Goal: Task Accomplishment & Management: Use online tool/utility

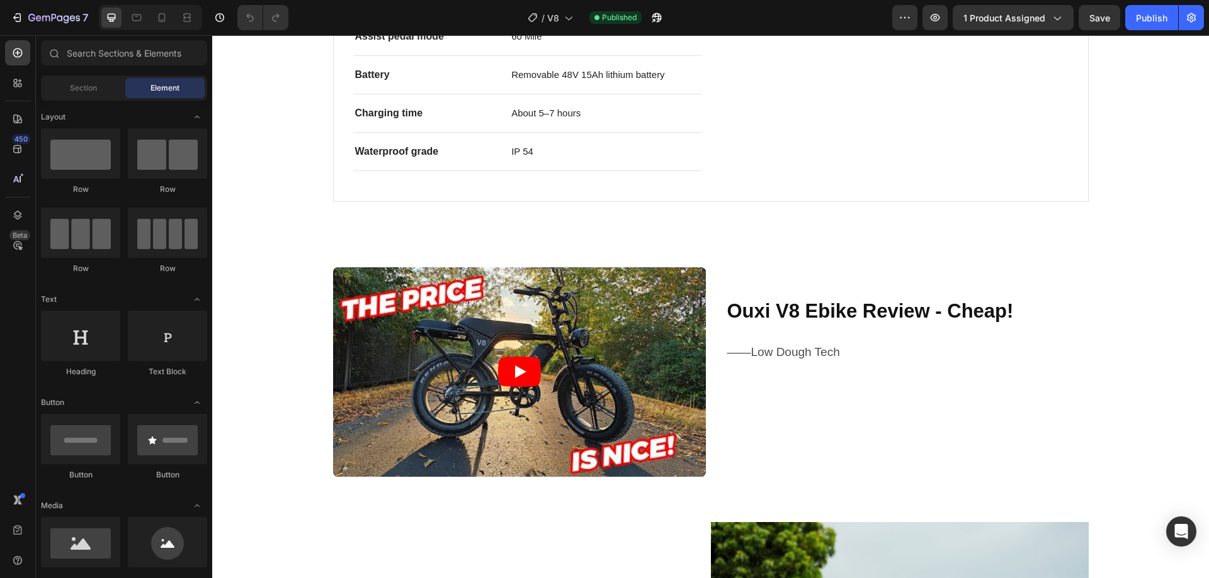
scroll to position [1007, 0]
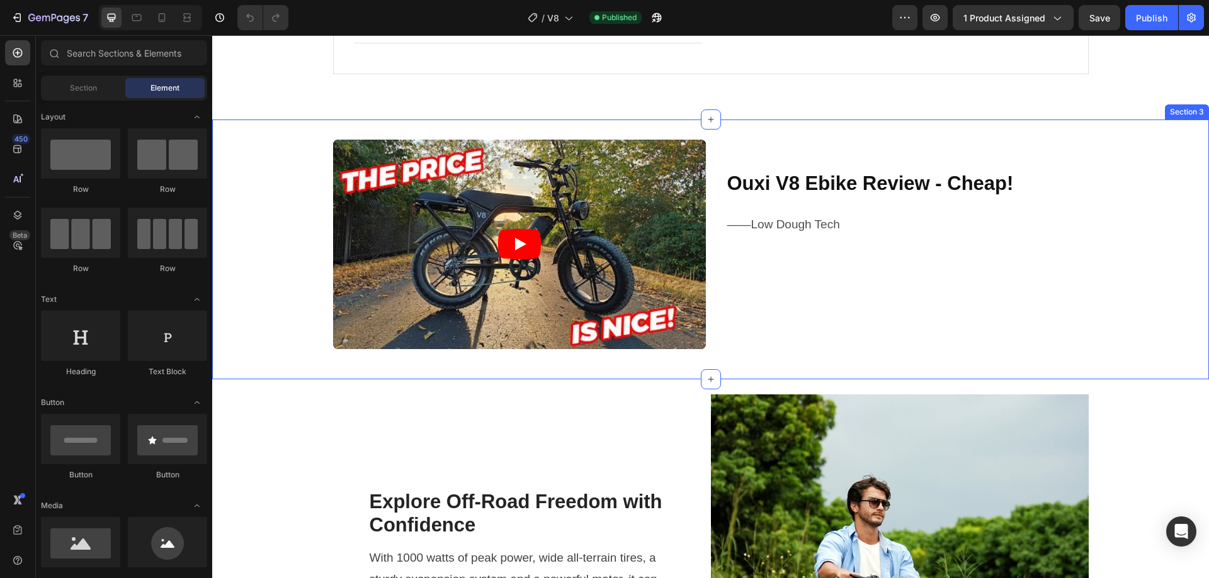
click at [737, 127] on div "Video Ouxi V8 Ebike Review - Cheap! Heading ——Low Dough Tech Text Block Row Car…" at bounding box center [710, 250] width 996 height 260
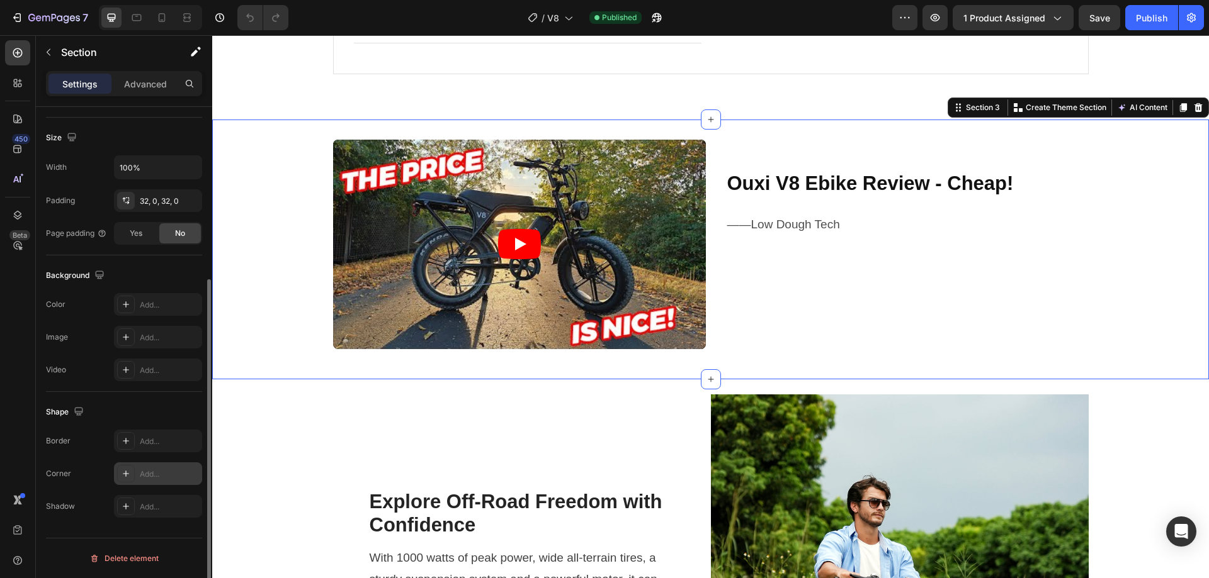
scroll to position [9, 0]
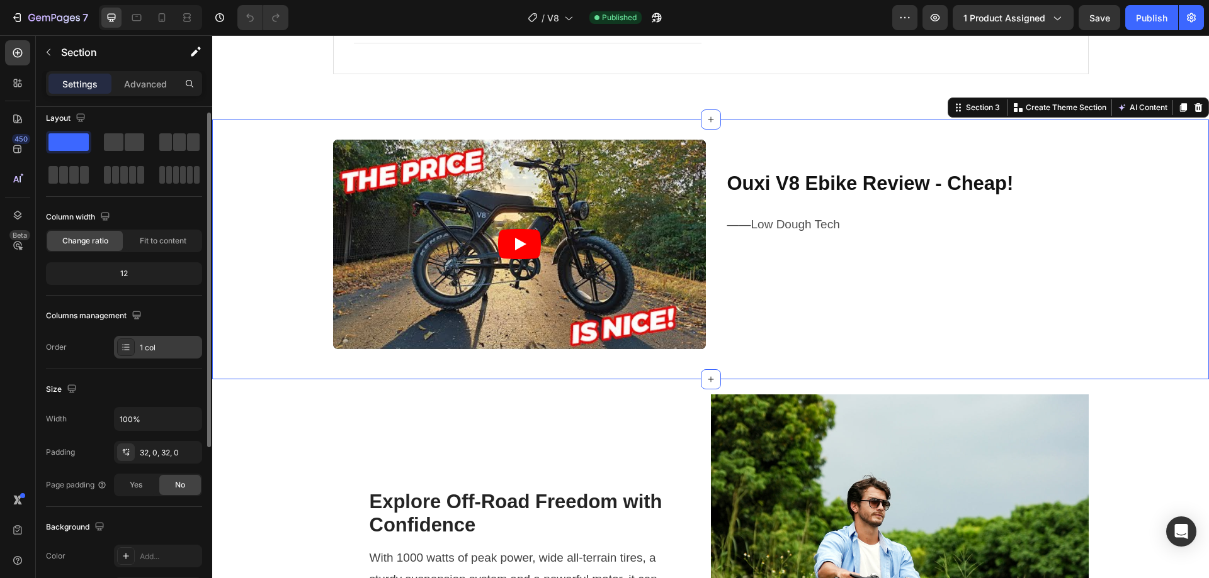
click at [155, 343] on div "1 col" at bounding box center [169, 347] width 59 height 11
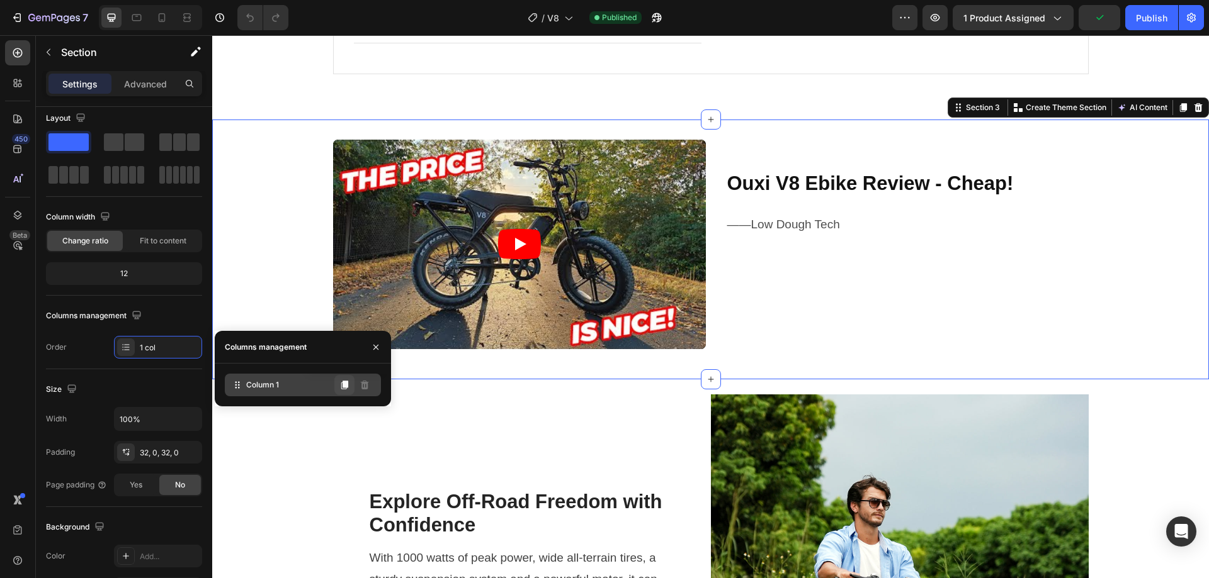
click at [344, 389] on icon at bounding box center [344, 385] width 7 height 9
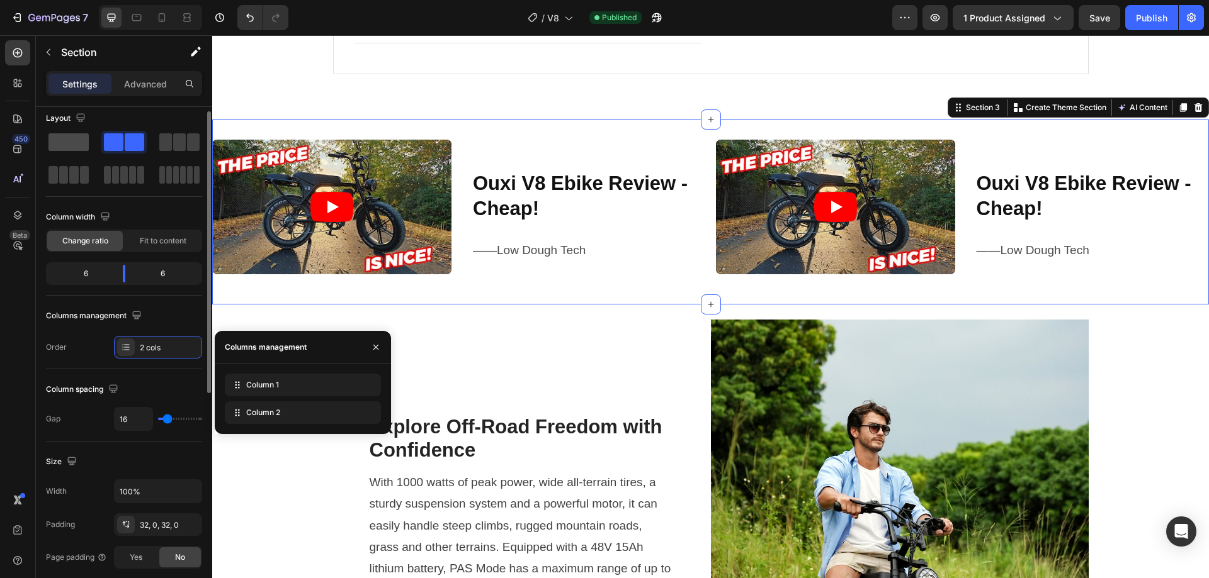
click at [61, 145] on span at bounding box center [68, 142] width 40 height 18
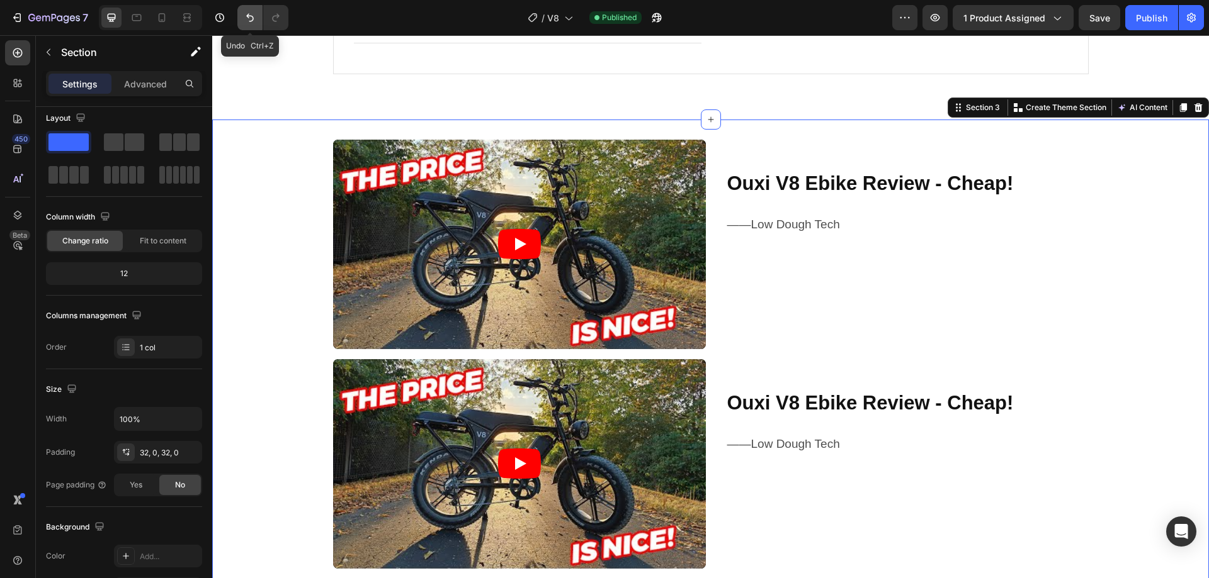
click at [247, 10] on button "Undo/Redo" at bounding box center [249, 17] width 25 height 25
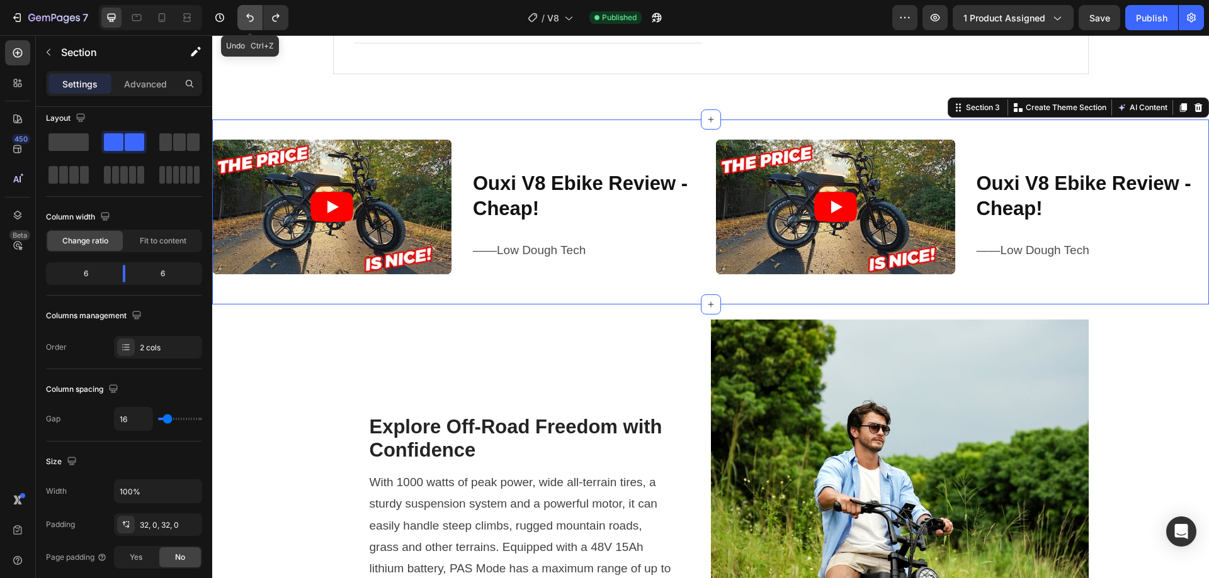
click at [247, 10] on button "Undo/Redo" at bounding box center [249, 17] width 25 height 25
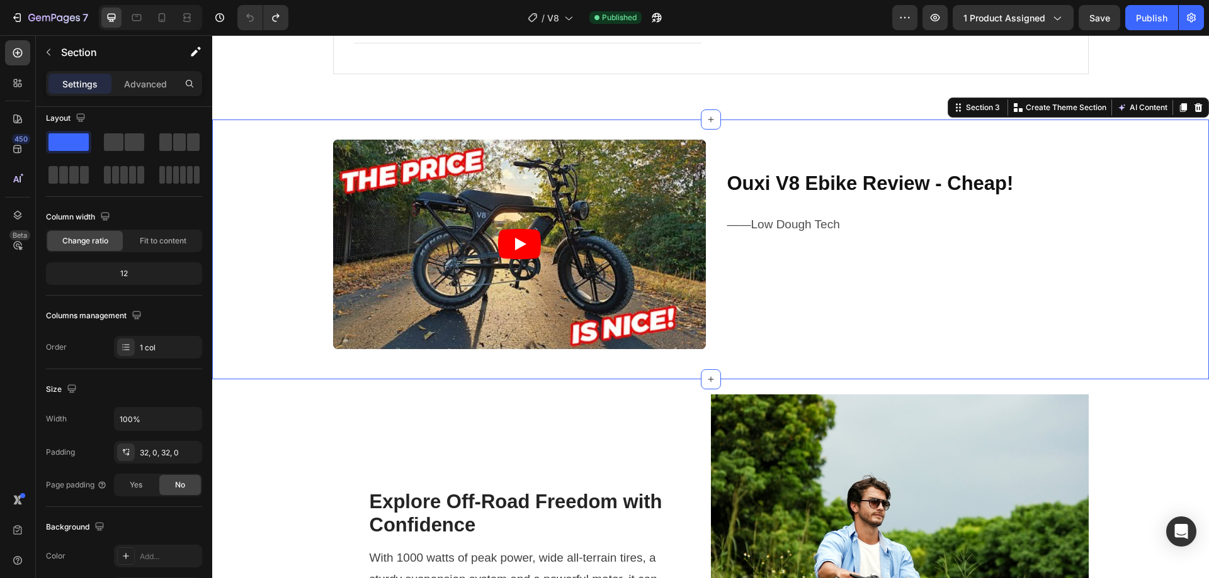
click at [821, 16] on div "/ V8 Published" at bounding box center [595, 17] width 594 height 25
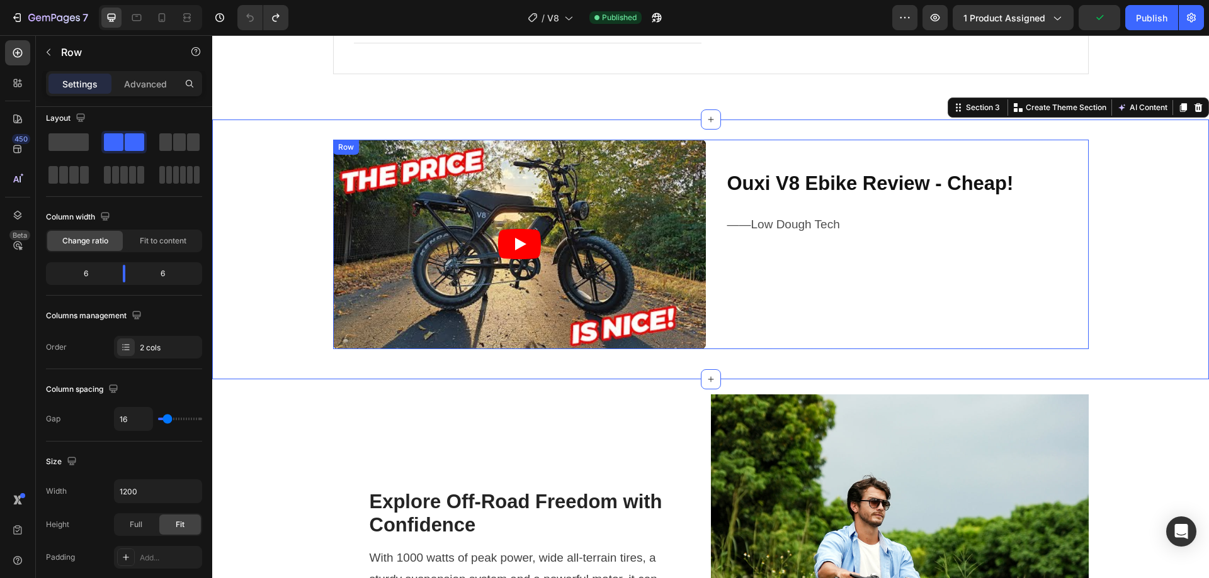
click at [792, 266] on div "Ouxi V8 Ebike Review - Cheap! Heading ——Low Dough Tech Text Block" at bounding box center [902, 245] width 373 height 210
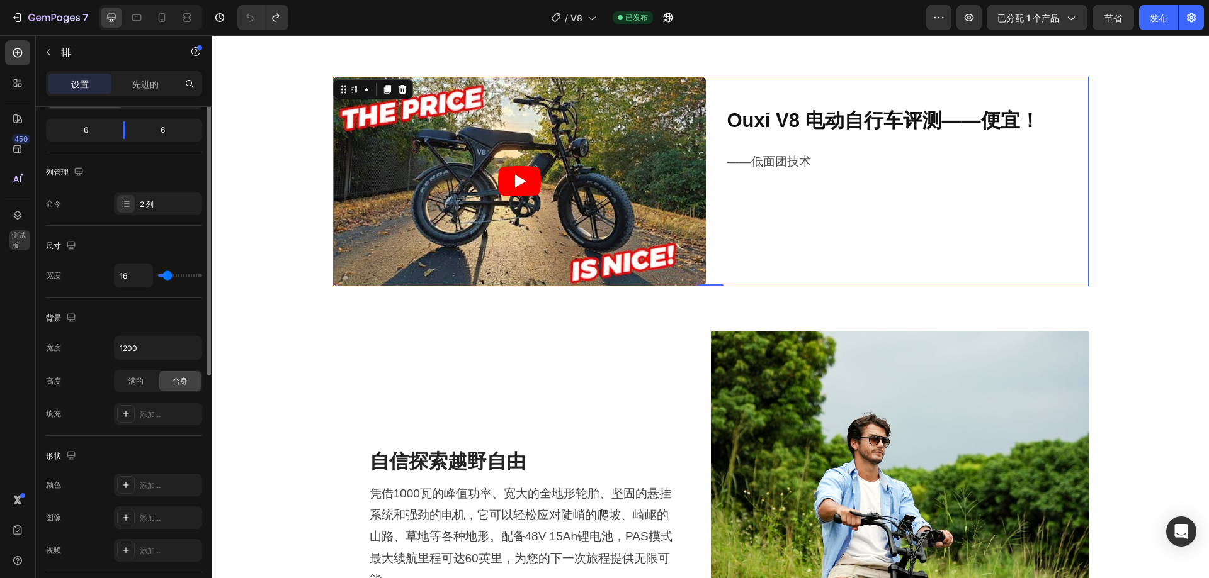
scroll to position [26, 0]
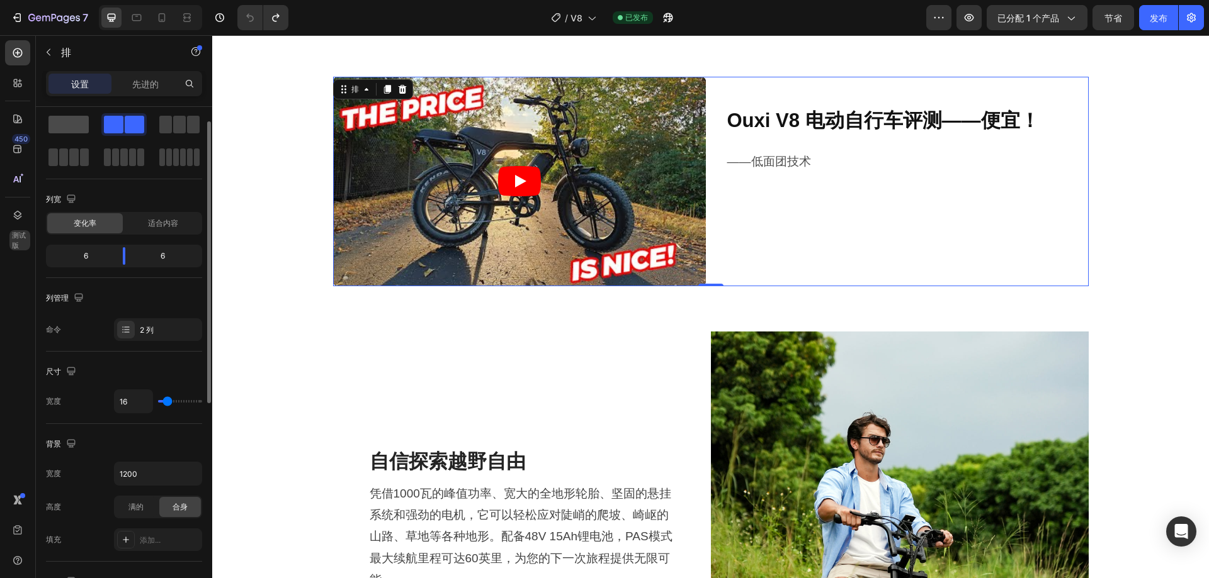
click at [70, 121] on span at bounding box center [68, 125] width 40 height 18
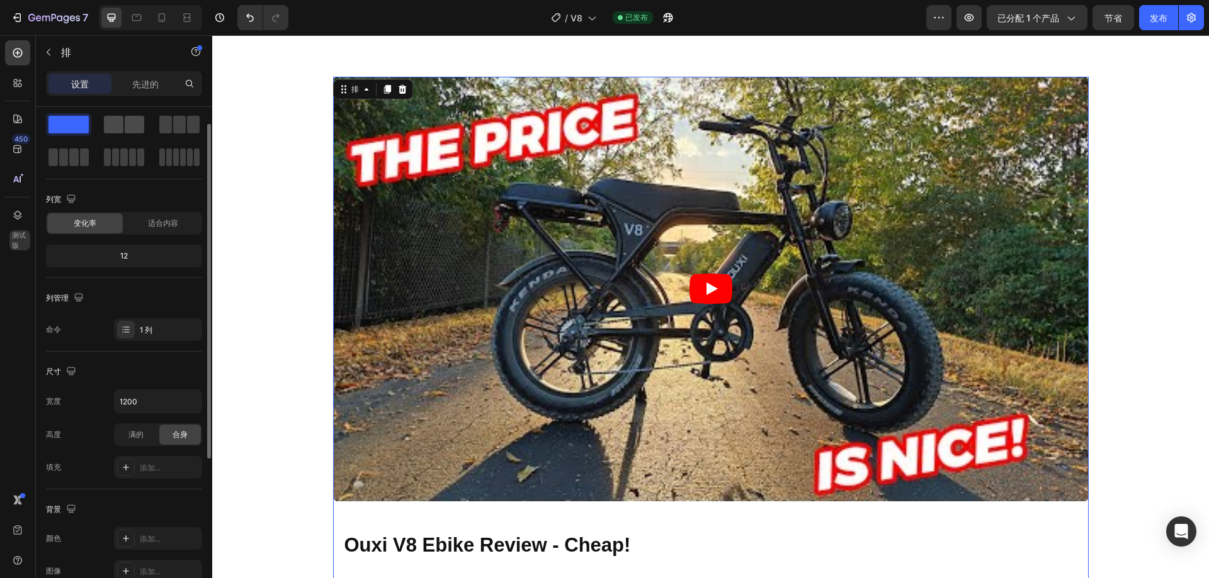
click at [127, 125] on span at bounding box center [135, 125] width 20 height 18
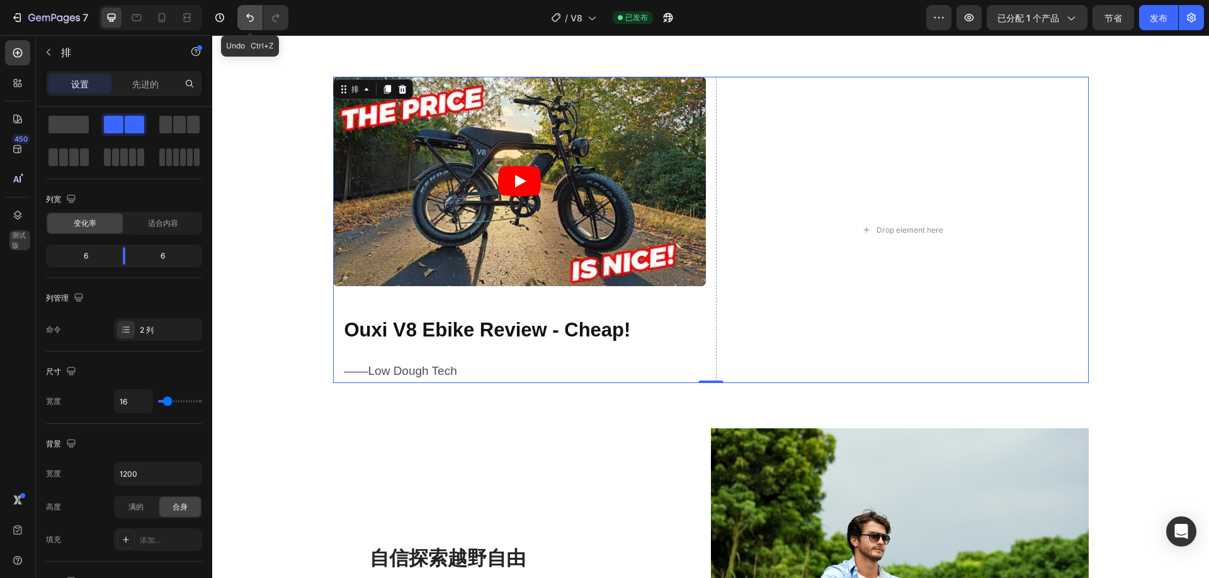
click at [251, 16] on icon "撤消/重做" at bounding box center [250, 18] width 8 height 8
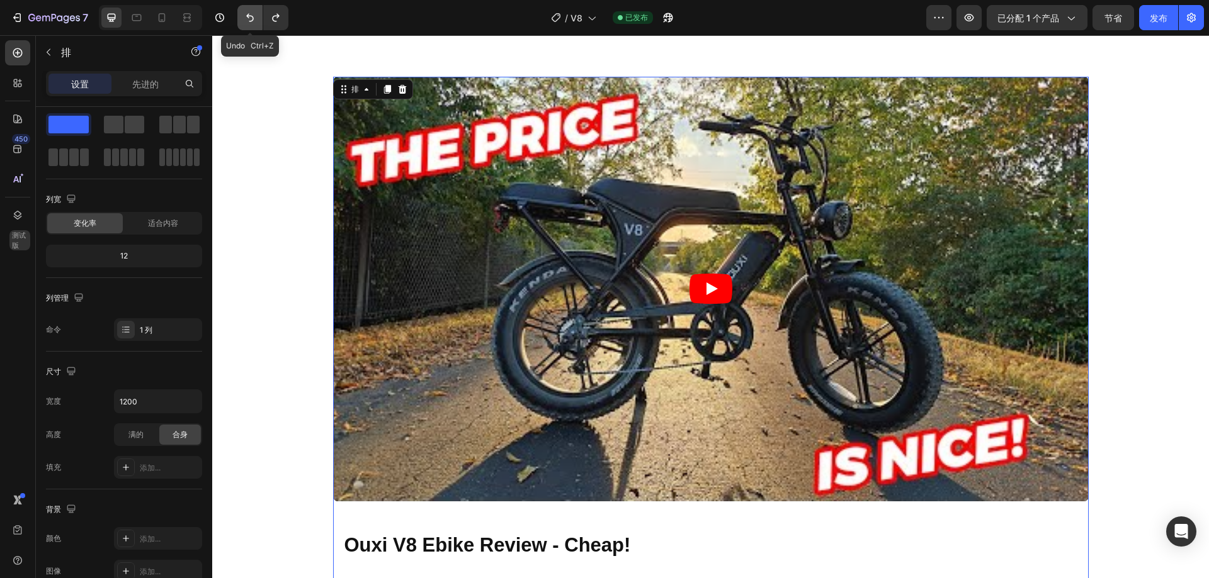
click at [251, 16] on icon "撤消/重做" at bounding box center [250, 18] width 8 height 8
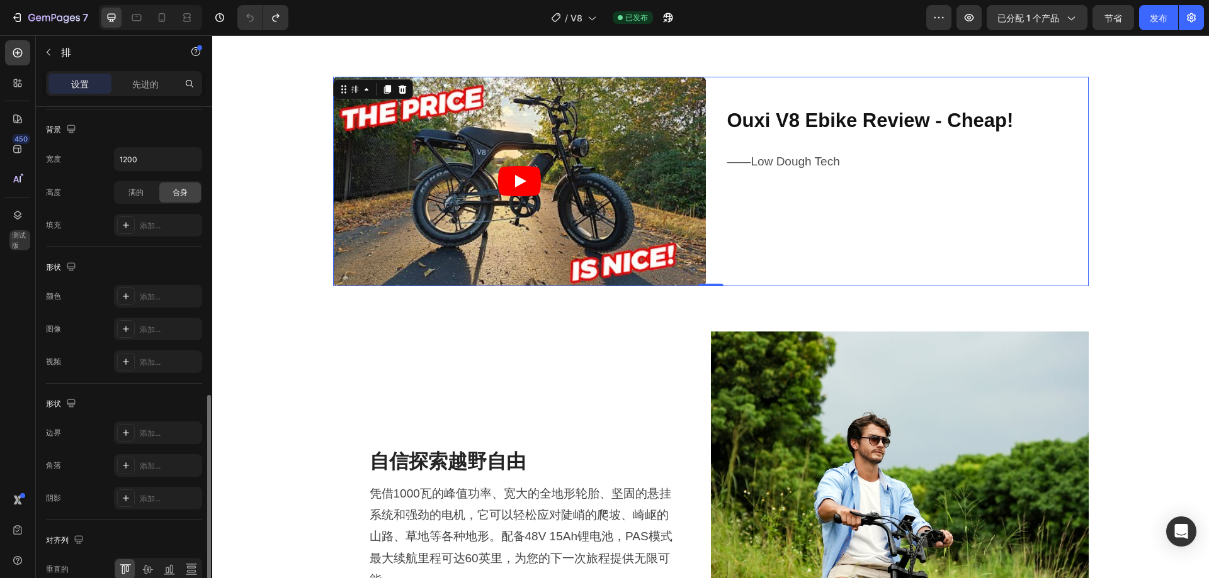
scroll to position [404, 0]
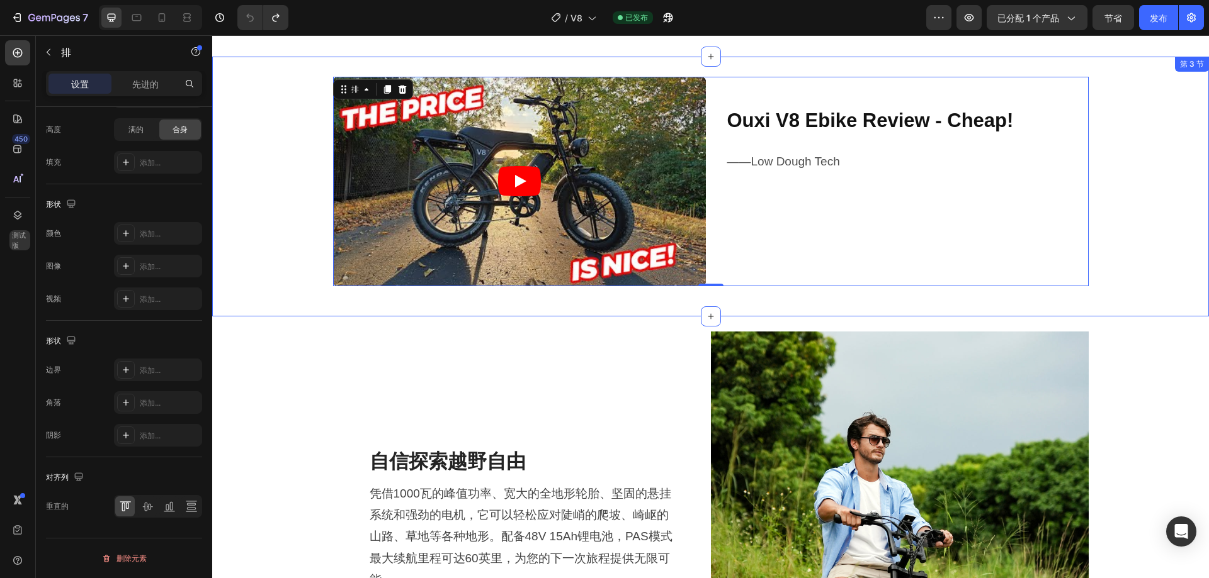
click at [313, 171] on div "视频 Ouxi V8 Ebike Review - Cheap! Heading ——Low Dough Tech Text Block 排 0 旋转木马 排" at bounding box center [710, 187] width 996 height 220
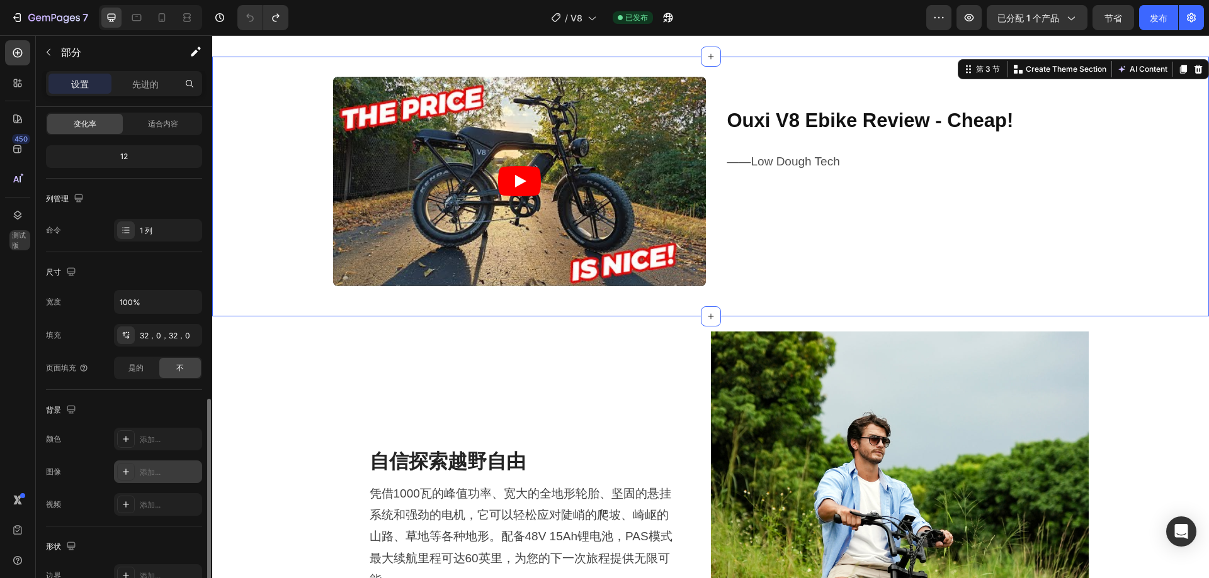
scroll to position [261, 0]
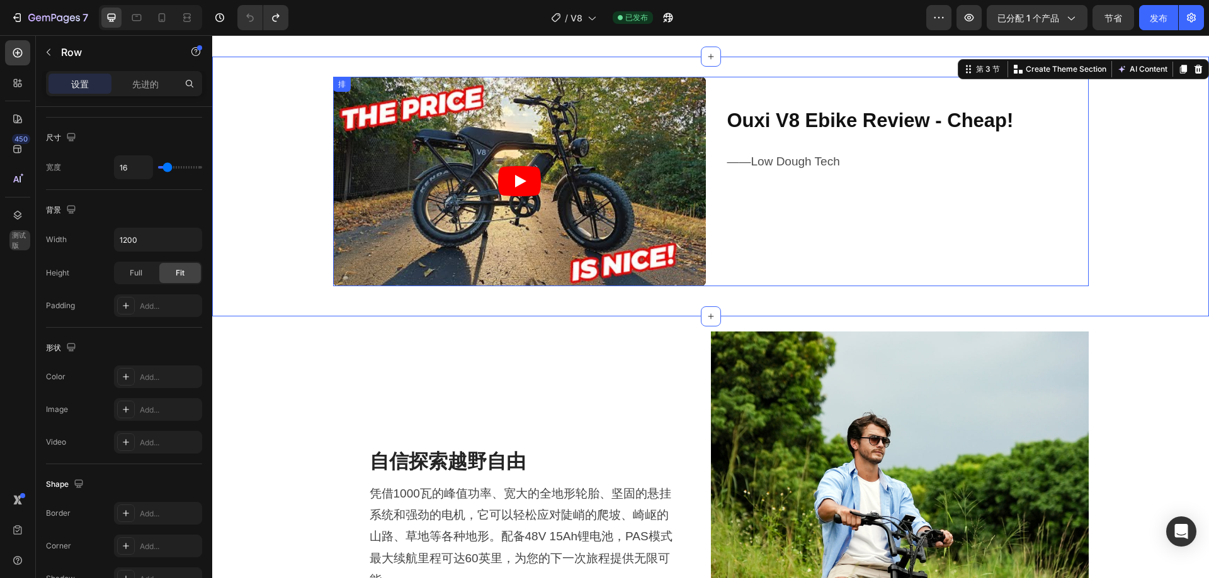
click at [707, 276] on div "视频 Ouxi V8 Ebike Review - Cheap! Heading ——Low Dough Tech Text Block 排" at bounding box center [710, 182] width 755 height 210
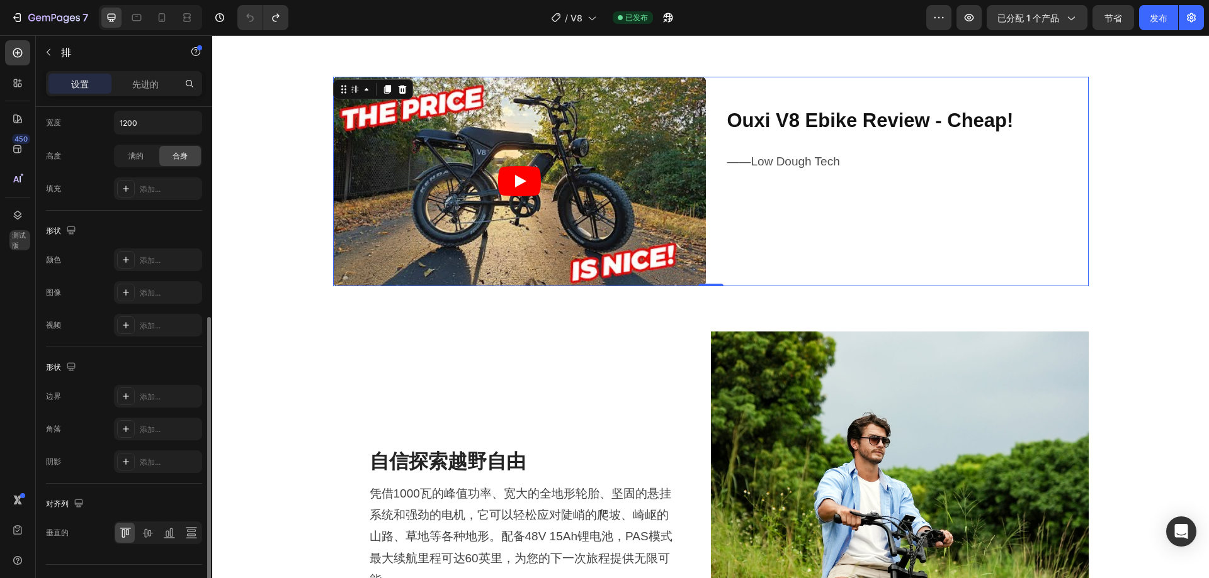
scroll to position [404, 0]
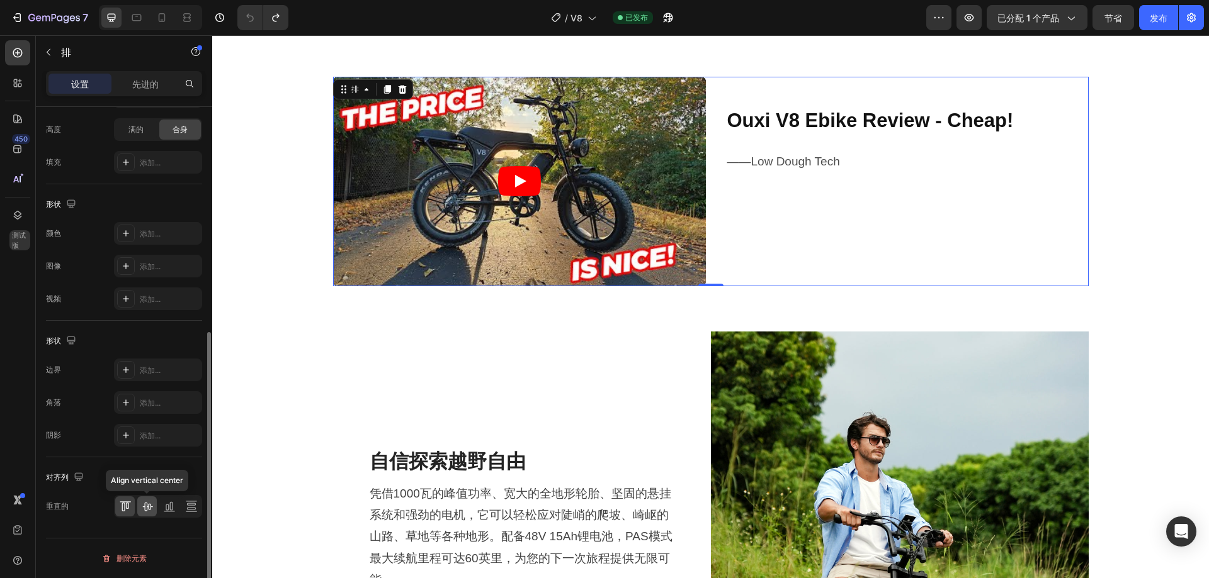
click at [148, 500] on icon at bounding box center [147, 506] width 13 height 13
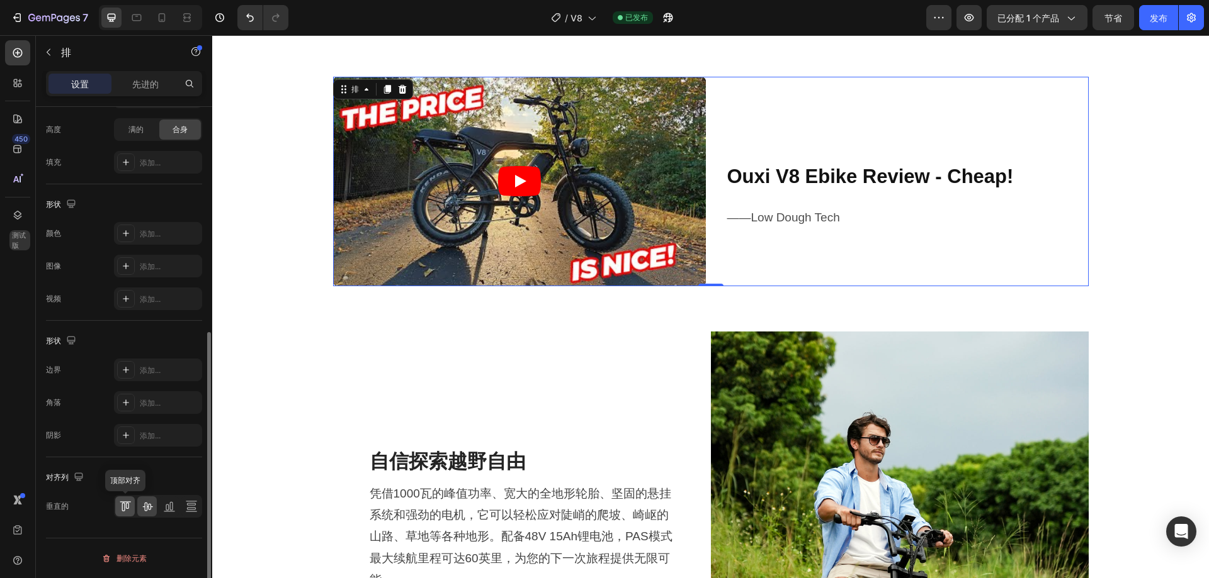
click at [126, 505] on icon at bounding box center [126, 506] width 3 height 6
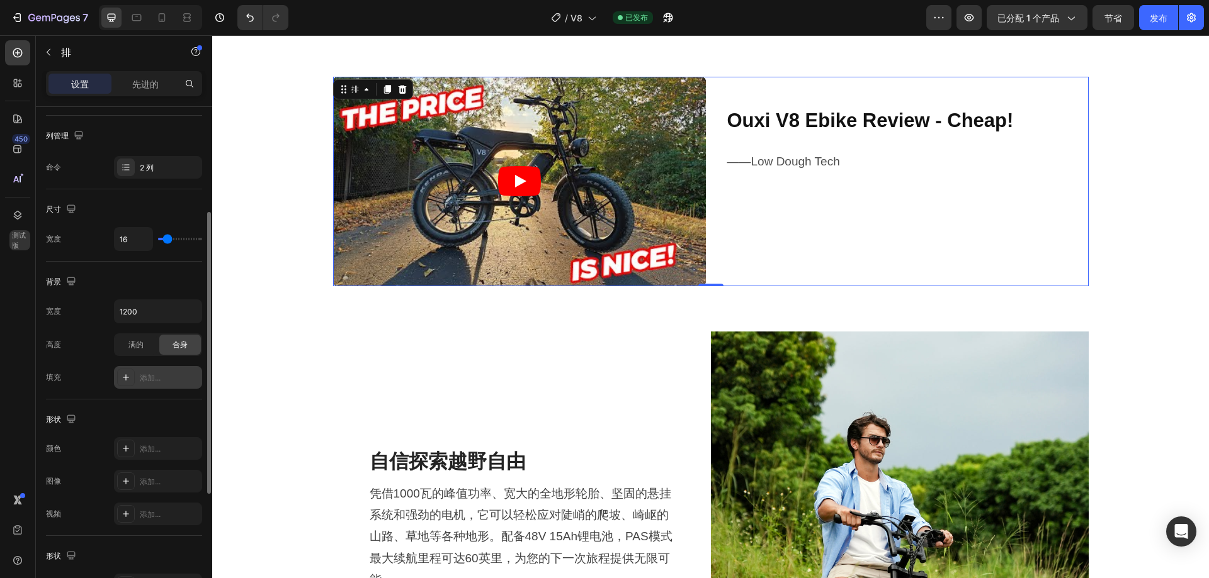
scroll to position [0, 0]
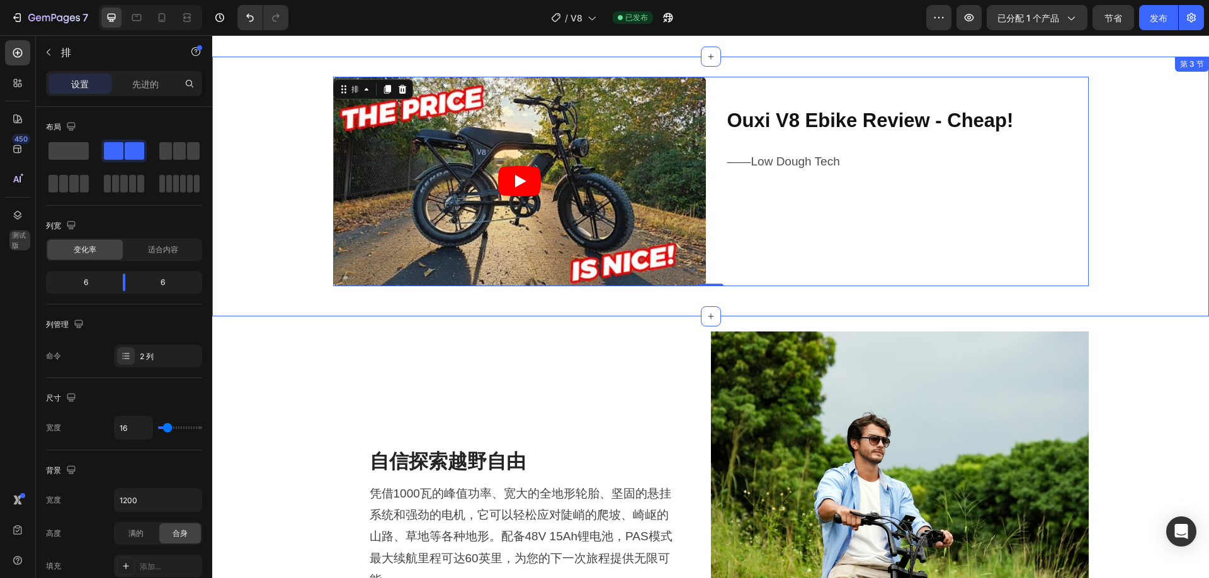
click at [697, 295] on div "视频 Ouxi V8 Ebike Review - Cheap! Heading ——Low Dough Tech Text Block 排 0 旋转木马 排" at bounding box center [710, 187] width 996 height 220
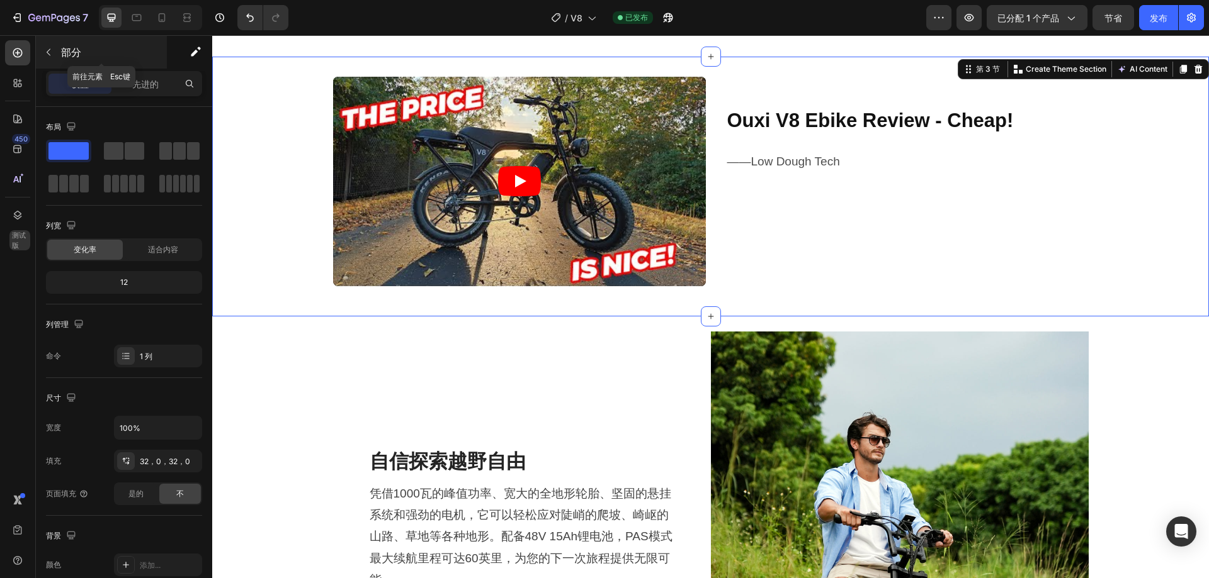
click at [64, 48] on font "部分" at bounding box center [71, 52] width 20 height 13
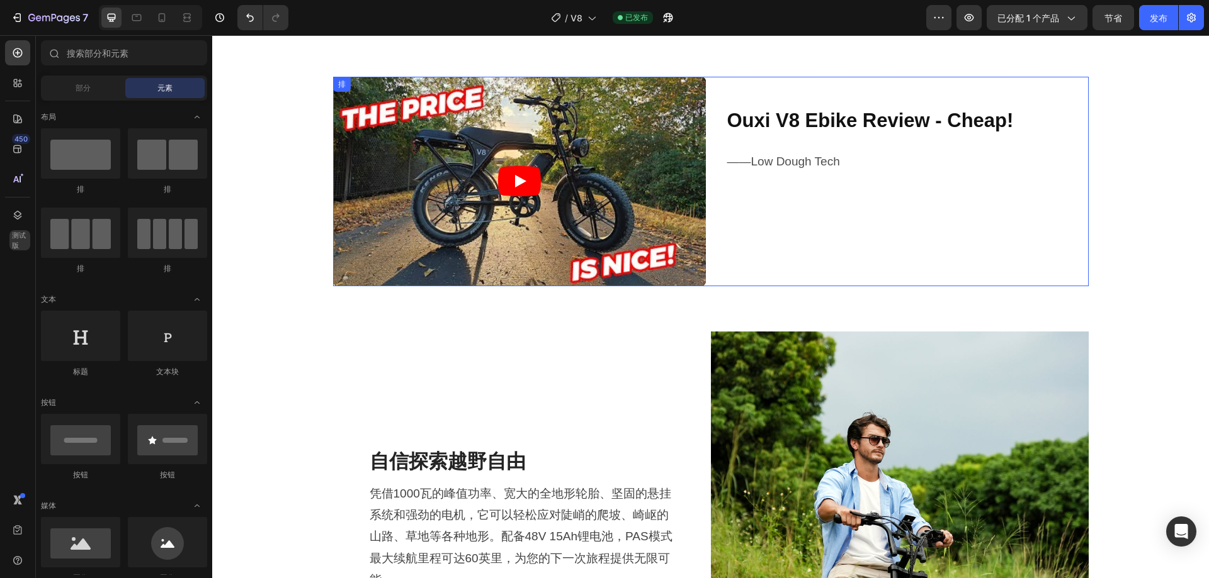
click at [704, 281] on div "视频 Ouxi V8 Ebike Review - Cheap! Heading ——Low Dough Tech Text Block 排" at bounding box center [710, 182] width 755 height 210
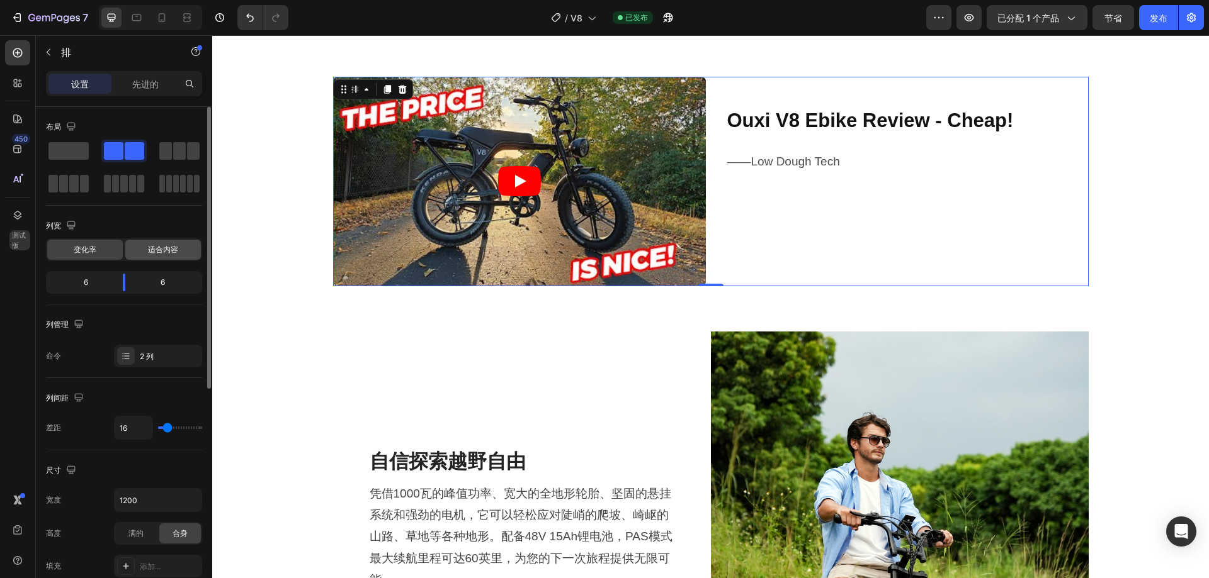
click at [161, 249] on font "适合内容" at bounding box center [163, 249] width 30 height 9
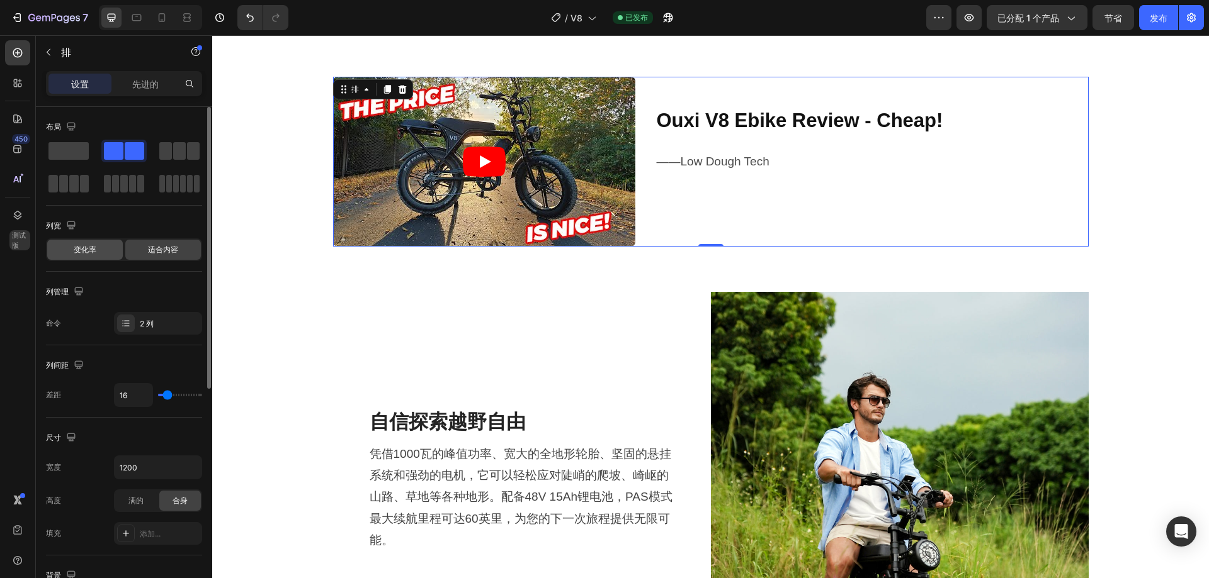
click at [101, 253] on div "变化率" at bounding box center [85, 250] width 76 height 20
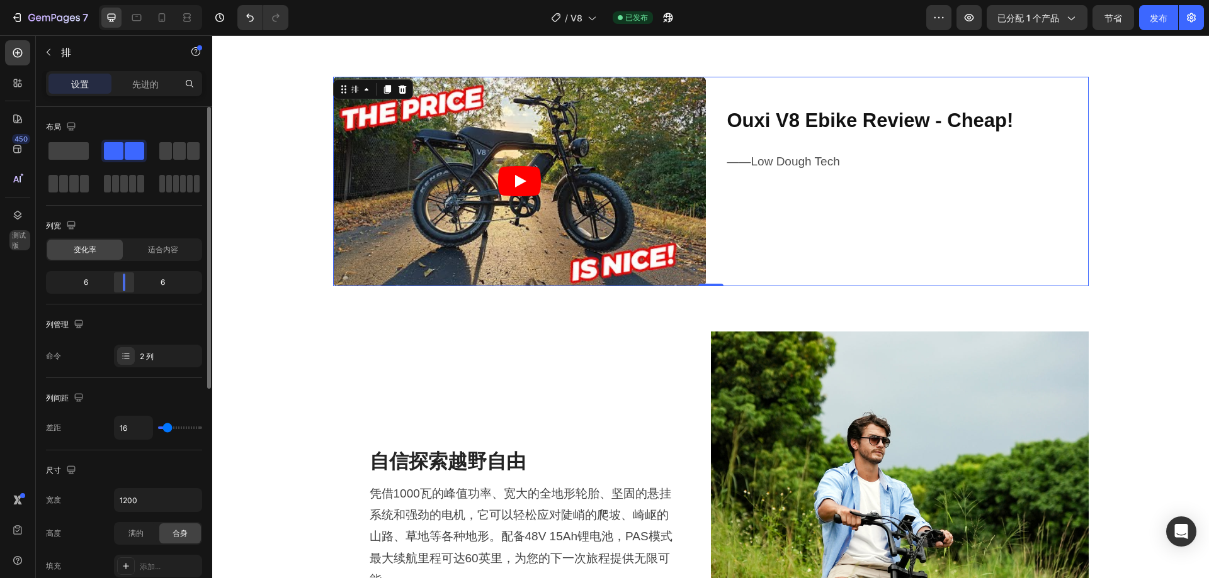
scroll to position [126, 0]
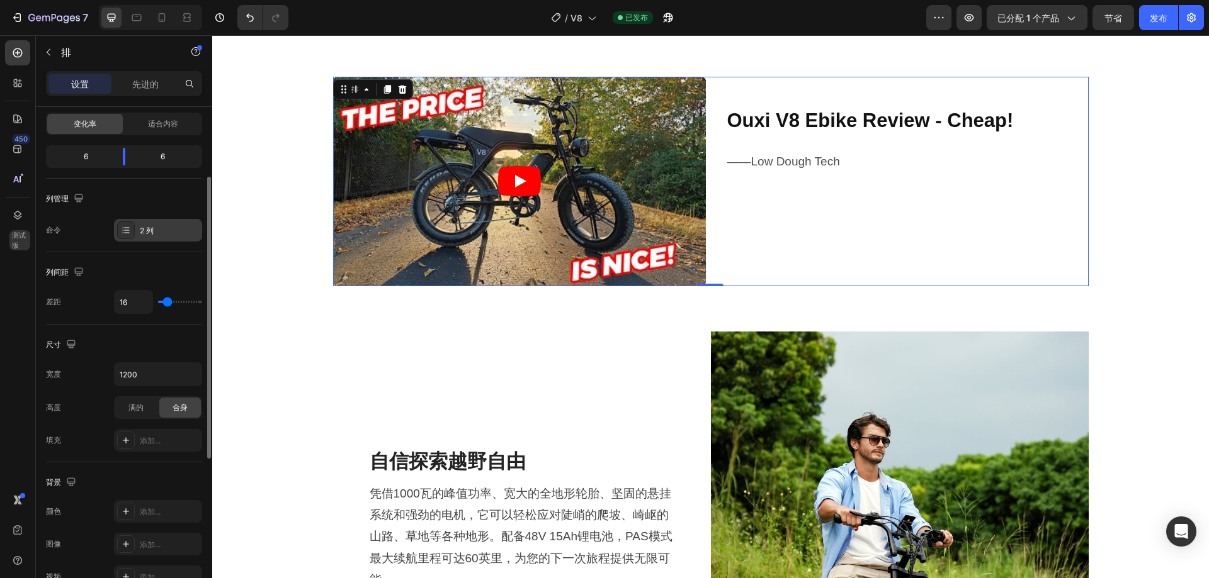
click at [150, 230] on font "2 列" at bounding box center [147, 230] width 14 height 9
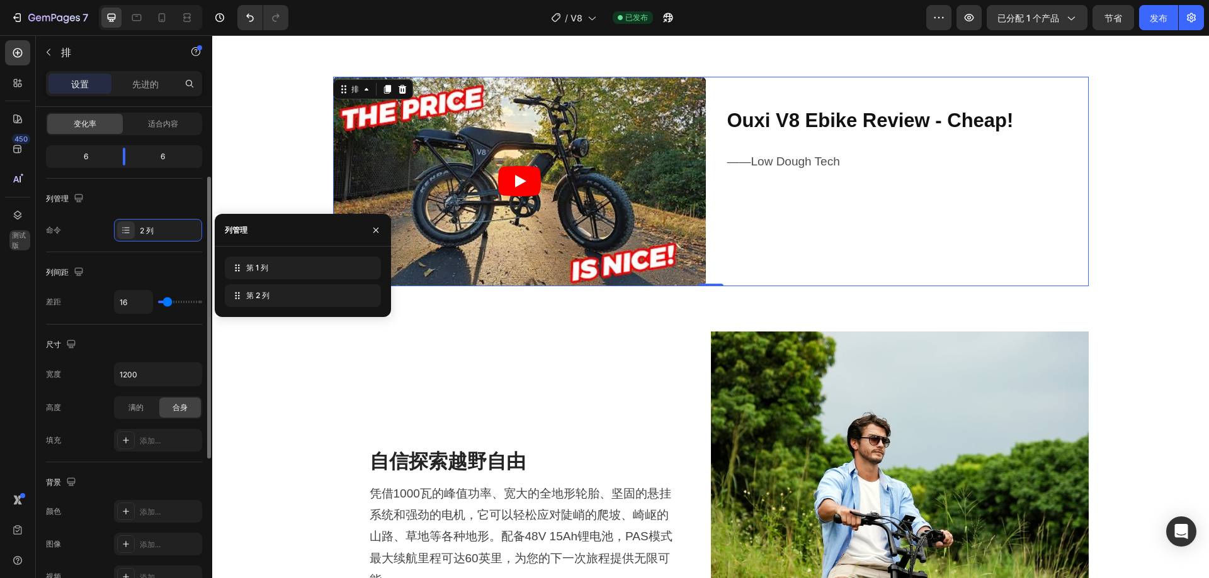
click at [93, 264] on div "列间距" at bounding box center [124, 272] width 156 height 20
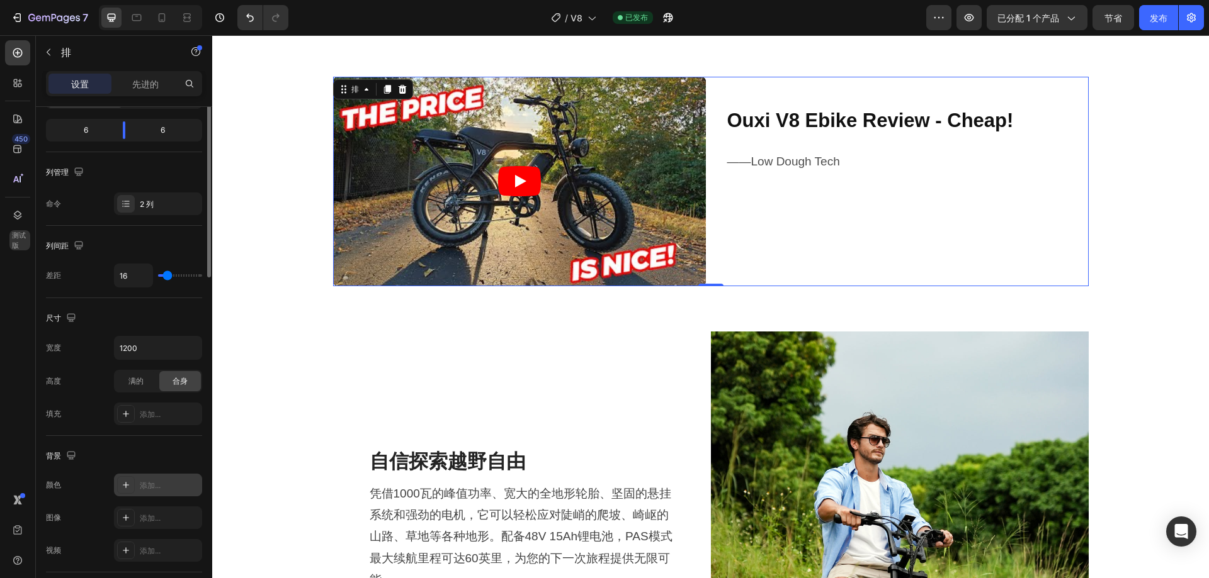
scroll to position [0, 0]
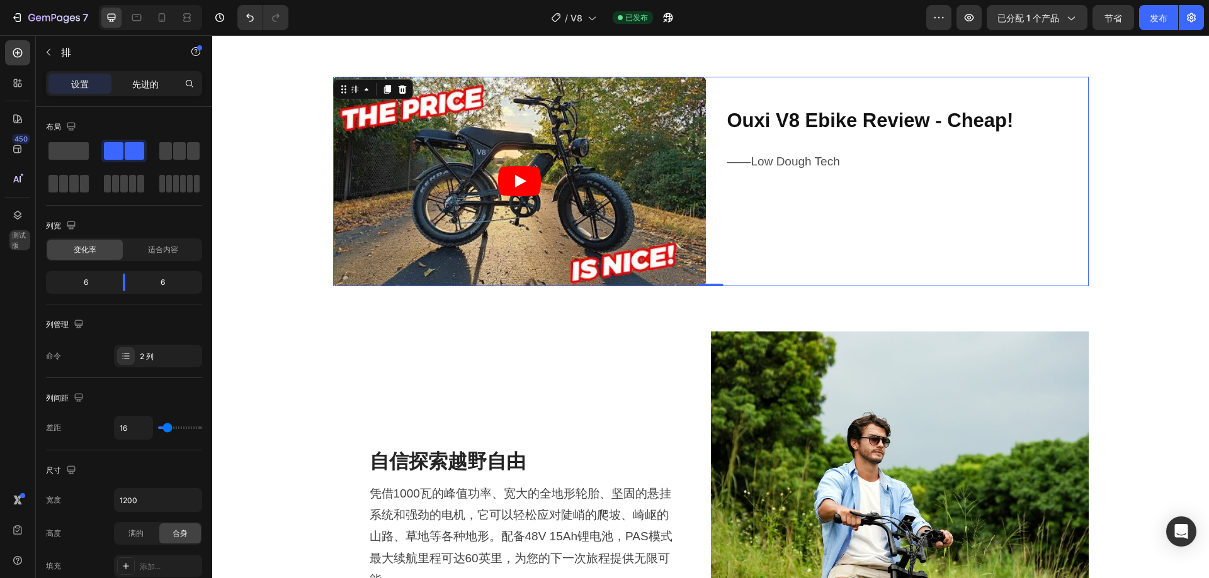
click at [150, 82] on font "先进的" at bounding box center [145, 84] width 26 height 11
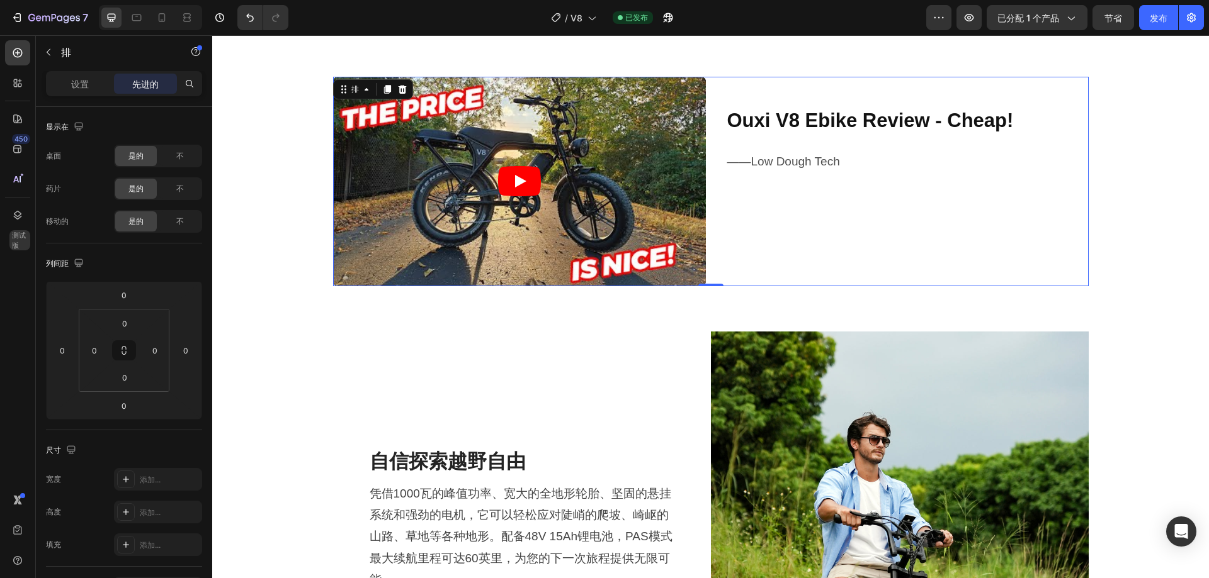
click at [706, 277] on div "视频 Ouxi V8 Ebike Review - Cheap! Heading ——Low Dough Tech Text Block 排 0" at bounding box center [710, 182] width 755 height 210
click at [699, 289] on div "视频 Ouxi V8 Ebike Review - Cheap! Heading ——Low Dough Tech Text Block 排 0 旋转木马 排" at bounding box center [710, 187] width 996 height 220
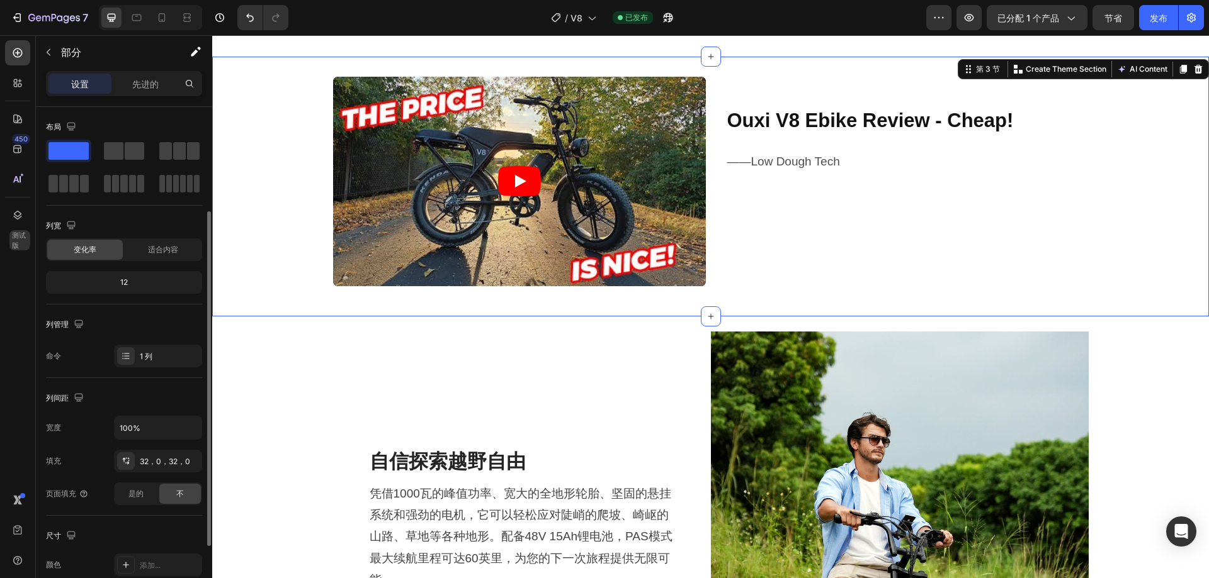
scroll to position [126, 0]
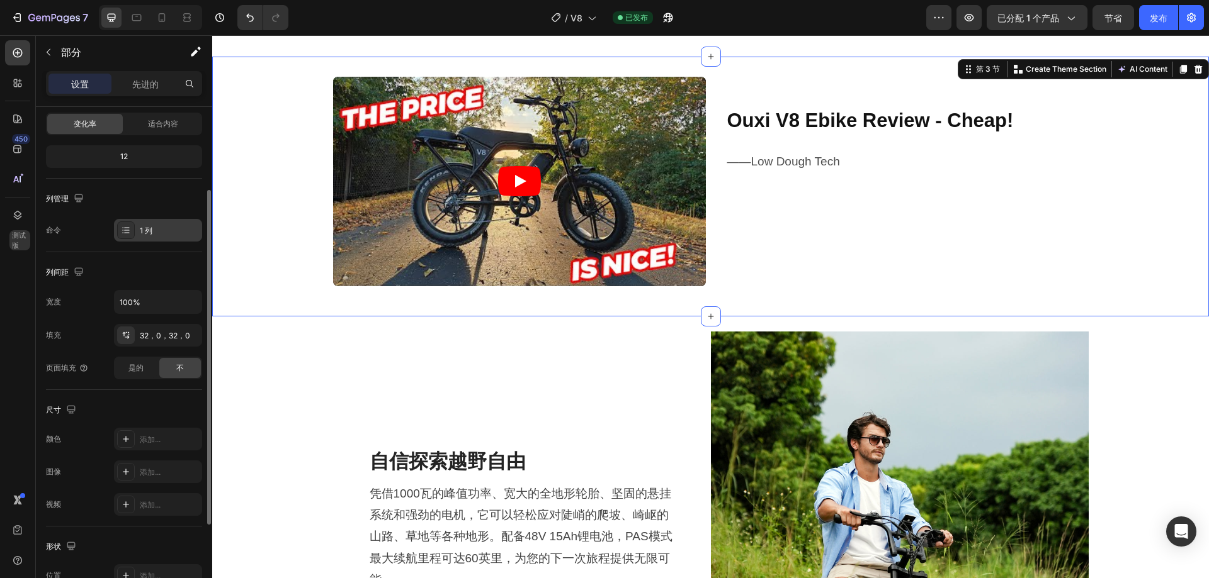
click at [162, 234] on div "1 列" at bounding box center [169, 230] width 59 height 11
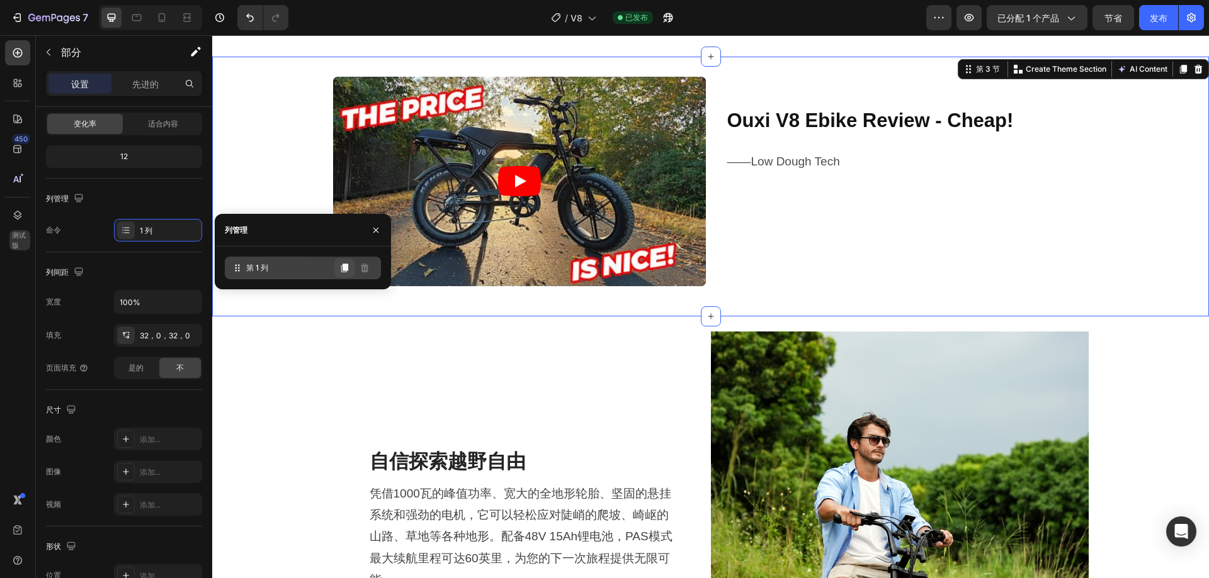
click at [346, 267] on icon at bounding box center [344, 268] width 7 height 9
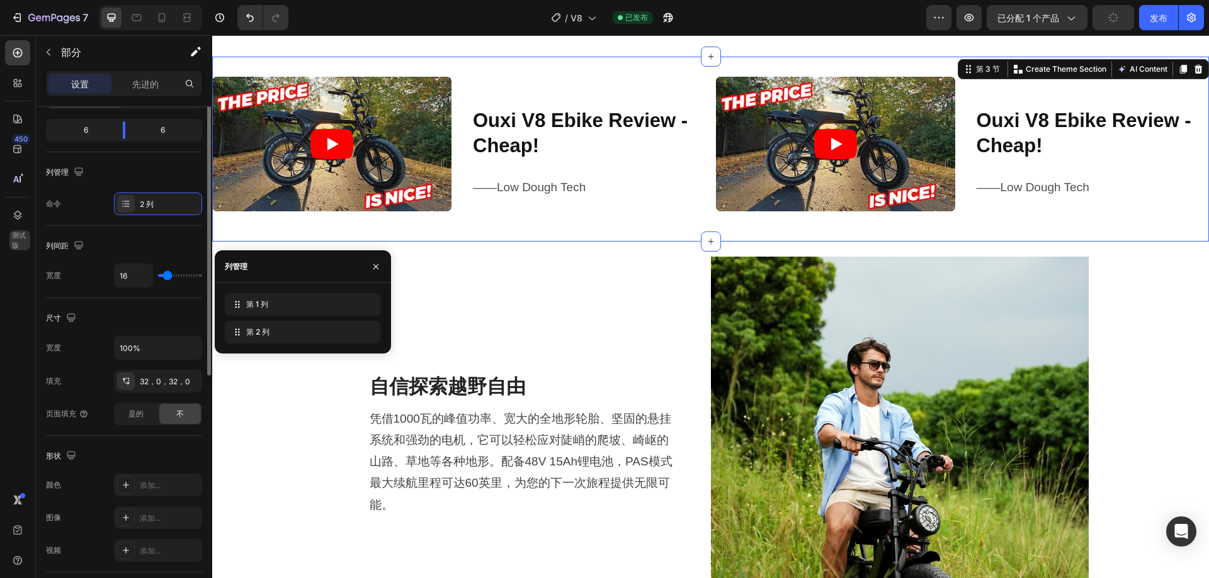
scroll to position [0, 0]
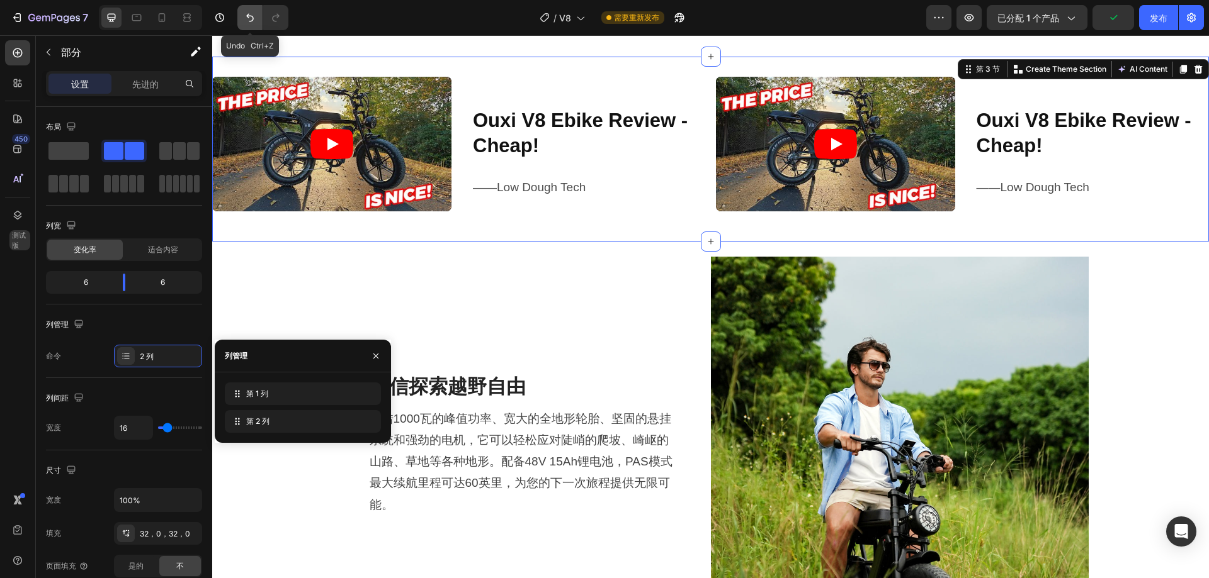
click at [249, 18] on icon "撤消/重做" at bounding box center [250, 18] width 8 height 8
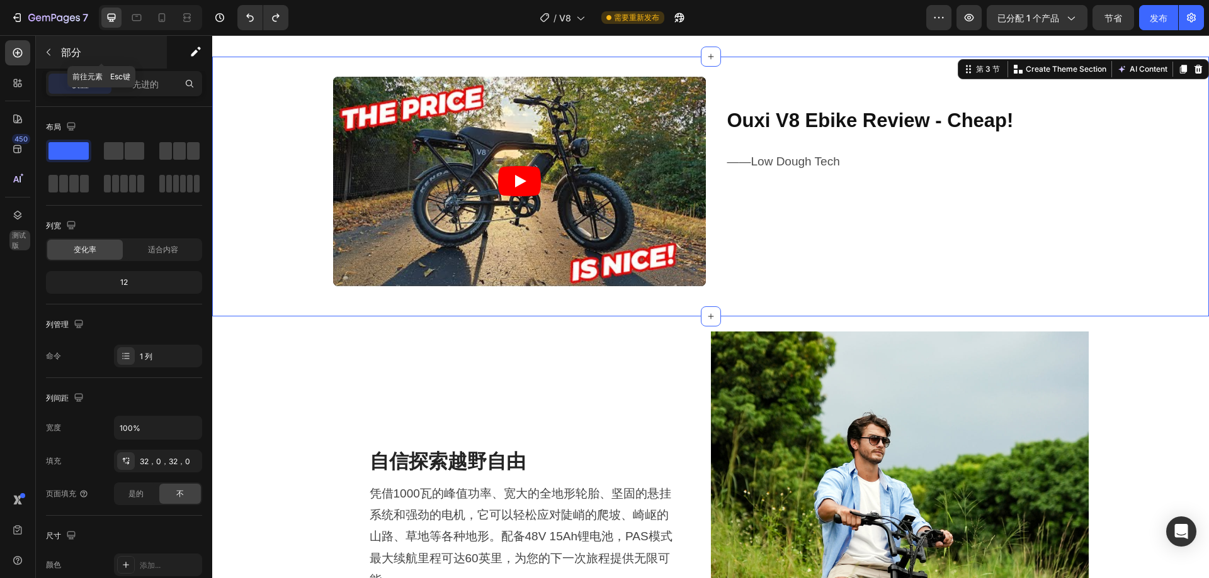
click at [64, 42] on div "部分" at bounding box center [101, 52] width 131 height 33
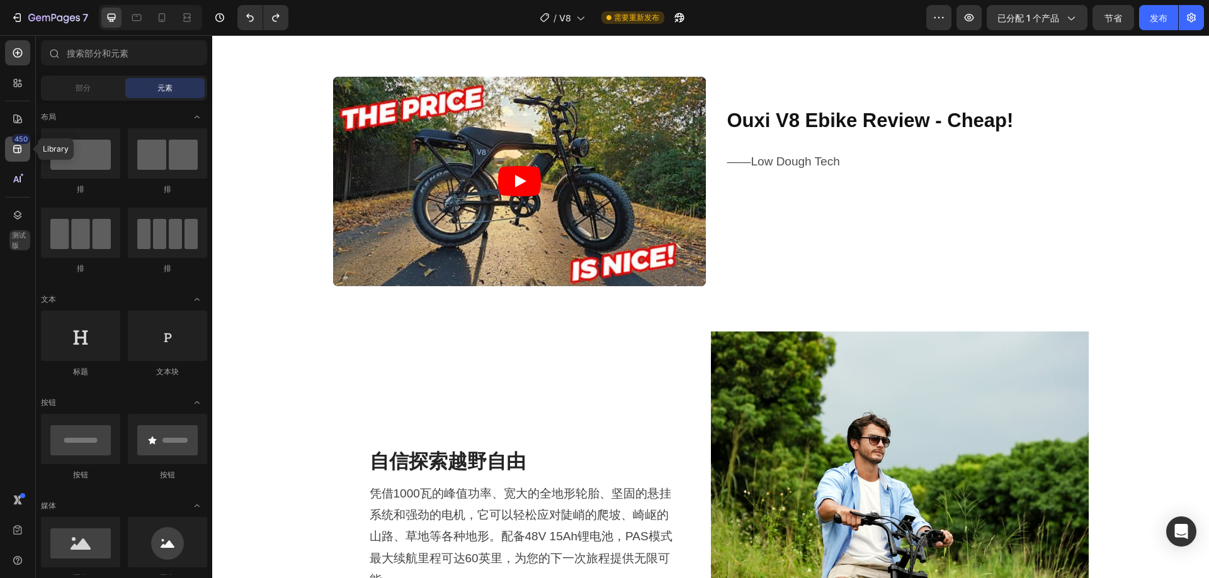
click at [21, 149] on icon at bounding box center [17, 149] width 8 height 8
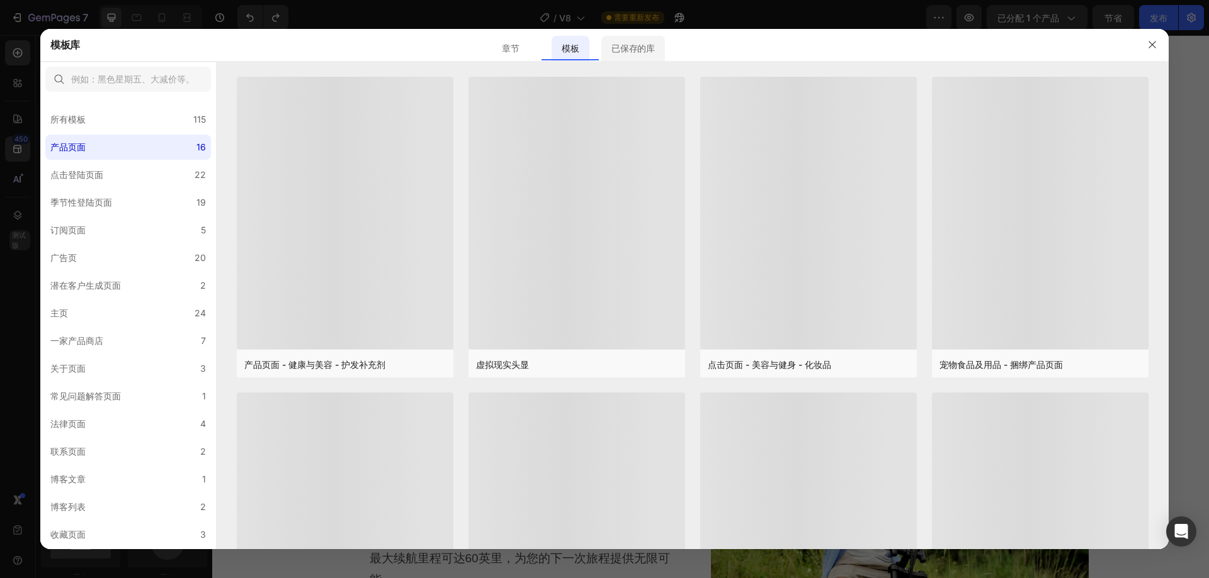
click at [630, 45] on font "已保存的库" at bounding box center [632, 48] width 43 height 11
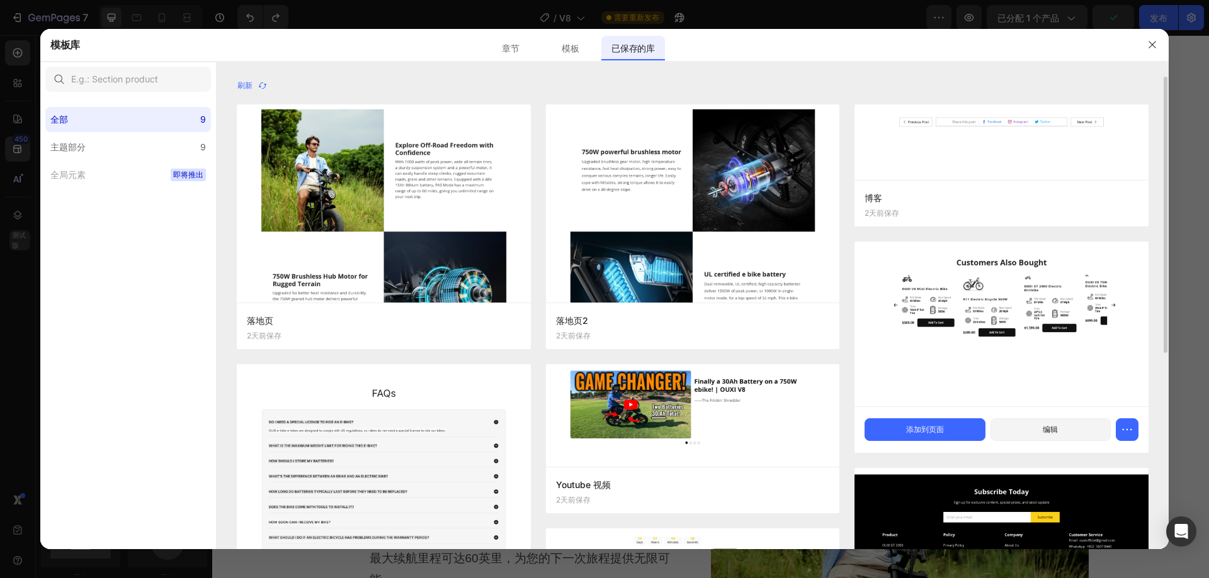
scroll to position [126, 0]
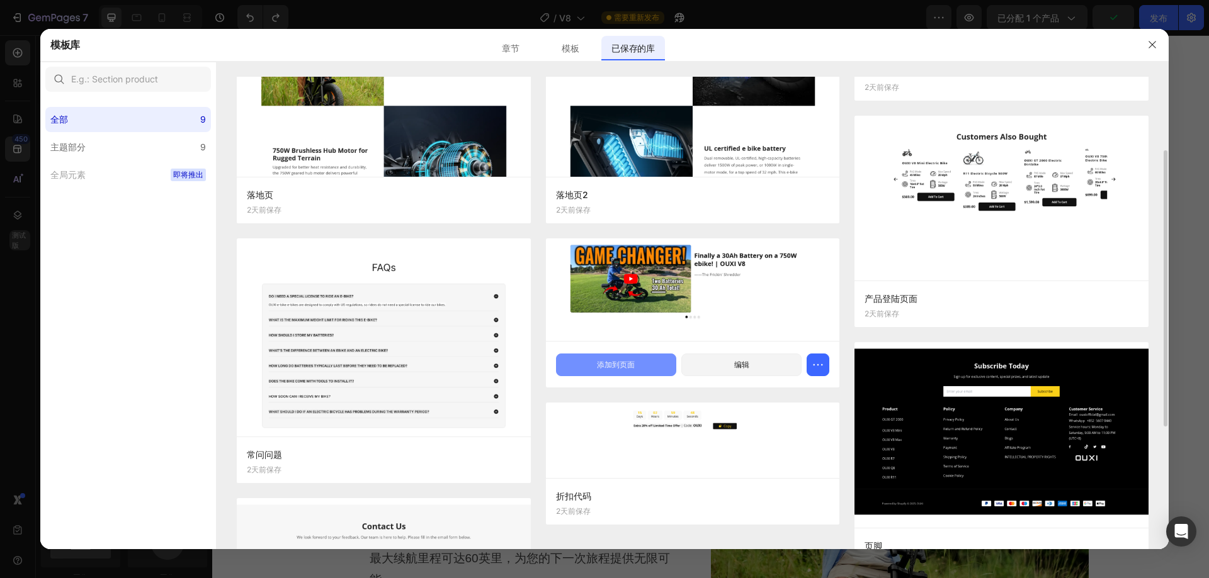
click at [643, 363] on button "添加到页面" at bounding box center [616, 365] width 120 height 23
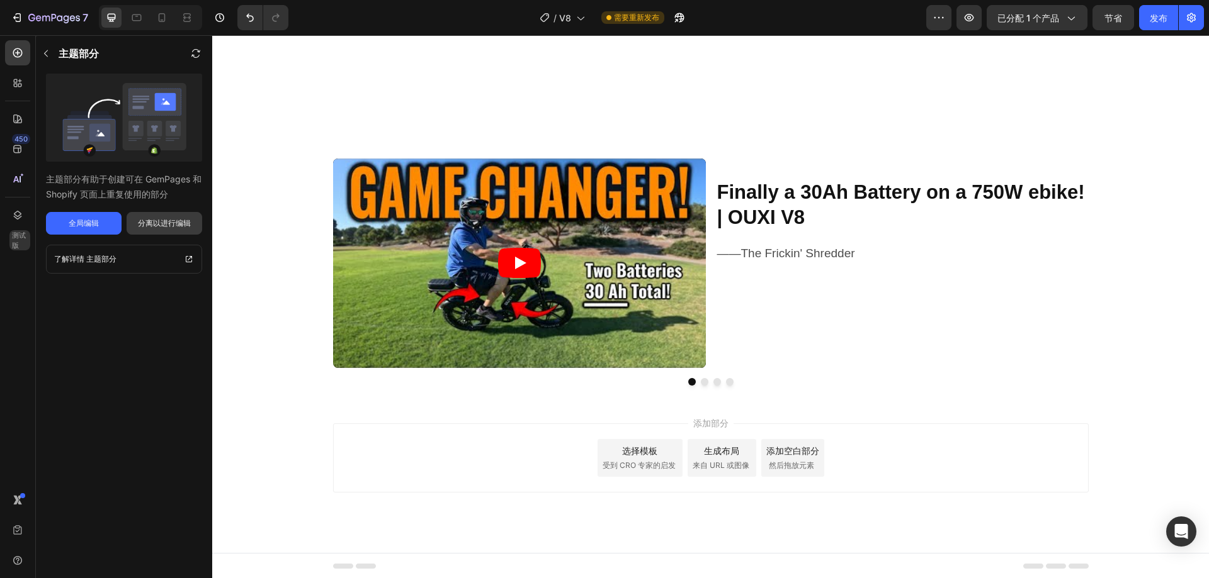
scroll to position [2919, 0]
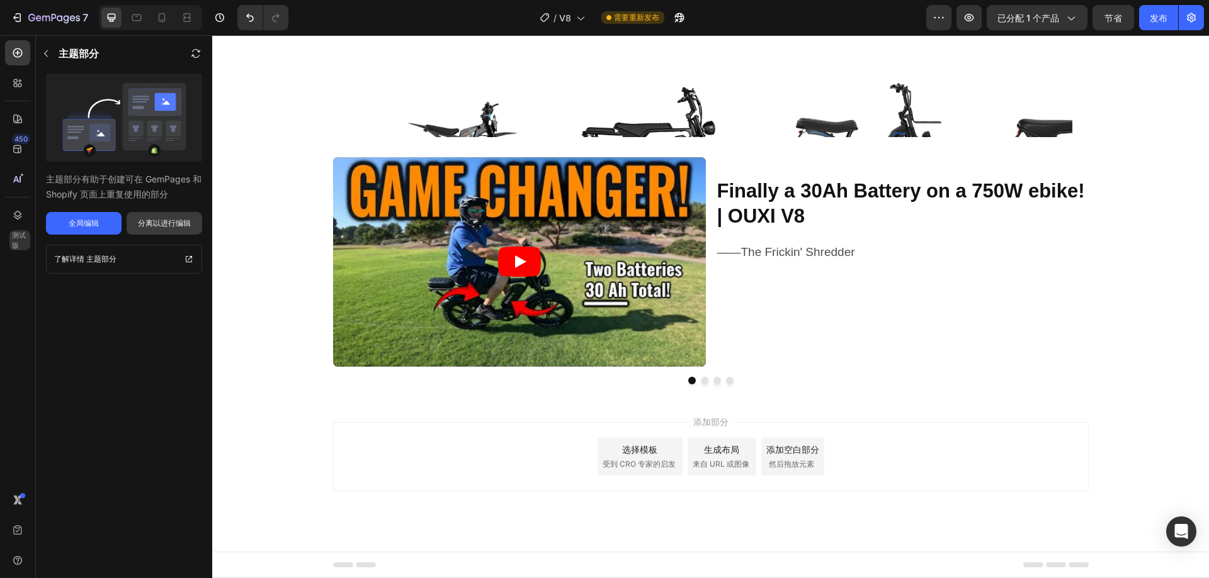
click at [184, 224] on font "分离以进行编辑" at bounding box center [164, 222] width 53 height 9
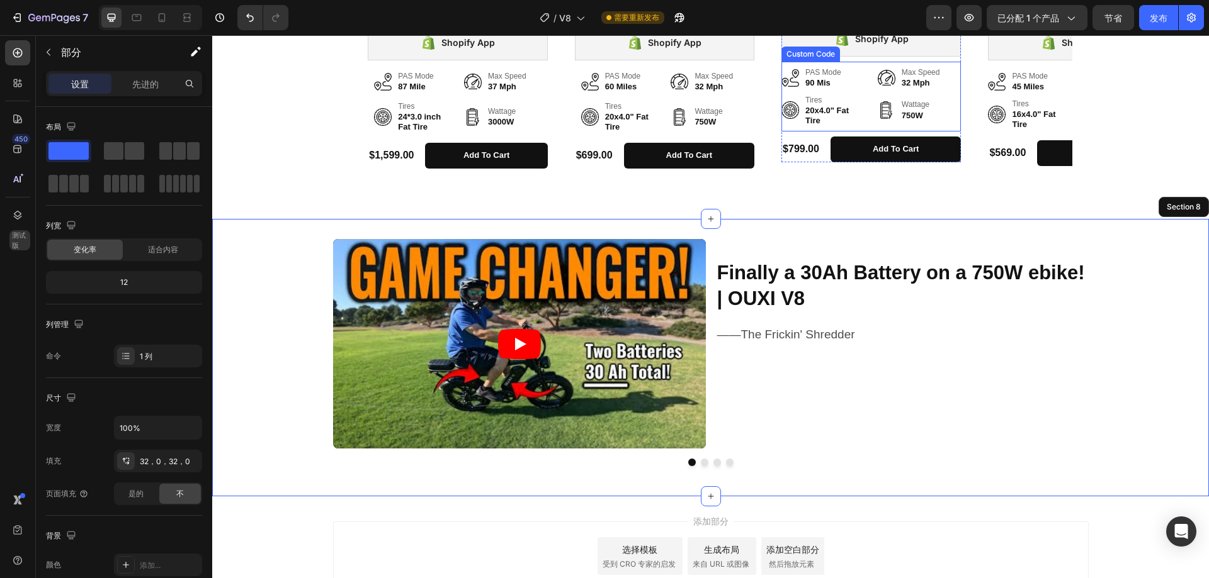
scroll to position [3171, 0]
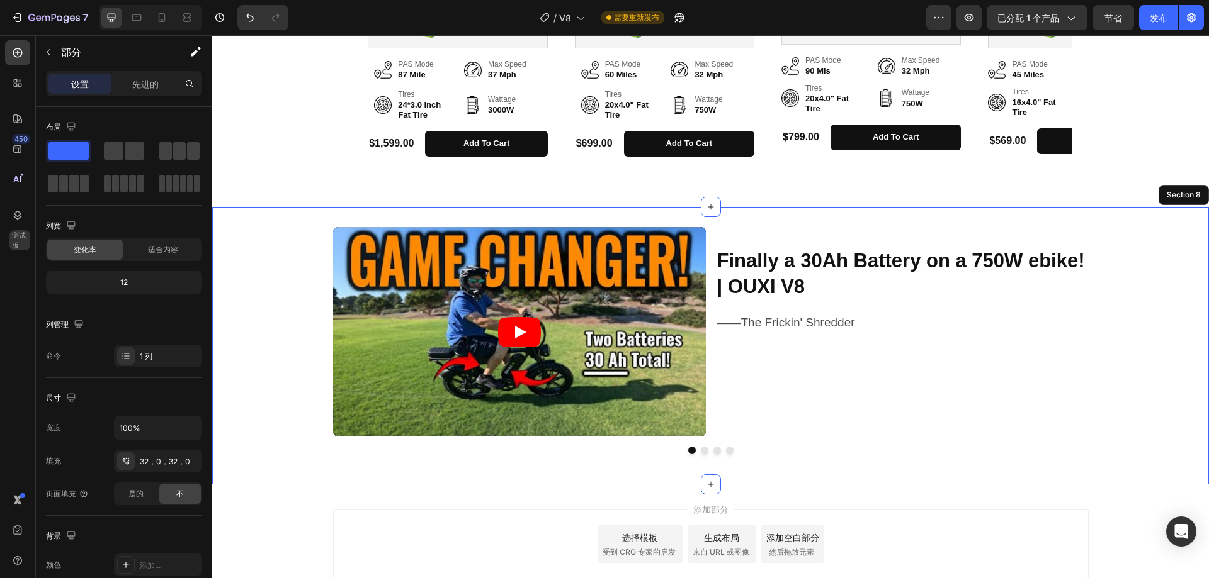
click at [597, 482] on div "Video Finally a 30Ah Battery on a 750W ebike! | OUXI V8 Heading ——The Frickin' …" at bounding box center [710, 346] width 996 height 278
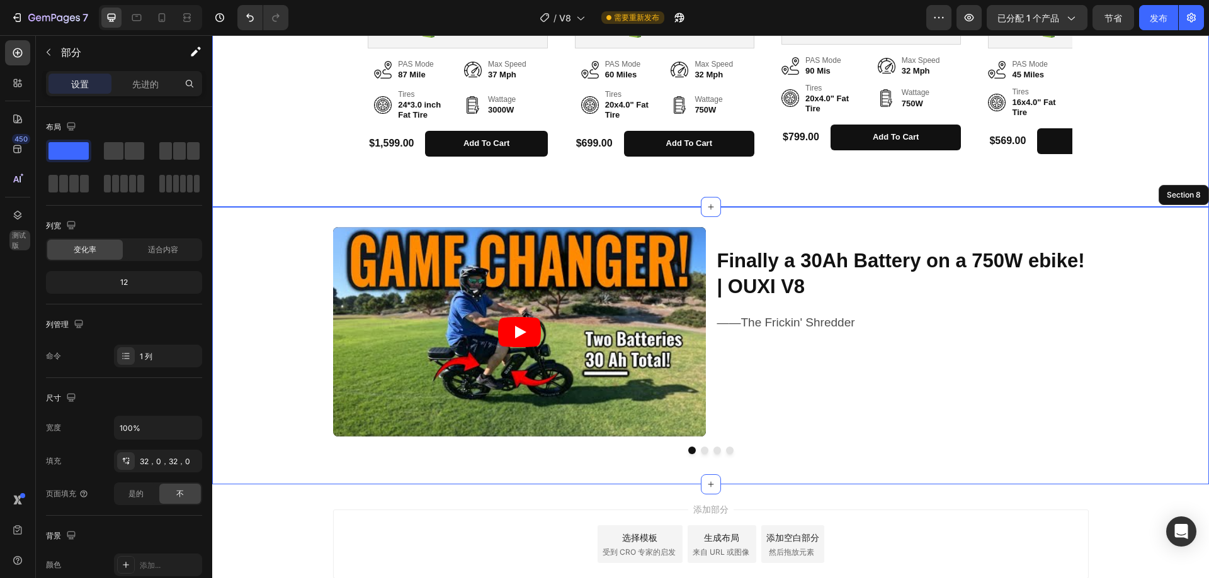
click at [747, 217] on div "Video Finally a 30Ah Battery on a 750W ebike! | OUXI V8 Heading ——The Frickin' …" at bounding box center [710, 346] width 996 height 278
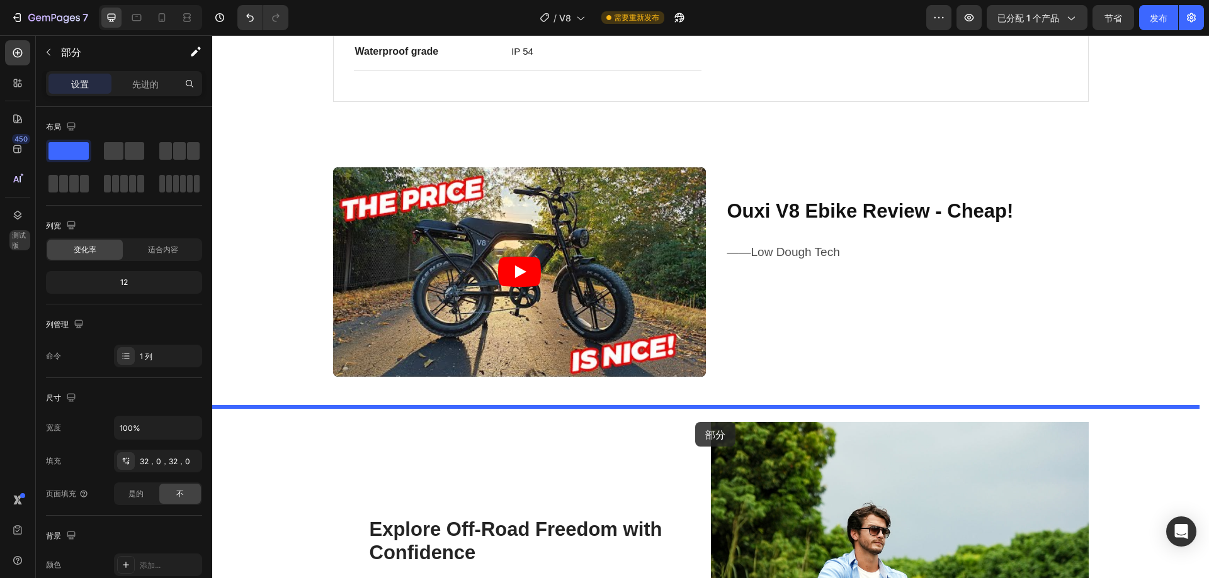
scroll to position [1010, 0]
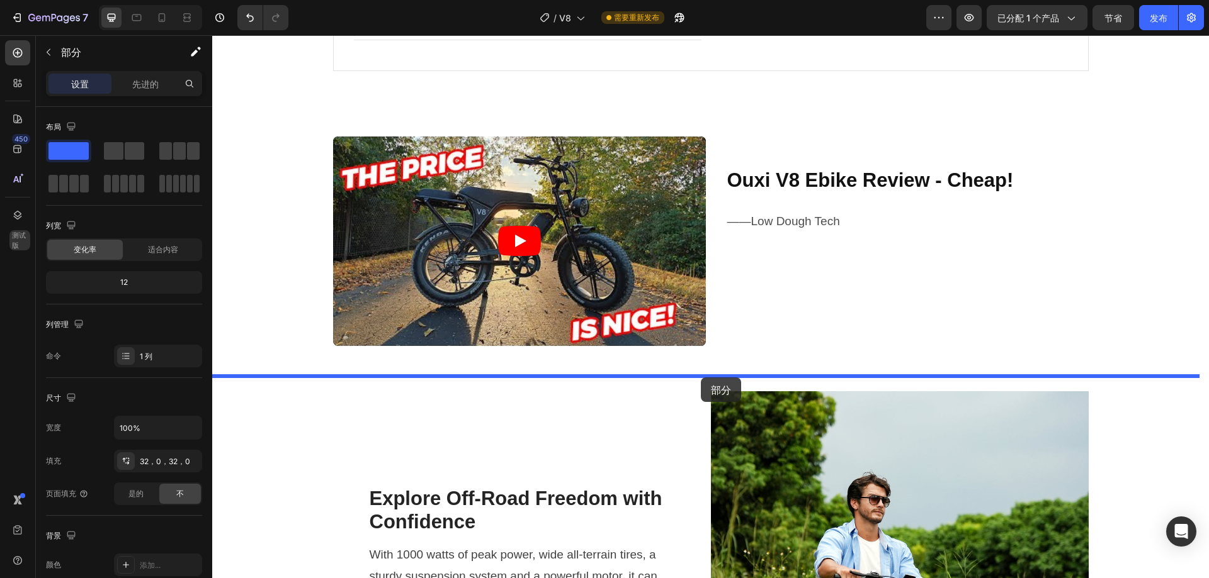
drag, startPoint x: 950, startPoint y: 196, endPoint x: 701, endPoint y: 378, distance: 308.2
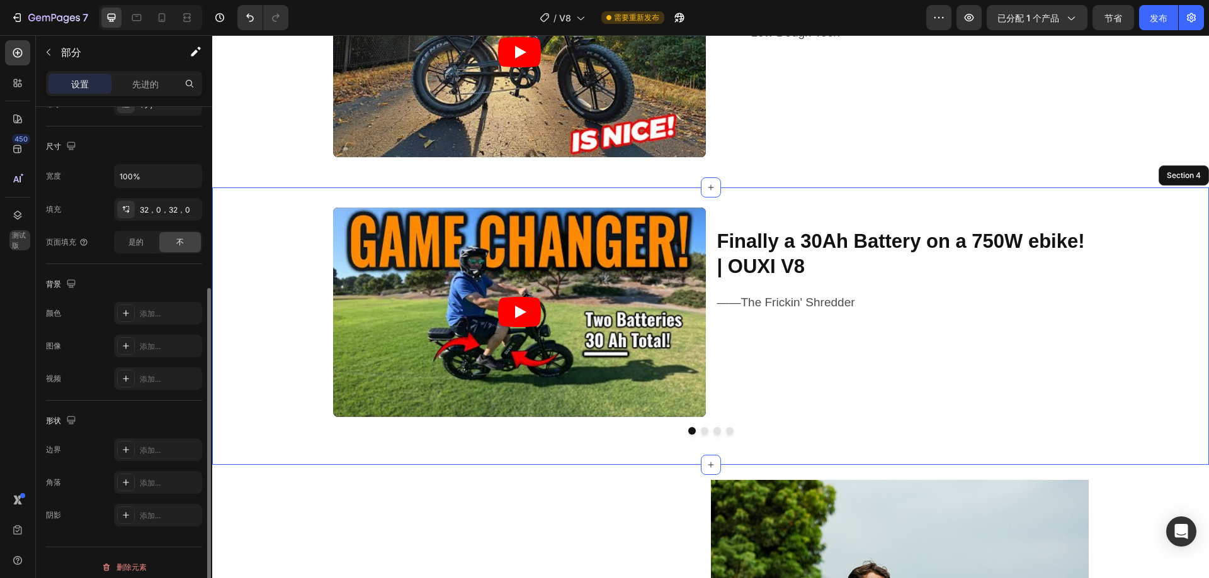
scroll to position [261, 0]
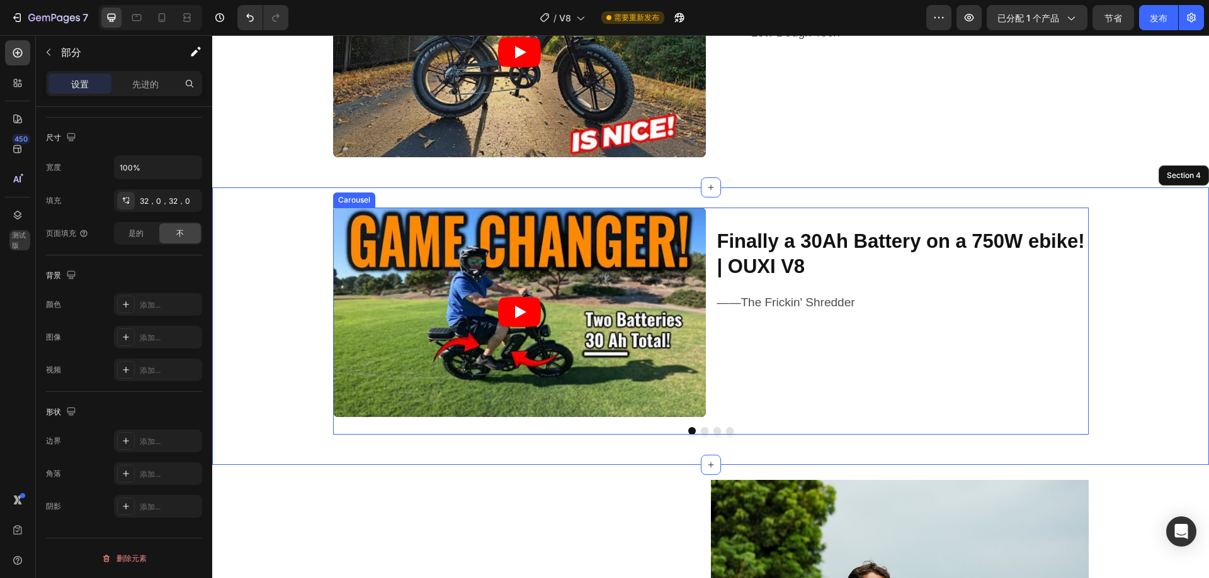
click at [760, 417] on div "Video Finally a 30Ah Battery on a 750W ebike! | OUXI V8 Heading ——The Frickin' …" at bounding box center [710, 321] width 755 height 227
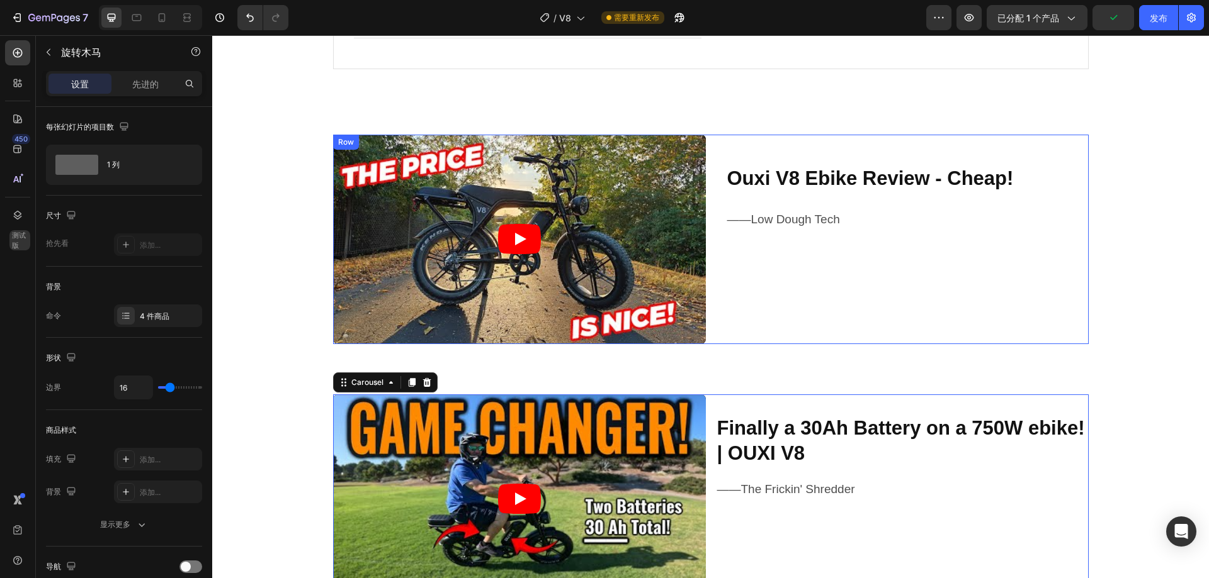
scroll to position [1010, 0]
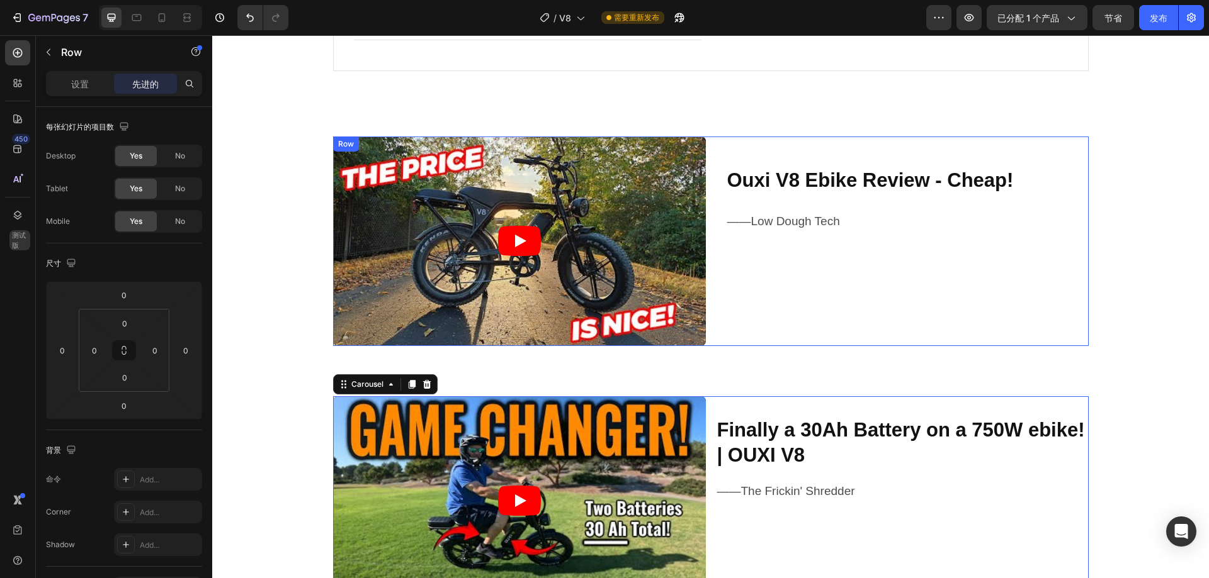
click at [716, 335] on div "Ouxi V8 Ebike Review - Cheap! Heading ——Low Dough Tech Text Block" at bounding box center [902, 242] width 373 height 210
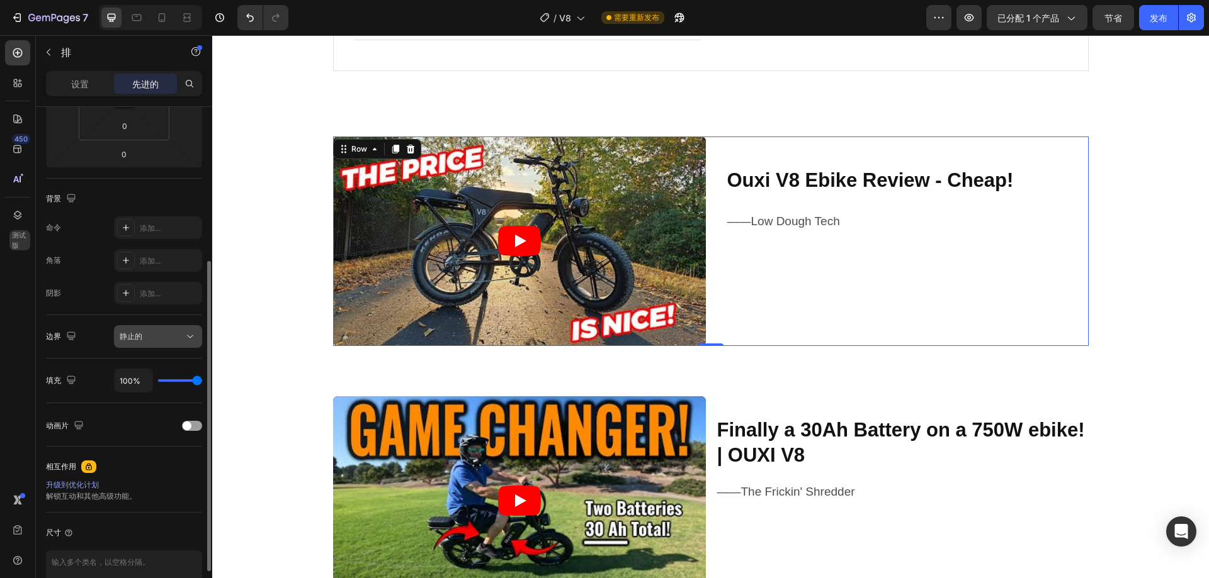
scroll to position [0, 0]
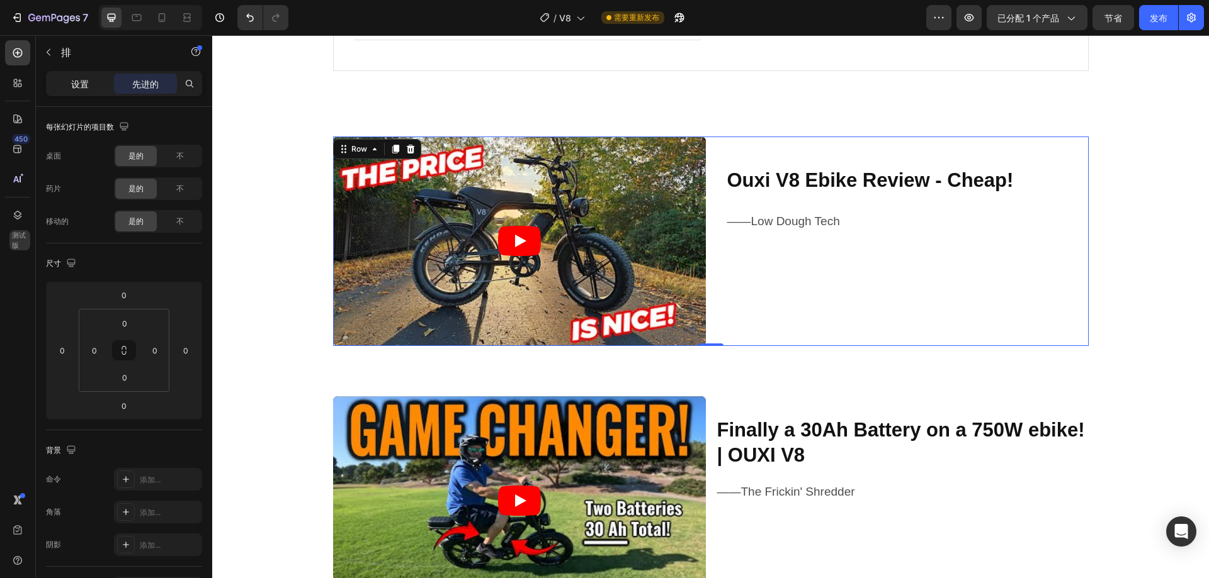
click at [76, 84] on font "设置" at bounding box center [80, 84] width 18 height 11
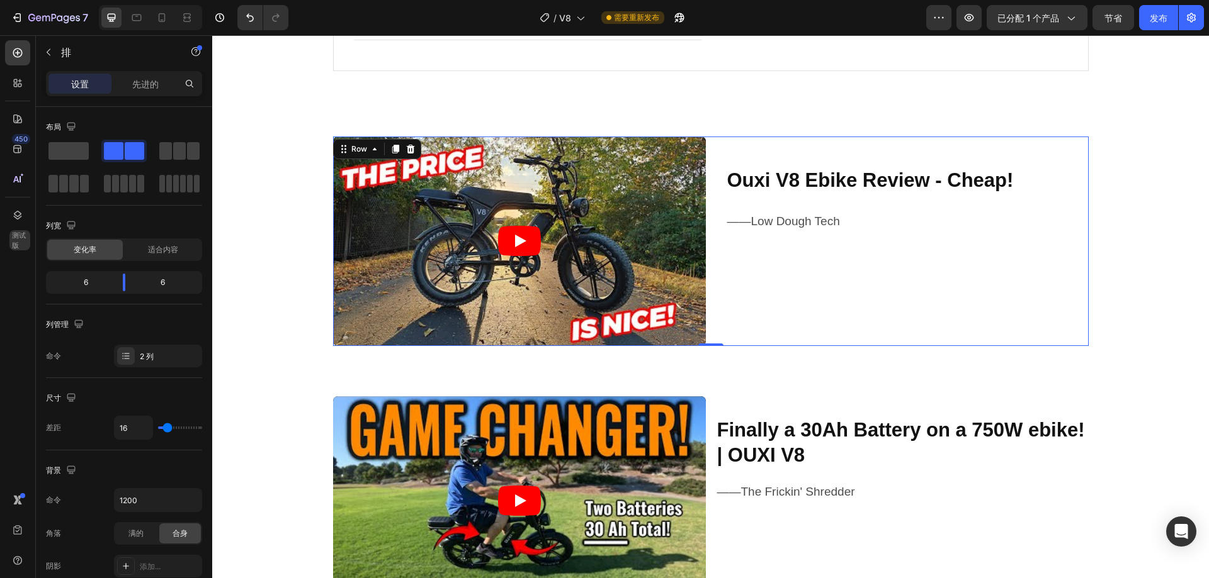
scroll to position [1199, 0]
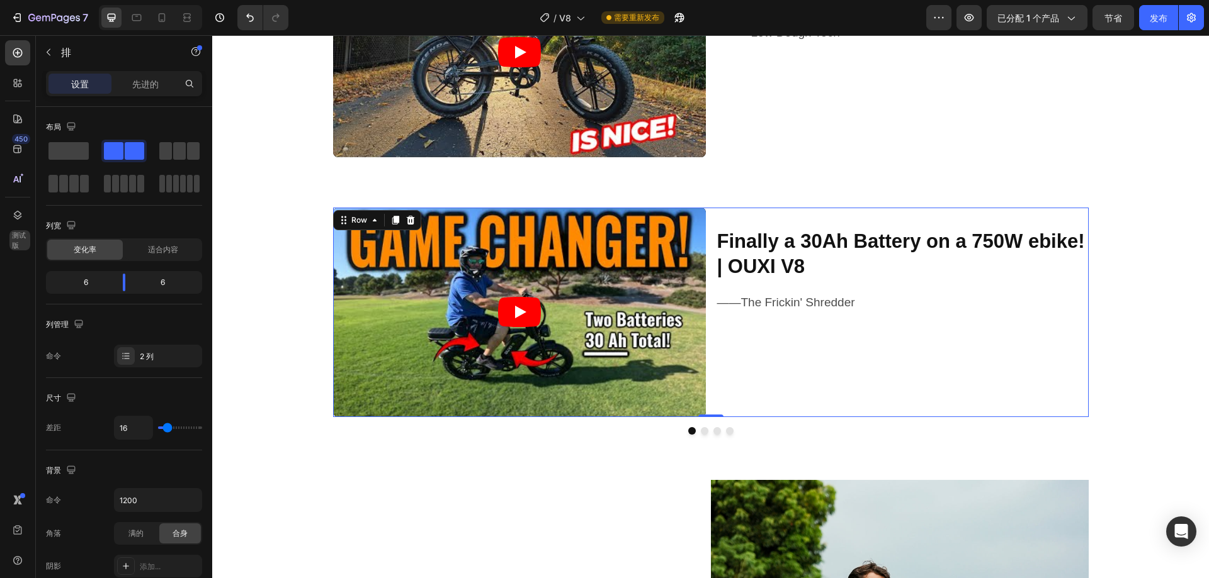
click at [719, 416] on div "Finally a 30Ah Battery on a 750W ebike! | OUXI V8 Heading ——The Frickin' Shredd…" at bounding box center [902, 313] width 373 height 210
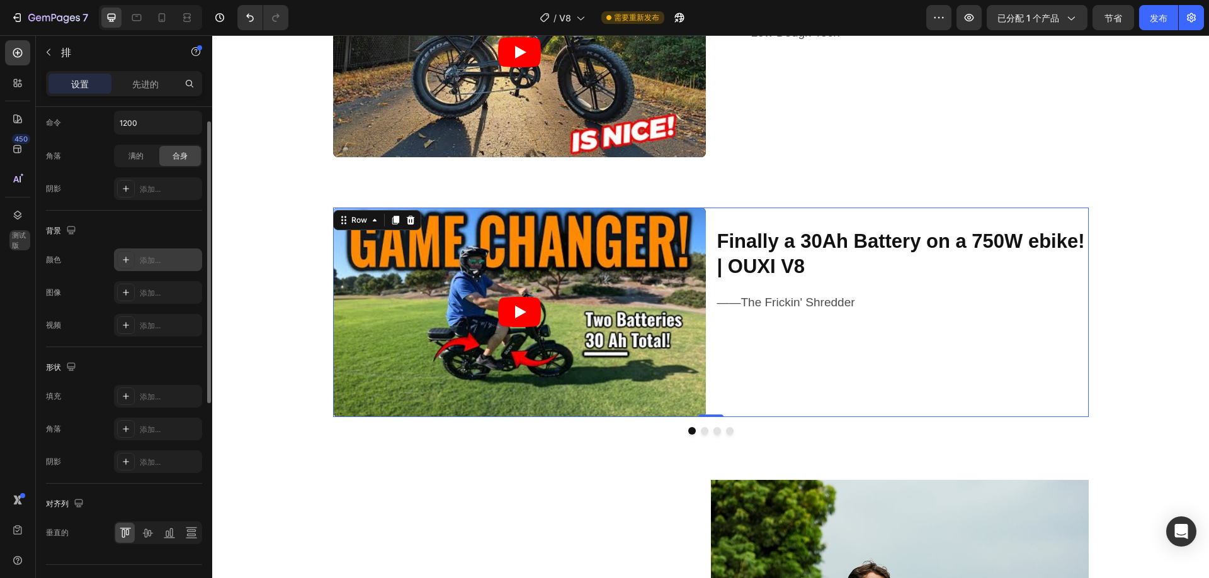
scroll to position [404, 0]
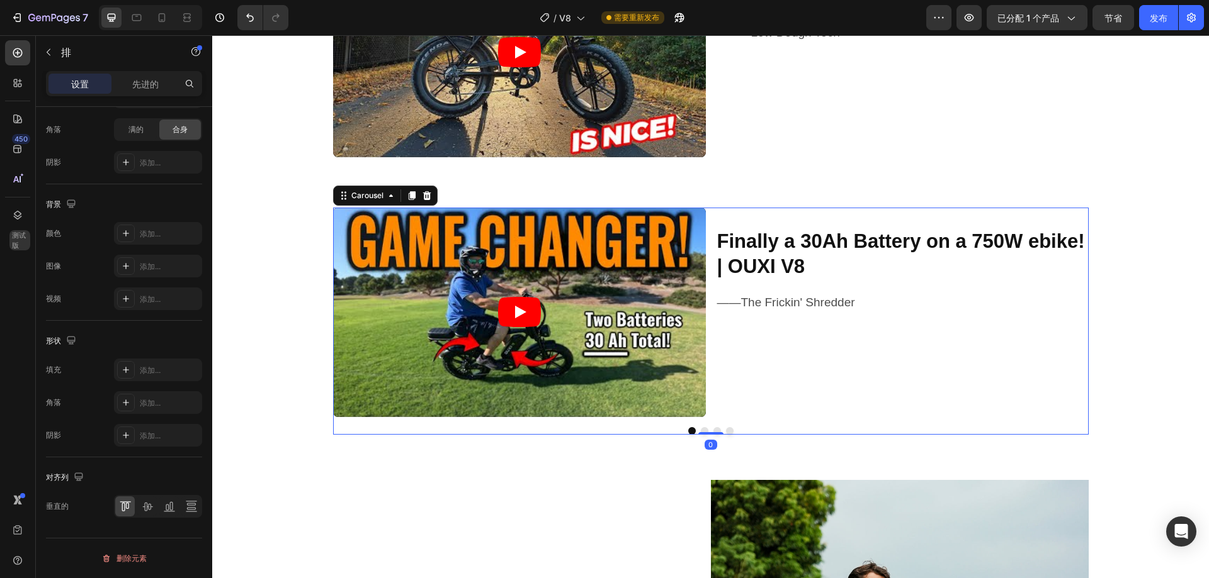
click at [716, 432] on div "Video Finally a 30Ah Battery on a 750W ebike! | OUXI V8 Heading ——The Frickin' …" at bounding box center [710, 321] width 755 height 227
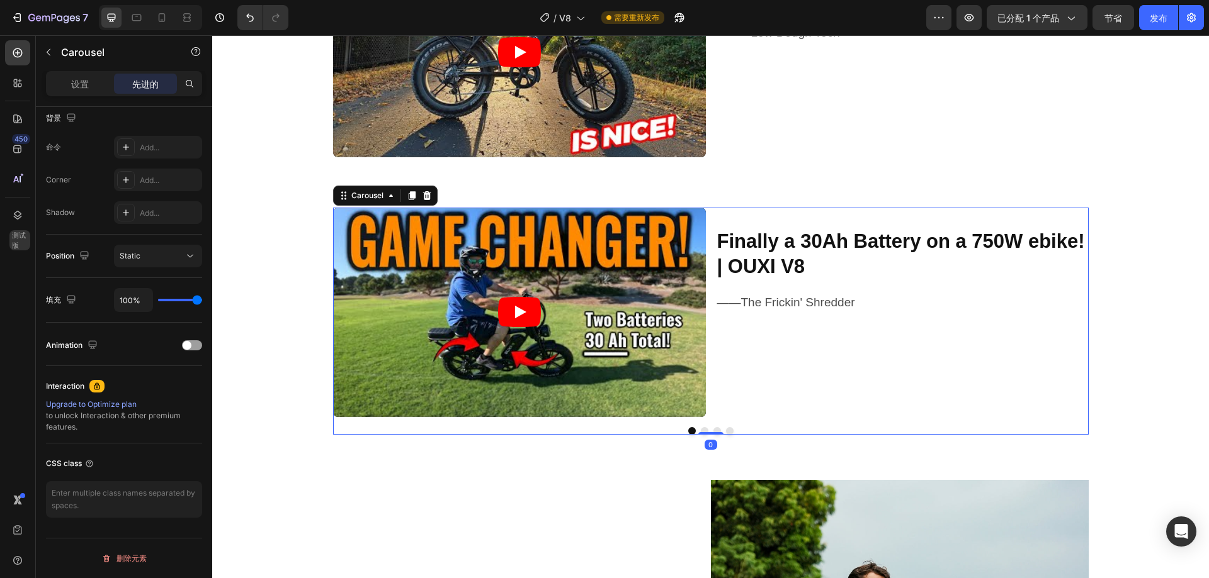
scroll to position [0, 0]
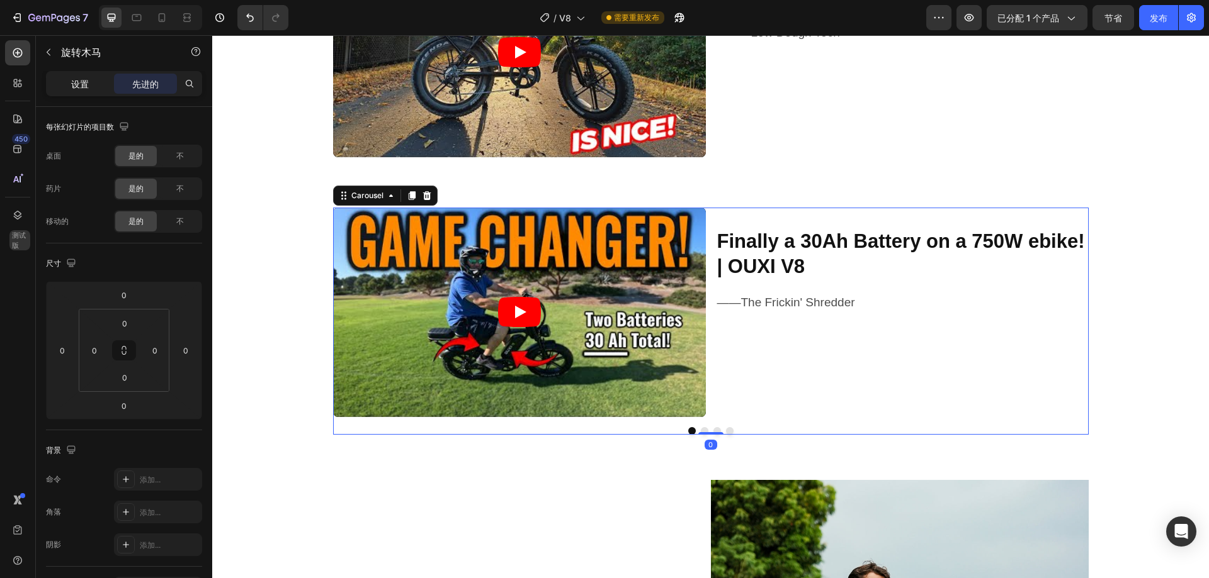
click at [74, 83] on font "设置" at bounding box center [80, 84] width 18 height 11
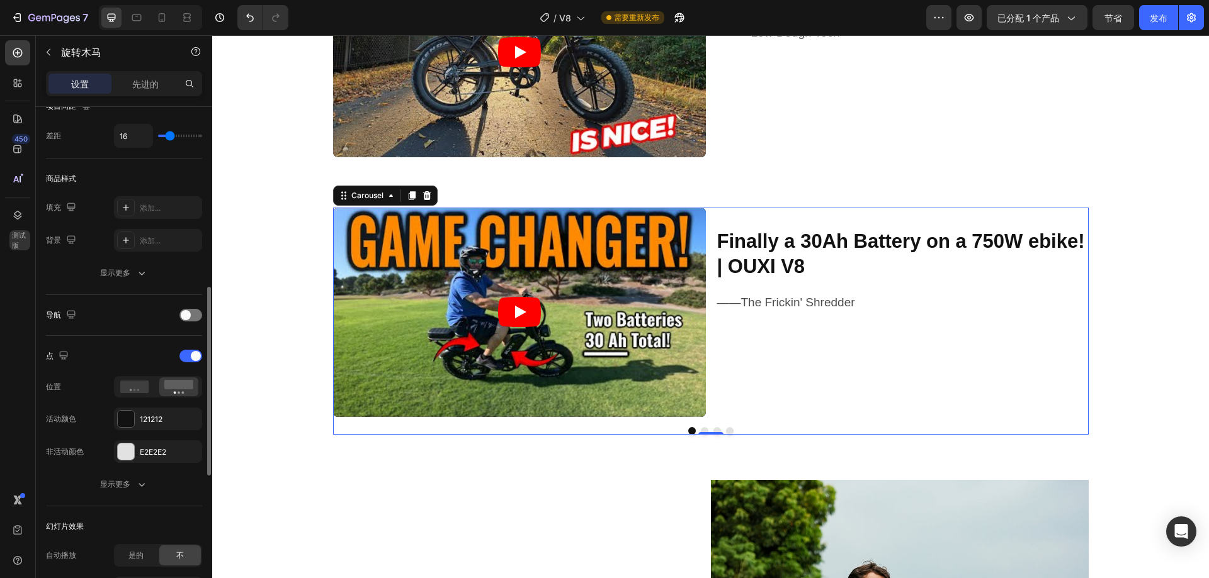
scroll to position [315, 0]
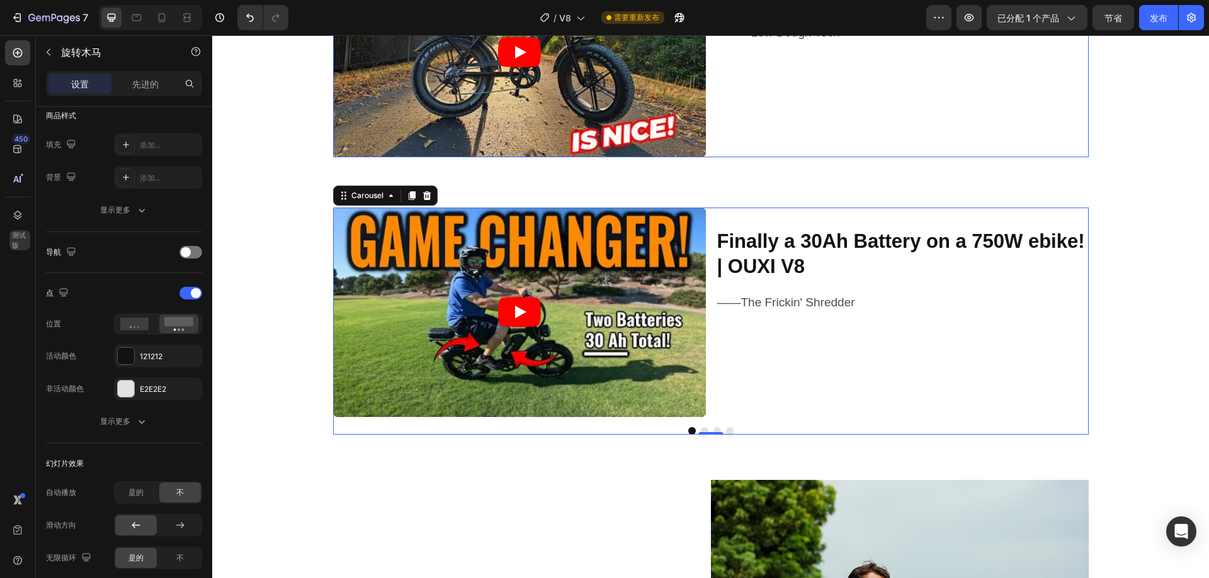
click at [707, 155] on div "Video Ouxi V8 Ebike Review - Cheap! Heading ——Low Dough Tech Text Block Row" at bounding box center [710, 53] width 755 height 210
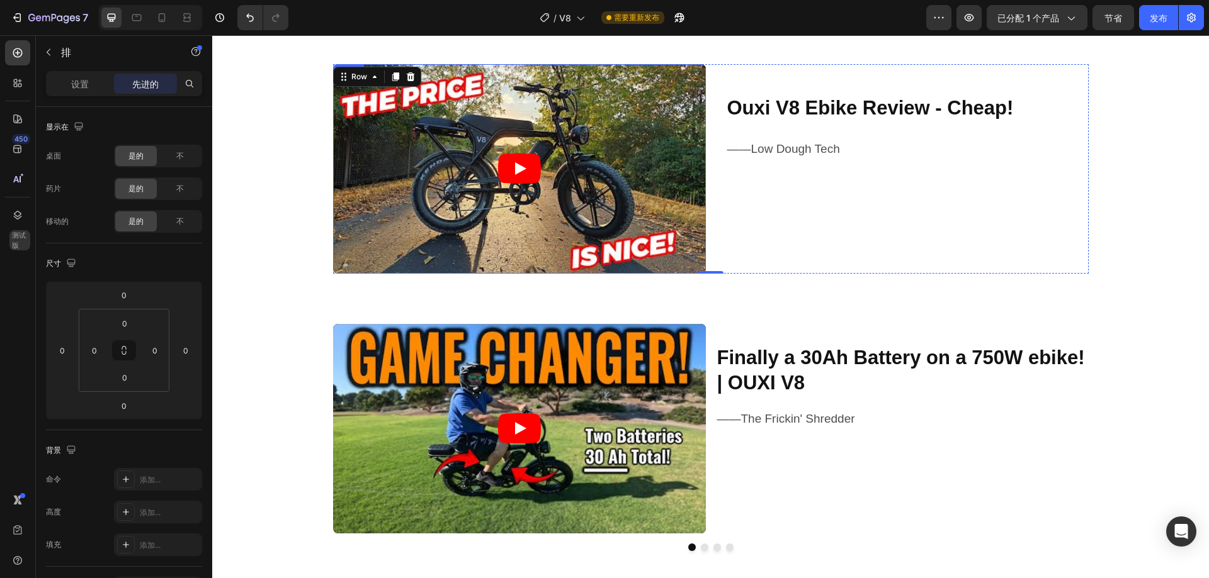
scroll to position [1073, 0]
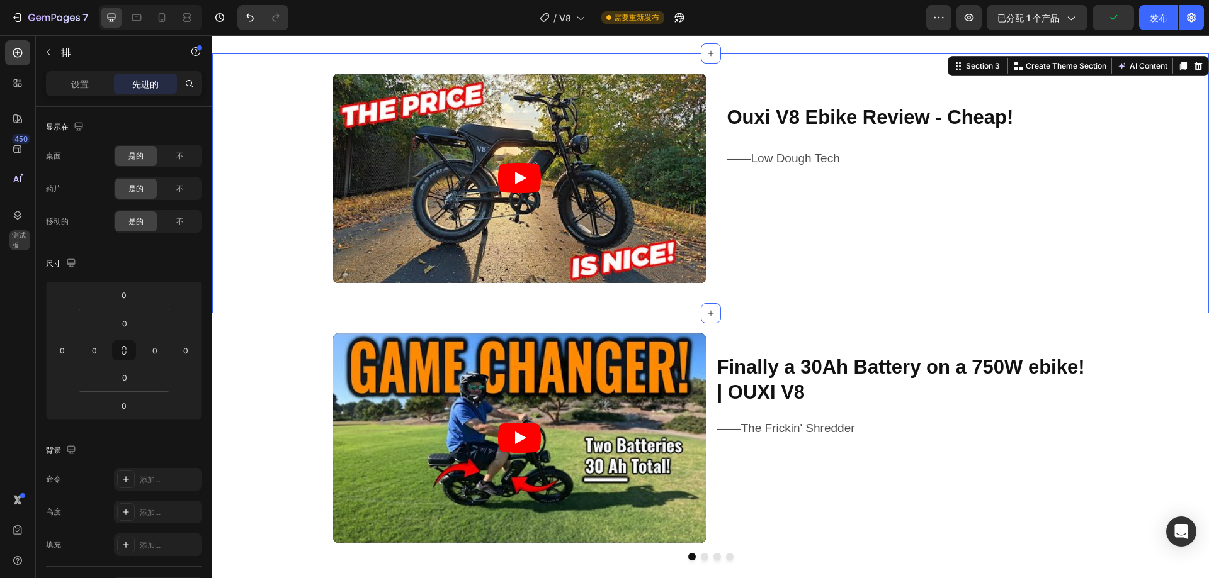
click at [705, 290] on div "Video Ouxi V8 Ebike Review - Cheap! Heading ——Low Dough Tech Text Block Row Car…" at bounding box center [710, 184] width 996 height 220
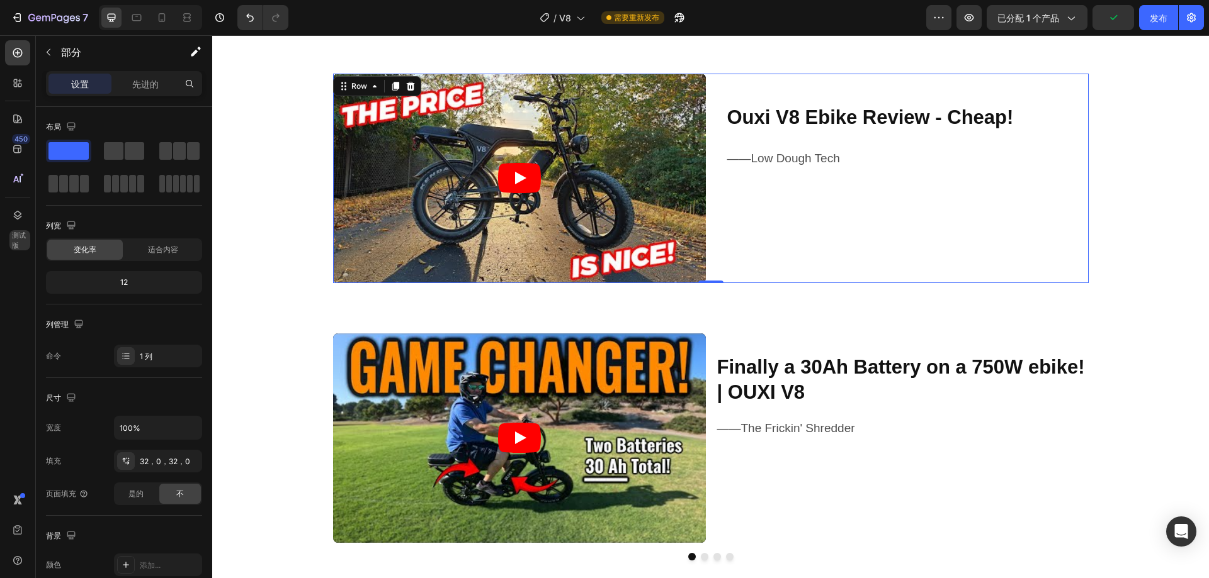
click at [708, 279] on div "Video Ouxi V8 Ebike Review - Cheap! Heading ——Low Dough Tech Text Block Row 0" at bounding box center [710, 179] width 755 height 210
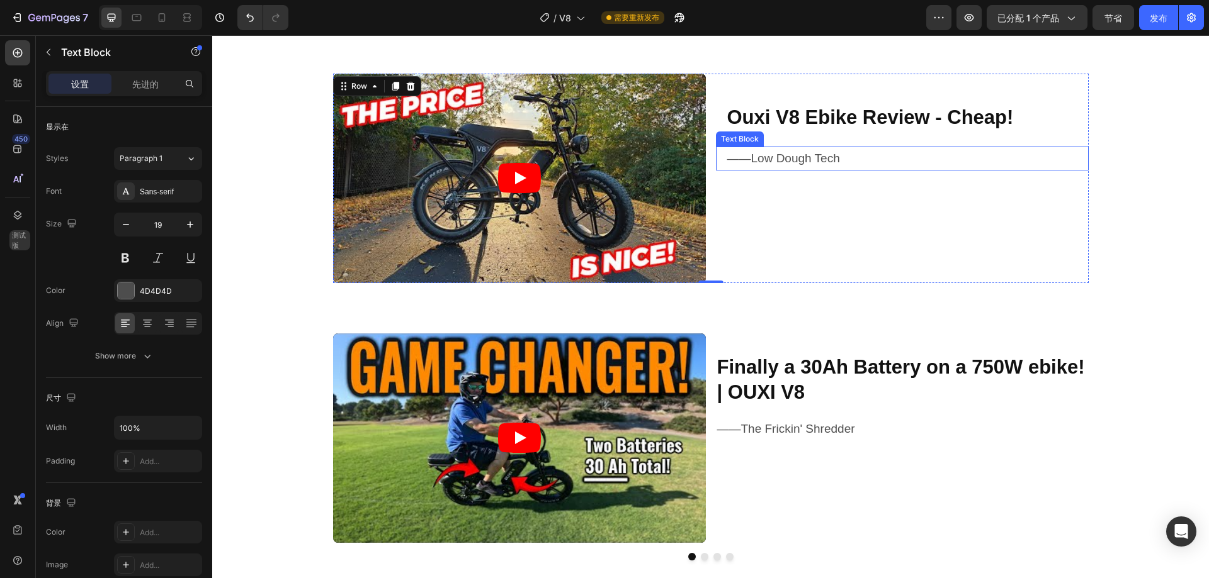
click at [746, 156] on p "——Low Dough Tech" at bounding box center [907, 158] width 360 height 21
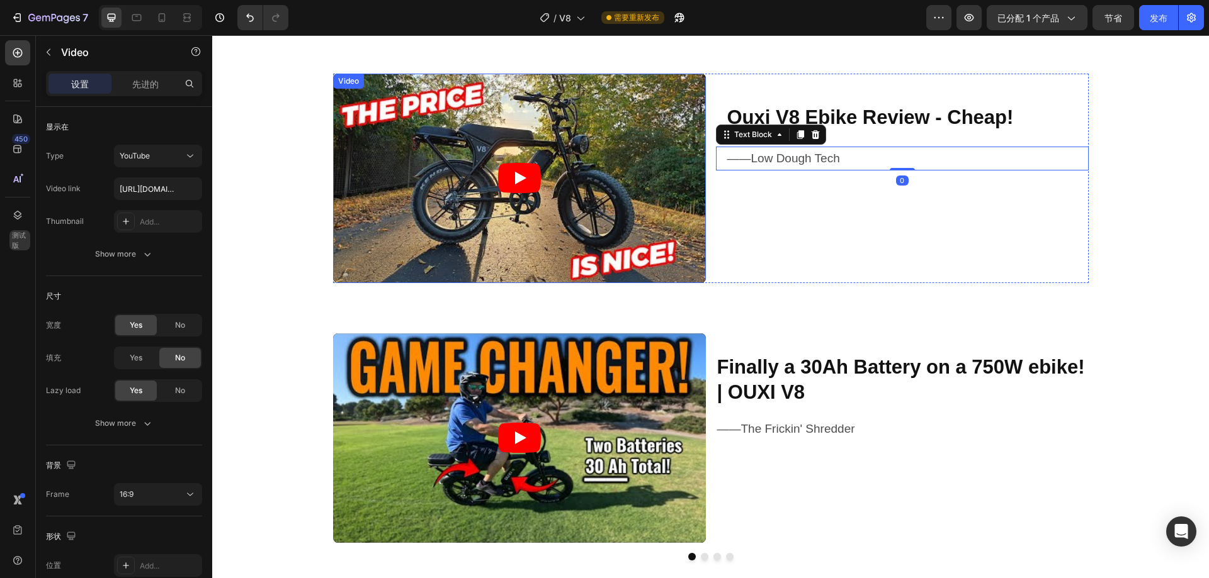
click at [640, 166] on article at bounding box center [519, 179] width 373 height 210
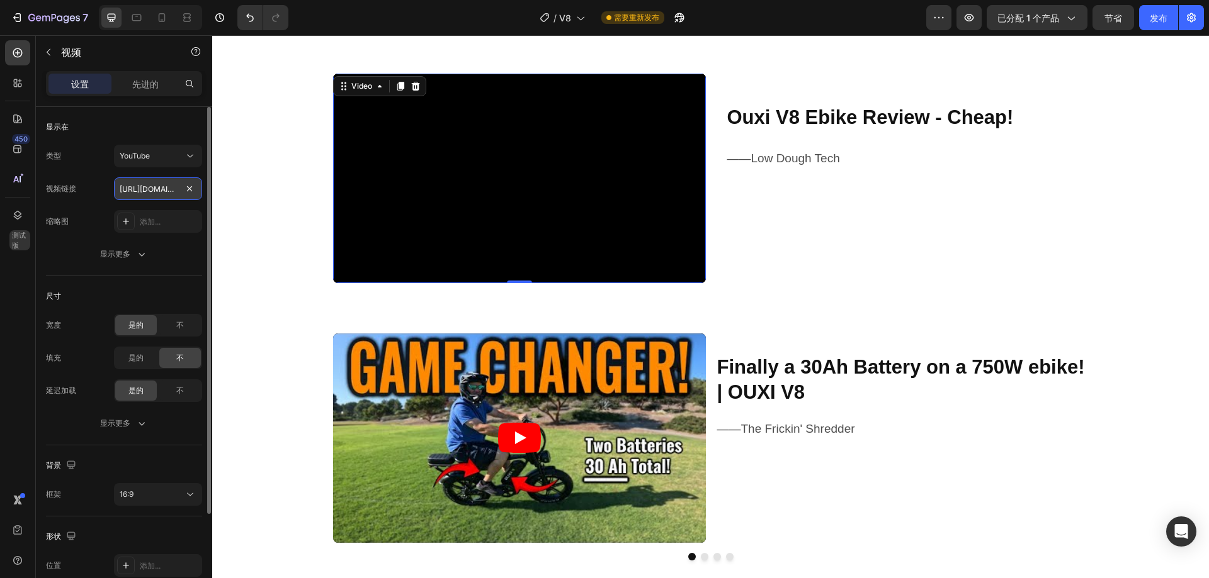
click at [127, 188] on input "https://www.youtube.com/watch?v=hx5WBQtLIfw" at bounding box center [158, 188] width 88 height 23
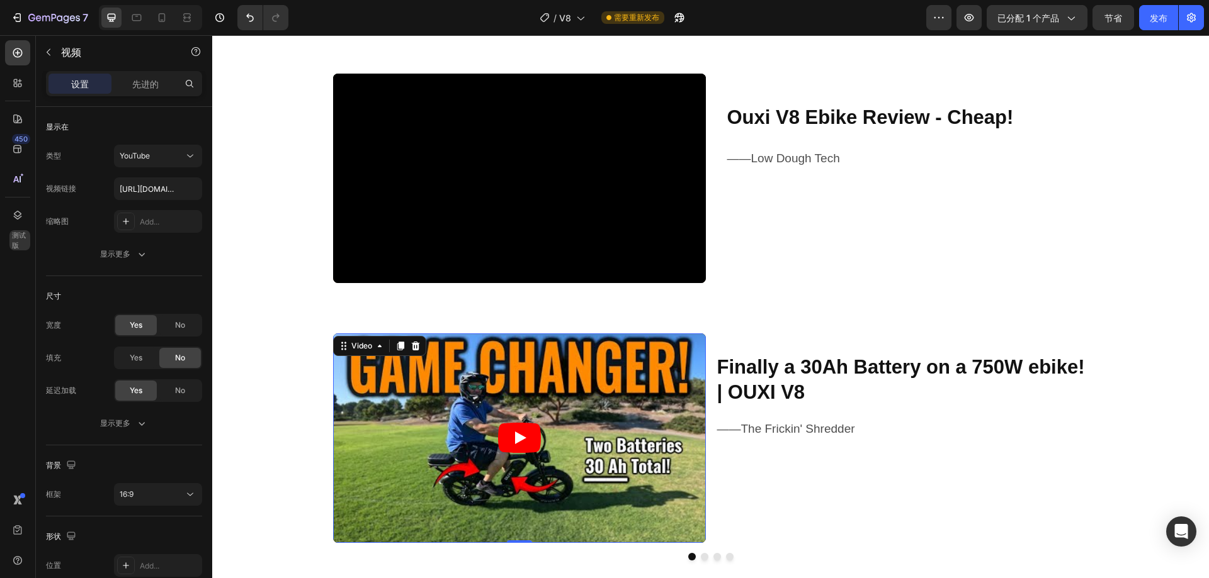
click at [409, 400] on article at bounding box center [519, 439] width 373 height 210
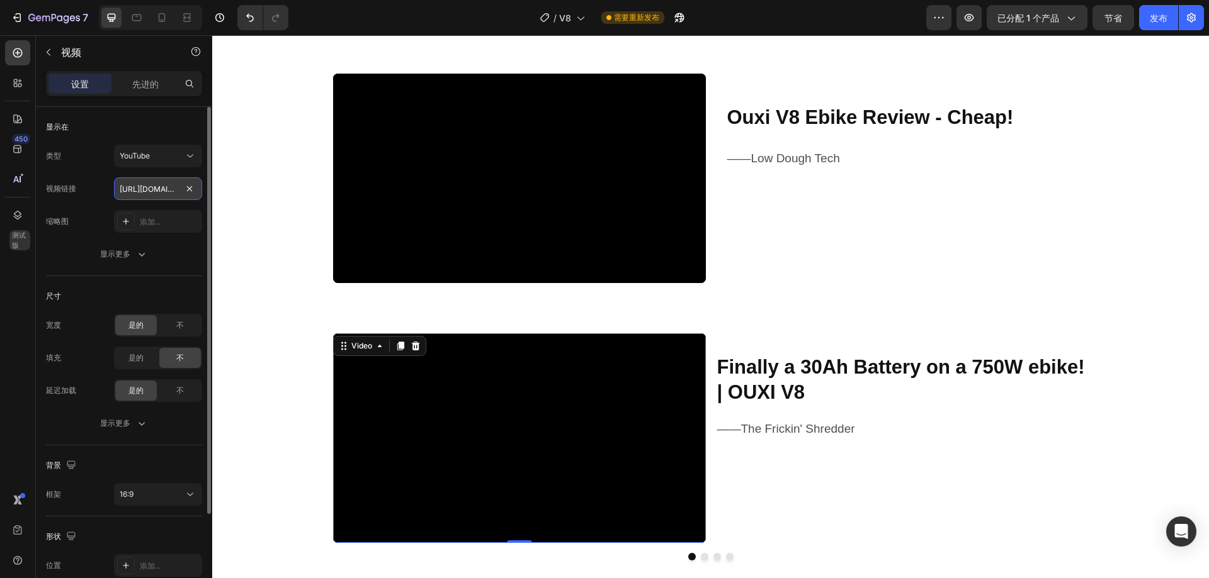
click at [131, 186] on input "https://www.youtube.com/watch?v=HKu1lUalNvA&t=3s" at bounding box center [158, 188] width 88 height 23
paste input "hx5WBQtLIfw"
type input "https://www.youtube.com/watch?v=hx5WBQtLIfw"
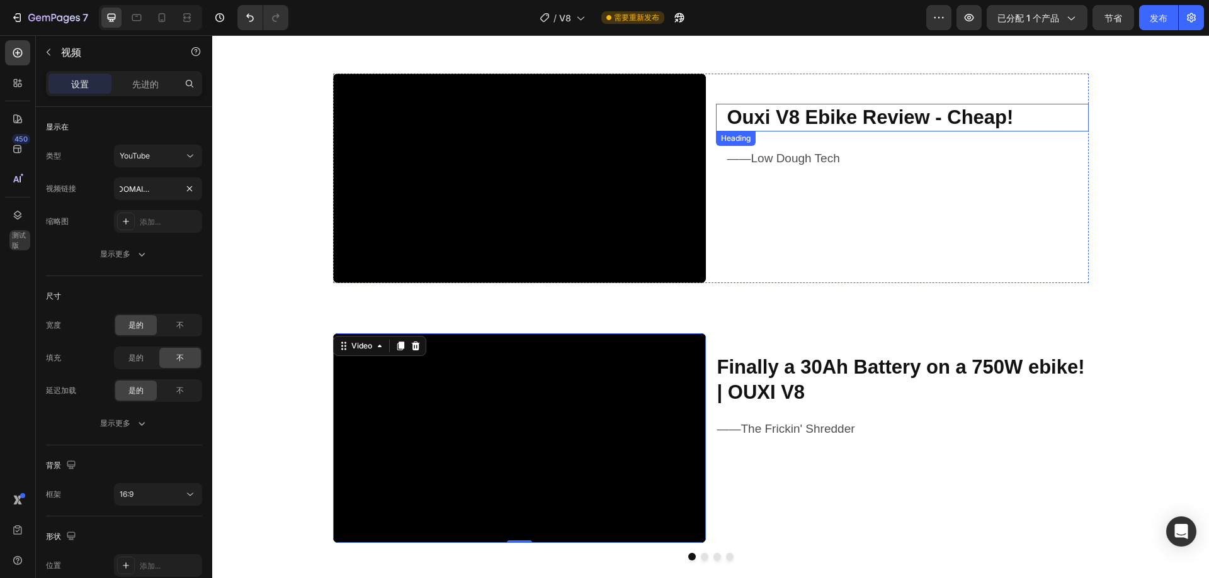
click at [799, 118] on strong "Ouxi V8 Ebike Review - Cheap!" at bounding box center [870, 117] width 286 height 22
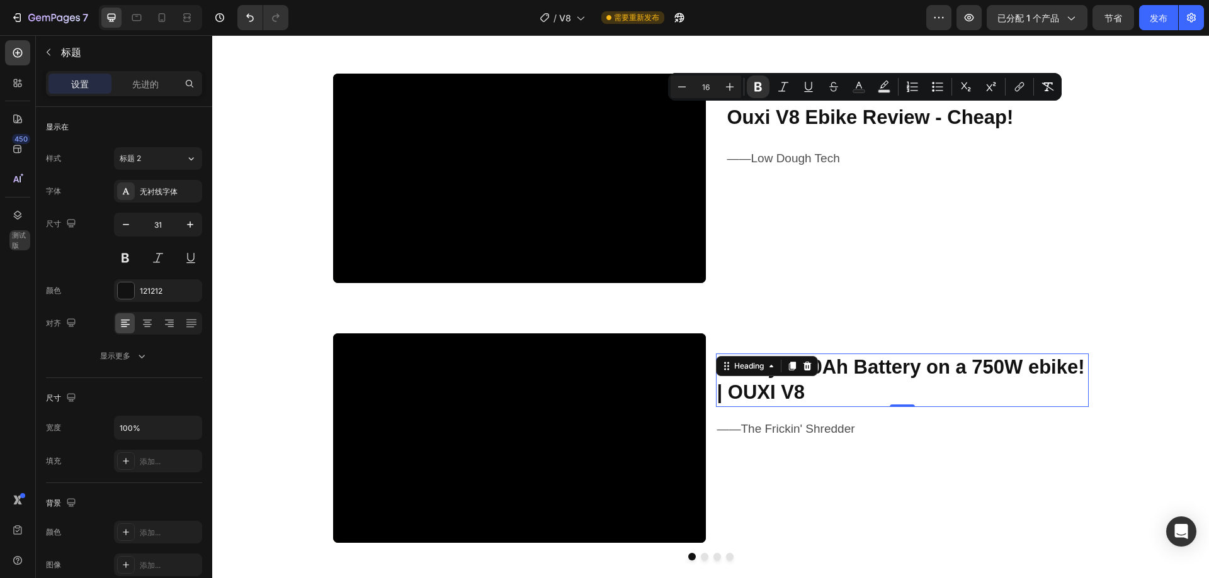
click at [807, 379] on h2 "Finally a 30Ah Battery on a 750W ebike! | OUXI V8" at bounding box center [902, 381] width 373 height 54
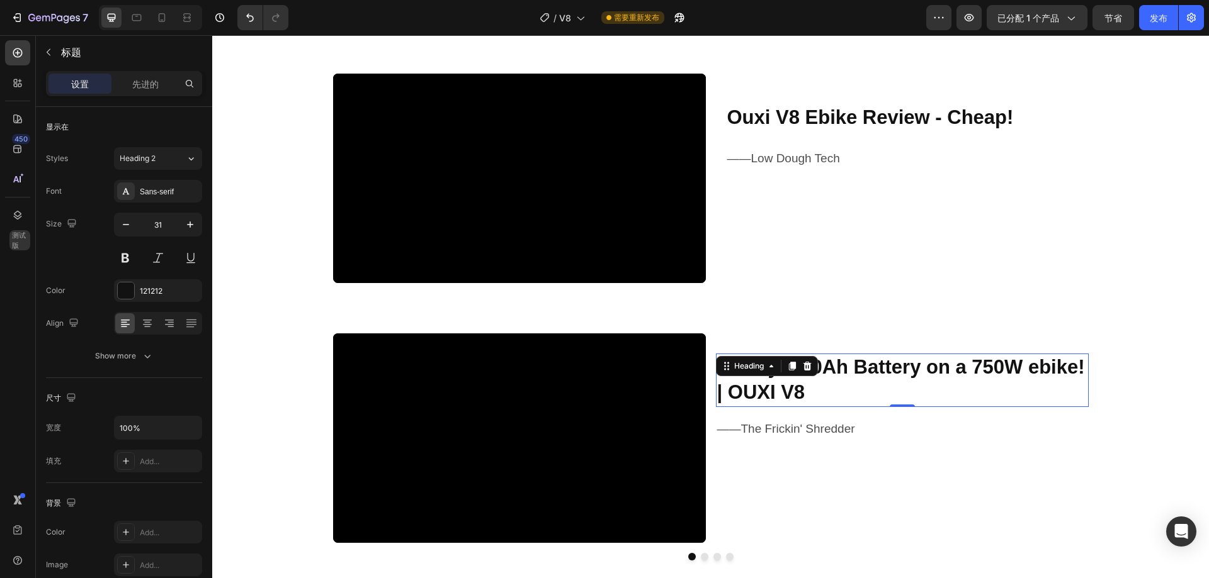
click at [807, 379] on h2 "Finally a 30Ah Battery on a 750W ebike! | OUXI V8" at bounding box center [902, 381] width 373 height 54
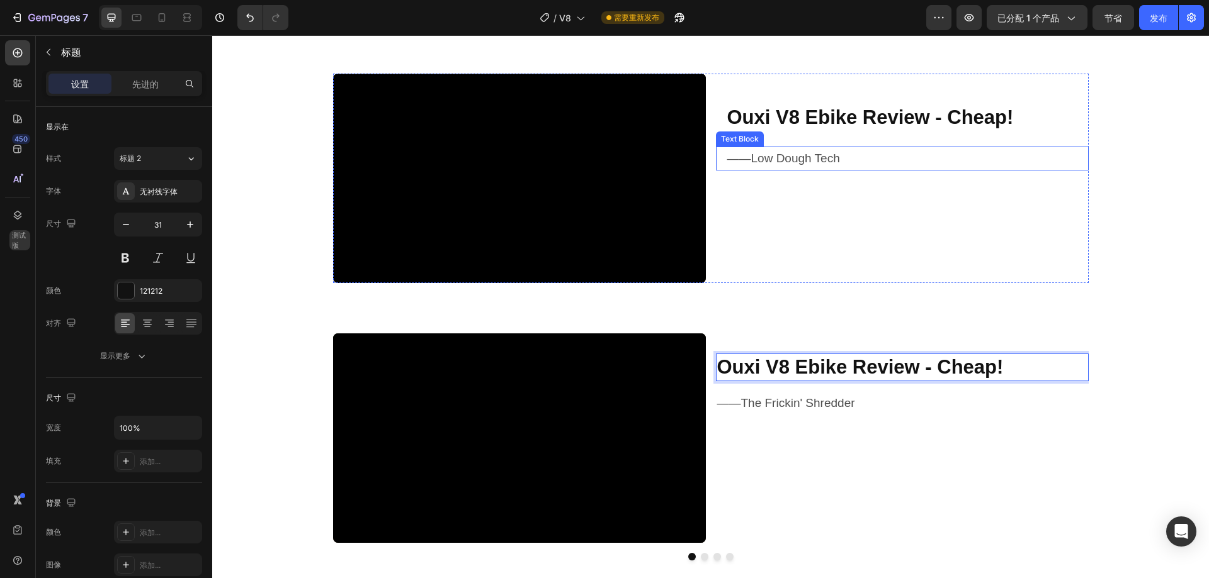
click at [791, 158] on p "——Low Dough Tech" at bounding box center [907, 158] width 360 height 21
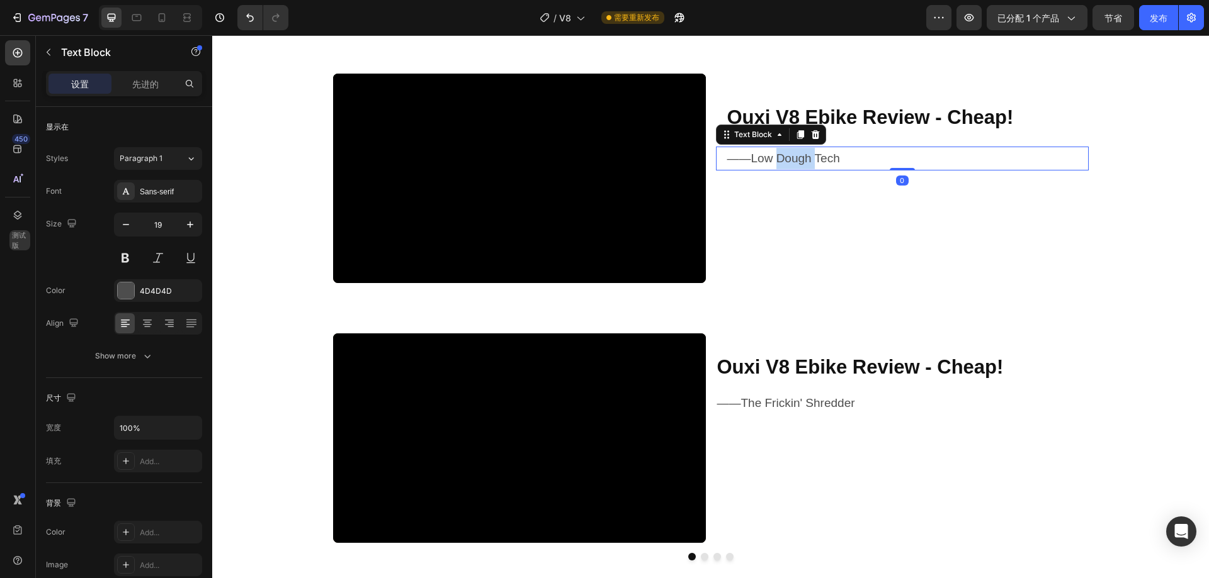
click at [791, 158] on p "——Low Dough Tech" at bounding box center [907, 158] width 360 height 21
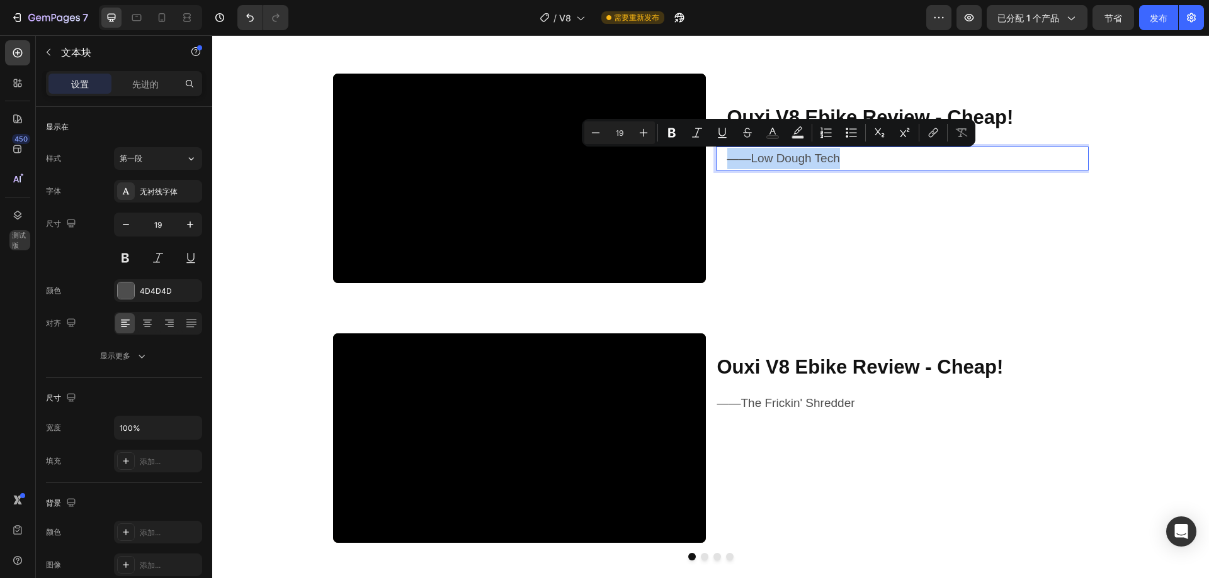
copy p "——Low Dough Tech"
click at [779, 405] on p "——The Frickin' Shredder" at bounding box center [902, 403] width 370 height 21
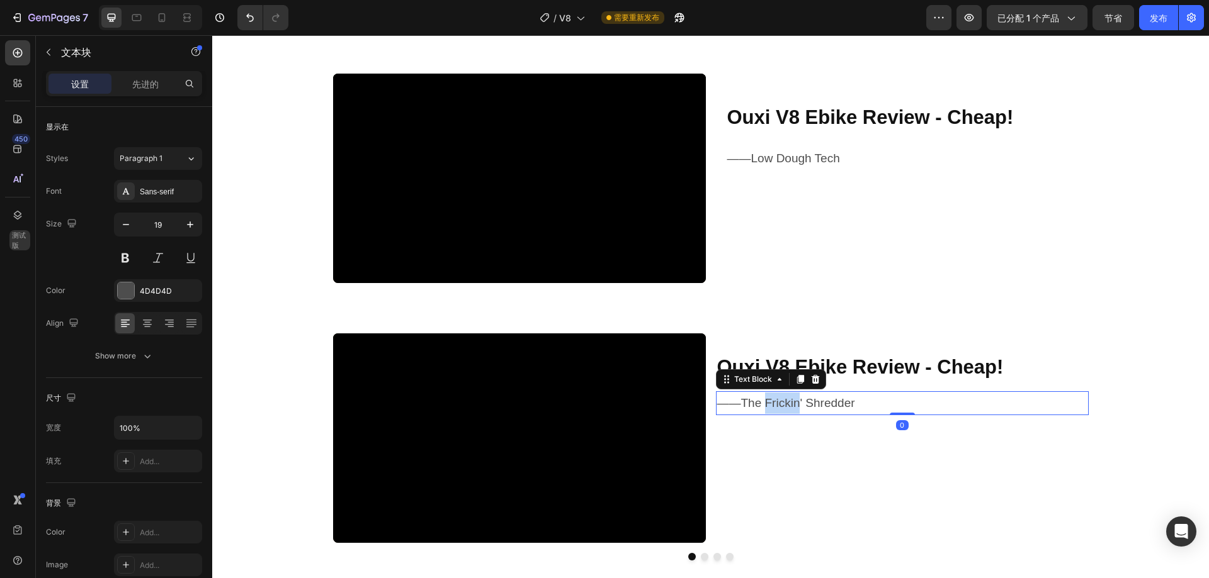
click at [779, 405] on p "——The Frickin' Shredder" at bounding box center [902, 403] width 370 height 21
click at [826, 358] on strong "Ouxi V8 Ebike Review - Cheap!" at bounding box center [860, 367] width 286 height 22
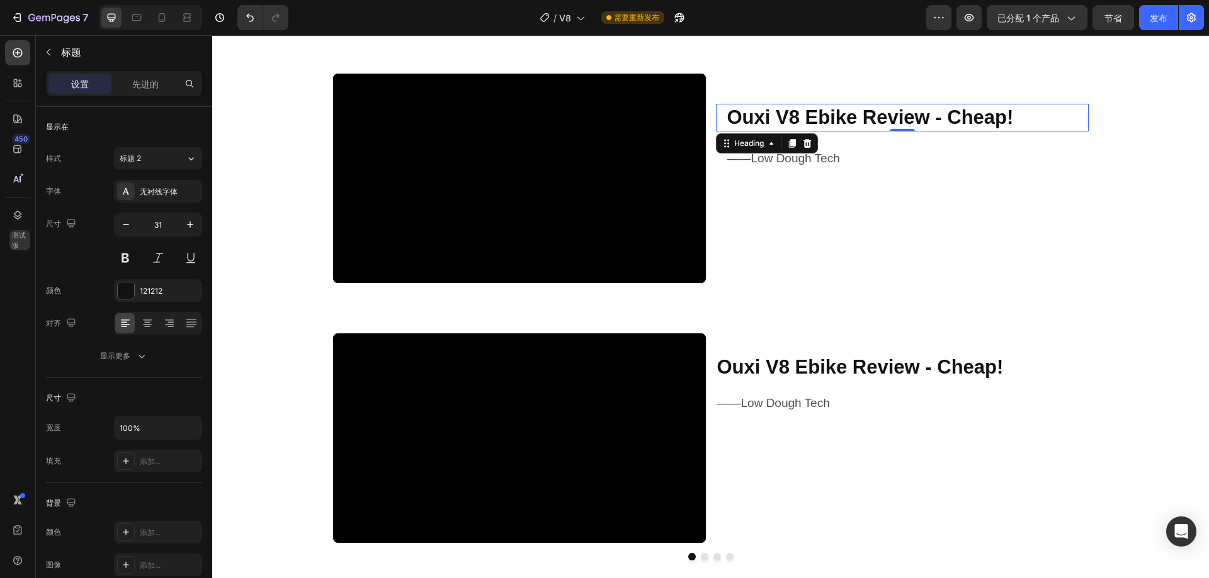
click at [792, 115] on strong "Ouxi V8 Ebike Review - Cheap!" at bounding box center [870, 117] width 286 height 22
click at [148, 85] on font "先进的" at bounding box center [145, 84] width 26 height 11
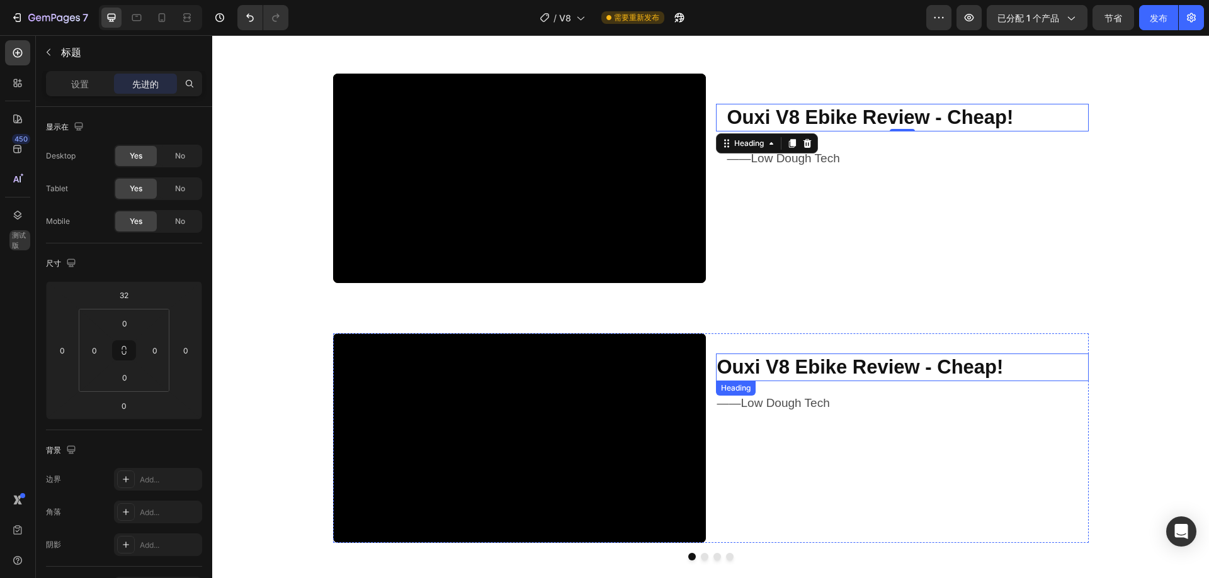
click at [762, 372] on strong "Ouxi V8 Ebike Review - Cheap!" at bounding box center [860, 367] width 286 height 22
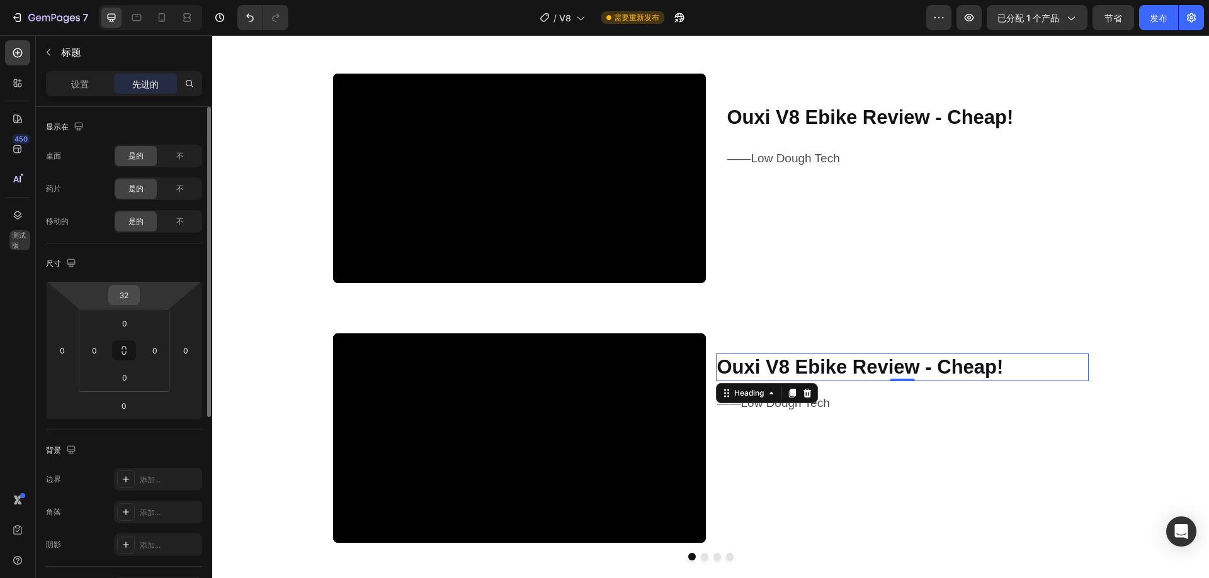
click at [122, 299] on input "32" at bounding box center [123, 295] width 25 height 19
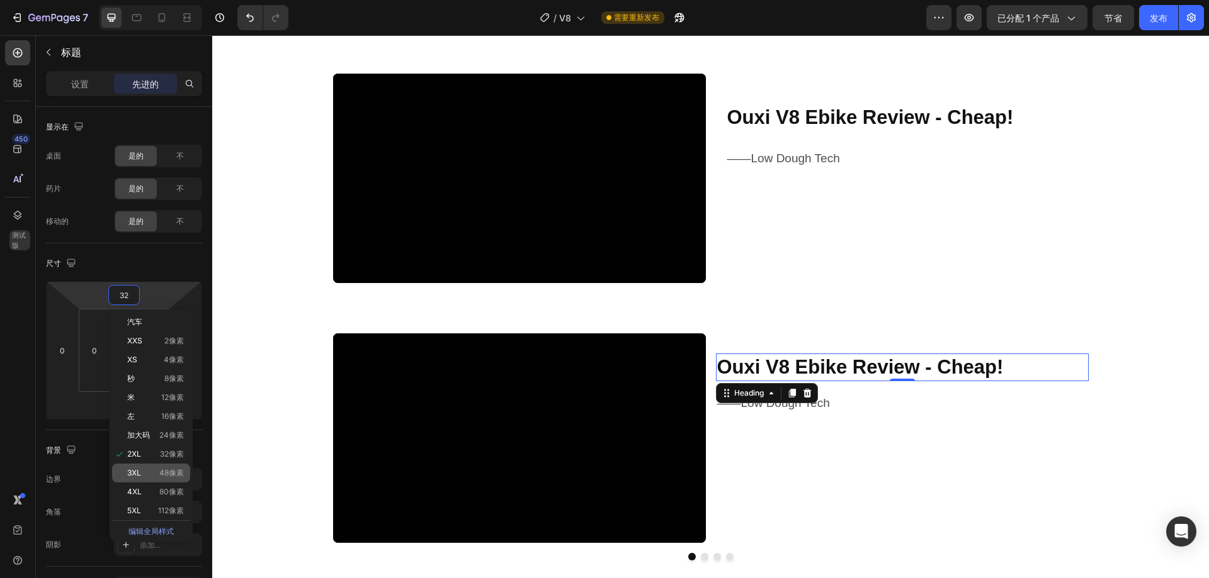
click at [174, 470] on font "48像素" at bounding box center [171, 472] width 25 height 9
type input "48"
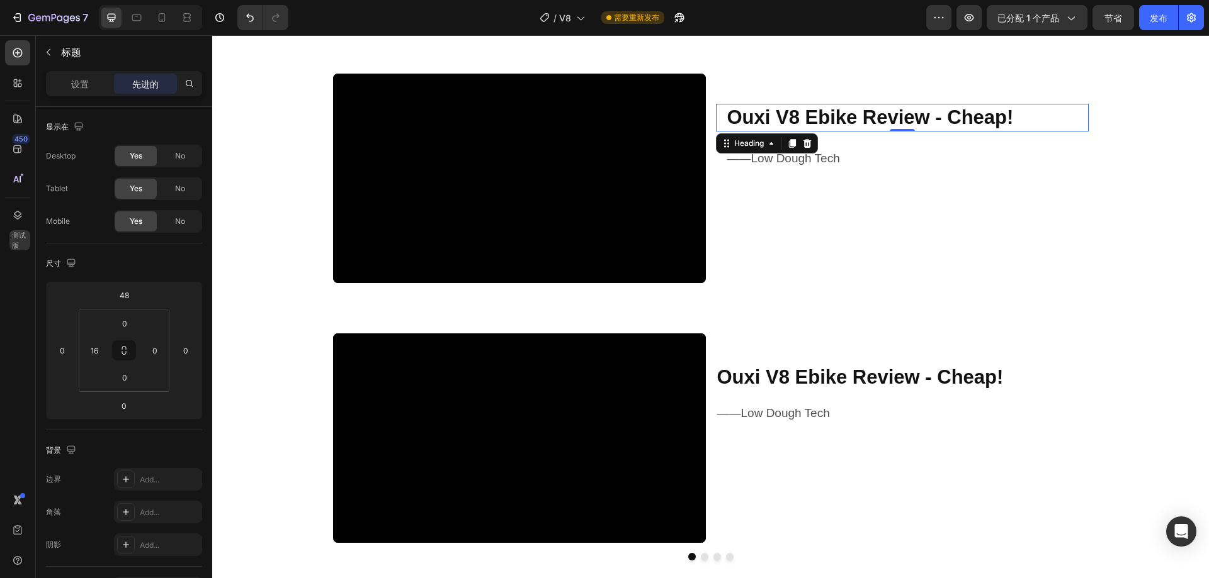
click at [814, 118] on strong "Ouxi V8 Ebike Review - Cheap!" at bounding box center [870, 117] width 286 height 22
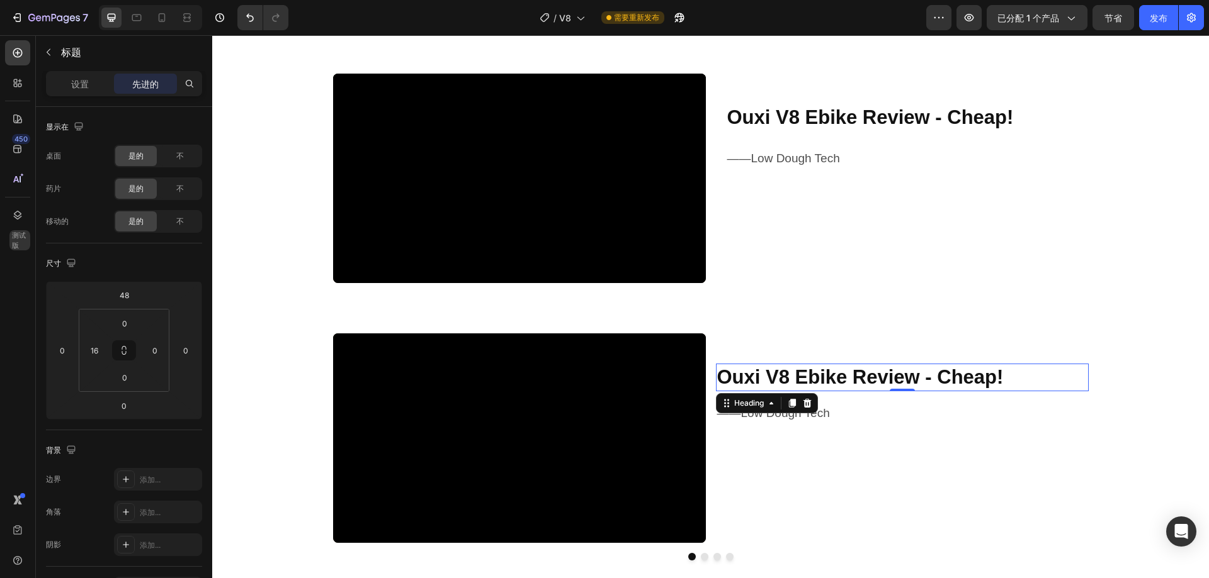
click at [801, 372] on strong "Ouxi V8 Ebike Review - Cheap!" at bounding box center [860, 377] width 286 height 22
click at [102, 358] on input "0" at bounding box center [94, 350] width 19 height 19
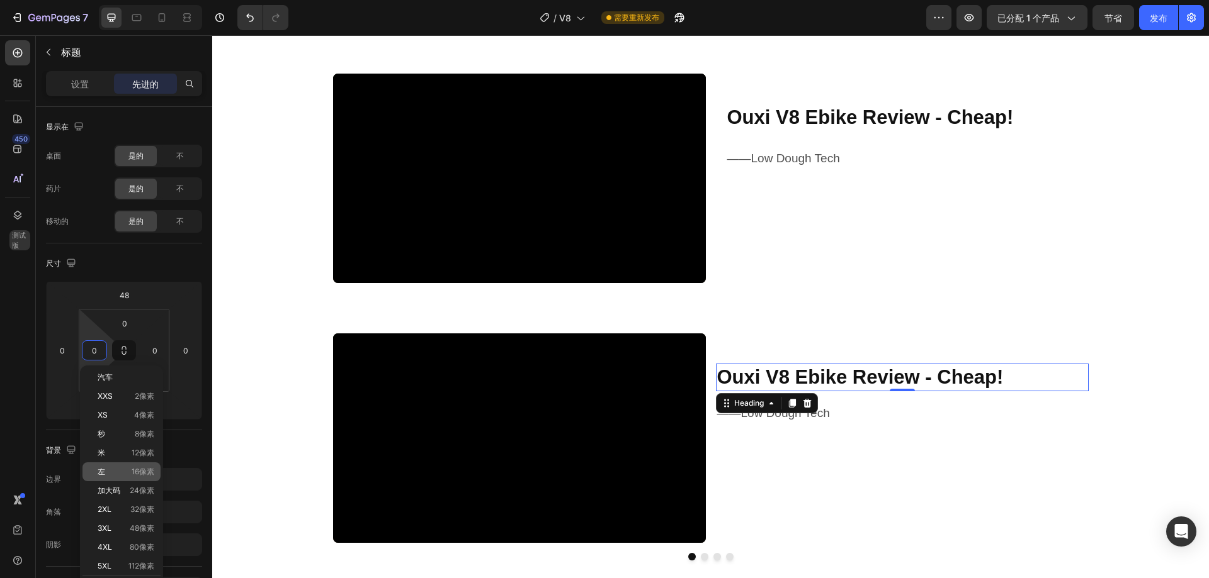
click at [142, 470] on font "16像素" at bounding box center [143, 471] width 23 height 9
type input "16"
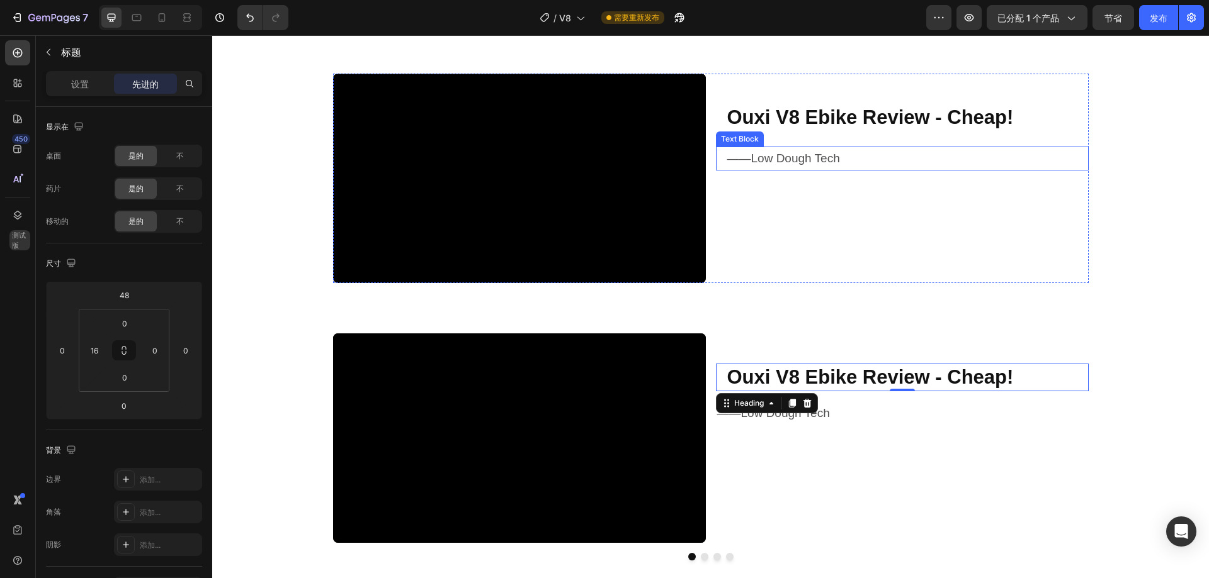
click at [834, 155] on p "——Low Dough Tech" at bounding box center [907, 158] width 360 height 21
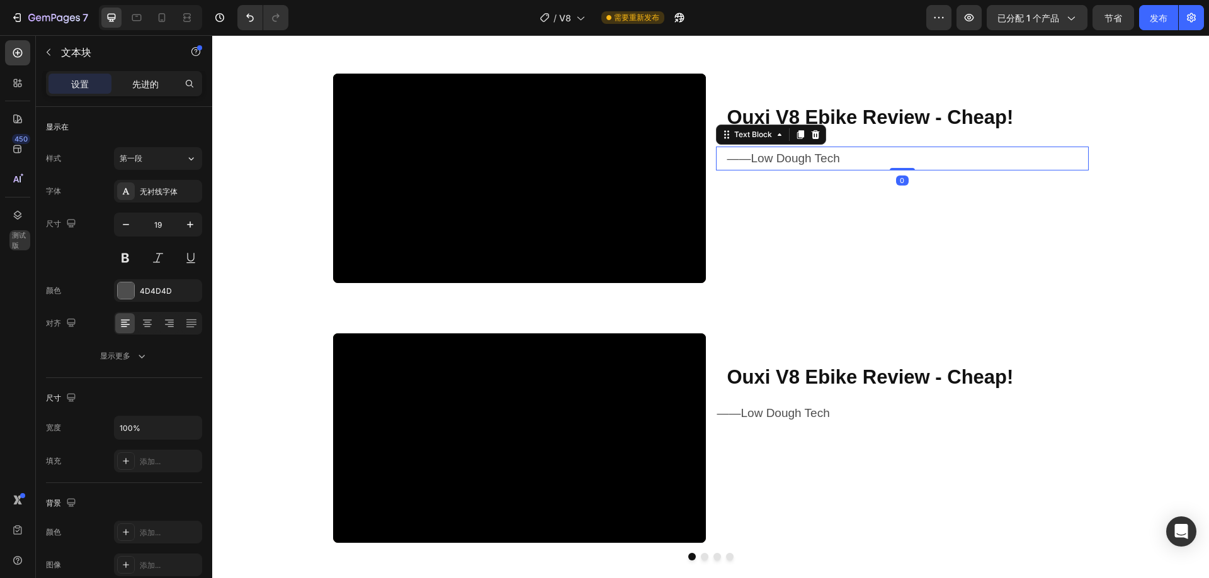
click at [154, 79] on font "先进的" at bounding box center [145, 84] width 26 height 11
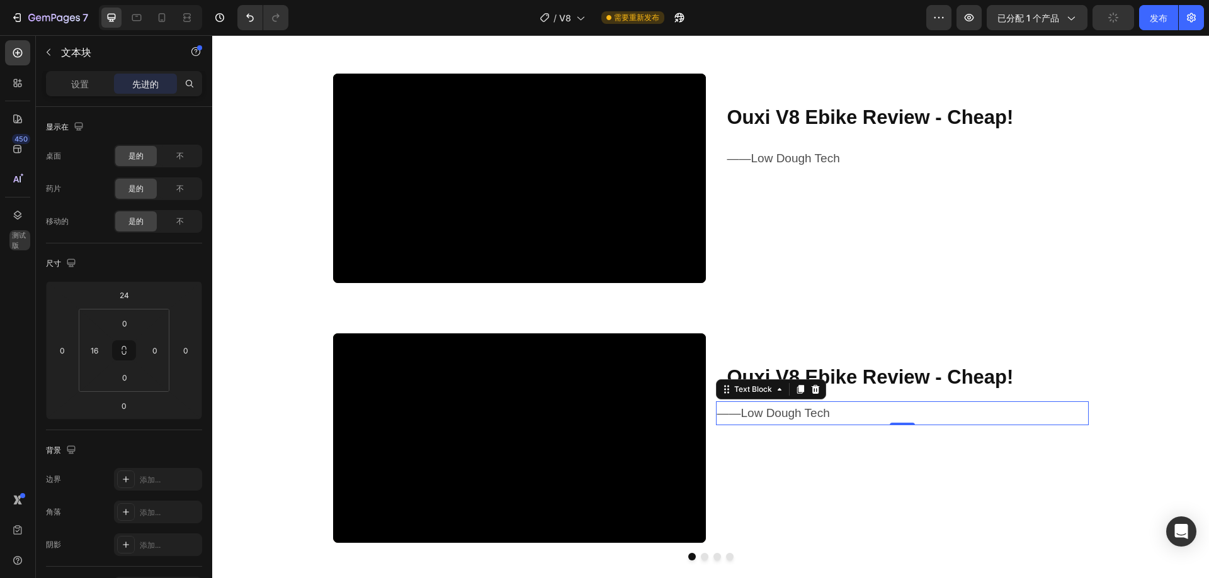
click at [851, 412] on p "——Low Dough Tech" at bounding box center [902, 413] width 370 height 21
click at [123, 291] on input "16" at bounding box center [123, 295] width 25 height 19
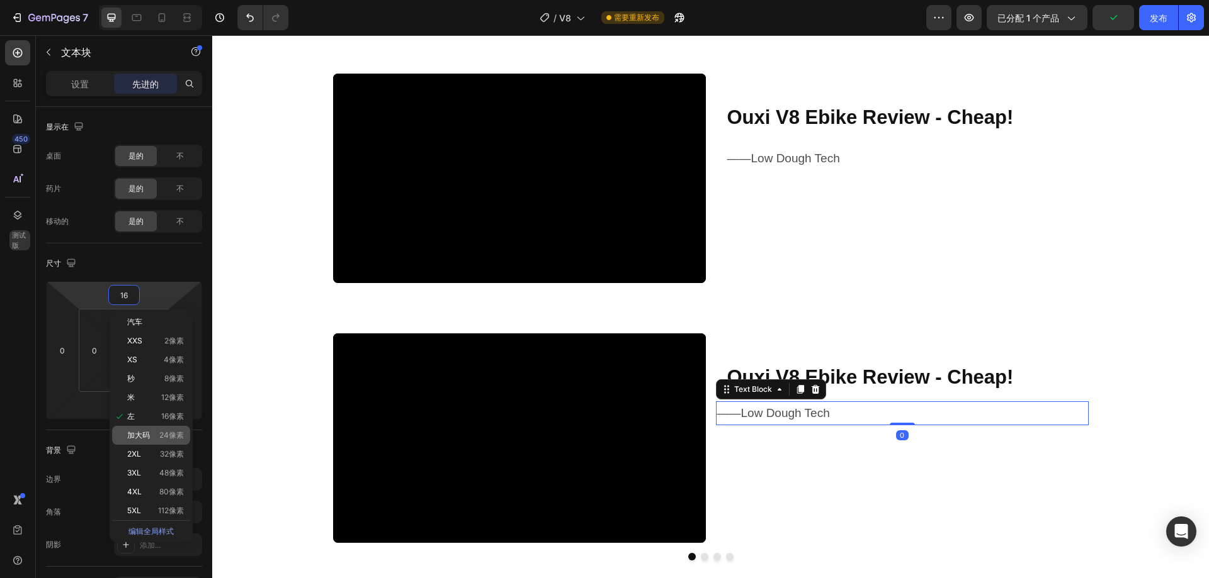
click at [171, 437] on font "24像素" at bounding box center [171, 435] width 25 height 9
type input "24"
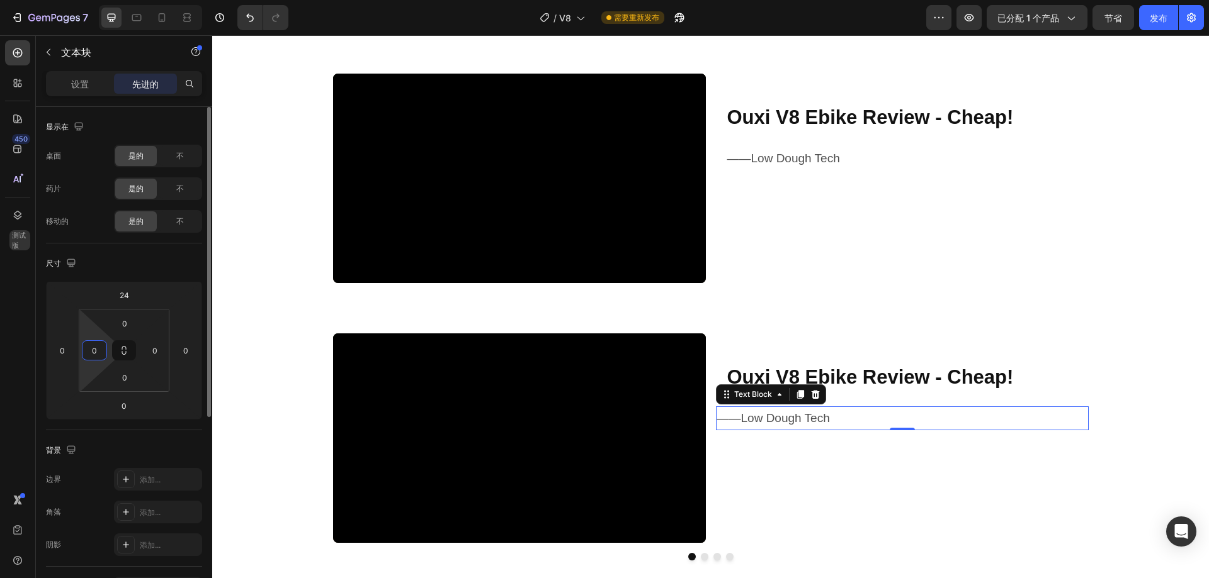
click at [88, 352] on input "0" at bounding box center [94, 350] width 19 height 19
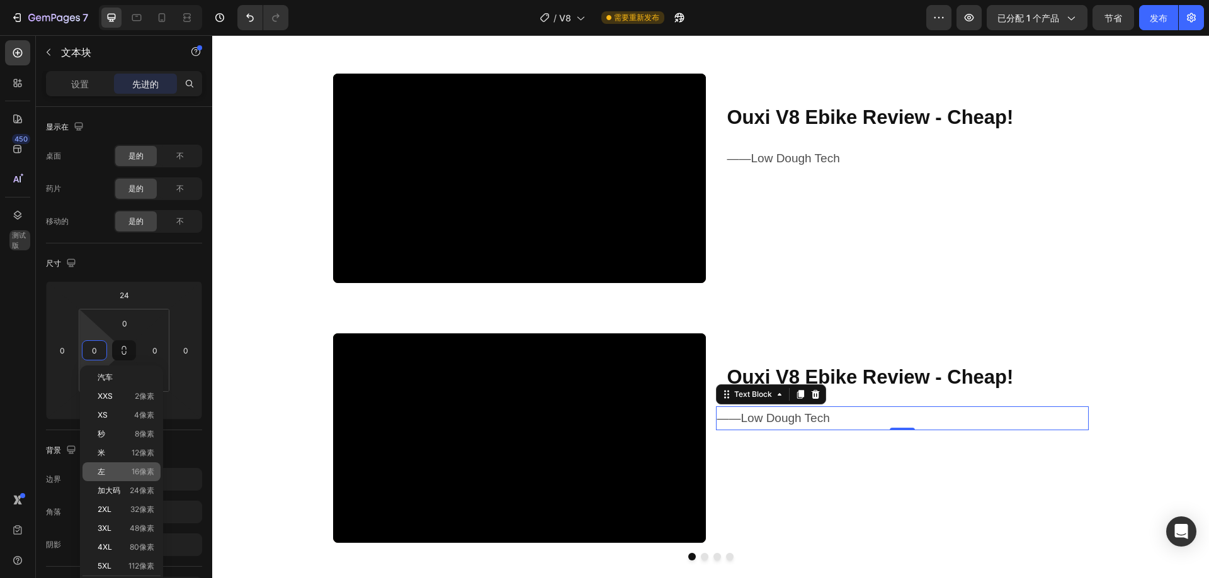
click at [129, 473] on p "左 16像素" at bounding box center [126, 472] width 57 height 9
type input "16"
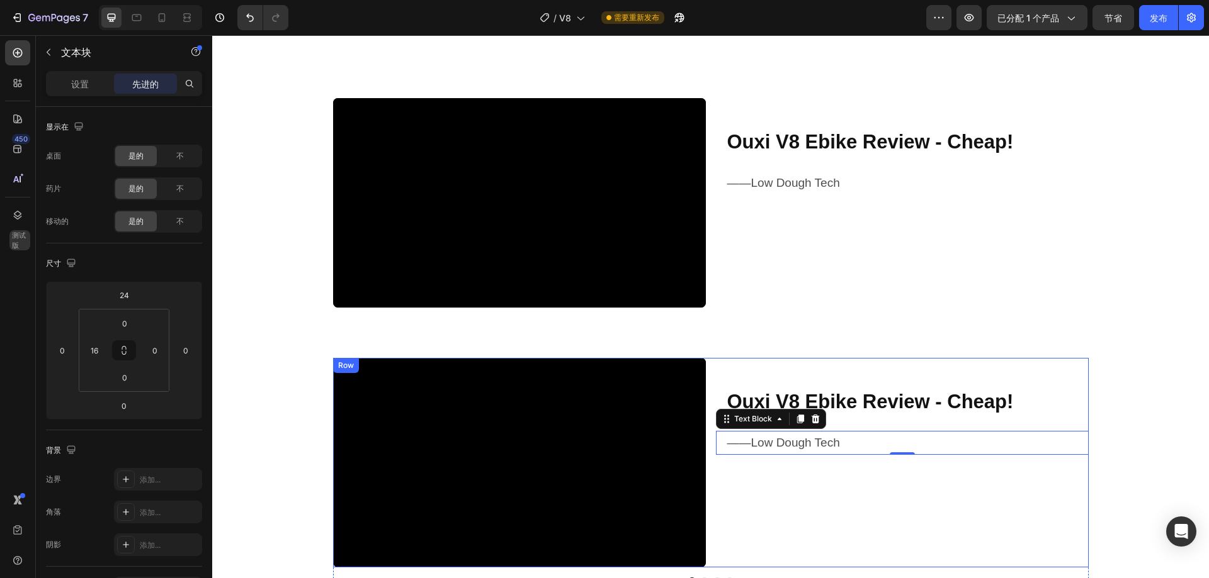
scroll to position [1136, 0]
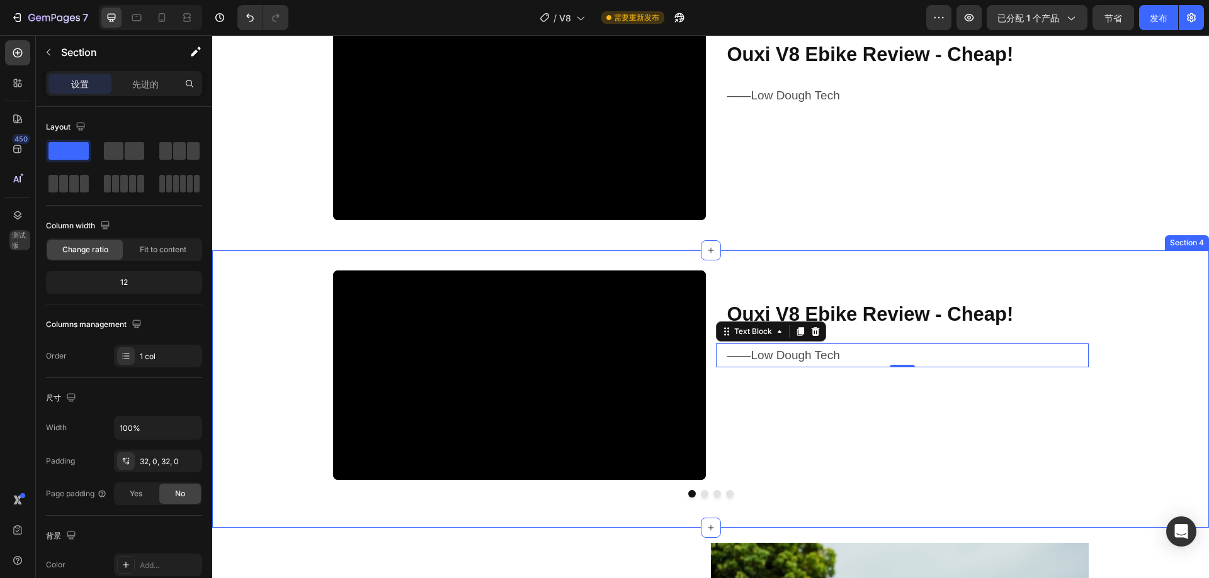
click at [1101, 363] on div "Video ⁠⁠⁠⁠⁠⁠⁠ Ouxi V8 Ebike Review - Cheap! Heading ——Low Dough Tech Text Block…" at bounding box center [710, 389] width 996 height 237
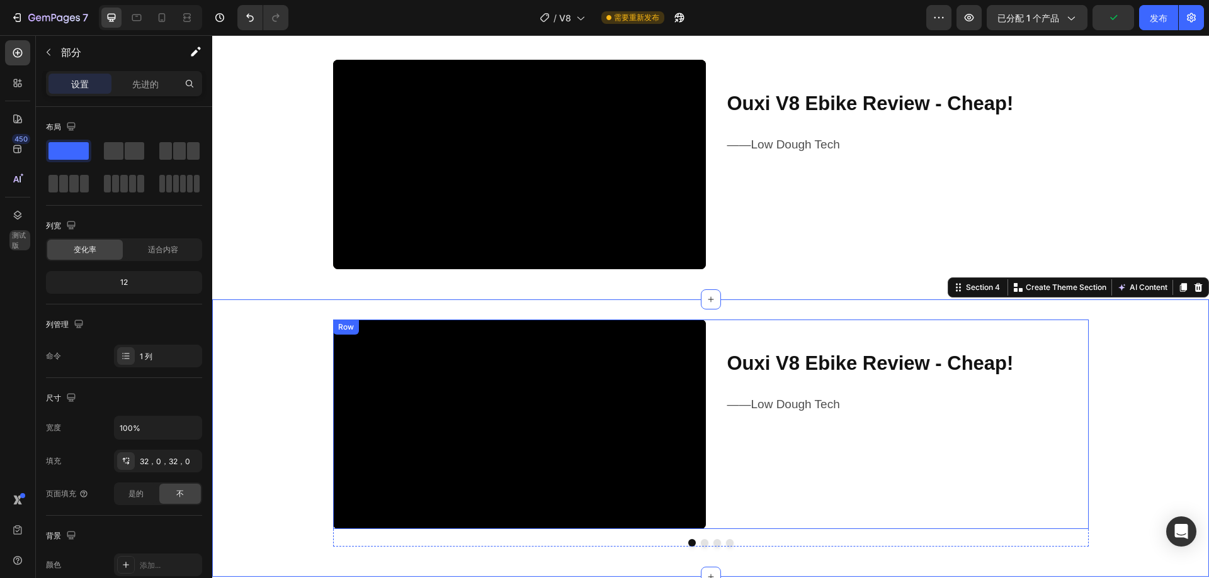
scroll to position [1073, 0]
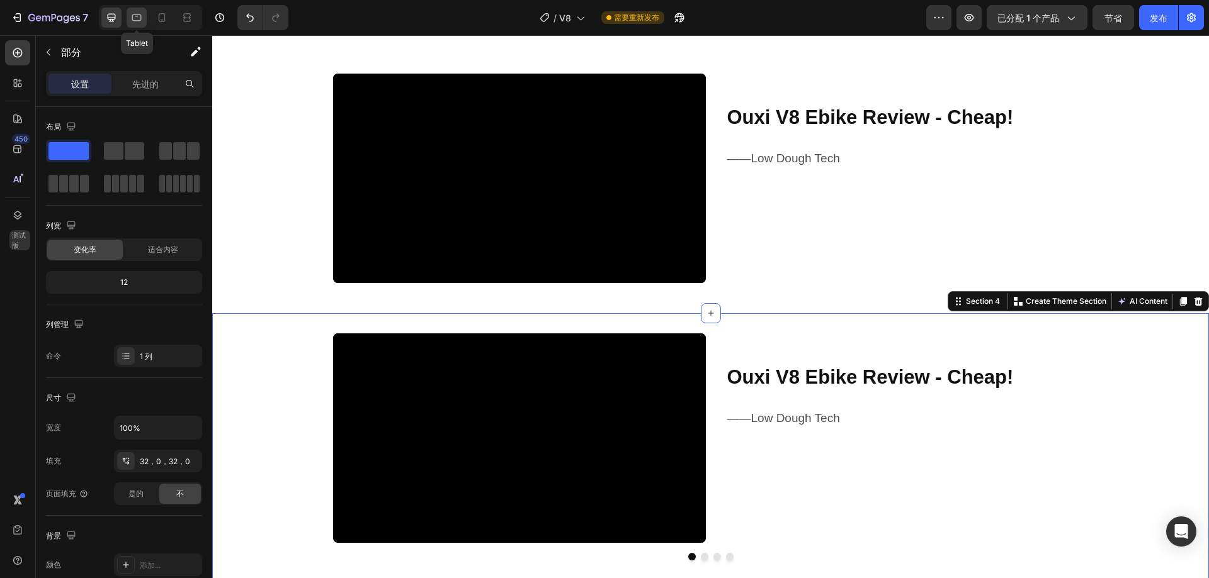
click at [140, 18] on icon at bounding box center [136, 17] width 13 height 13
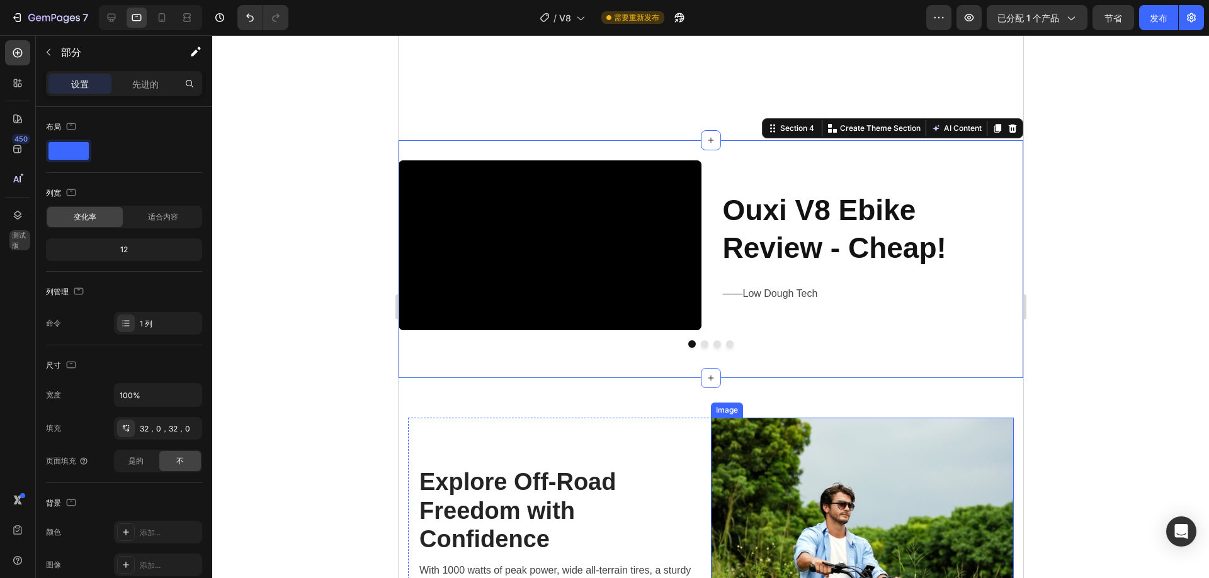
scroll to position [1412, 0]
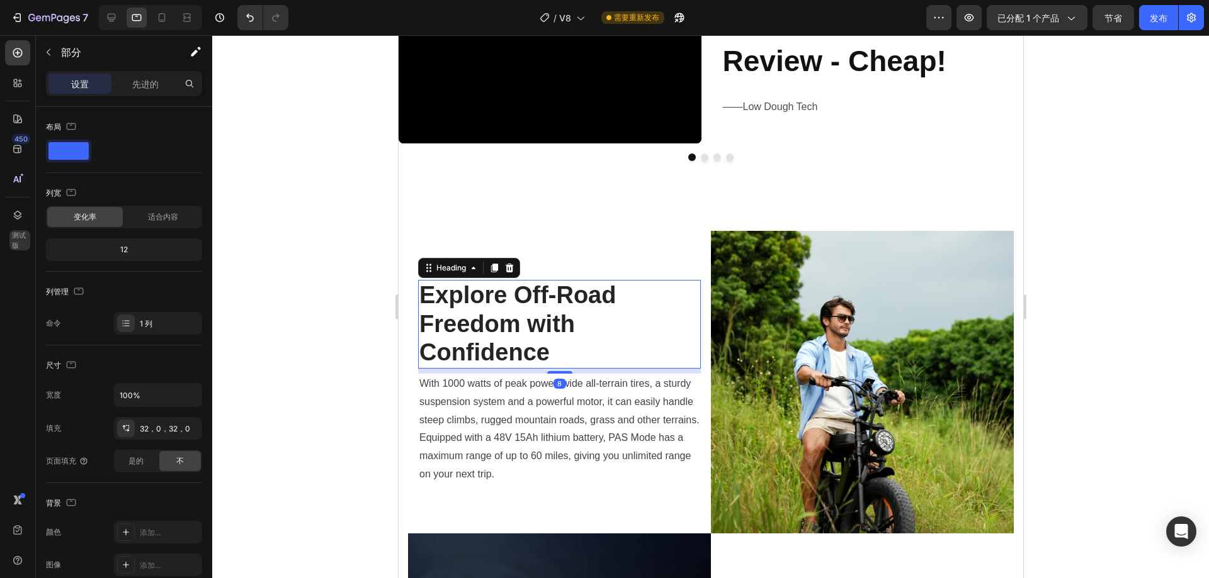
click at [534, 289] on h2 "Explore Off-Road Freedom with Confidence" at bounding box center [558, 324] width 283 height 89
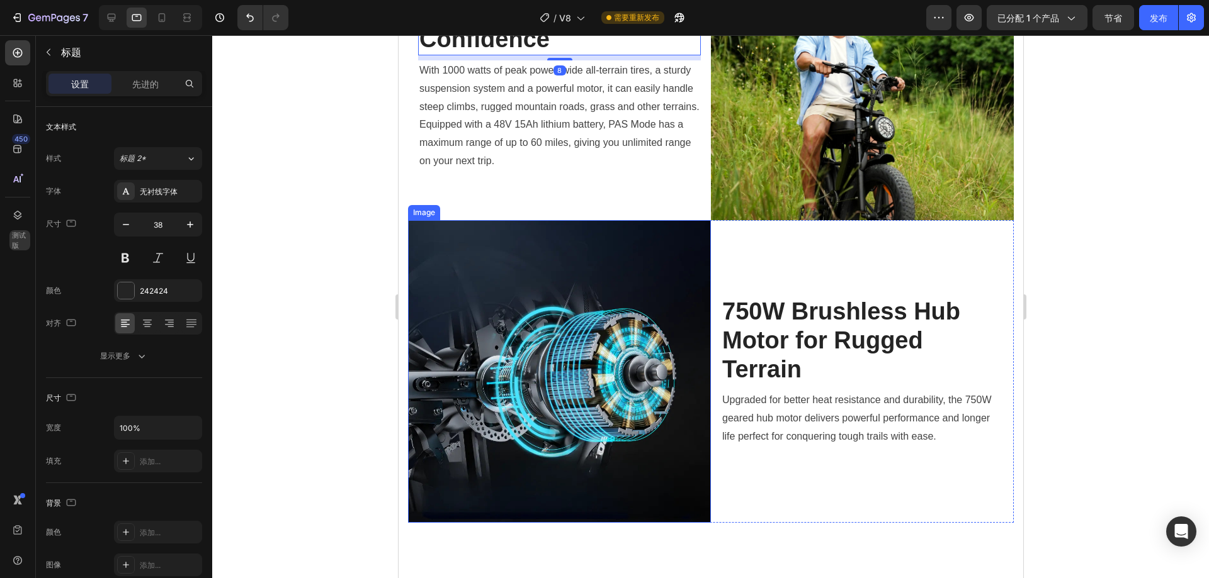
scroll to position [1727, 0]
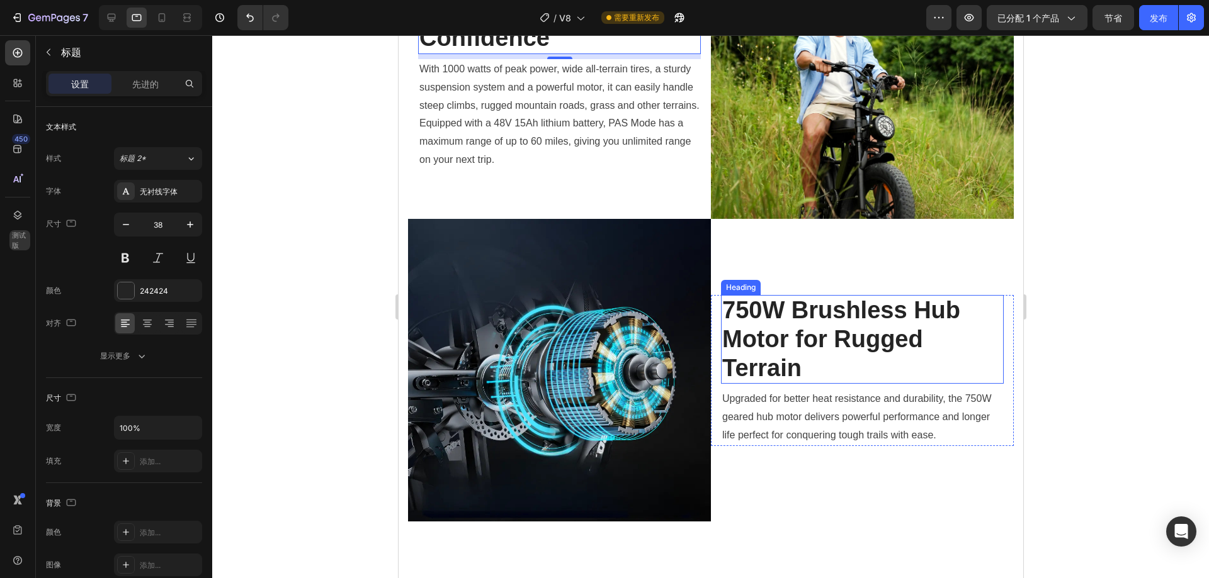
click at [848, 321] on h2 "750W Brushless Hub Motor for Rugged Terrain" at bounding box center [861, 339] width 283 height 89
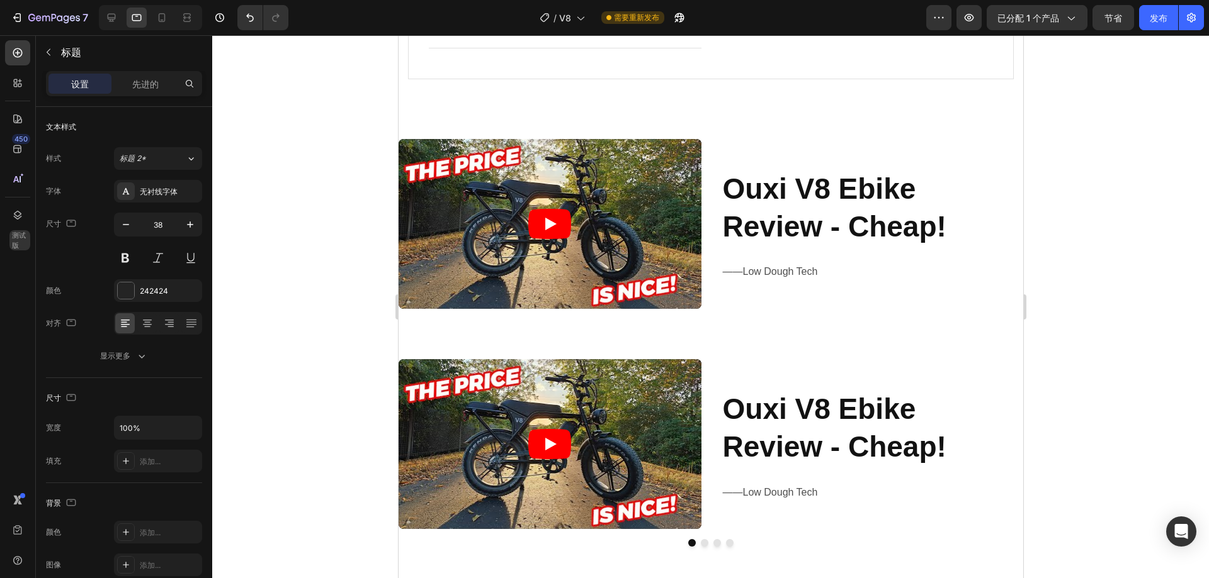
scroll to position [909, 0]
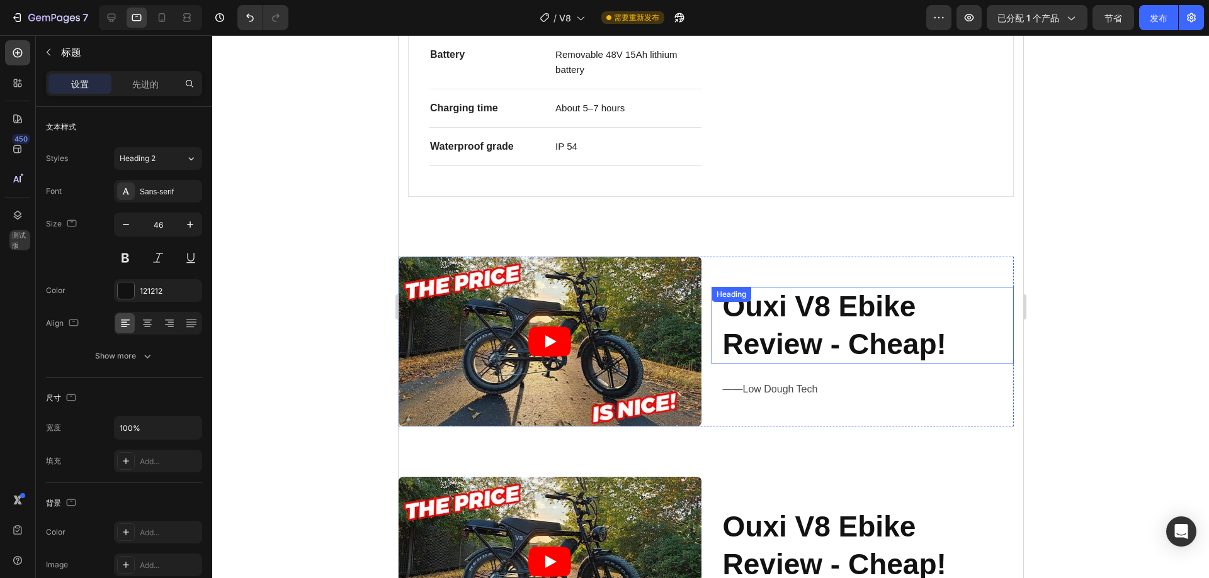
click at [854, 310] on strong "Ouxi V8 Ebike Review - Cheap!" at bounding box center [833, 325] width 223 height 70
click at [160, 225] on input "46" at bounding box center [158, 224] width 42 height 23
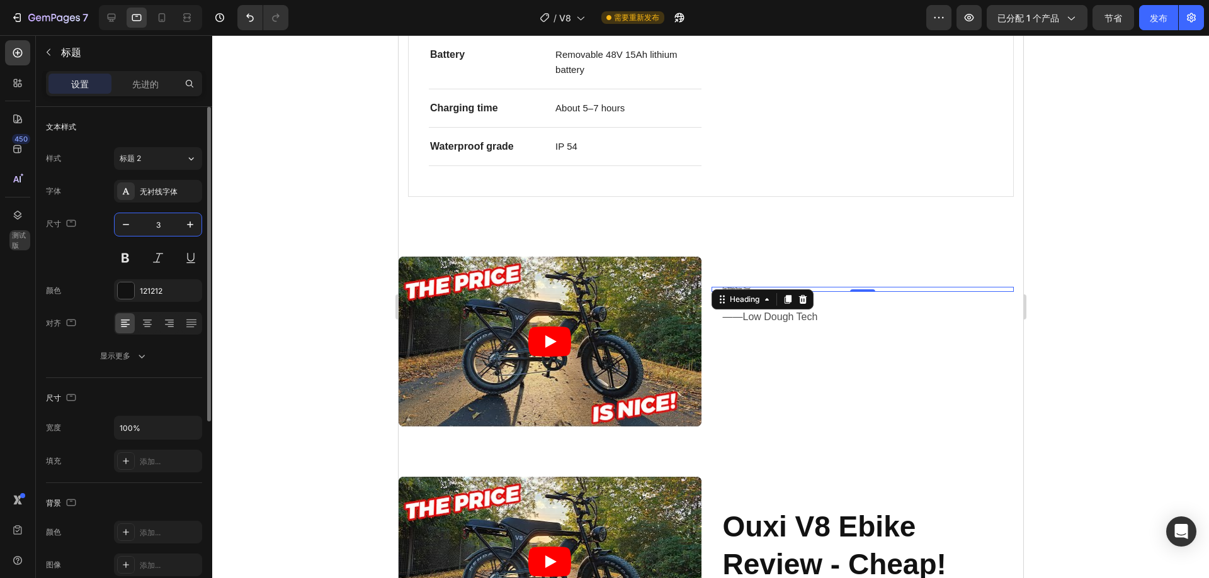
type input "38"
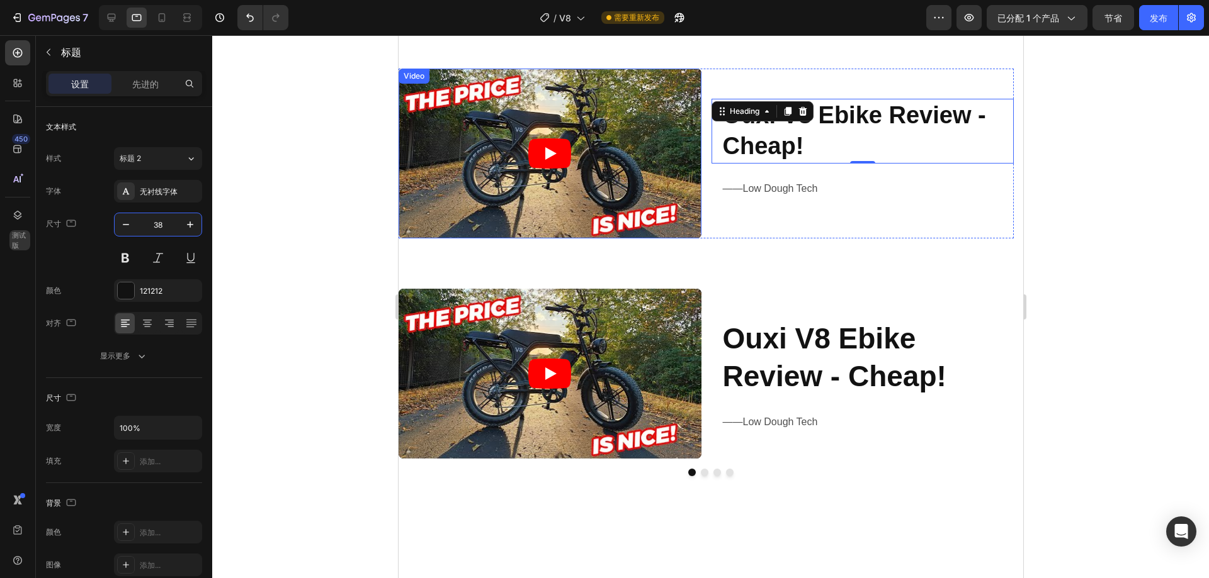
scroll to position [1098, 0]
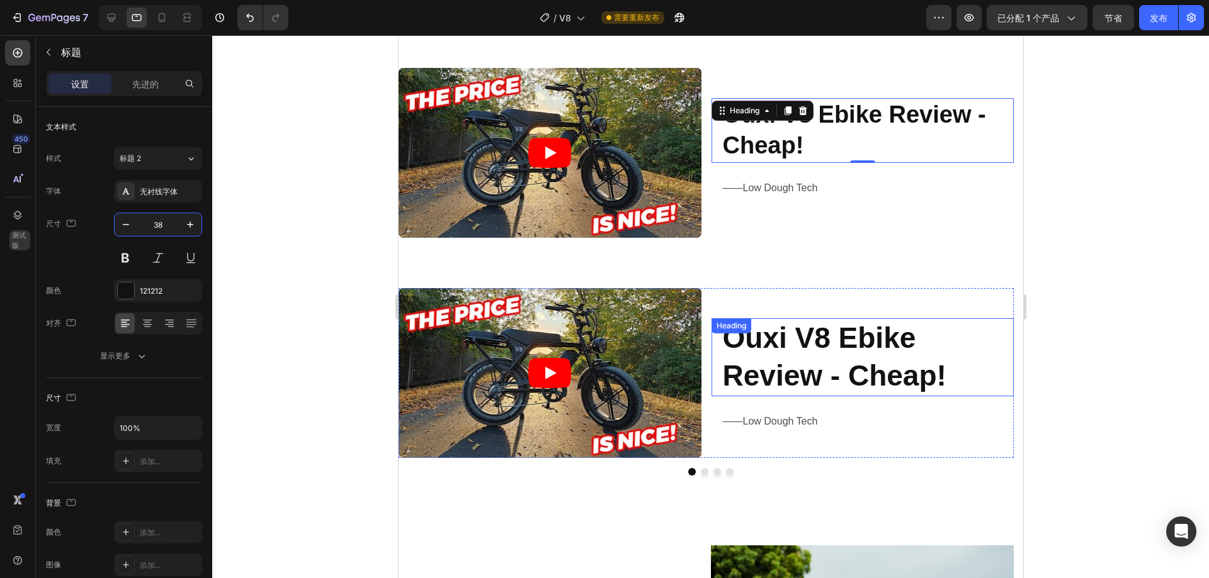
click at [794, 330] on strong "Ouxi V8 Ebike Review - Cheap!" at bounding box center [833, 357] width 223 height 70
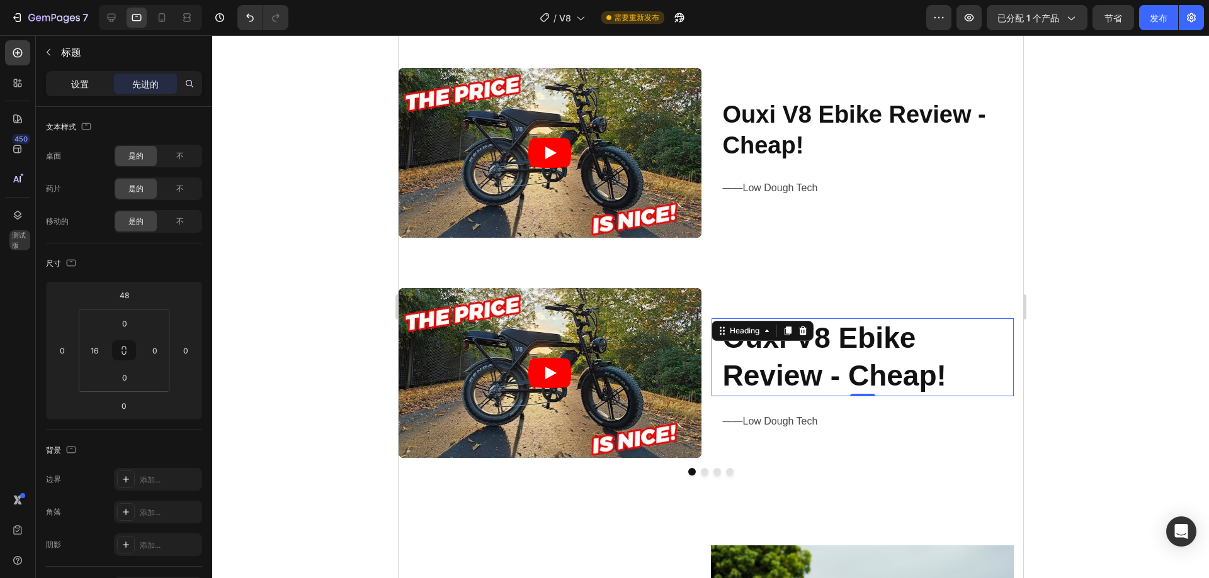
click at [81, 88] on font "设置" at bounding box center [80, 84] width 18 height 11
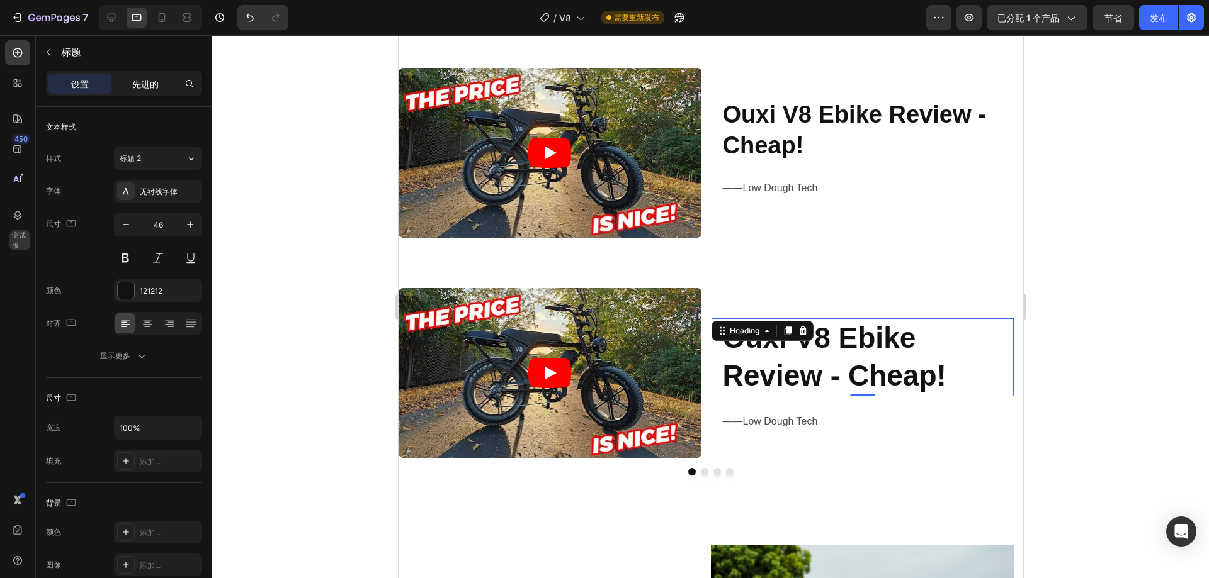
click at [141, 91] on div "先进的" at bounding box center [145, 84] width 63 height 20
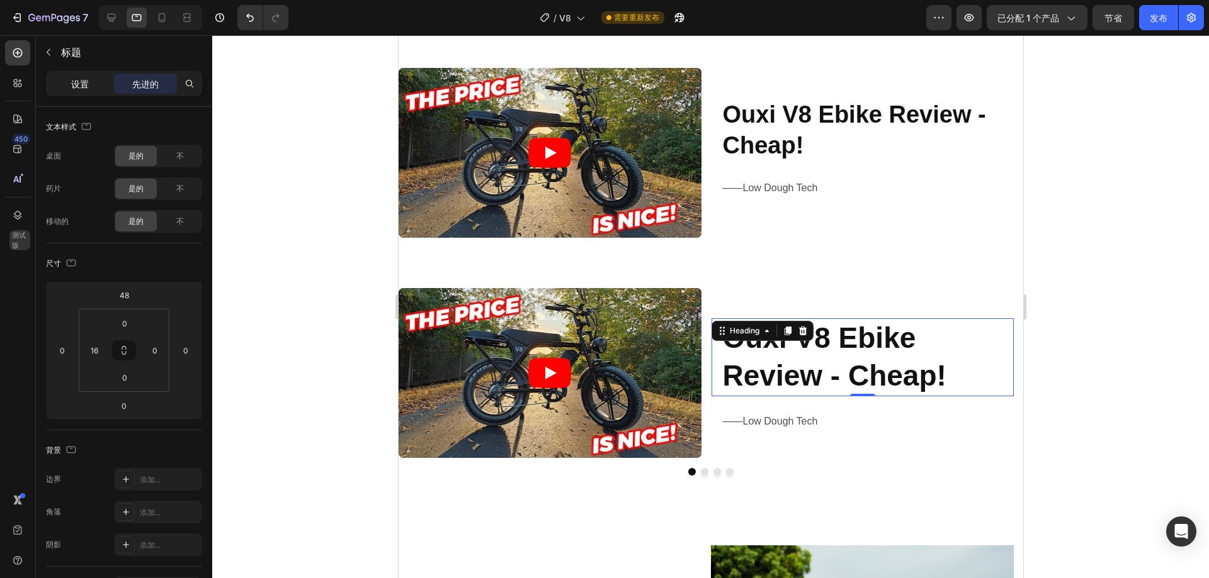
click at [79, 89] on p "设置" at bounding box center [80, 83] width 18 height 13
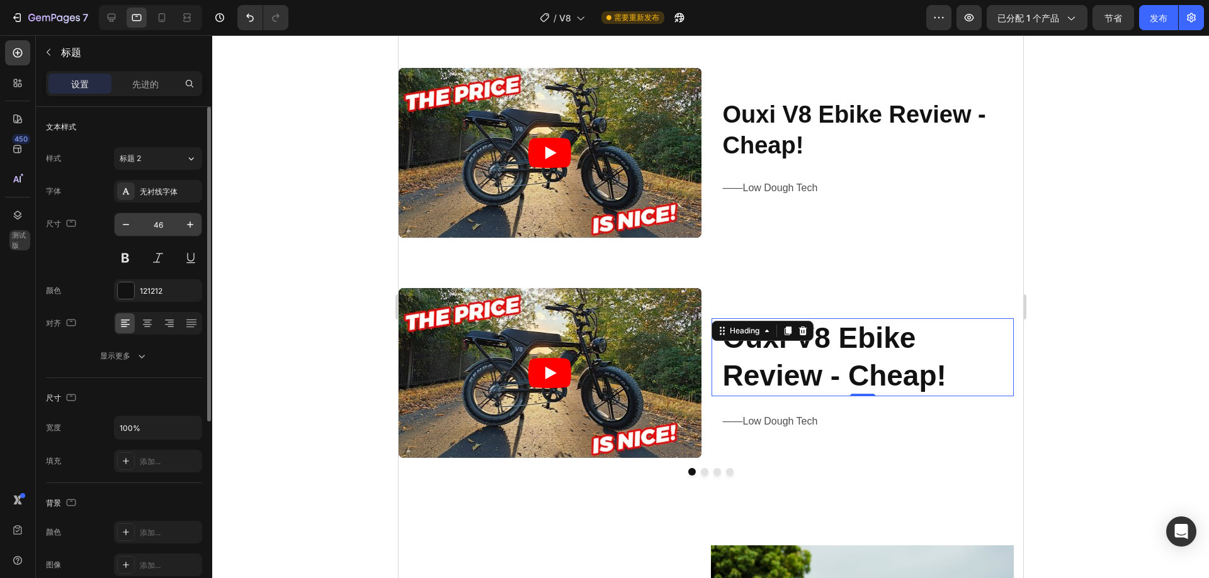
click at [164, 224] on input "46" at bounding box center [158, 224] width 42 height 23
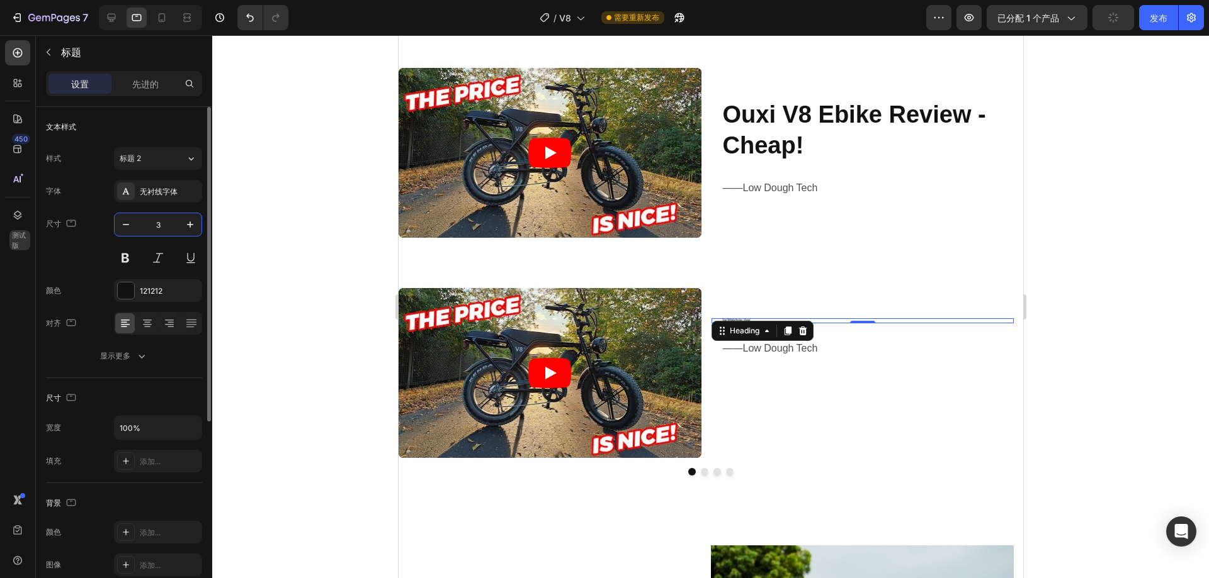
type input "38"
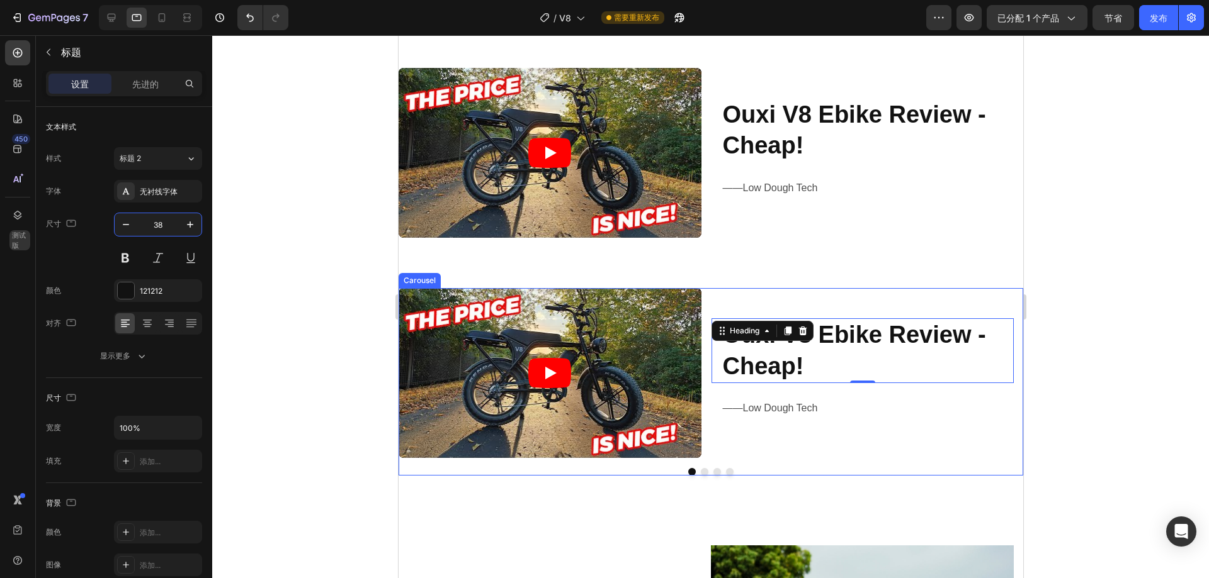
click at [942, 458] on div "⁠⁠⁠⁠⁠⁠⁠ Ouxi V8 Ebike Review - Cheap! Heading 0 ——Low Dough Tech Text Block" at bounding box center [862, 373] width 303 height 170
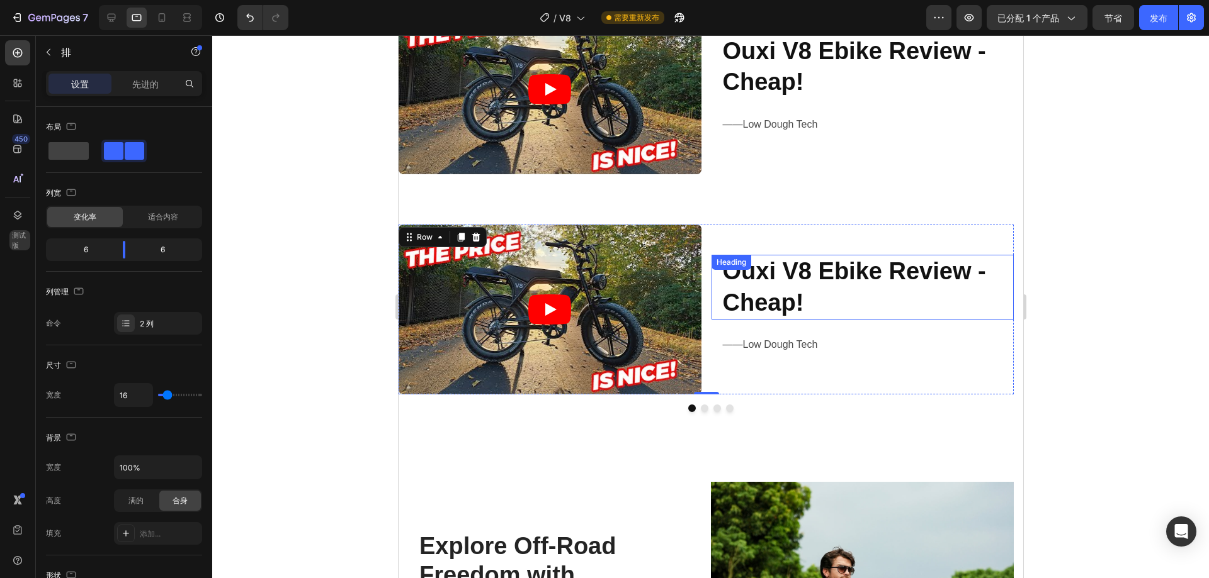
scroll to position [1035, 0]
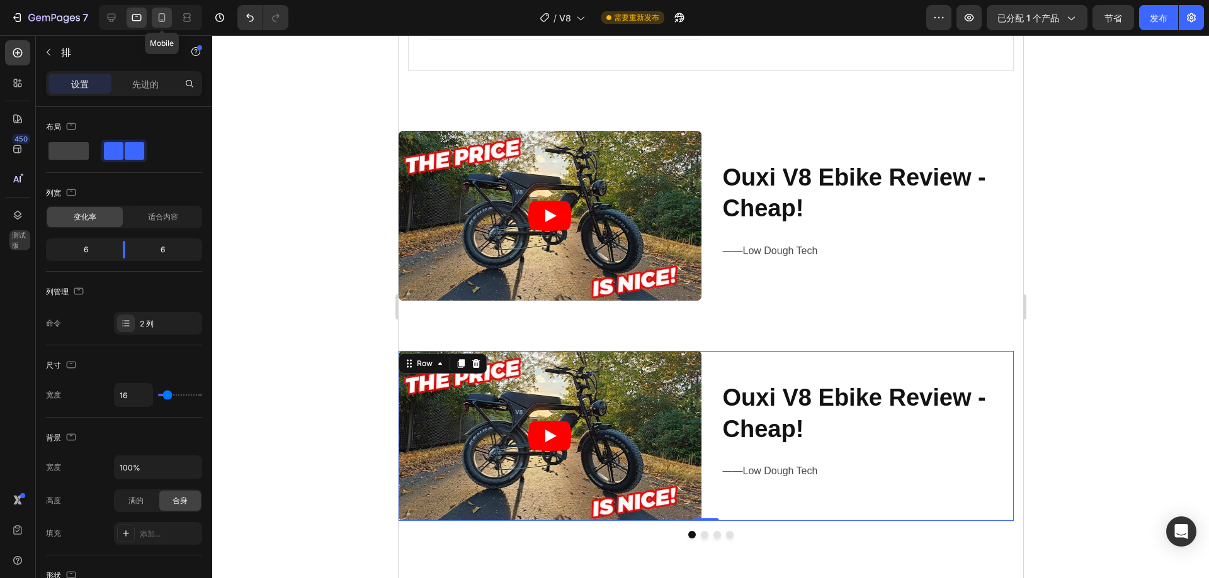
click at [163, 16] on icon at bounding box center [161, 17] width 13 height 13
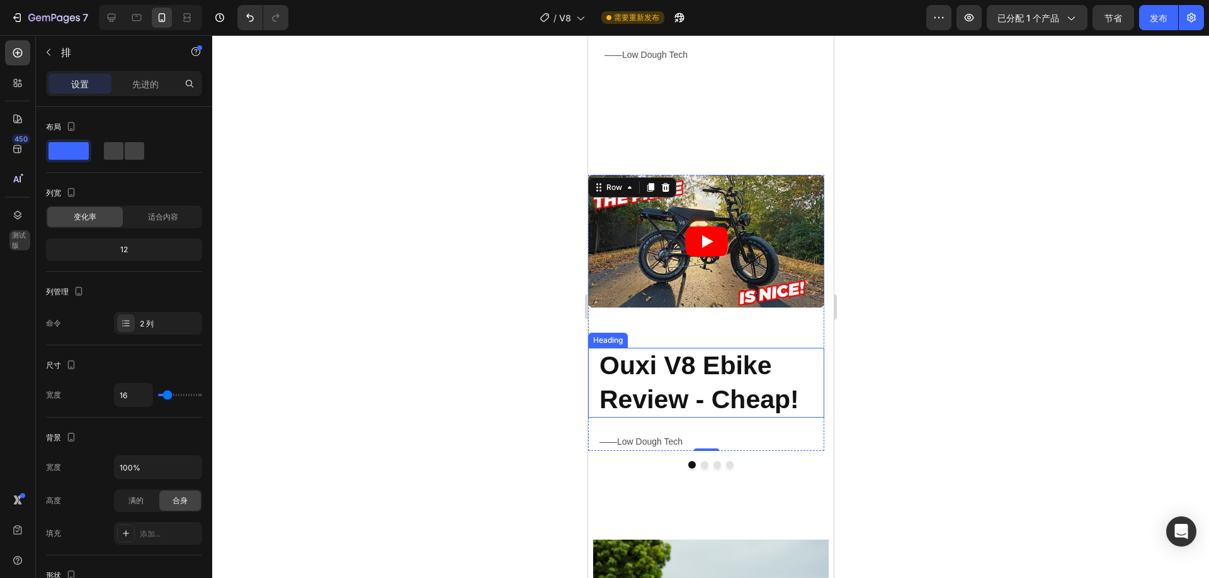
scroll to position [706, 0]
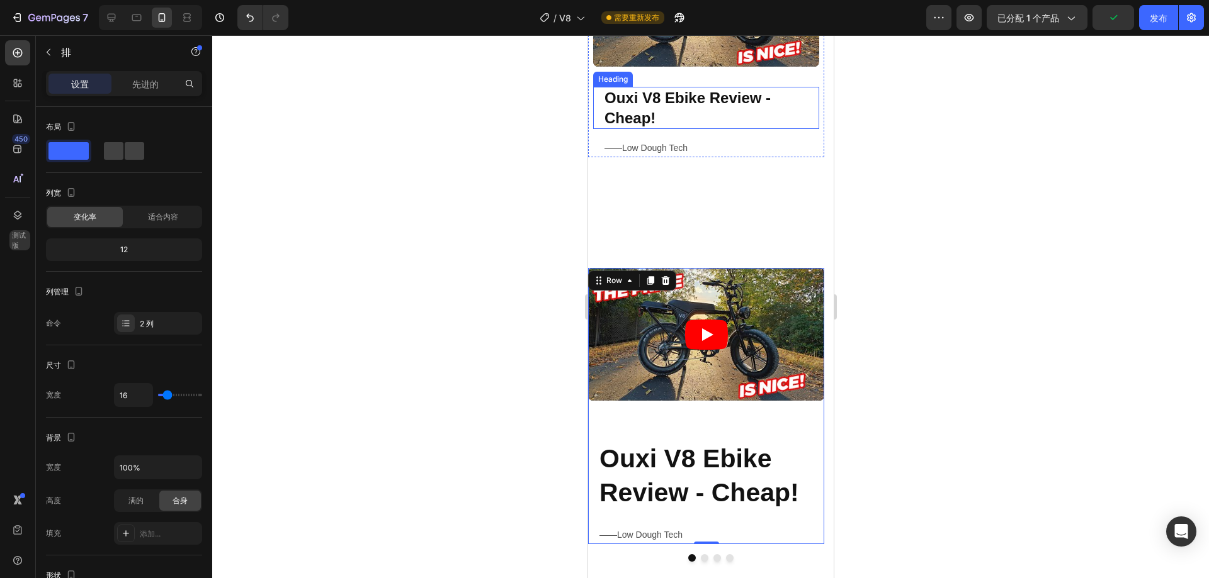
click at [692, 106] on strong "Ouxi V8 Ebike Review - Cheap!" at bounding box center [687, 107] width 166 height 37
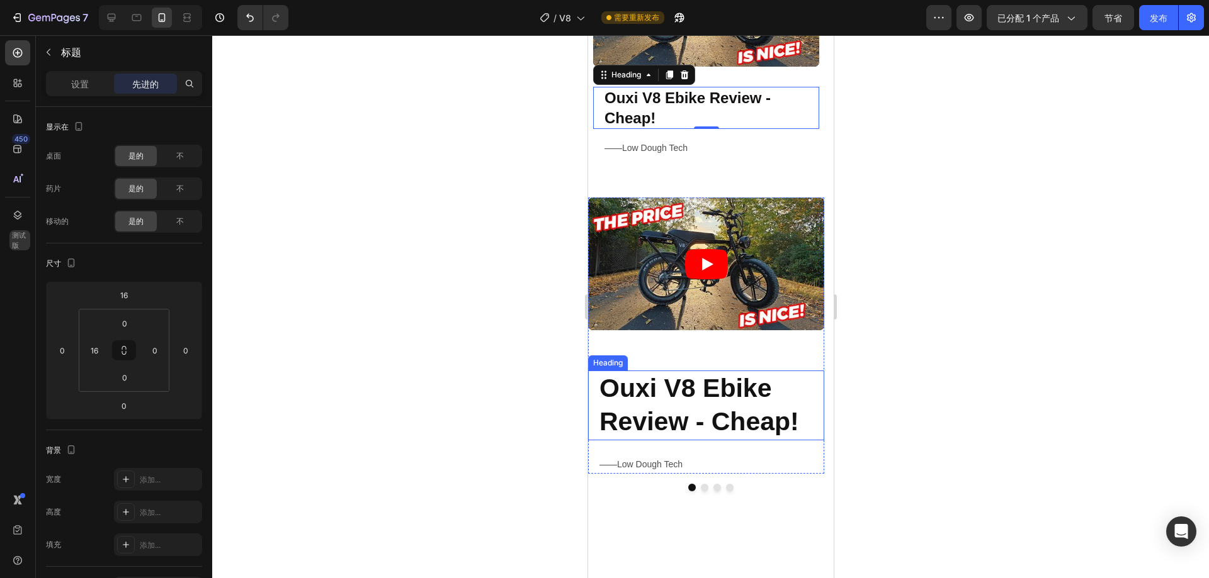
click at [702, 414] on strong "Ouxi V8 Ebike Review - Cheap!" at bounding box center [699, 405] width 200 height 62
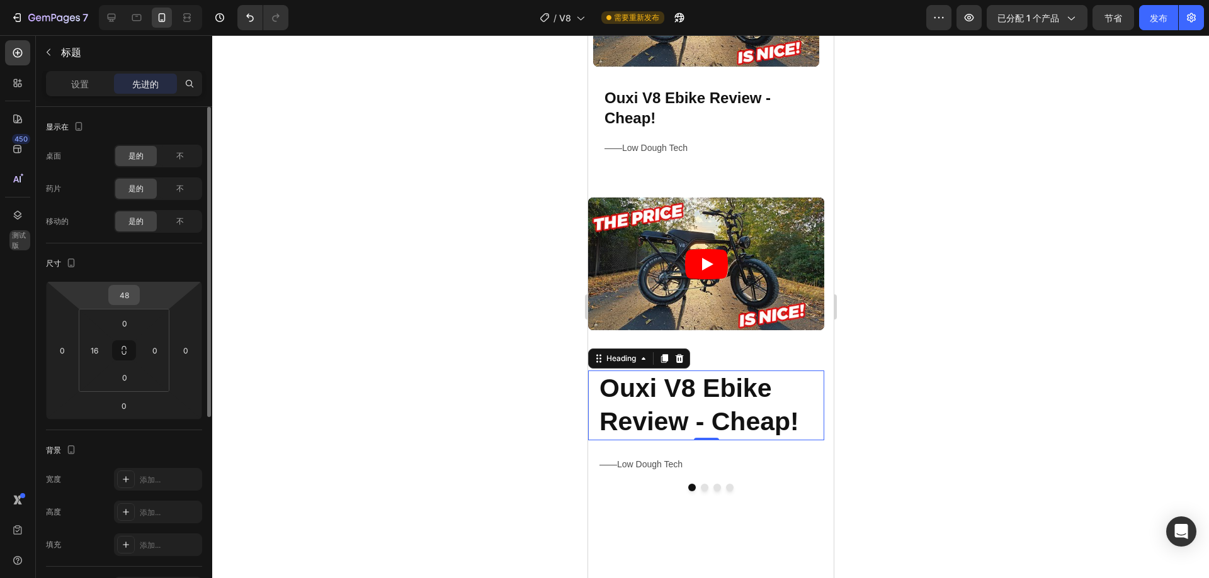
click at [118, 296] on input "48" at bounding box center [123, 295] width 25 height 19
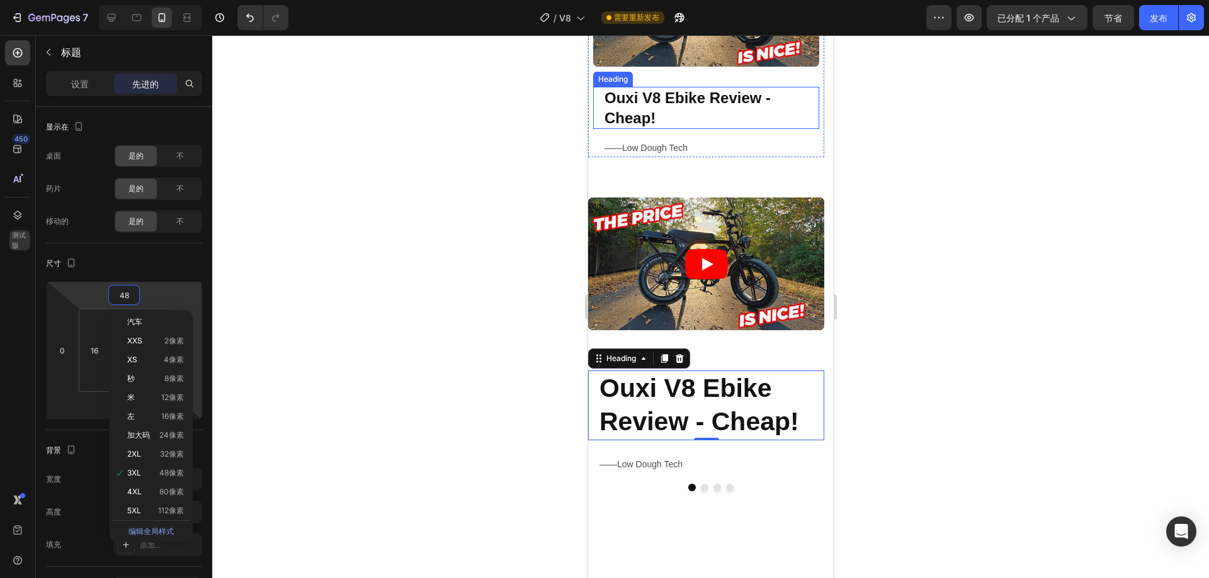
click at [656, 93] on strong "Ouxi V8 Ebike Review - Cheap!" at bounding box center [687, 107] width 166 height 37
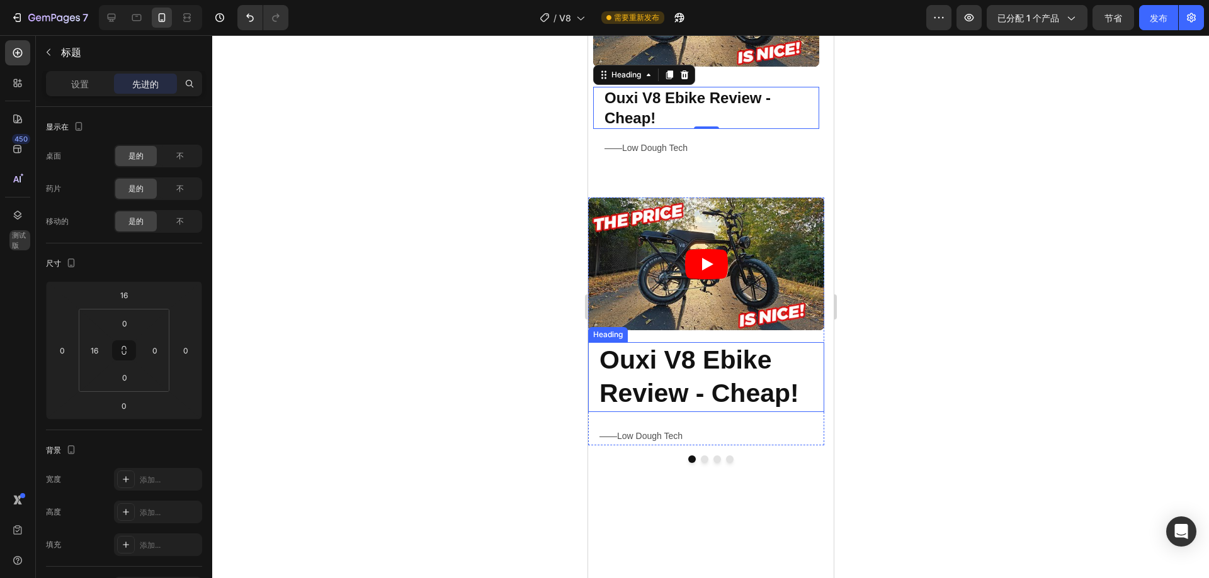
click at [658, 362] on strong "Ouxi V8 Ebike Review - Cheap!" at bounding box center [699, 377] width 200 height 62
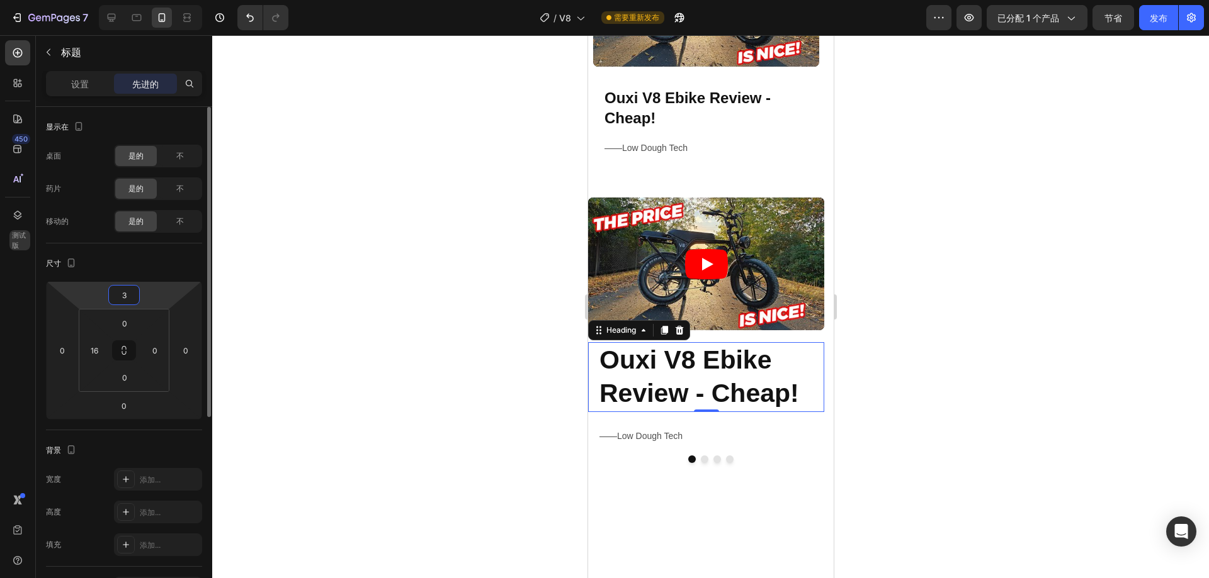
click at [127, 296] on input "3" at bounding box center [123, 295] width 25 height 19
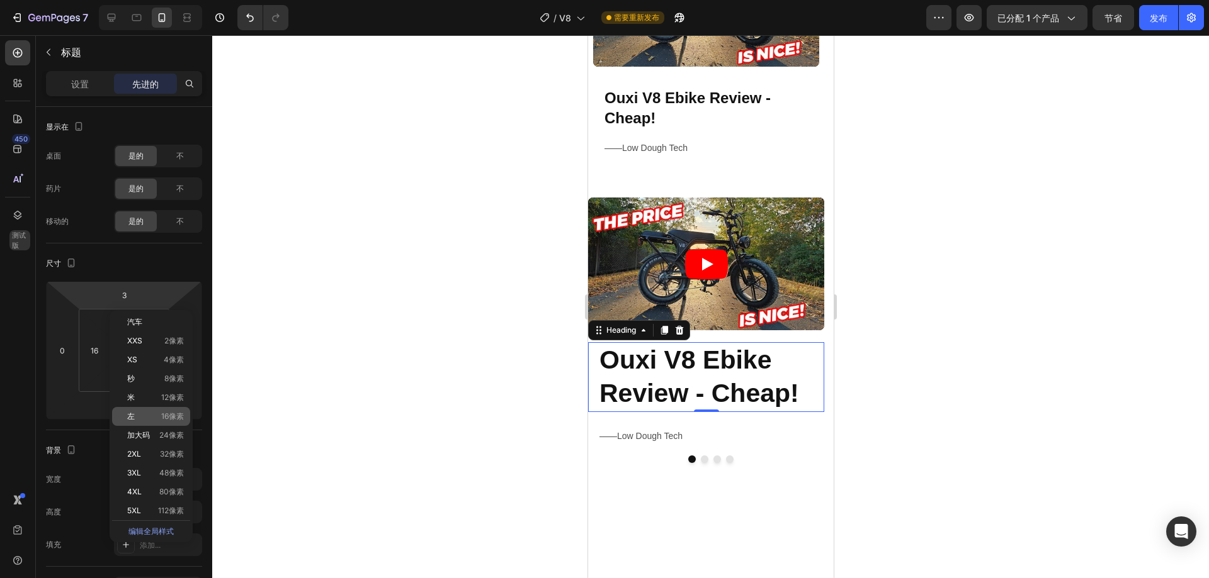
click at [176, 416] on font "16像素" at bounding box center [172, 416] width 23 height 9
type input "16"
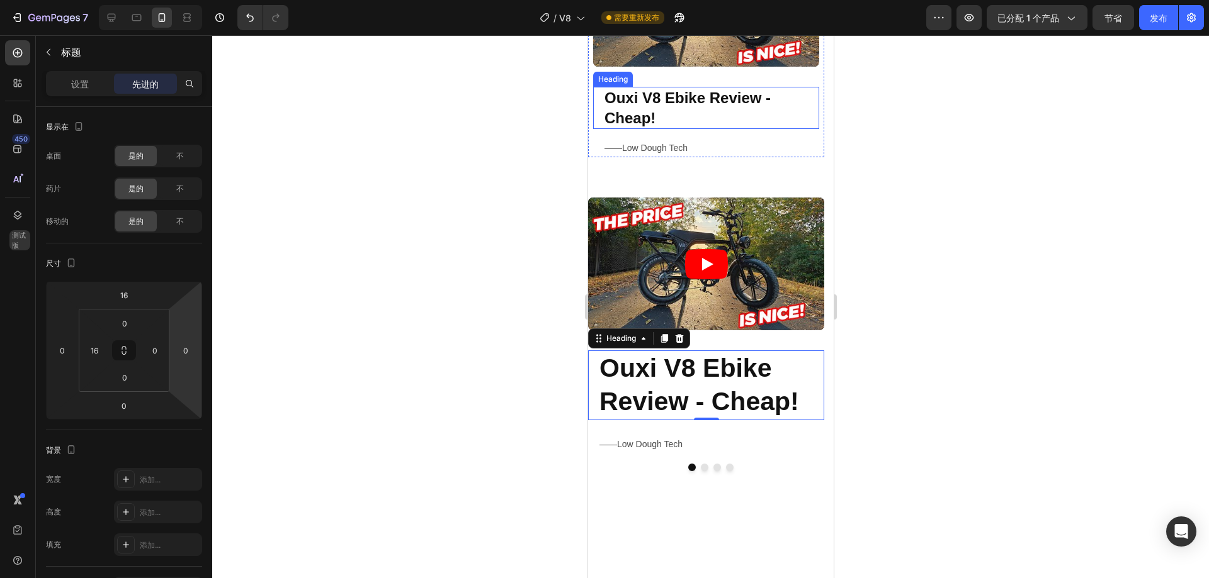
click at [653, 94] on strong "Ouxi V8 Ebike Review - Cheap!" at bounding box center [687, 107] width 166 height 37
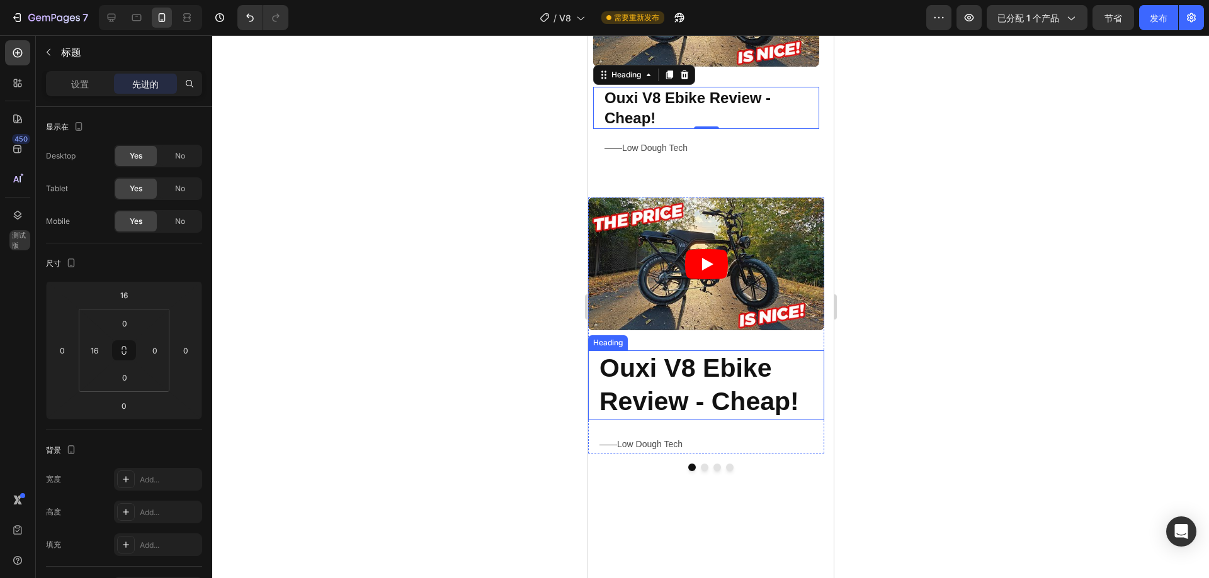
click at [677, 366] on strong "Ouxi V8 Ebike Review - Cheap!" at bounding box center [699, 385] width 200 height 62
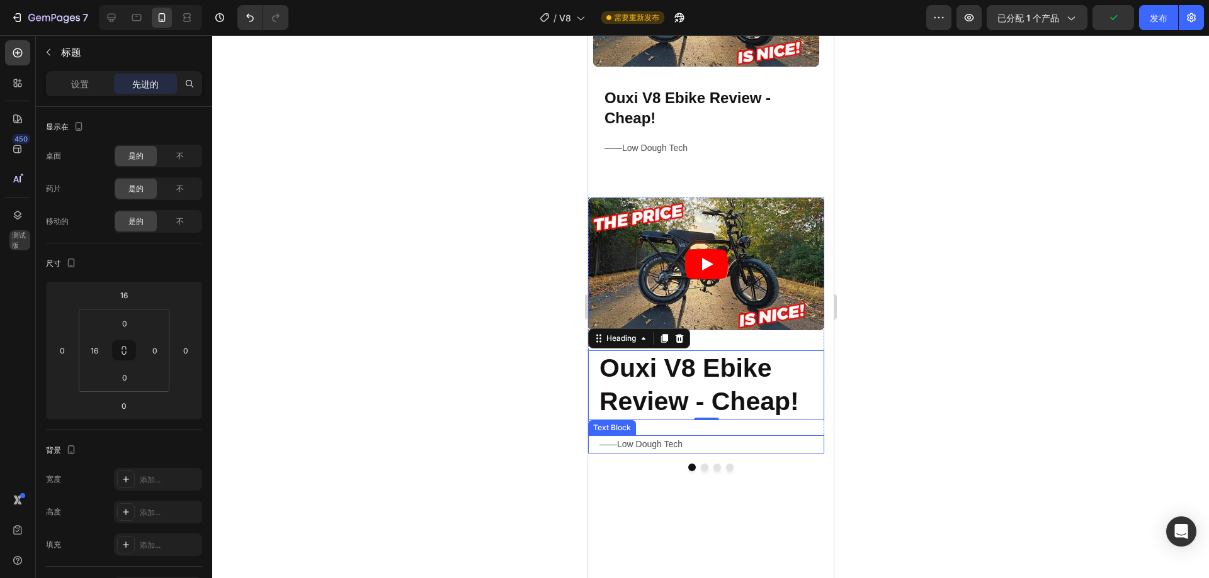
click at [666, 444] on p "——Low Dough Tech" at bounding box center [710, 445] width 223 height 16
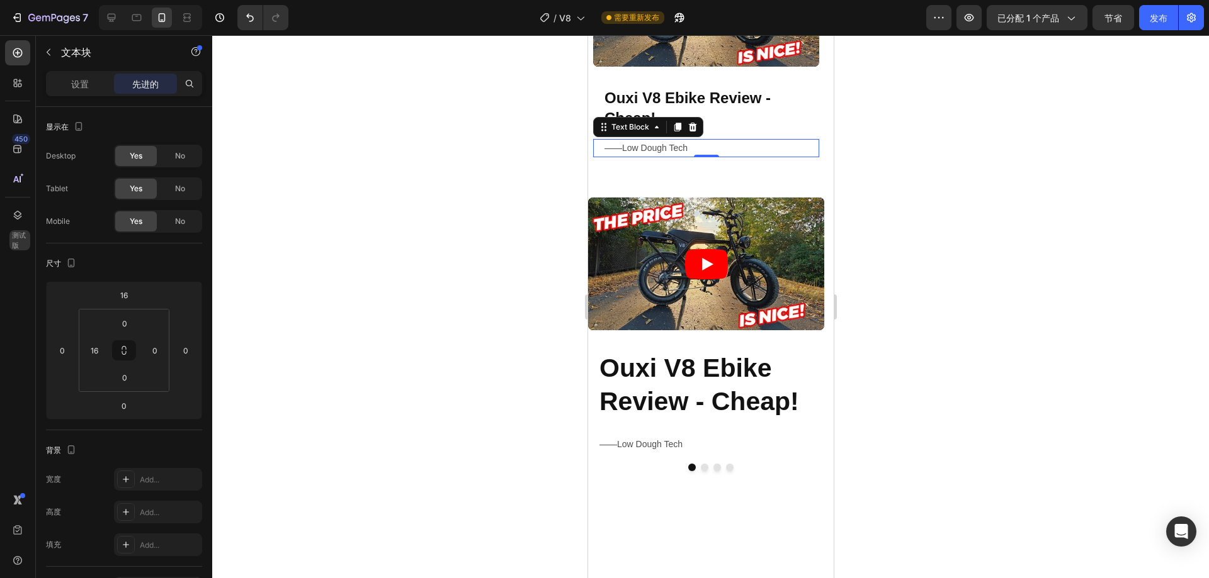
click at [697, 149] on p "——Low Dough Tech" at bounding box center [710, 148] width 213 height 16
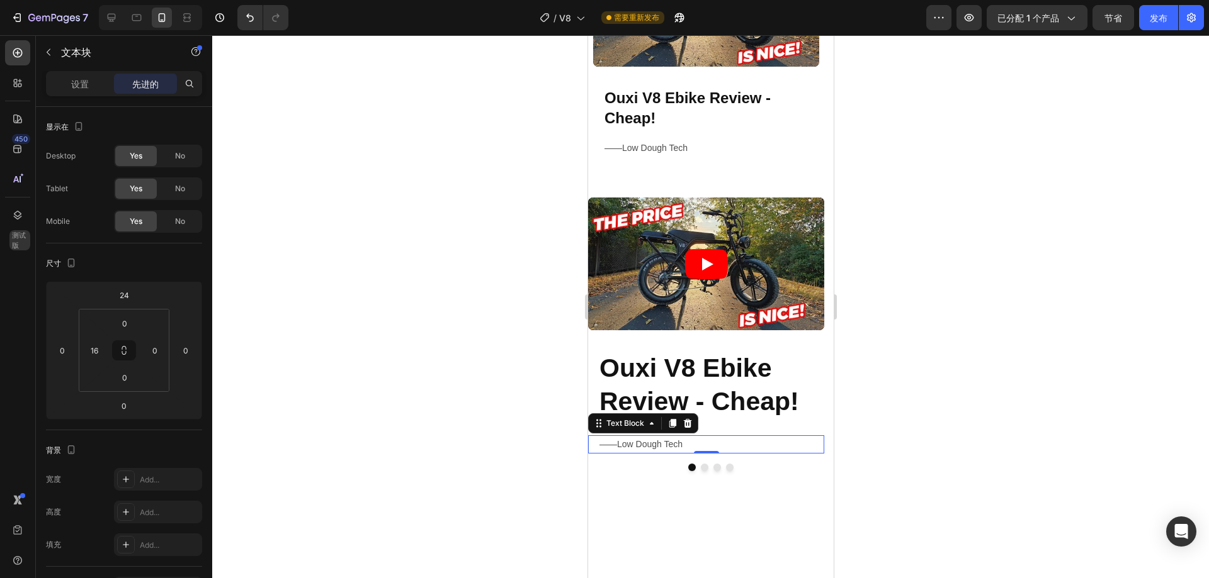
click at [696, 444] on p "——Low Dough Tech" at bounding box center [710, 445] width 223 height 16
click at [118, 291] on input "24" at bounding box center [123, 295] width 25 height 19
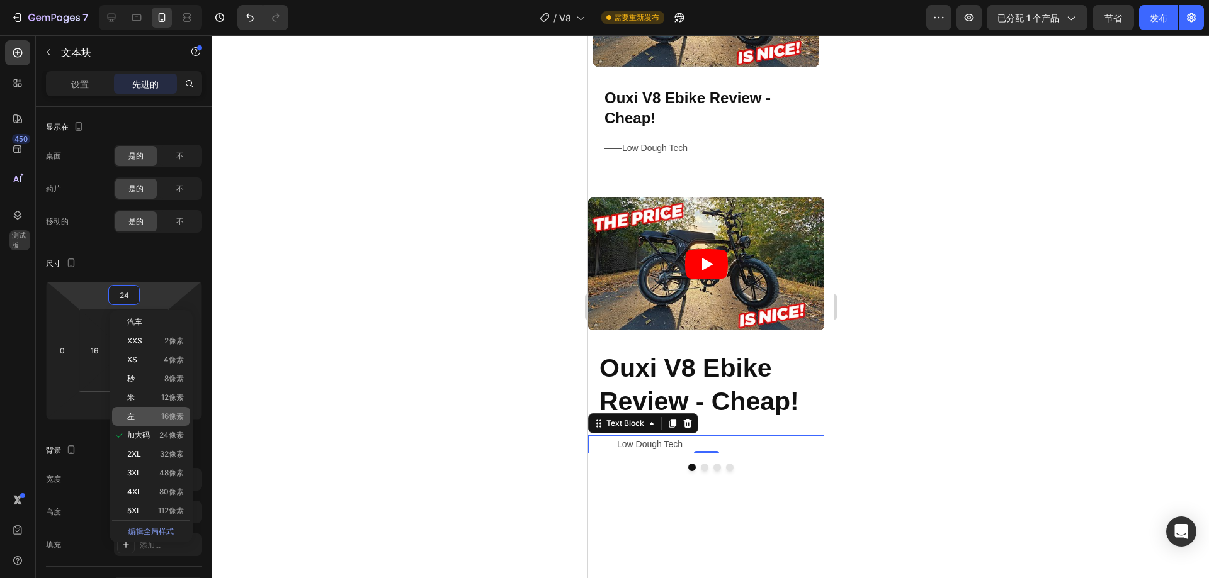
click at [176, 411] on div "左 16像素" at bounding box center [151, 416] width 78 height 19
type input "16"
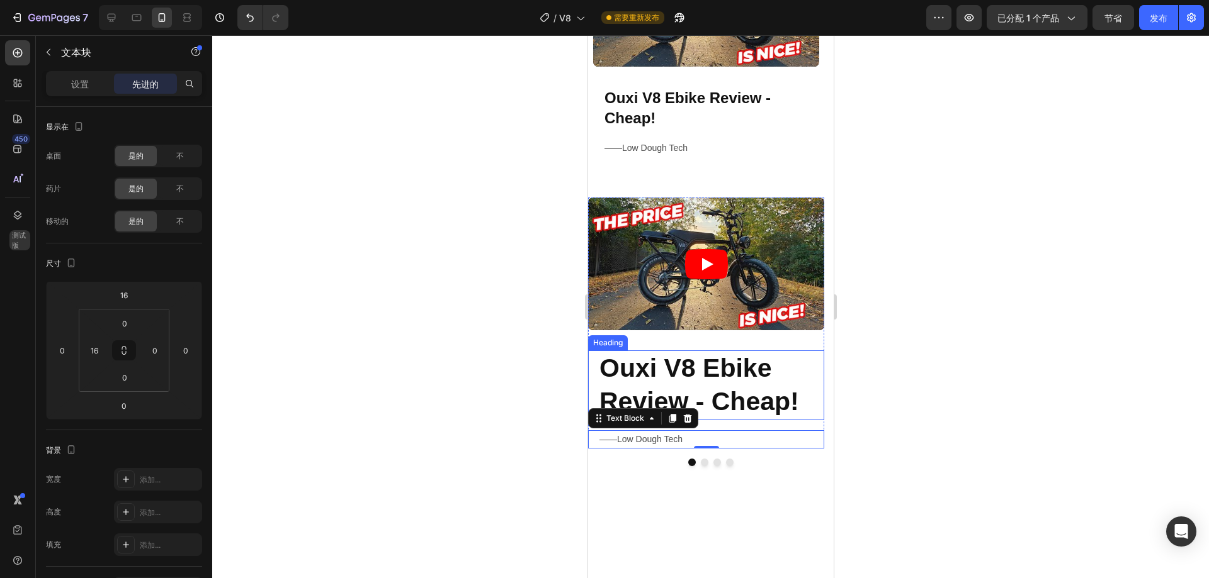
click at [731, 384] on p "⁠⁠⁠⁠⁠⁠⁠ Ouxi V8 Ebike Review - Cheap!" at bounding box center [710, 385] width 223 height 67
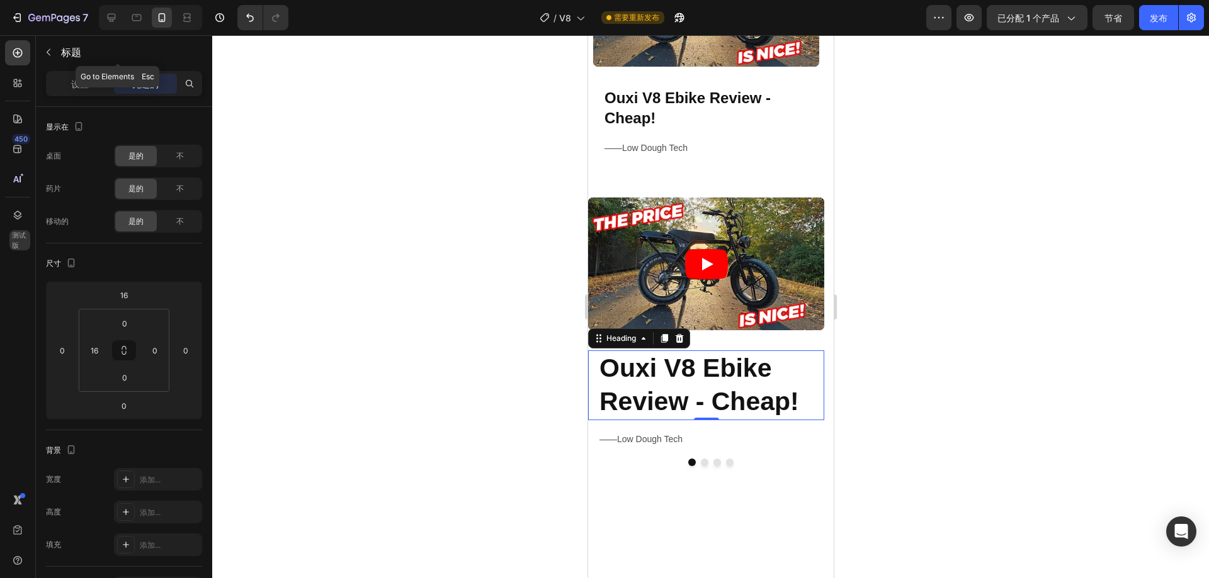
click at [62, 53] on font "标题" at bounding box center [71, 52] width 20 height 13
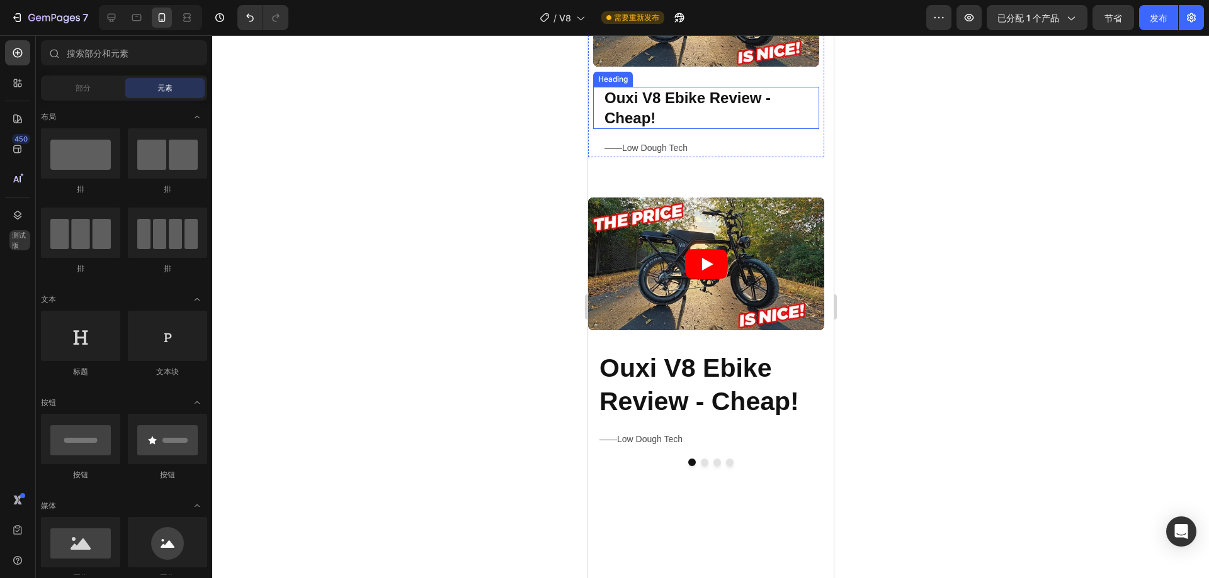
click at [652, 111] on strong "Ouxi V8 Ebike Review - Cheap!" at bounding box center [687, 107] width 166 height 37
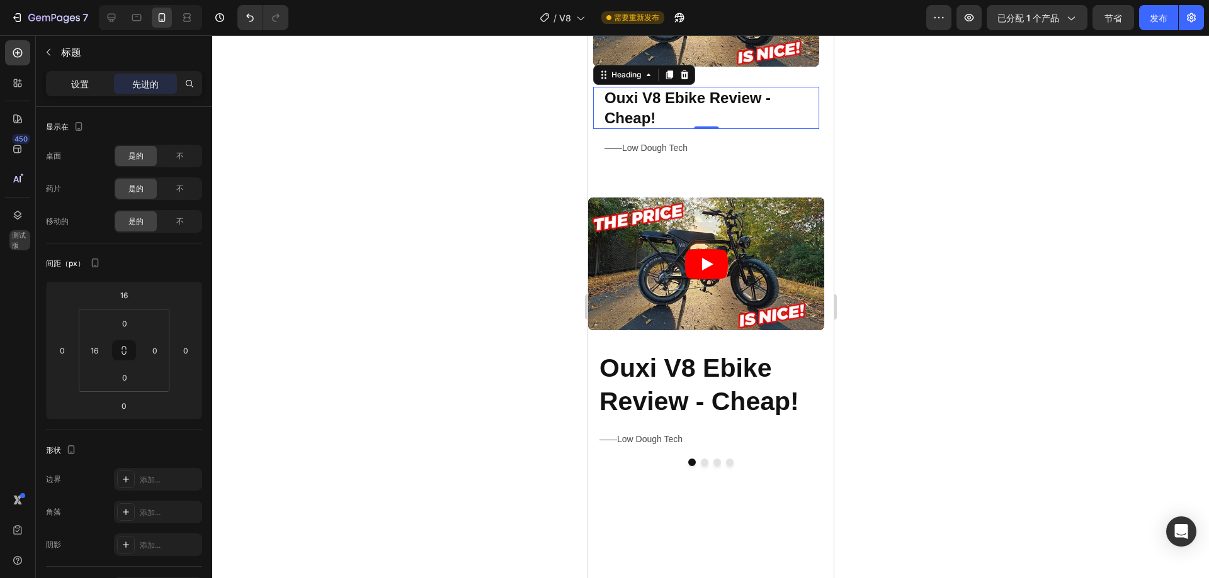
click at [82, 85] on font "设置" at bounding box center [80, 84] width 18 height 11
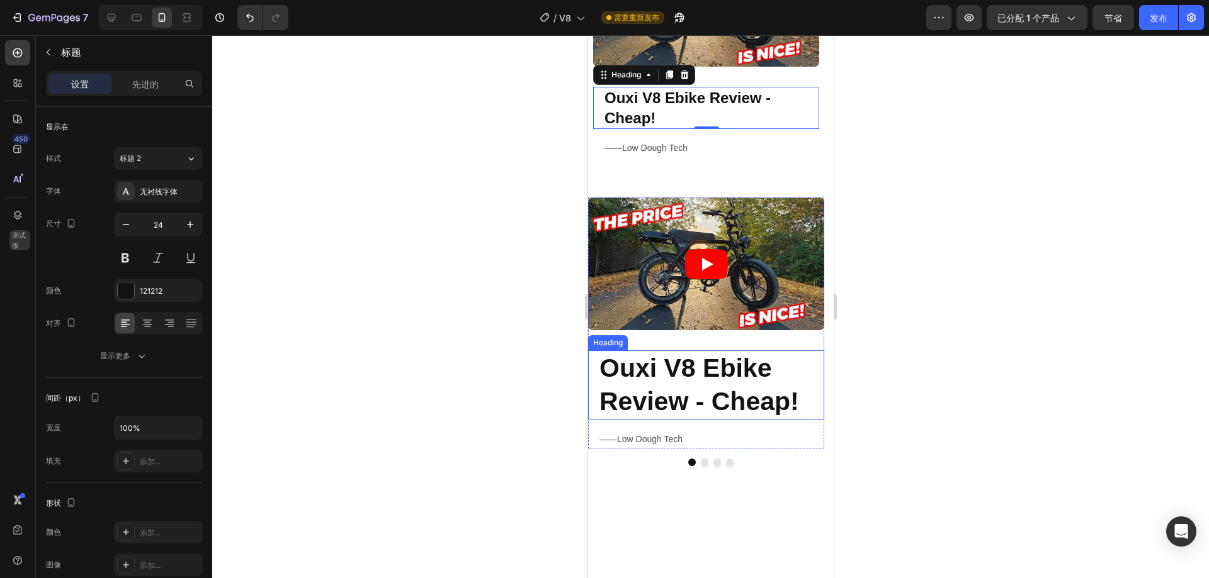
click at [659, 389] on strong "Ouxi V8 Ebike Review - Cheap!" at bounding box center [699, 385] width 200 height 62
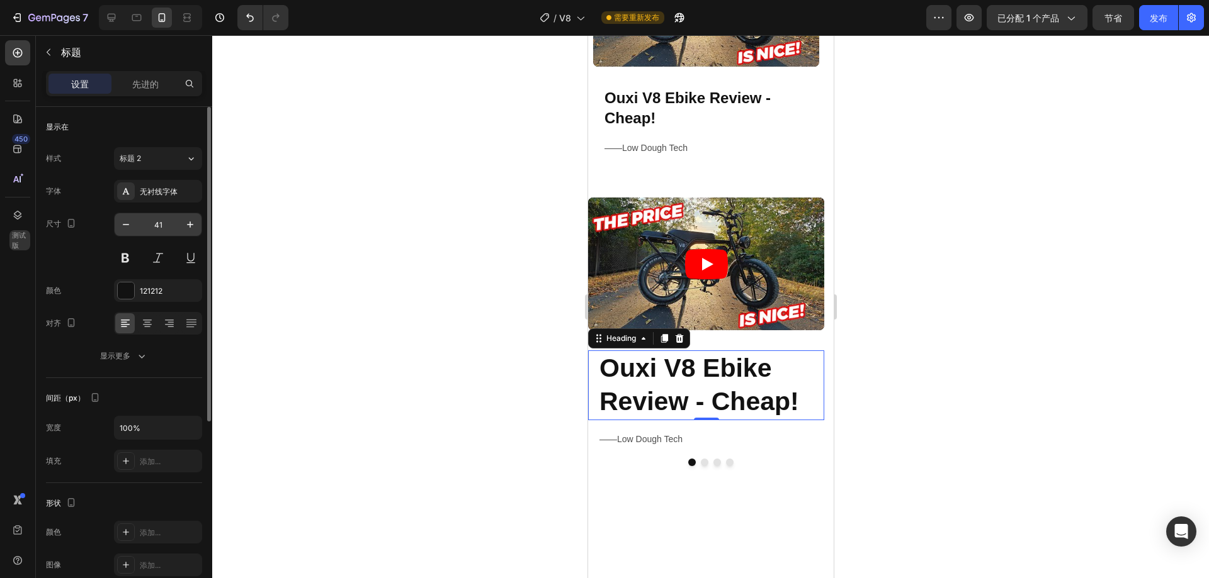
click at [164, 221] on input "41" at bounding box center [158, 224] width 42 height 23
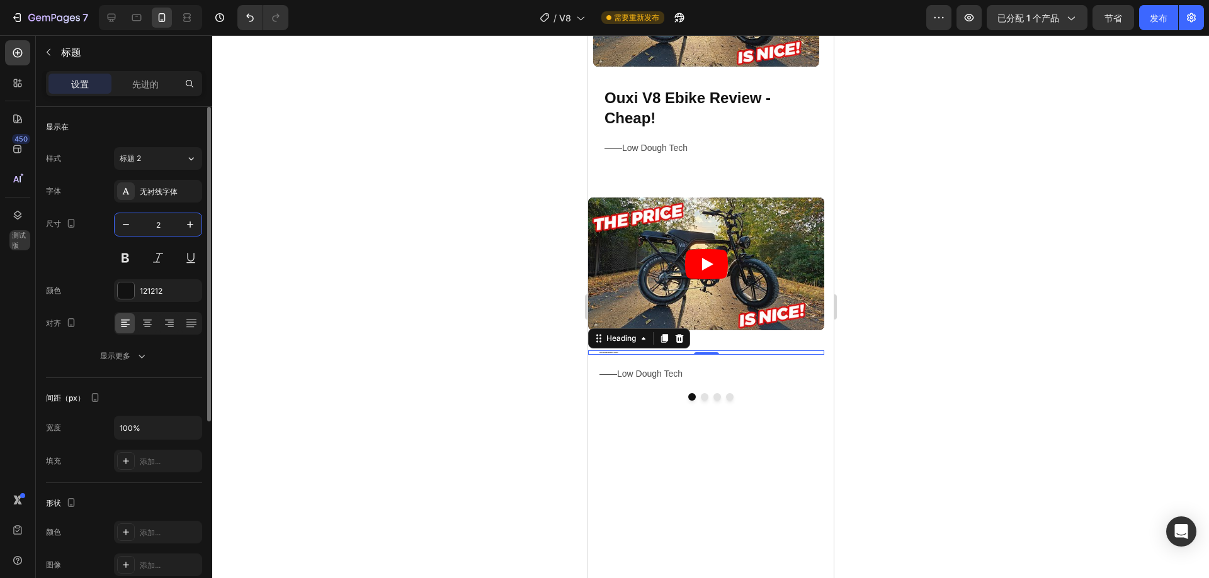
type input "24"
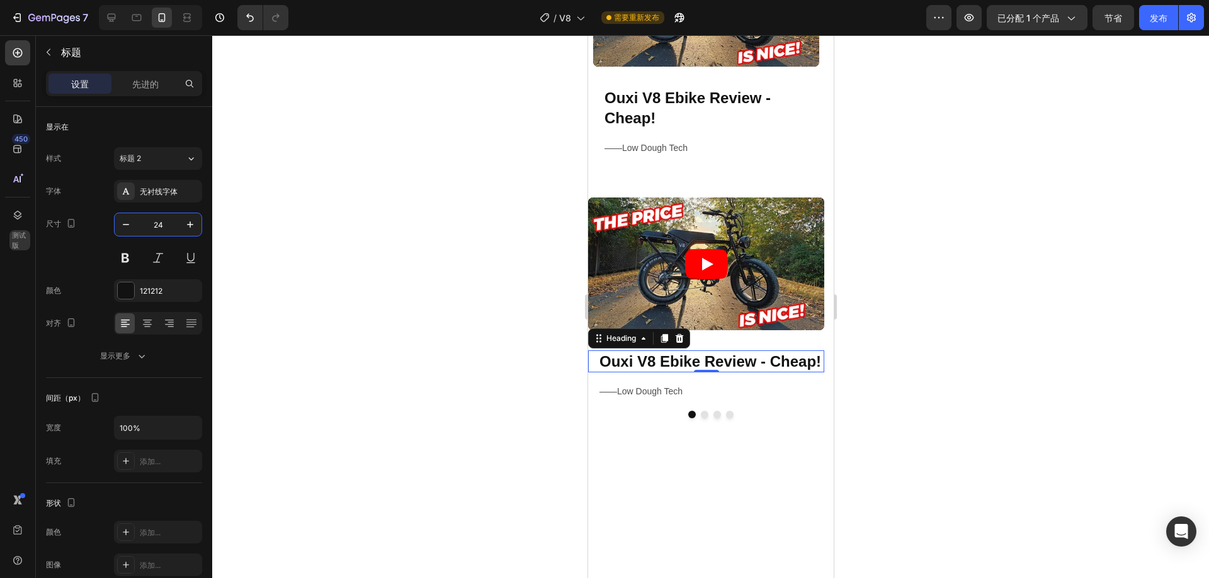
click at [1064, 156] on div at bounding box center [710, 306] width 996 height 543
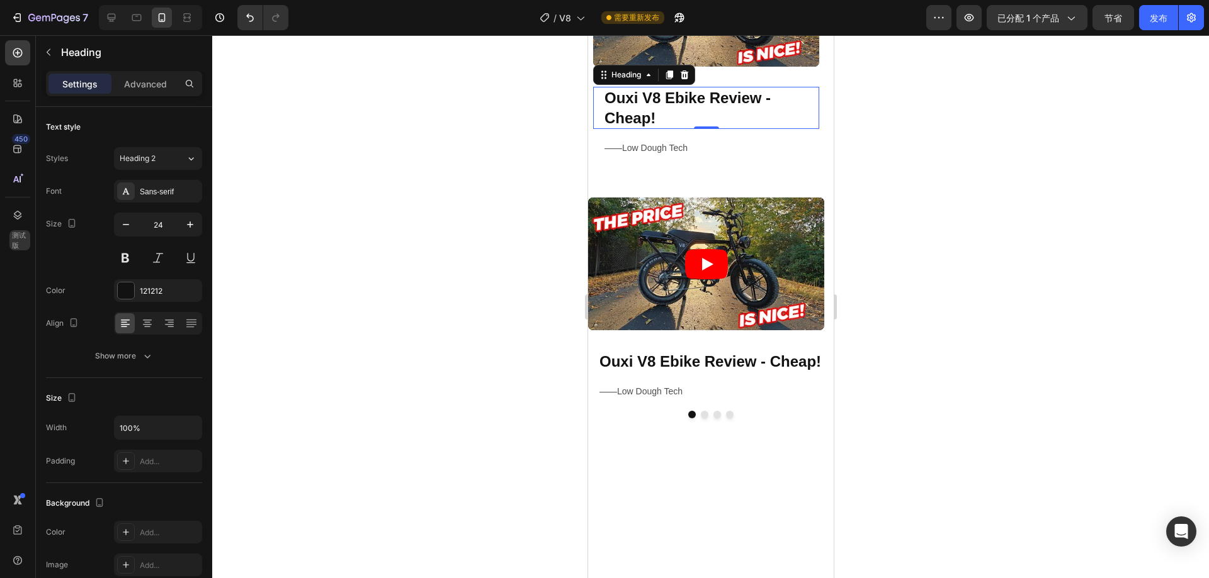
click at [596, 101] on div "Ouxi V8 Ebike Review - Cheap! Heading 0" at bounding box center [705, 108] width 226 height 42
click at [144, 89] on font "先进的" at bounding box center [145, 84] width 26 height 11
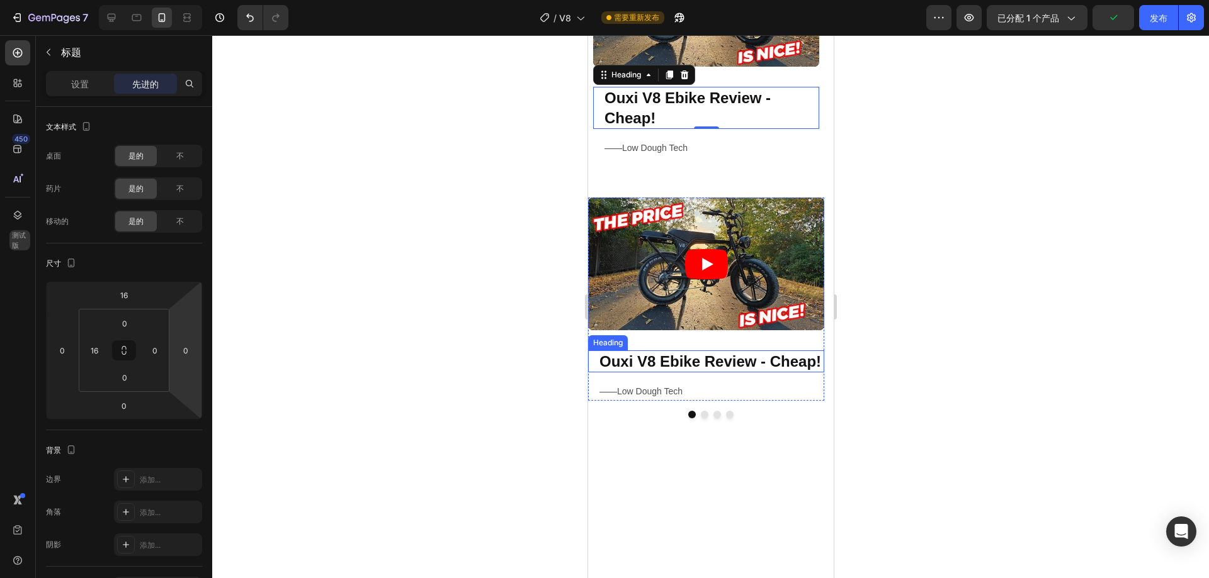
click at [623, 362] on strong "Ouxi V8 Ebike Review - Cheap!" at bounding box center [710, 361] width 222 height 17
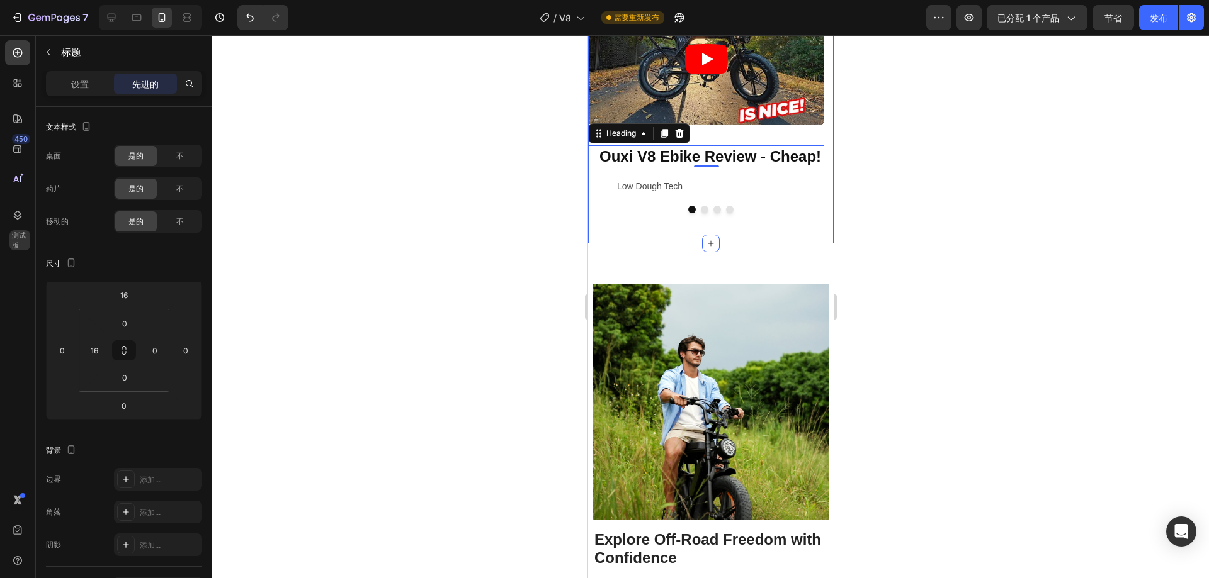
scroll to position [831, 0]
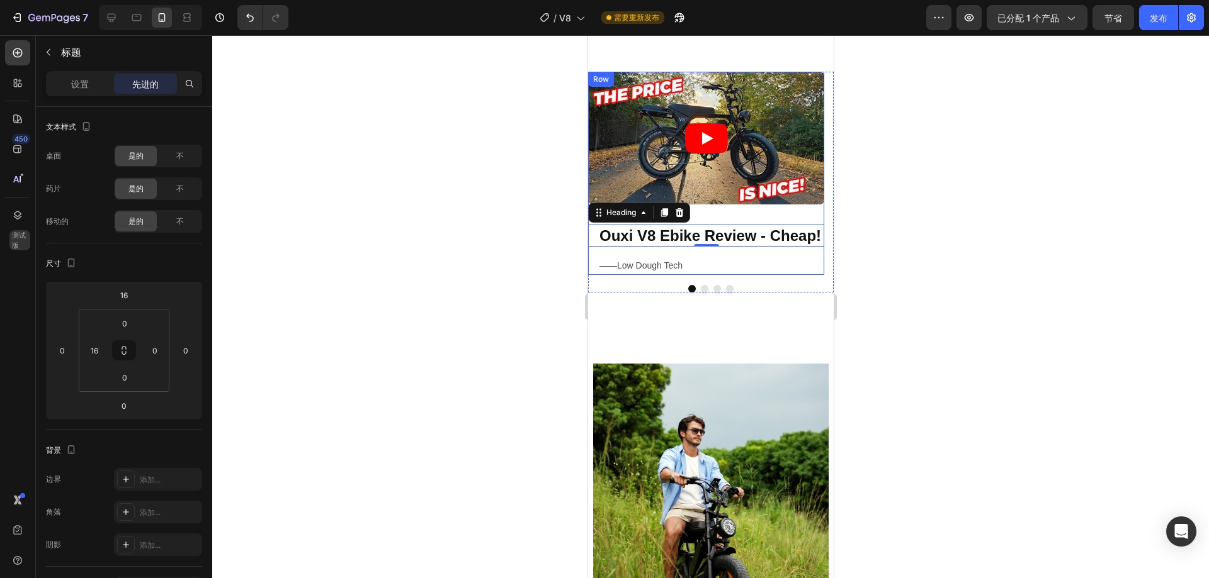
click at [789, 215] on div "⁠⁠⁠⁠⁠⁠⁠ Ouxi V8 Ebike Review - Cheap! Heading 0 ——Low Dough Tech Text Block" at bounding box center [705, 245] width 236 height 60
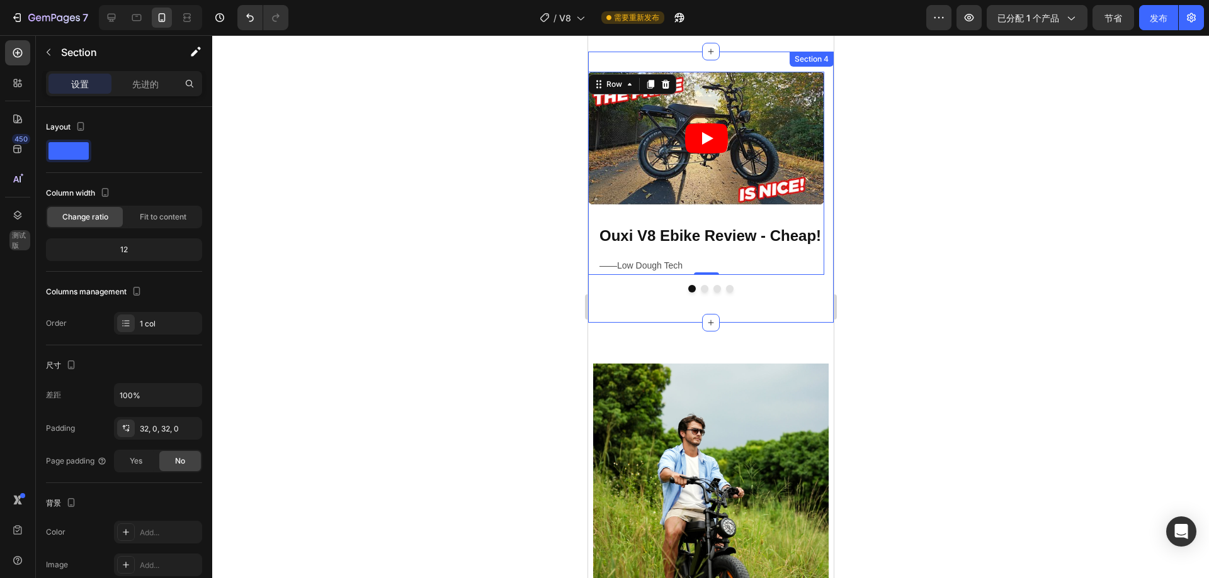
click at [807, 304] on div "Video ⁠⁠⁠⁠⁠⁠⁠ Ouxi V8 Ebike Review - Cheap! Heading ——Low Dough Tech Text Block…" at bounding box center [709, 187] width 245 height 271
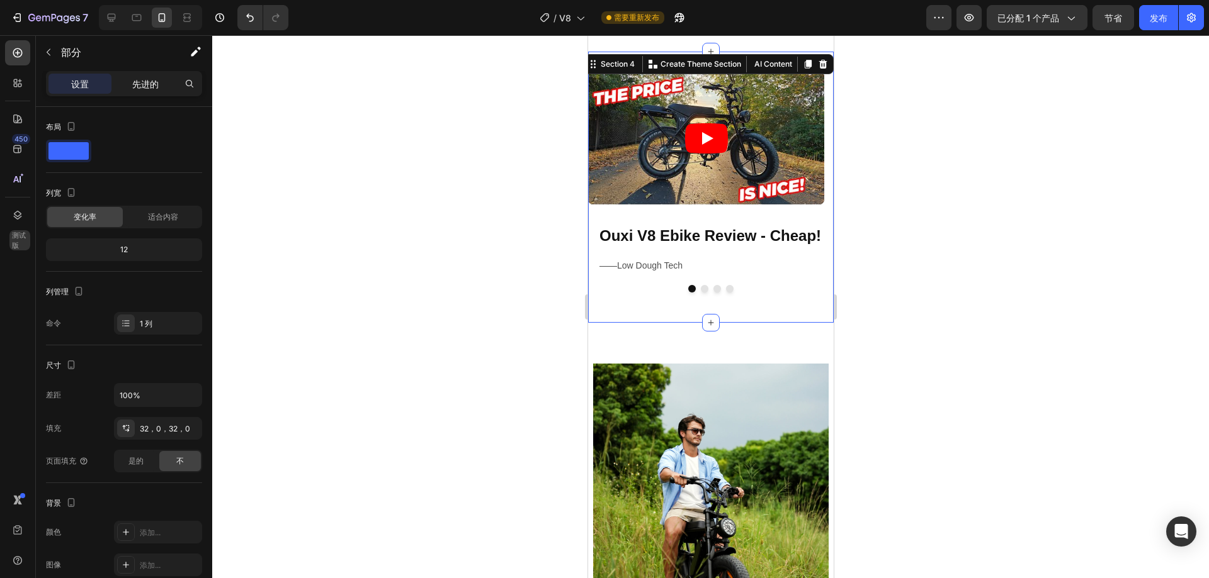
click at [149, 91] on div "先进的" at bounding box center [145, 84] width 63 height 20
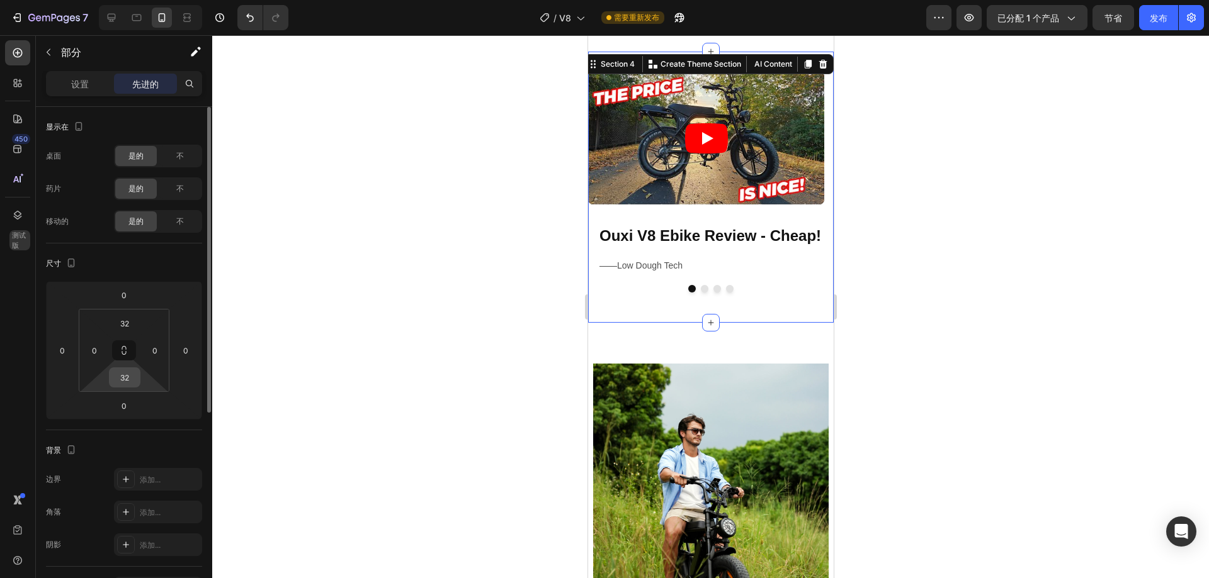
click at [135, 379] on input "32" at bounding box center [124, 377] width 25 height 19
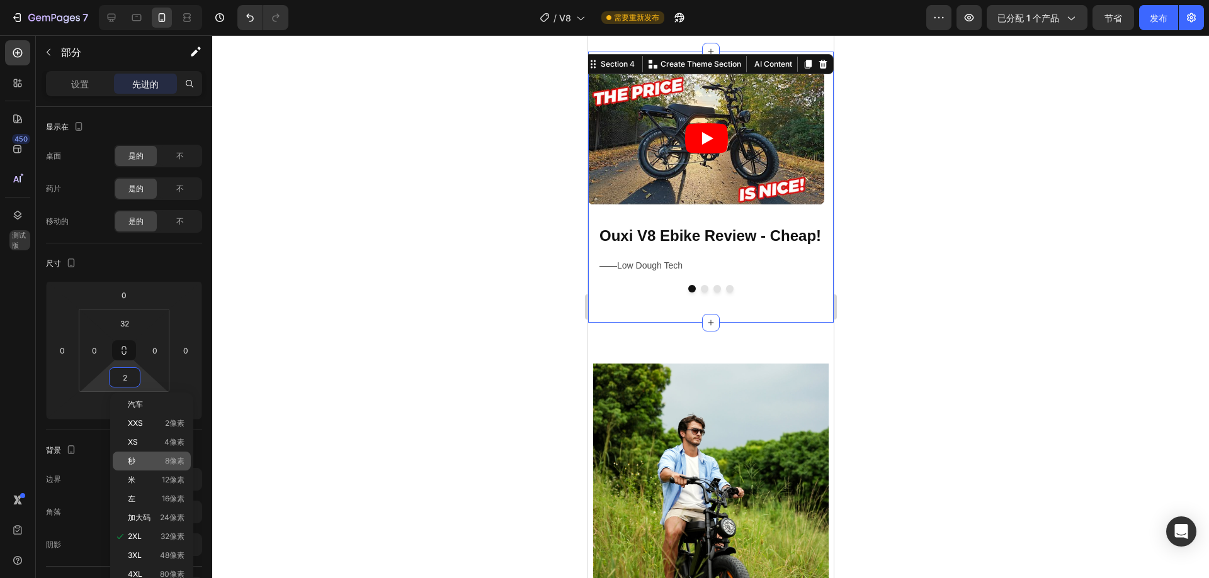
click at [172, 461] on font "8像素" at bounding box center [175, 460] width 20 height 9
type input "8"
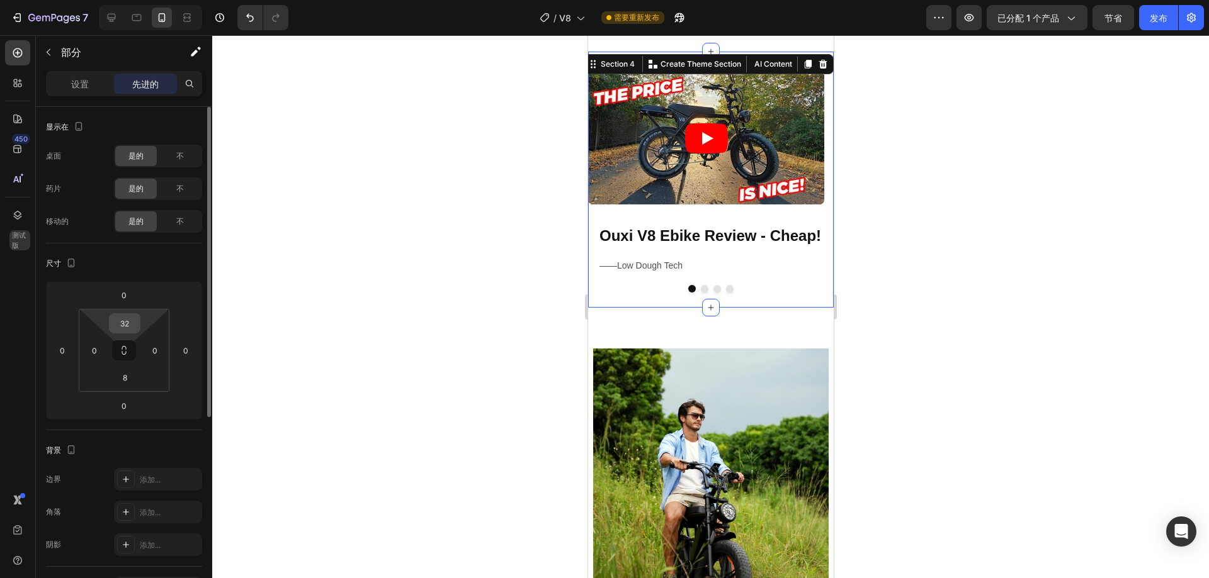
click at [124, 318] on input "32" at bounding box center [124, 323] width 25 height 19
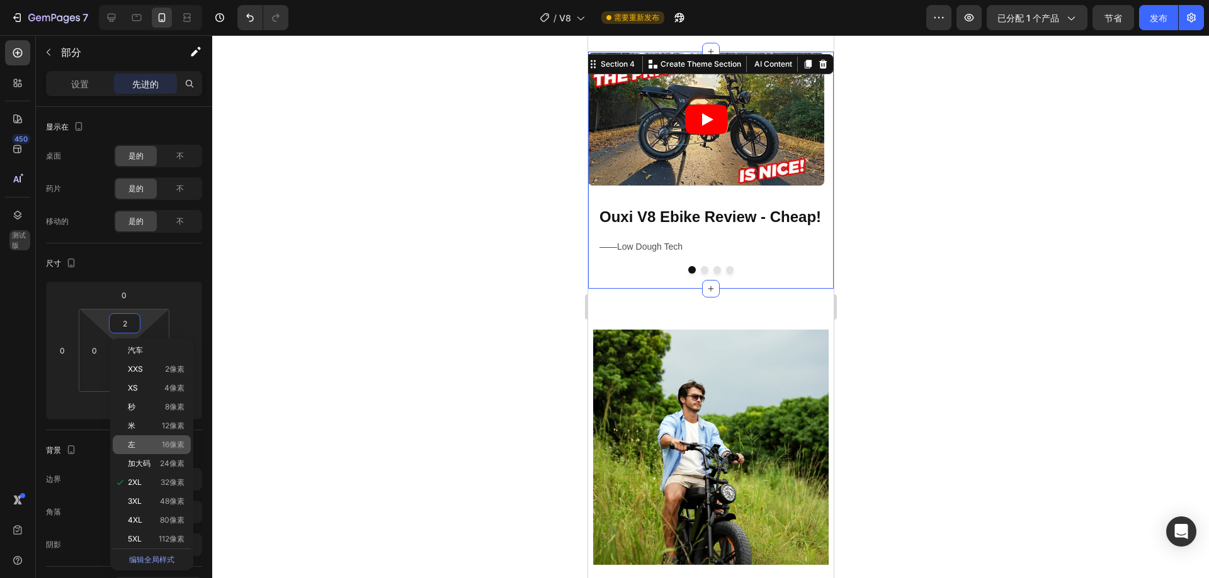
click at [161, 441] on p "左 16像素" at bounding box center [156, 445] width 57 height 9
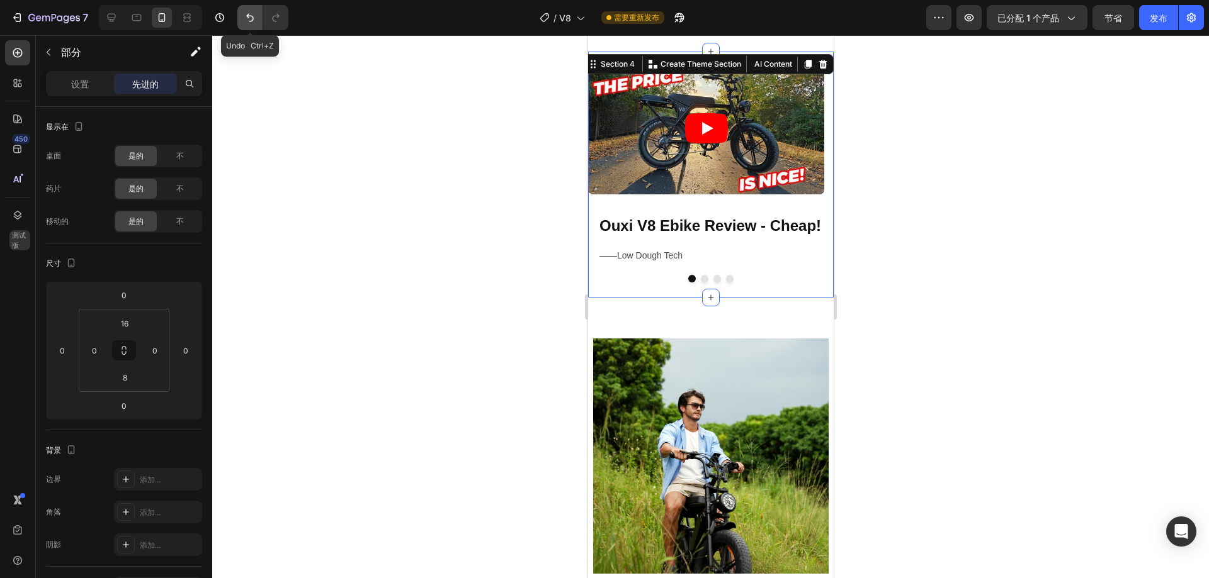
click at [255, 22] on icon "撤消/重做" at bounding box center [250, 17] width 13 height 13
type input "2"
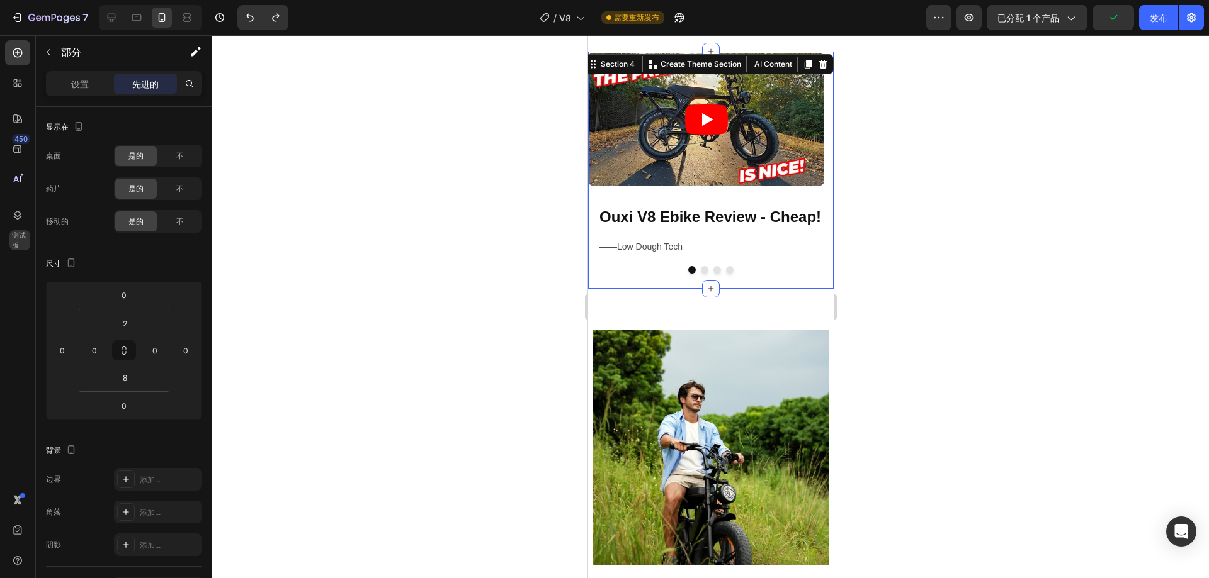
click at [409, 325] on div at bounding box center [710, 306] width 996 height 543
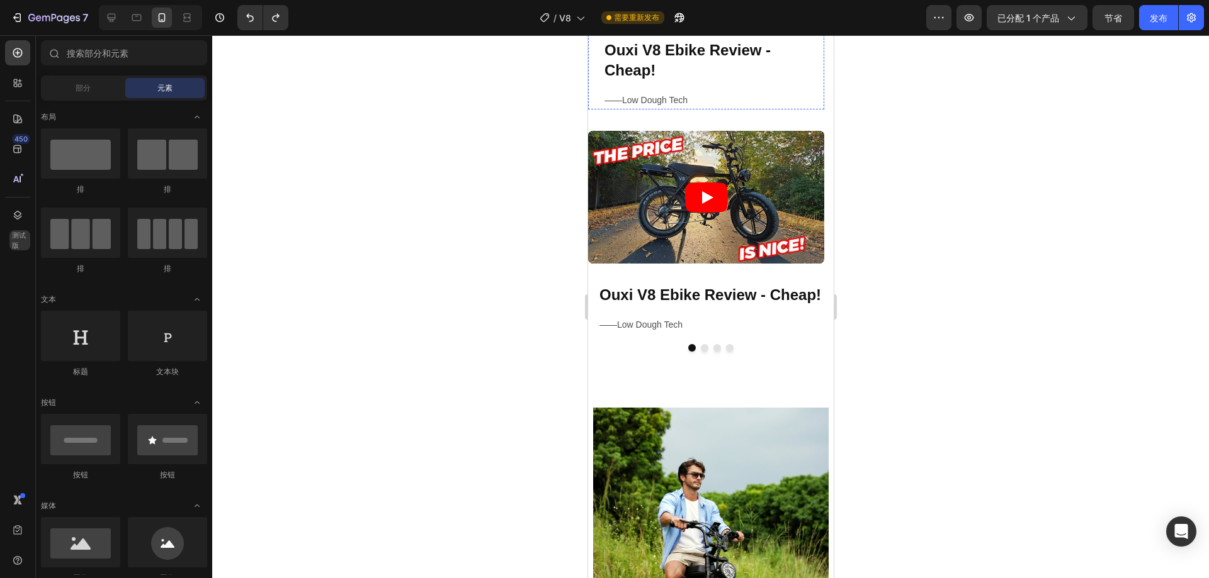
scroll to position [756, 0]
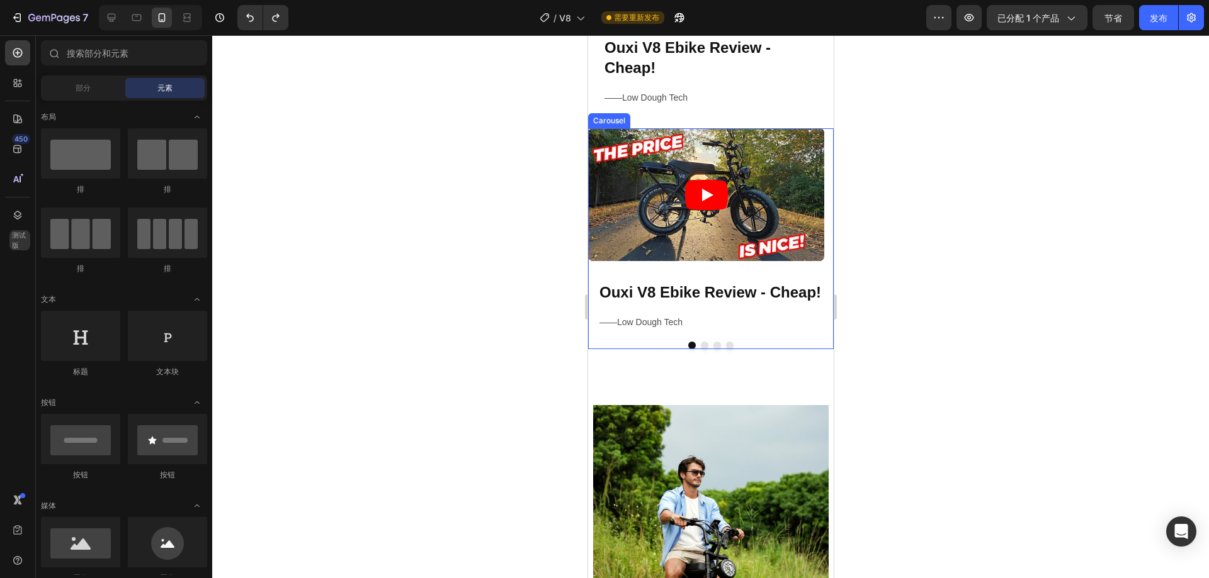
click at [610, 337] on div "Video ⁠⁠⁠⁠⁠⁠⁠ Ouxi V8 Ebike Review - Cheap! Heading ——Low Dough Tech Text Block…" at bounding box center [709, 238] width 245 height 221
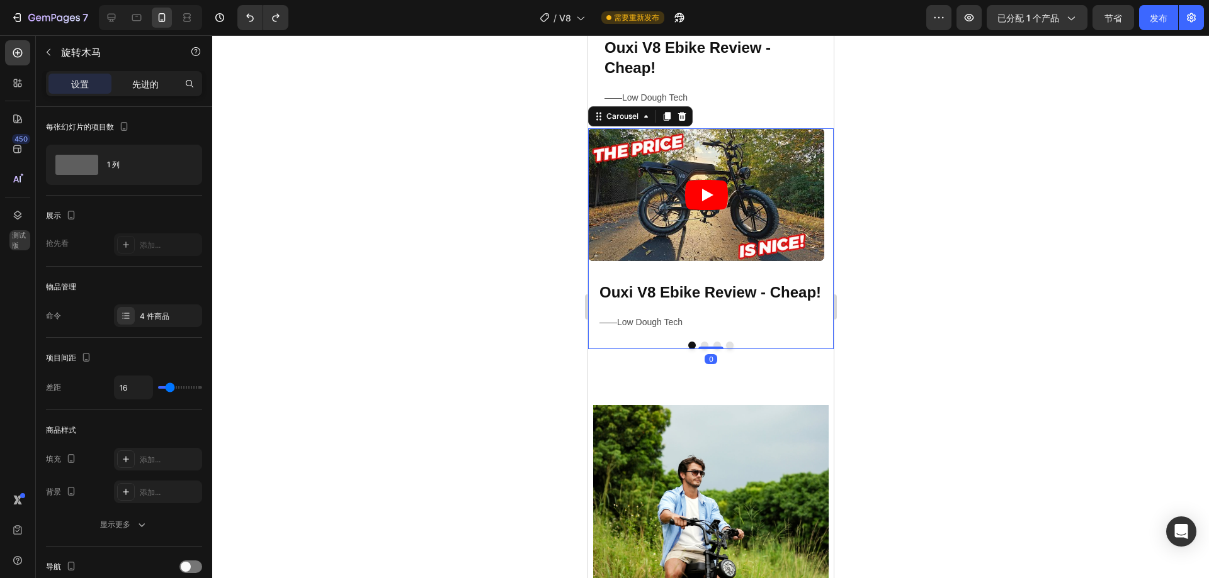
click at [156, 82] on font "先进的" at bounding box center [145, 84] width 26 height 11
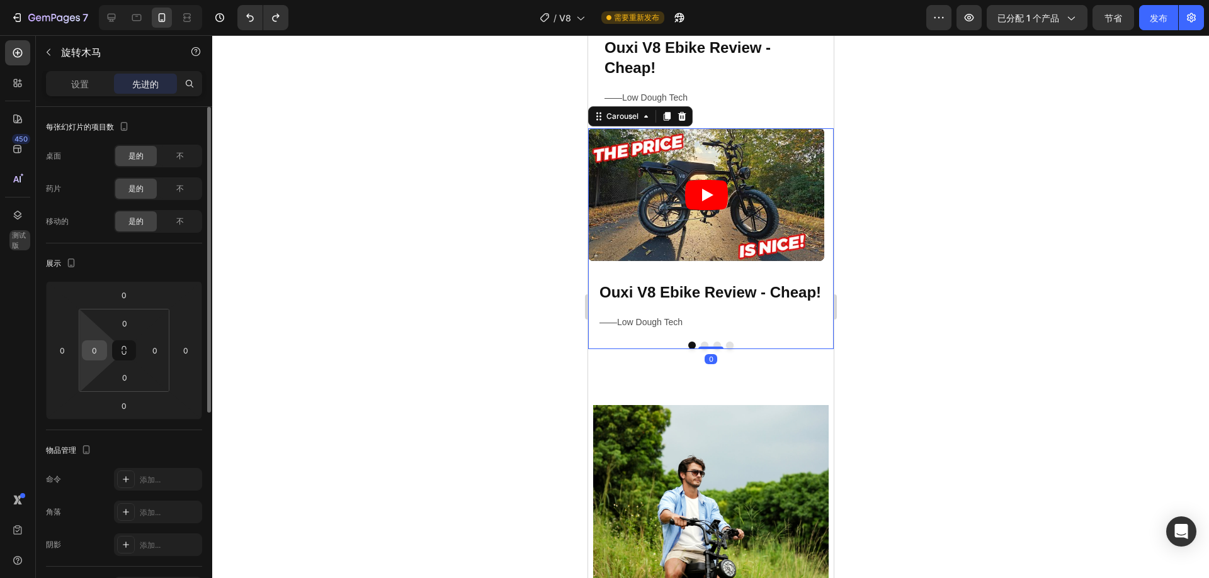
click at [101, 350] on input "0" at bounding box center [94, 350] width 19 height 19
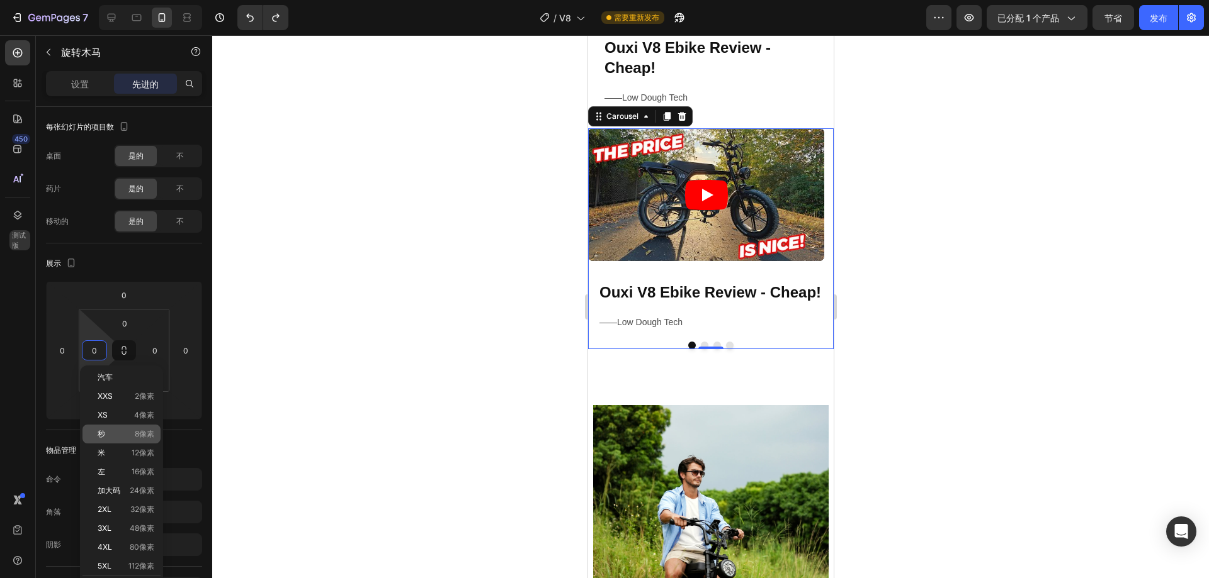
click at [138, 427] on div "秒 8像素" at bounding box center [121, 434] width 78 height 19
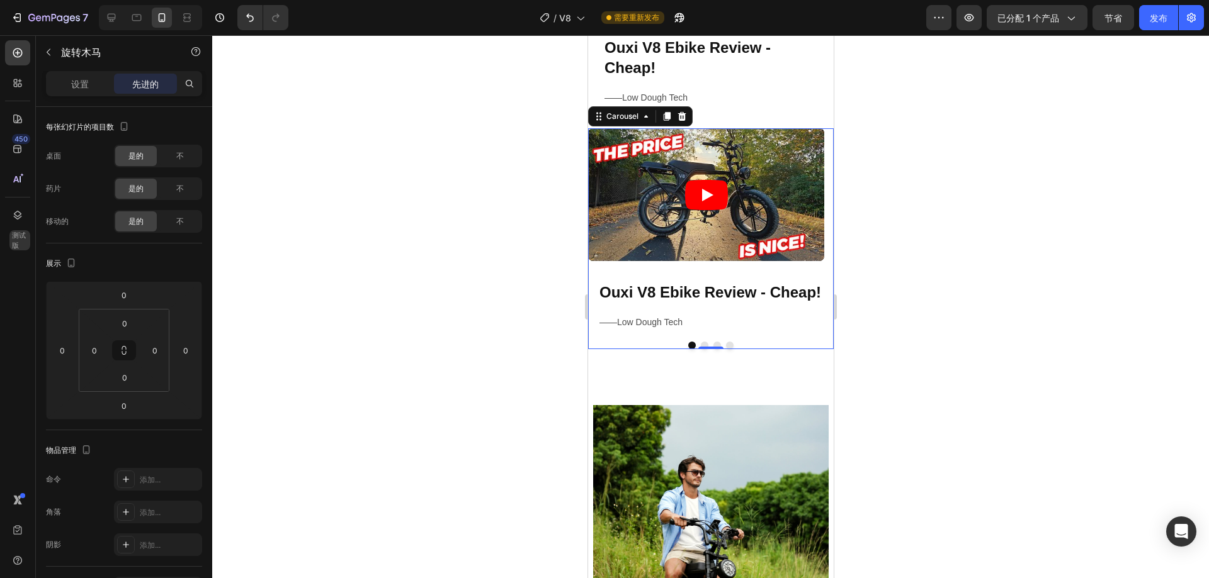
type input "8"
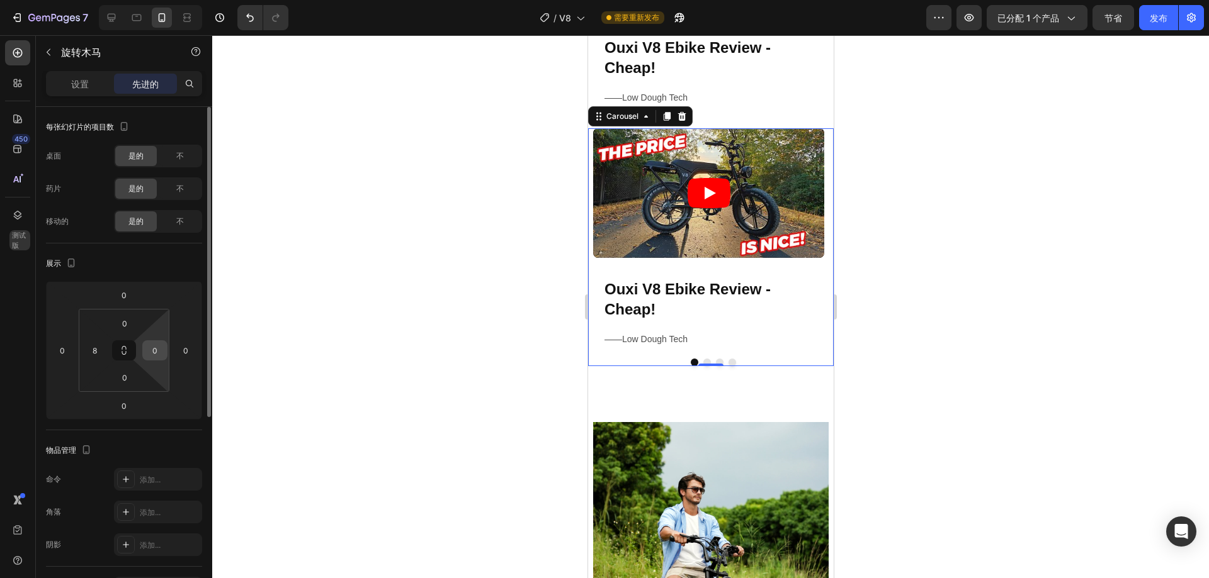
click at [154, 351] on input "0" at bounding box center [154, 350] width 19 height 19
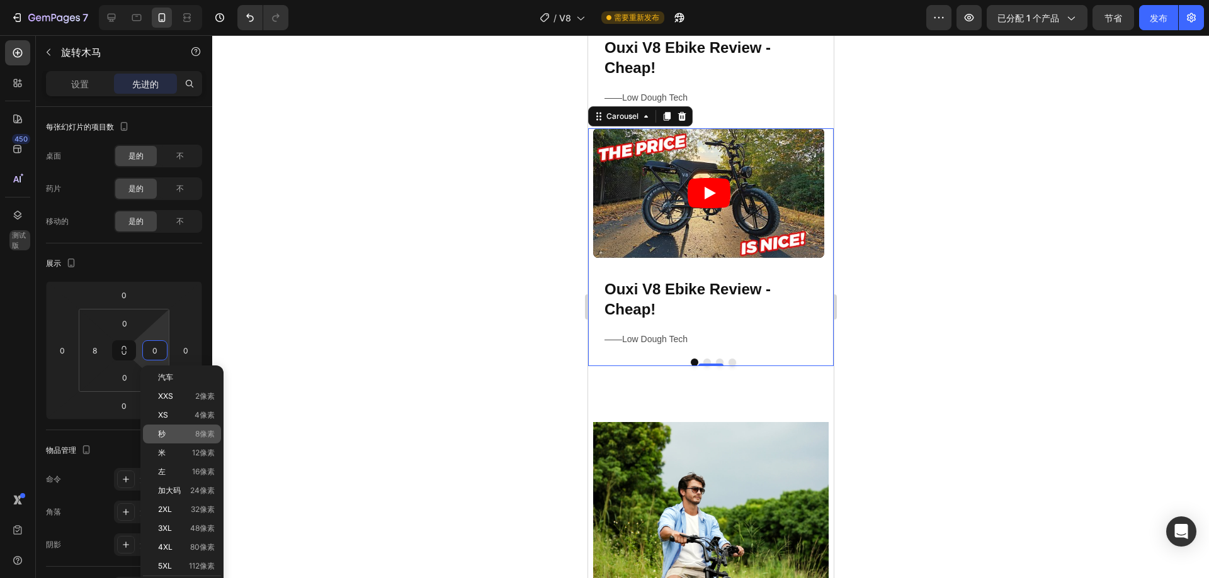
click at [199, 429] on div "秒 8像素" at bounding box center [182, 434] width 78 height 19
type input "8"
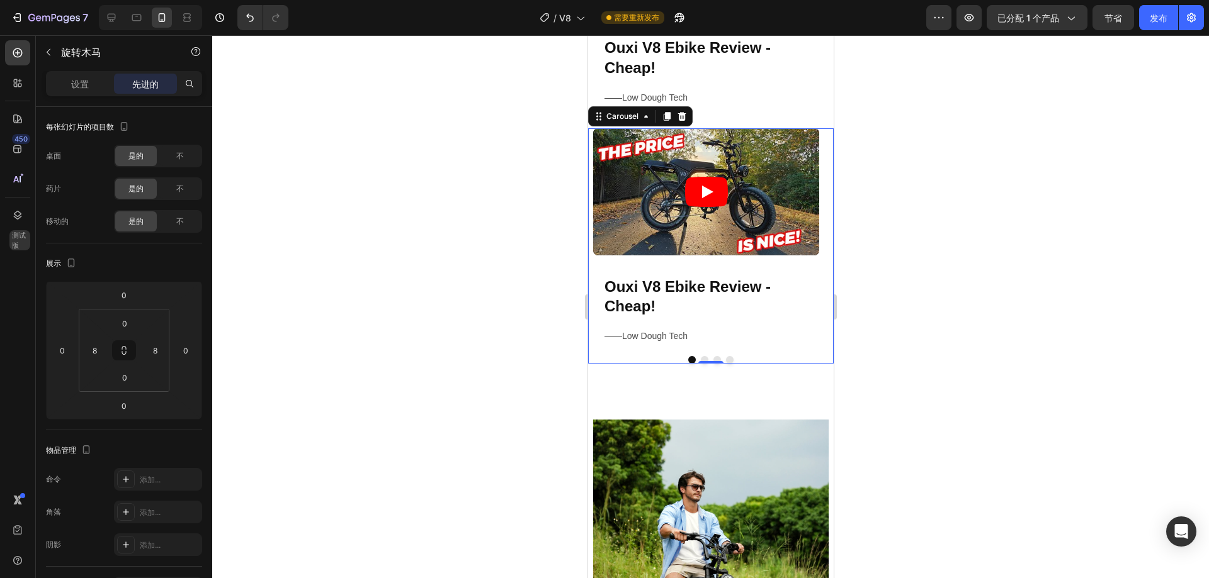
click at [936, 283] on div at bounding box center [710, 306] width 996 height 543
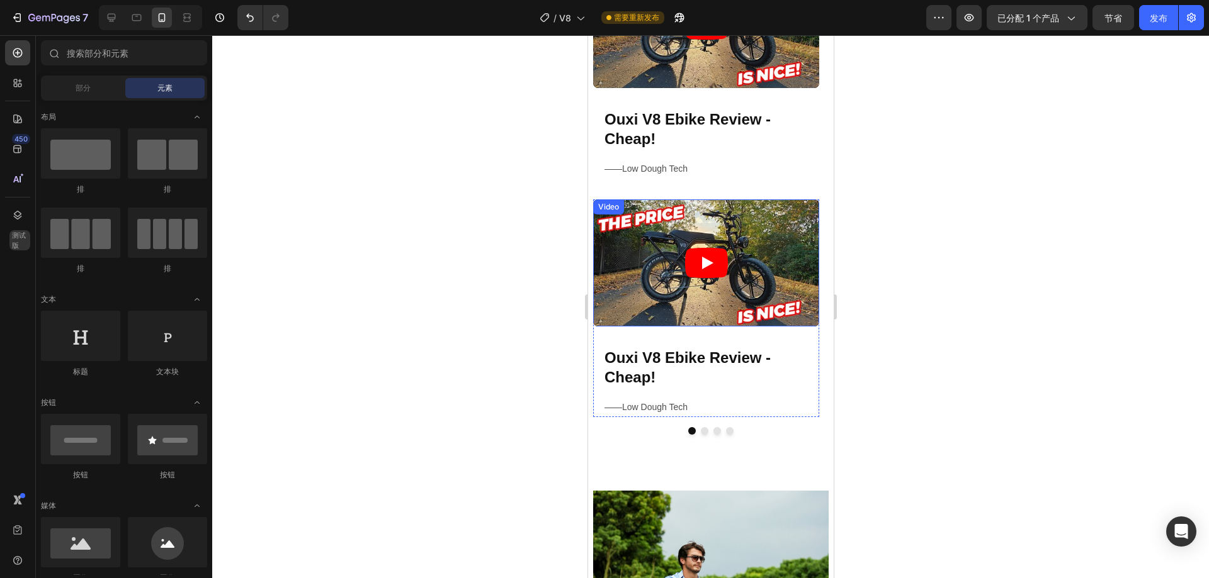
scroll to position [1750, 0]
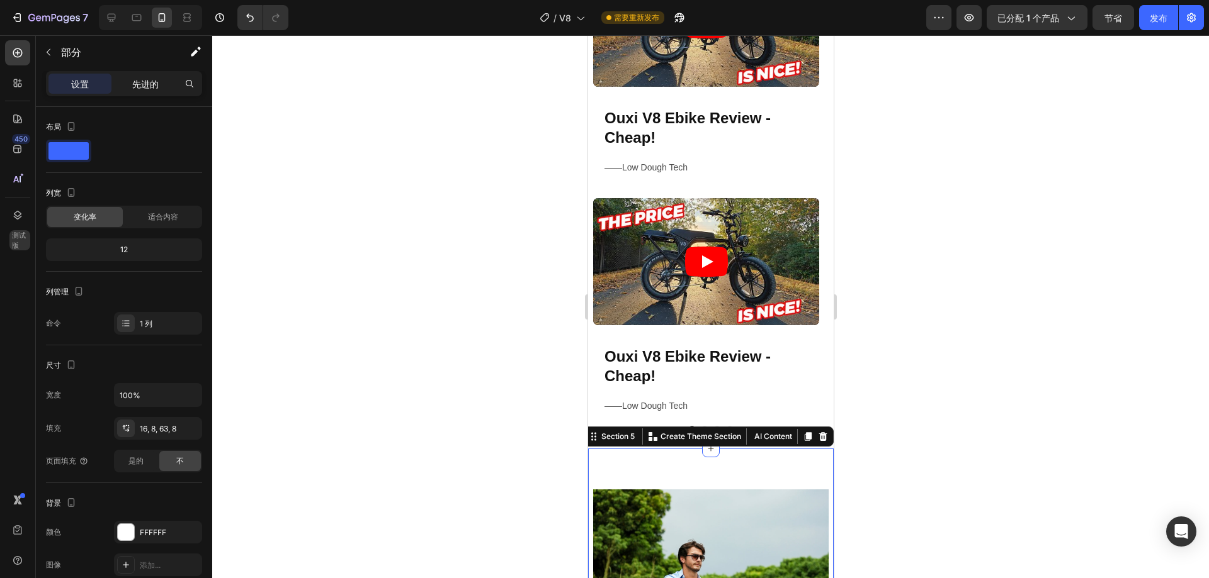
click at [140, 85] on font "先进的" at bounding box center [145, 84] width 26 height 11
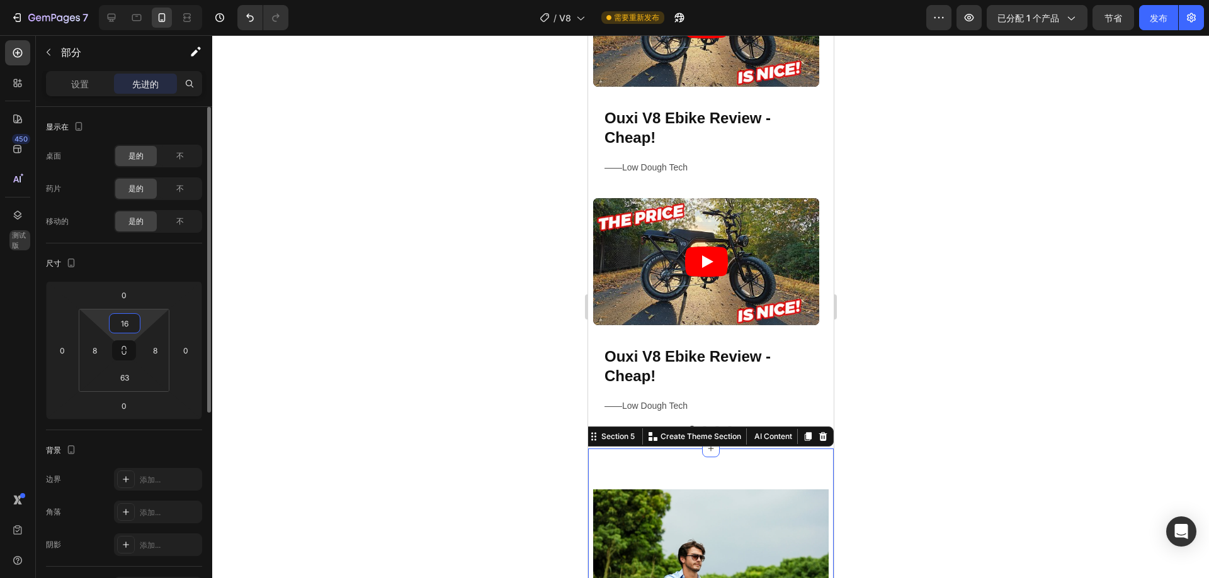
click at [131, 321] on input "16" at bounding box center [124, 323] width 25 height 19
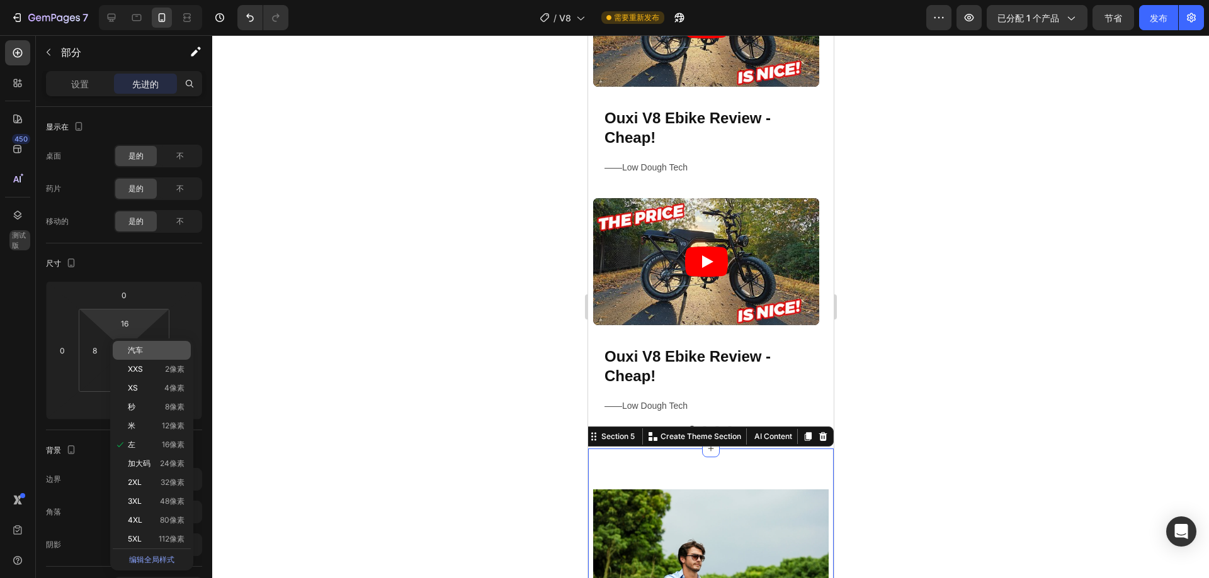
click at [144, 348] on p "汽车" at bounding box center [156, 350] width 57 height 9
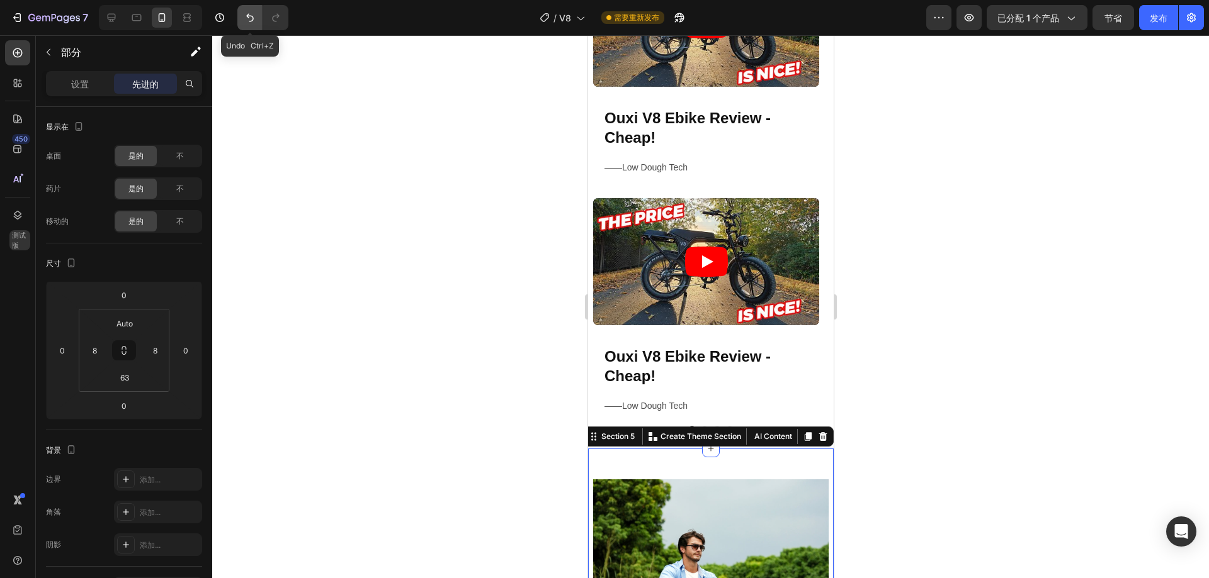
click at [246, 26] on button "撤消/重做" at bounding box center [249, 17] width 25 height 25
type input "16"
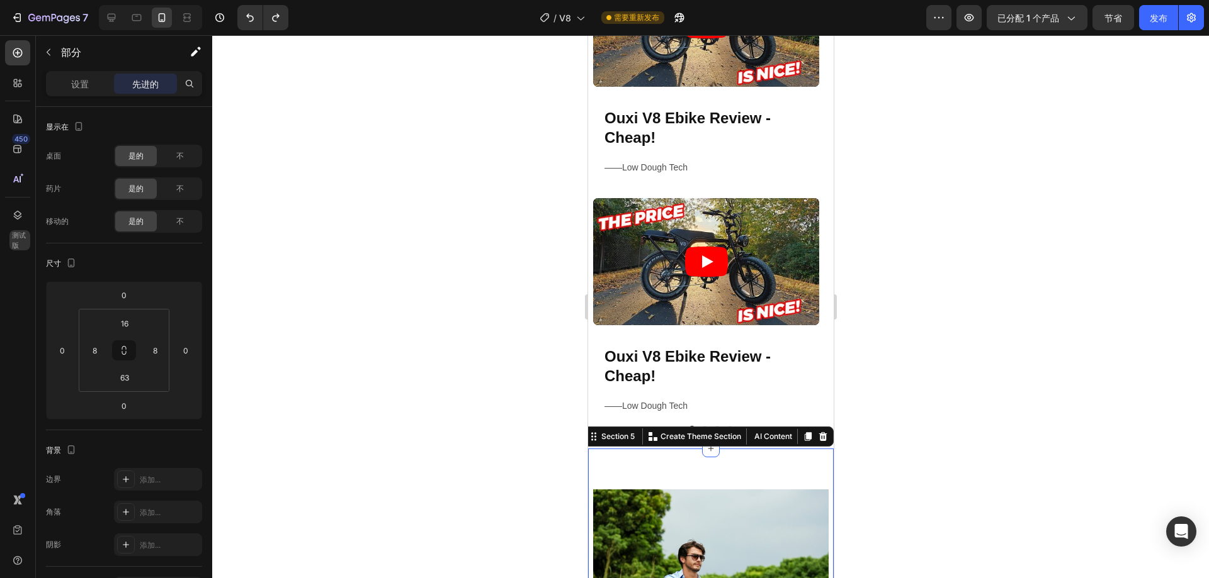
click at [995, 269] on div at bounding box center [710, 306] width 996 height 543
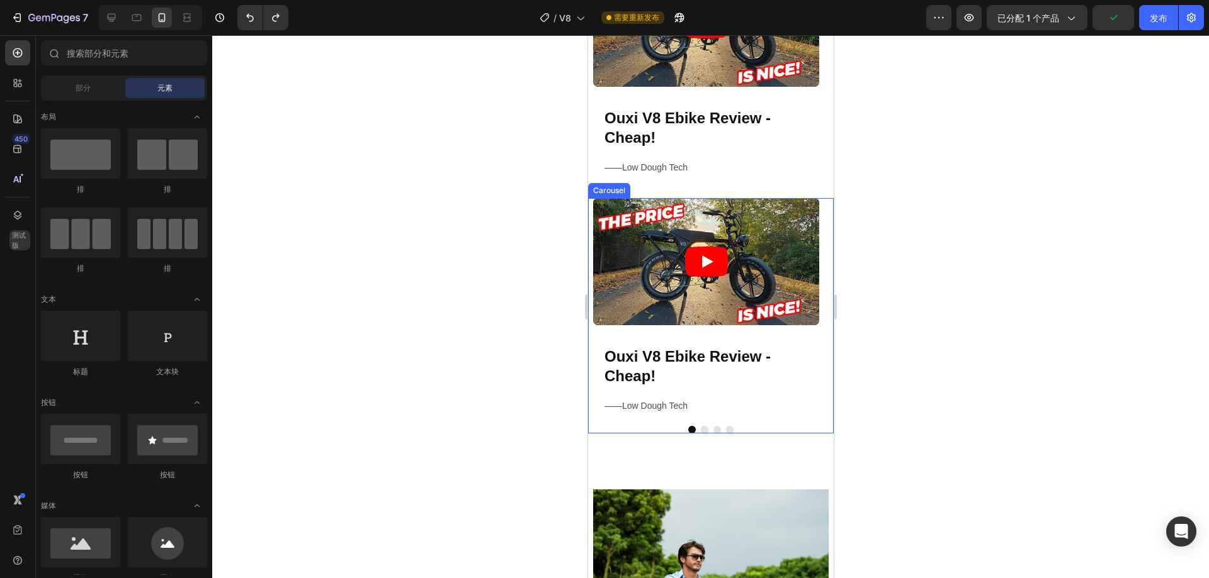
click at [700, 430] on button "Dot" at bounding box center [704, 430] width 8 height 8
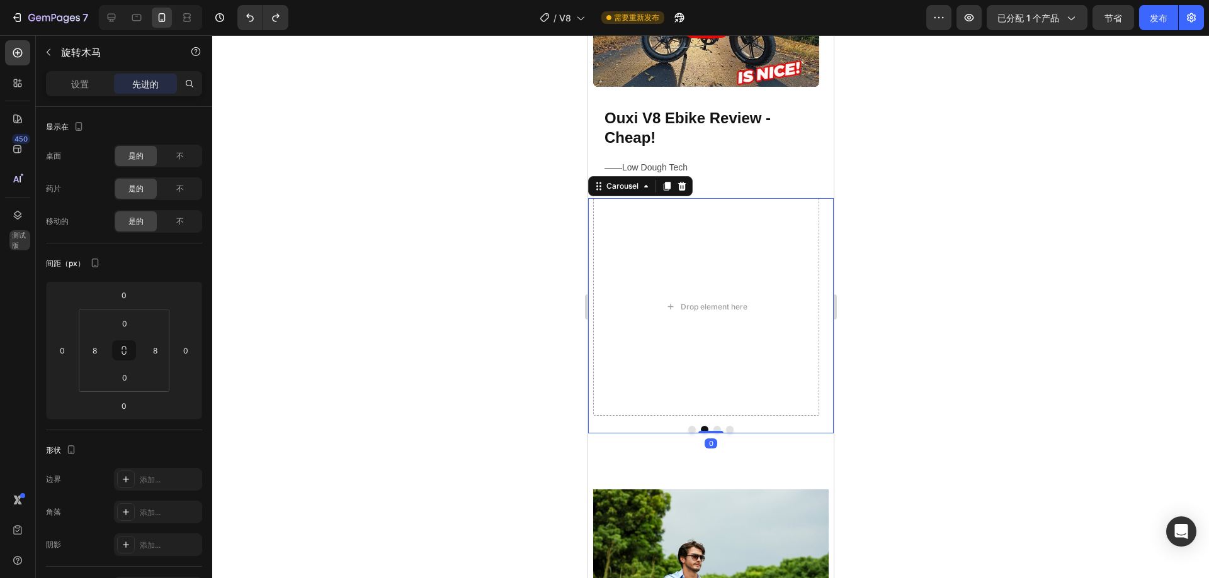
click at [688, 430] on button "Dot" at bounding box center [691, 430] width 8 height 8
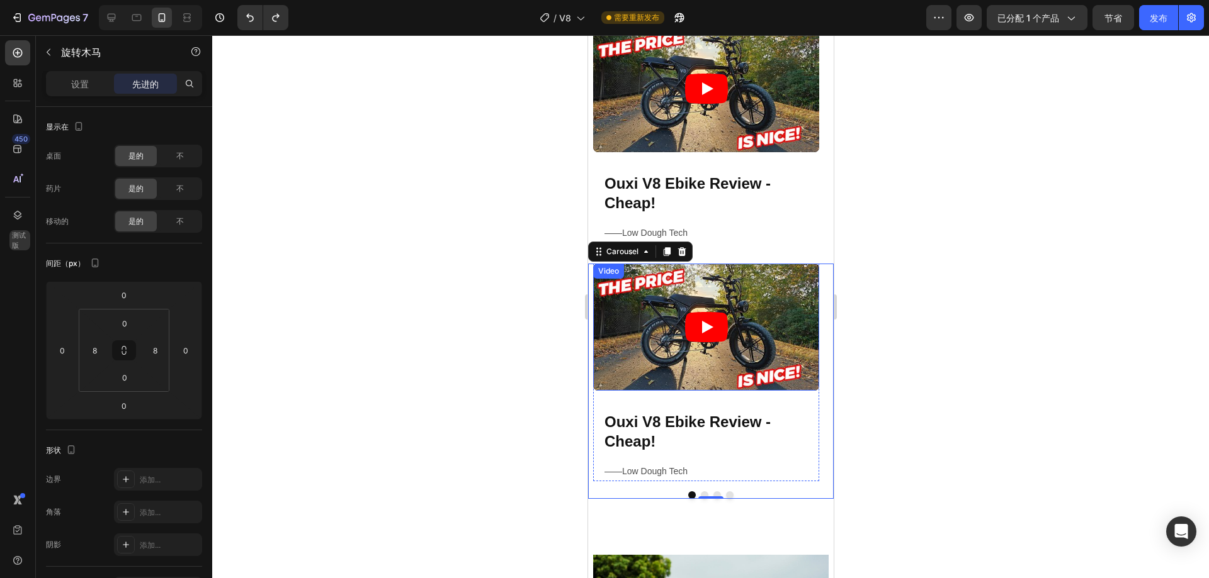
scroll to position [1562, 0]
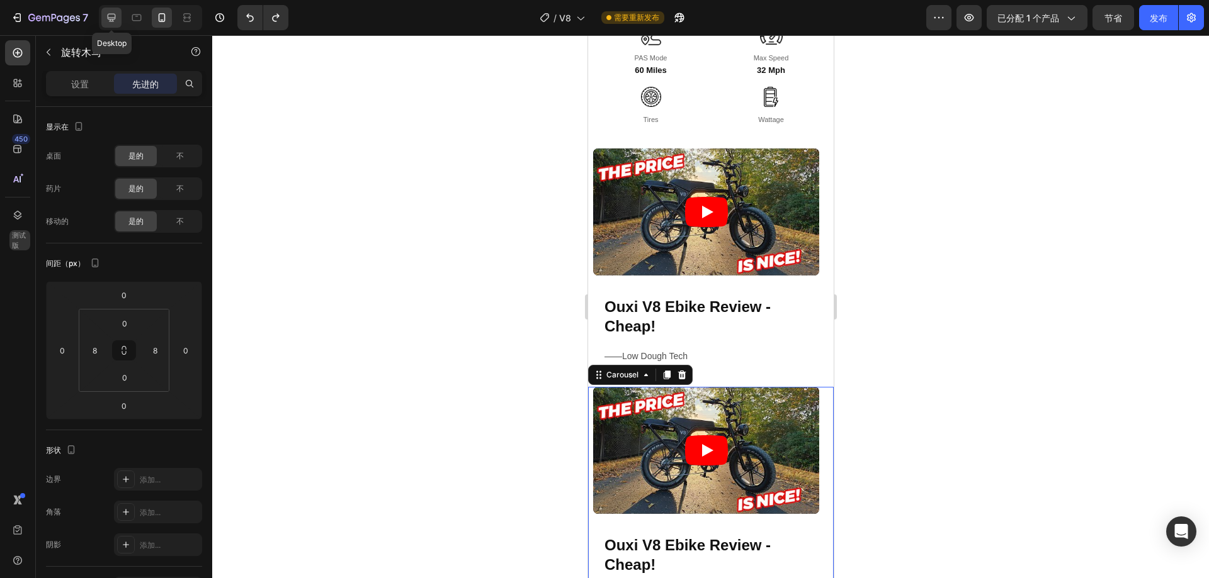
click at [113, 21] on icon at bounding box center [112, 18] width 8 height 8
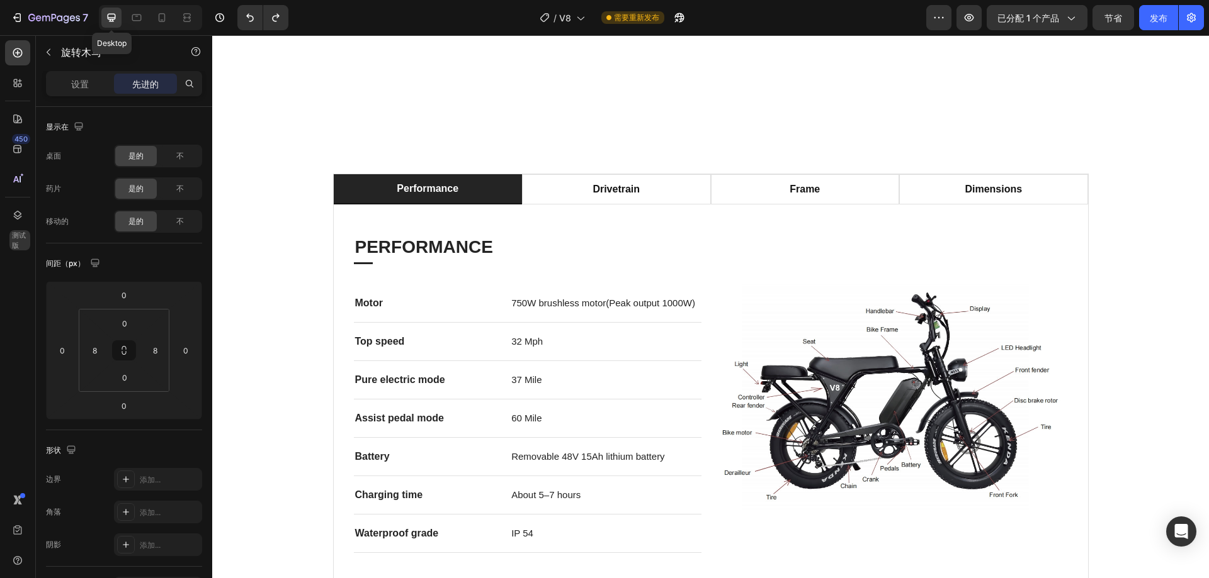
type input "0"
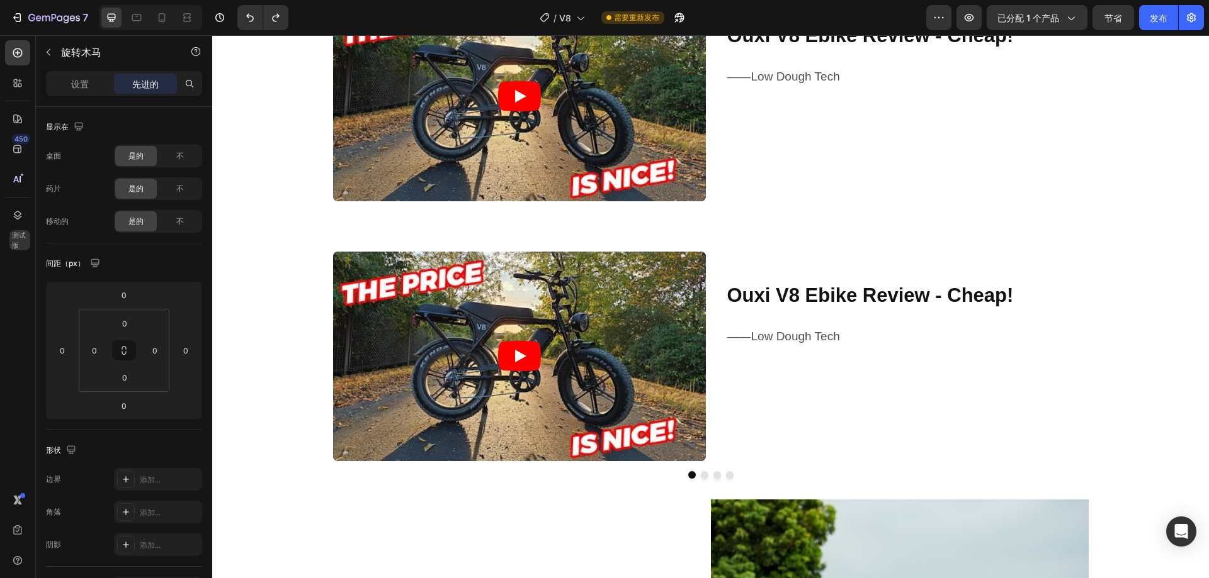
scroll to position [2204, 0]
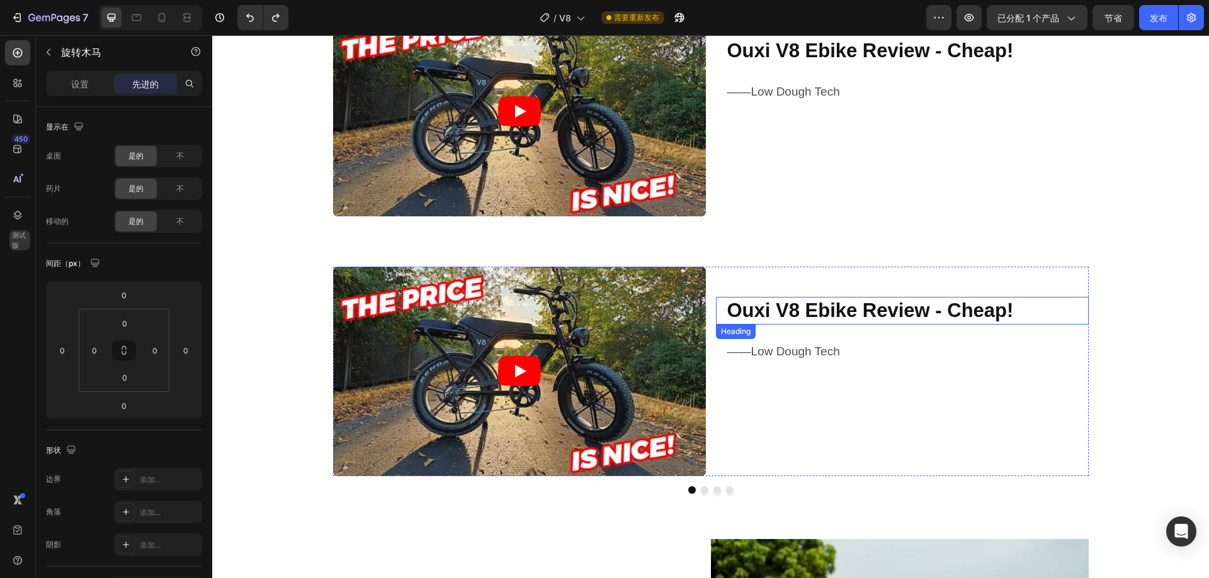
click at [792, 316] on strong "Ouxi V8 Ebike Review - Cheap!" at bounding box center [870, 311] width 286 height 22
click at [845, 350] on p "——Low Dough Tech" at bounding box center [907, 351] width 360 height 21
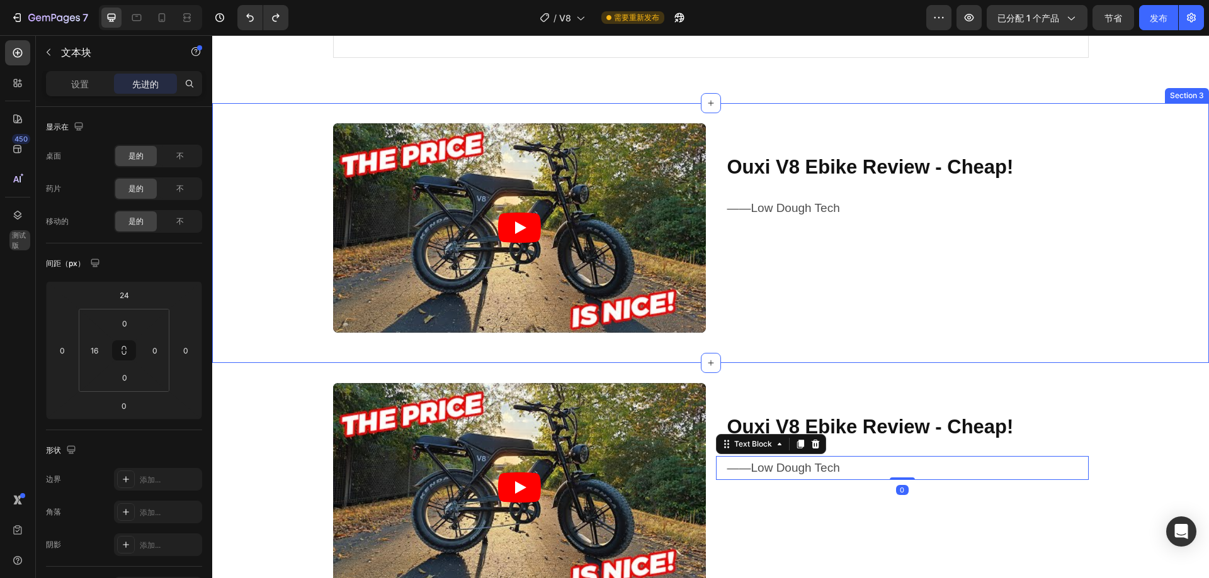
scroll to position [2078, 0]
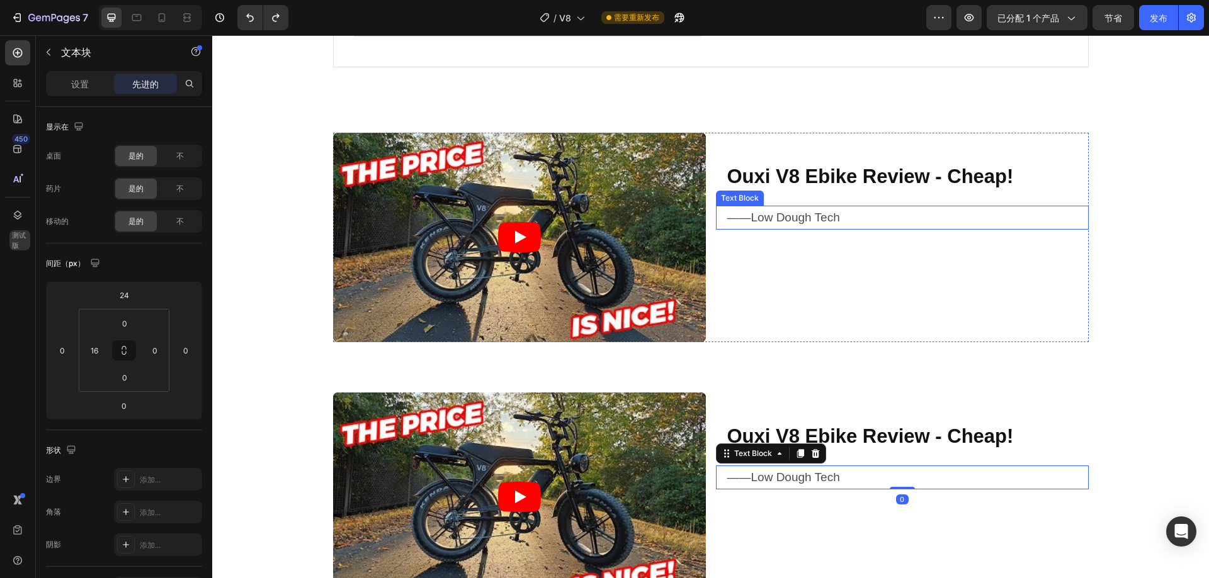
click at [848, 219] on p "——Low Dough Tech" at bounding box center [907, 217] width 360 height 21
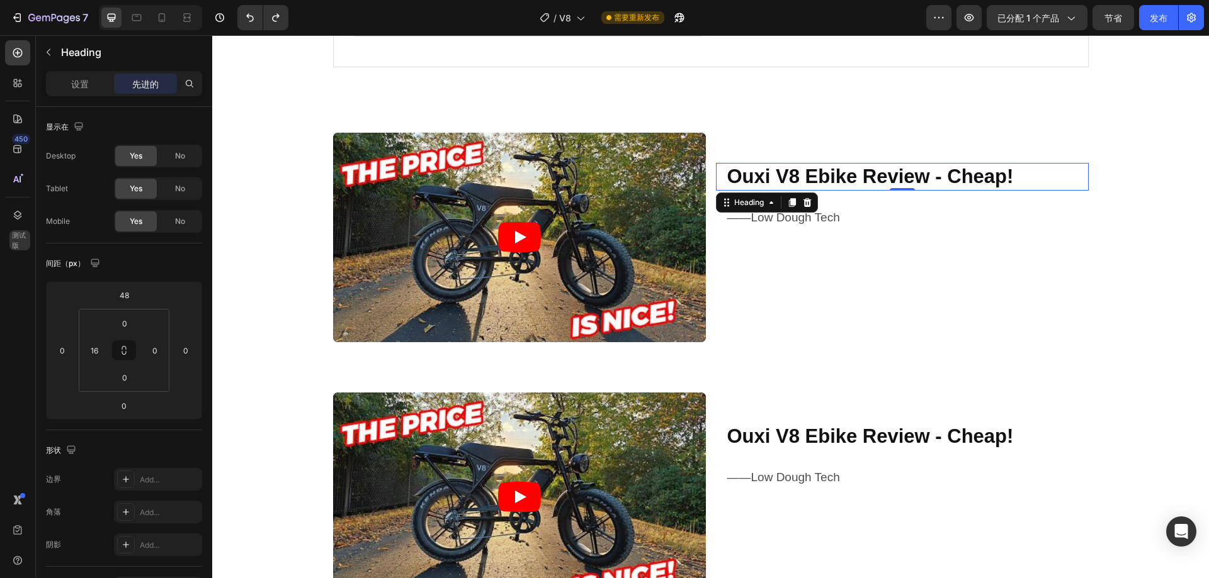
click at [872, 175] on strong "Ouxi V8 Ebike Review - Cheap!" at bounding box center [870, 177] width 286 height 22
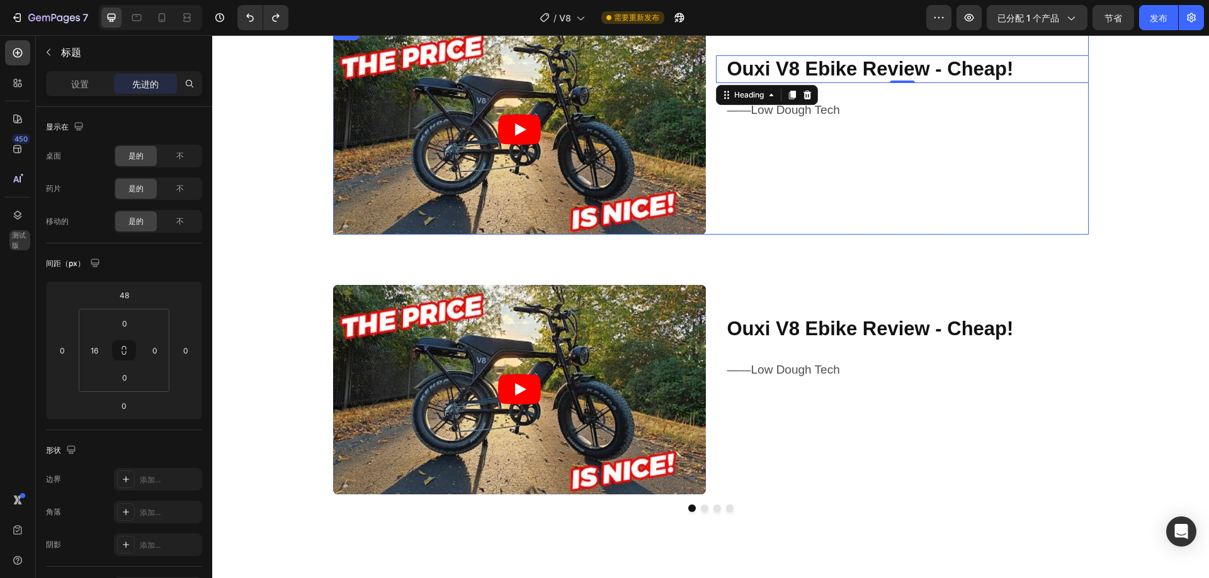
scroll to position [2204, 0]
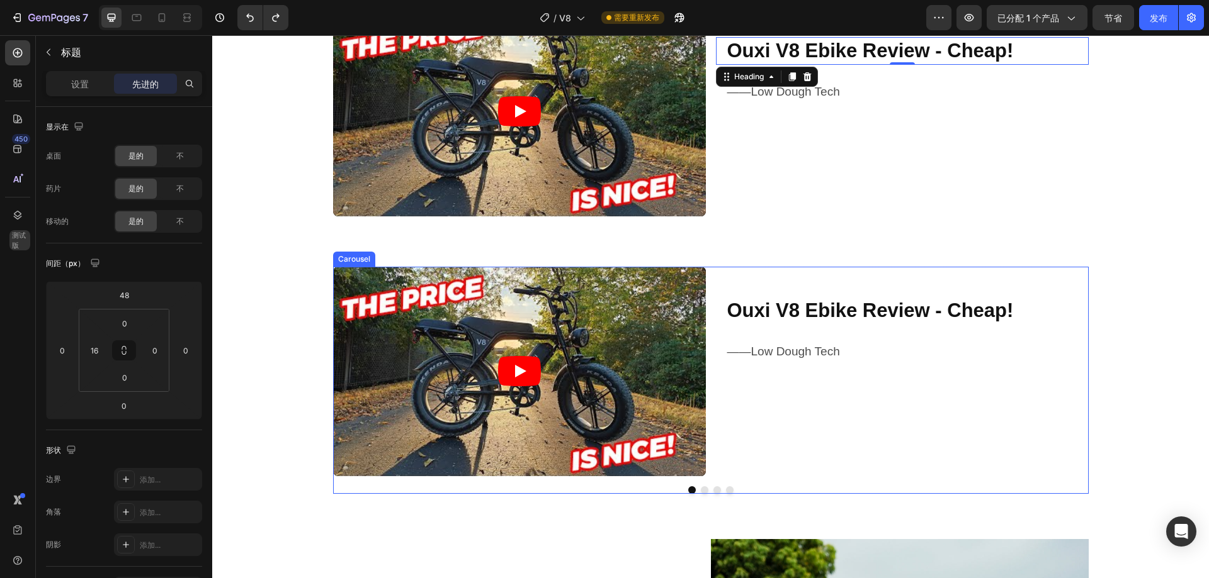
click at [701, 492] on div "Video Ouxi V8 Ebike Review - Cheap! Heading ——Low Dough Tech Text Block Row Dro…" at bounding box center [710, 380] width 755 height 227
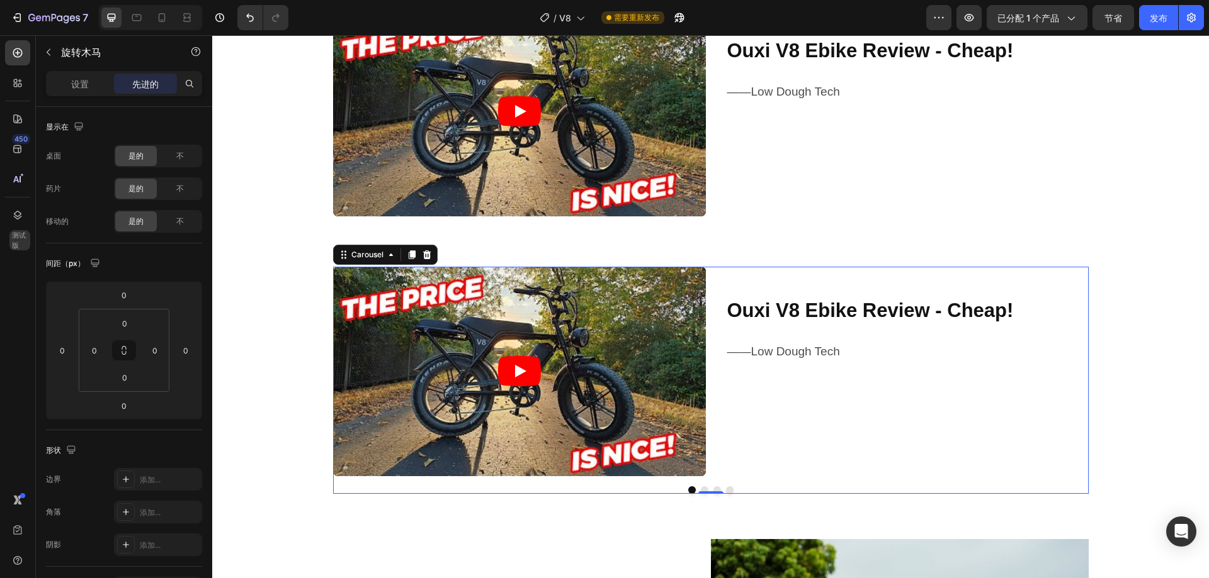
click at [701, 488] on button "Dot" at bounding box center [705, 491] width 8 height 8
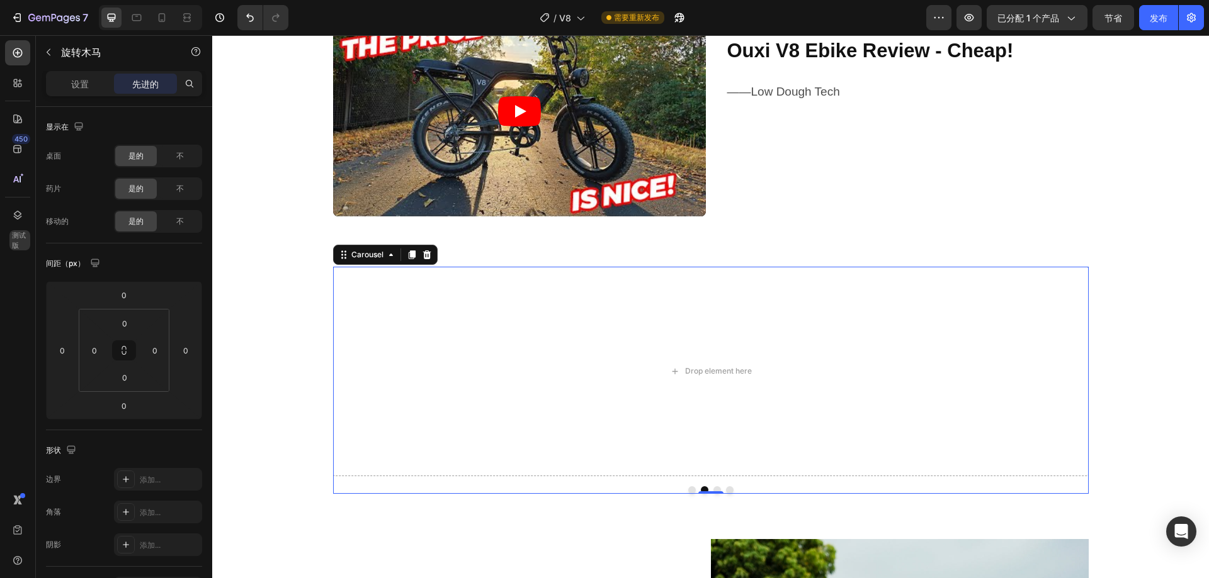
click at [713, 490] on button "Dot" at bounding box center [717, 491] width 8 height 8
click at [726, 491] on button "Dot" at bounding box center [730, 491] width 8 height 8
click at [688, 492] on button "Dot" at bounding box center [692, 491] width 8 height 8
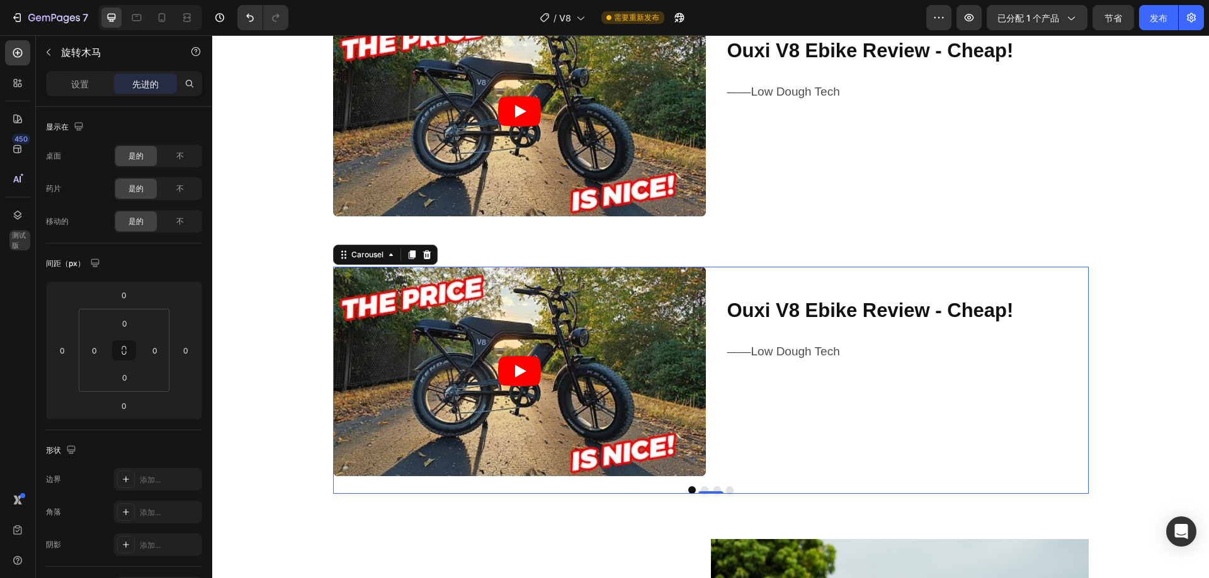
click at [701, 487] on button "Dot" at bounding box center [705, 491] width 8 height 8
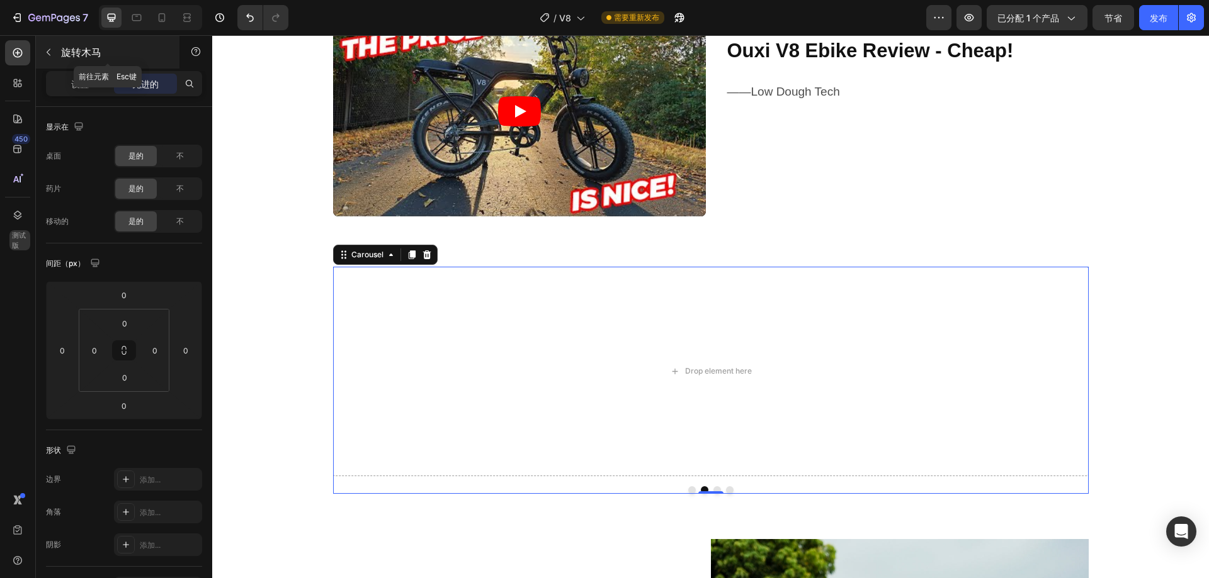
click at [65, 52] on font "旋转木马" at bounding box center [81, 52] width 40 height 13
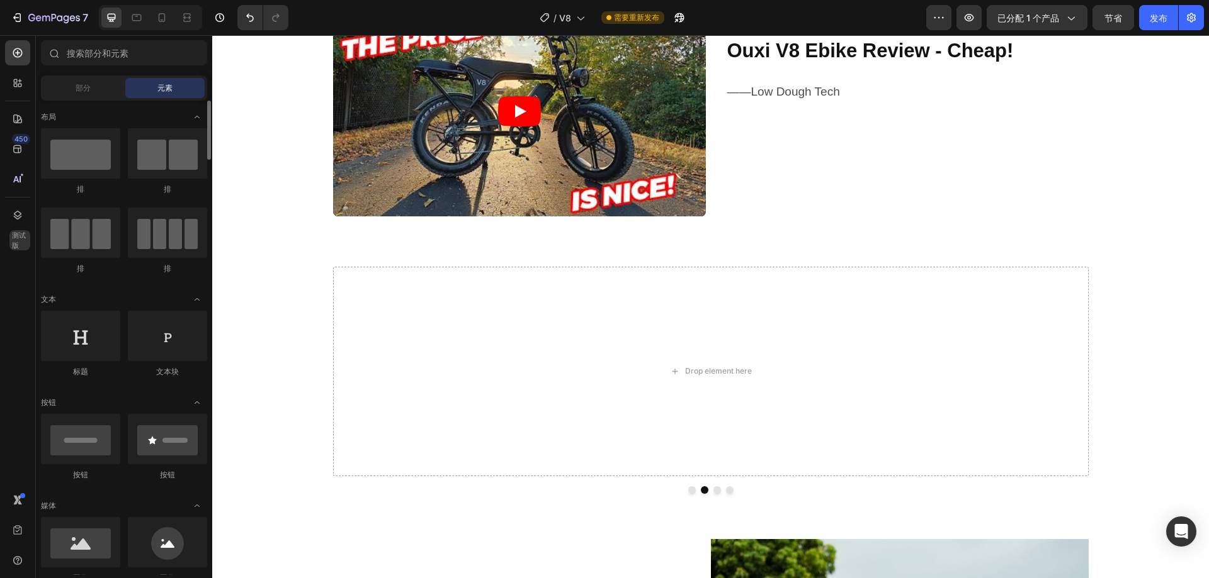
scroll to position [189, 0]
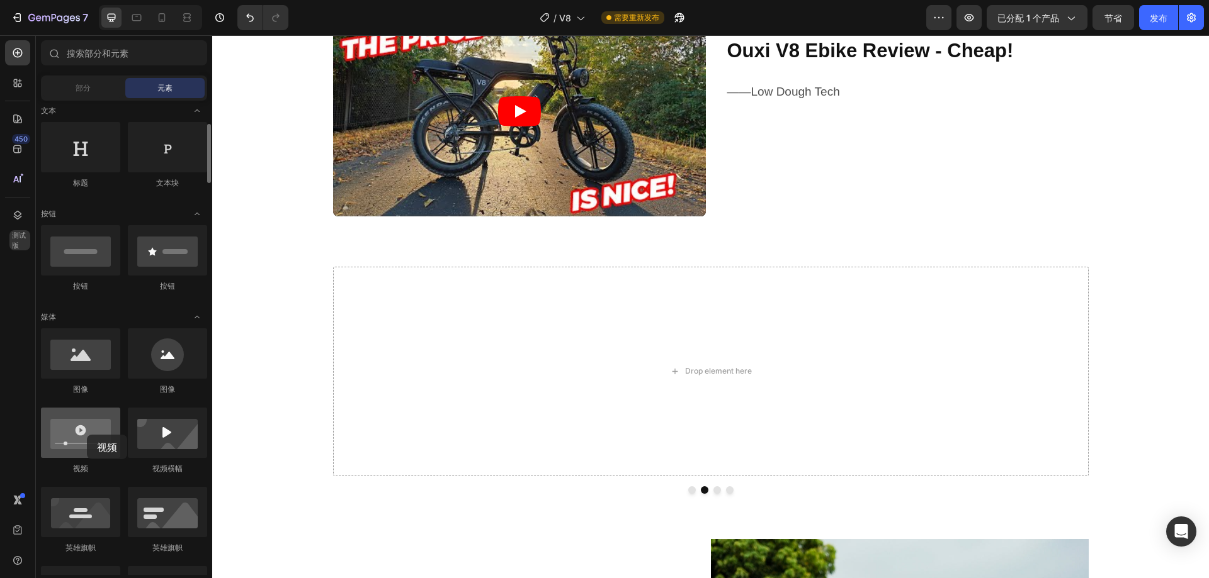
drag, startPoint x: 87, startPoint y: 442, endPoint x: 87, endPoint y: 435, distance: 6.9
click at [87, 435] on div at bounding box center [80, 433] width 79 height 50
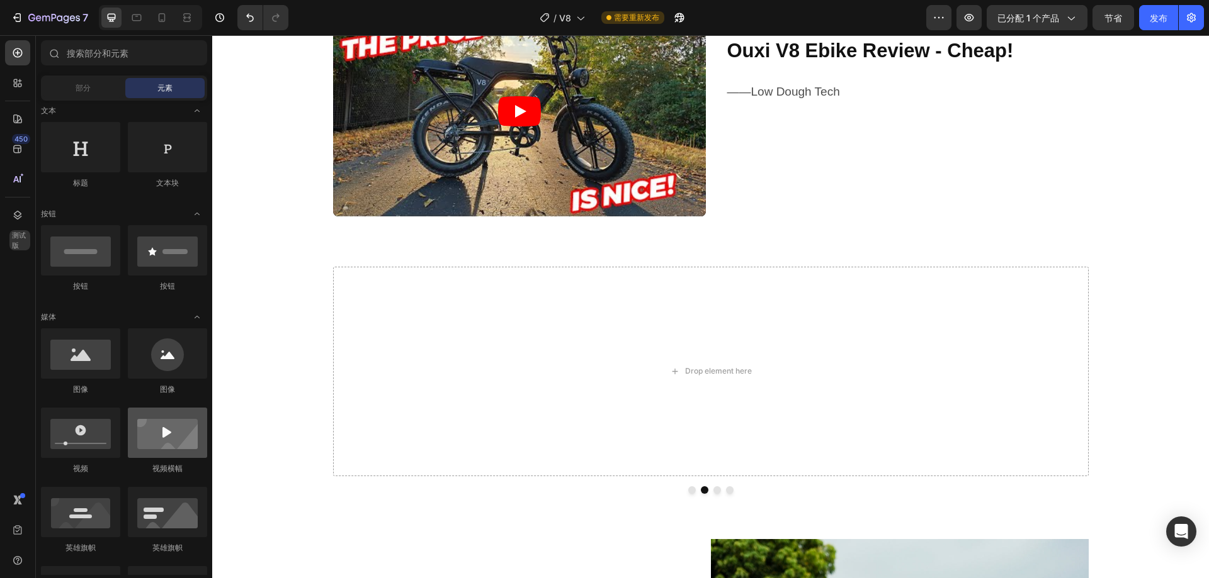
scroll to position [0, 0]
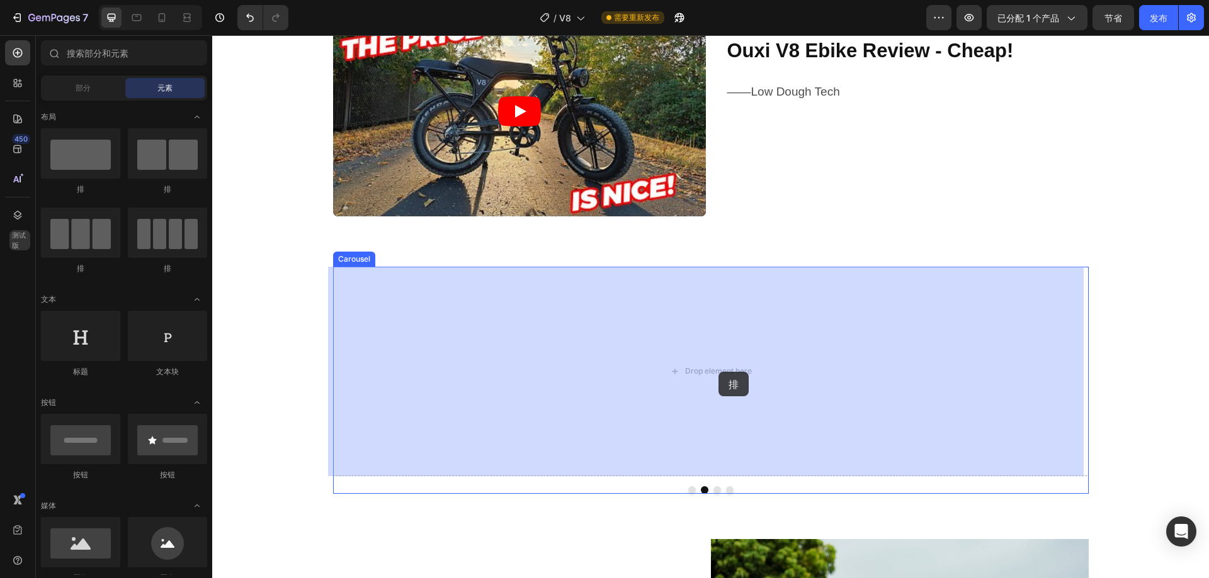
drag, startPoint x: 382, startPoint y: 200, endPoint x: 718, endPoint y: 371, distance: 377.2
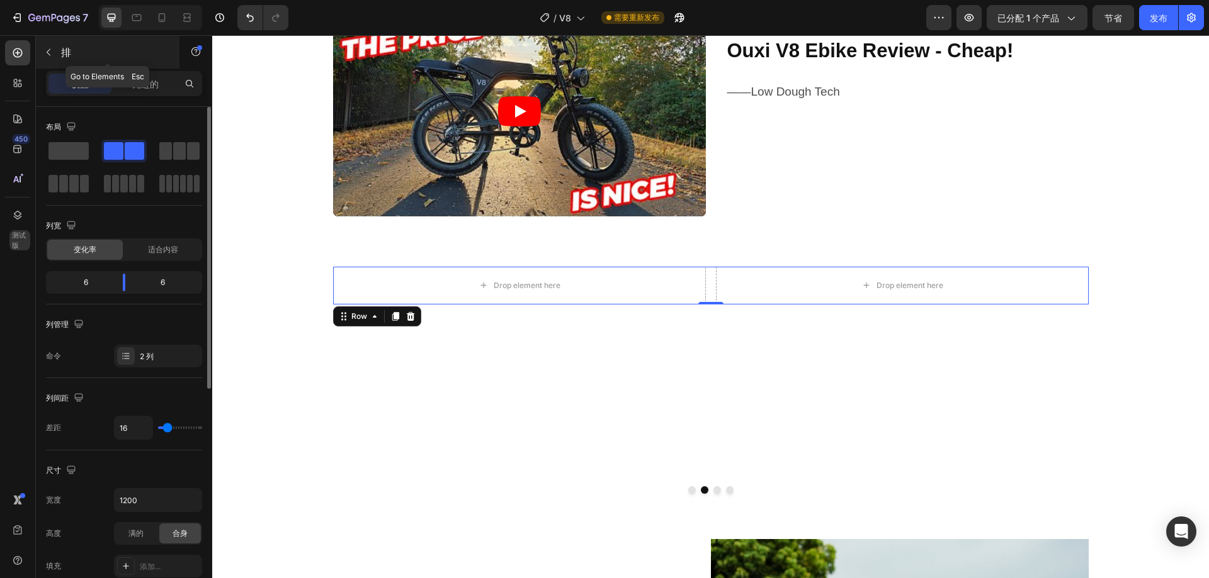
click at [57, 50] on button "button" at bounding box center [48, 52] width 20 height 20
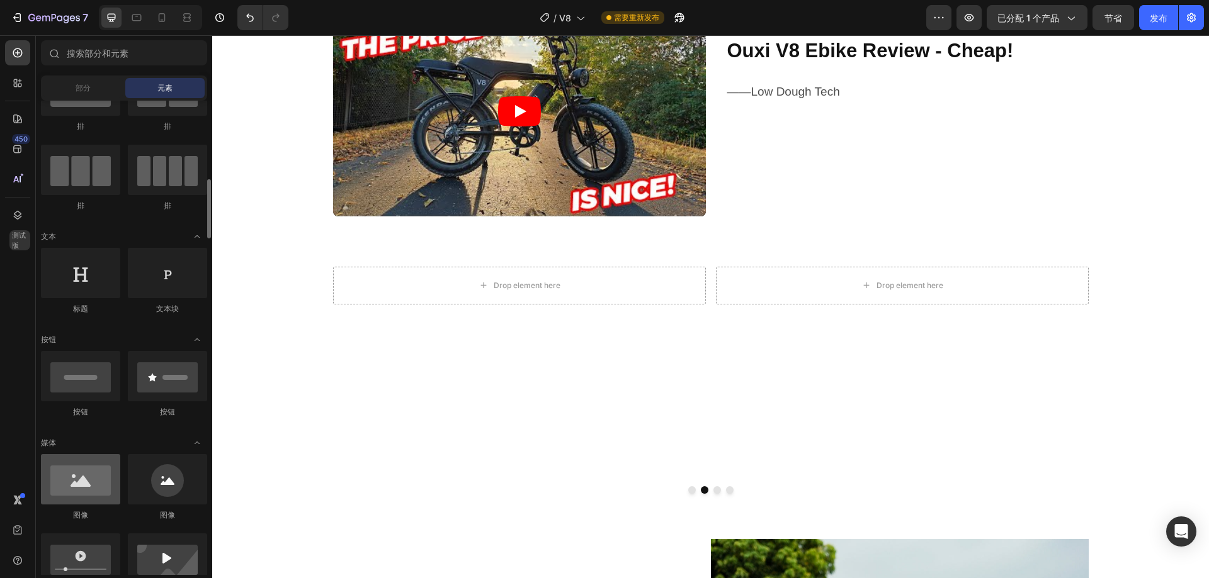
scroll to position [189, 0]
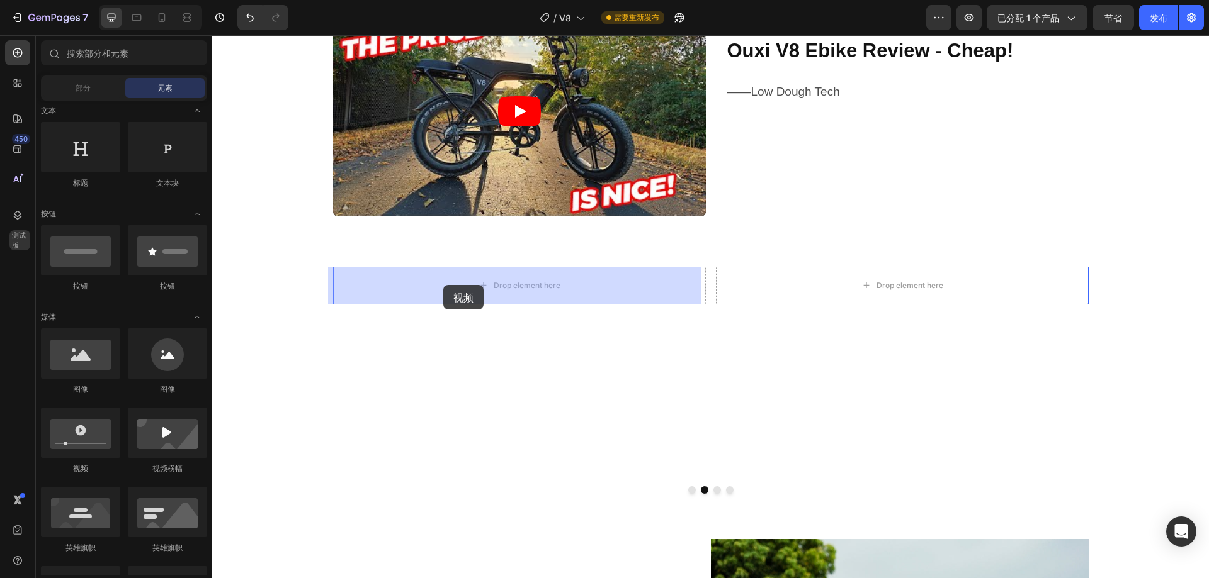
drag, startPoint x: 295, startPoint y: 478, endPoint x: 444, endPoint y: 285, distance: 243.6
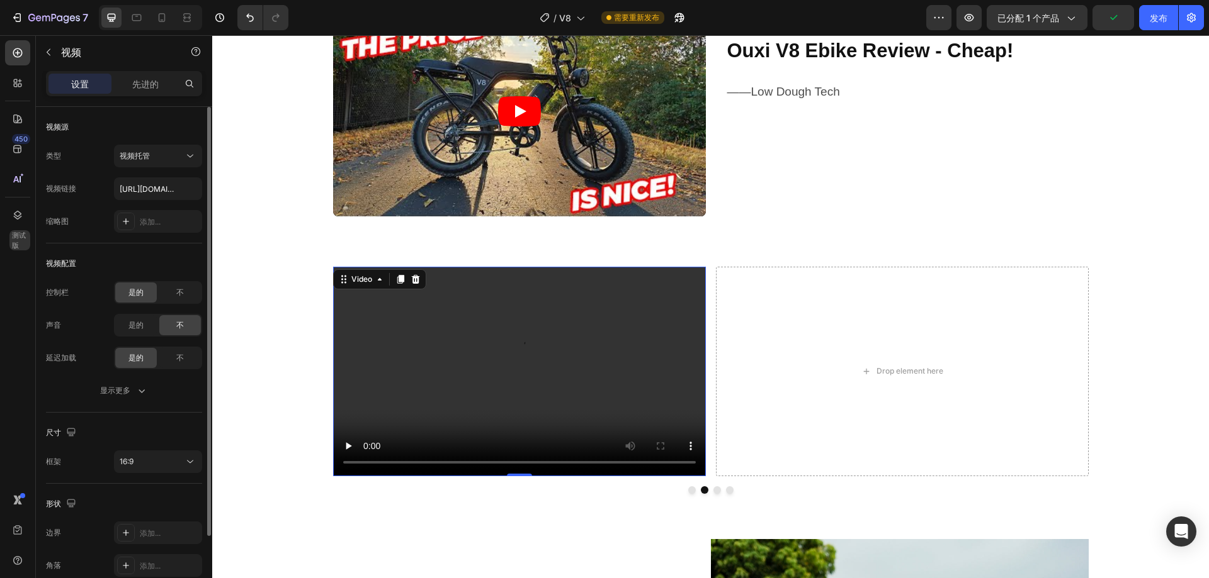
scroll to position [92, 0]
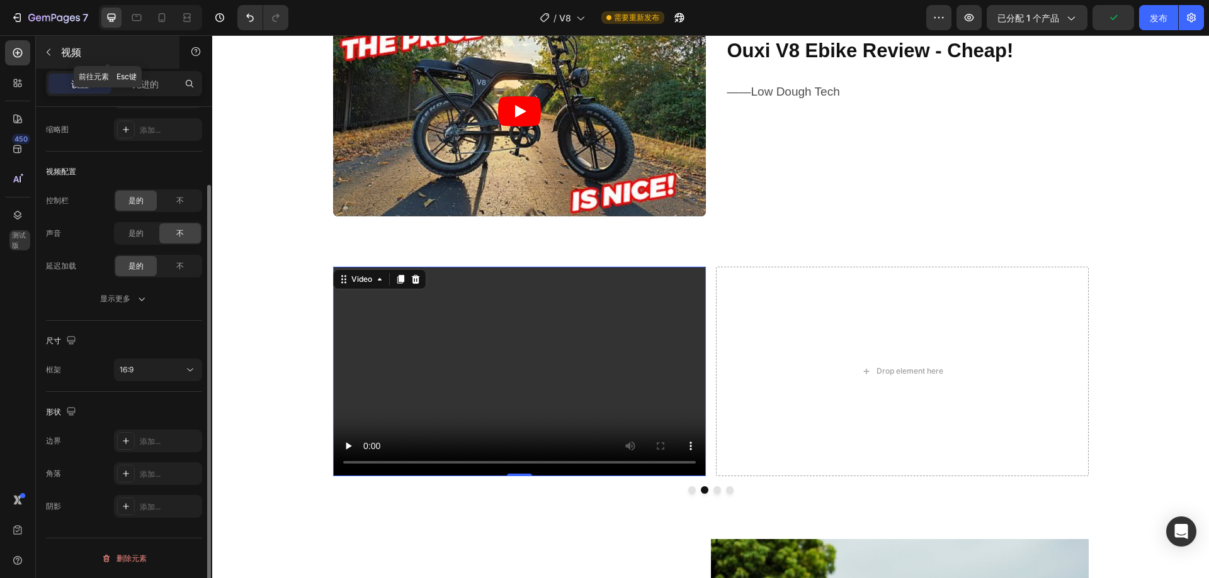
click at [69, 39] on div "视频" at bounding box center [108, 52] width 144 height 33
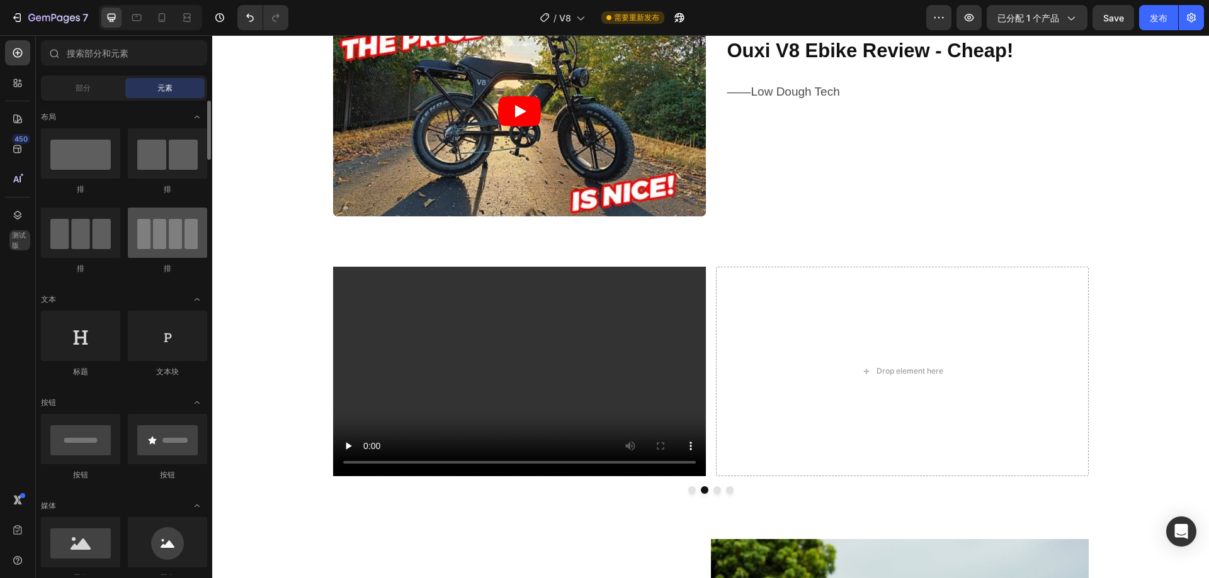
scroll to position [126, 0]
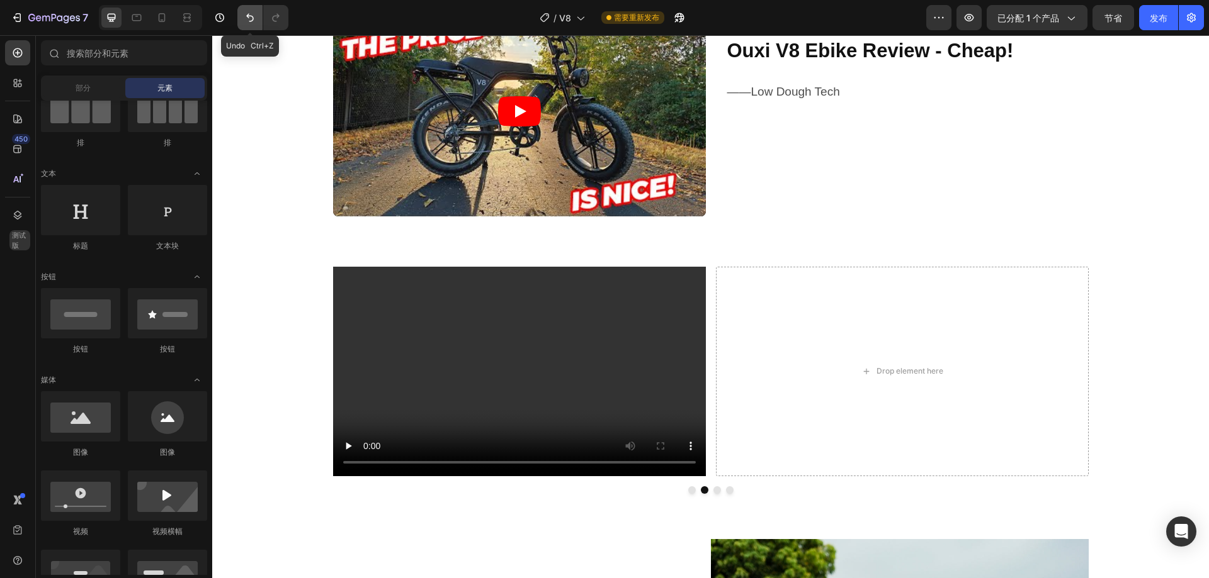
click at [240, 23] on button "撤消/重做" at bounding box center [249, 17] width 25 height 25
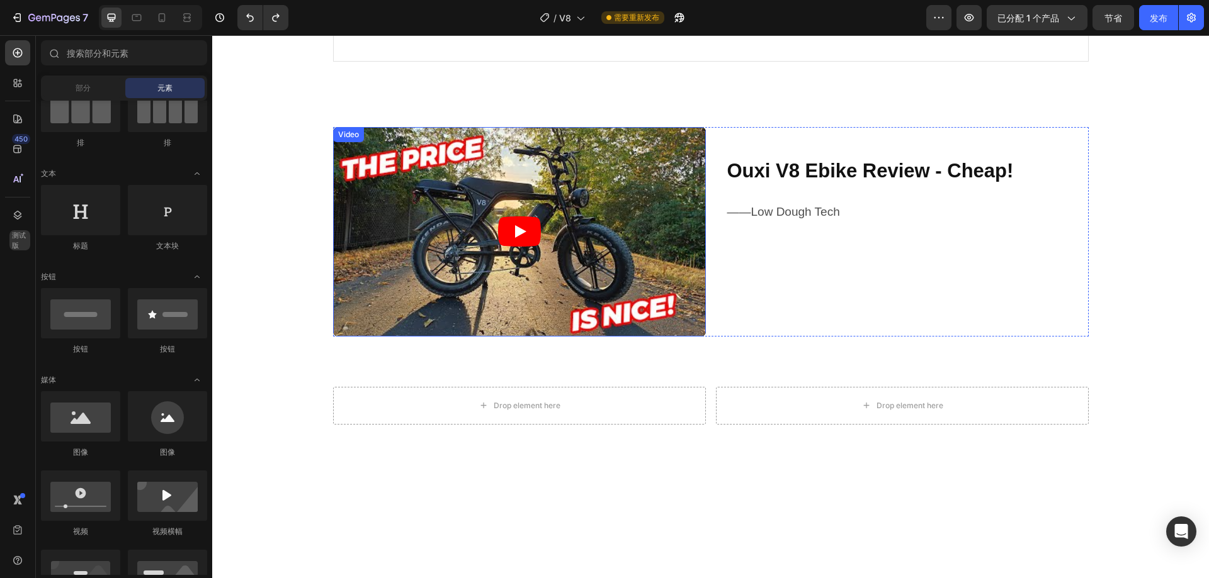
scroll to position [2078, 0]
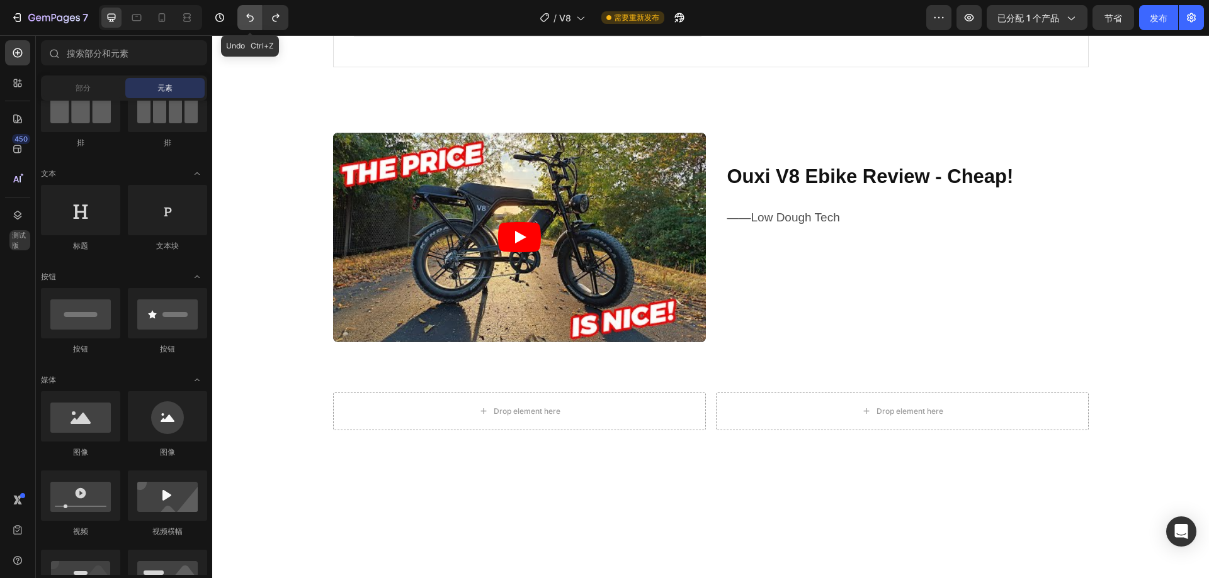
click at [245, 12] on icon "撤消/重做" at bounding box center [250, 17] width 13 height 13
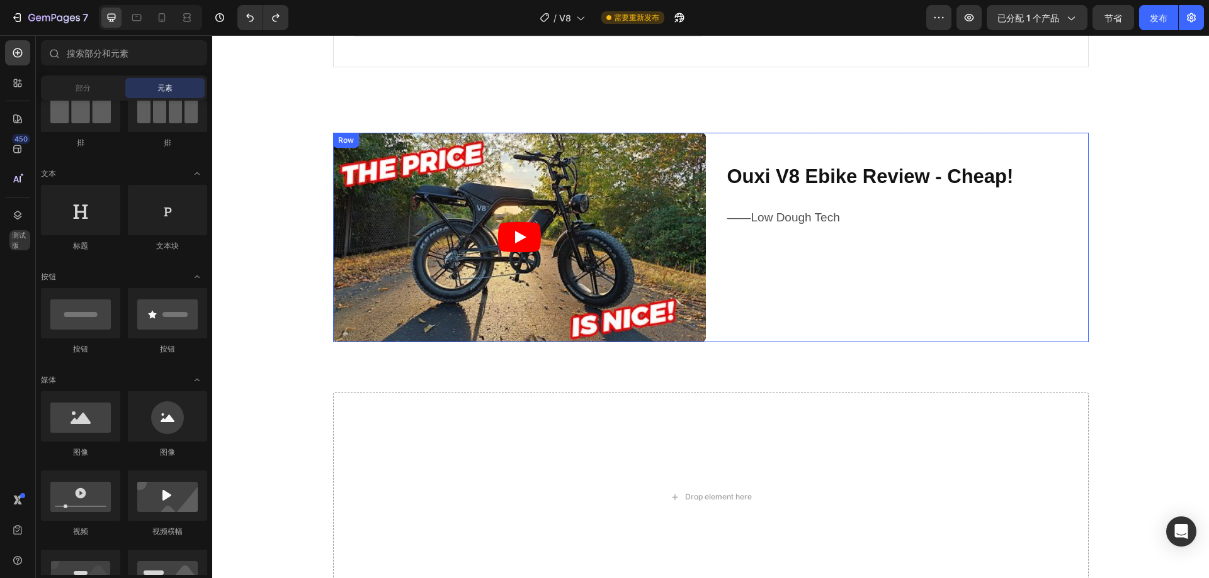
click at [721, 142] on div "Ouxi V8 Ebike Review - Cheap! Heading ——Low Dough Tech Text Block" at bounding box center [902, 238] width 373 height 210
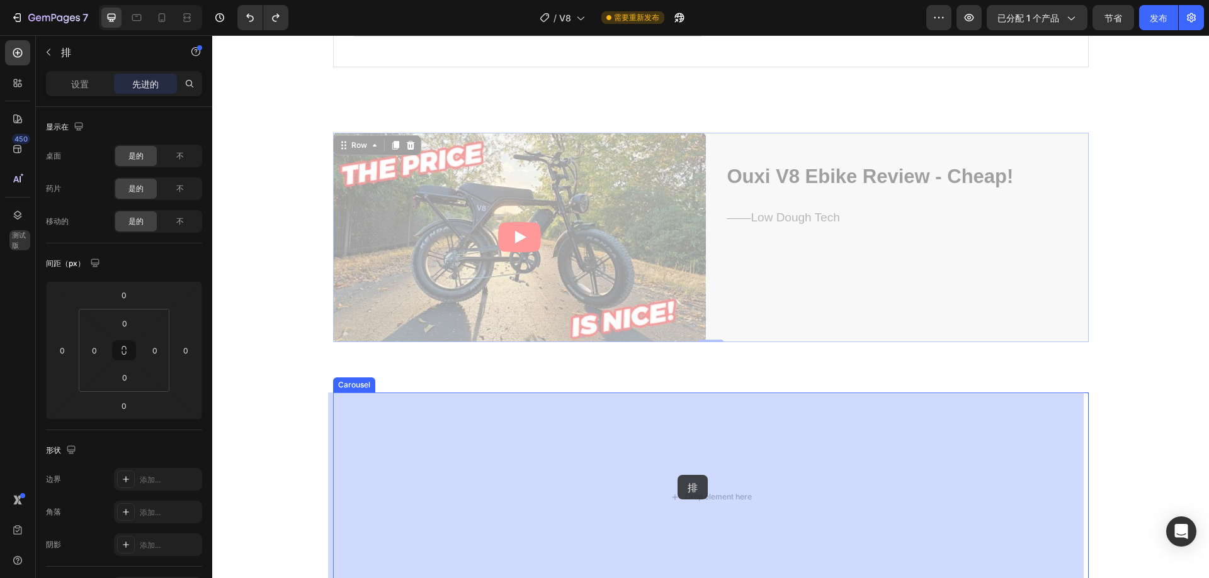
drag, startPoint x: 340, startPoint y: 146, endPoint x: 677, endPoint y: 475, distance: 471.4
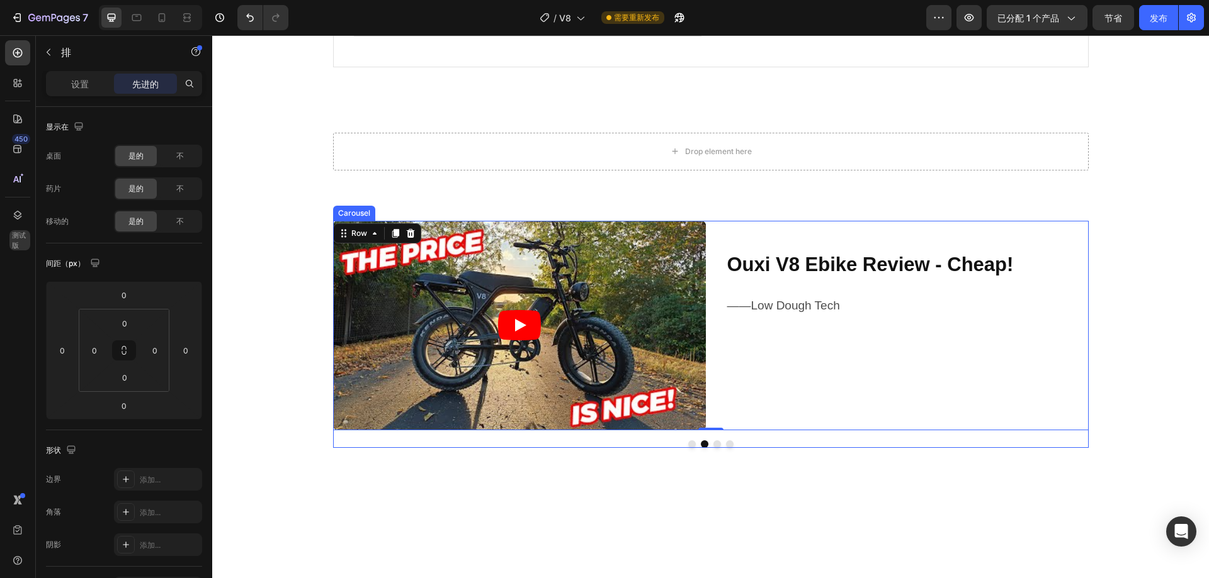
click at [688, 442] on button "Dot" at bounding box center [692, 445] width 8 height 8
click at [701, 444] on button "Dot" at bounding box center [705, 445] width 8 height 8
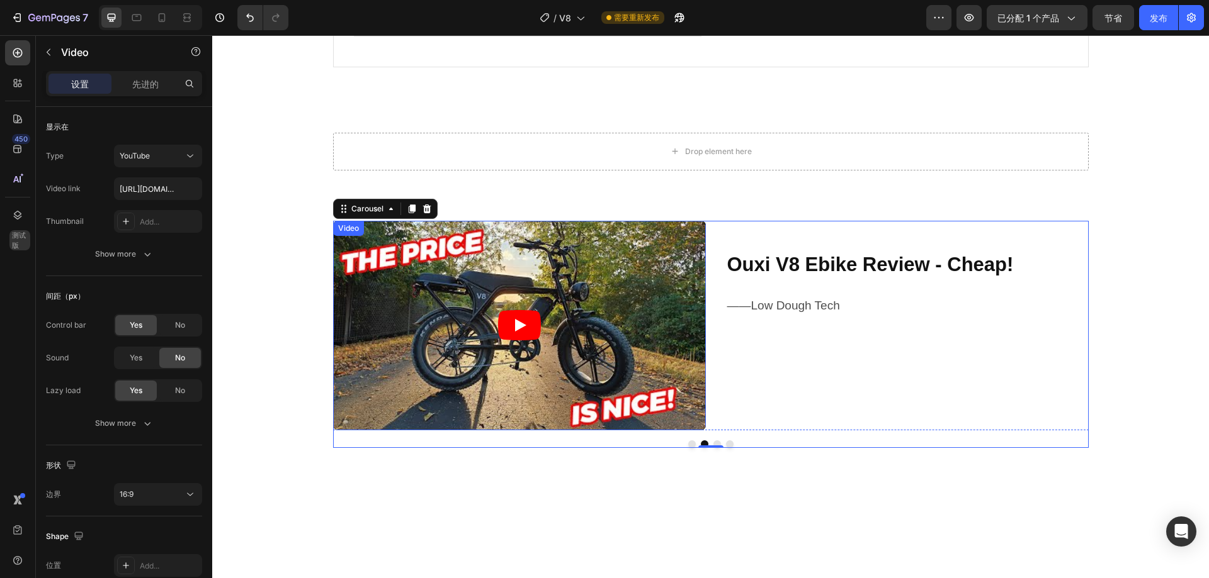
click at [625, 285] on article at bounding box center [519, 326] width 373 height 210
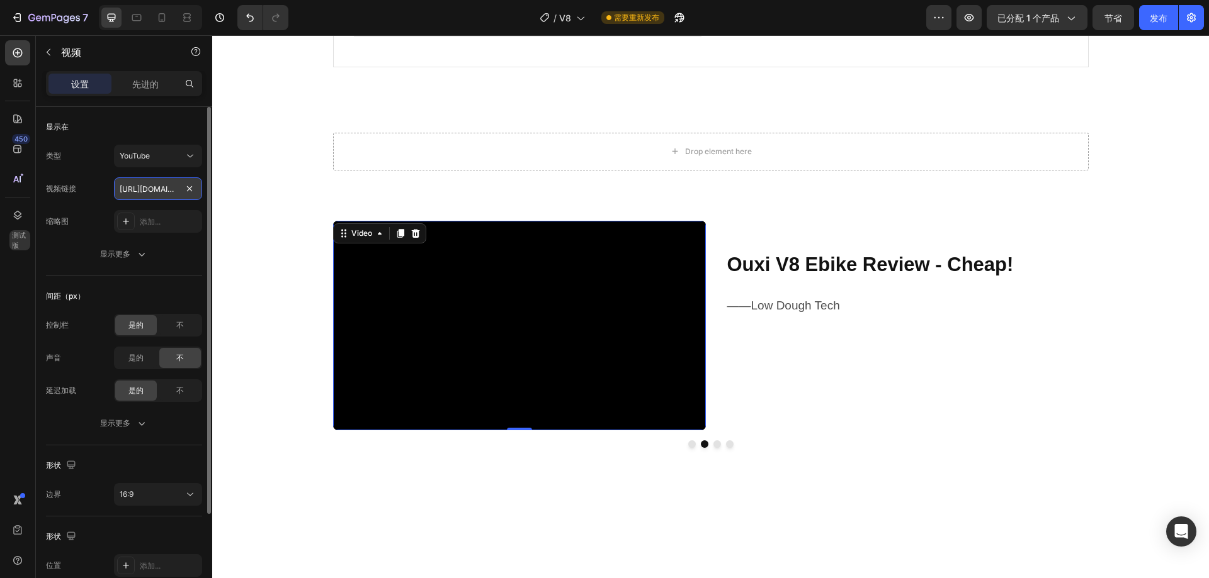
click at [174, 194] on input "https://www.youtube.com/watch?v=hx5WBQtLIfw" at bounding box center [158, 188] width 88 height 23
paste input "MZAyYyw-IwQ&t=54s"
type input "https://www.youtube.com/watch?v=MZAyYyw-IwQ&t=54s"
click at [817, 261] on strong "Ouxi V8 Ebike Review - Cheap!" at bounding box center [870, 265] width 286 height 22
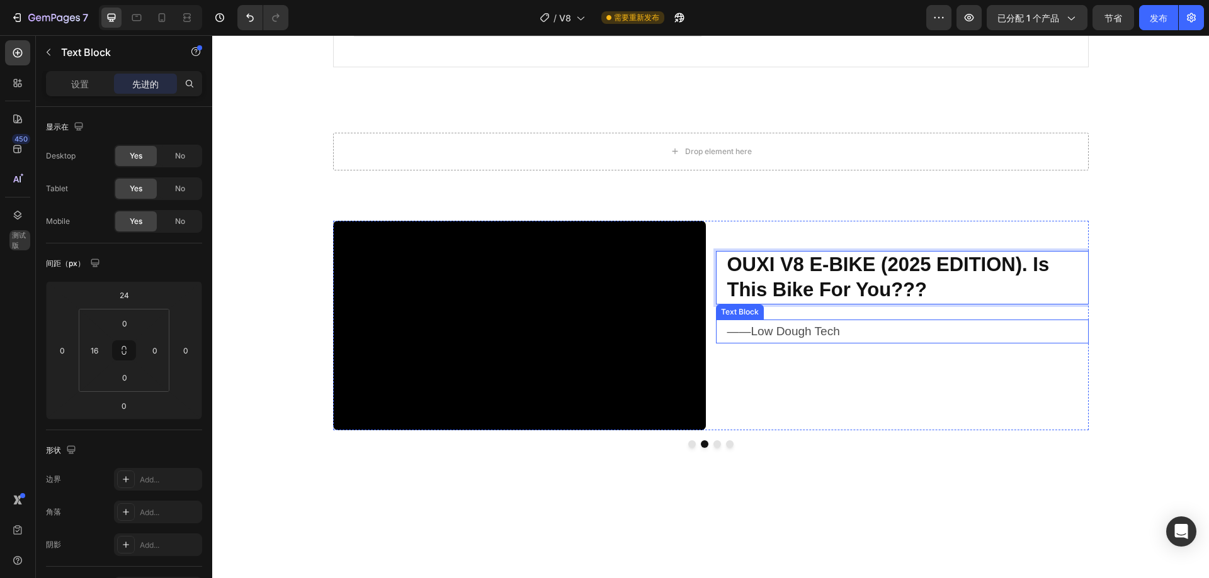
click at [818, 331] on p "——Low Dough Tech" at bounding box center [907, 331] width 360 height 21
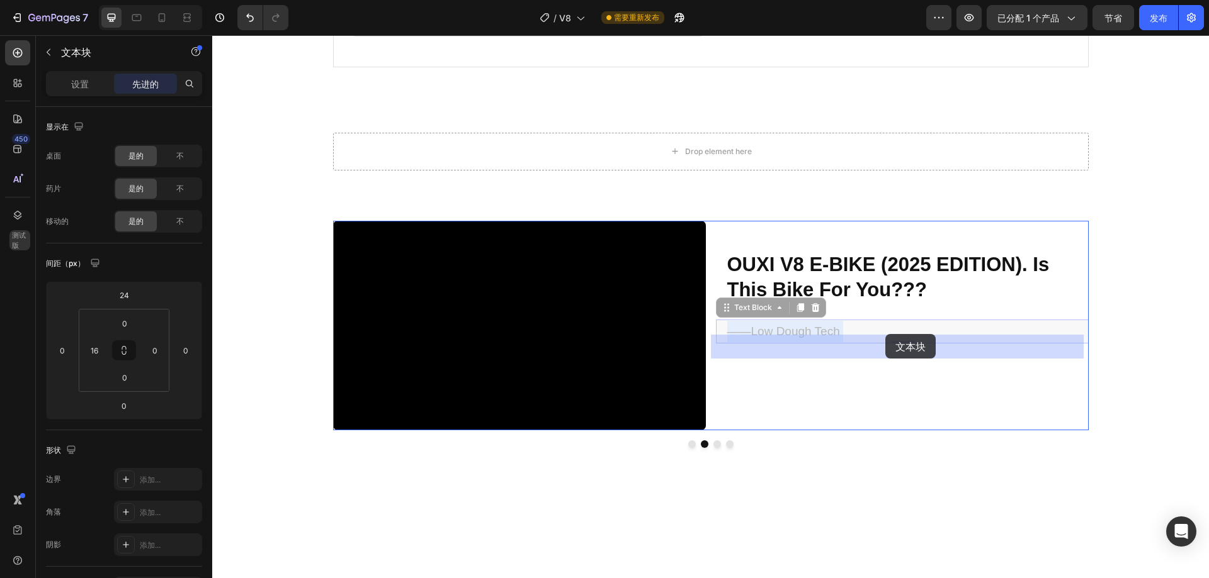
drag, startPoint x: 837, startPoint y: 330, endPoint x: 885, endPoint y: 334, distance: 48.0
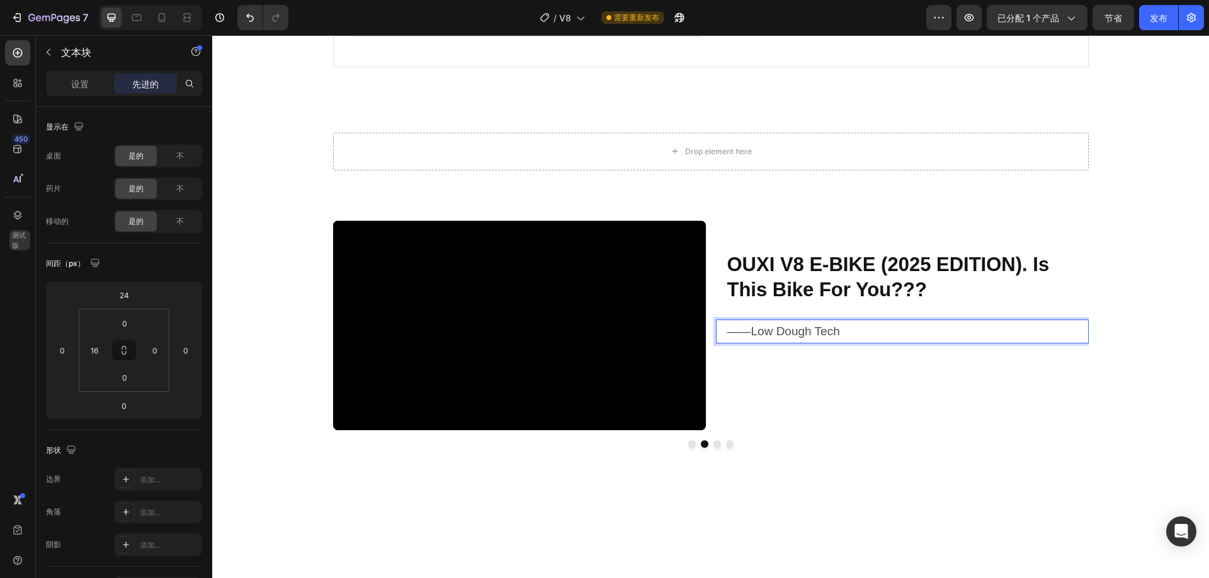
click at [840, 330] on p "——Low Dough Tech" at bounding box center [907, 331] width 360 height 21
click at [837, 329] on p "——Low Dough Tech" at bounding box center [907, 331] width 360 height 21
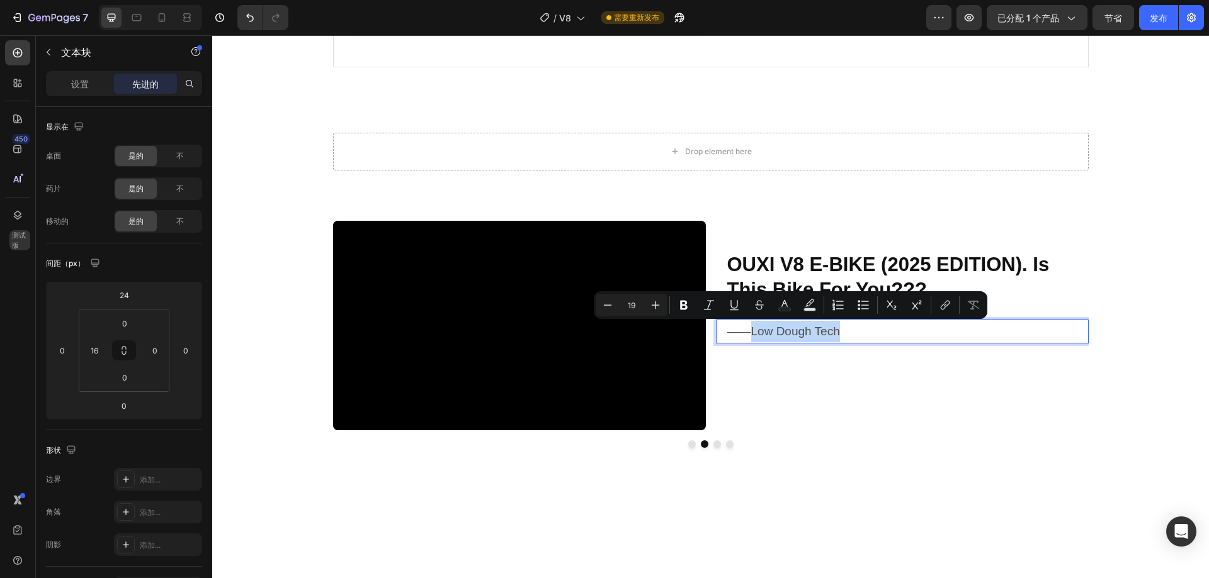
drag, startPoint x: 836, startPoint y: 330, endPoint x: 749, endPoint y: 332, distance: 86.9
click at [749, 332] on p "——Low Dough Tech" at bounding box center [907, 331] width 360 height 21
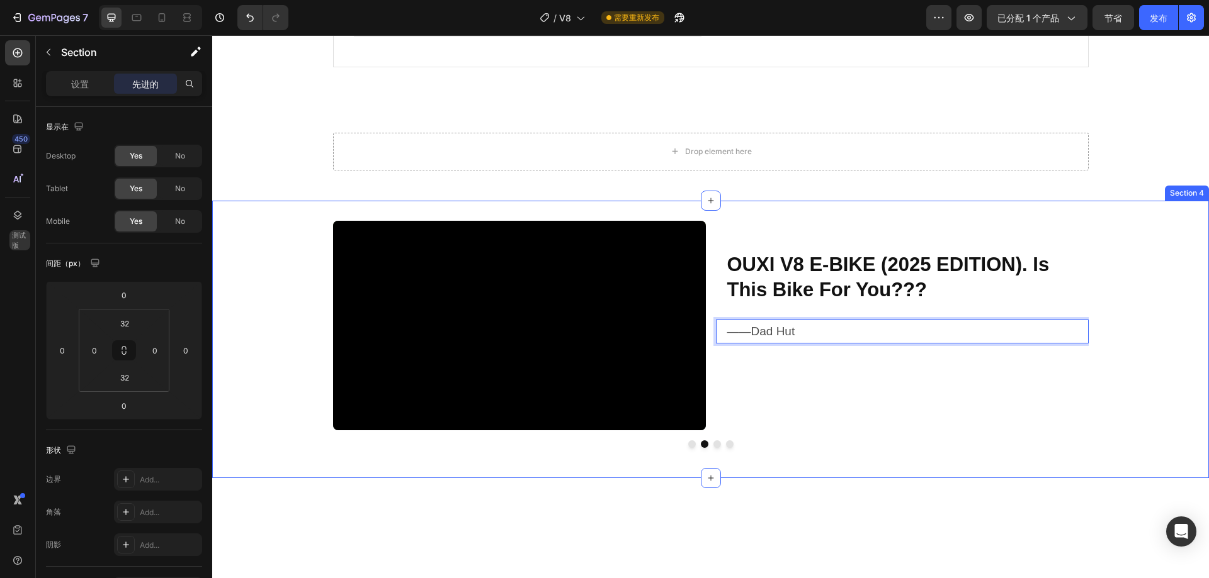
click at [1126, 347] on div "Video Ouxi V8 Ebike Review - Cheap! Heading ——Low Dough Tech Text Block Row Vid…" at bounding box center [710, 339] width 996 height 237
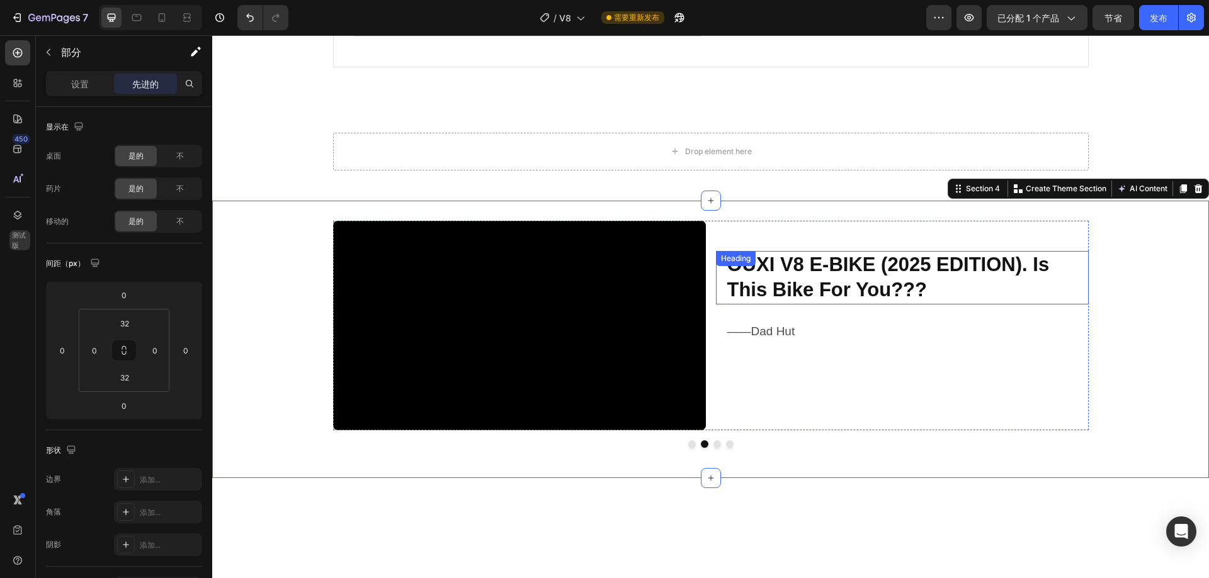
click at [798, 277] on p "⁠⁠⁠⁠⁠⁠⁠ OUXI V8 E-BIKE (2025 EDITION). Is This Bike For You???" at bounding box center [907, 277] width 360 height 51
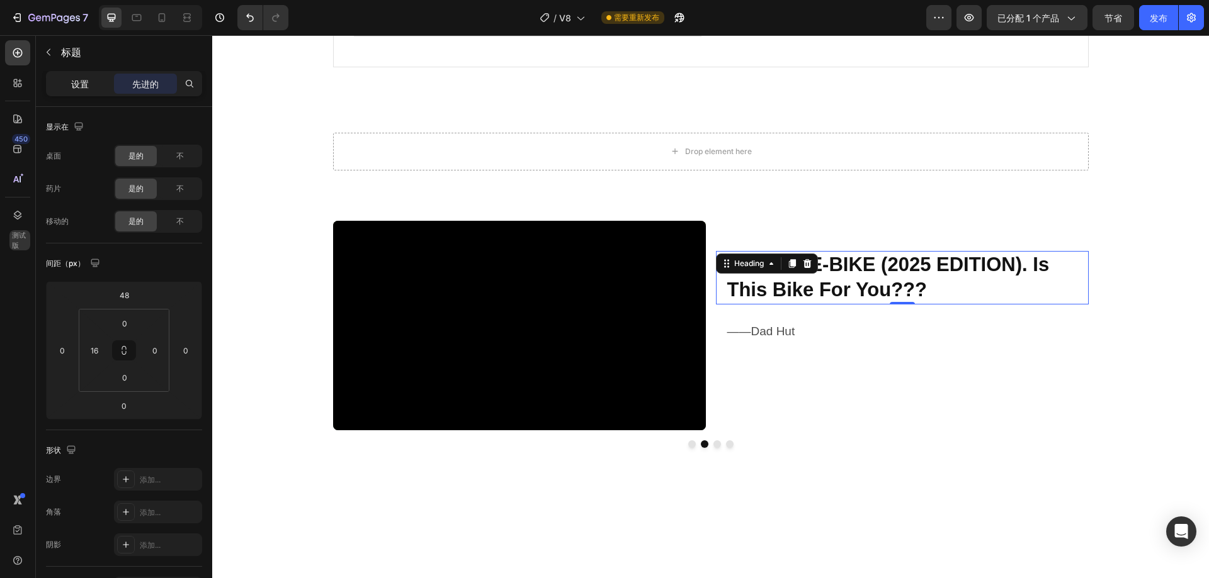
click at [92, 79] on div "设置" at bounding box center [79, 84] width 63 height 20
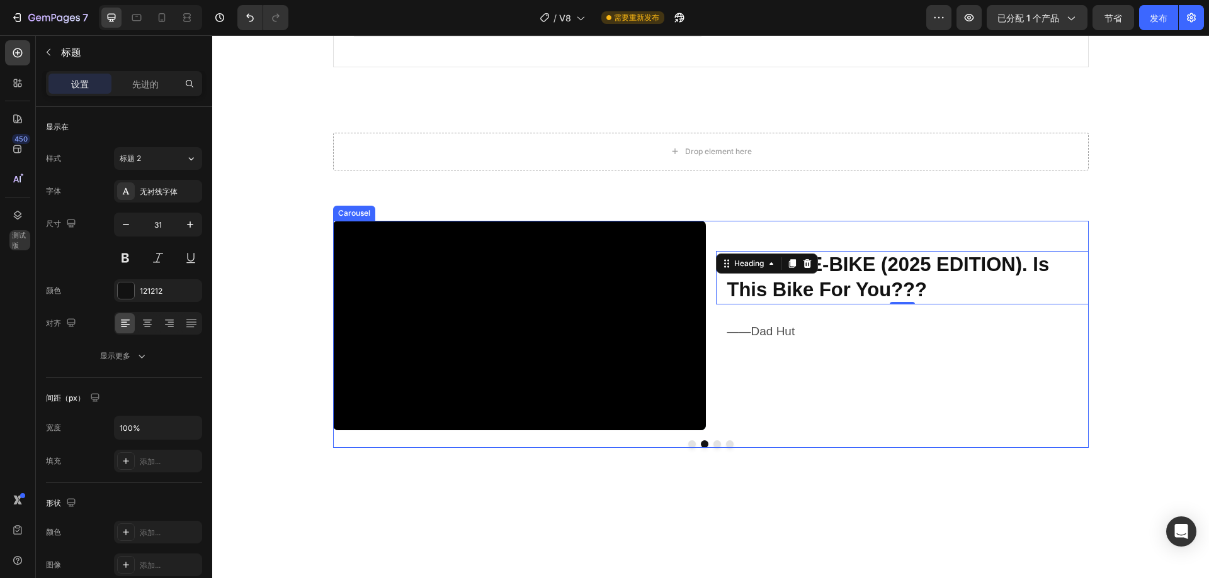
click at [688, 444] on button "Dot" at bounding box center [692, 445] width 8 height 8
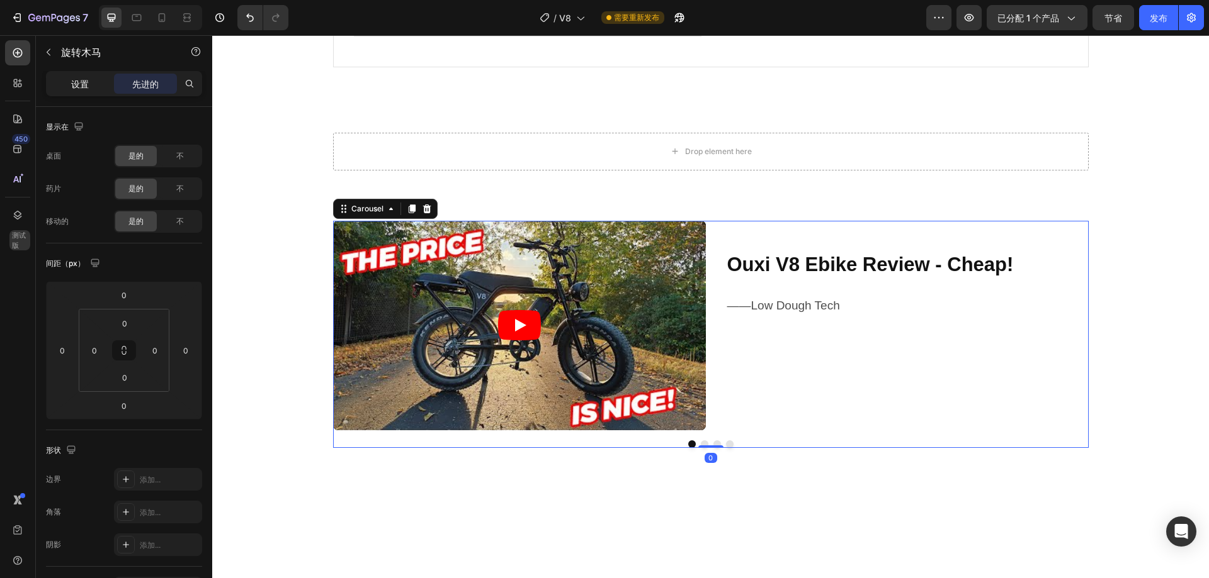
click at [94, 81] on div "设置" at bounding box center [79, 84] width 63 height 20
click at [947, 259] on strong "Ouxi V8 Ebike Review - Cheap!" at bounding box center [870, 265] width 286 height 22
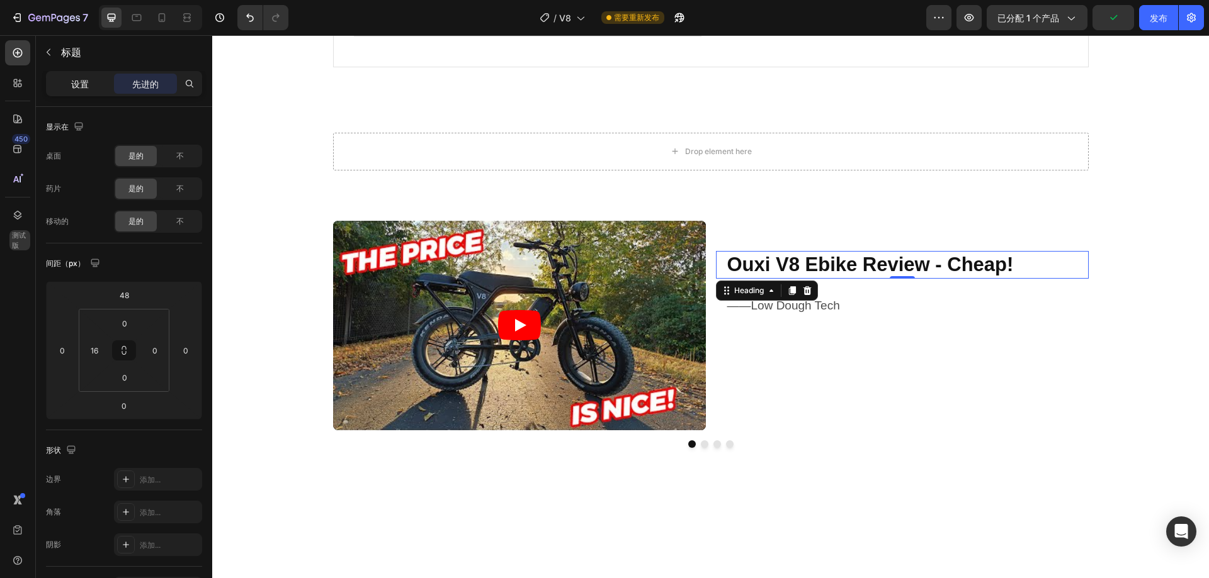
click at [89, 82] on div "设置" at bounding box center [79, 84] width 63 height 20
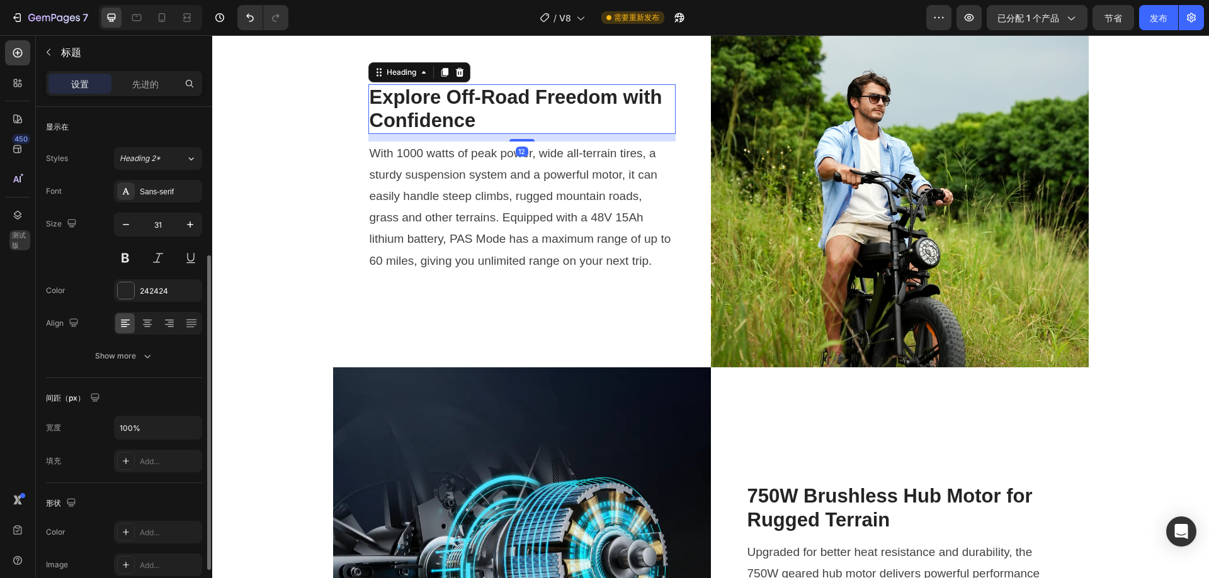
scroll to position [92, 0]
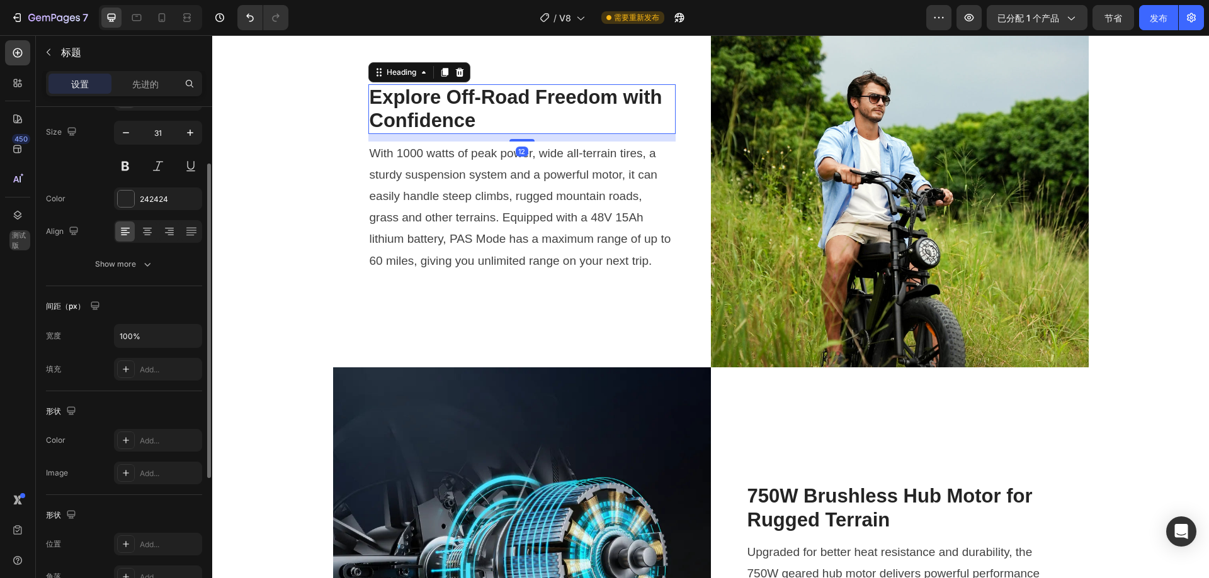
click at [483, 101] on h2 "Explore Off-Road Freedom with Confidence" at bounding box center [521, 108] width 307 height 49
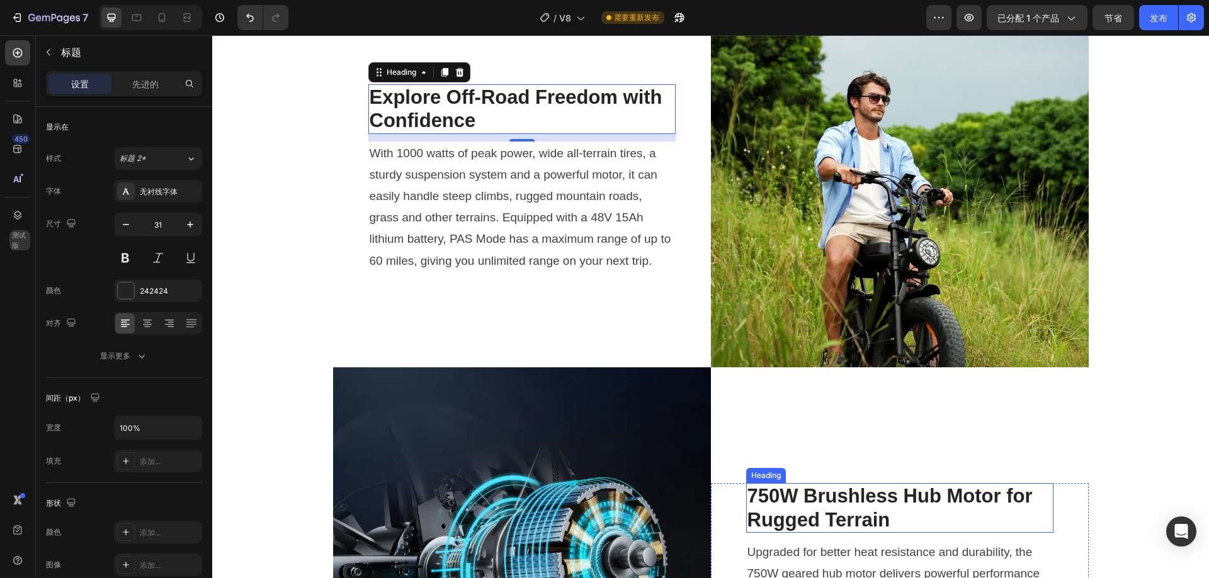
click at [845, 502] on h2 "750W Brushless Hub Motor for Rugged Terrain" at bounding box center [899, 507] width 307 height 49
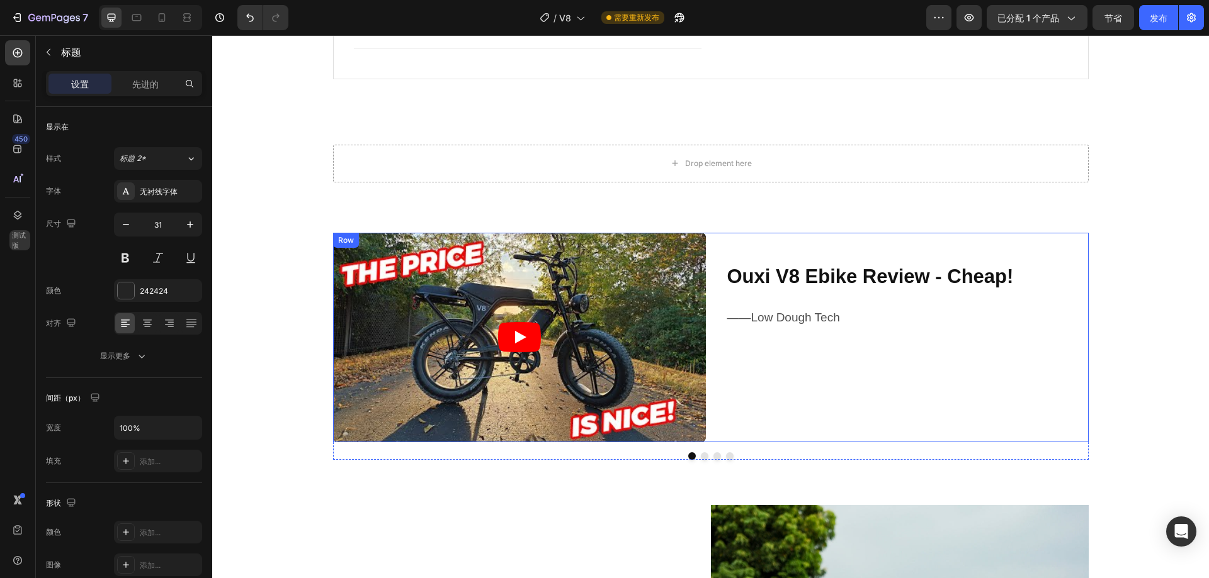
scroll to position [2078, 0]
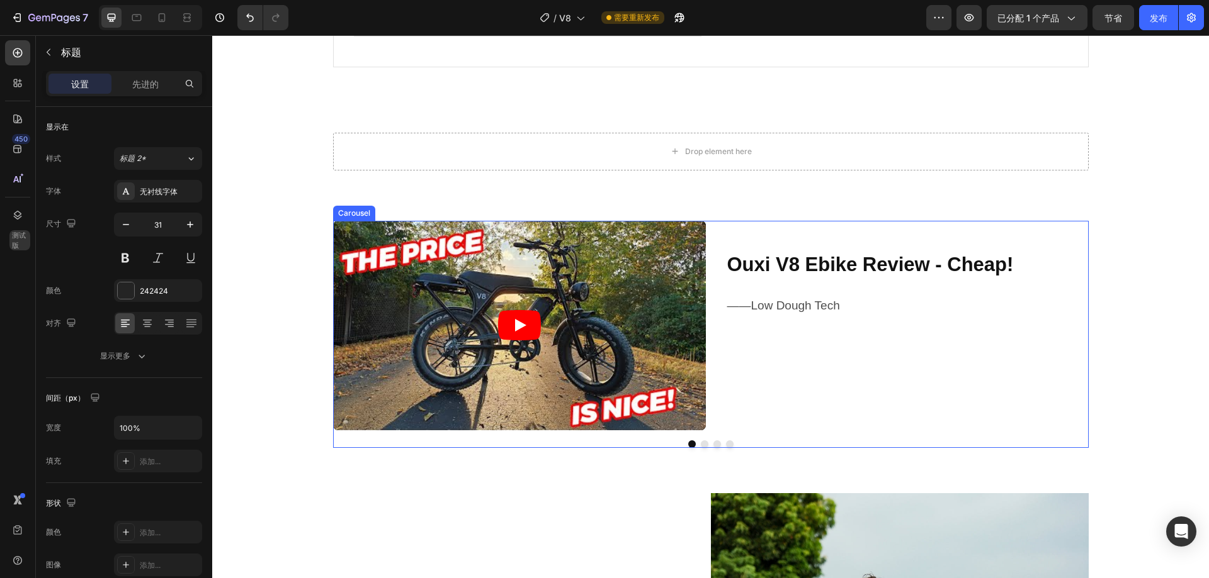
click at [699, 445] on div "Video Ouxi V8 Ebike Review - Cheap! Heading ——Low Dough Tech Text Block Row Vid…" at bounding box center [710, 334] width 755 height 227
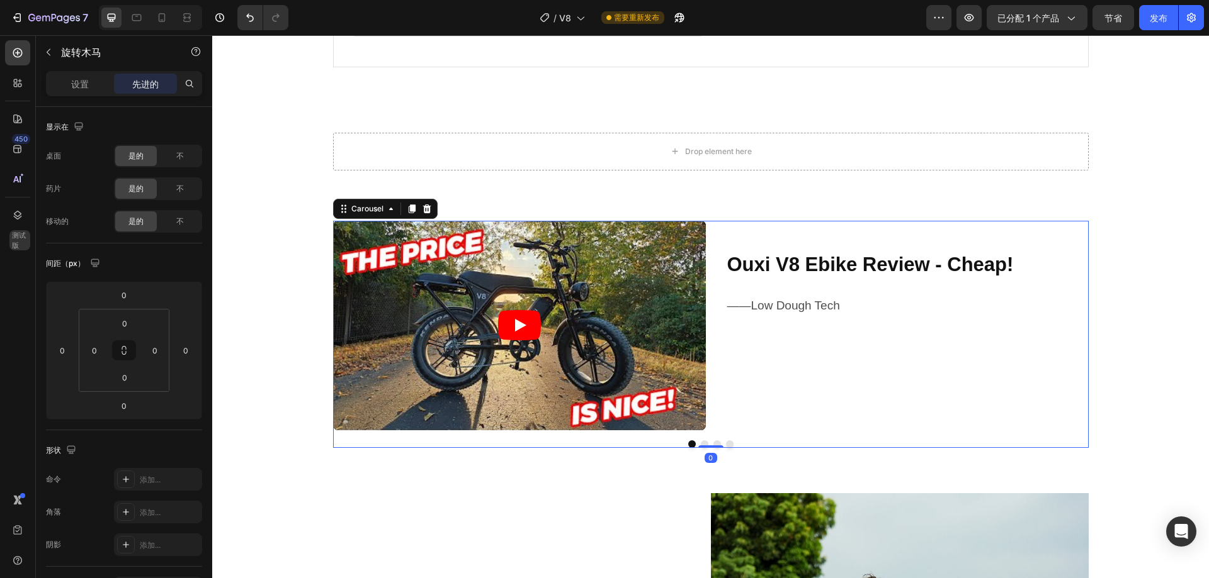
click at [701, 442] on button "Dot" at bounding box center [705, 445] width 8 height 8
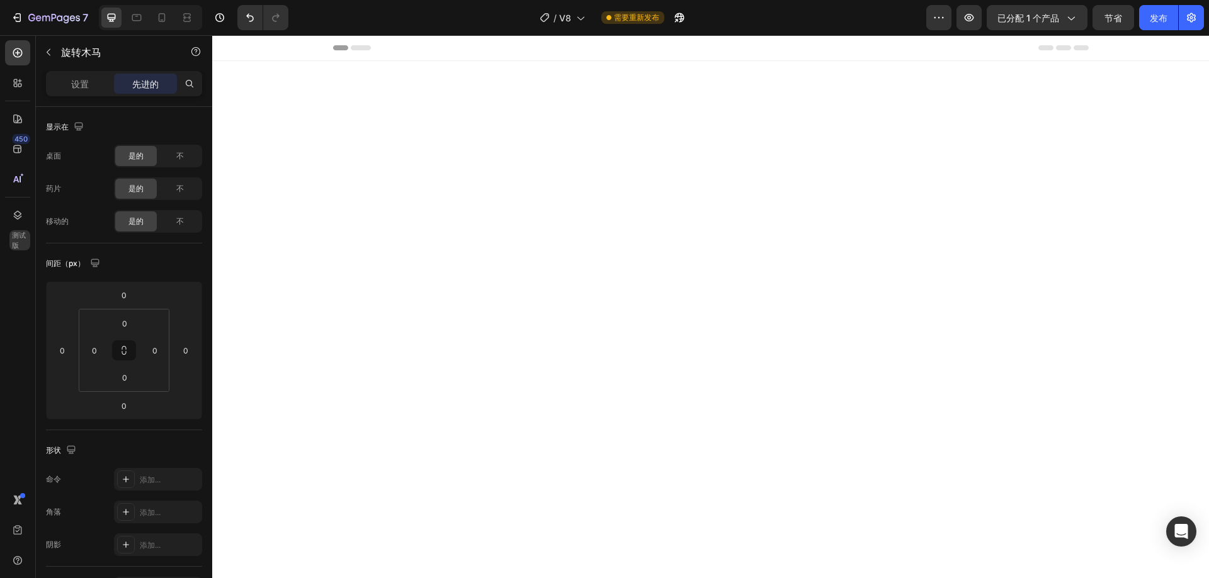
scroll to position [2078, 0]
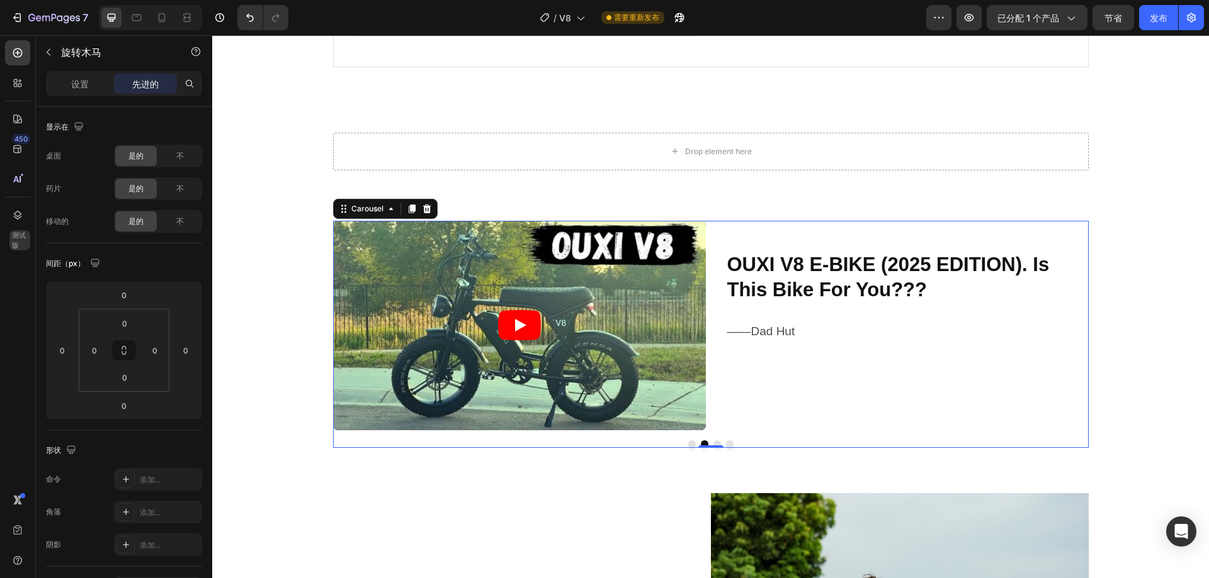
click at [688, 443] on button "Dot" at bounding box center [692, 445] width 8 height 8
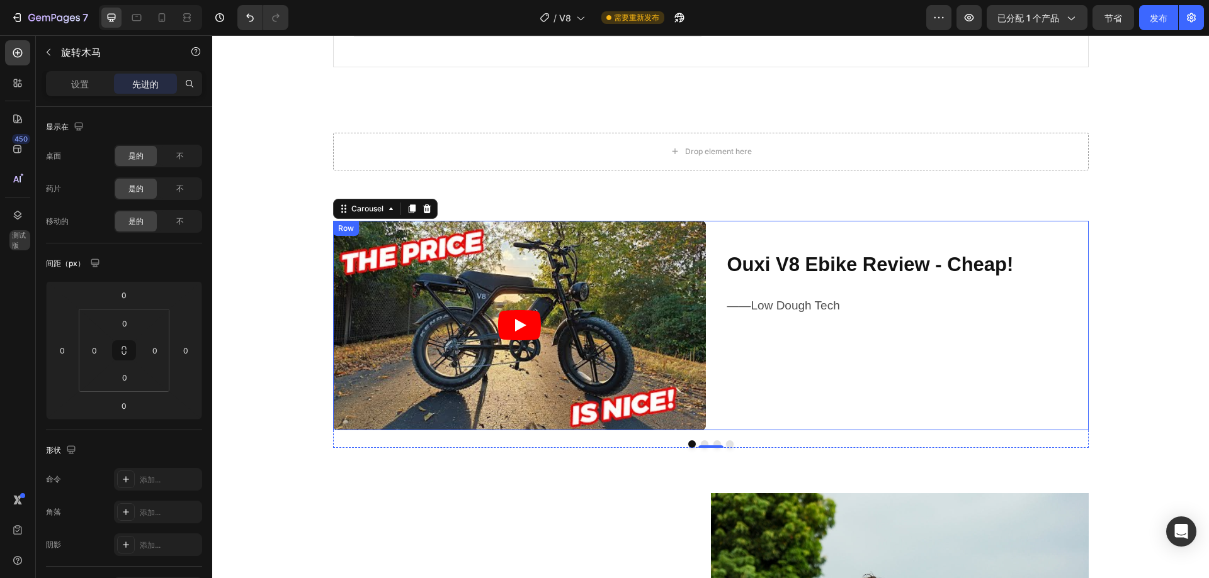
click at [768, 392] on div "Ouxi V8 Ebike Review - Cheap! Heading ——Low Dough Tech Text Block" at bounding box center [902, 326] width 373 height 210
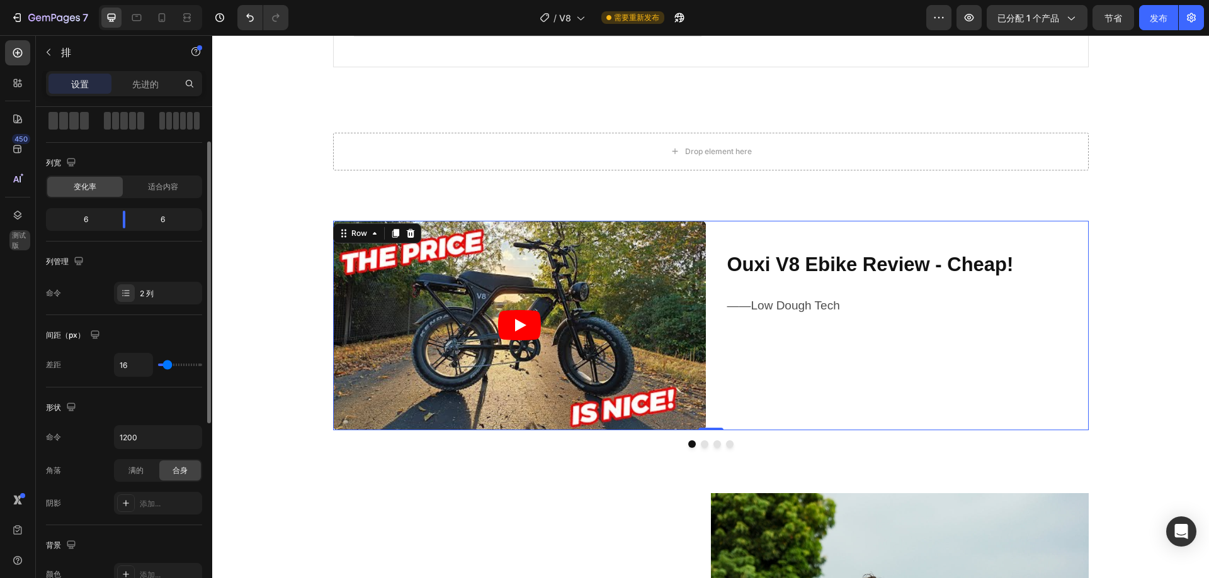
scroll to position [126, 0]
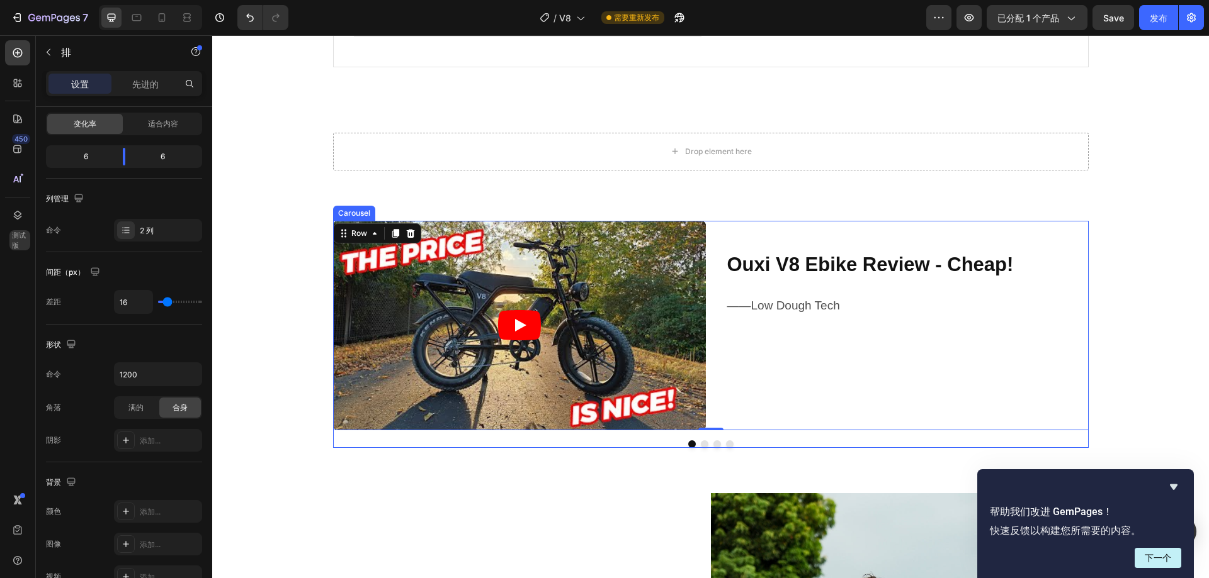
click at [747, 444] on div at bounding box center [710, 445] width 755 height 8
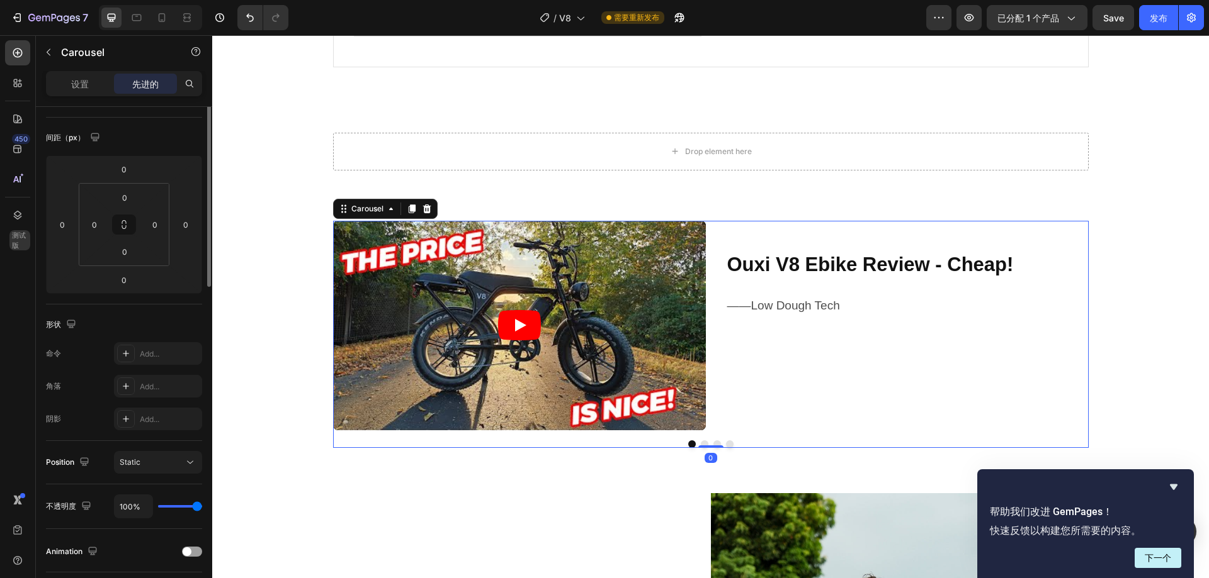
scroll to position [0, 0]
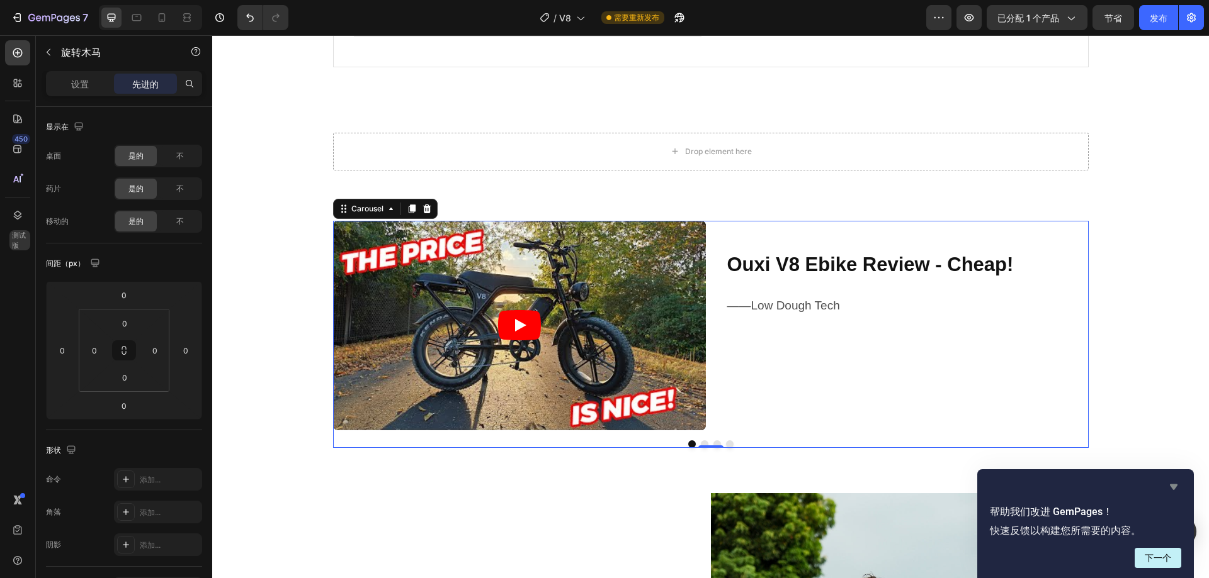
click at [1173, 485] on icon "隐藏调查" at bounding box center [1173, 488] width 8 height 6
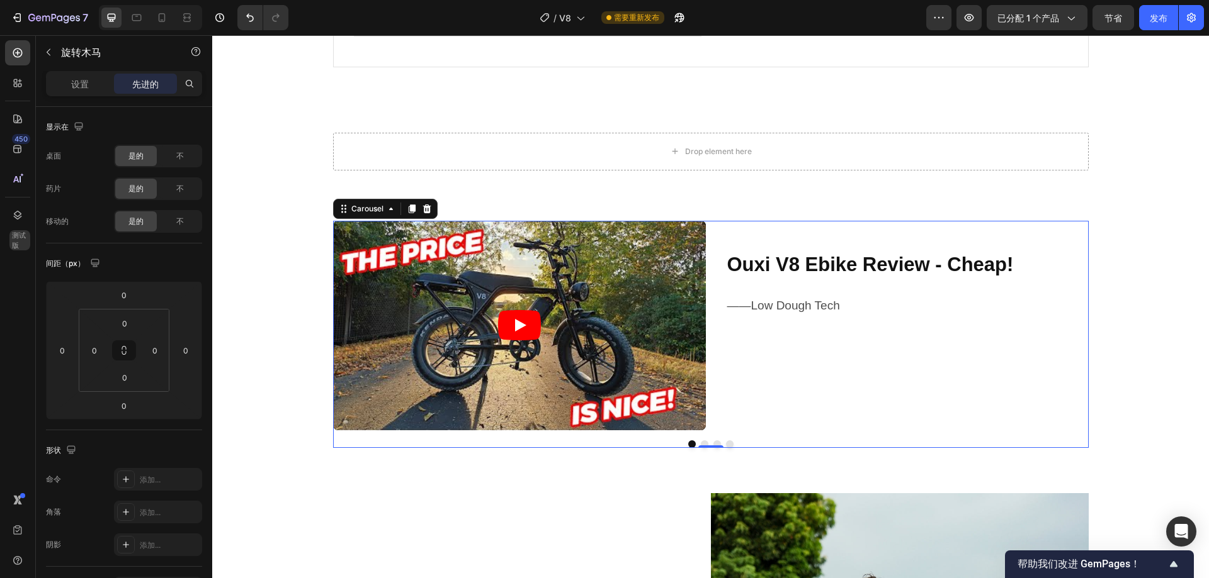
click at [735, 441] on div at bounding box center [710, 445] width 755 height 8
click at [80, 86] on font "设置" at bounding box center [80, 84] width 18 height 11
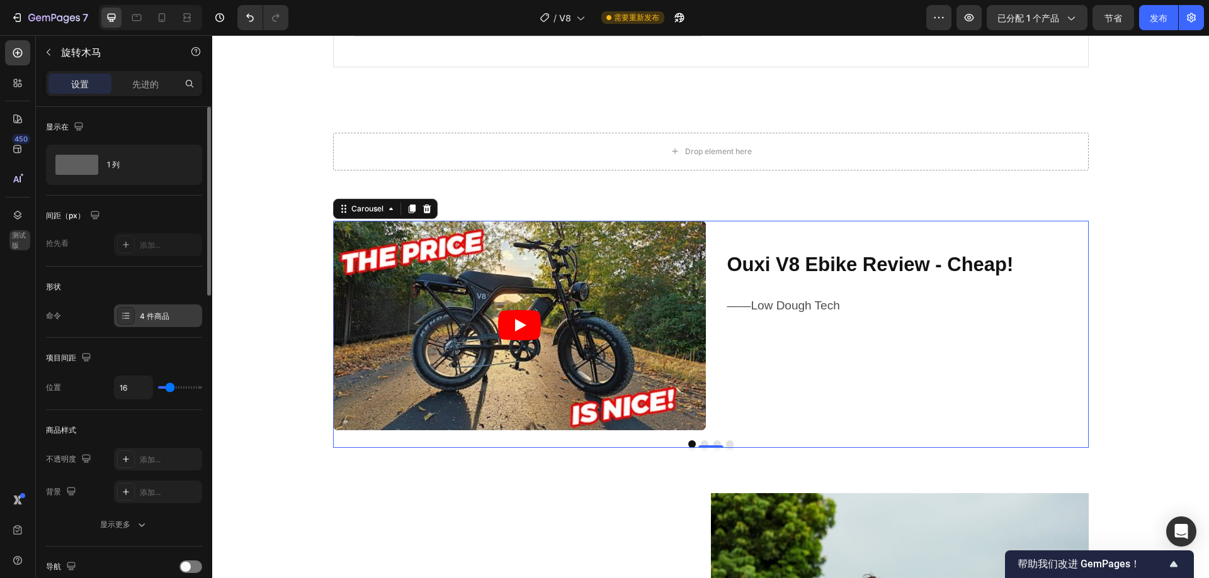
click at [153, 317] on font "4 件商品" at bounding box center [155, 316] width 30 height 9
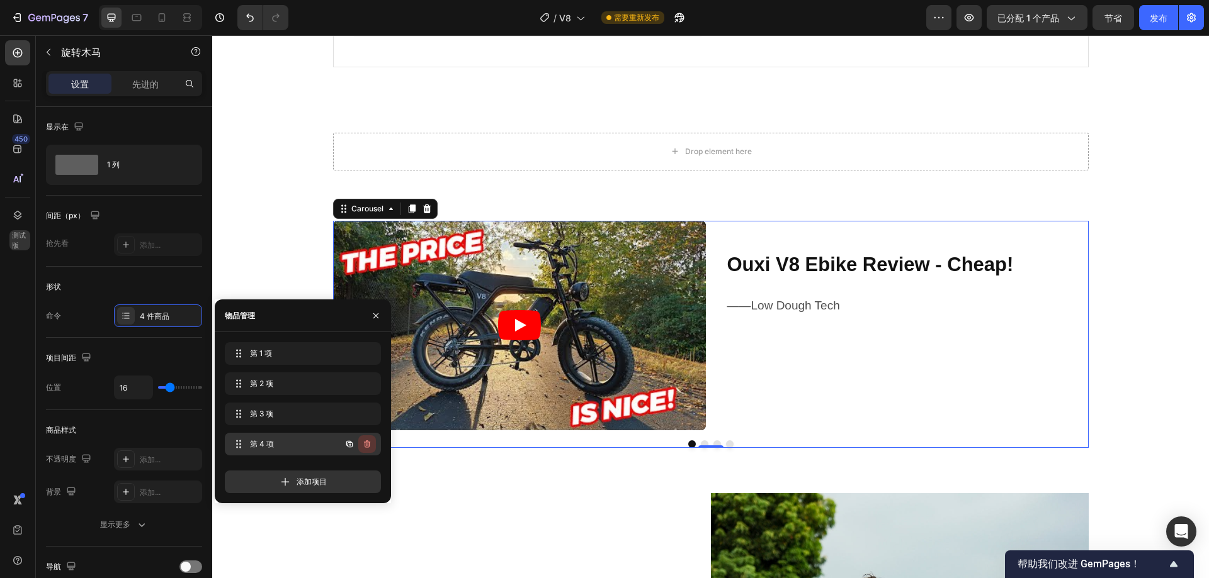
click at [364, 441] on icon "button" at bounding box center [367, 444] width 10 height 10
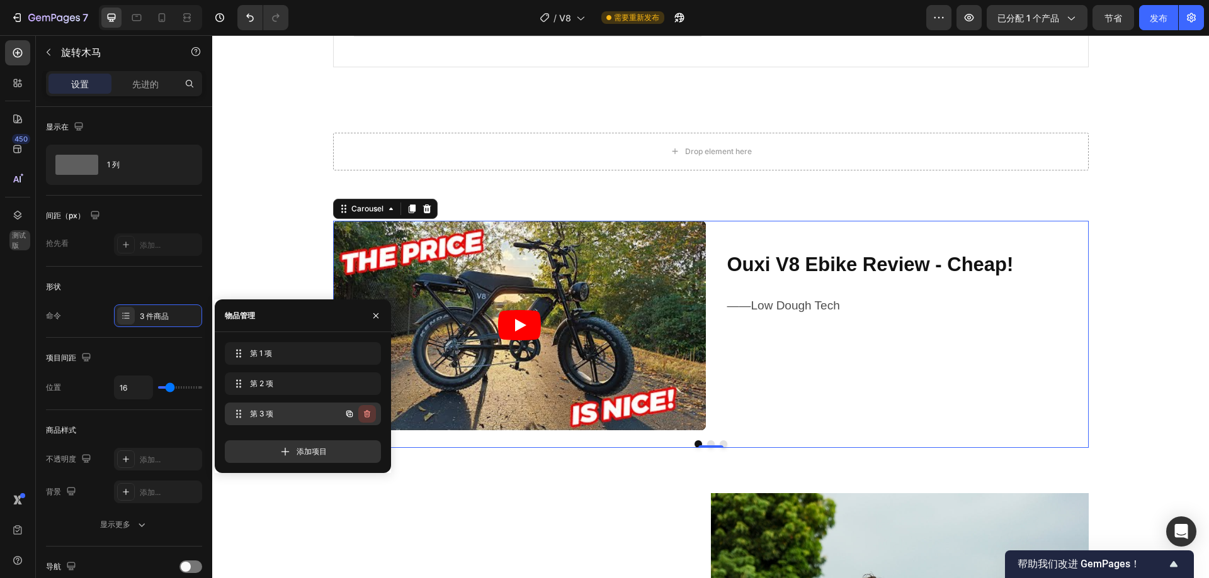
click at [366, 417] on icon "button" at bounding box center [367, 414] width 6 height 8
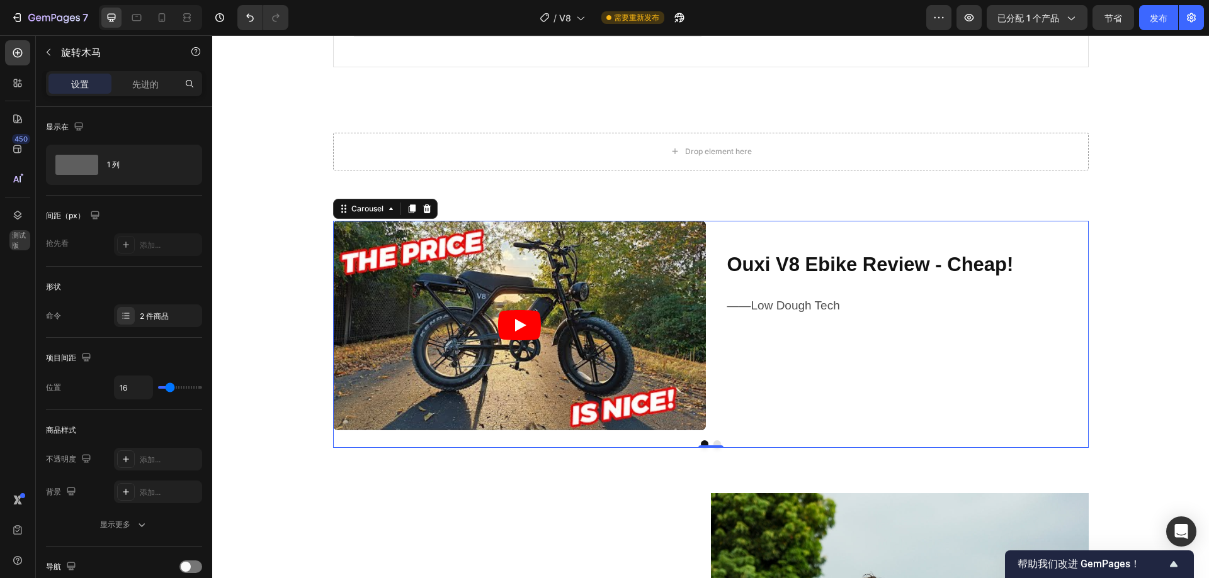
click at [10, 283] on div "450 测试版" at bounding box center [17, 264] width 25 height 448
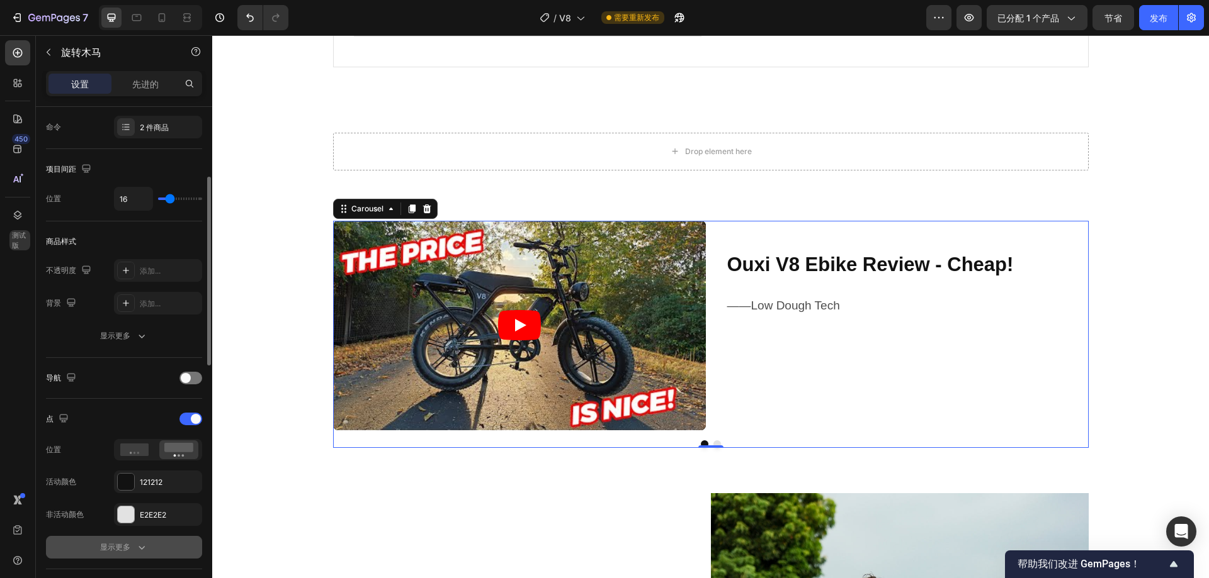
scroll to position [378, 0]
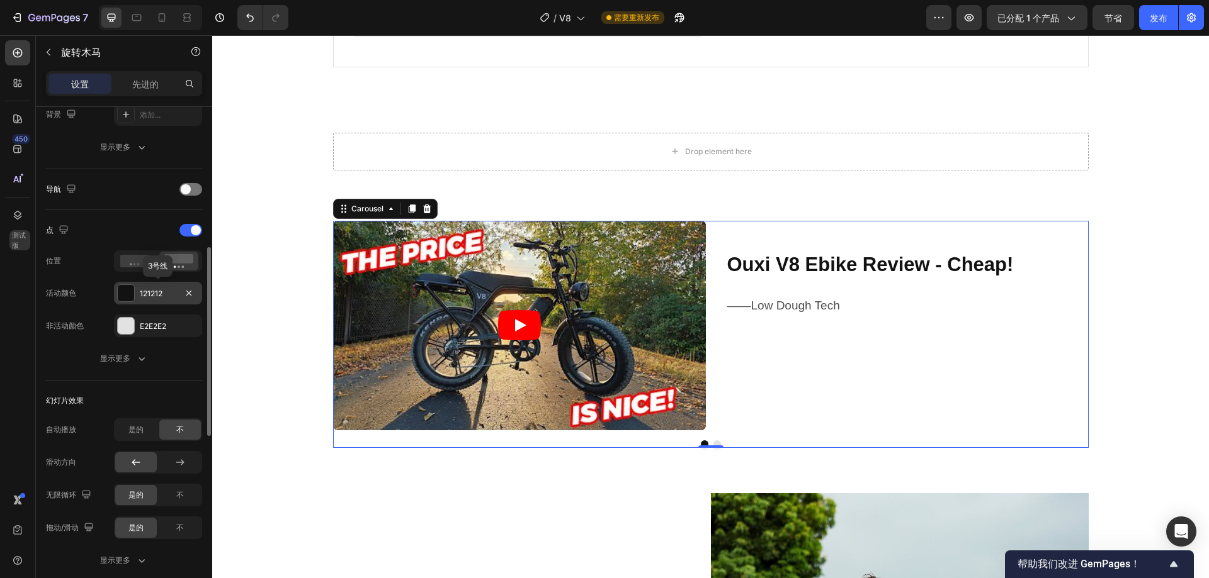
click at [144, 296] on font "121212" at bounding box center [151, 293] width 23 height 9
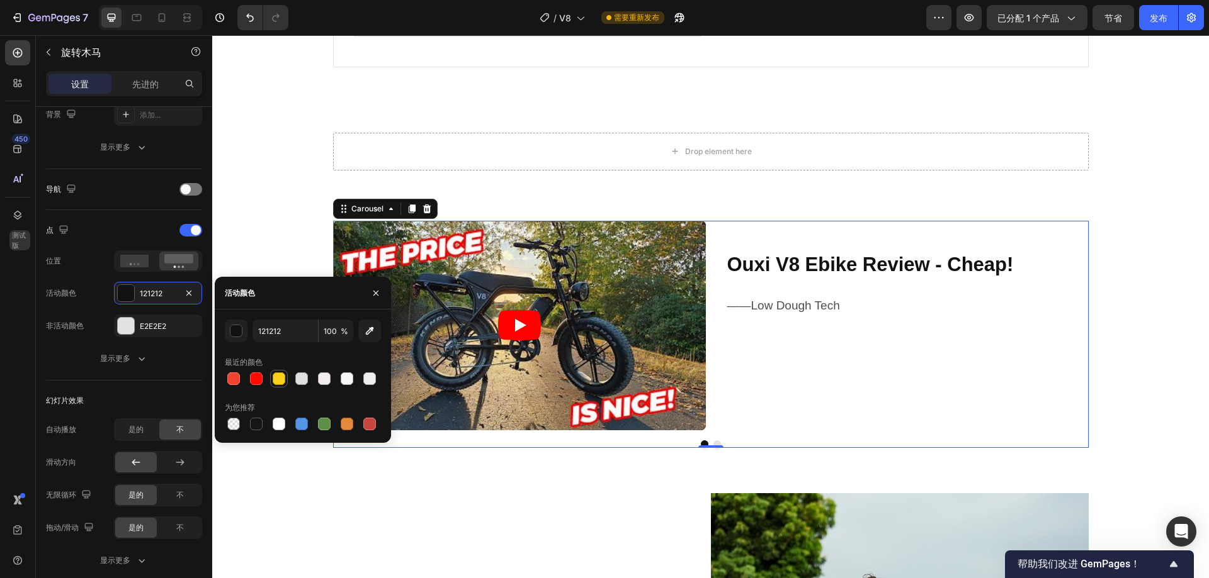
click at [278, 380] on div at bounding box center [279, 379] width 13 height 13
type input "FAD018"
click at [43, 311] on div "显示在 1 列 间距（px） 抢先看 添加... 形状 命令 2 件商品 项目间距 位置 16 商品样式 不透明度 添加... 背景 添加... 显示更多 导…" at bounding box center [124, 410] width 176 height 1362
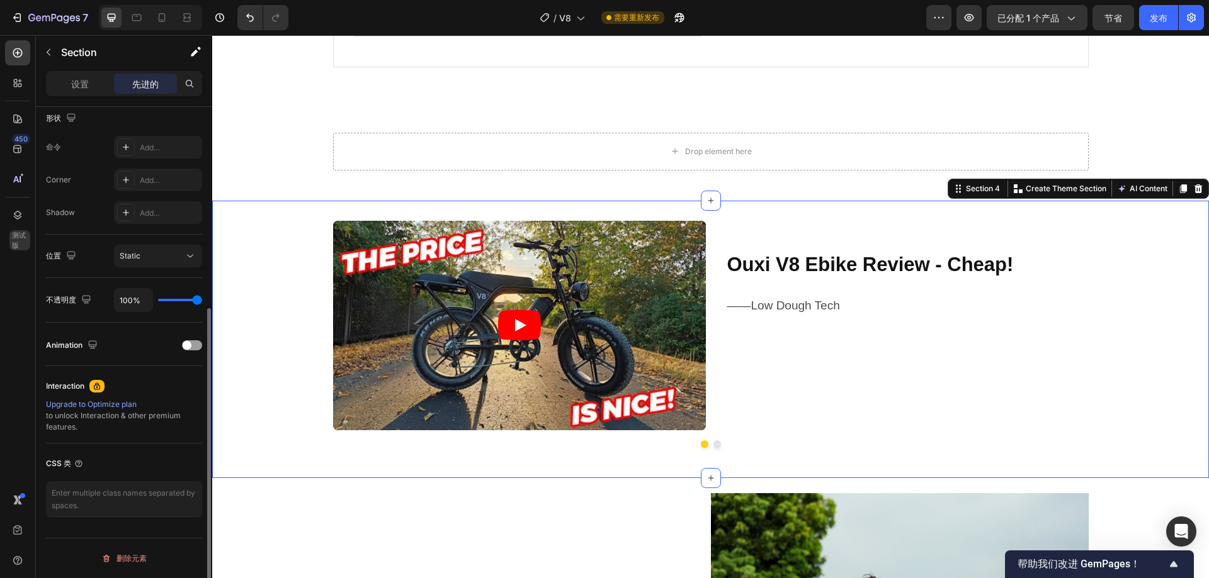
click at [1141, 278] on div "Video Ouxi V8 Ebike Review - Cheap! Heading ——Low Dough Tech Text Block Row Vid…" at bounding box center [710, 339] width 996 height 237
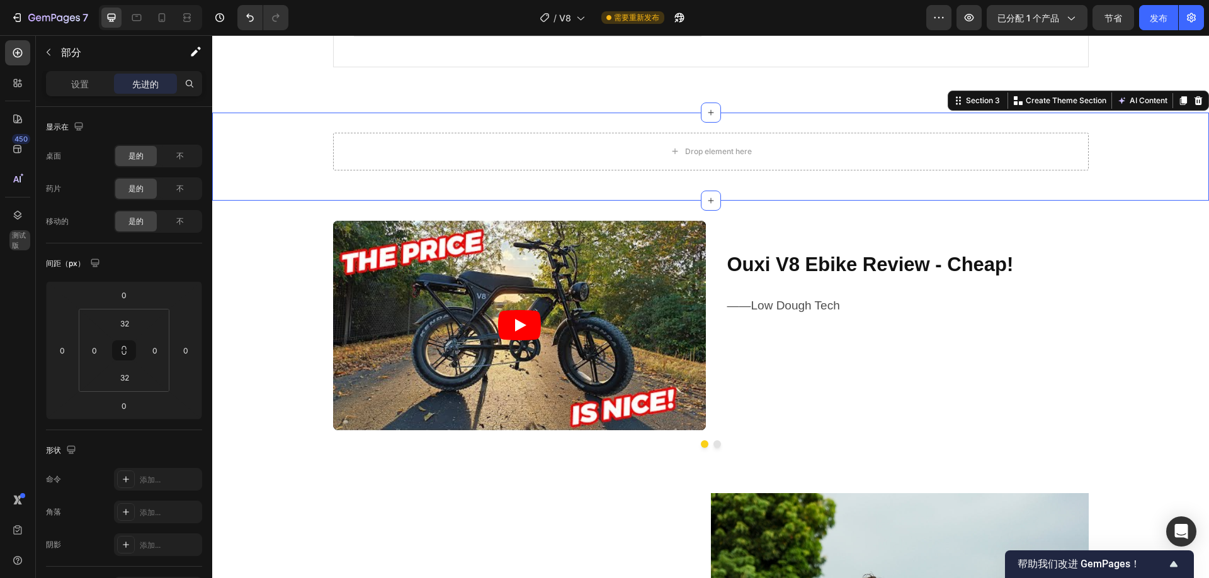
click at [809, 113] on div "Drop element here Carousel Row Section 3 Create Theme Section AI Content Write …" at bounding box center [710, 157] width 996 height 88
click at [1194, 98] on icon at bounding box center [1198, 100] width 8 height 9
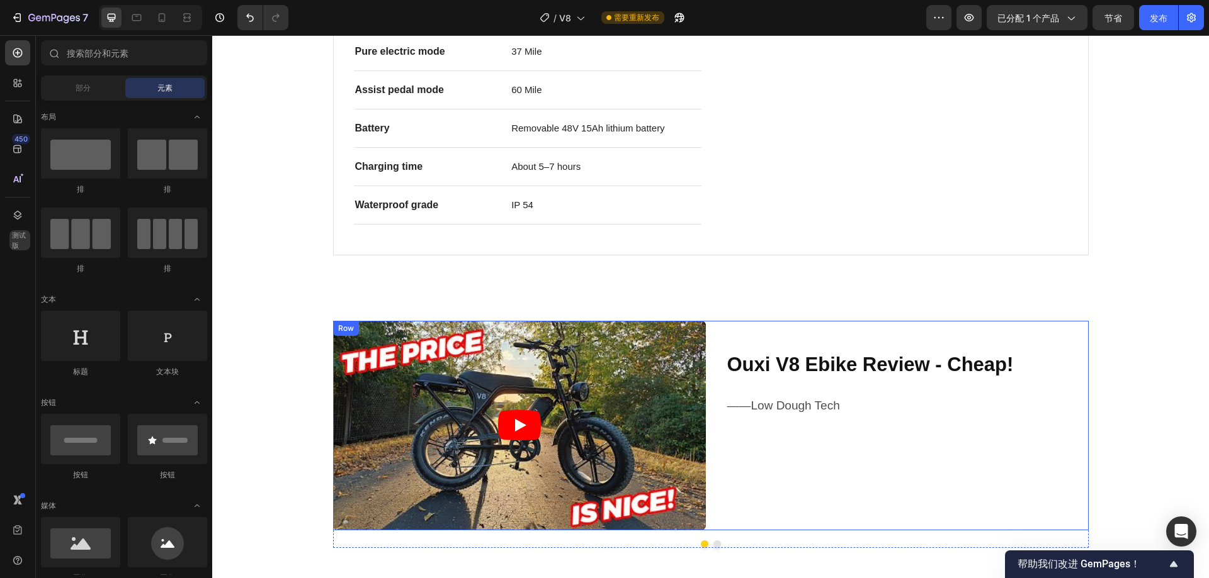
scroll to position [1890, 0]
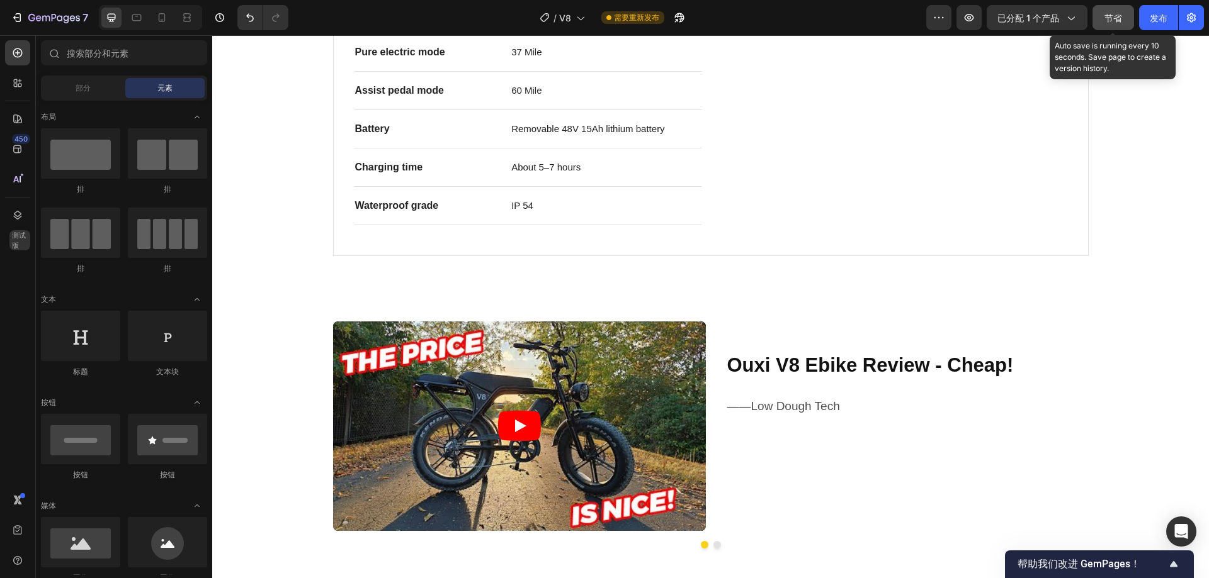
click at [1113, 24] on div "节省" at bounding box center [1113, 17] width 18 height 13
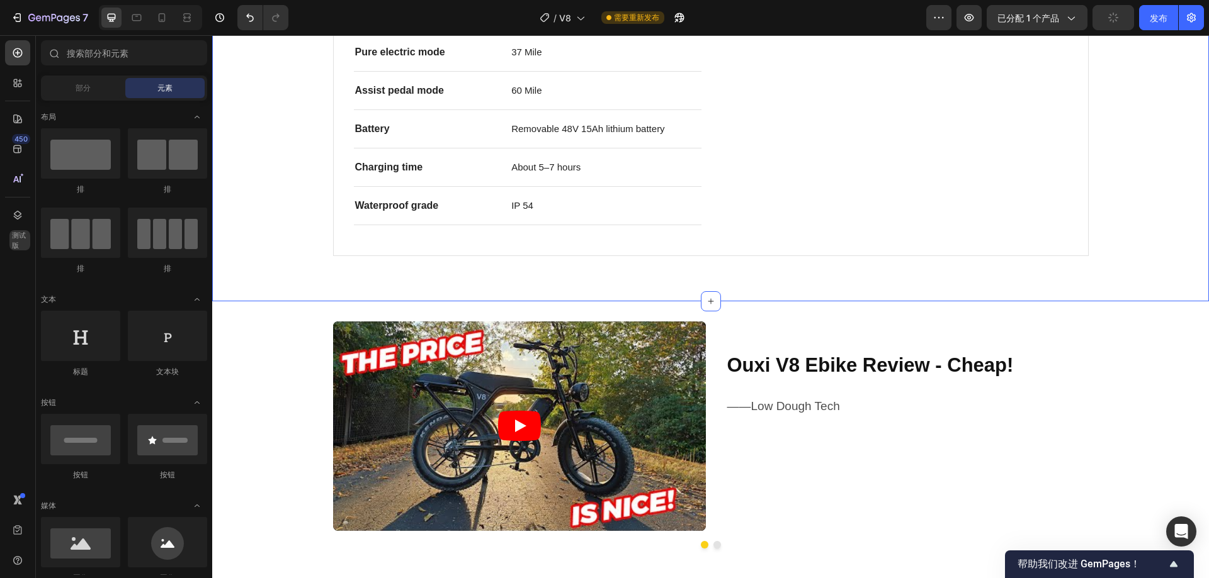
scroll to position [2015, 0]
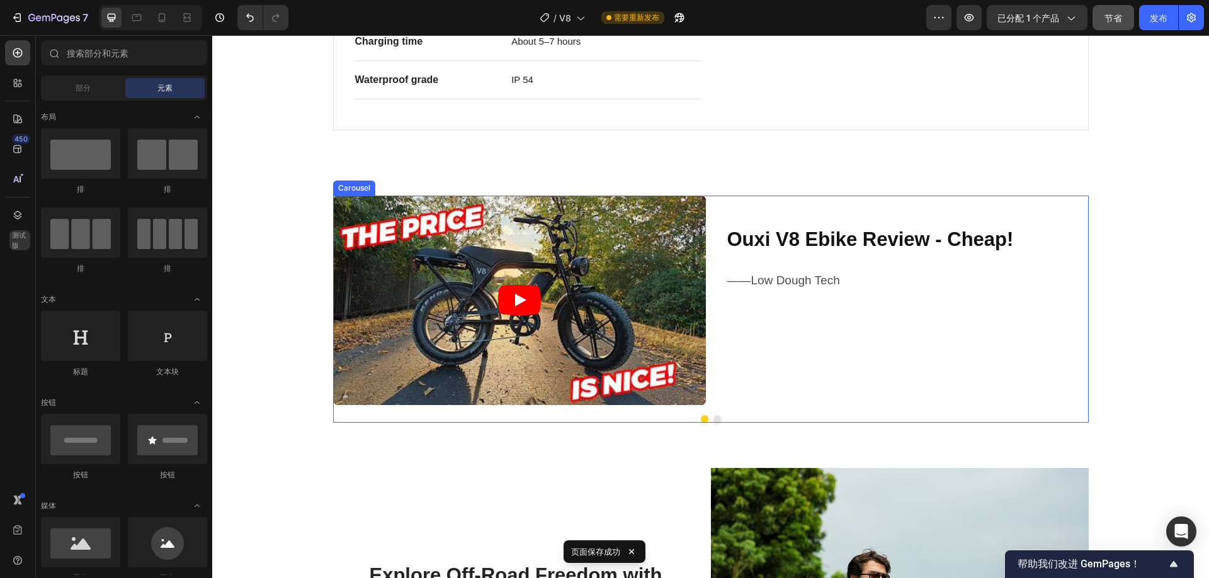
click at [713, 419] on button "Dot" at bounding box center [717, 419] width 8 height 8
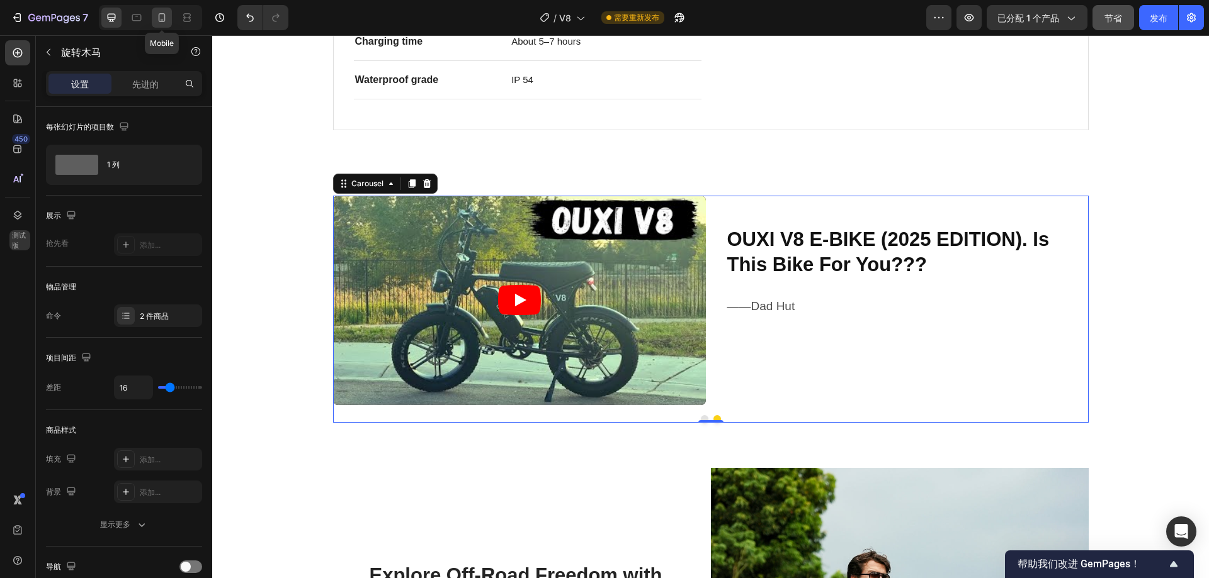
click at [166, 15] on icon at bounding box center [161, 17] width 13 height 13
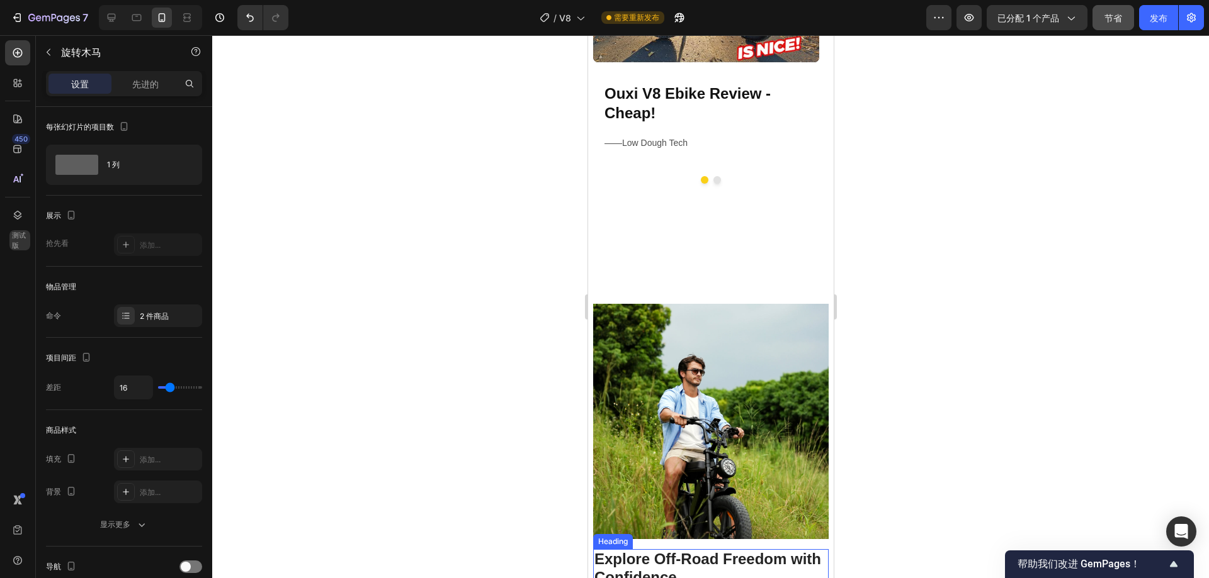
scroll to position [1464, 0]
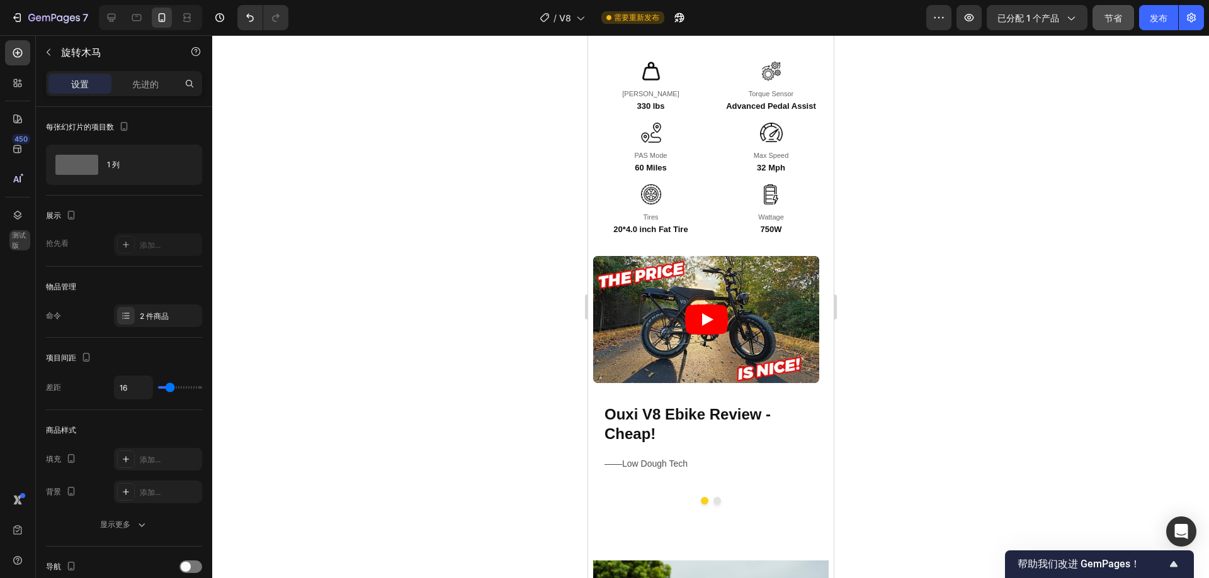
click at [713, 497] on button "Dot" at bounding box center [717, 501] width 8 height 8
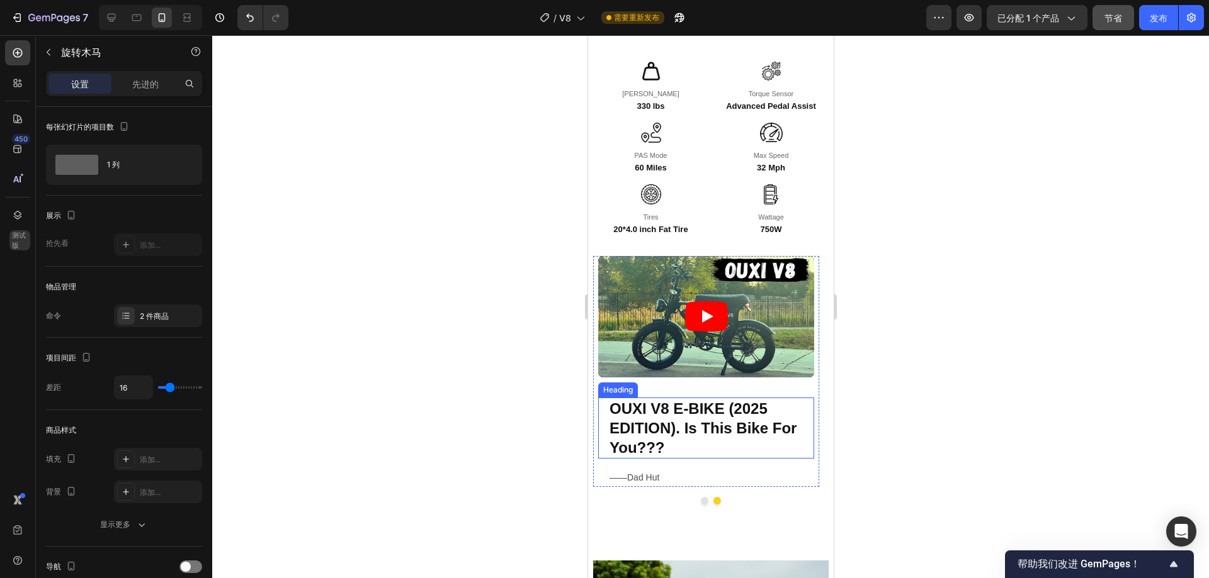
click at [679, 400] on strong "OUXI V8 E-BIKE (2025 EDITION). Is This Bike For You???" at bounding box center [702, 428] width 187 height 56
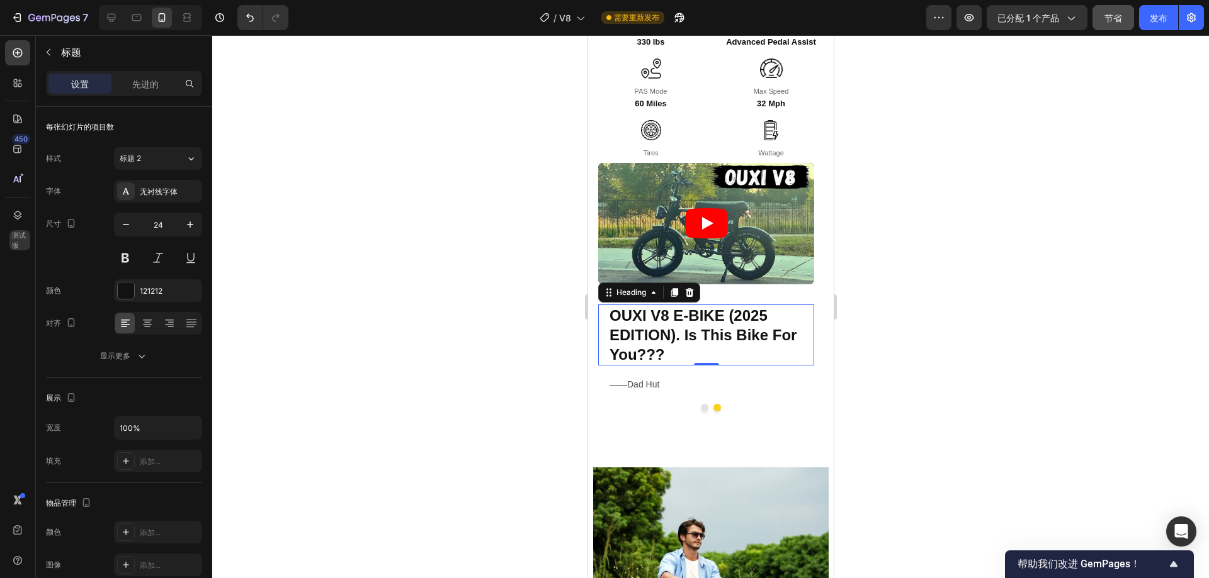
scroll to position [1527, 0]
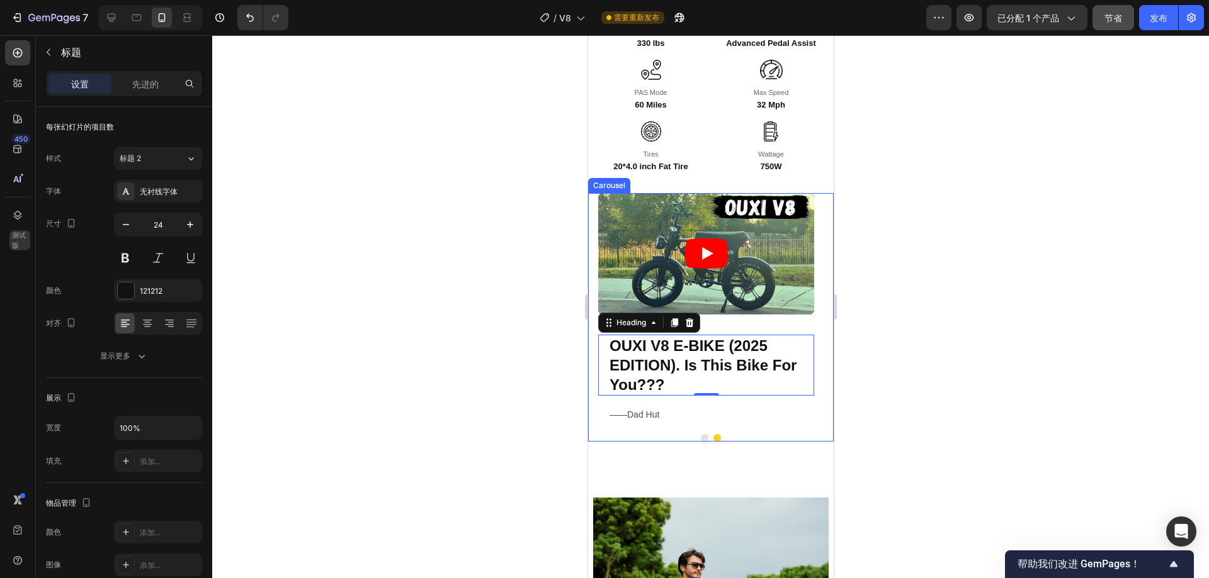
click at [700, 434] on button "Dot" at bounding box center [704, 438] width 8 height 8
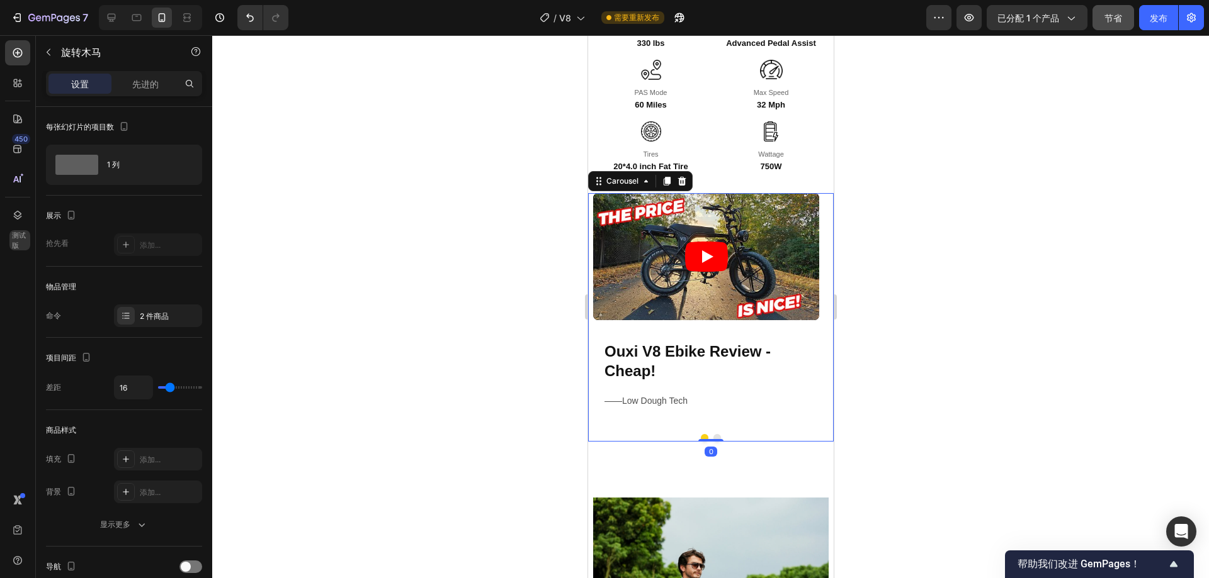
click at [986, 382] on div at bounding box center [710, 306] width 996 height 543
click at [713, 434] on button "Dot" at bounding box center [717, 438] width 8 height 8
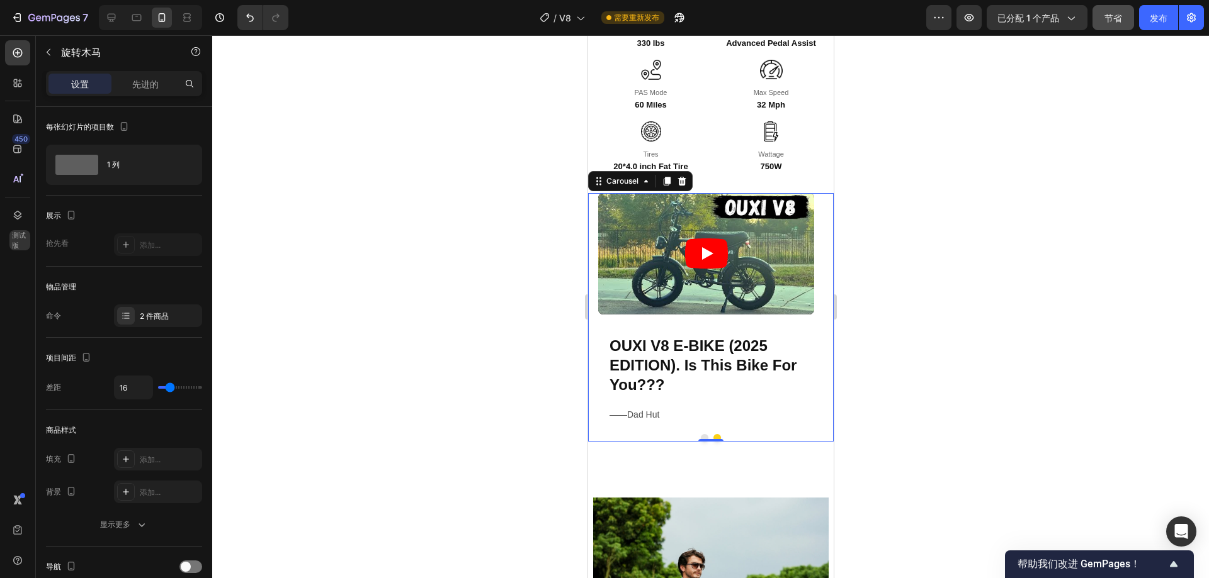
click at [700, 434] on button "Dot" at bounding box center [704, 438] width 8 height 8
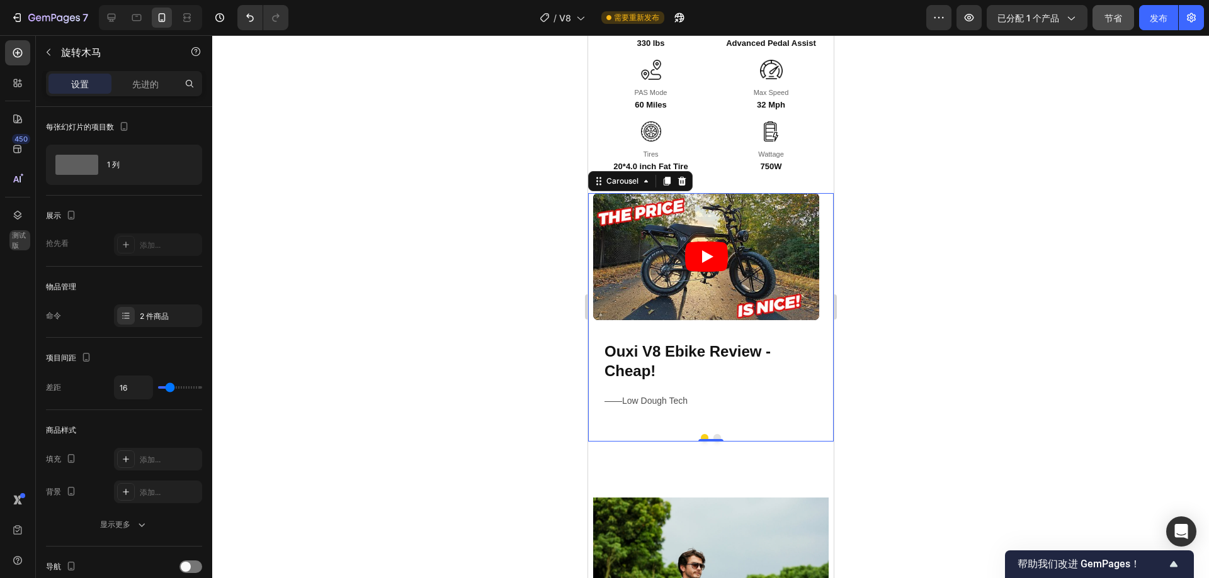
click at [950, 388] on div at bounding box center [710, 306] width 996 height 543
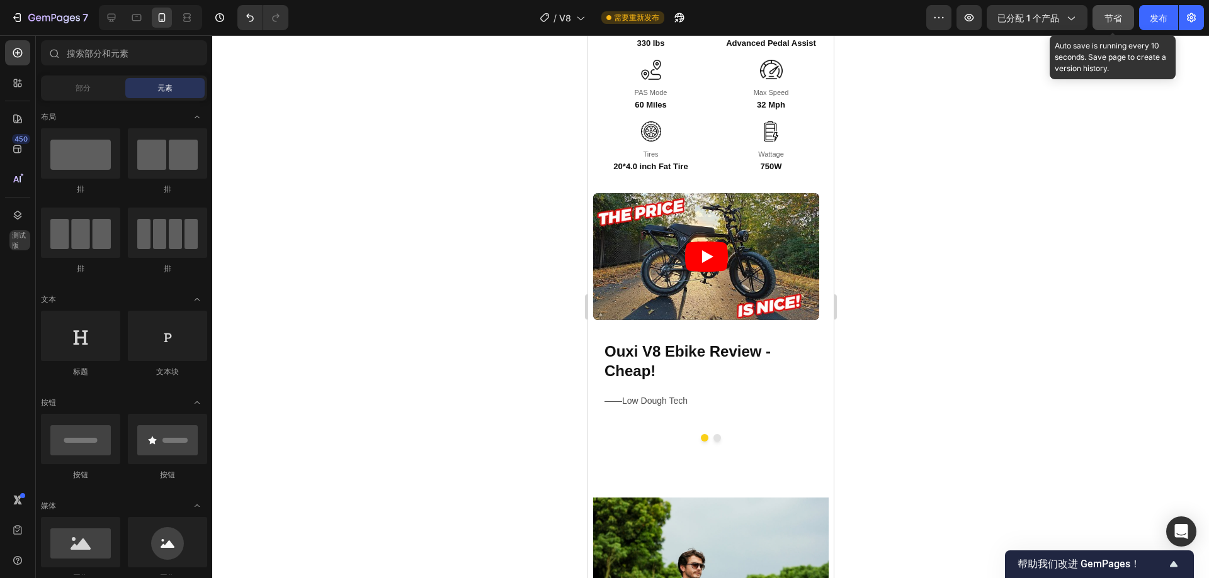
click at [1106, 14] on font "节省" at bounding box center [1113, 18] width 18 height 11
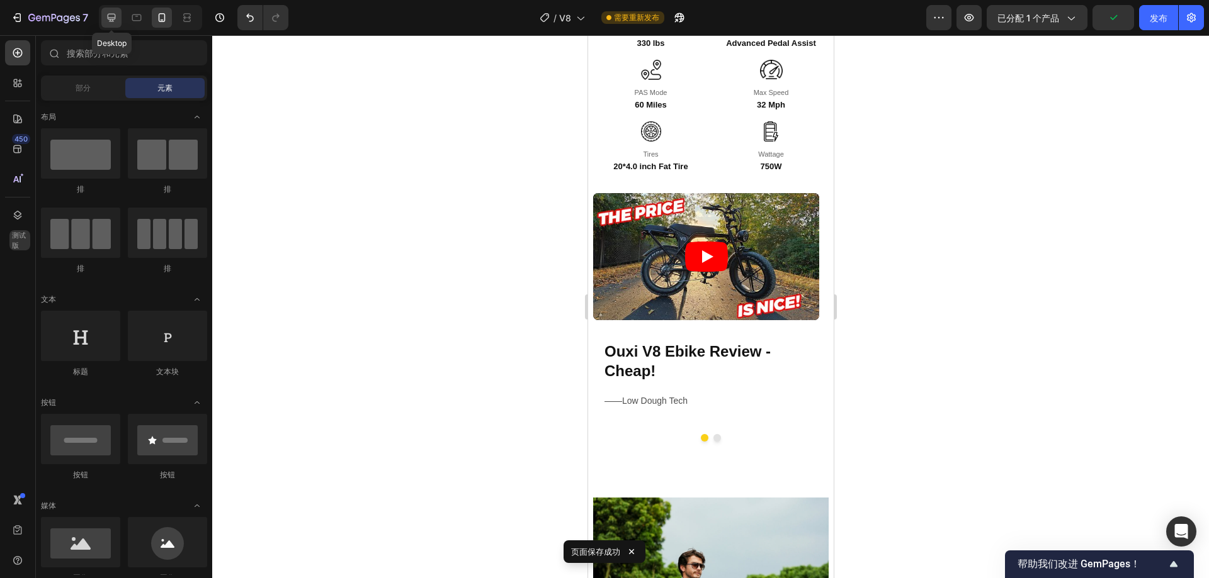
click at [114, 19] on icon at bounding box center [112, 18] width 8 height 8
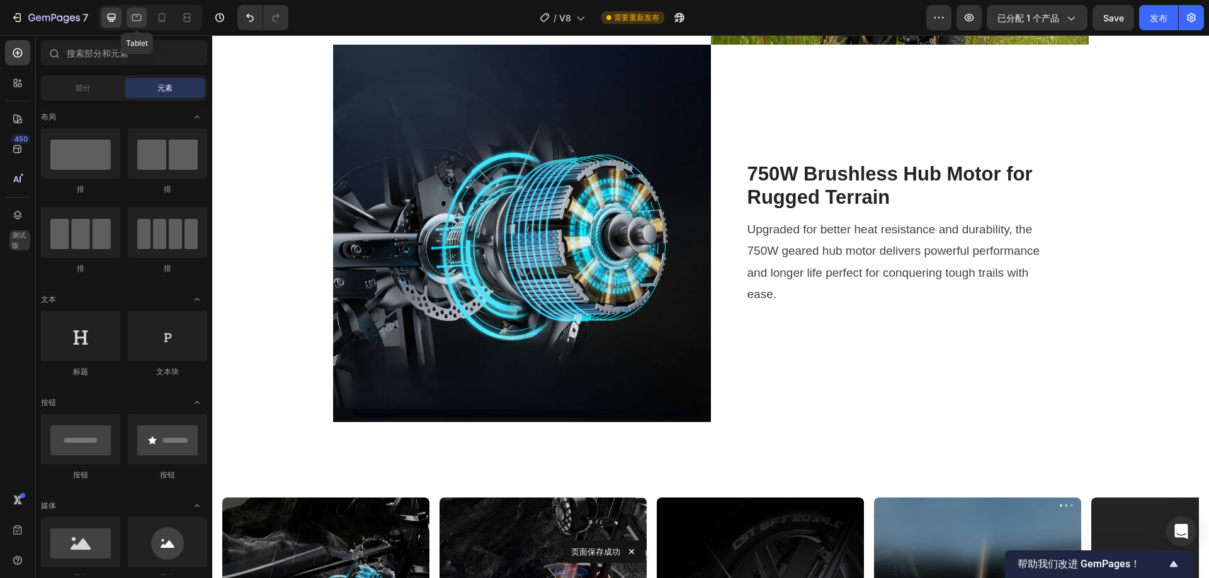
click at [139, 23] on icon at bounding box center [136, 17] width 13 height 13
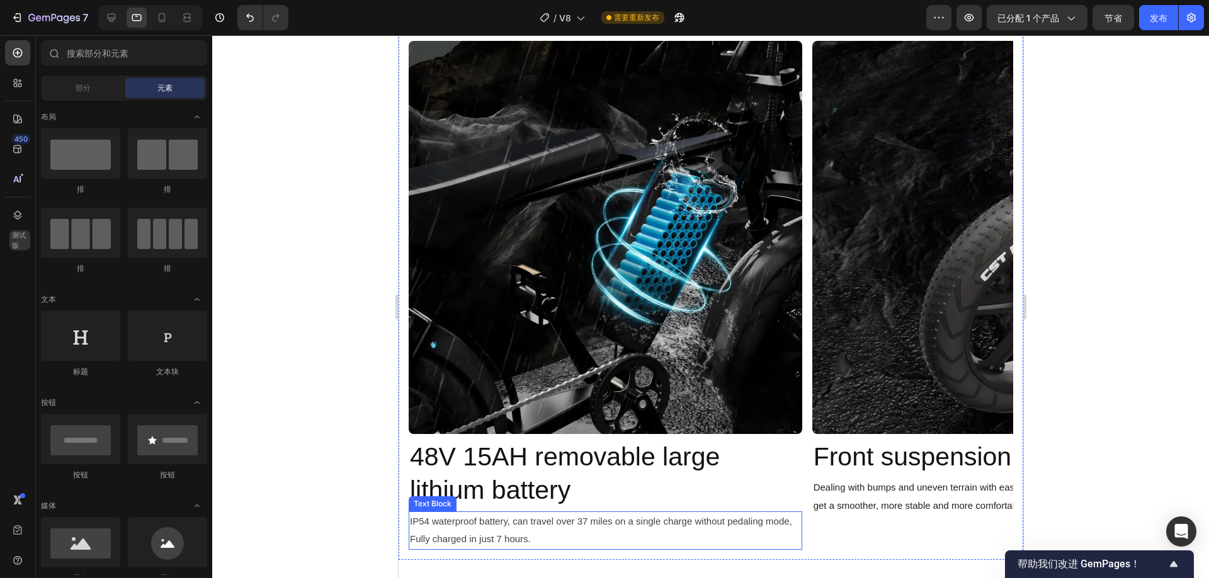
scroll to position [2121, 0]
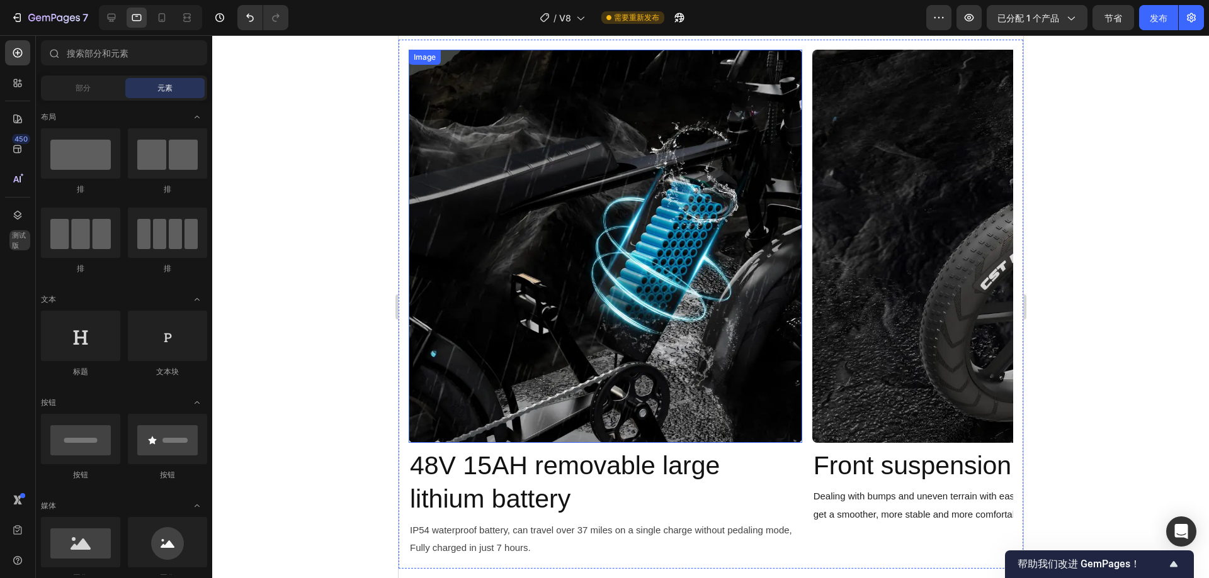
click at [747, 245] on img at bounding box center [604, 246] width 393 height 393
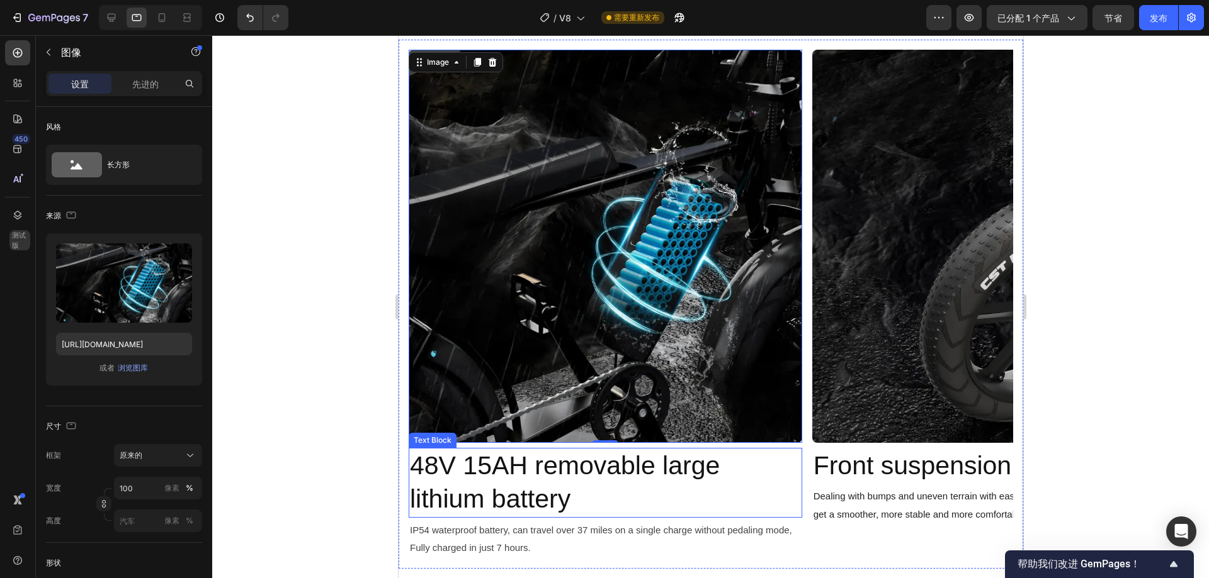
click at [801, 453] on div "48V 15AH removable large lithium battery" at bounding box center [604, 483] width 393 height 70
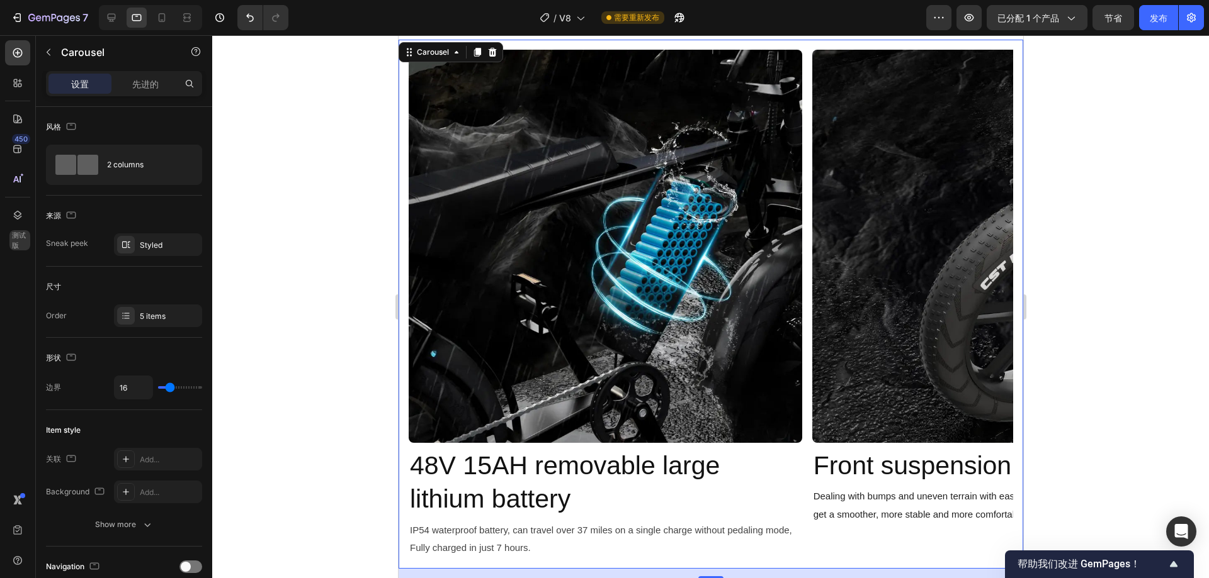
click at [806, 414] on div "Image 48V 15AH removable large lithium battery Text Block IP54 waterproof batte…" at bounding box center [710, 304] width 604 height 509
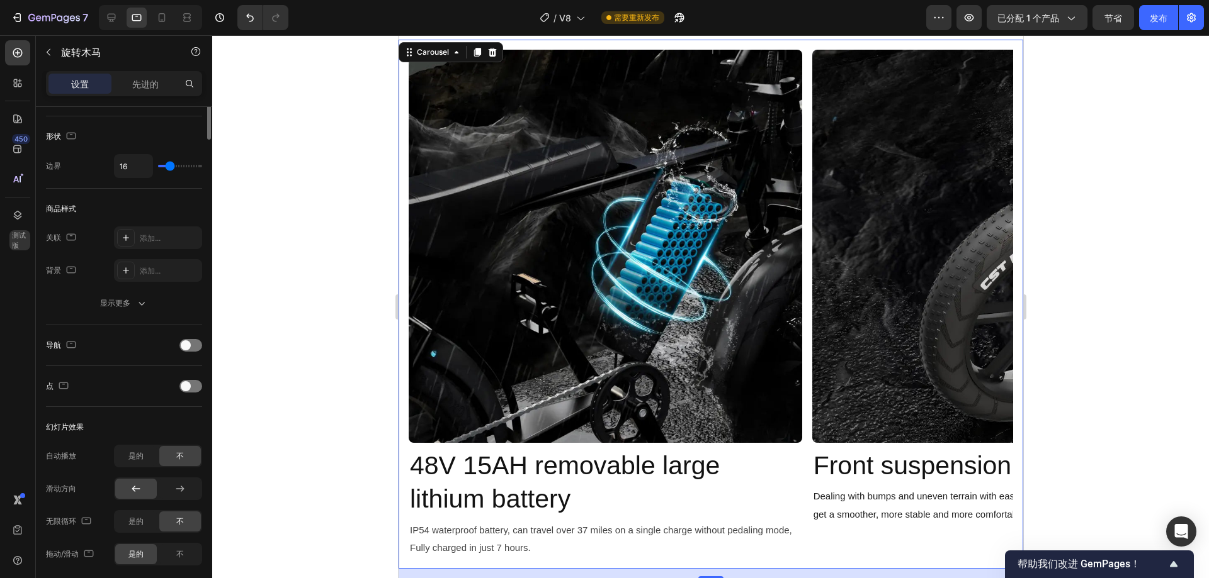
scroll to position [0, 0]
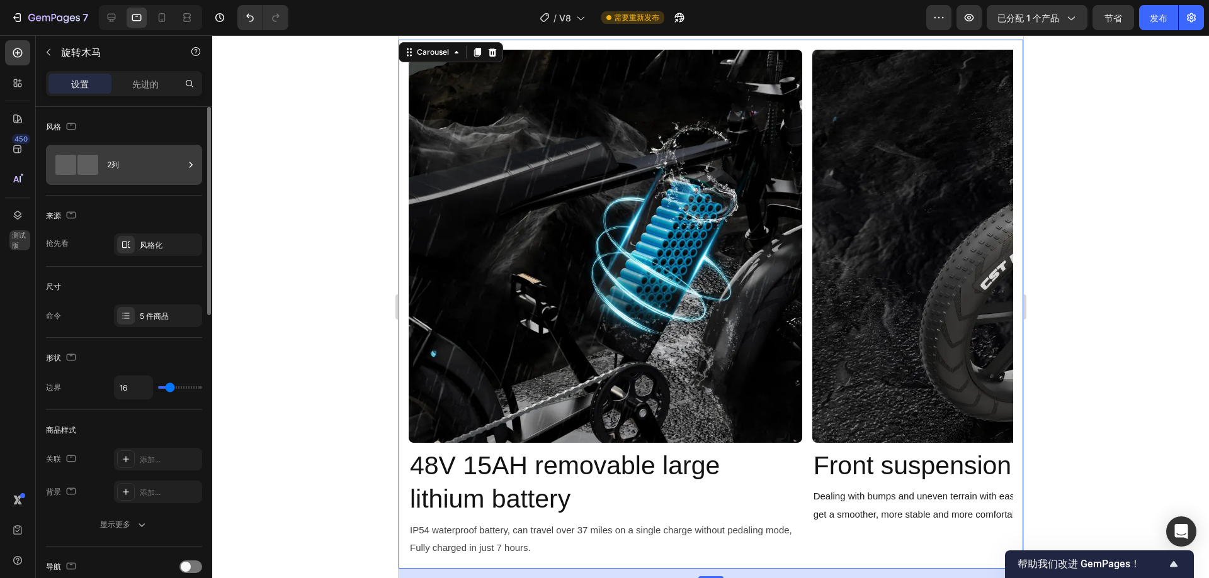
click at [178, 171] on div "2列" at bounding box center [145, 164] width 77 height 29
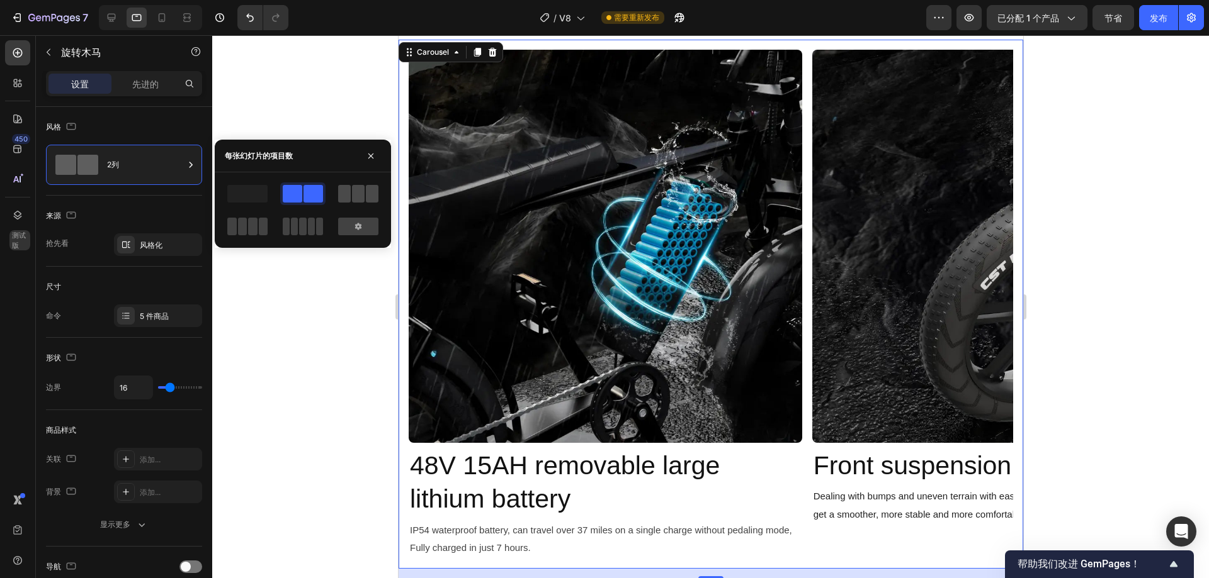
click at [356, 200] on span at bounding box center [358, 194] width 13 height 18
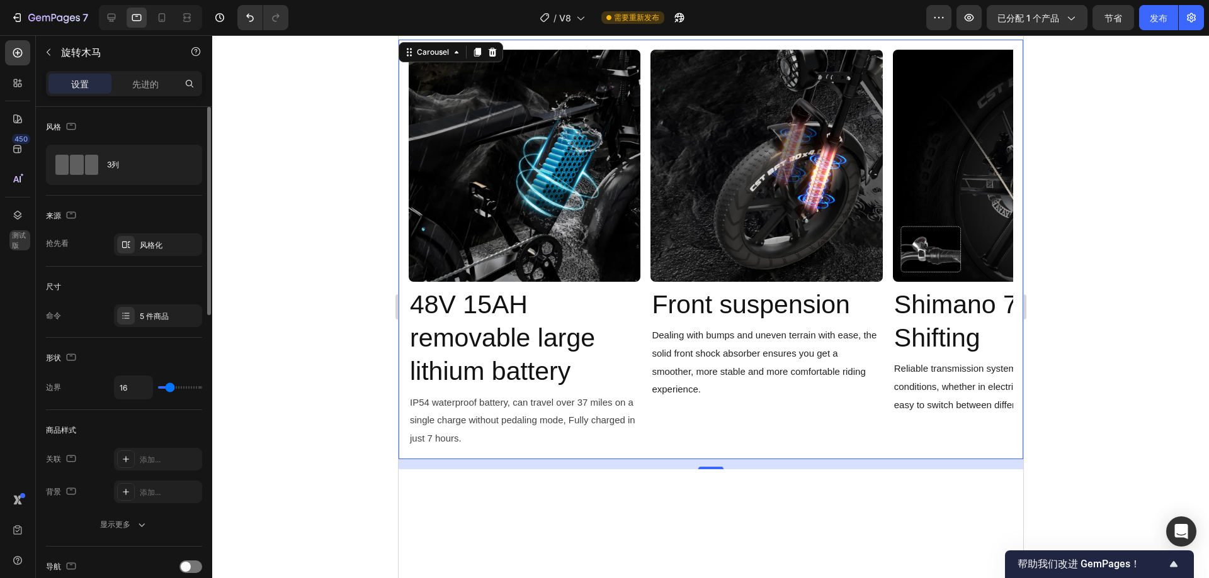
click at [161, 197] on div "来源 抢先看 风格化" at bounding box center [124, 231] width 156 height 71
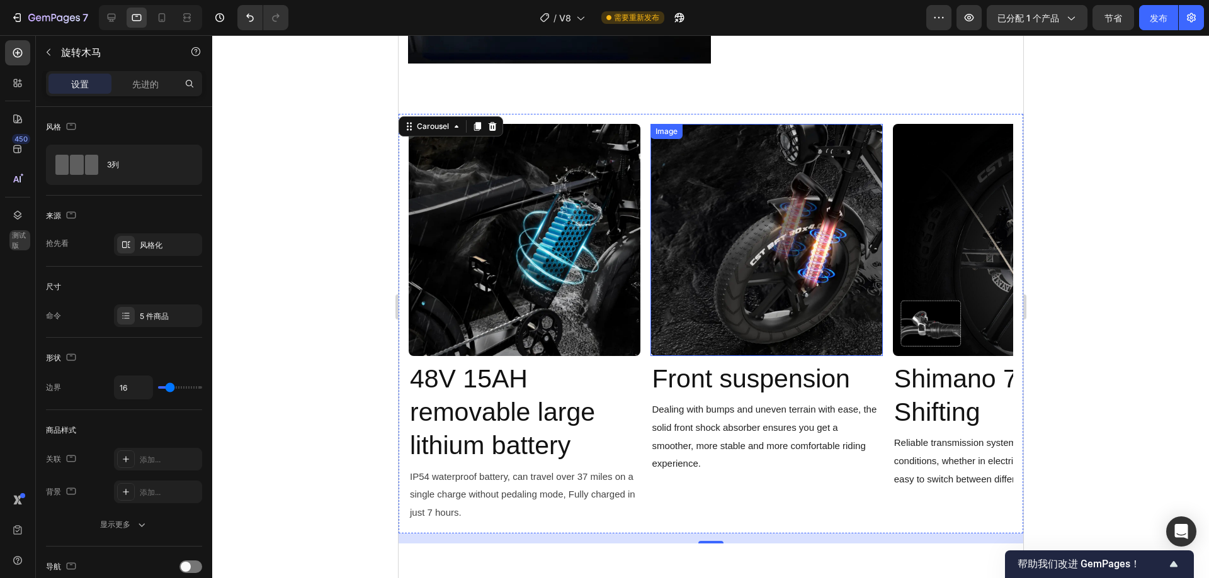
scroll to position [2058, 0]
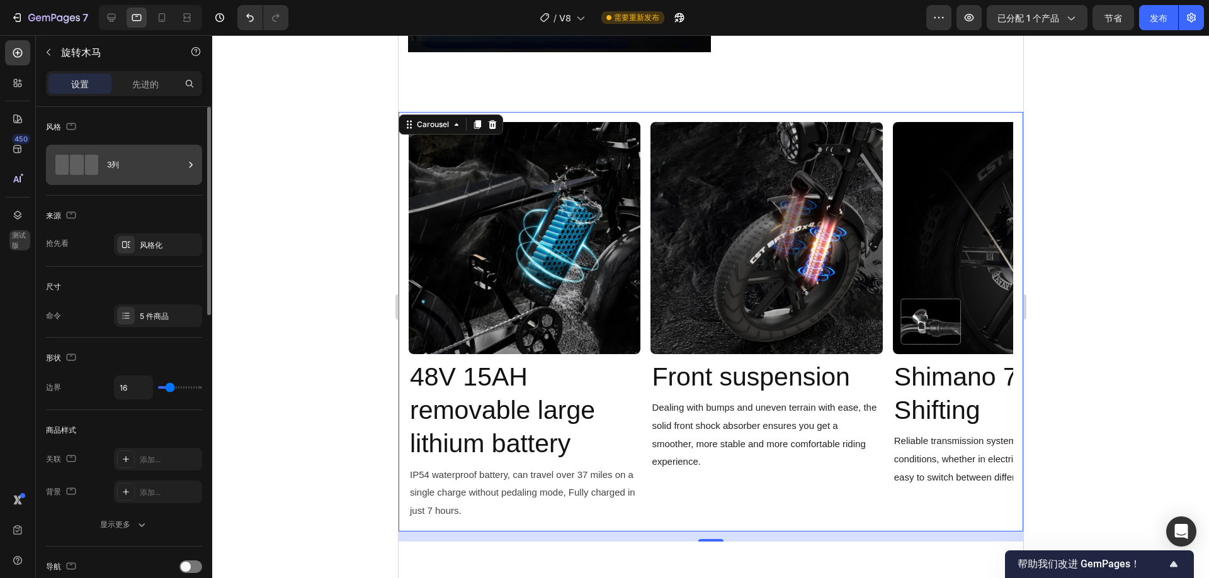
click at [167, 159] on div "3列" at bounding box center [145, 164] width 77 height 29
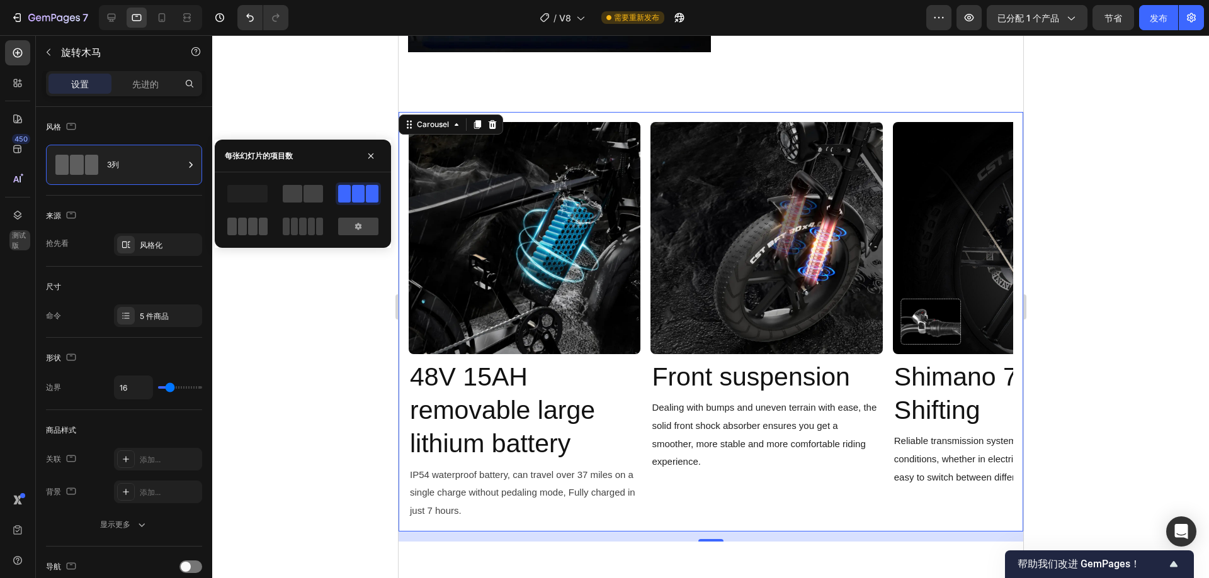
click at [255, 226] on span at bounding box center [252, 227] width 9 height 18
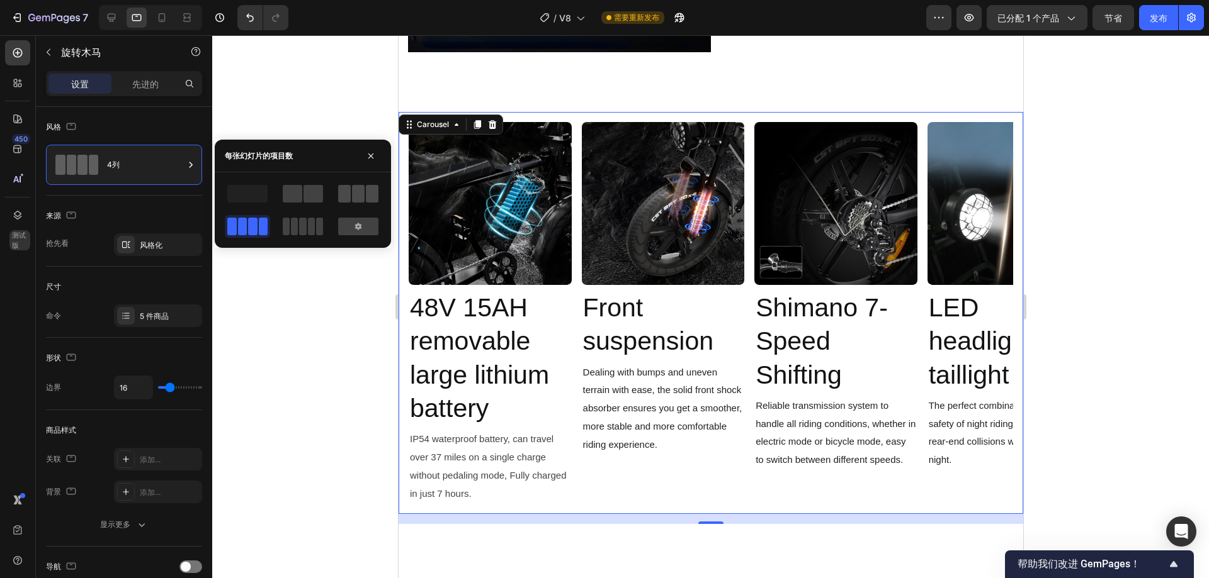
click at [369, 191] on span at bounding box center [372, 194] width 13 height 18
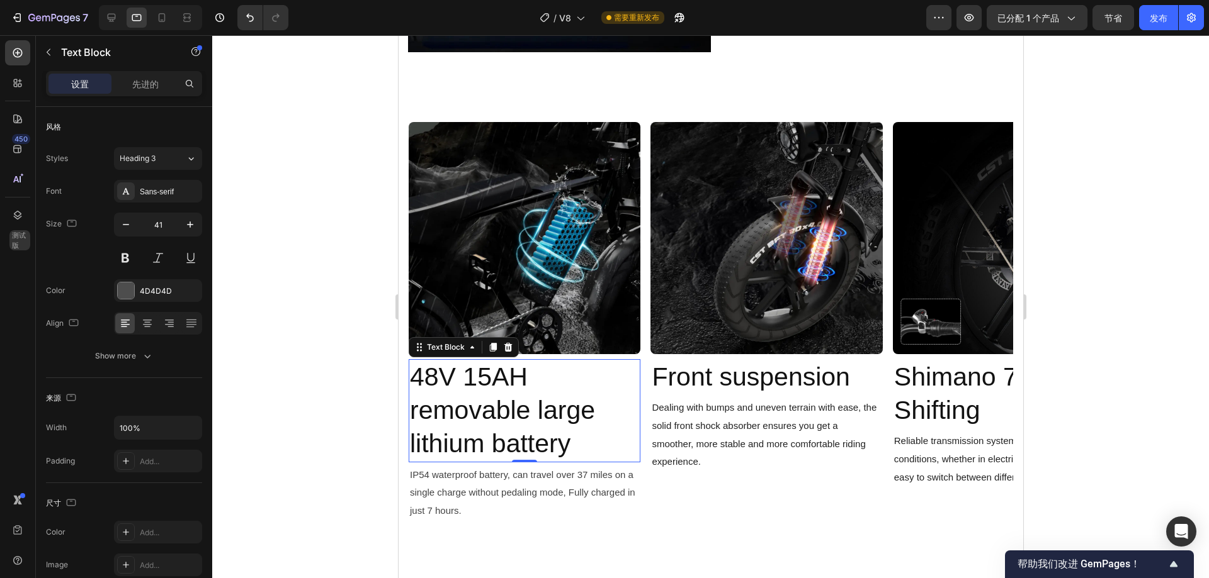
click at [467, 388] on span "48V 15AH removable large lithium battery" at bounding box center [501, 411] width 185 height 96
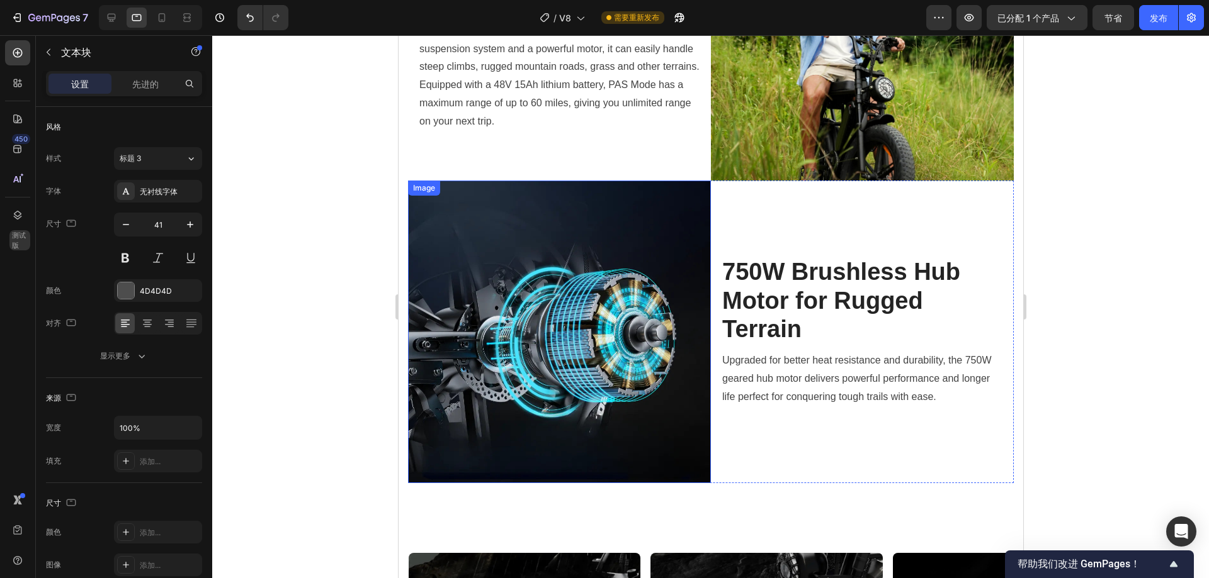
scroll to position [1617, 0]
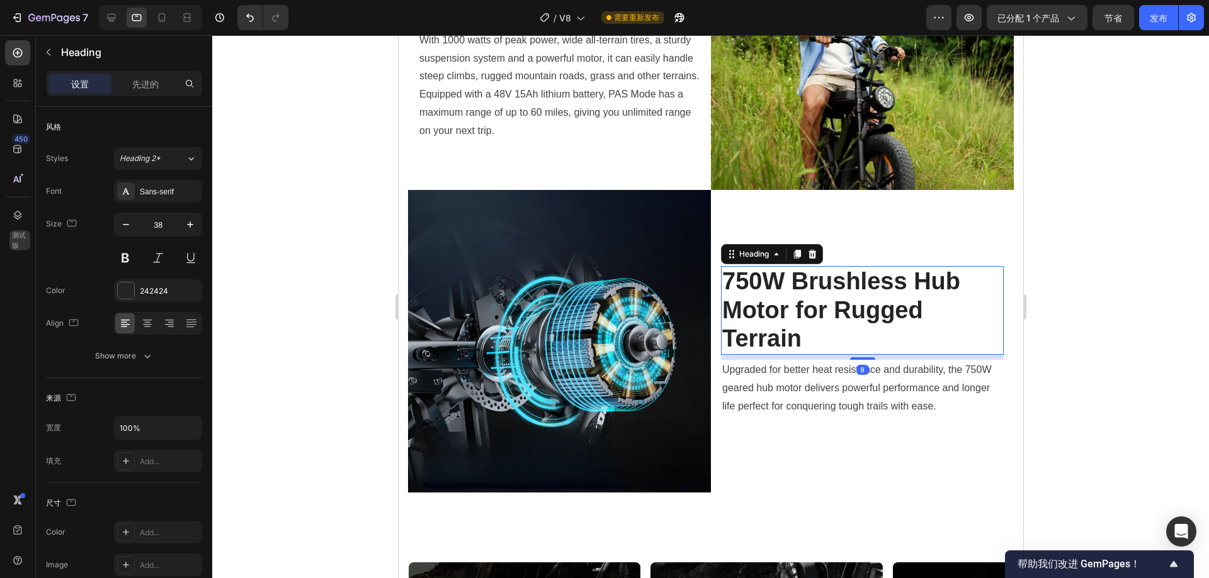
click at [811, 286] on h2 "750W Brushless Hub Motor for Rugged Terrain" at bounding box center [861, 310] width 283 height 89
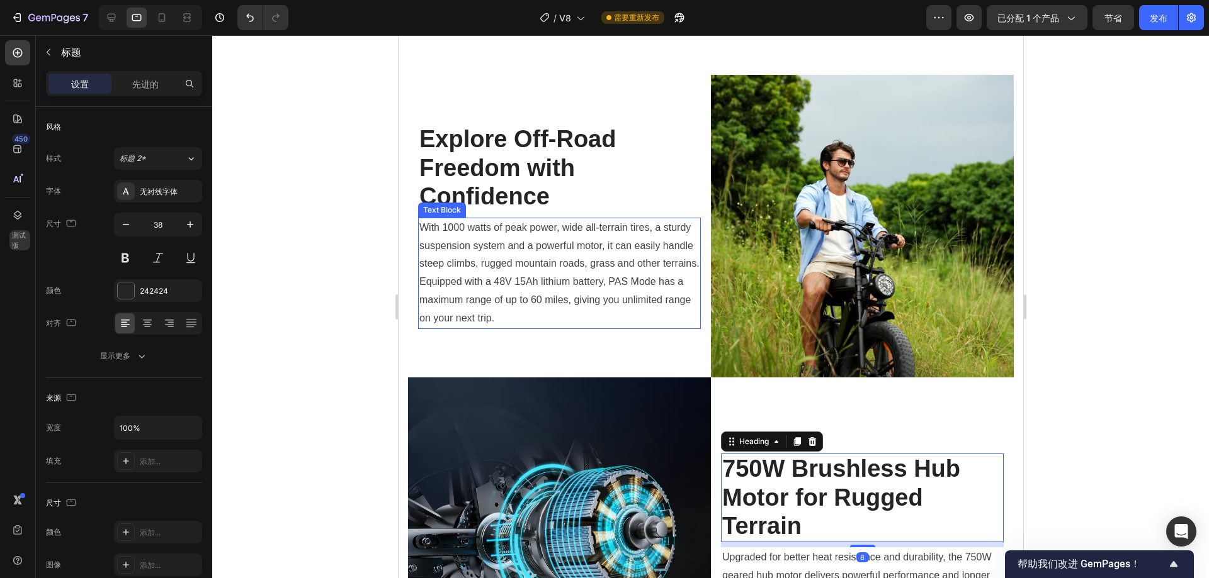
scroll to position [1428, 0]
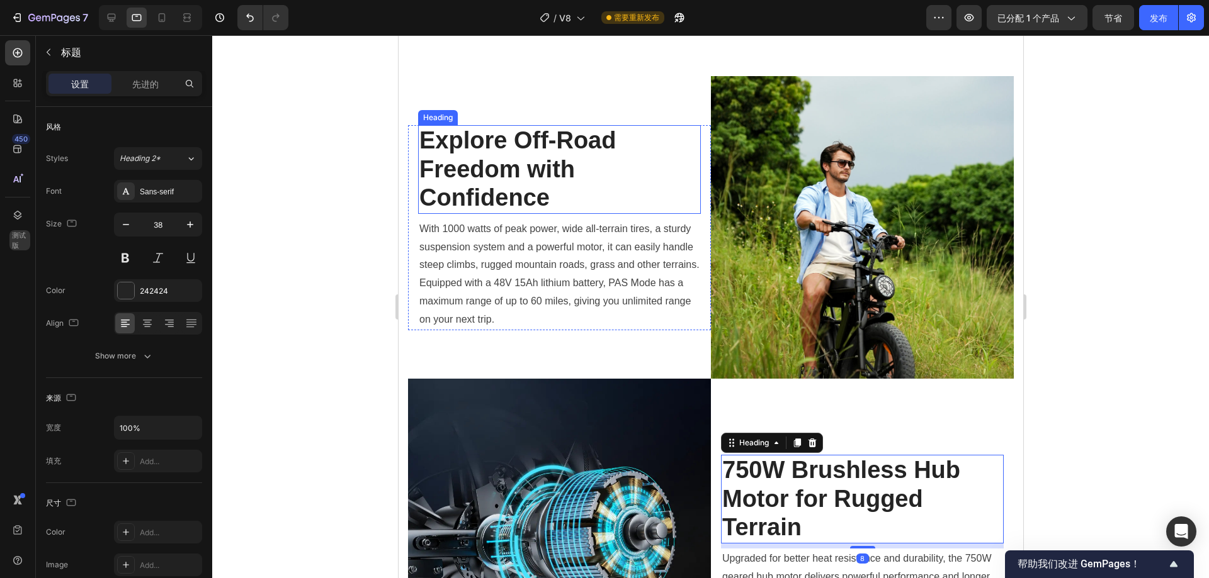
click at [563, 158] on h2 "Explore Off-Road Freedom with Confidence" at bounding box center [558, 169] width 283 height 89
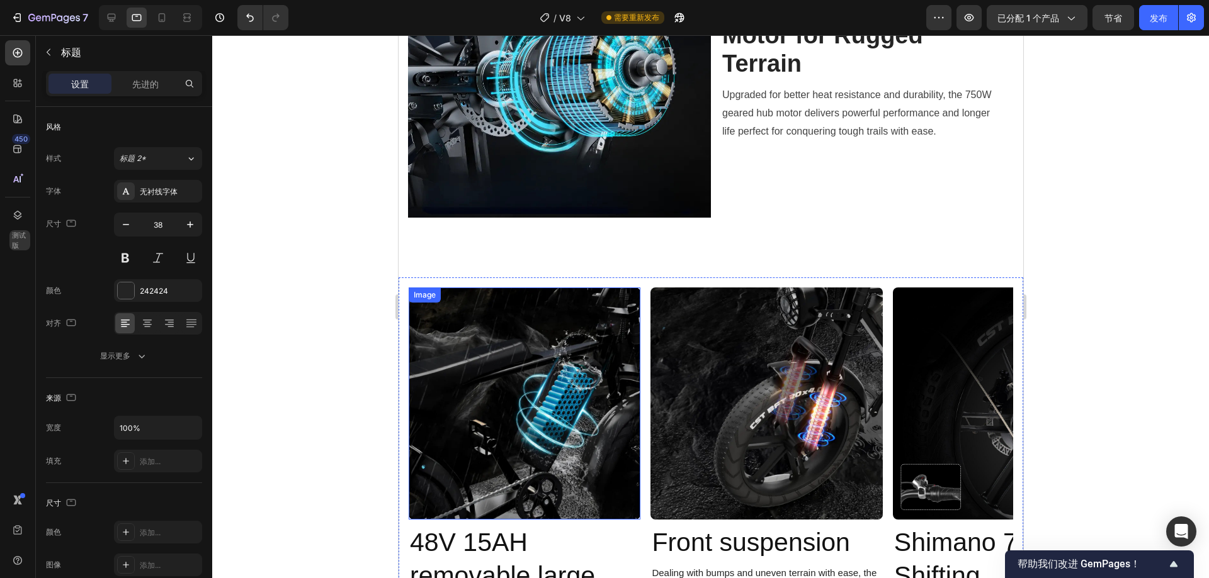
scroll to position [2058, 0]
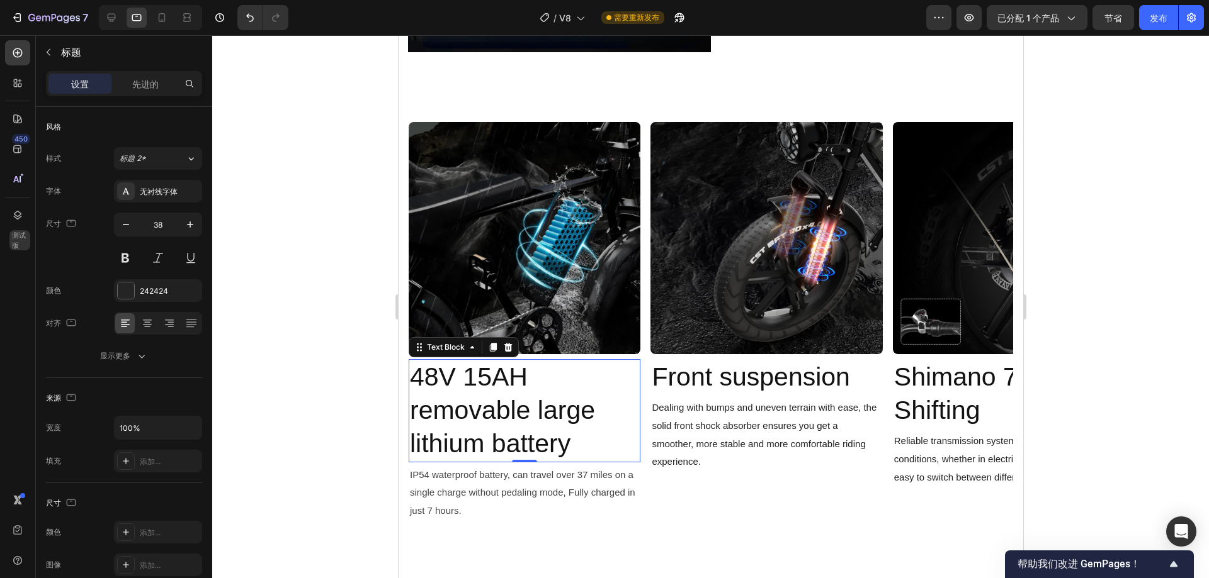
click at [478, 363] on span "48V 15AH removable large lithium battery" at bounding box center [501, 411] width 185 height 96
click at [175, 228] on input "41" at bounding box center [158, 224] width 42 height 23
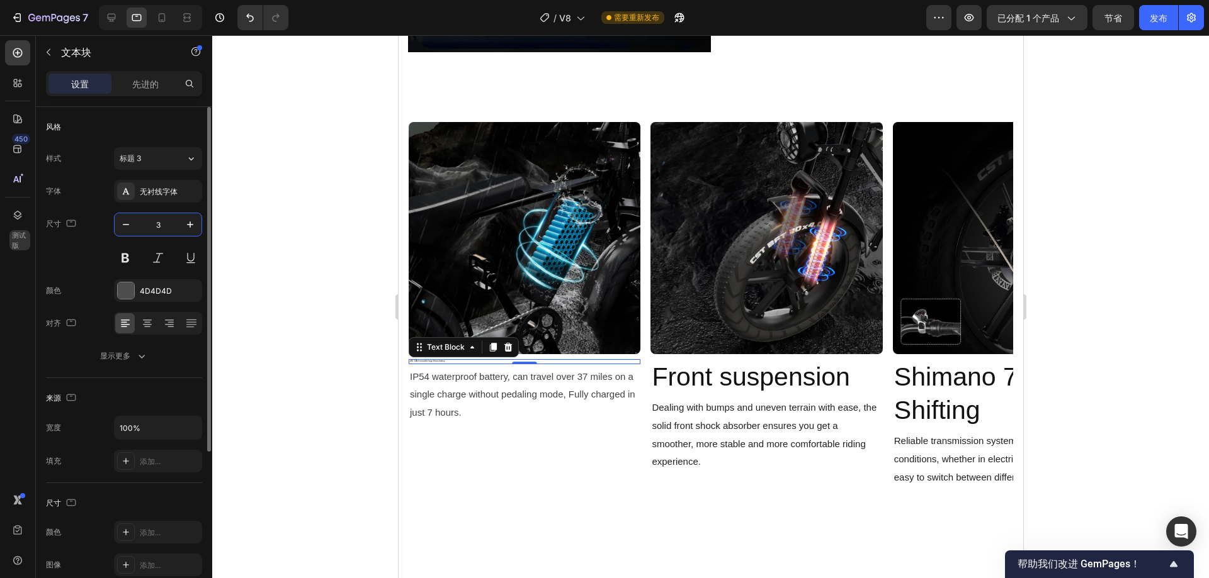
type input "38"
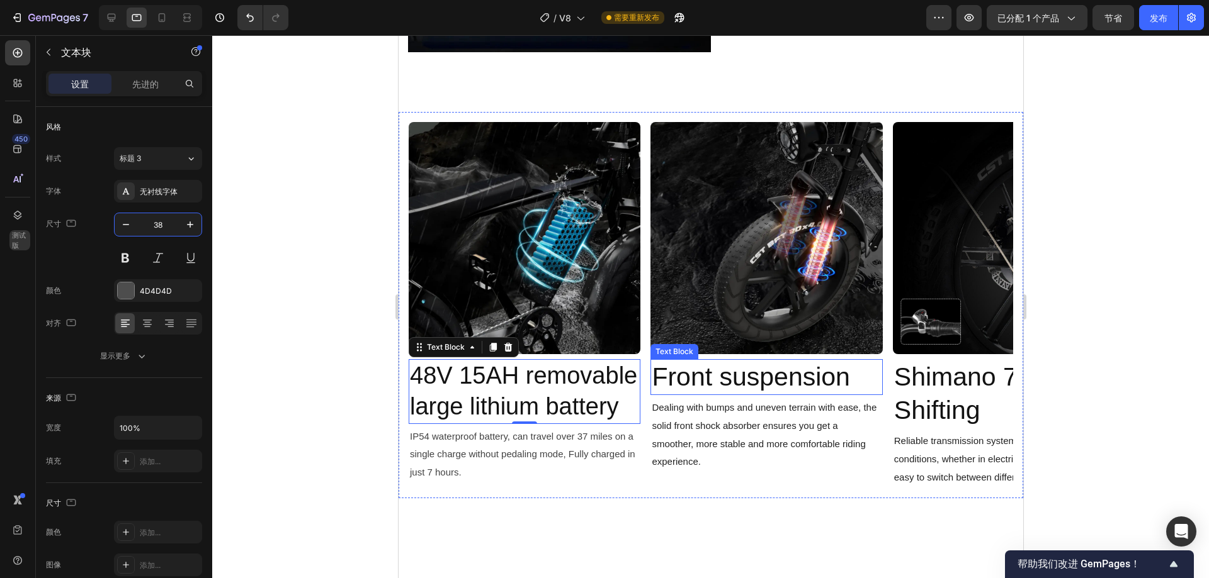
click at [677, 363] on span "Front suspension" at bounding box center [750, 377] width 198 height 29
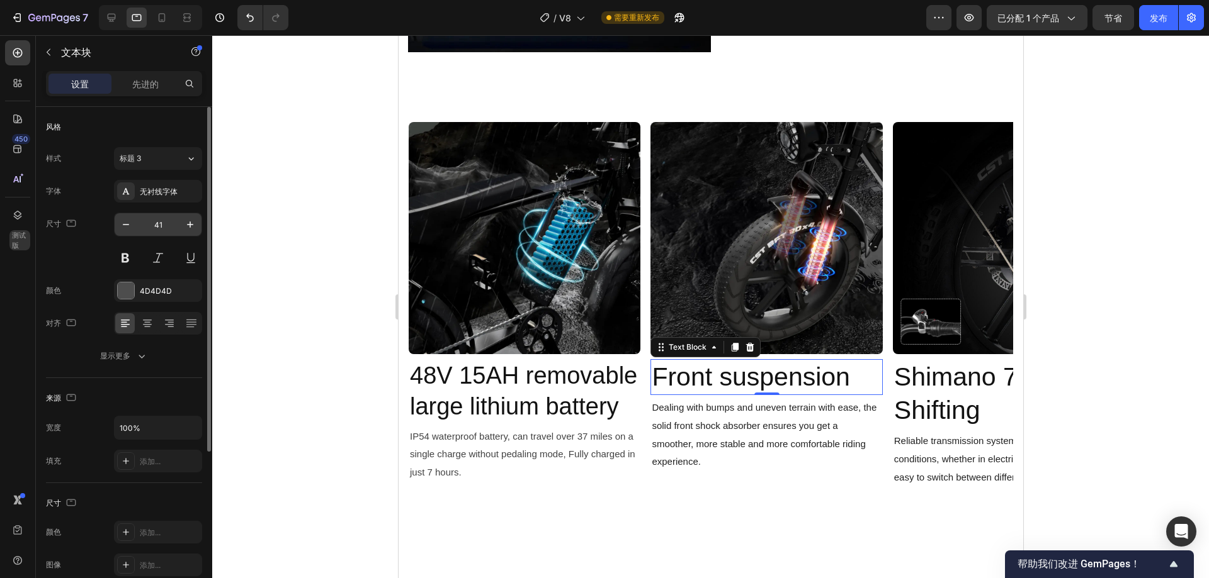
click at [158, 227] on input "41" at bounding box center [158, 224] width 42 height 23
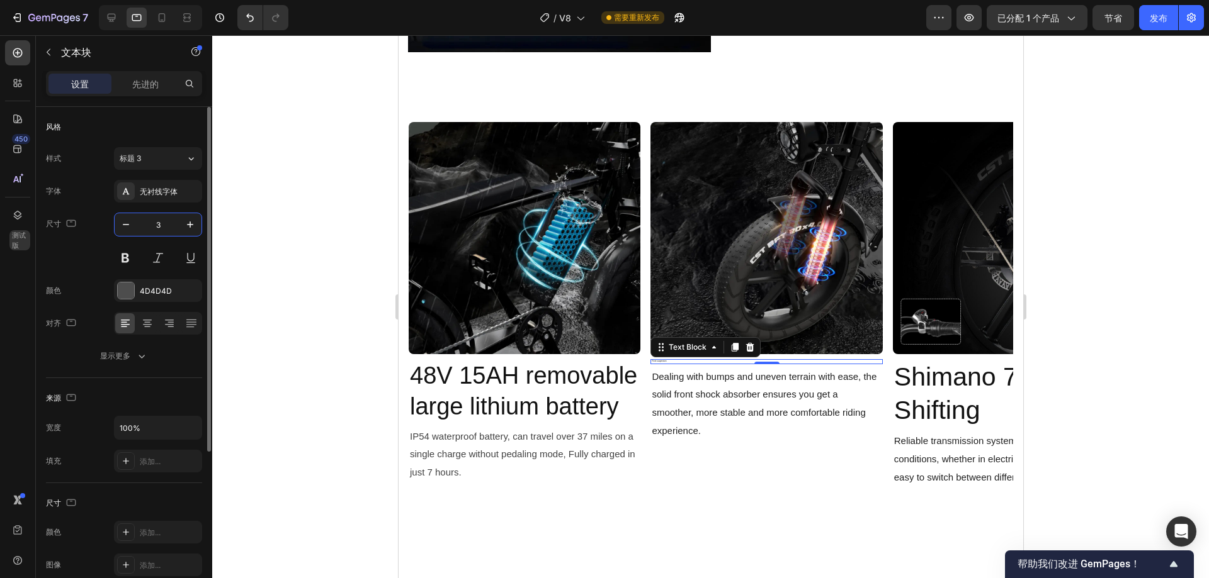
type input "38"
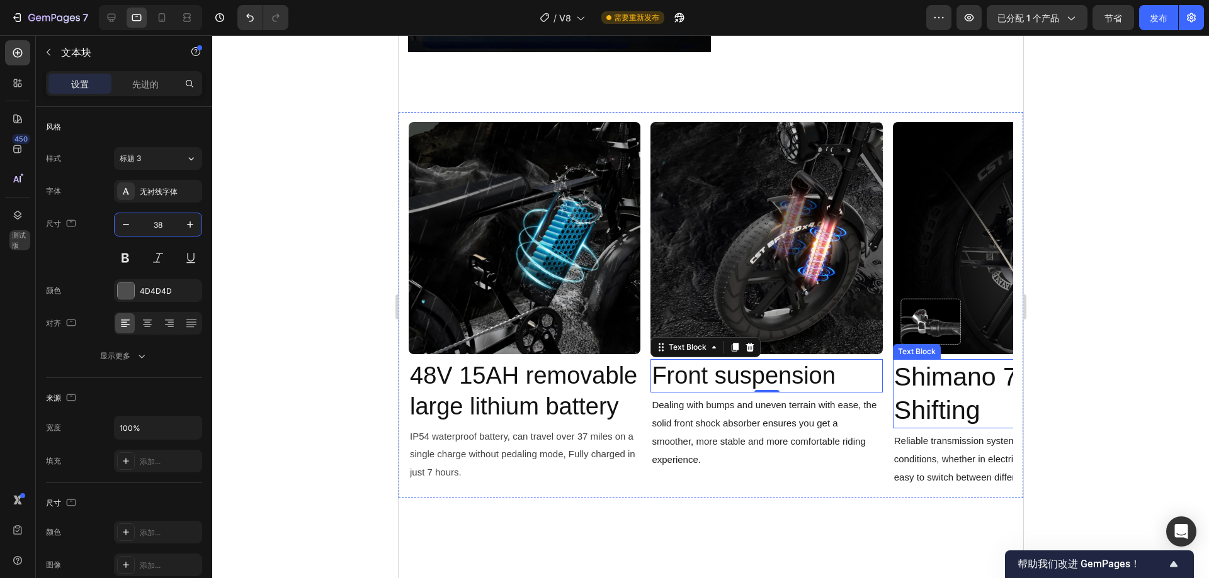
click at [937, 385] on p "Shimano 7-Speed Shifting" at bounding box center [1007, 394] width 229 height 67
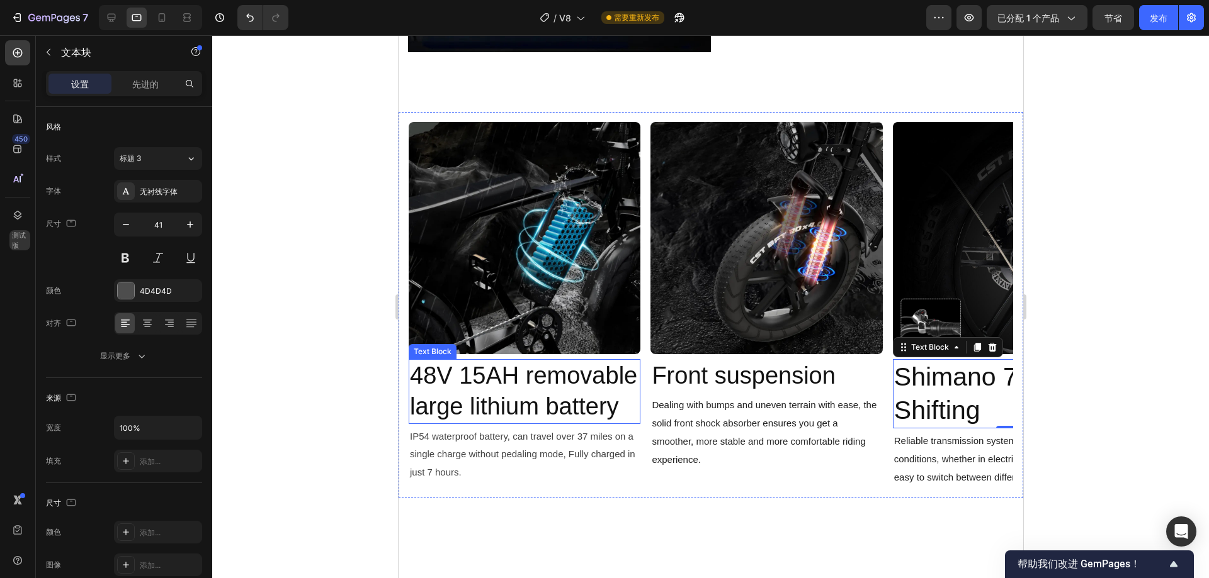
click at [493, 363] on span "48V 15AH removable large lithium battery" at bounding box center [522, 391] width 227 height 57
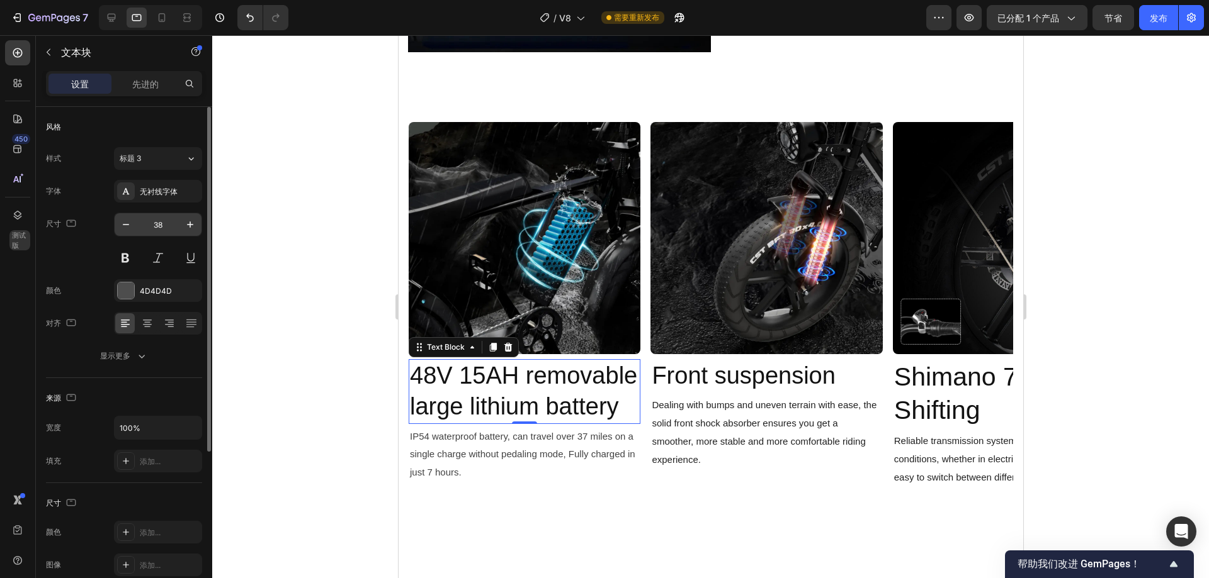
click at [158, 227] on input "38" at bounding box center [158, 224] width 42 height 23
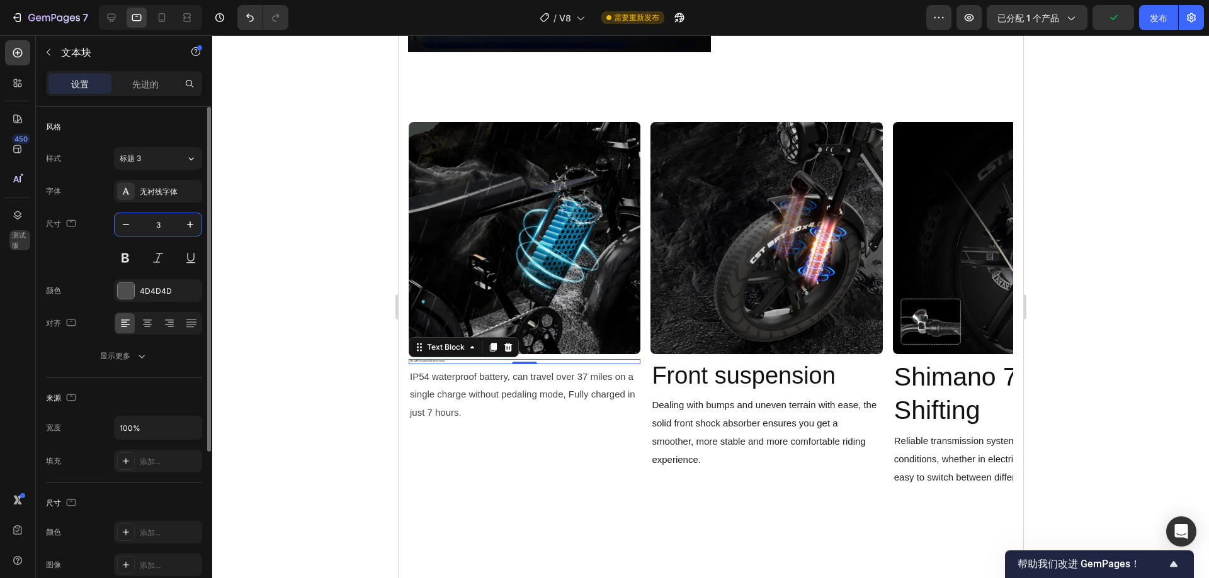
type input "30"
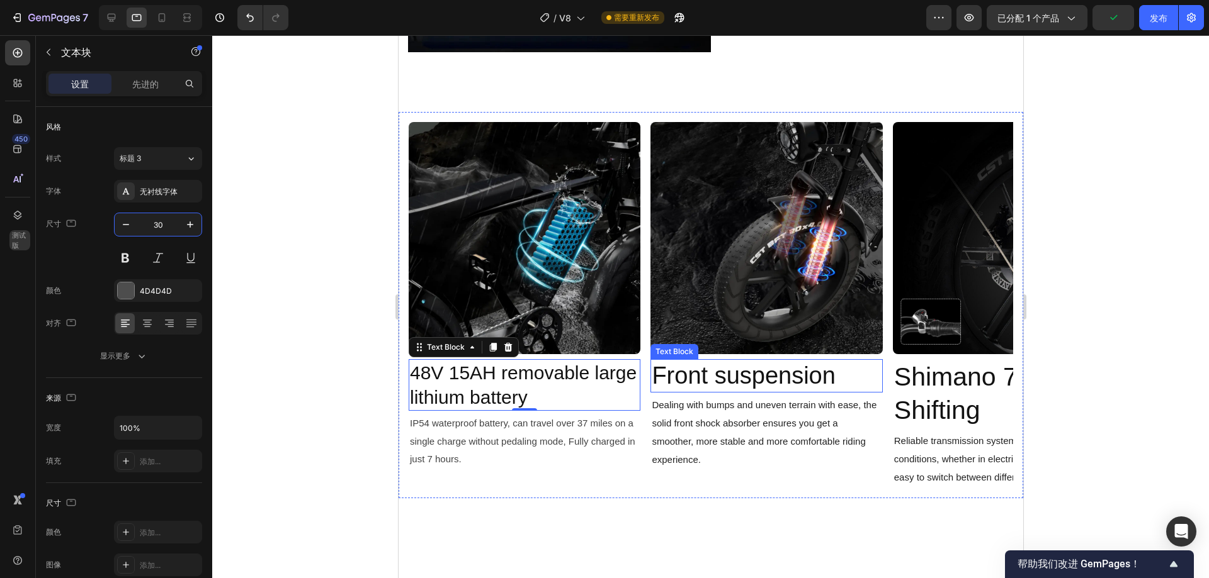
click at [740, 367] on span "Front suspension" at bounding box center [743, 376] width 184 height 26
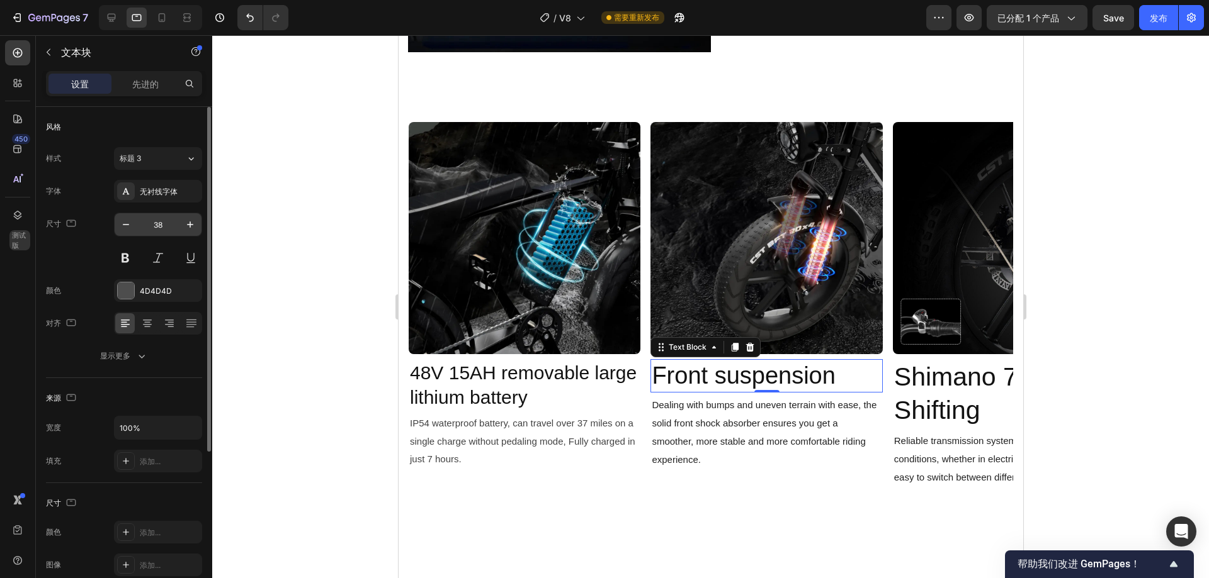
click at [156, 218] on input "38" at bounding box center [158, 224] width 42 height 23
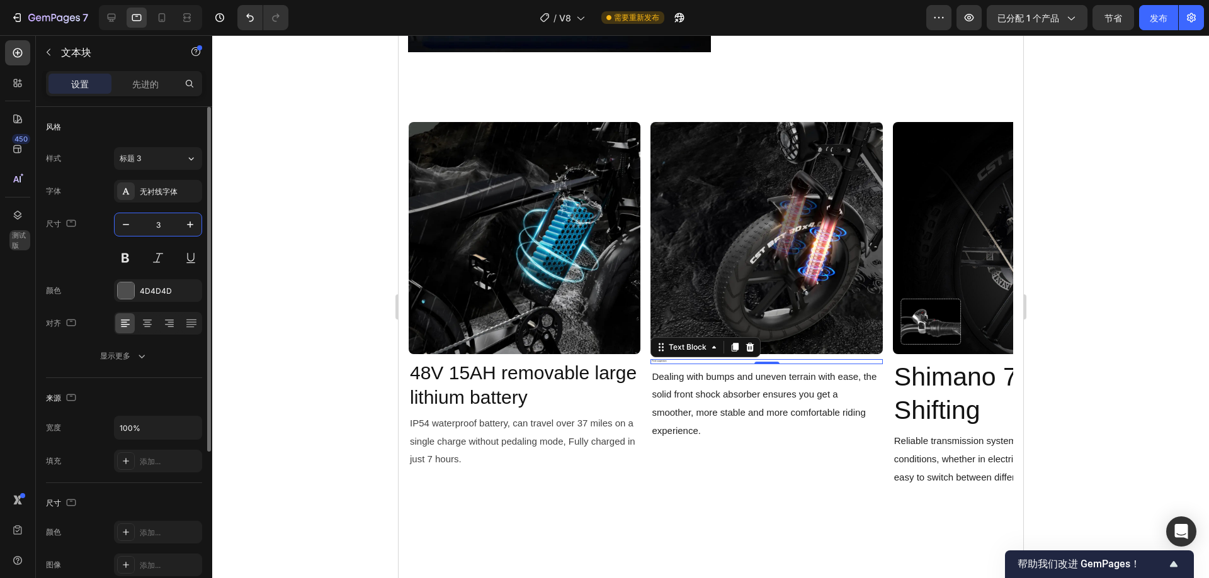
type input "30"
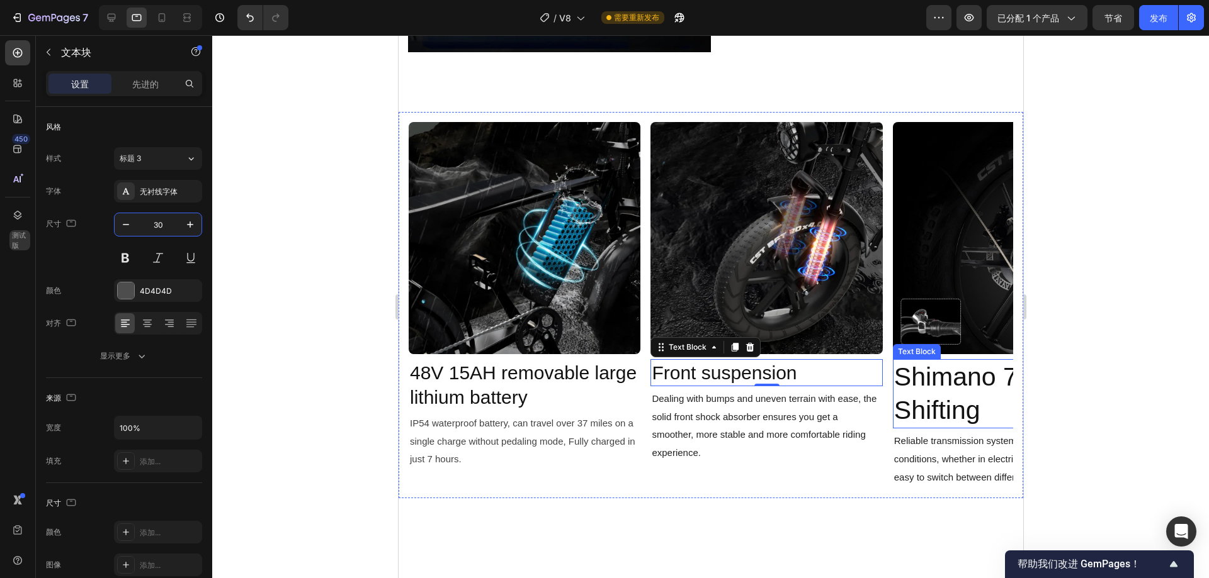
click at [927, 375] on span "Shimano 7-Speed Shifting" at bounding box center [996, 394] width 206 height 62
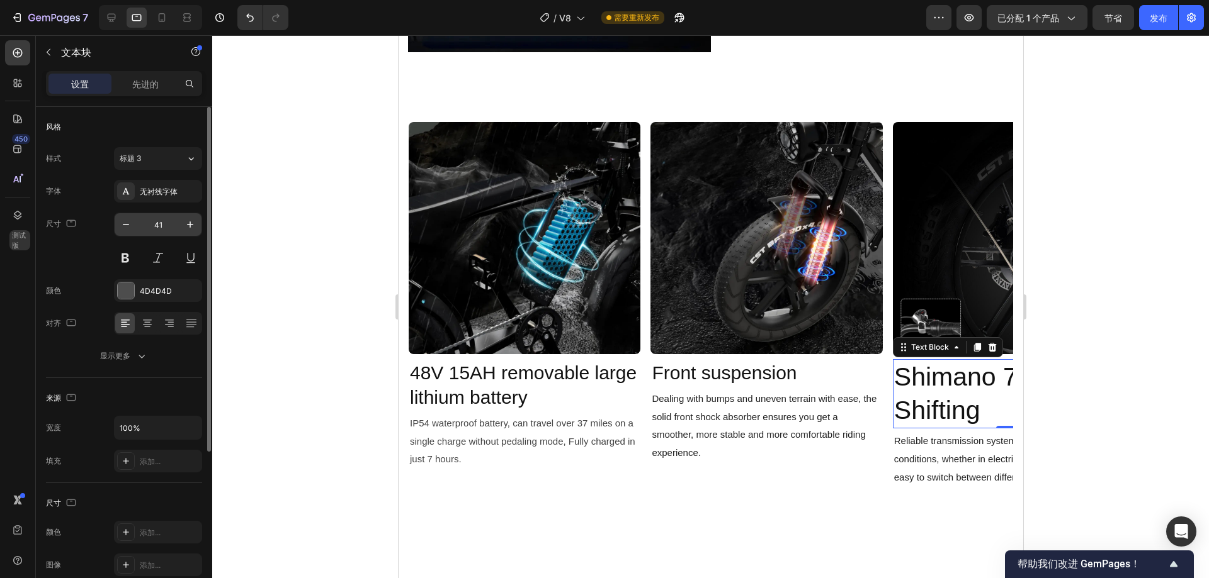
click at [161, 233] on input "41" at bounding box center [158, 224] width 42 height 23
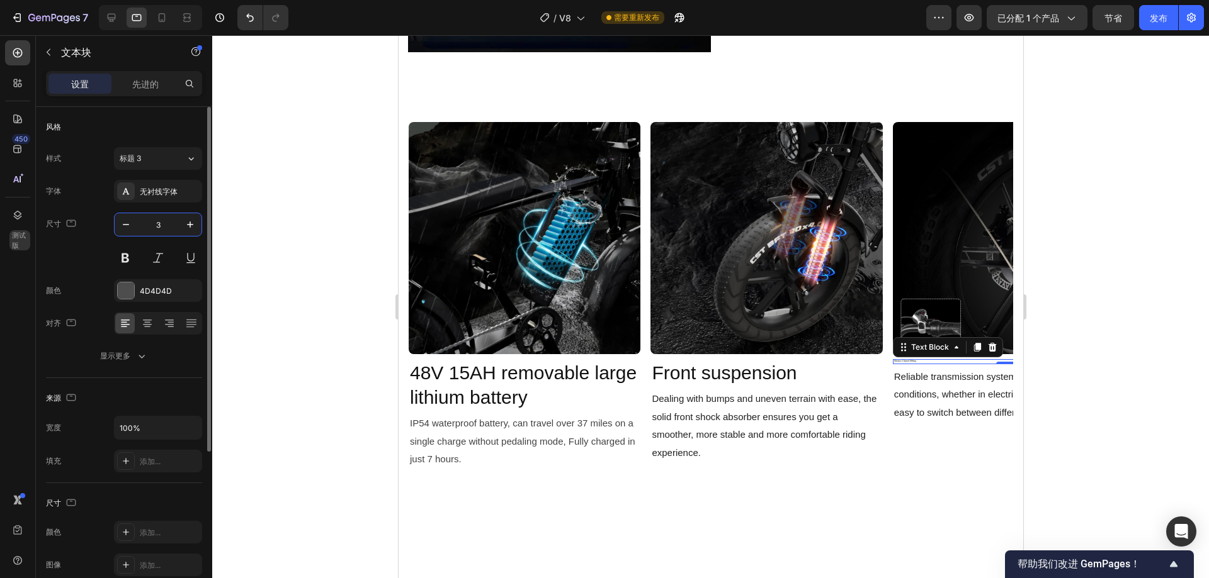
type input "30"
click at [1090, 427] on div at bounding box center [710, 306] width 996 height 543
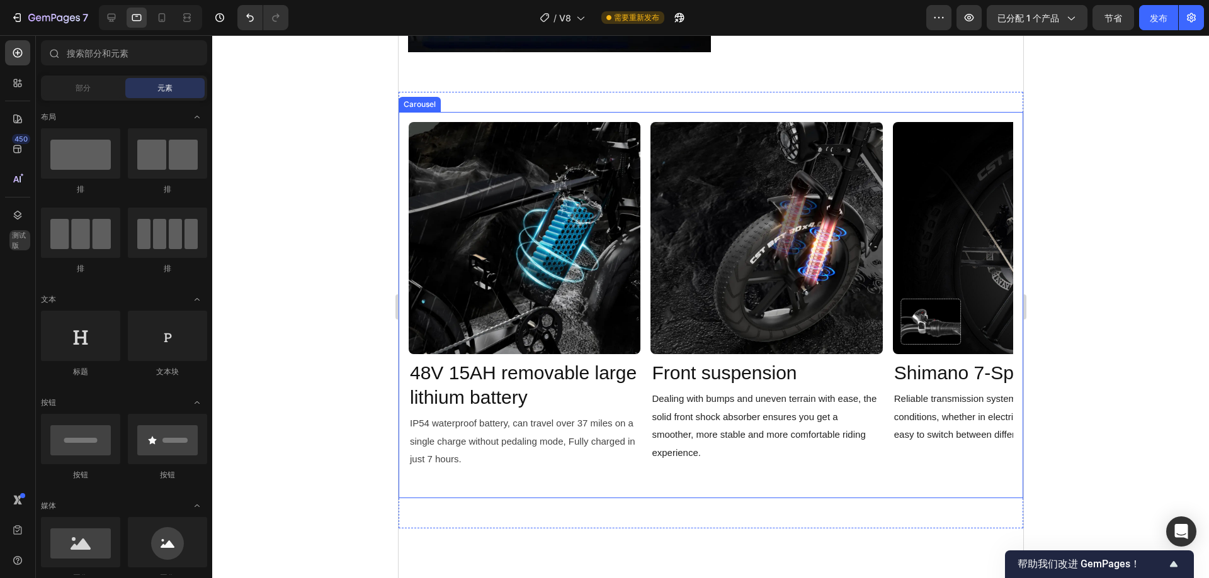
click at [888, 437] on div "Image 48V 15AH removable large lithium battery Text Block IP54 waterproof batte…" at bounding box center [710, 305] width 604 height 366
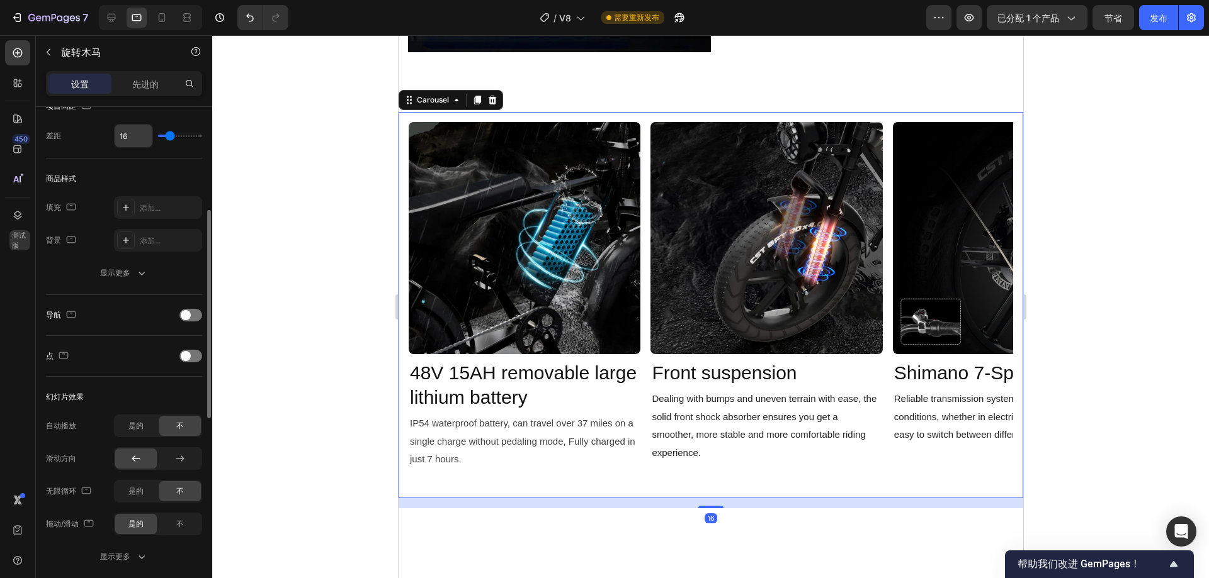
scroll to position [504, 0]
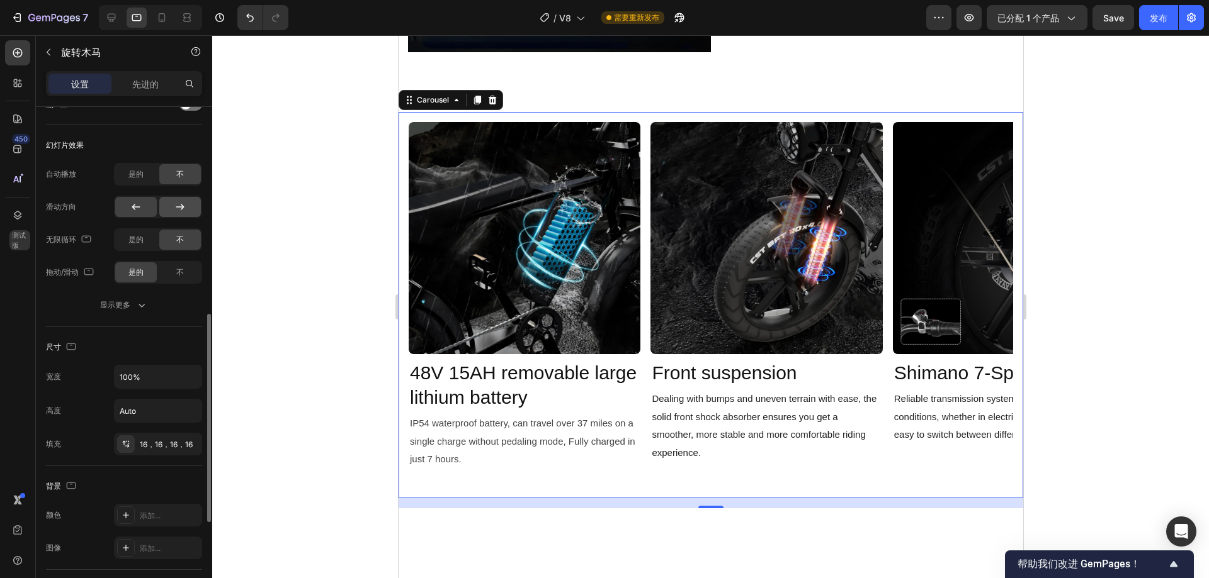
click at [181, 207] on icon at bounding box center [180, 207] width 8 height 6
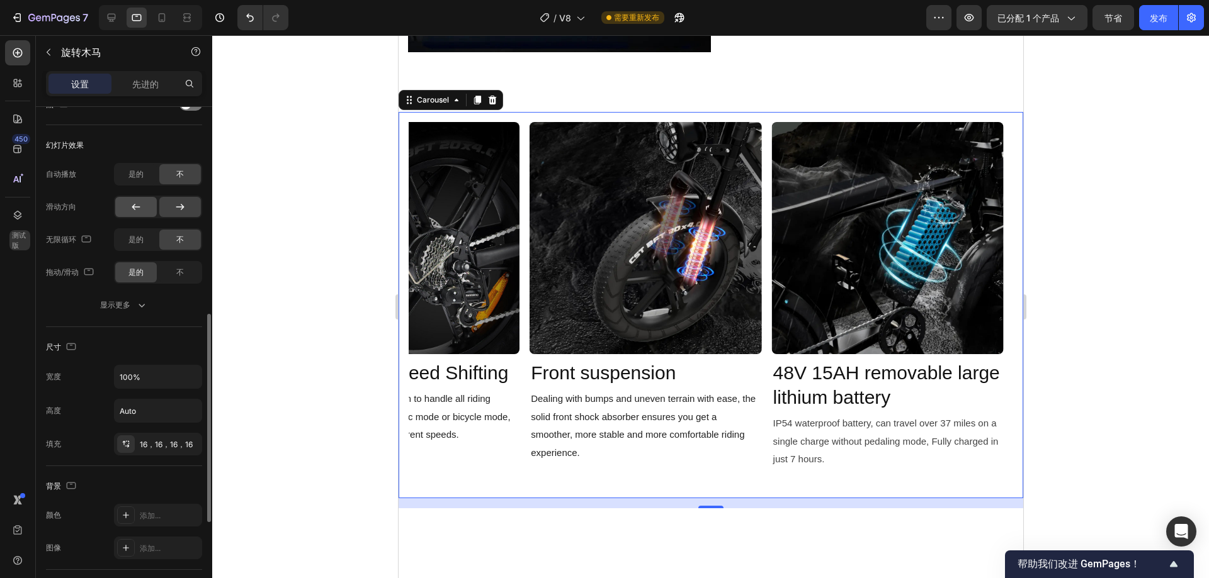
click at [140, 208] on icon at bounding box center [136, 207] width 13 height 13
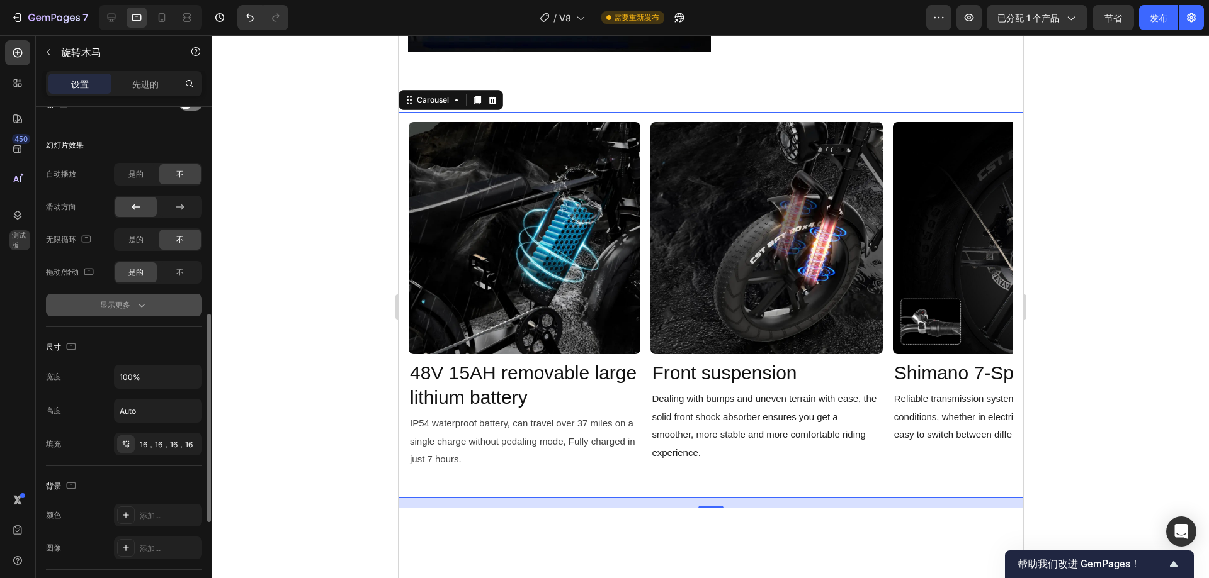
click at [145, 303] on icon "button" at bounding box center [141, 305] width 13 height 13
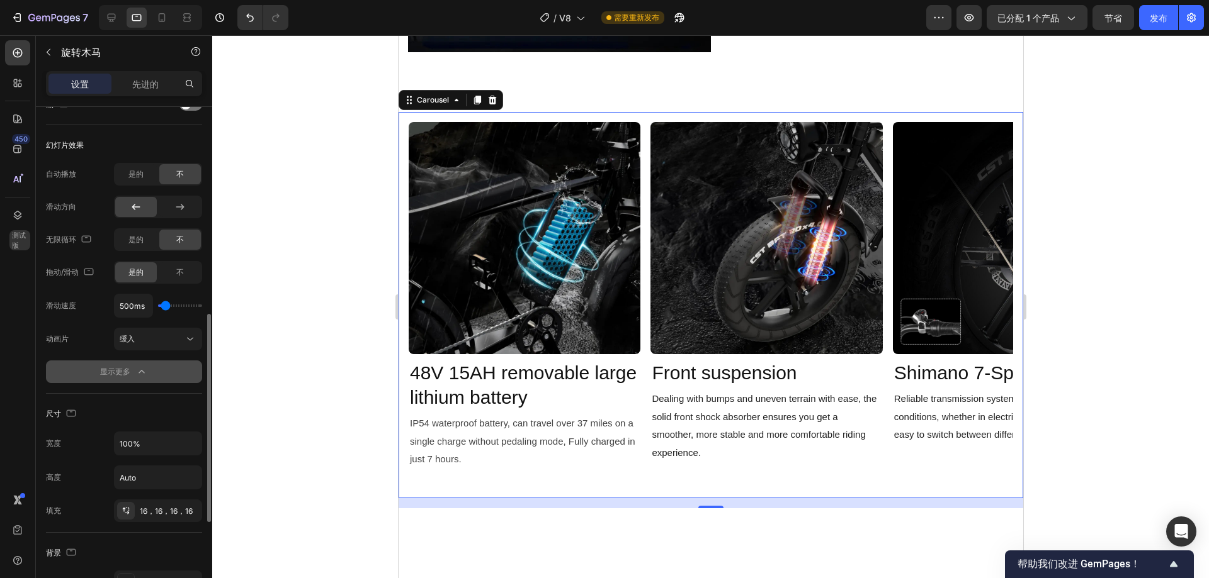
scroll to position [378, 0]
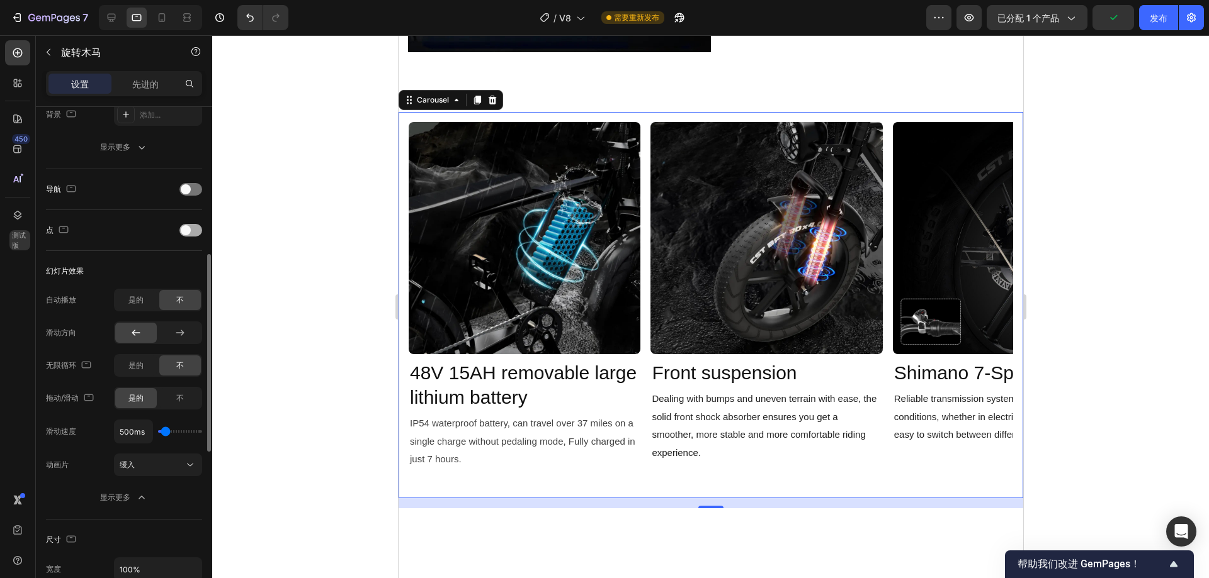
click at [189, 231] on span at bounding box center [186, 230] width 10 height 10
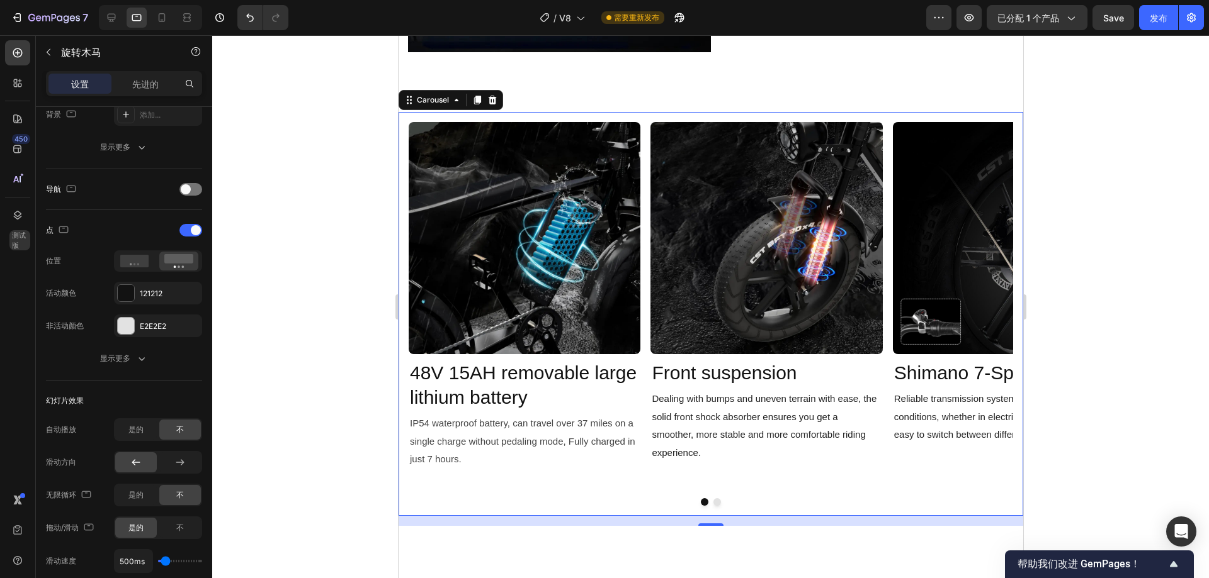
click at [713, 499] on button "Dot" at bounding box center [717, 503] width 8 height 8
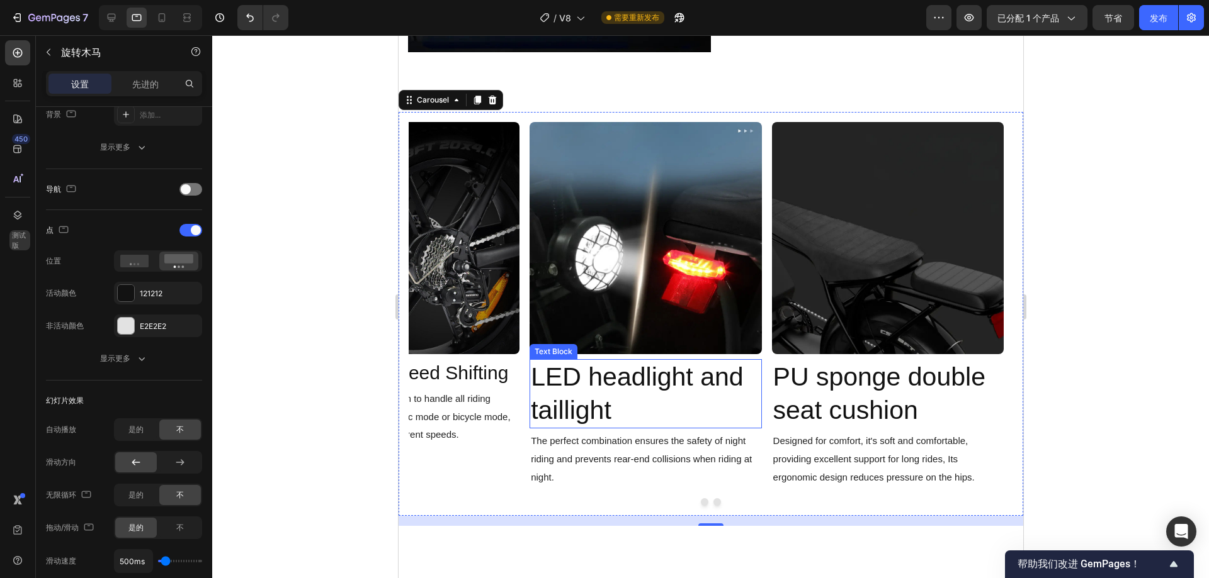
click at [577, 385] on p "LED headlight and taillight" at bounding box center [644, 394] width 229 height 67
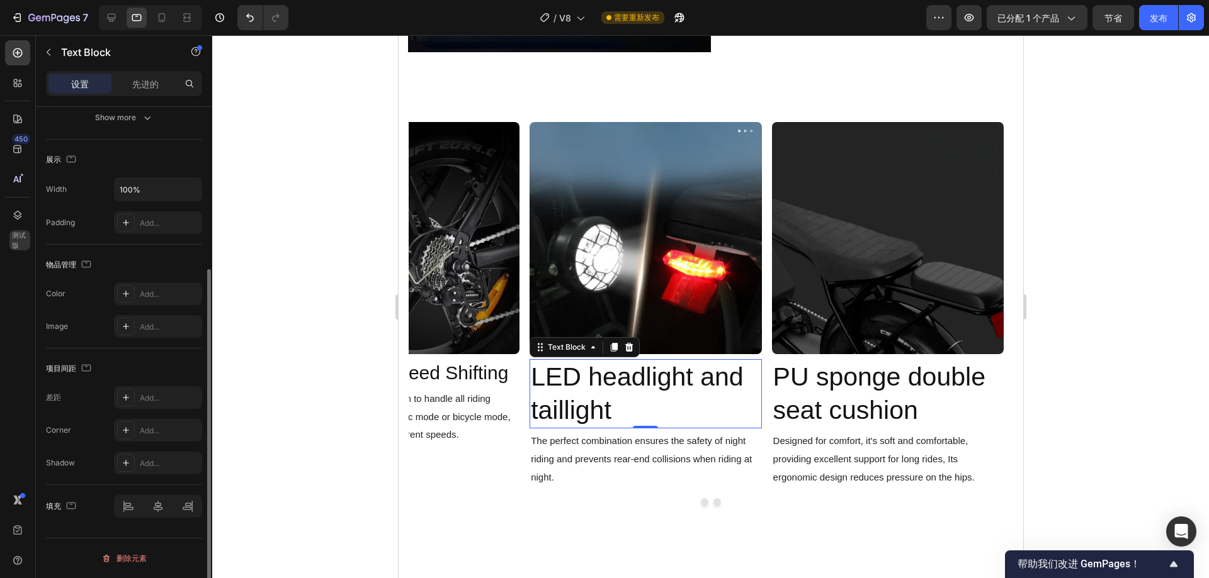
scroll to position [0, 0]
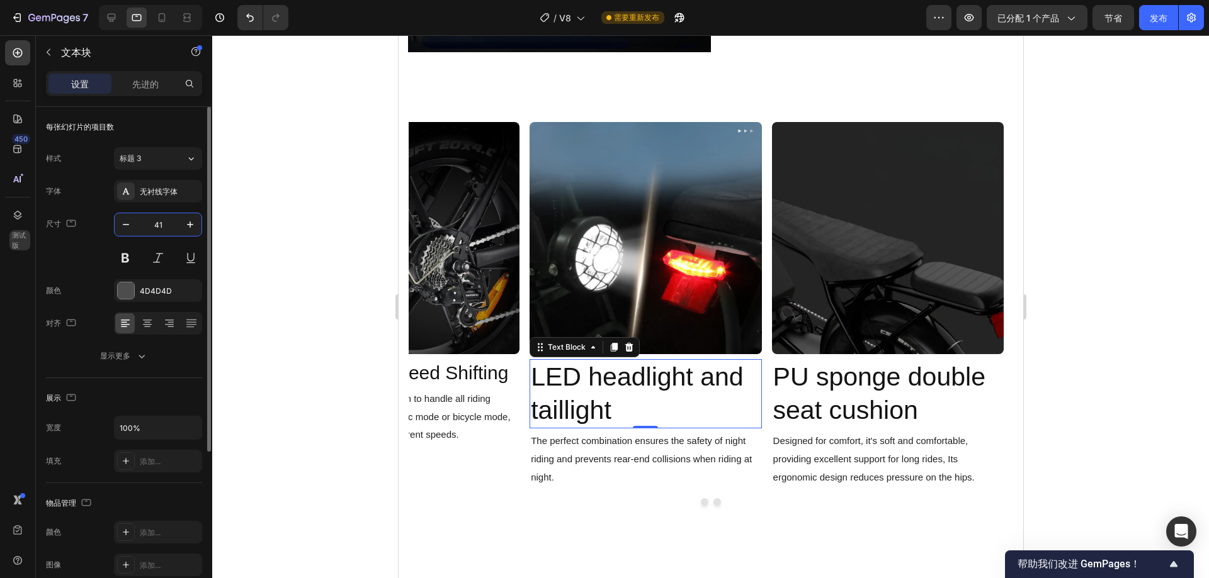
click at [155, 220] on input "41" at bounding box center [158, 224] width 42 height 23
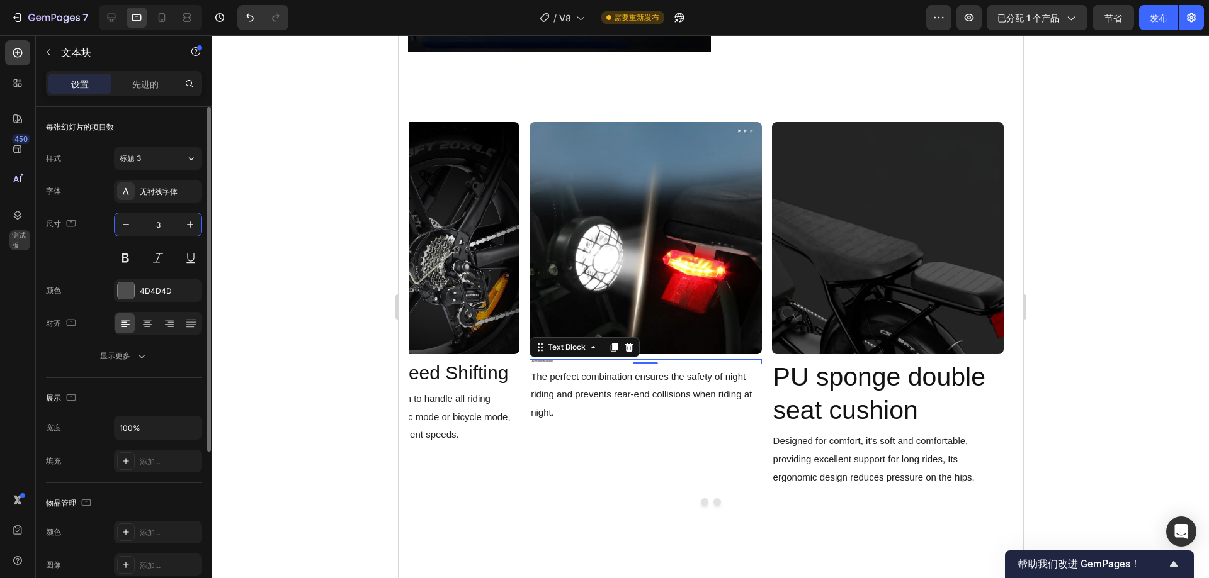
type input "30"
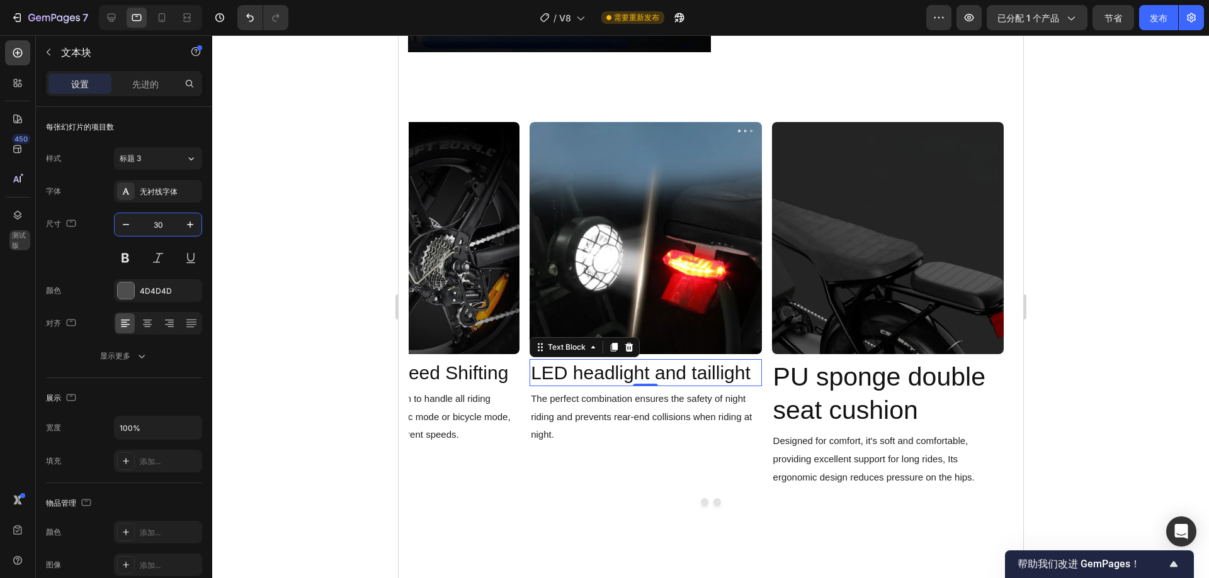
click at [799, 376] on span "PU sponge double seat cushion" at bounding box center [878, 394] width 212 height 62
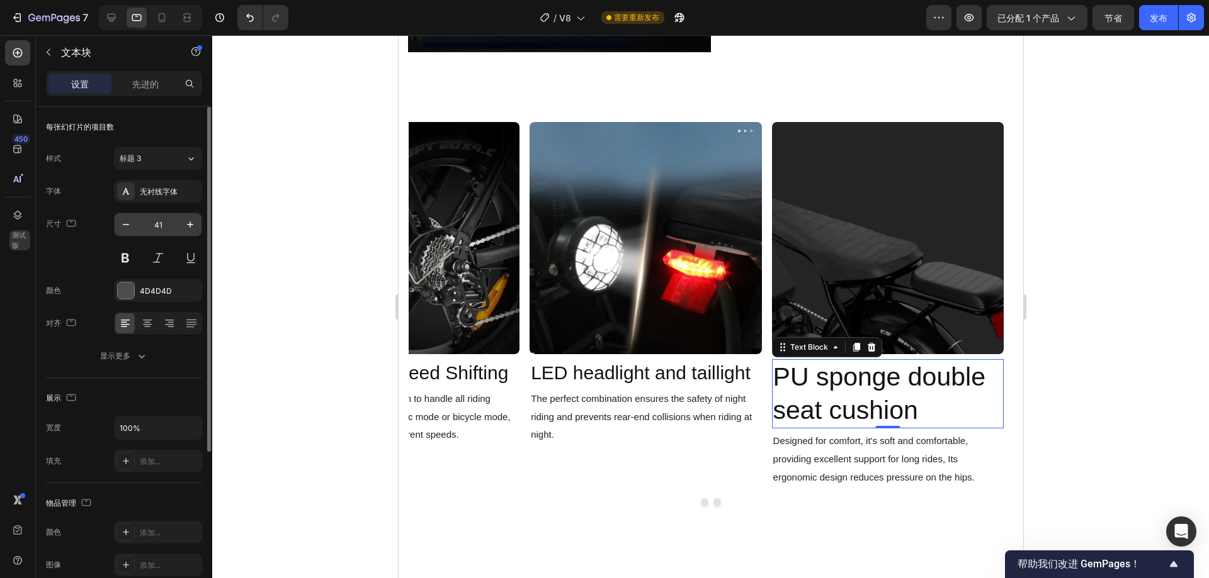
click at [167, 227] on input "41" at bounding box center [158, 224] width 42 height 23
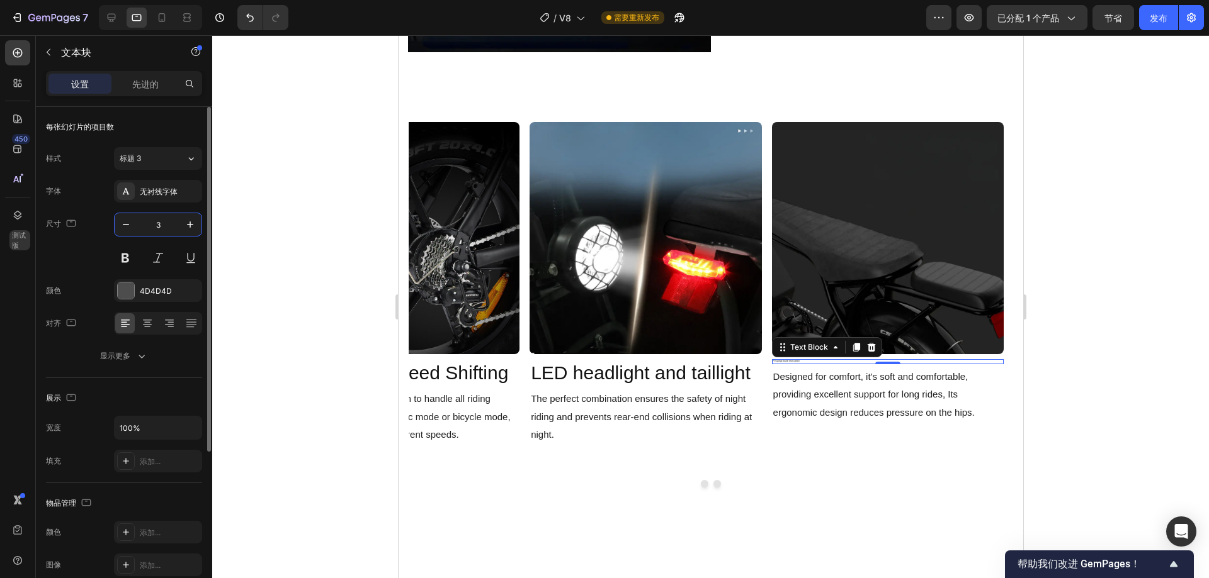
type input "30"
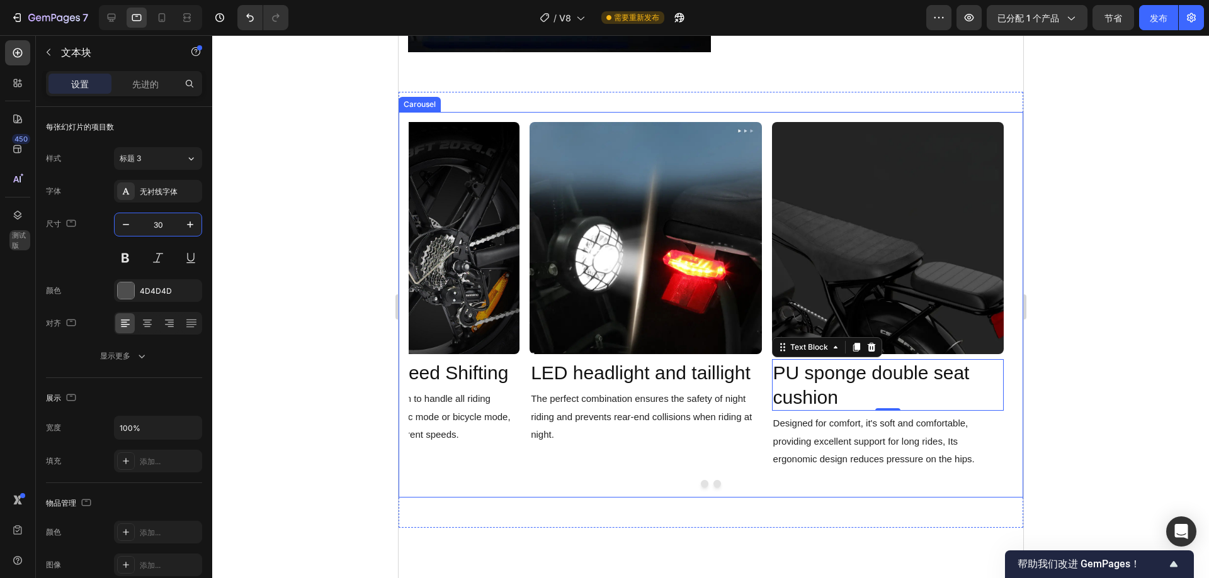
click at [704, 480] on div at bounding box center [710, 484] width 604 height 8
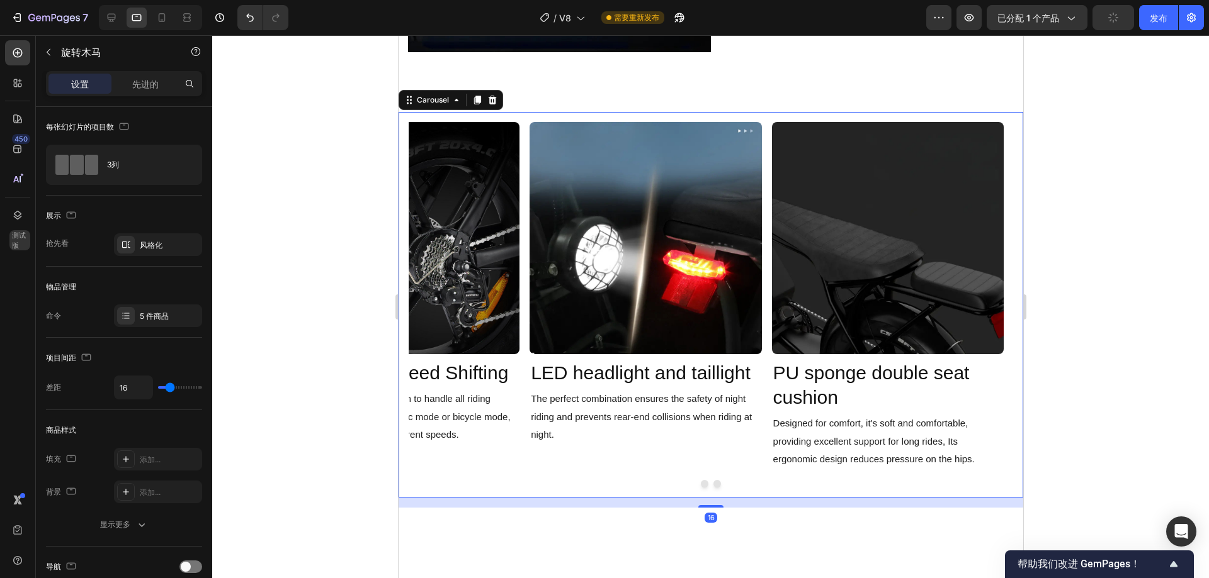
click at [700, 480] on button "Dot" at bounding box center [704, 484] width 8 height 8
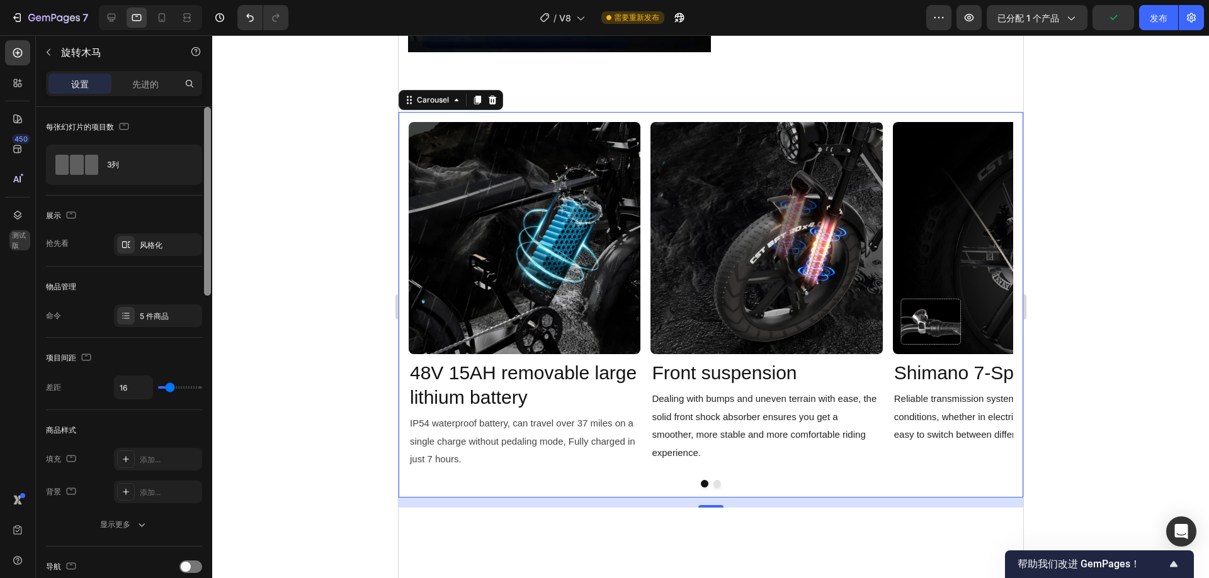
scroll to position [252, 0]
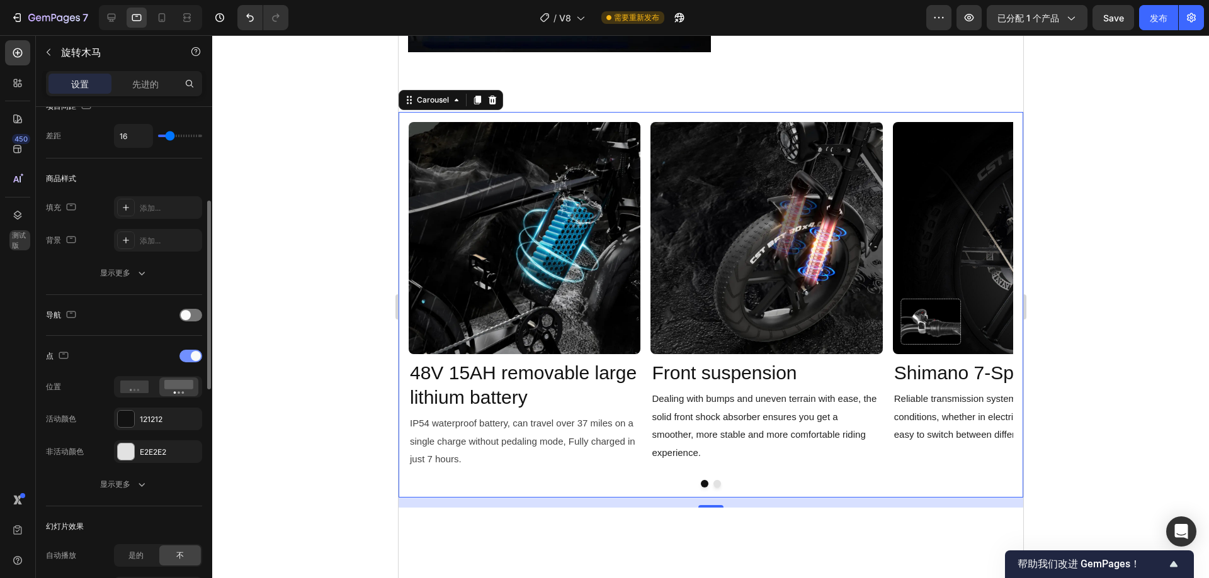
click at [191, 356] on span at bounding box center [196, 356] width 10 height 10
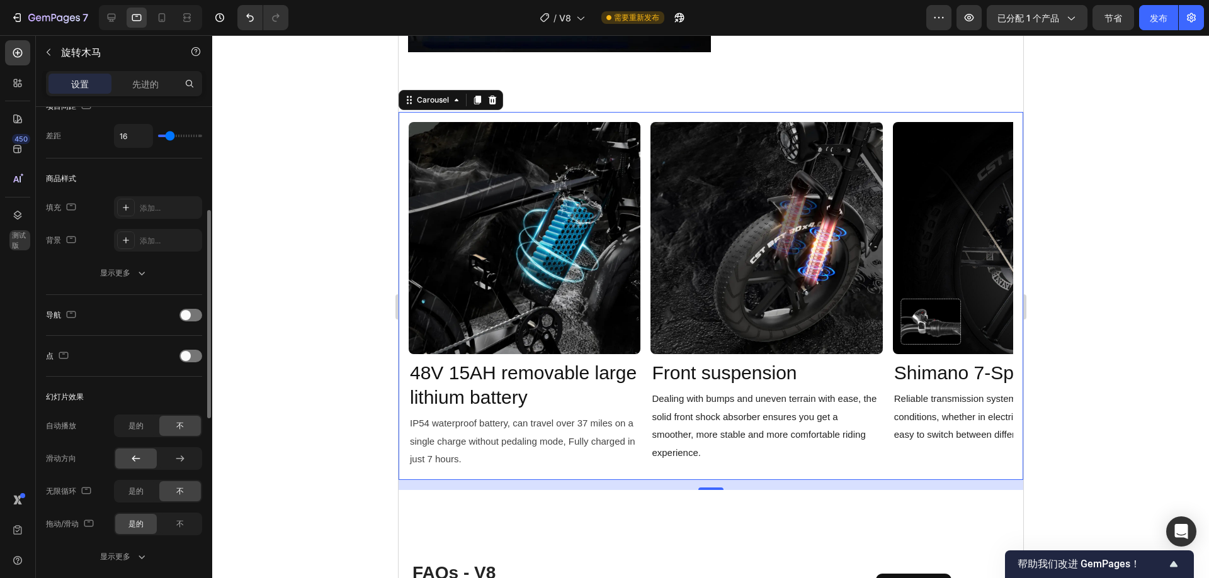
scroll to position [0, 0]
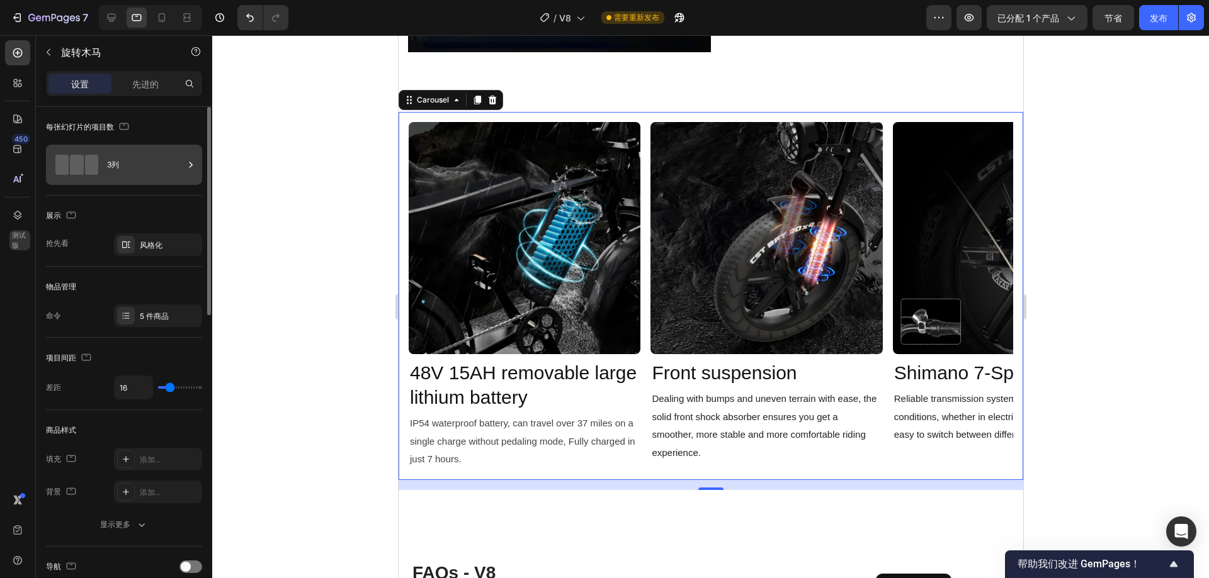
click at [121, 167] on div "3列" at bounding box center [145, 164] width 77 height 29
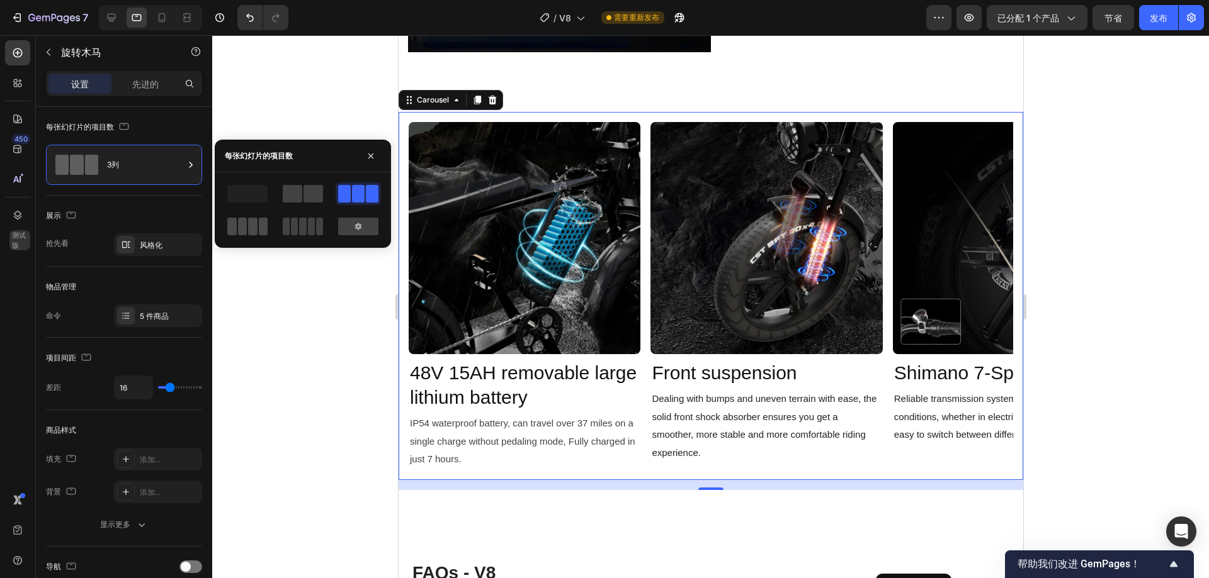
click at [239, 234] on span at bounding box center [242, 227] width 9 height 18
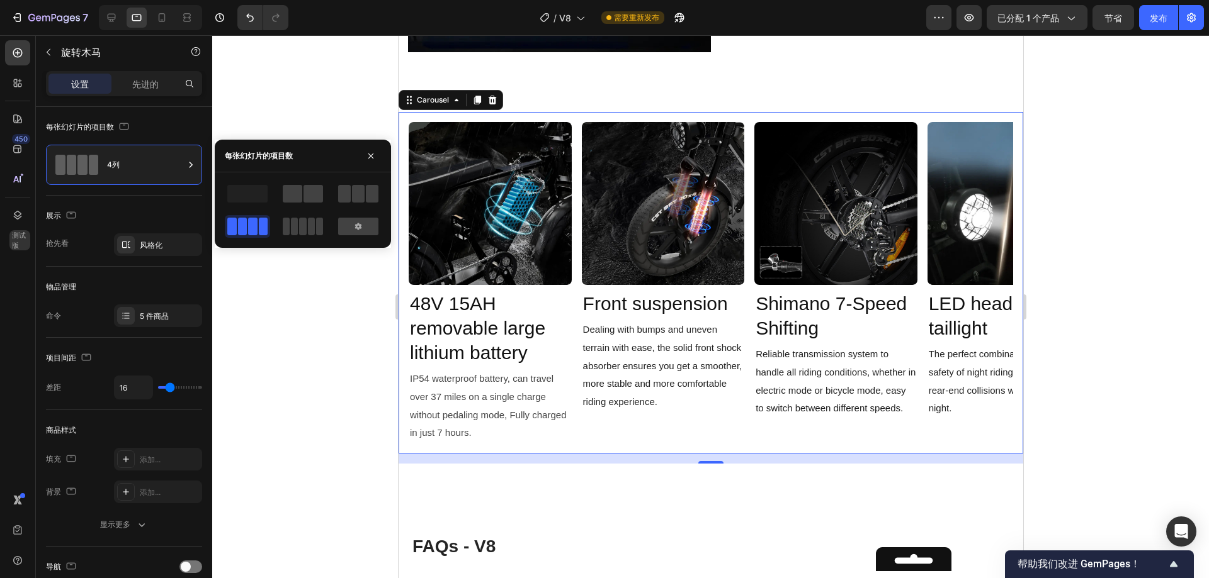
click at [327, 363] on div at bounding box center [710, 306] width 996 height 543
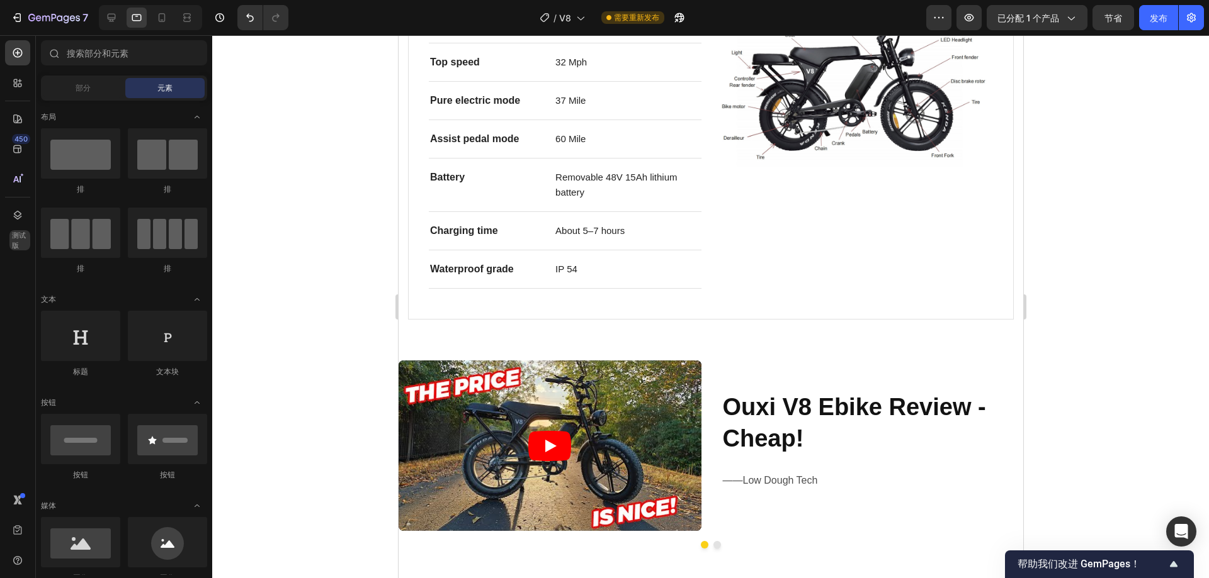
scroll to position [799, 0]
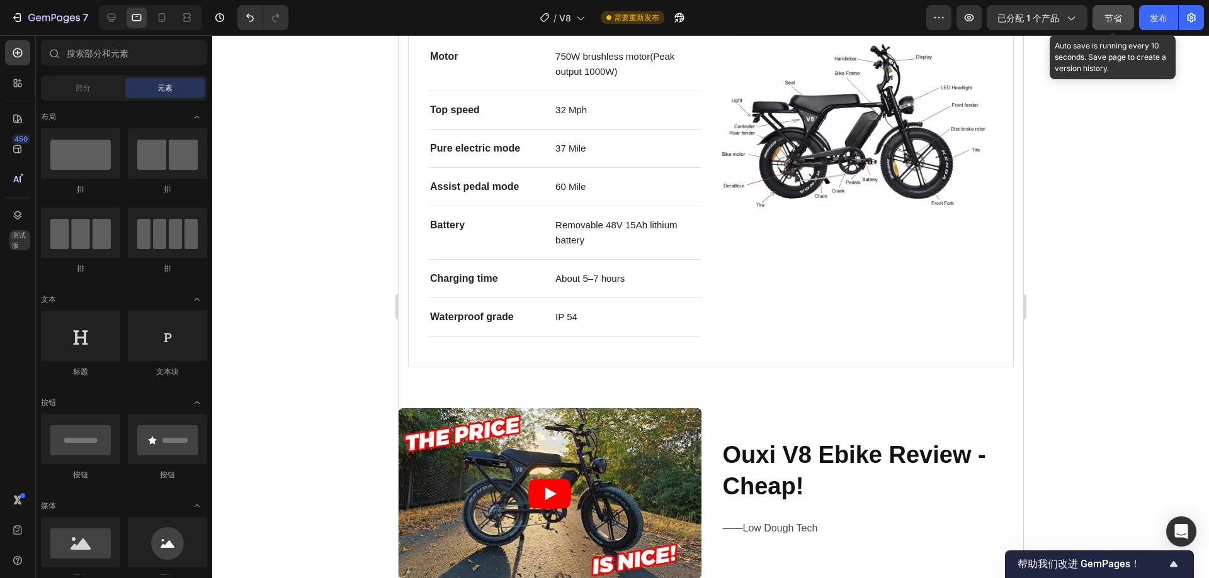
click at [1107, 27] on button "节省" at bounding box center [1113, 17] width 42 height 25
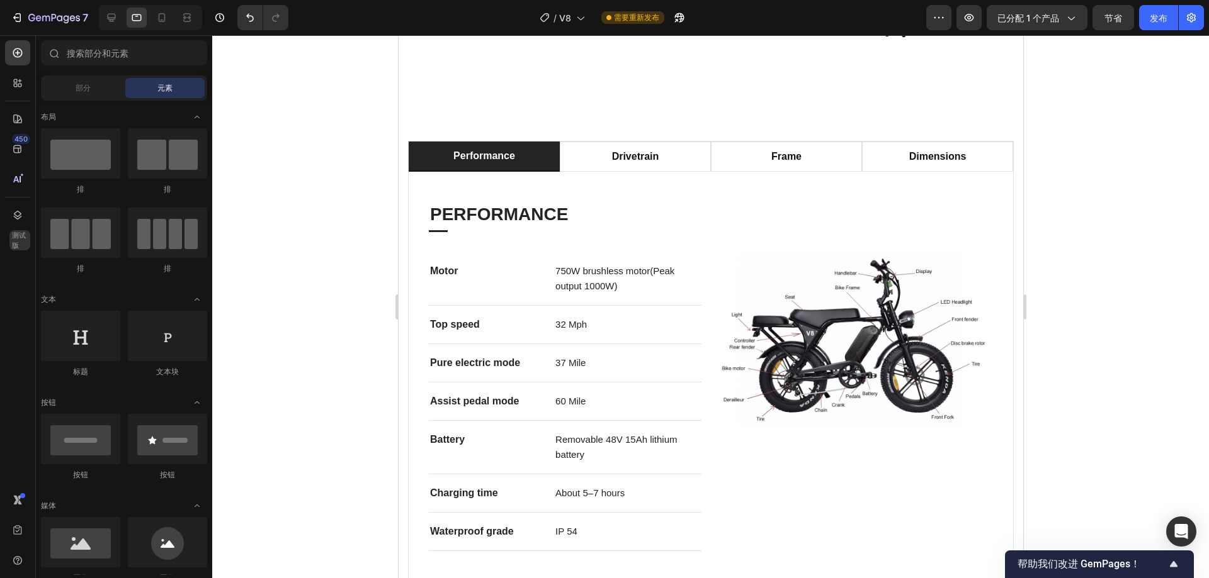
scroll to position [629, 0]
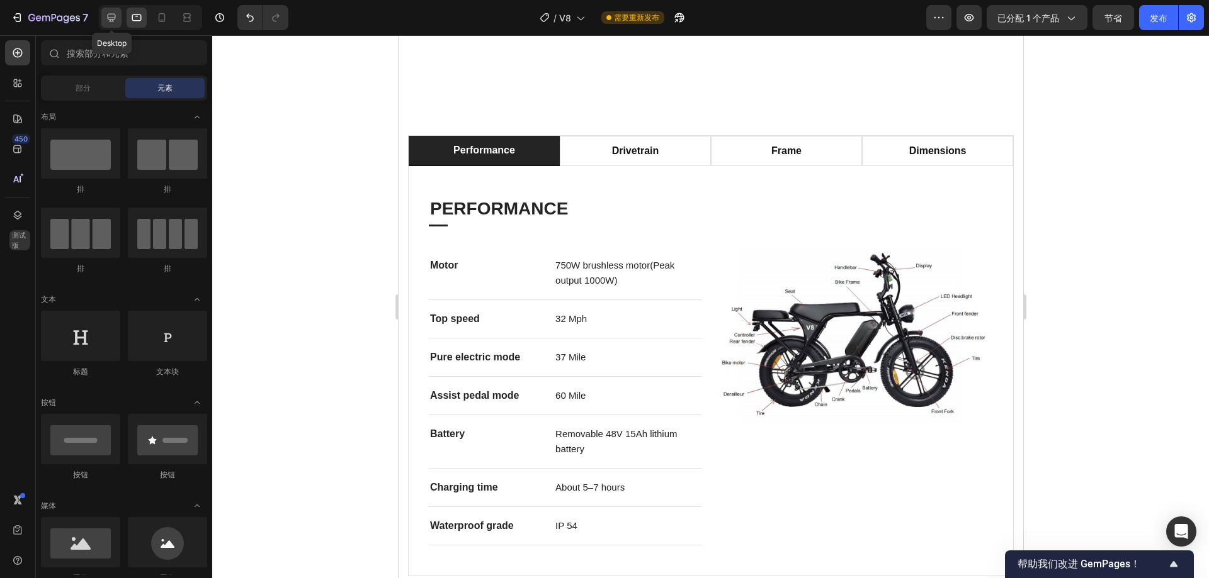
click at [107, 26] on div at bounding box center [111, 18] width 20 height 20
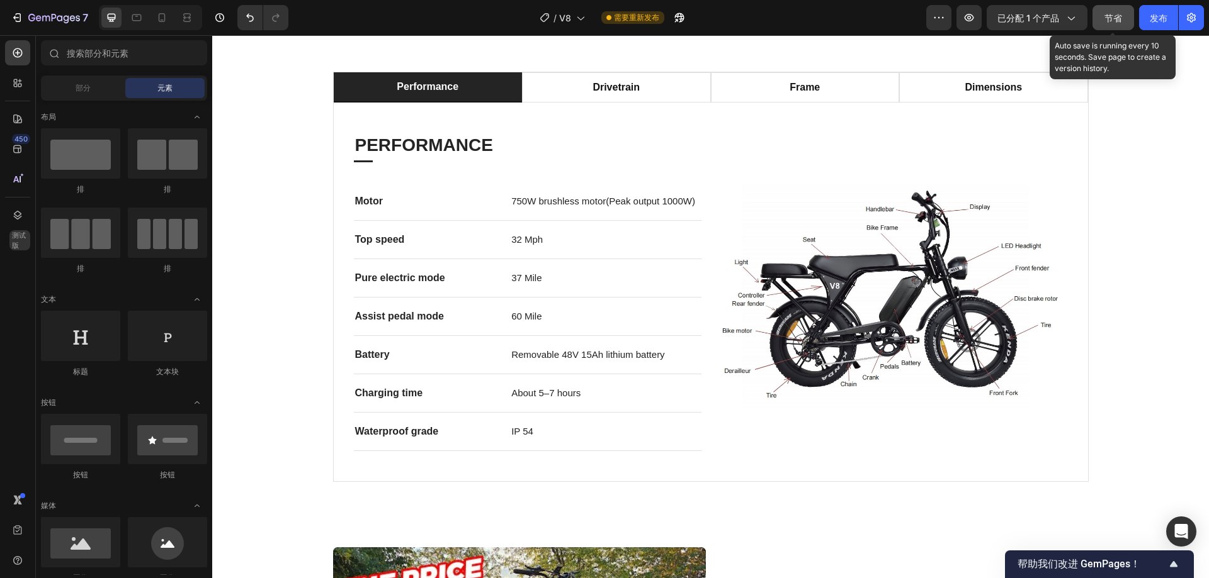
click at [1123, 19] on button "节省" at bounding box center [1113, 17] width 42 height 25
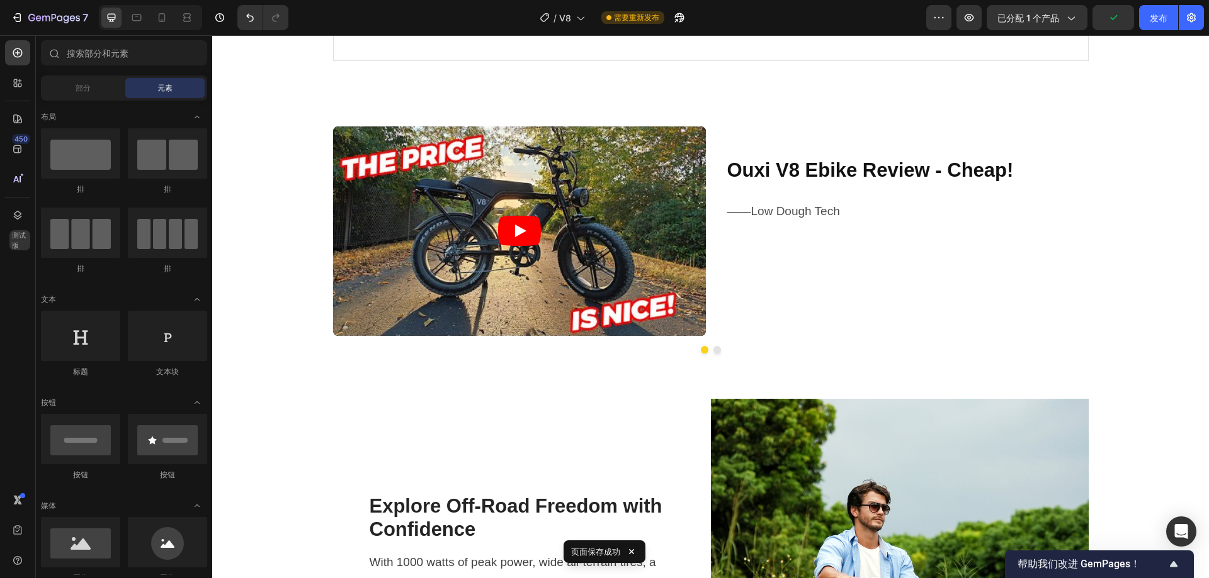
scroll to position [1040, 0]
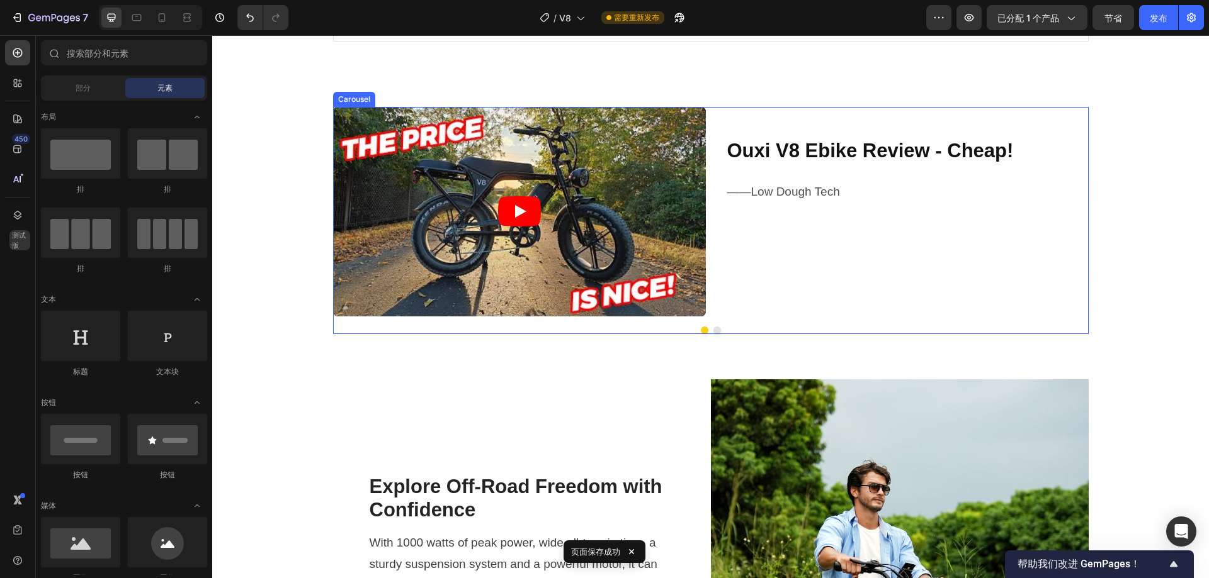
click at [713, 329] on button "Dot" at bounding box center [717, 331] width 8 height 8
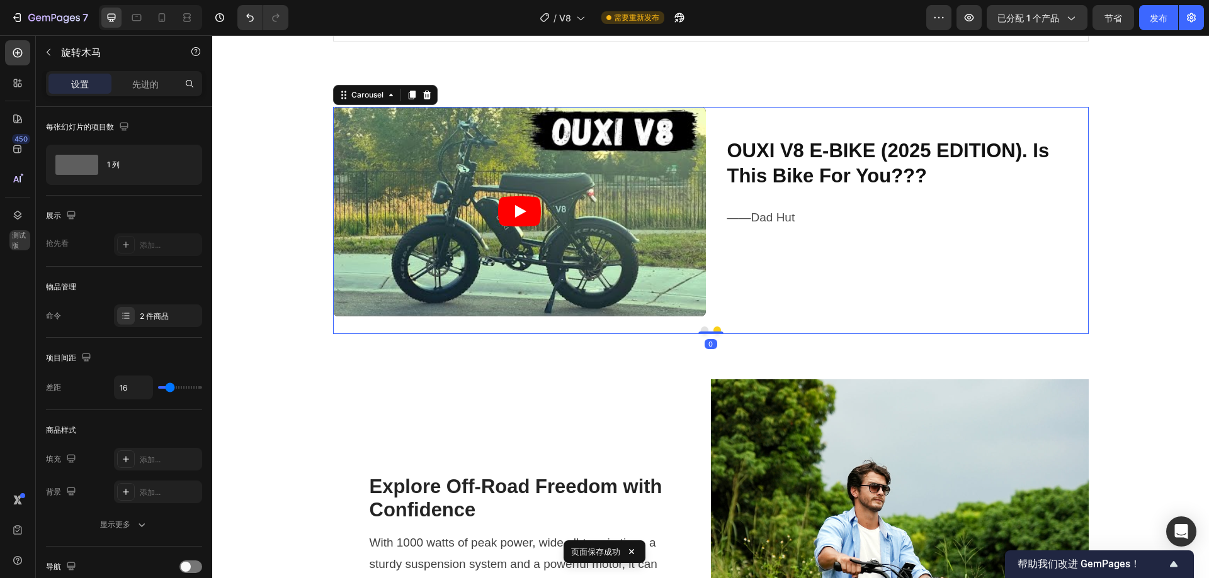
click at [701, 330] on button "Dot" at bounding box center [705, 331] width 8 height 8
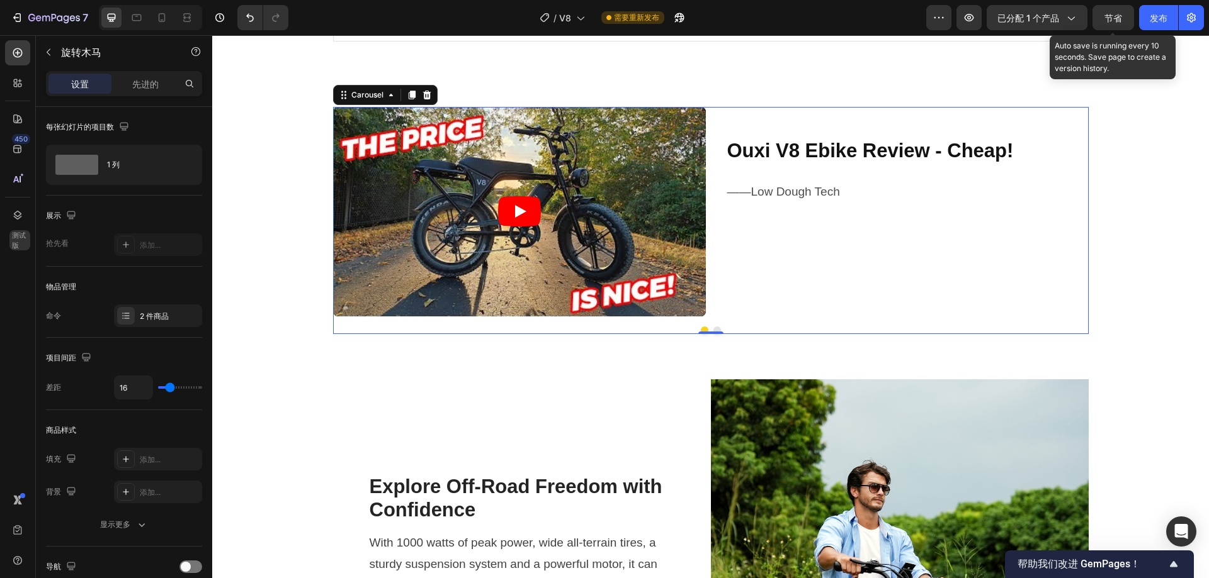
click at [1118, 14] on font "节省" at bounding box center [1113, 18] width 18 height 11
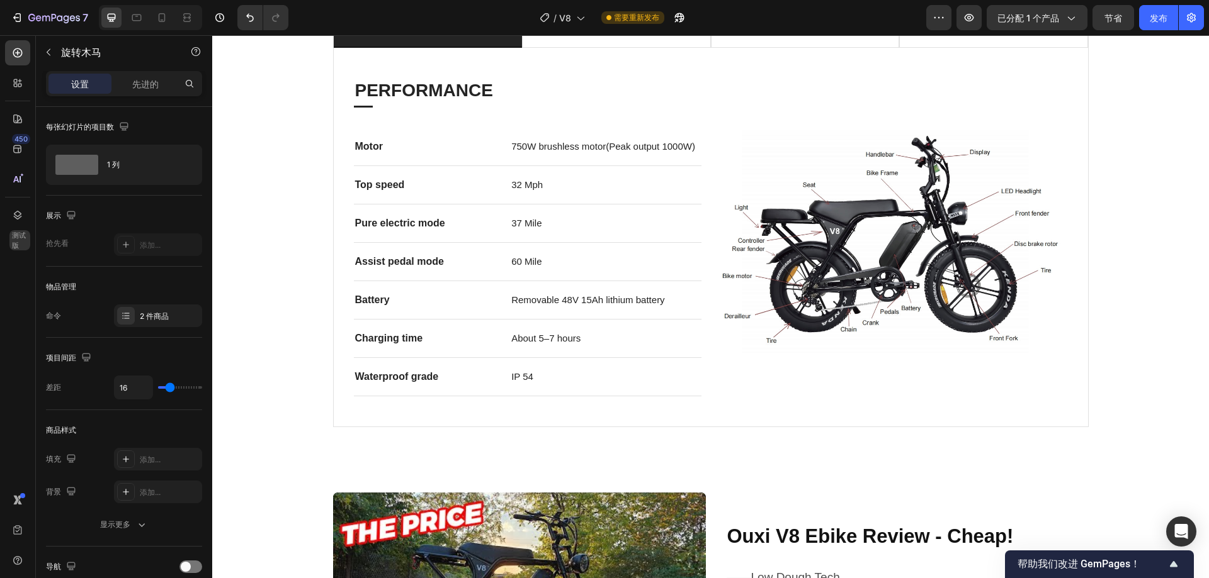
scroll to position [410, 0]
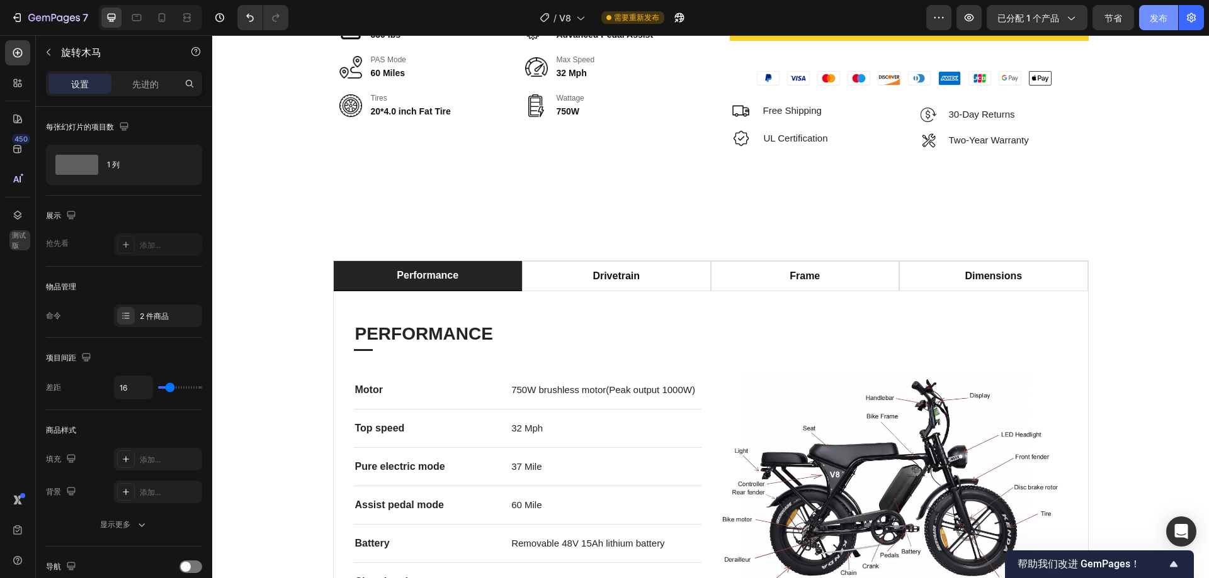
click at [1154, 18] on font "发布" at bounding box center [1158, 18] width 18 height 11
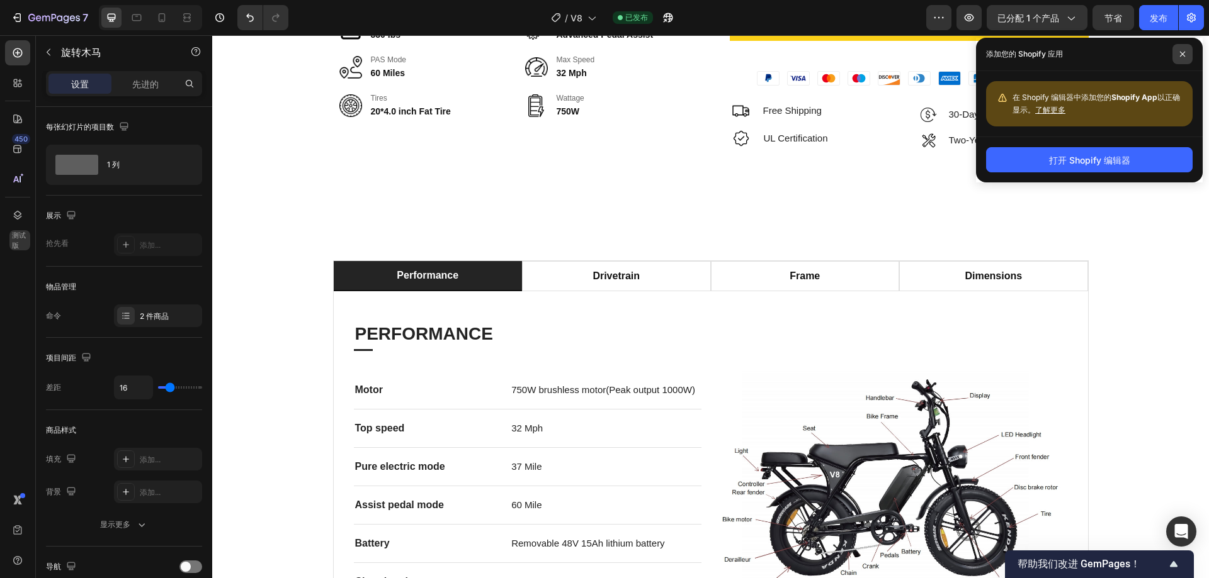
click at [1186, 59] on span at bounding box center [1182, 54] width 20 height 20
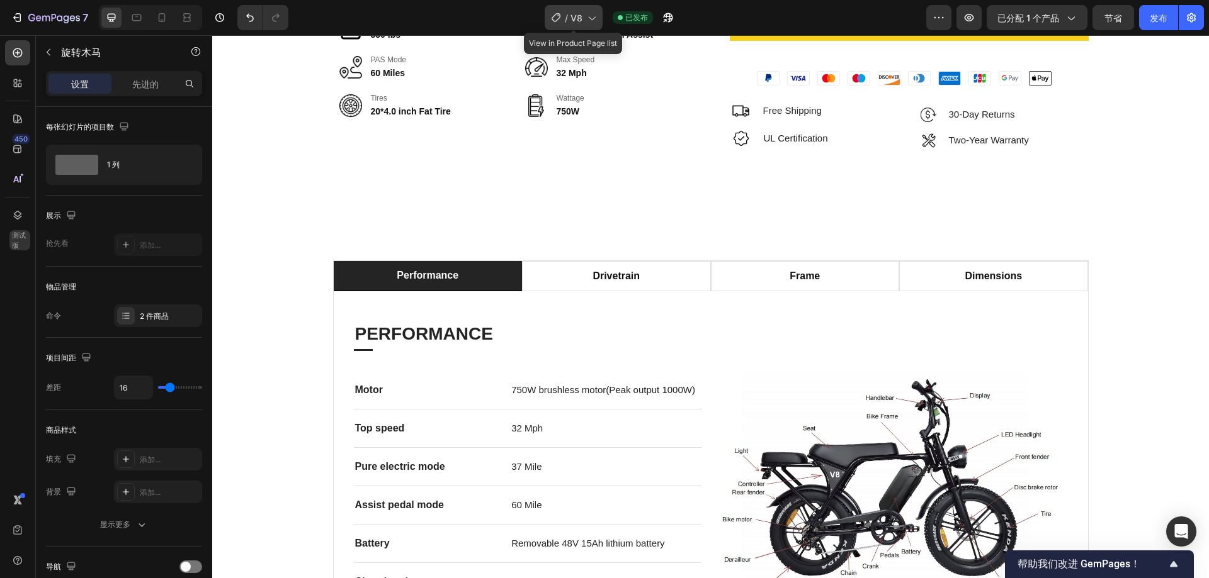
click at [581, 10] on div "/ V8" at bounding box center [573, 17] width 58 height 25
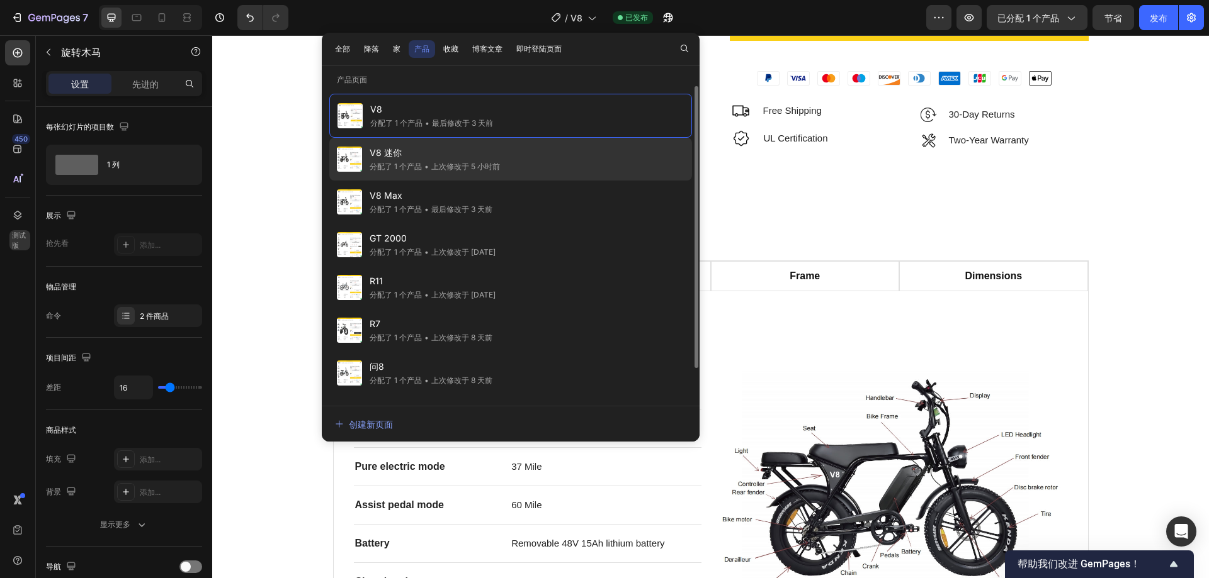
scroll to position [33, 0]
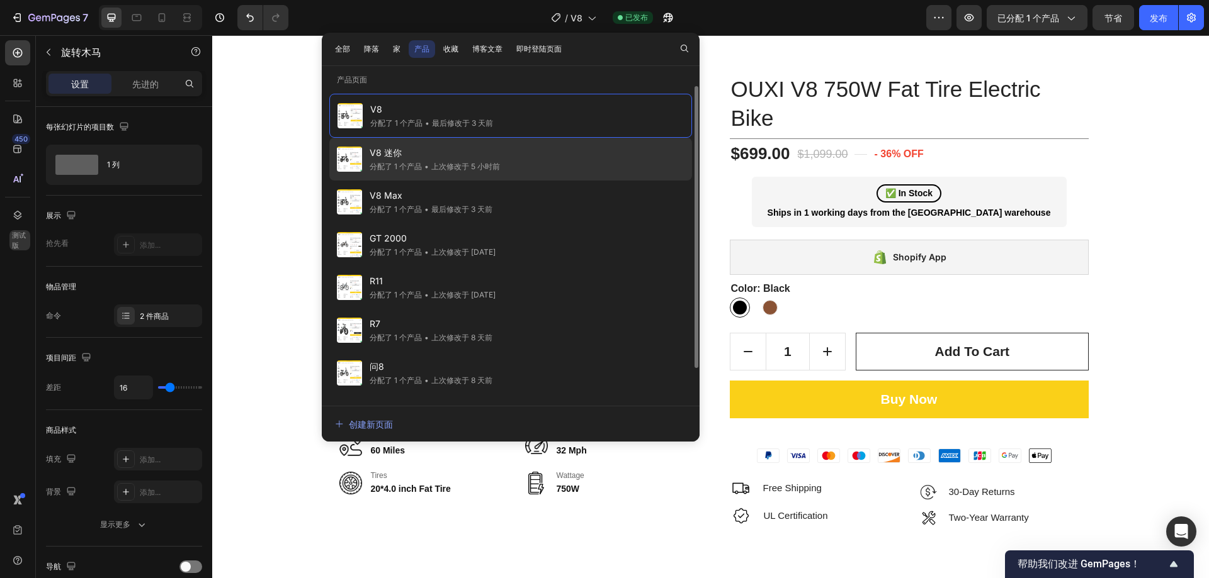
click at [476, 156] on span "V8 迷你" at bounding box center [434, 152] width 130 height 15
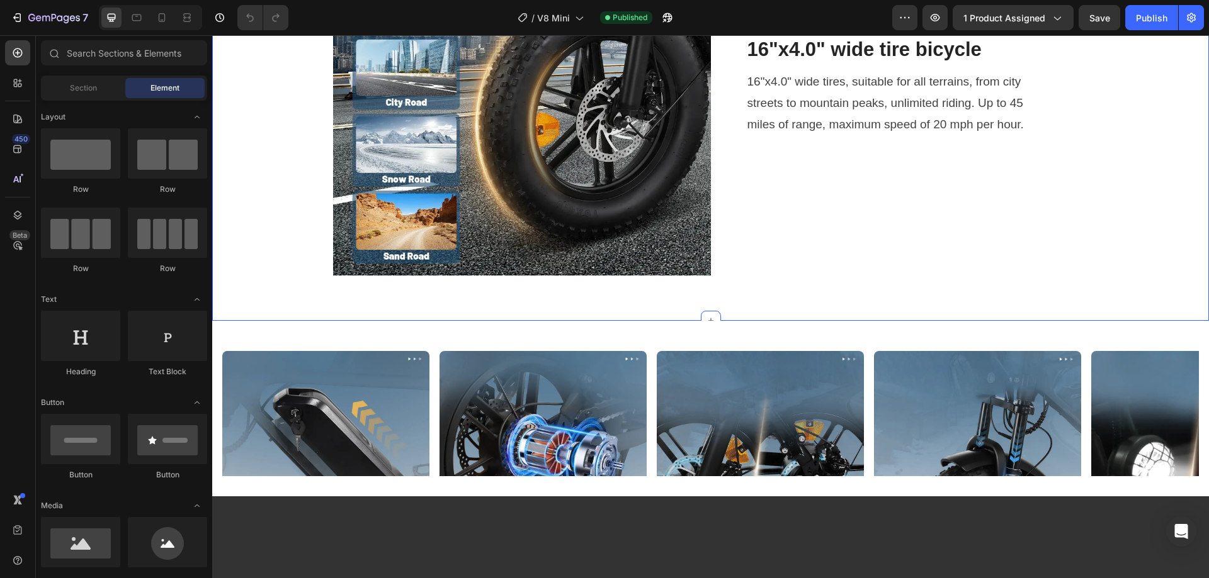
scroll to position [1825, 0]
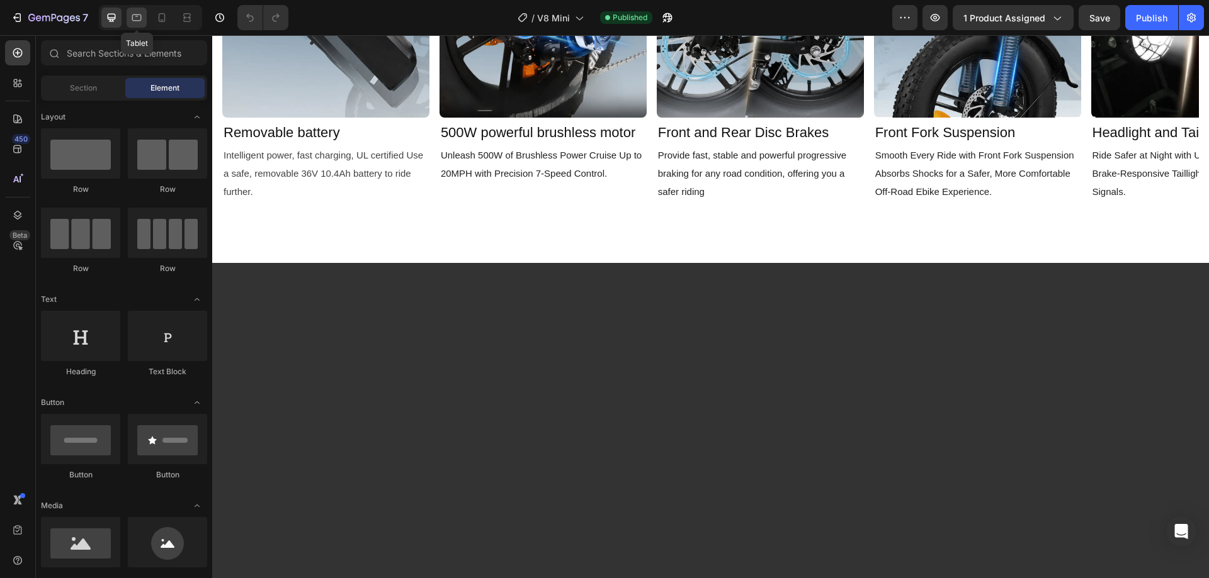
click at [135, 17] on icon at bounding box center [136, 17] width 13 height 13
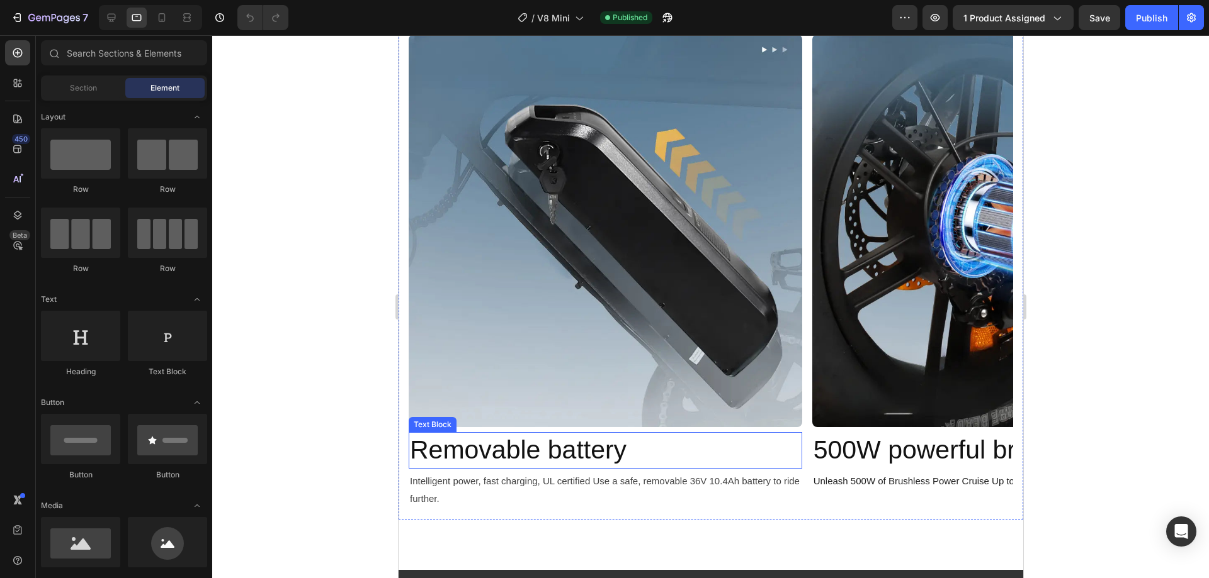
scroll to position [1574, 0]
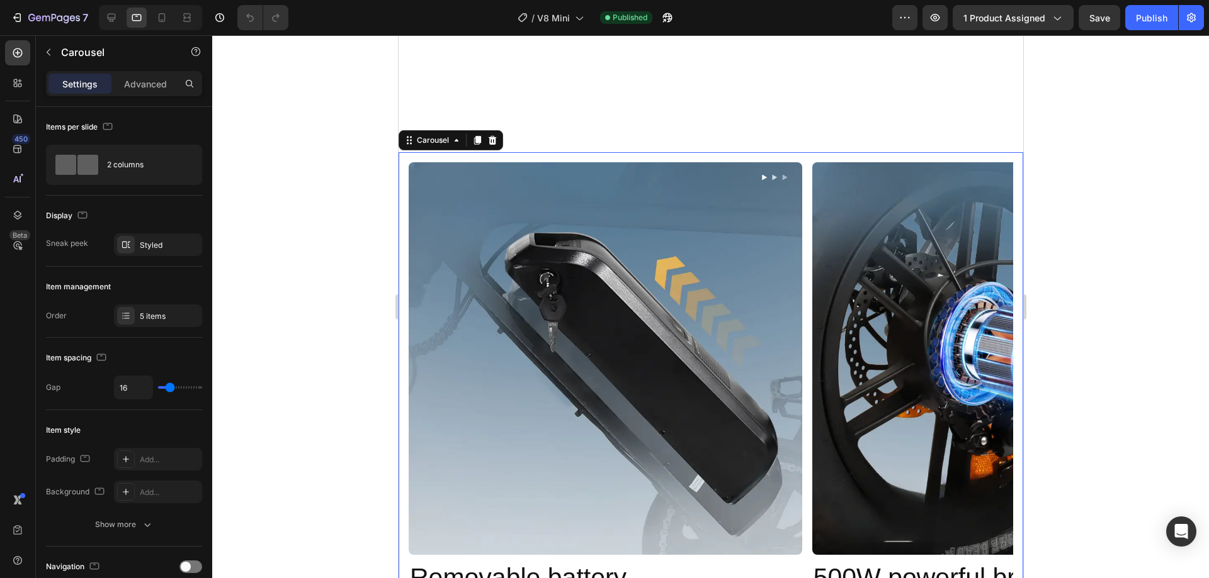
click at [808, 246] on div "Image Removable battery Text Block Intelligent power, fast charging, UL certifi…" at bounding box center [710, 400] width 604 height 476
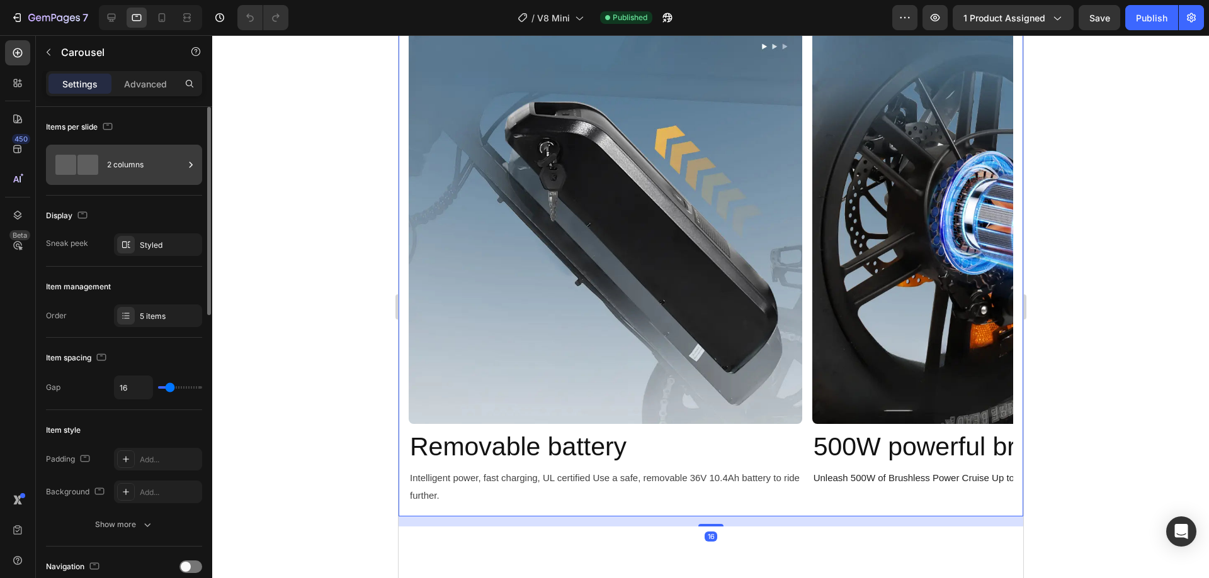
click at [145, 162] on div "2 columns" at bounding box center [145, 164] width 77 height 29
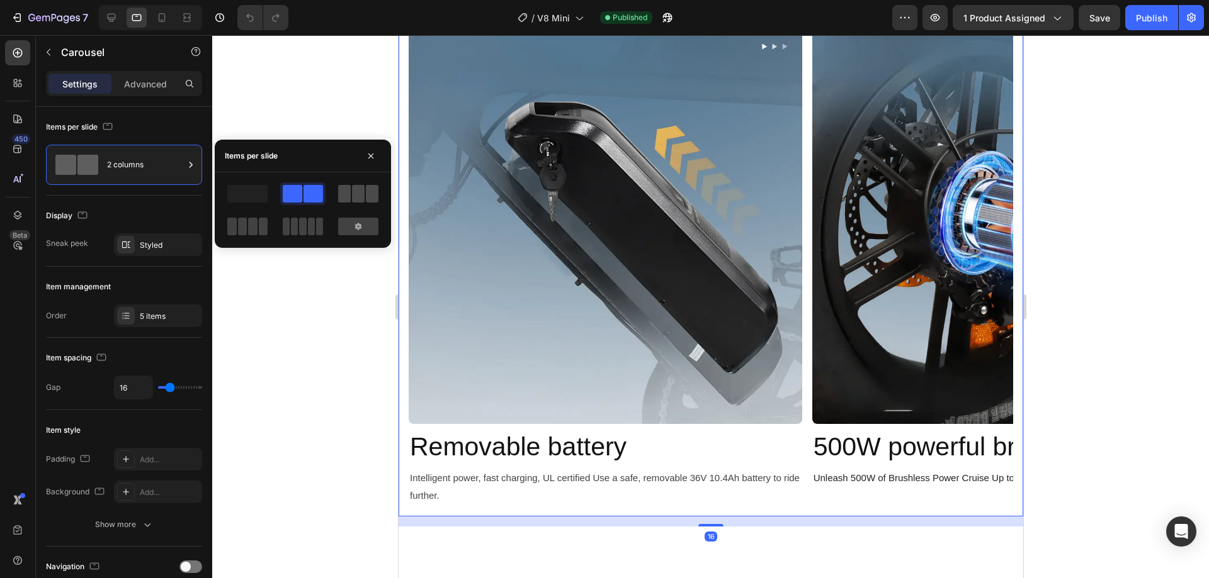
click at [350, 189] on span at bounding box center [344, 194] width 13 height 18
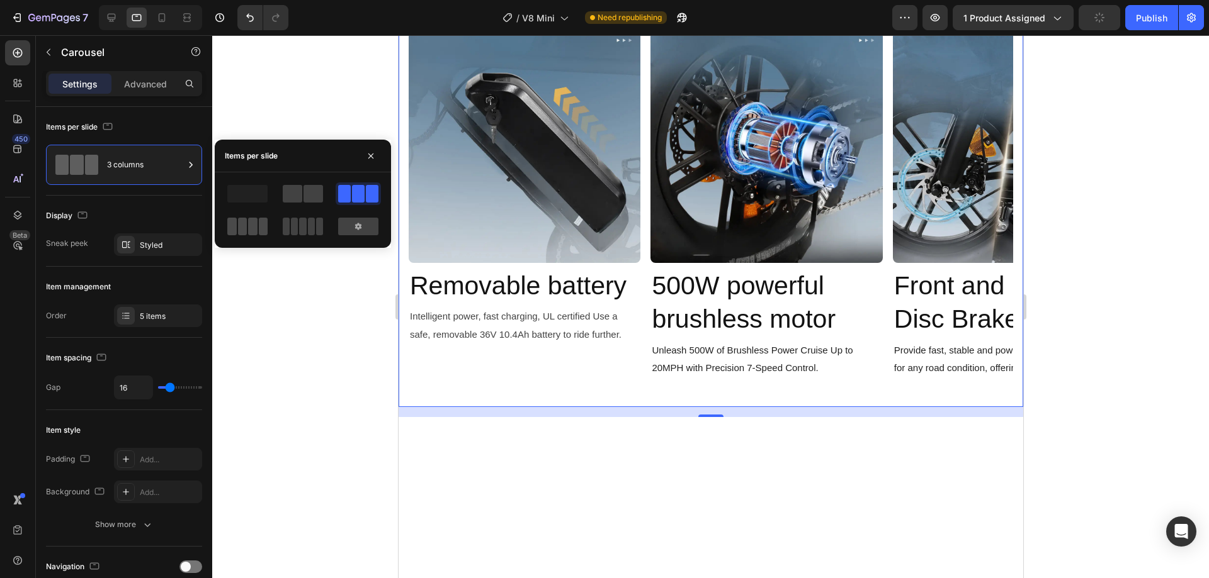
click at [249, 219] on span at bounding box center [252, 227] width 9 height 18
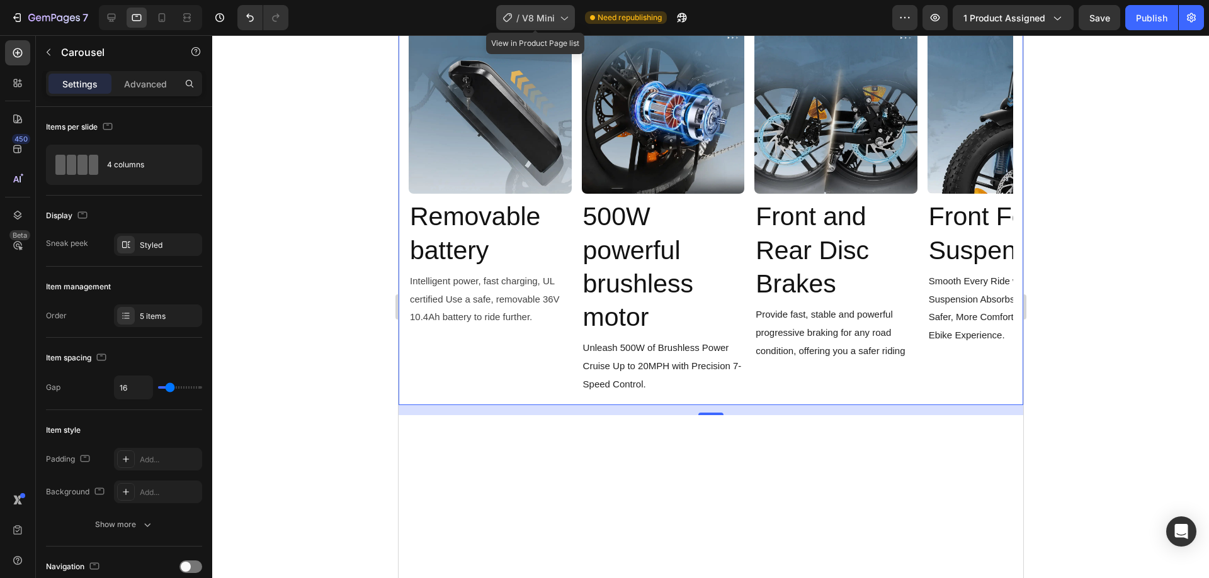
click at [540, 20] on span "V8 Mini" at bounding box center [538, 17] width 33 height 13
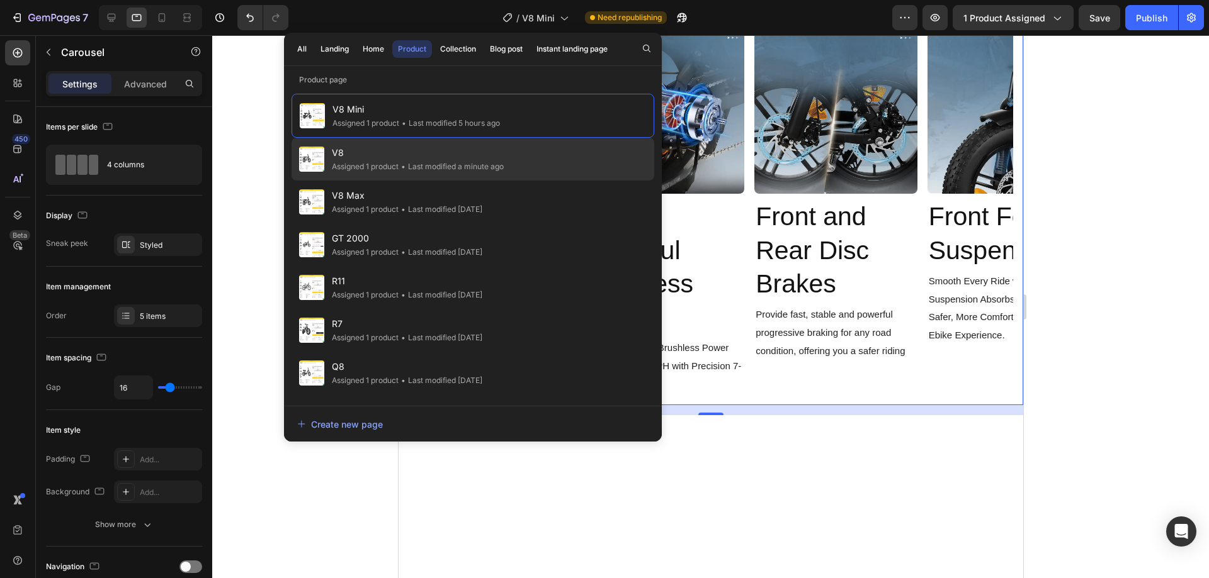
click at [392, 154] on span "V8" at bounding box center [418, 152] width 172 height 15
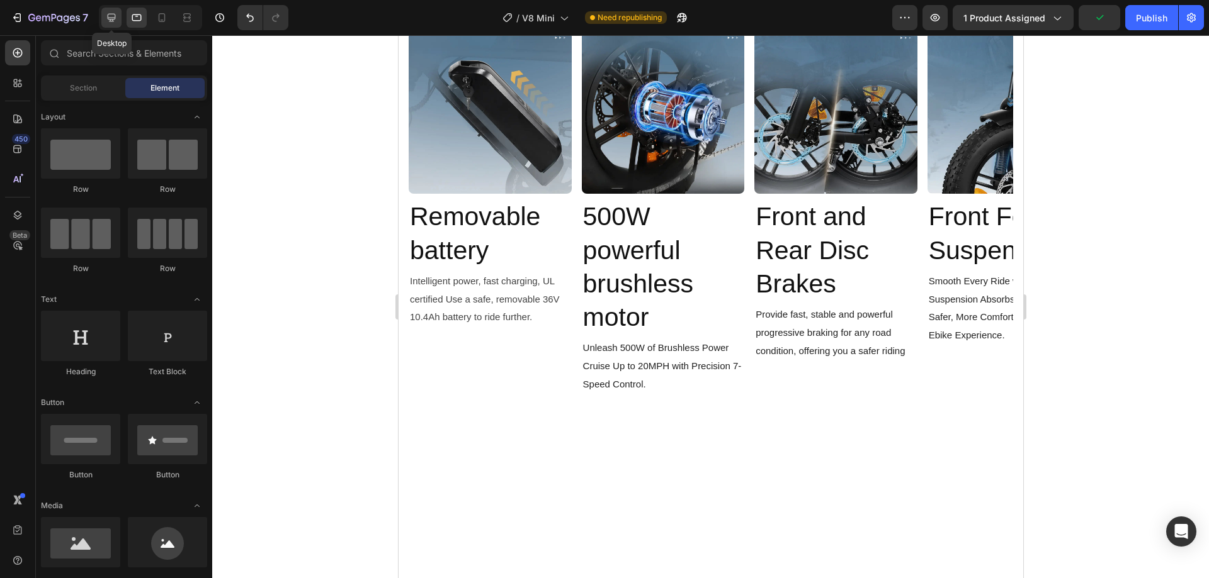
click at [108, 18] on icon at bounding box center [112, 18] width 8 height 8
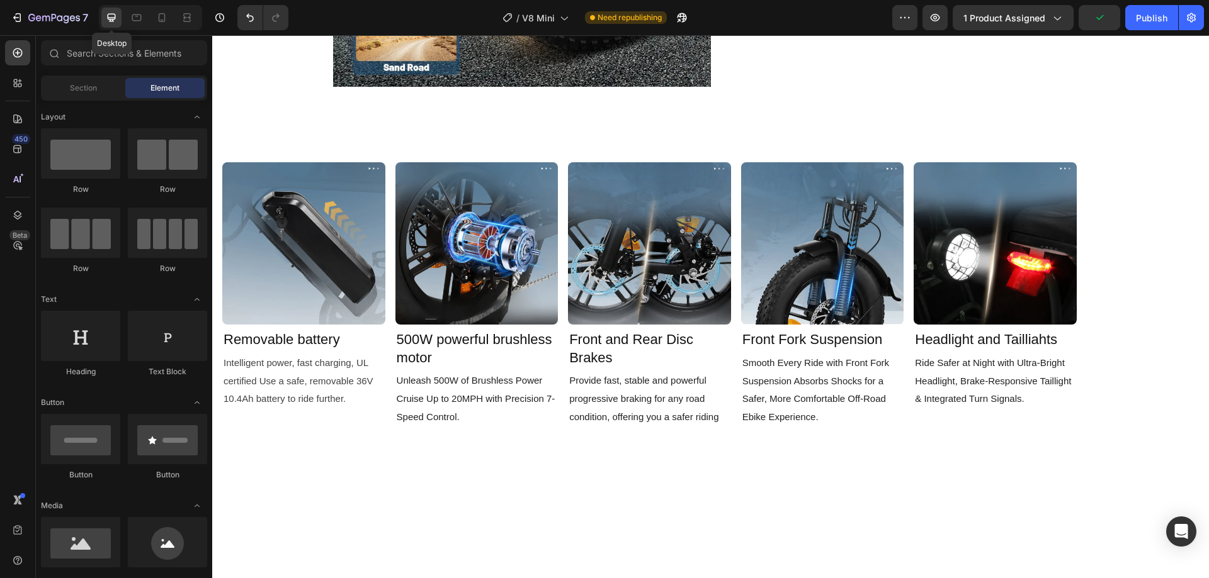
scroll to position [1629, 0]
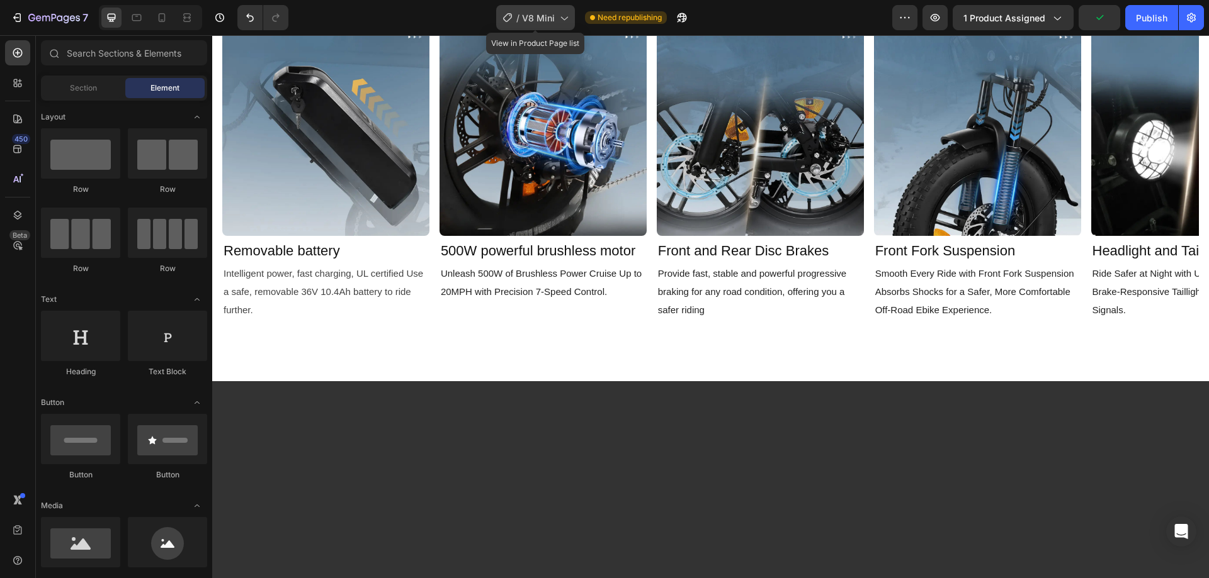
click at [539, 15] on span "V8 Mini" at bounding box center [538, 17] width 33 height 13
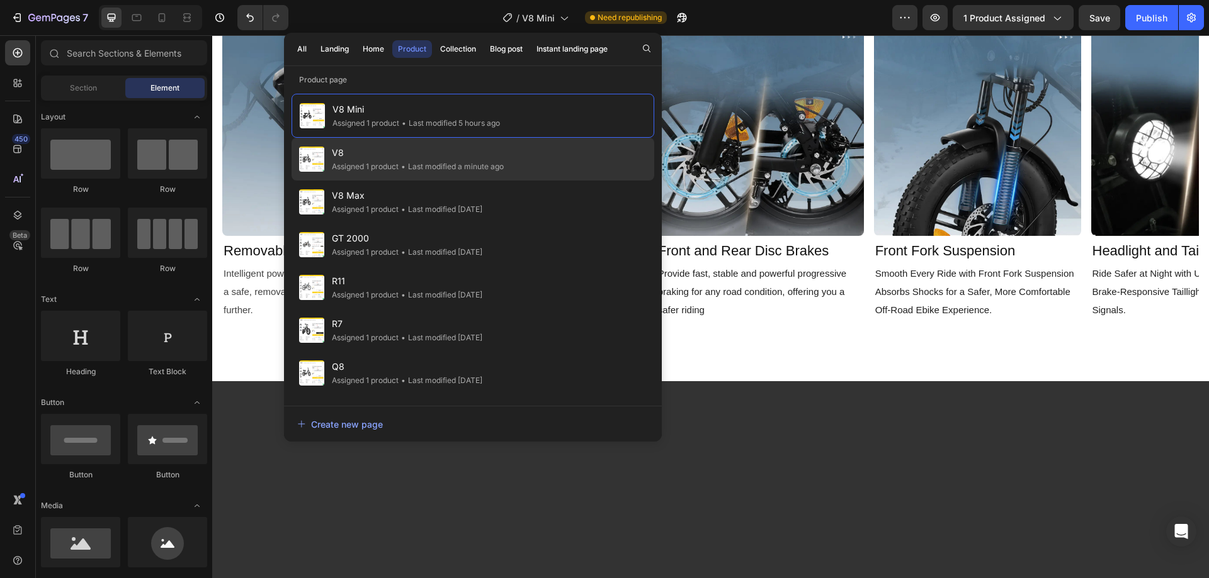
click at [387, 144] on div "V8 Assigned 1 product • Last modified a minute ago" at bounding box center [472, 159] width 363 height 43
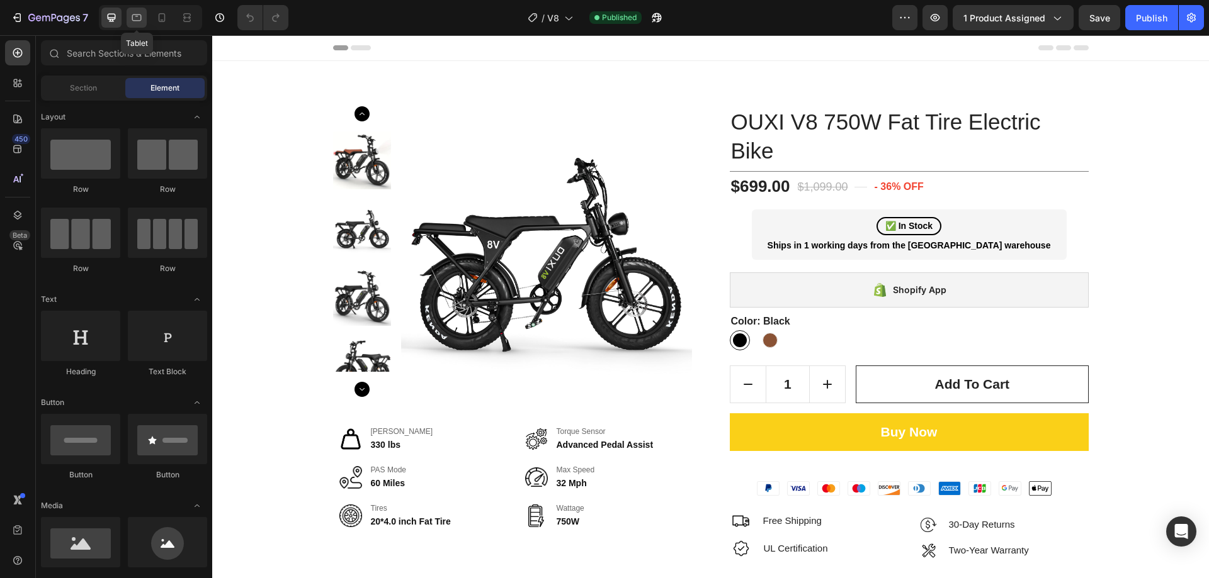
click at [142, 13] on icon at bounding box center [136, 17] width 13 height 13
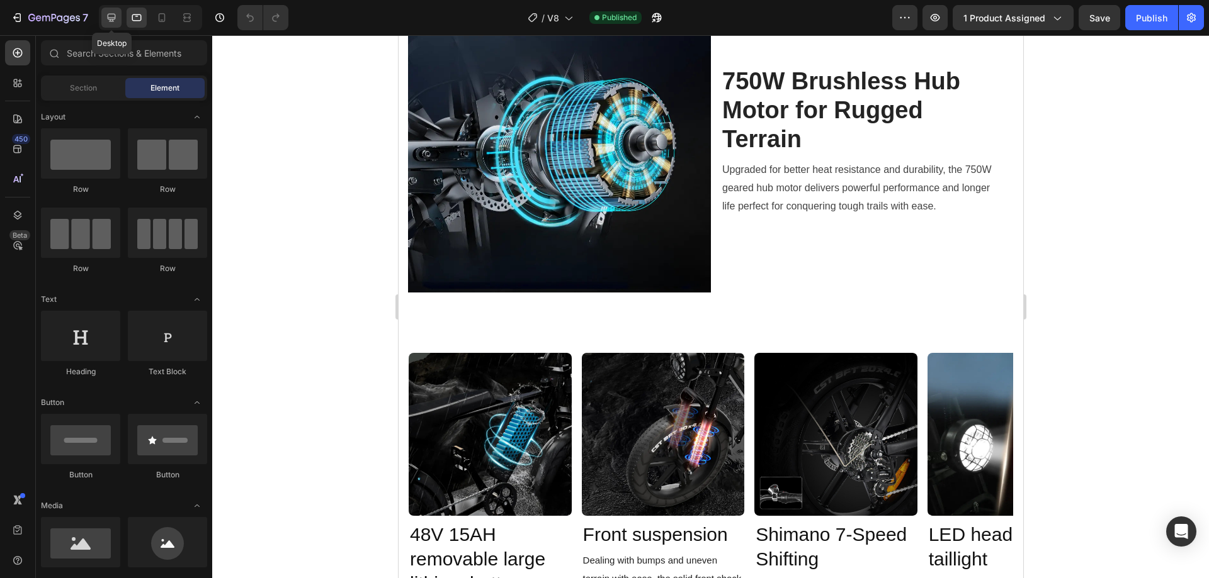
click at [113, 18] on icon at bounding box center [112, 18] width 8 height 8
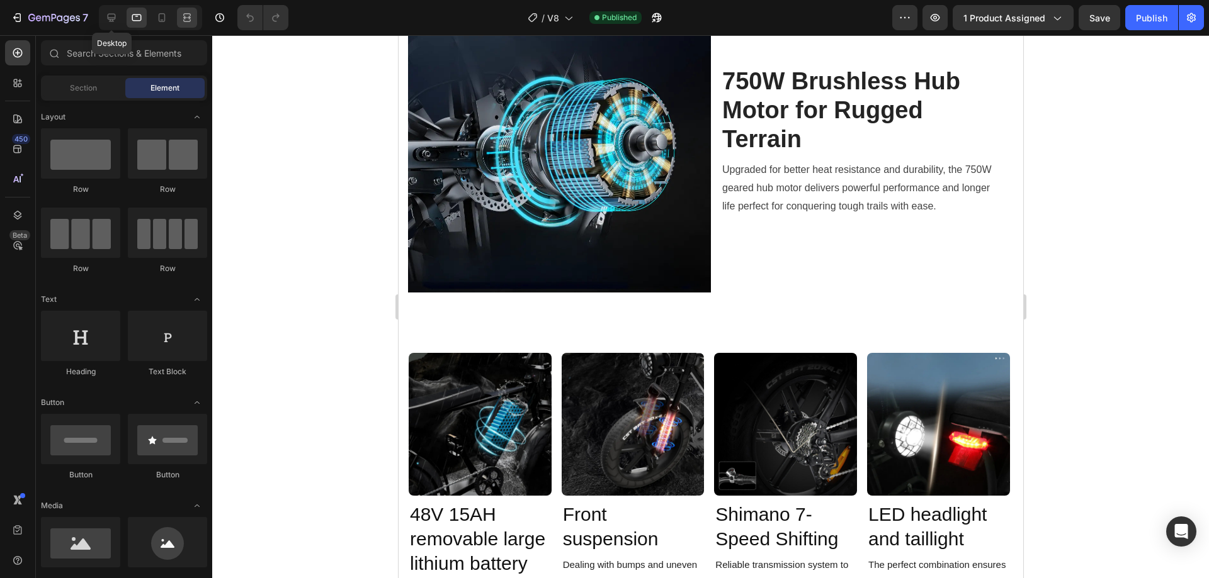
scroll to position [1892, 0]
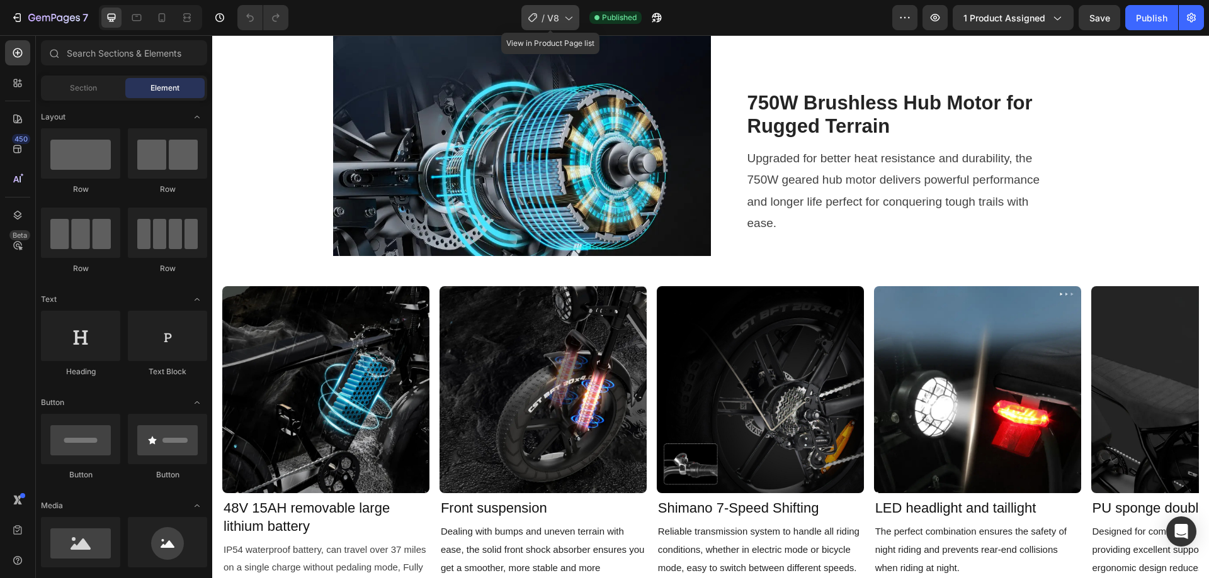
click at [544, 16] on span "/" at bounding box center [542, 17] width 3 height 13
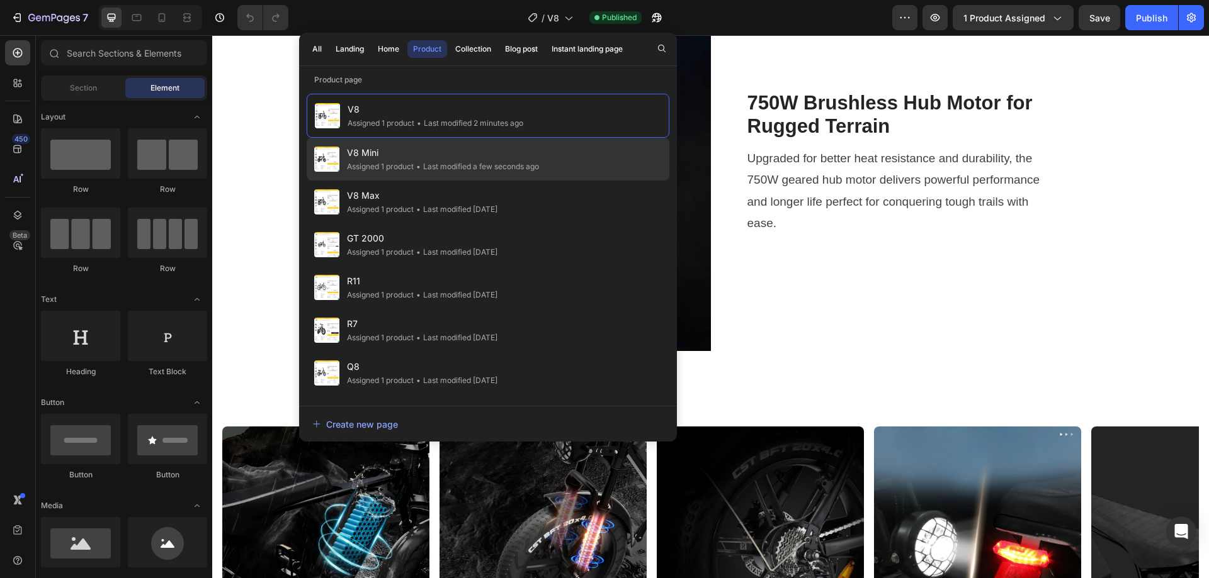
click at [404, 156] on span "V8 Mini" at bounding box center [443, 152] width 192 height 15
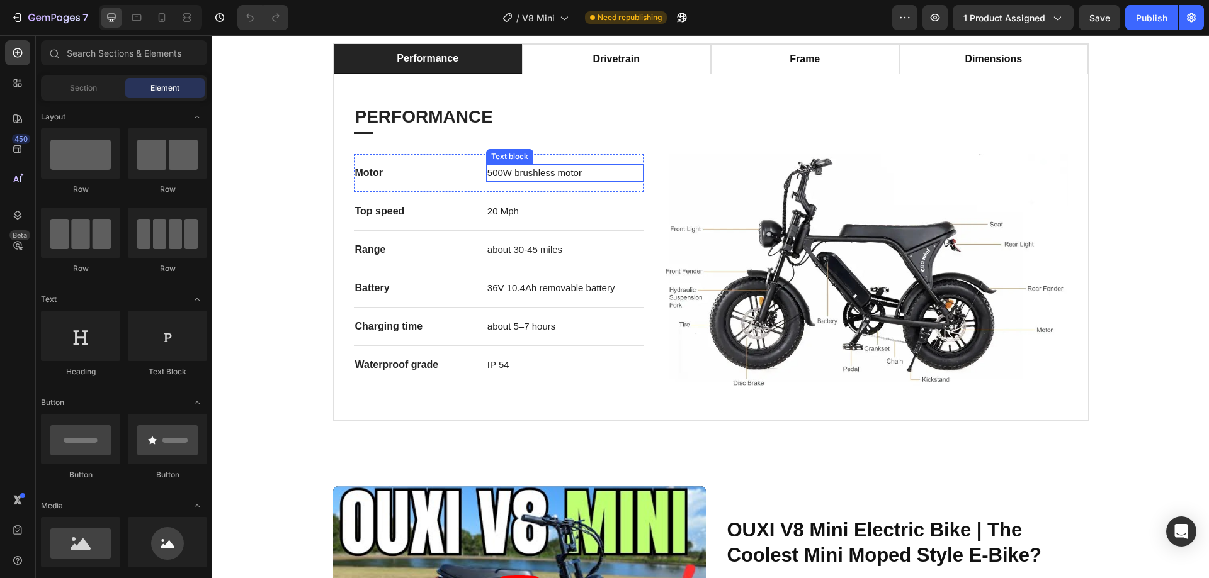
scroll to position [881, 0]
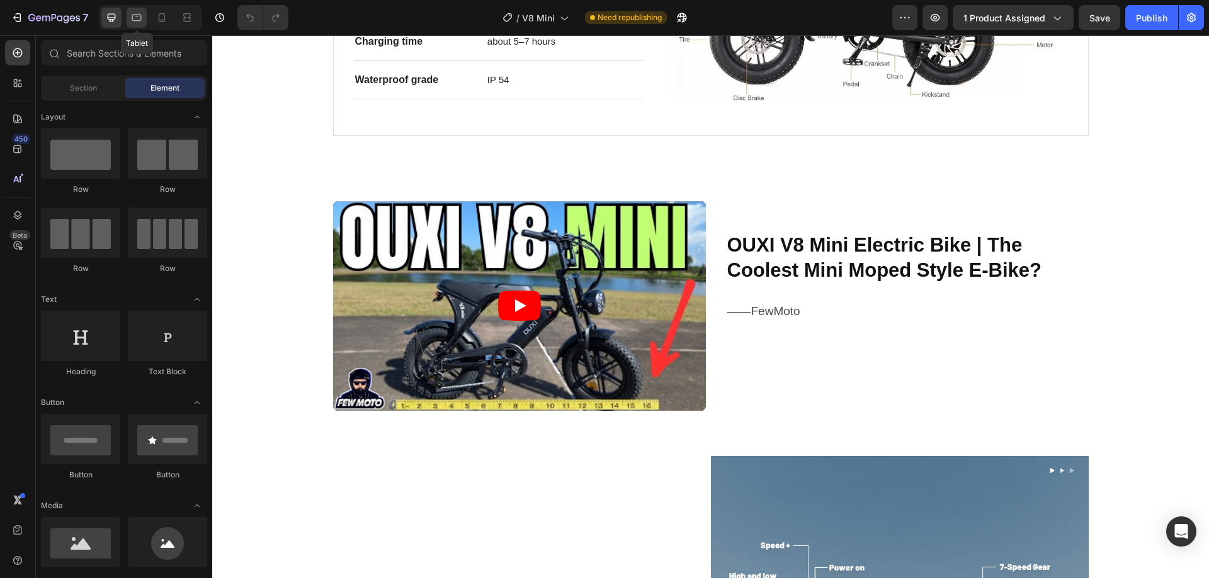
click at [127, 23] on div at bounding box center [137, 18] width 20 height 20
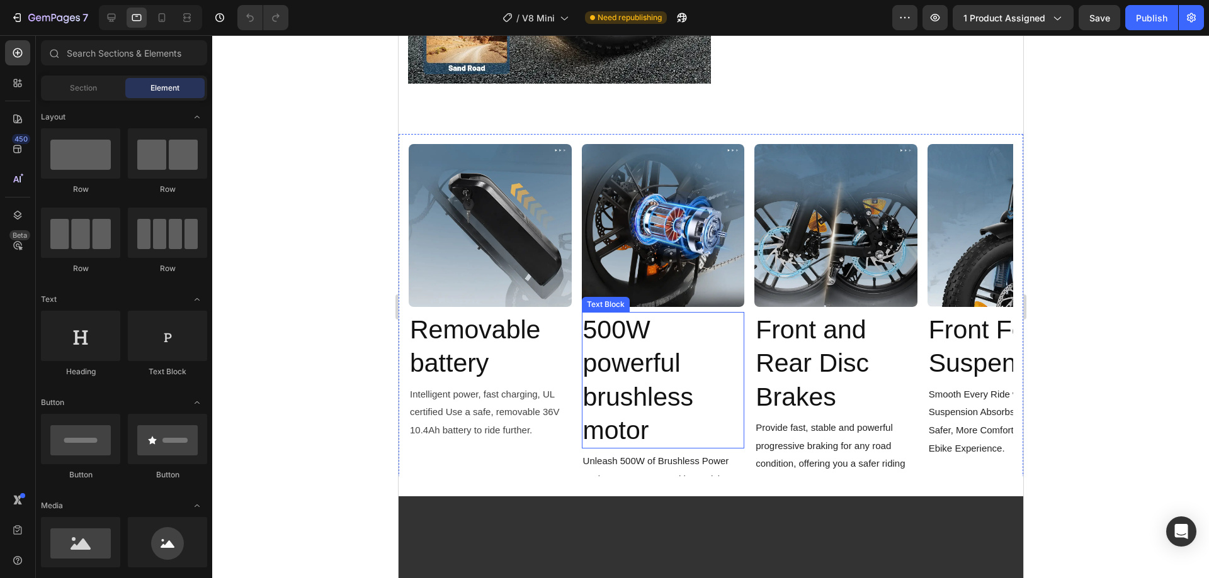
scroll to position [1903, 0]
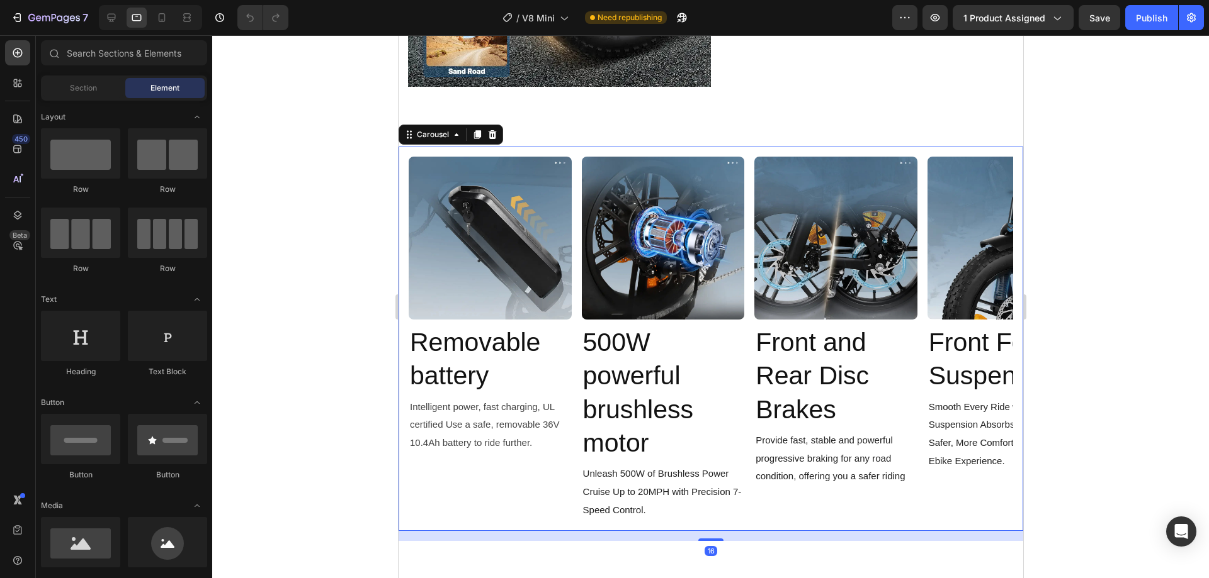
click at [751, 328] on div "Image Removable battery Text Block Intelligent power, fast charging, UL certifi…" at bounding box center [710, 339] width 604 height 364
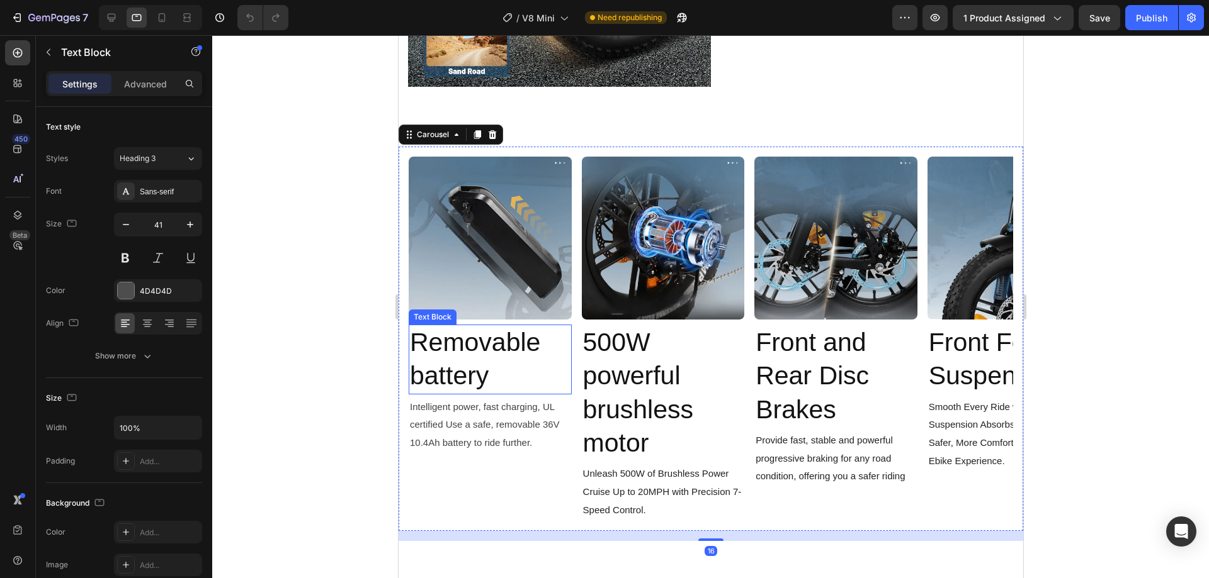
click at [460, 349] on p "Removable battery" at bounding box center [489, 359] width 161 height 67
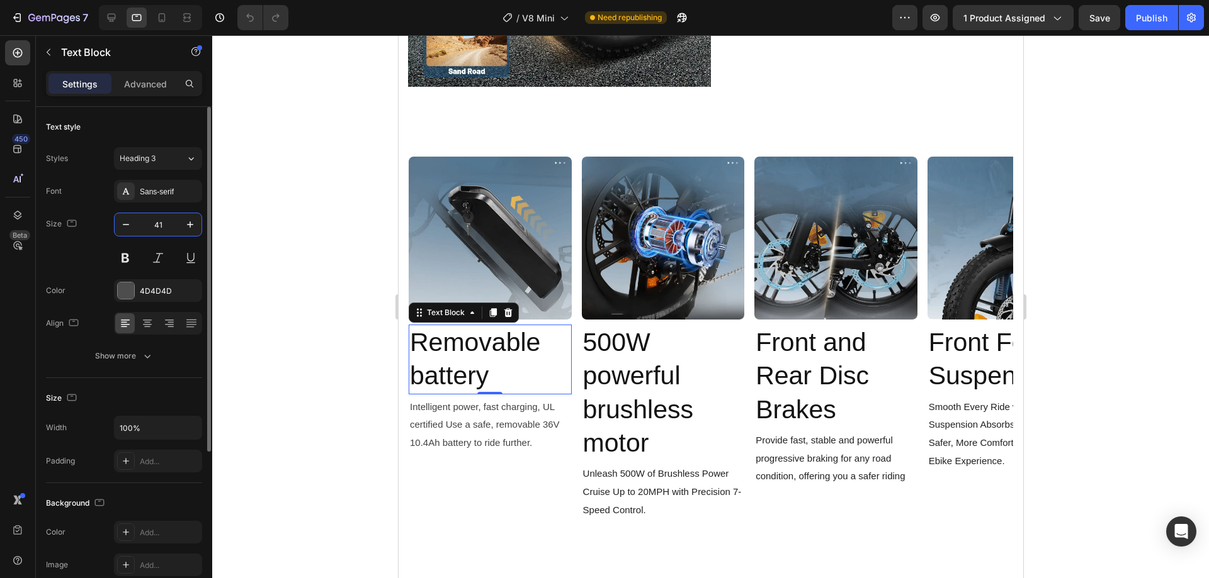
click at [153, 223] on input "41" at bounding box center [158, 224] width 42 height 23
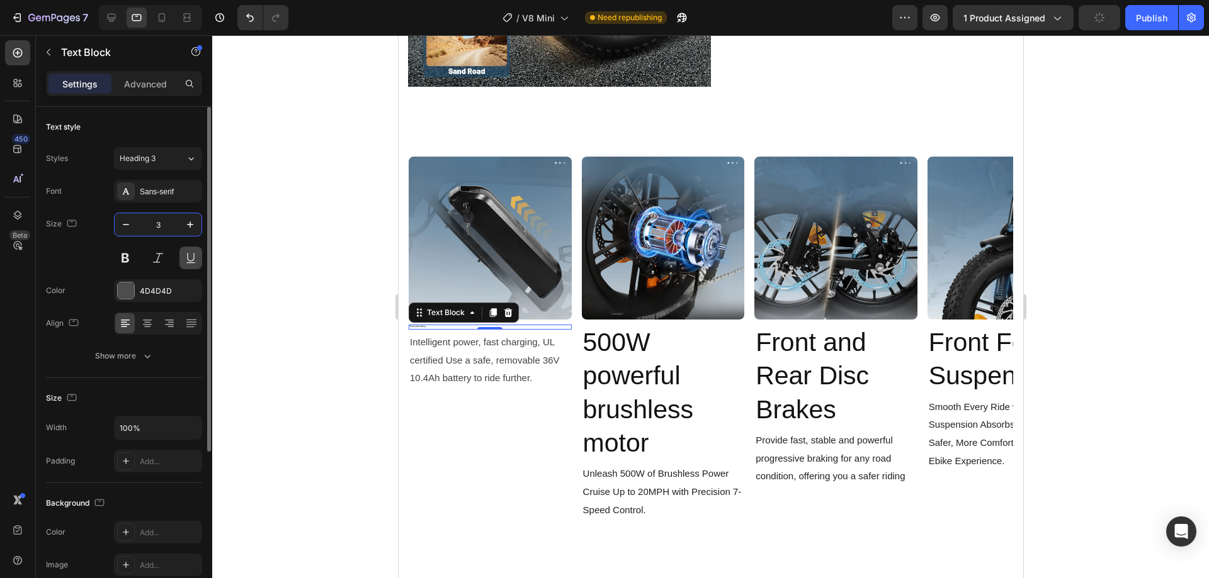
type input "30"
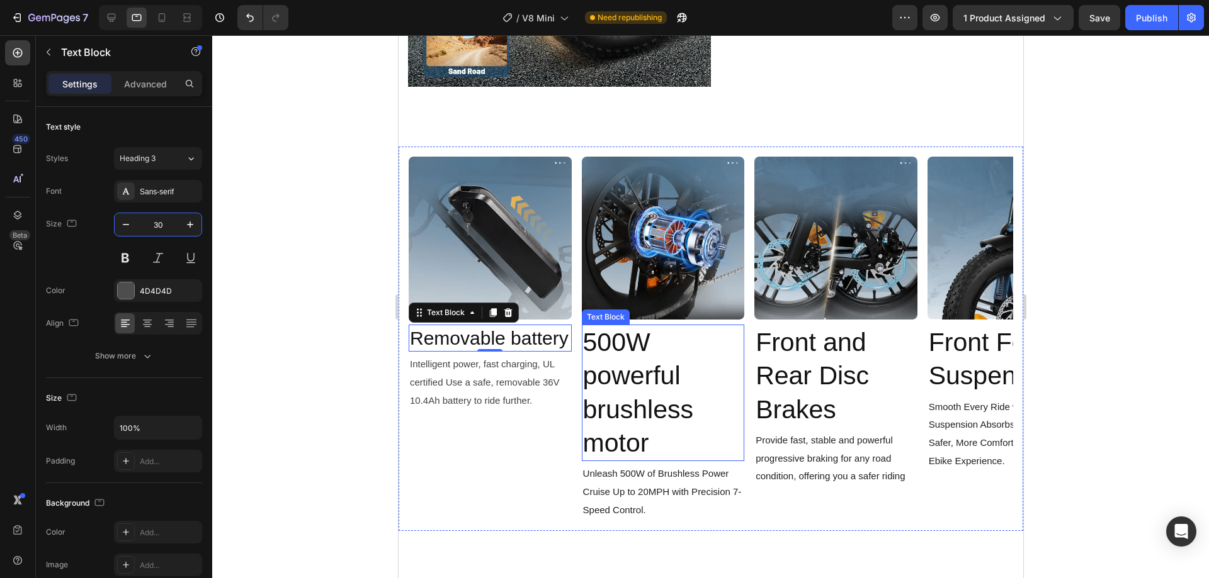
click at [650, 373] on span "500W powerful brushless motor" at bounding box center [637, 393] width 110 height 130
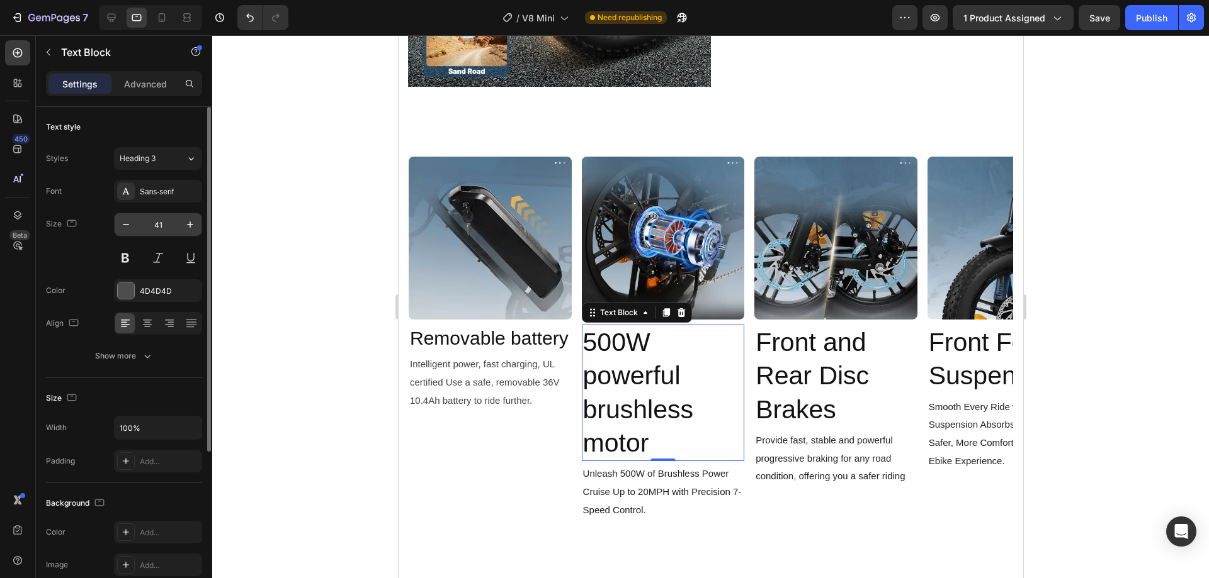
click at [160, 220] on input "41" at bounding box center [158, 224] width 42 height 23
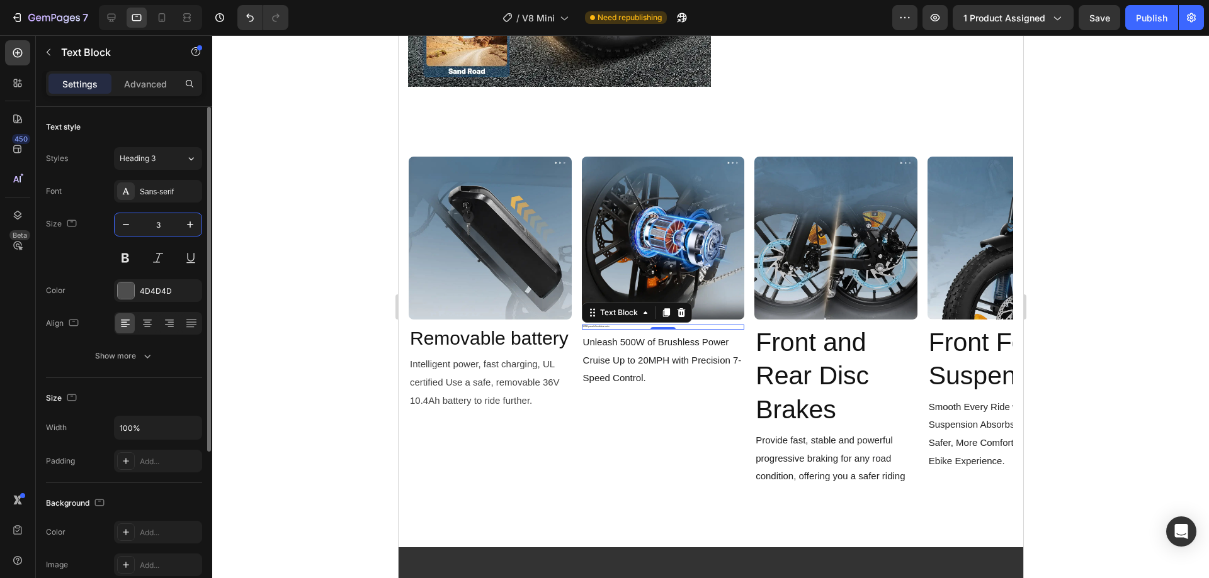
type input "30"
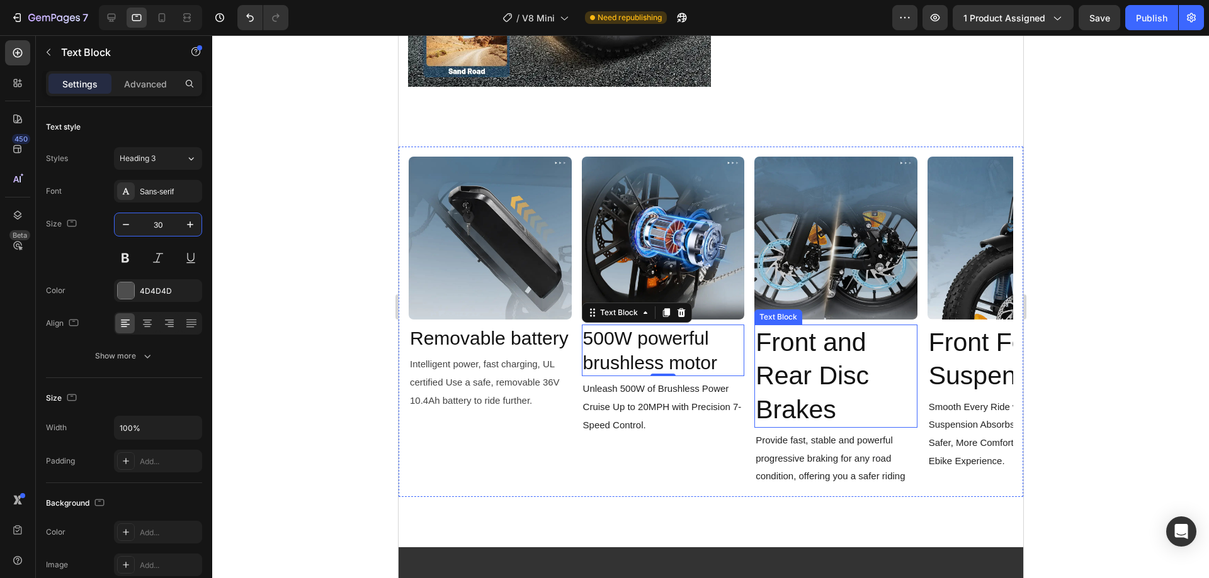
click at [854, 375] on span "Front and Rear Disc Brakes" at bounding box center [811, 376] width 113 height 96
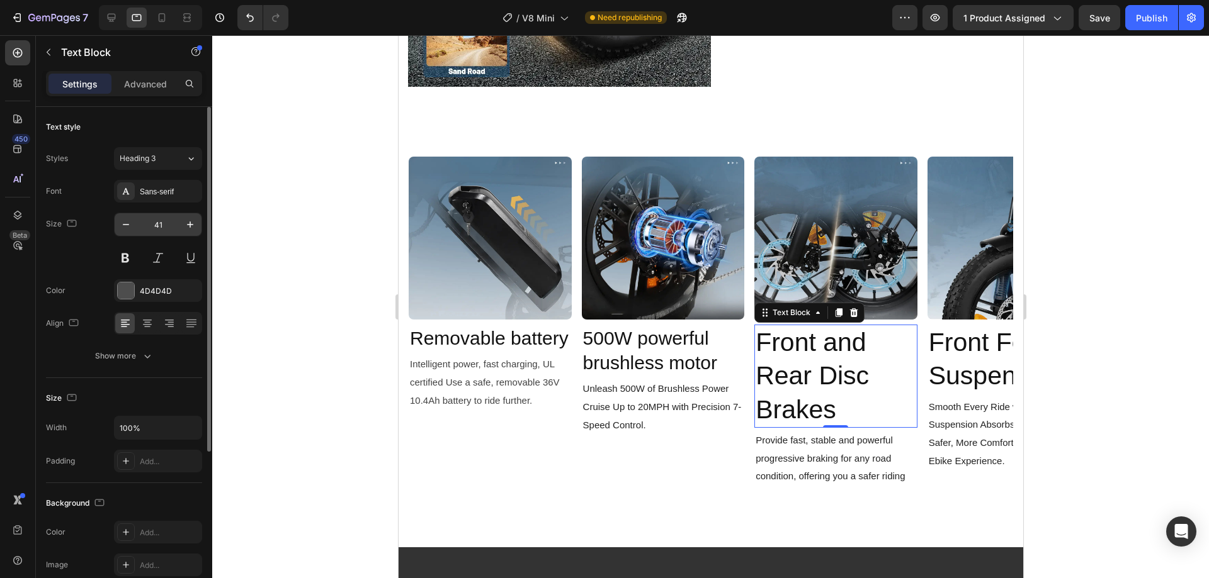
click at [169, 222] on input "41" at bounding box center [158, 224] width 42 height 23
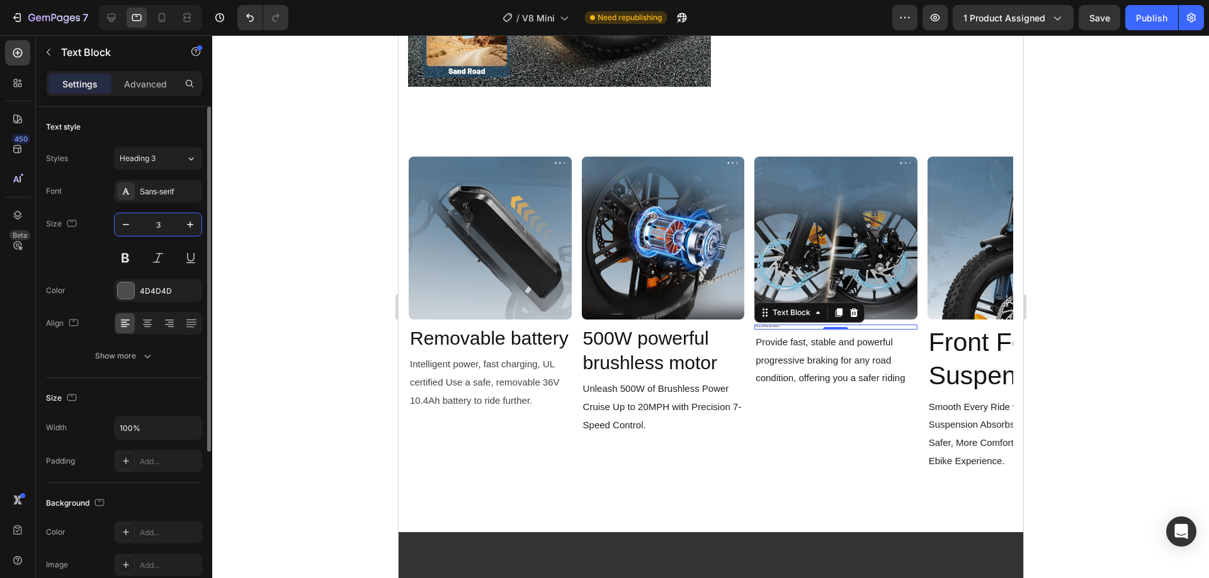
type input "30"
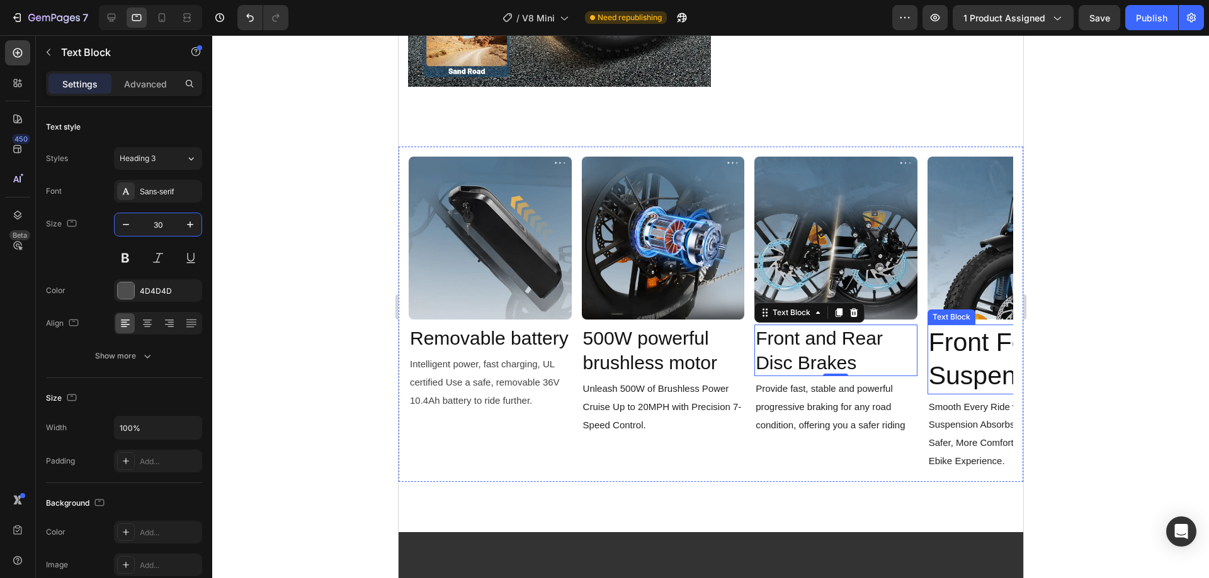
click at [967, 367] on span "Front Fork Suspension" at bounding box center [995, 359] width 135 height 62
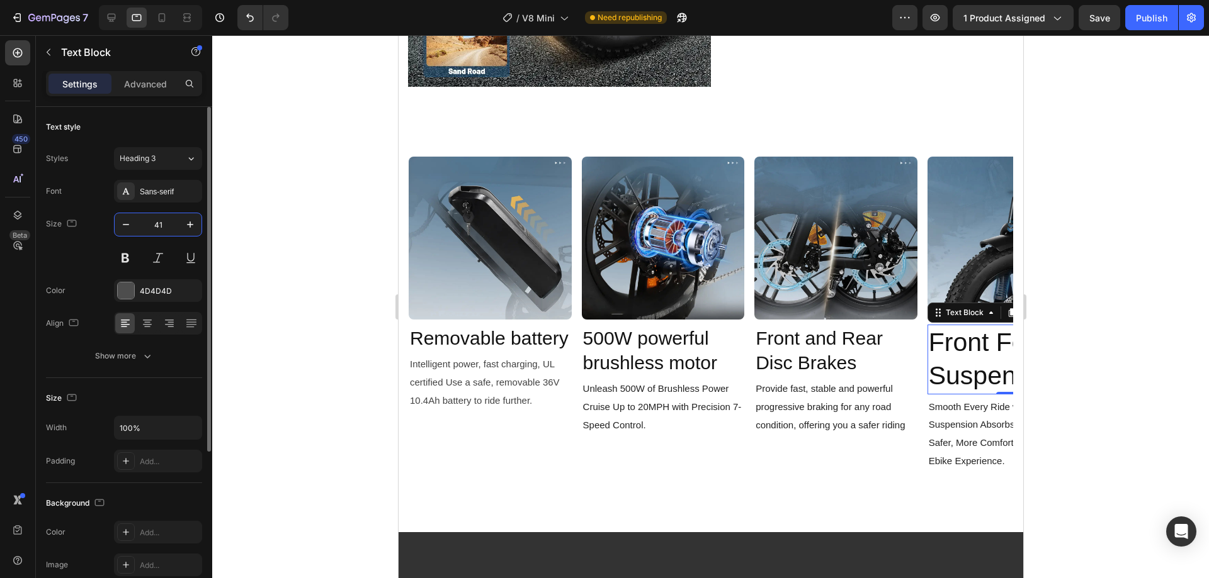
click at [156, 220] on input "41" at bounding box center [158, 224] width 42 height 23
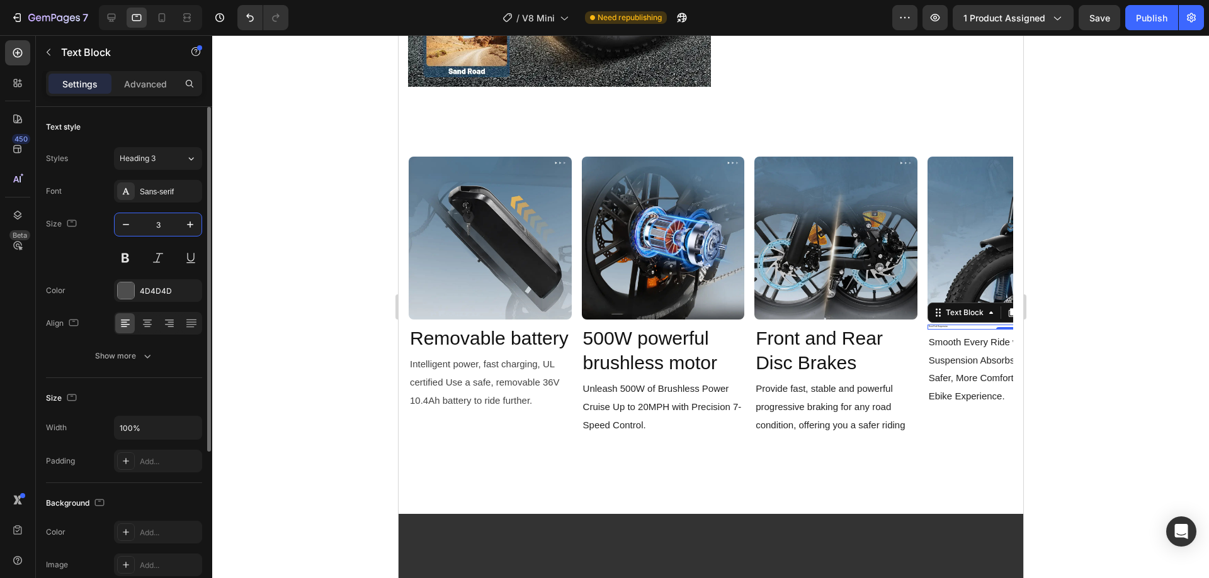
type input "30"
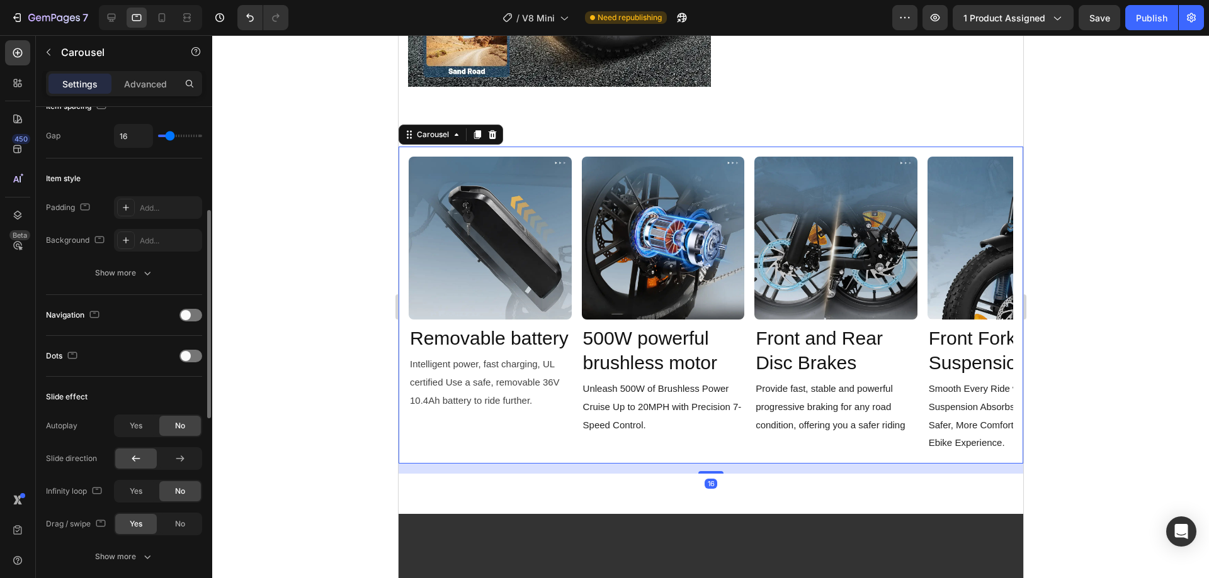
scroll to position [566, 0]
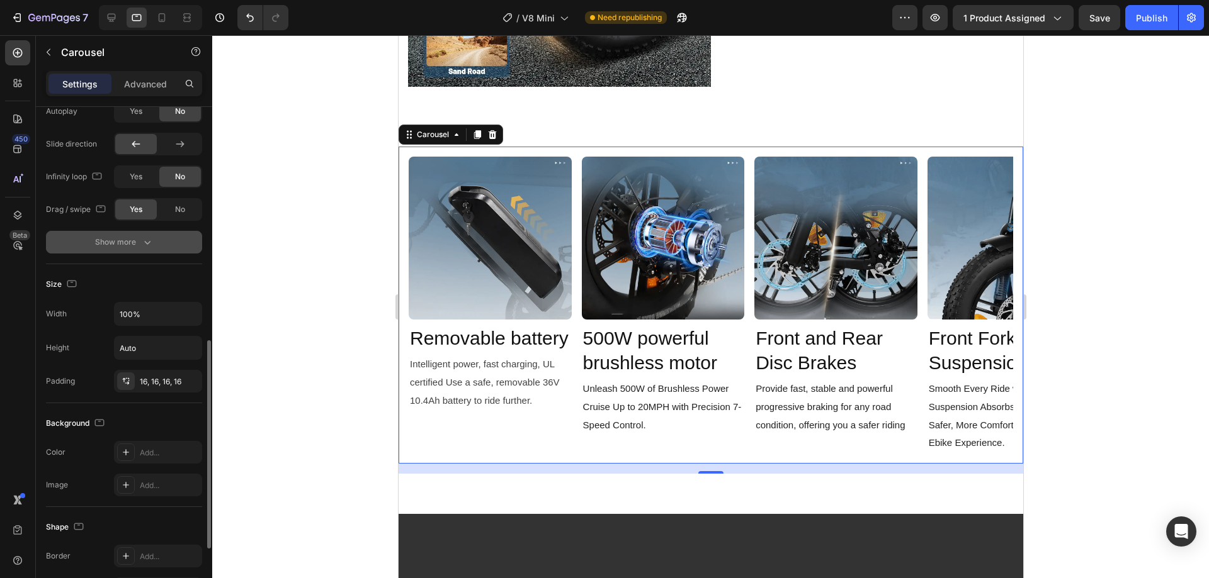
click at [118, 251] on button "Show more" at bounding box center [124, 242] width 156 height 23
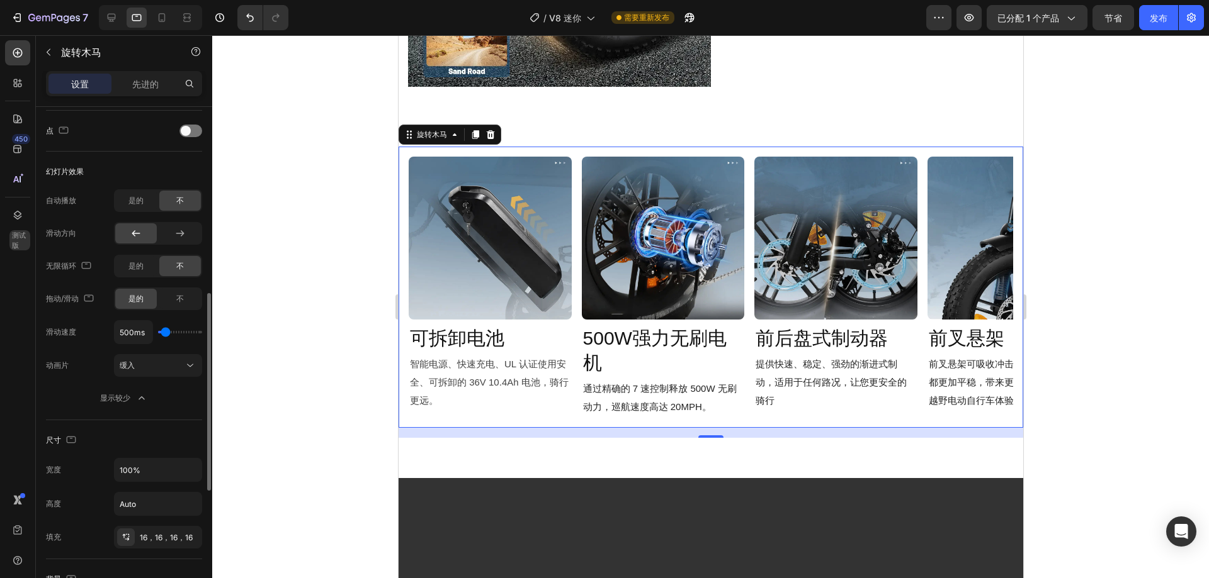
scroll to position [288, 0]
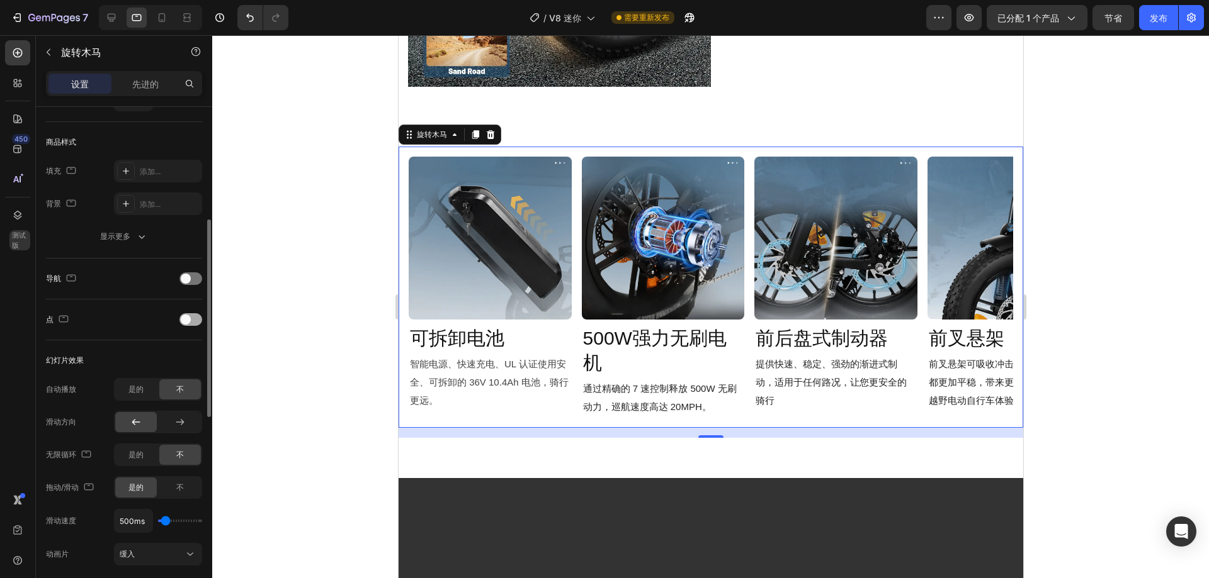
click at [188, 319] on span at bounding box center [186, 320] width 10 height 10
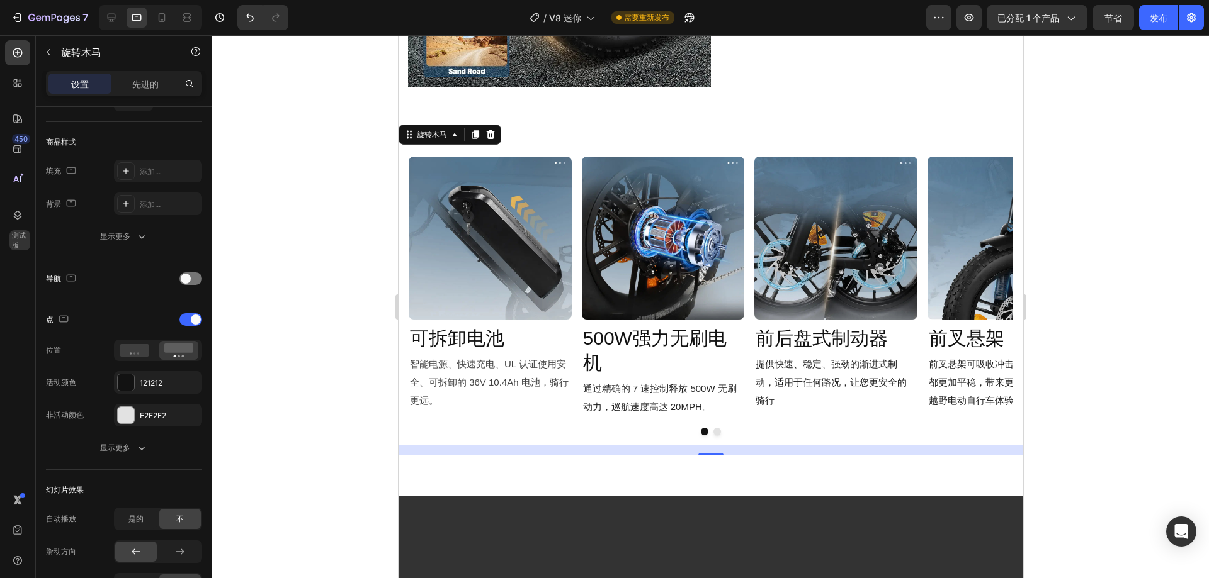
click at [713, 428] on button "Dot" at bounding box center [717, 432] width 8 height 8
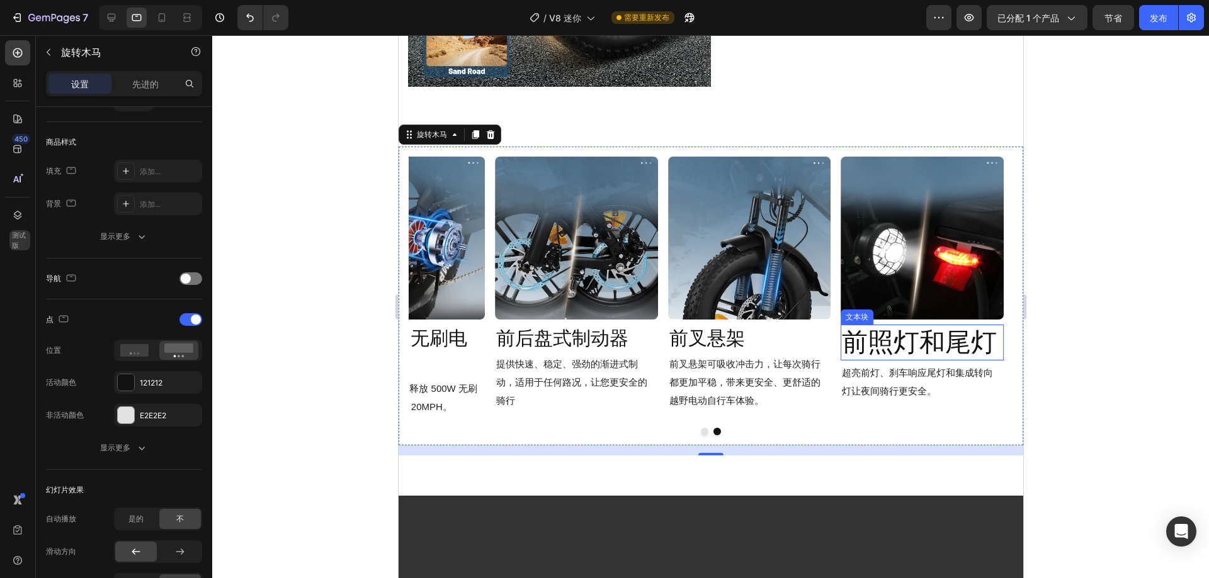
click at [915, 334] on font "前照灯和尾灯" at bounding box center [918, 342] width 155 height 29
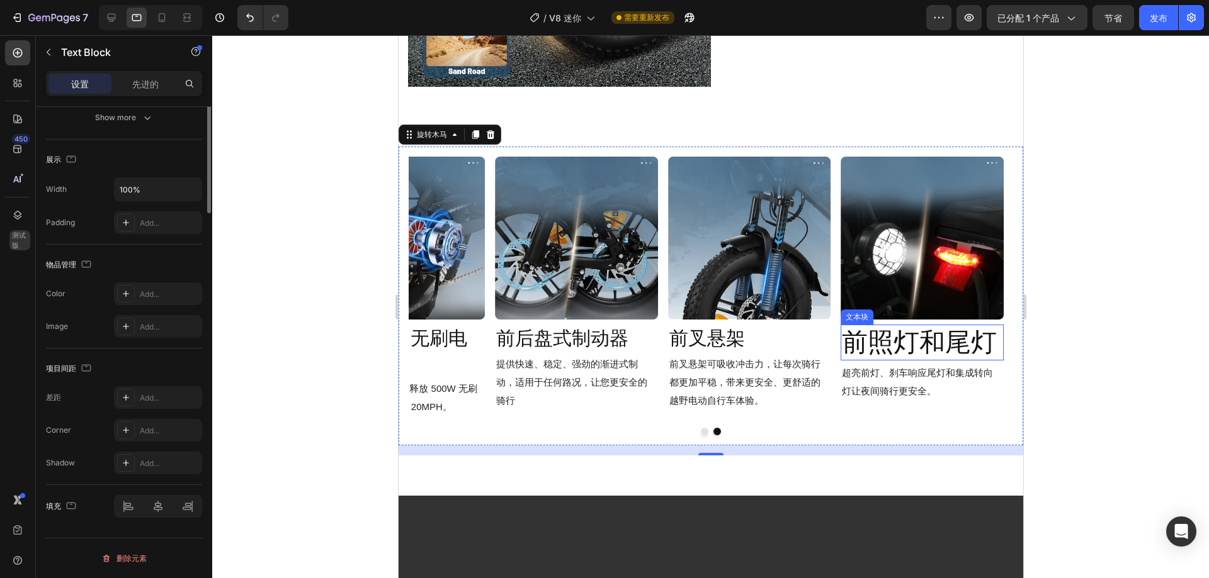
scroll to position [0, 0]
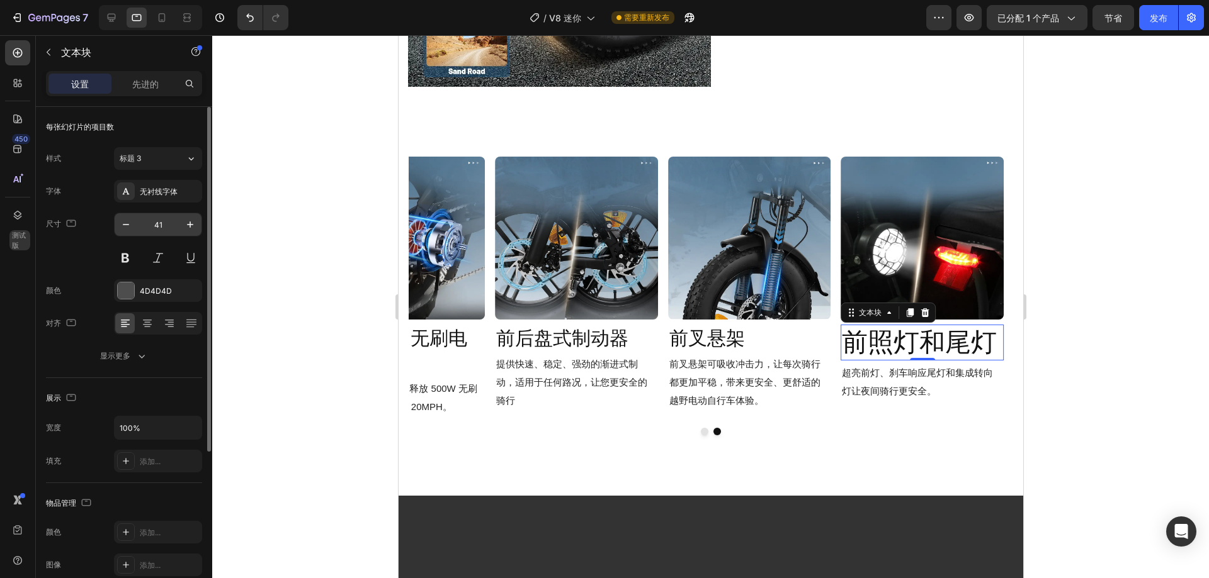
click at [159, 227] on input "41" at bounding box center [158, 224] width 42 height 23
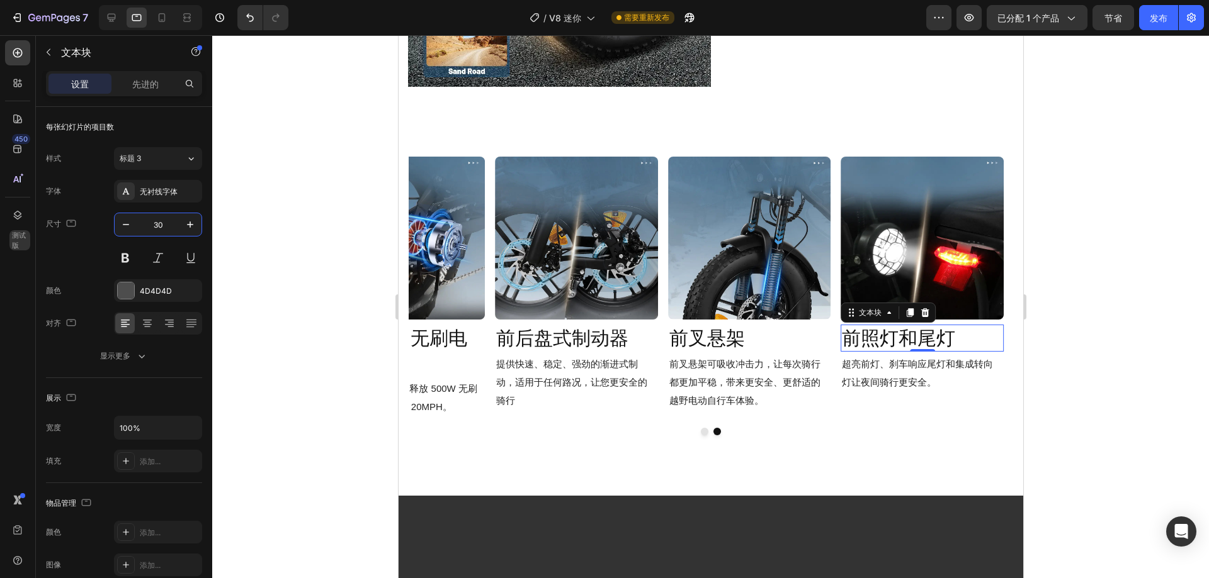
type input "30"
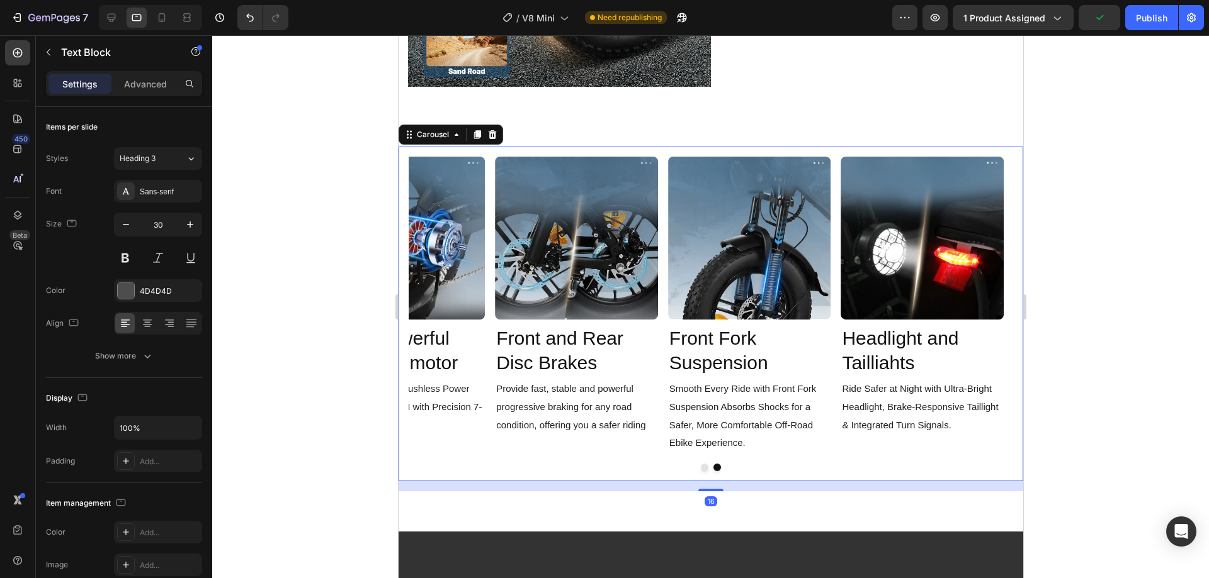
click at [700, 464] on button "Dot" at bounding box center [704, 468] width 8 height 8
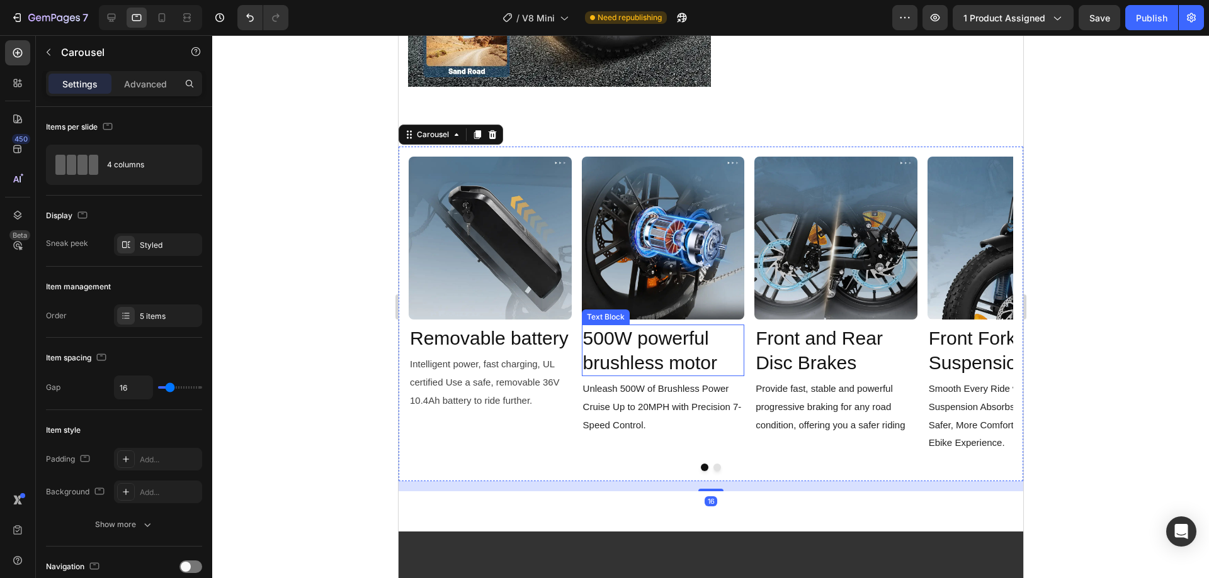
click at [666, 332] on span "500W powerful brushless motor" at bounding box center [649, 350] width 134 height 45
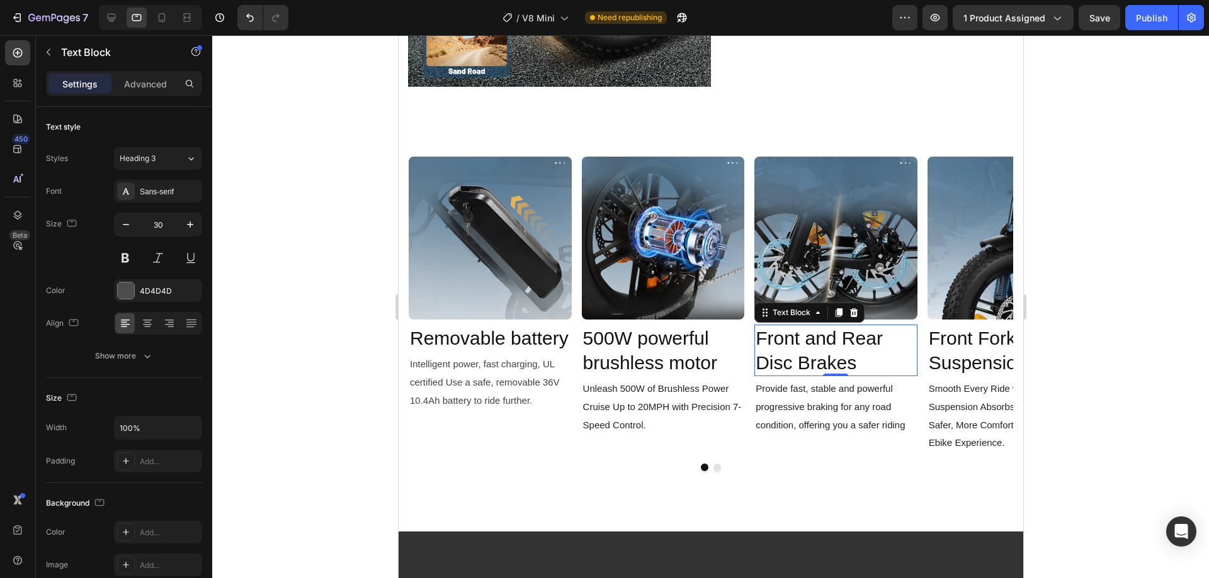
click at [803, 334] on span "Front and Rear Disc Brakes" at bounding box center [818, 350] width 127 height 45
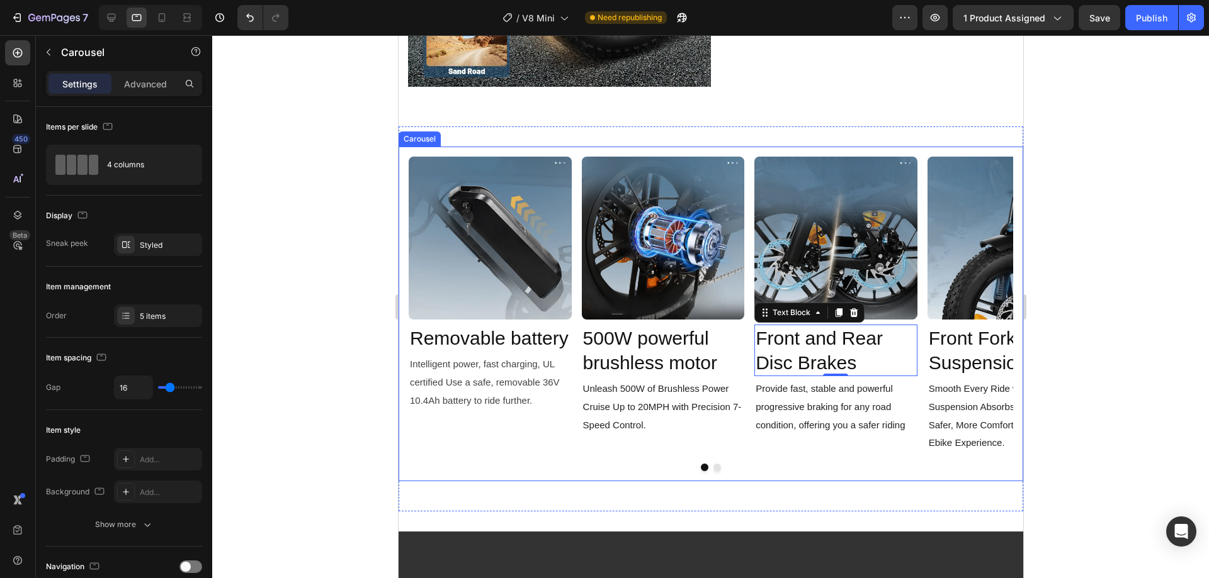
click at [573, 398] on div "Image Removable battery Text Block Intelligent power, fast charging, UL certifi…" at bounding box center [710, 305] width 604 height 297
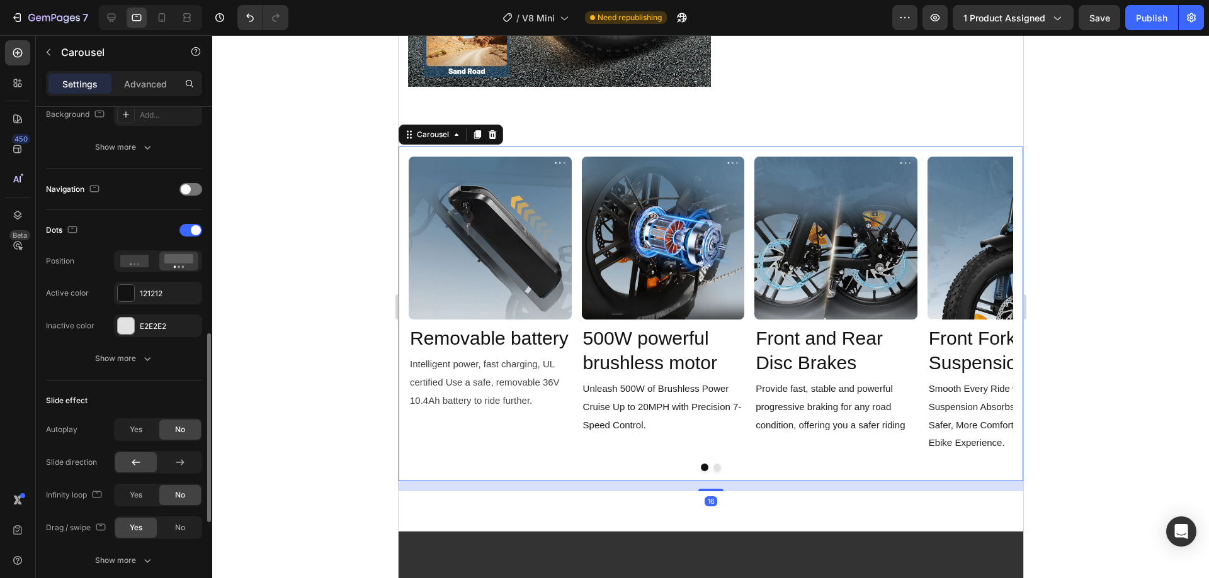
scroll to position [441, 0]
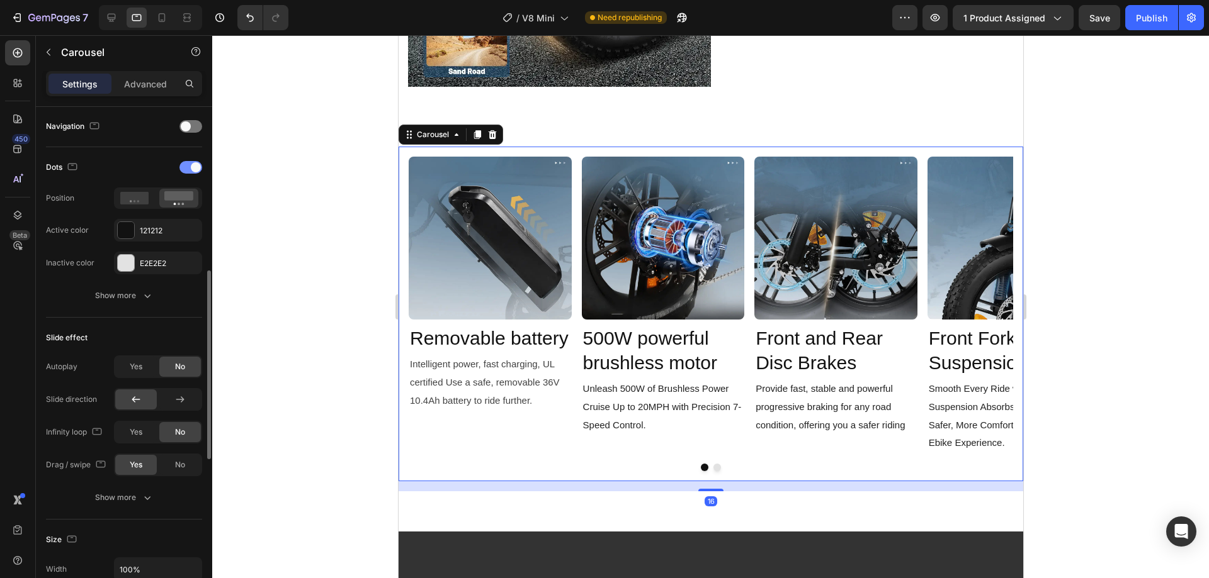
click at [188, 166] on div at bounding box center [190, 167] width 23 height 13
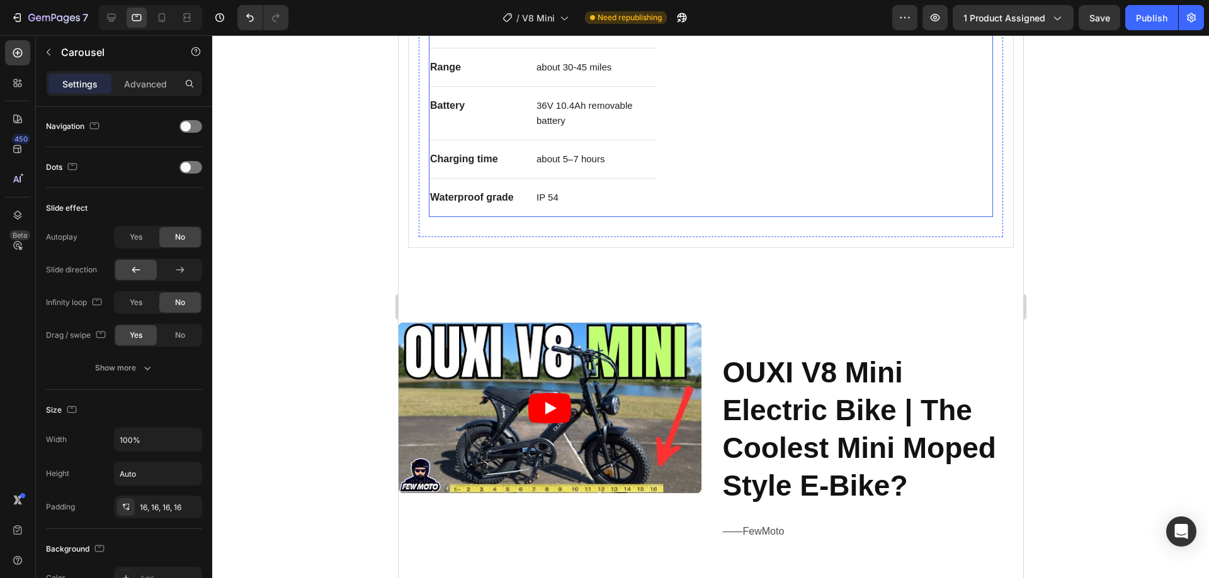
scroll to position [896, 0]
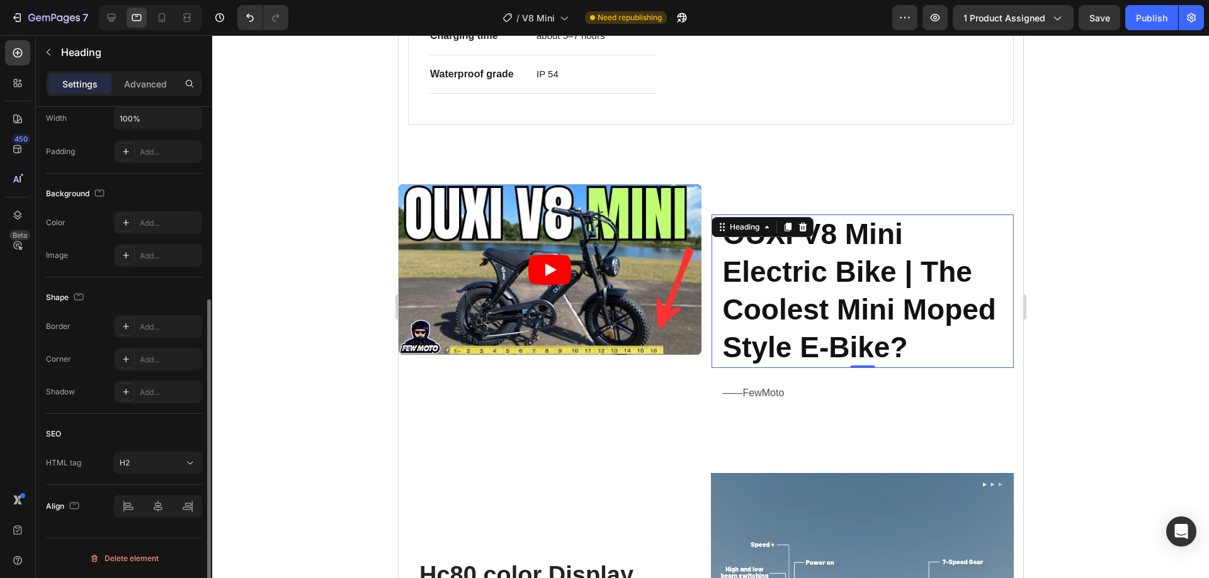
click at [788, 283] on strong "OUXI V8 Mini Electric Bike | The Coolest Mini Moped Style E-Bike?" at bounding box center [858, 290] width 273 height 145
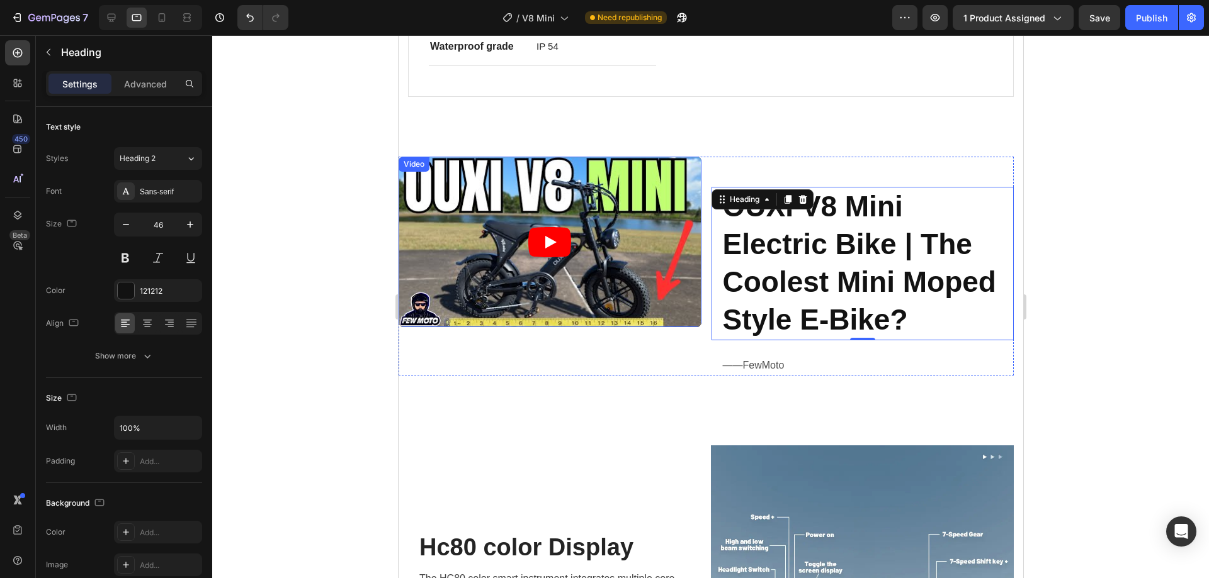
scroll to position [1211, 0]
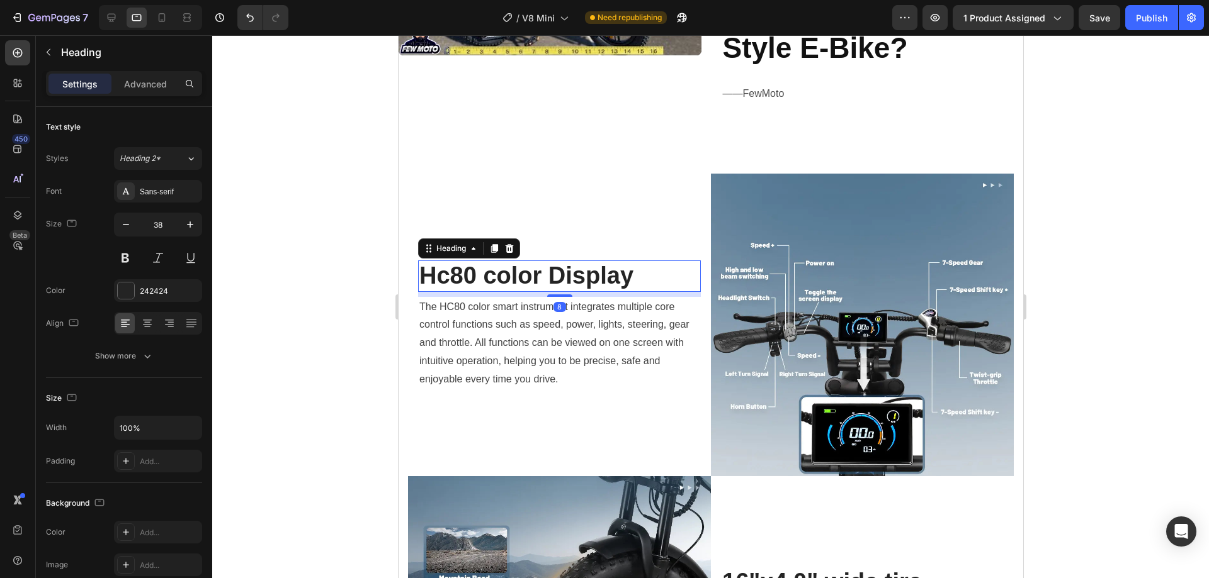
click at [575, 268] on h2 "Hc80 color Display" at bounding box center [558, 276] width 283 height 31
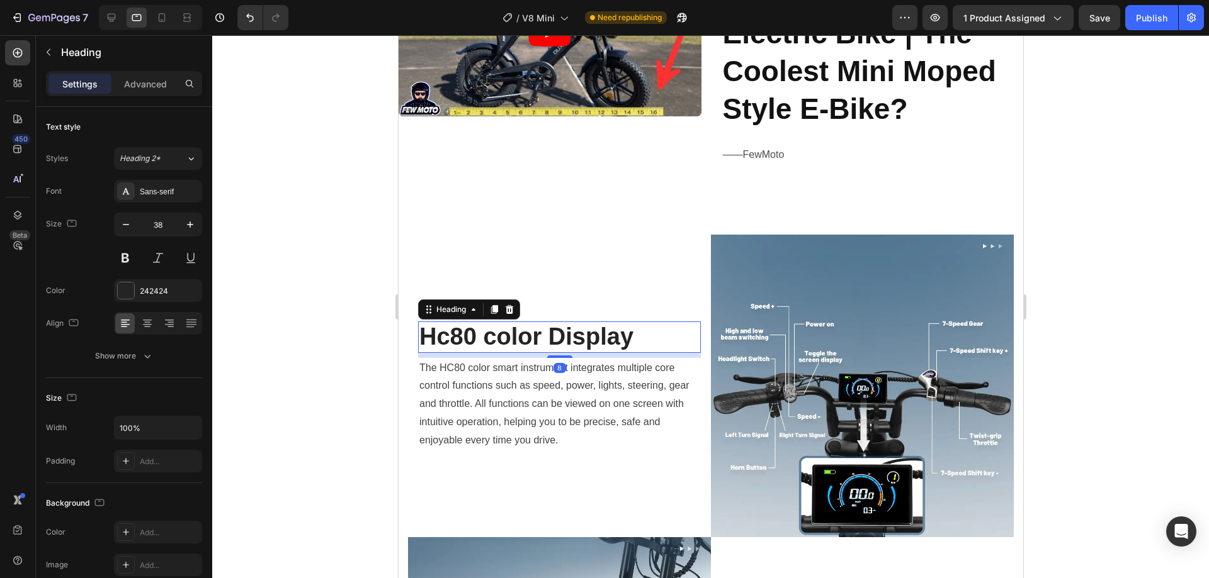
scroll to position [1022, 0]
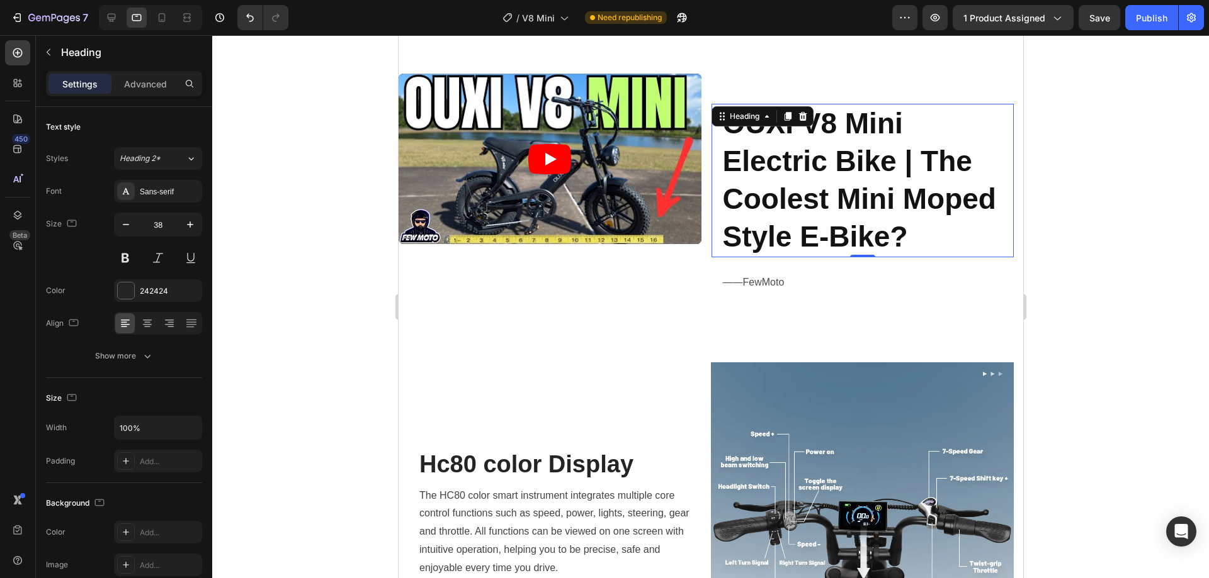
click at [785, 206] on strong "OUXI V8 Mini Electric Bike | The Coolest Mini Moped Style E-Bike?" at bounding box center [858, 179] width 273 height 145
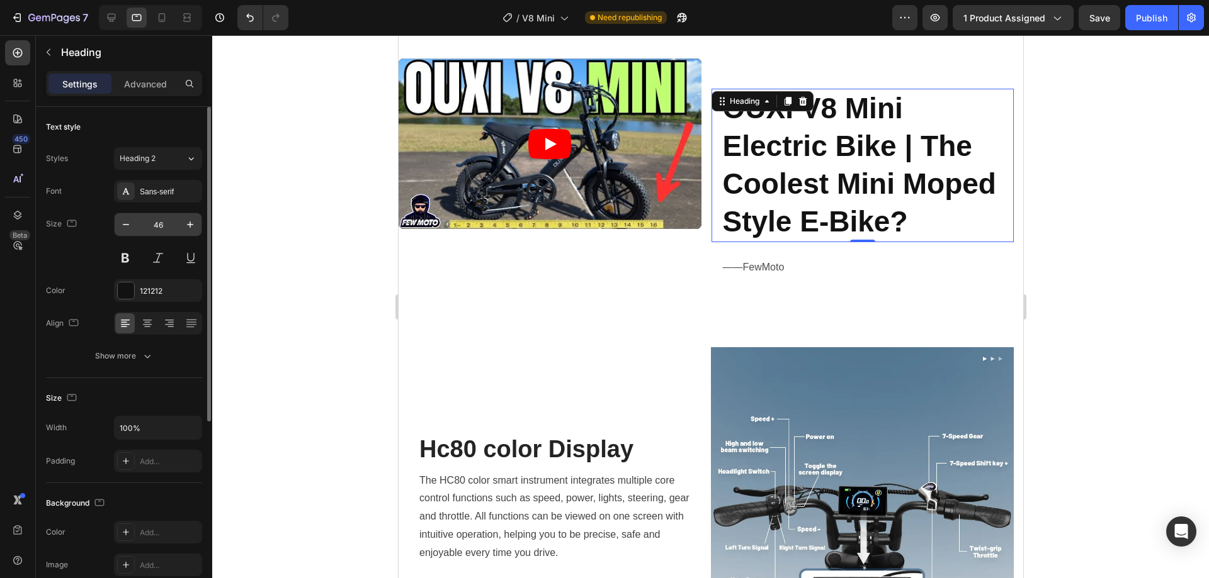
click at [163, 226] on input "46" at bounding box center [158, 224] width 42 height 23
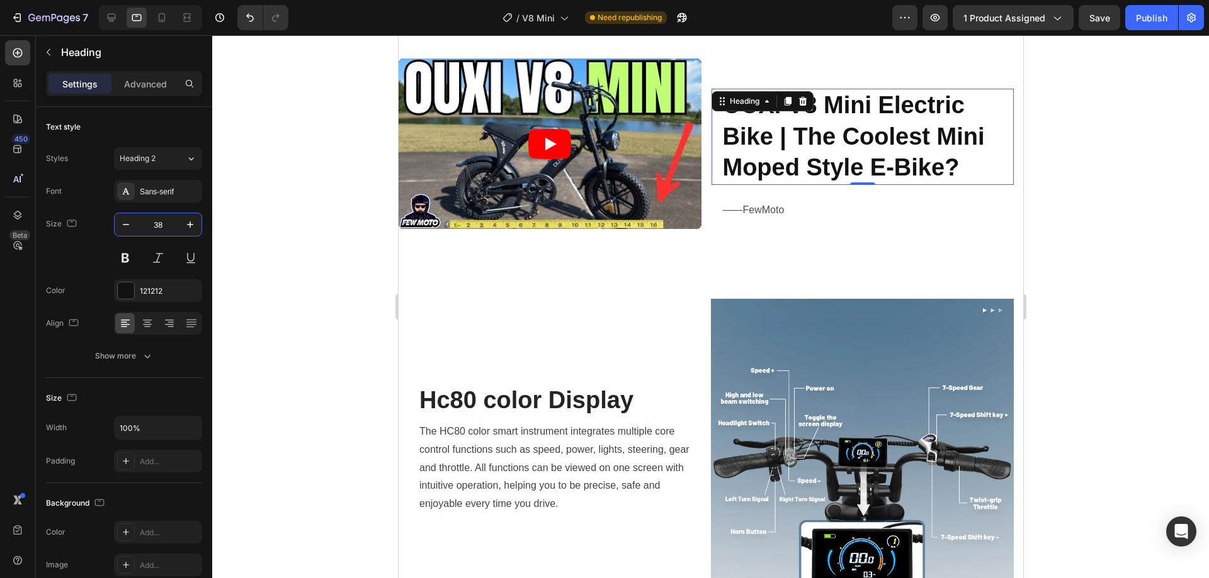
type input "38"
click at [1142, 273] on div at bounding box center [710, 306] width 996 height 543
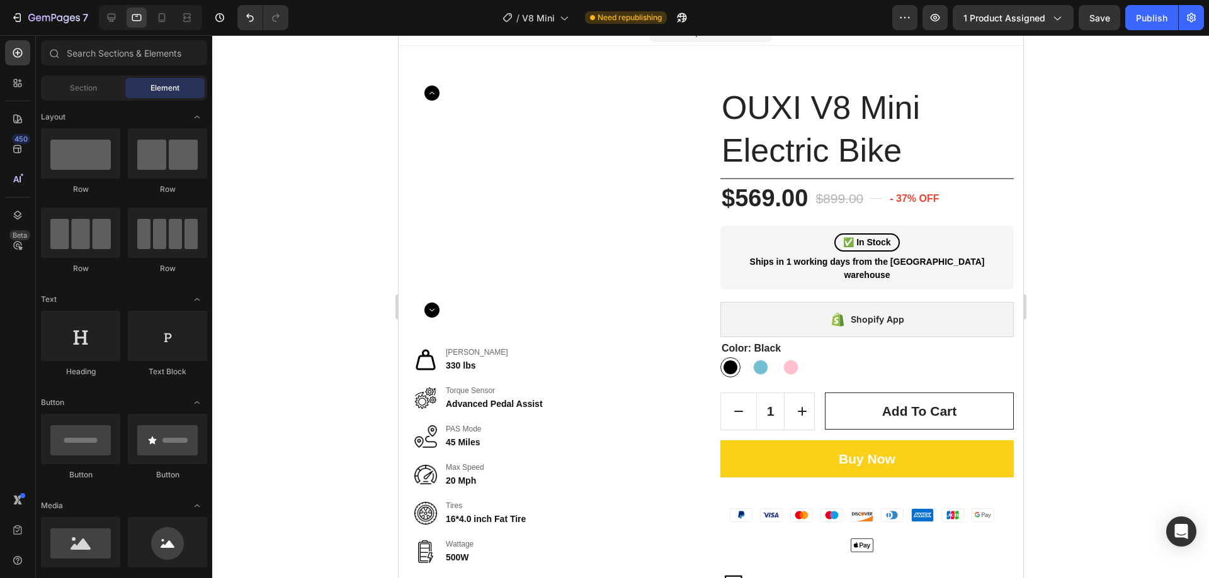
scroll to position [0, 0]
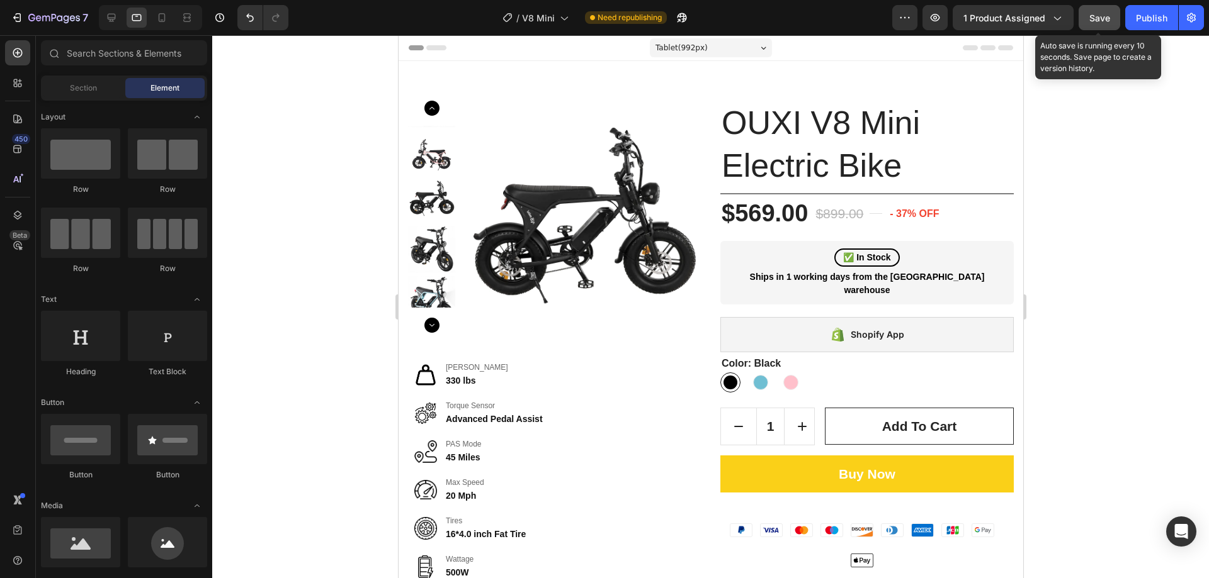
click at [1102, 22] on span "Save" at bounding box center [1099, 18] width 21 height 11
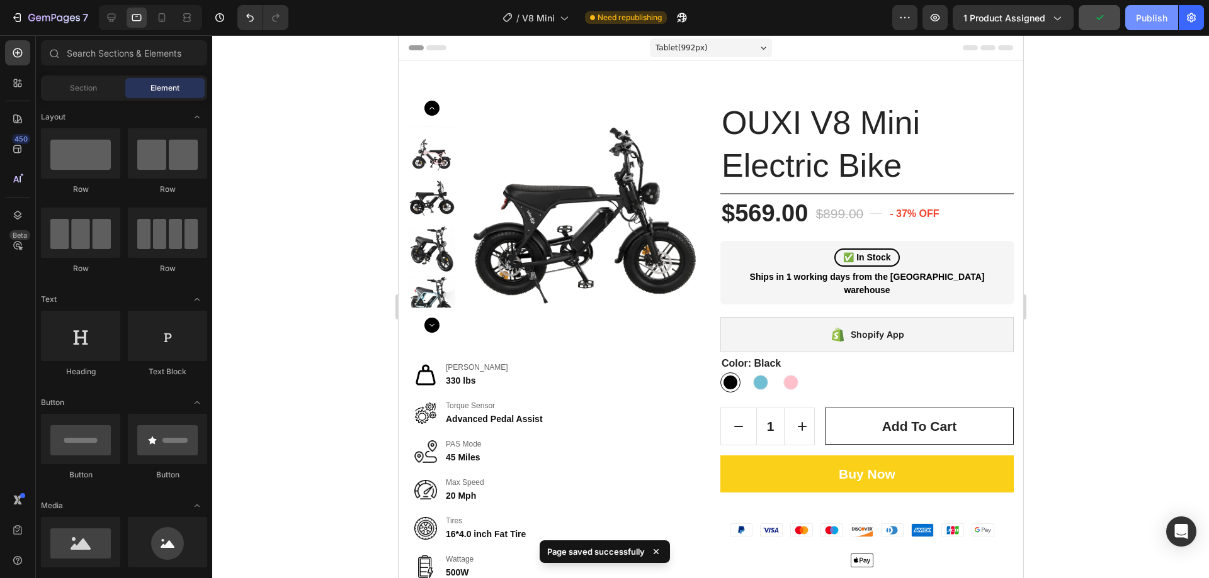
click at [1143, 25] on button "Publish" at bounding box center [1151, 17] width 53 height 25
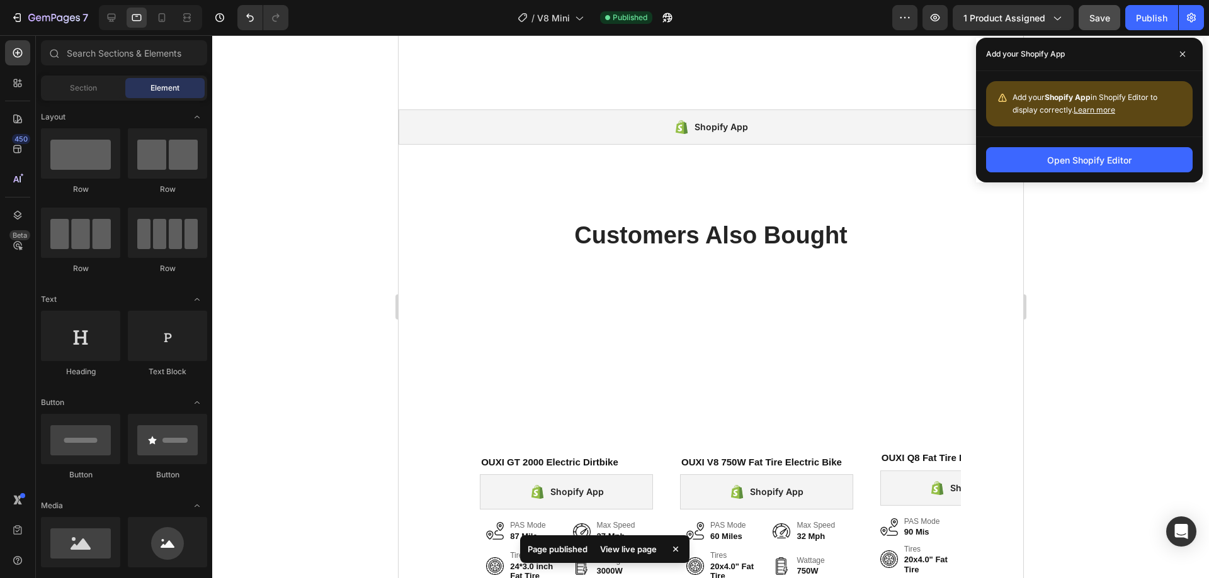
scroll to position [3021, 0]
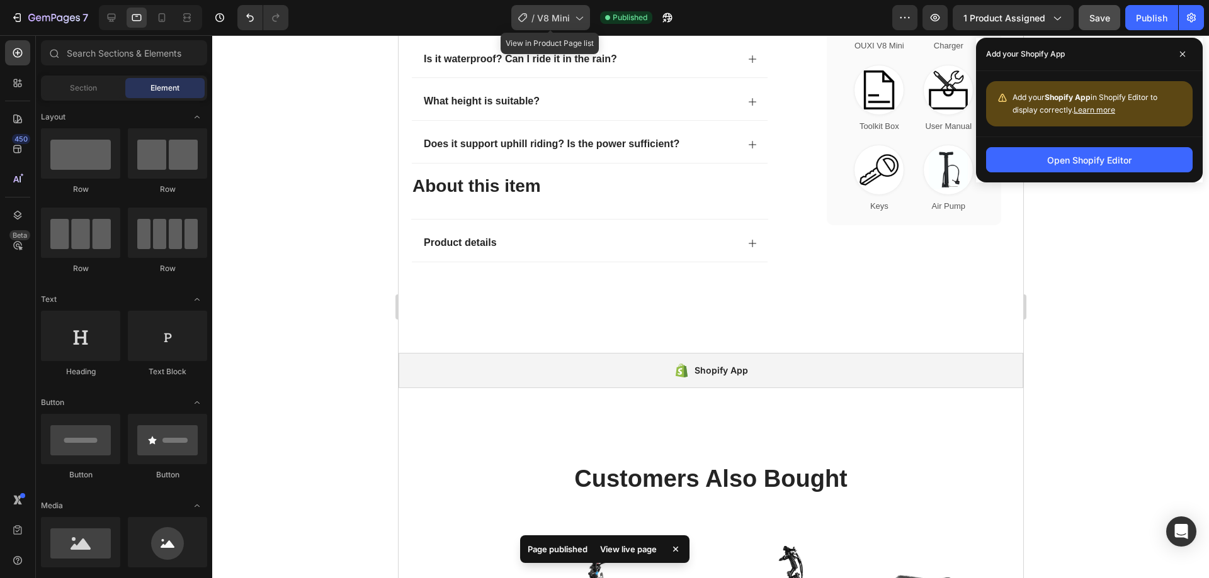
click at [576, 12] on icon at bounding box center [578, 17] width 13 height 13
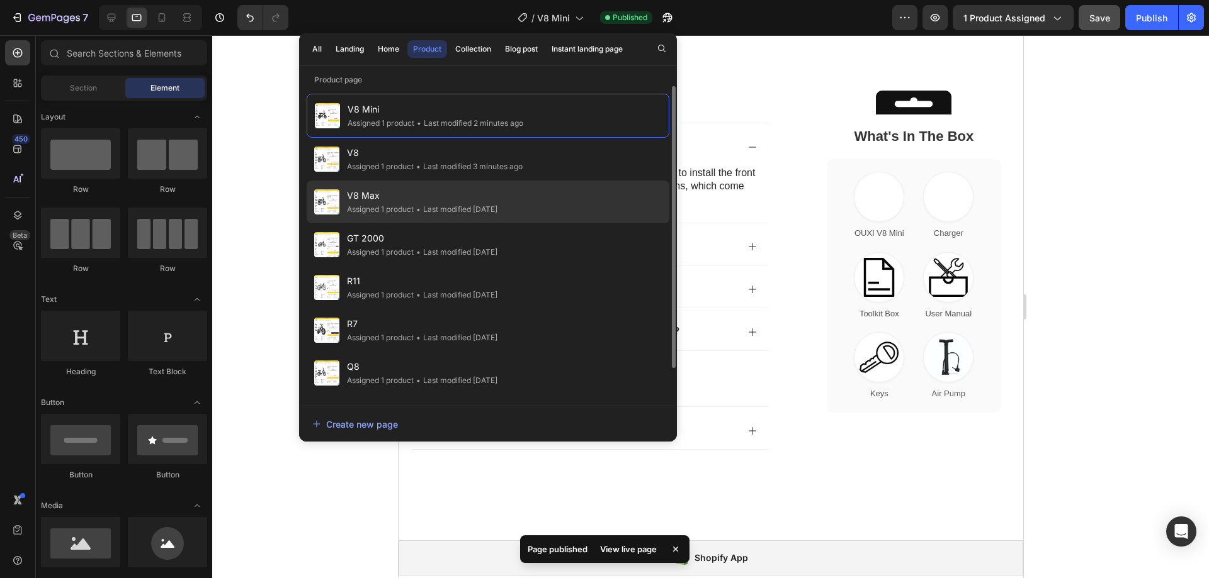
scroll to position [2832, 0]
click at [417, 200] on span "V8 Max" at bounding box center [422, 195] width 150 height 15
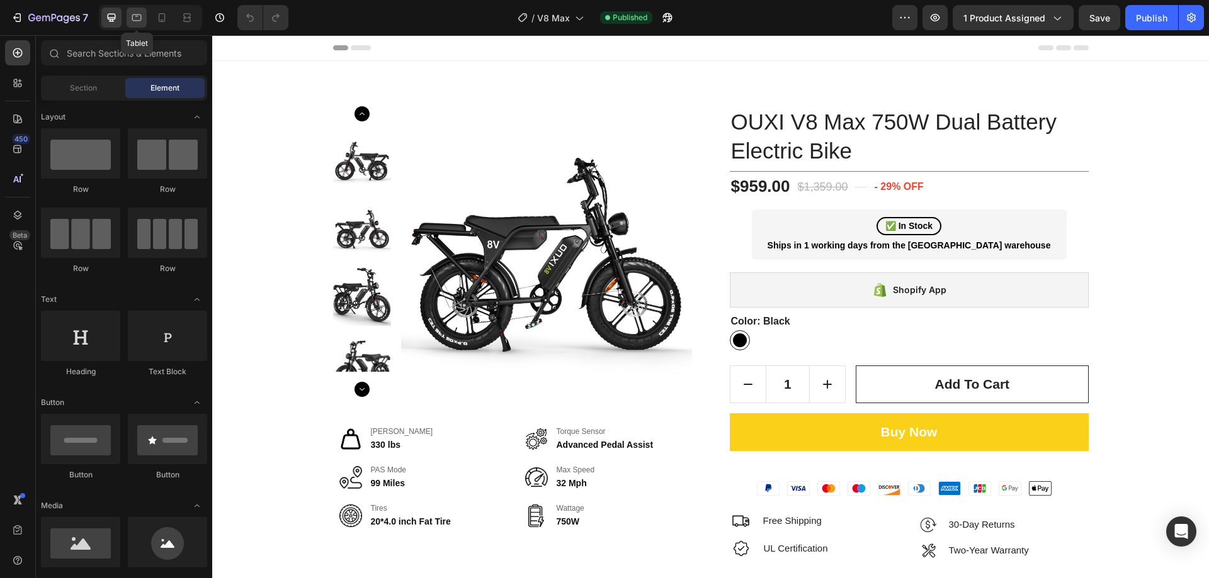
click at [129, 21] on div at bounding box center [137, 18] width 20 height 20
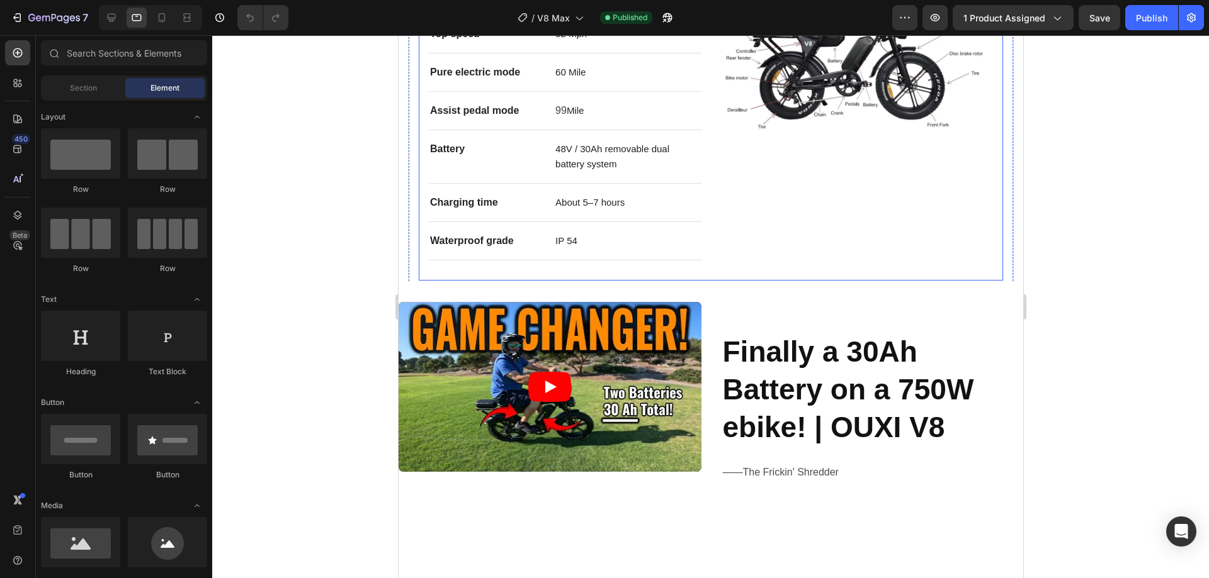
scroll to position [944, 0]
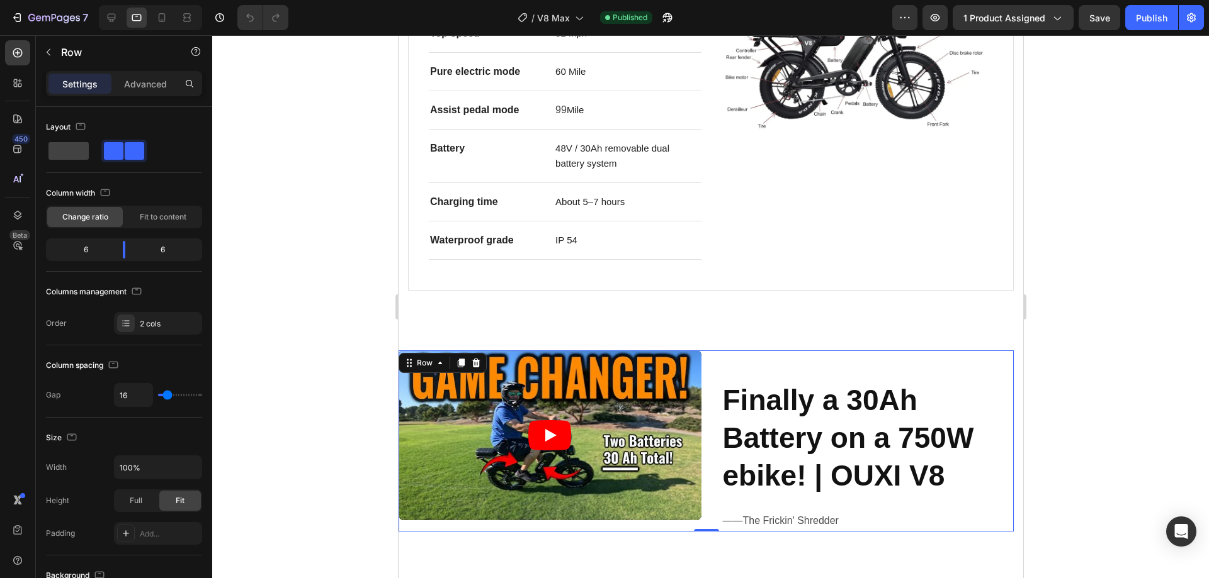
click at [799, 353] on div "Finally a 30Ah Battery on a 750W ebike! | OUXI V8 Heading ——The Frickin' Shredd…" at bounding box center [862, 441] width 303 height 181
click at [69, 59] on p "Row" at bounding box center [114, 52] width 107 height 15
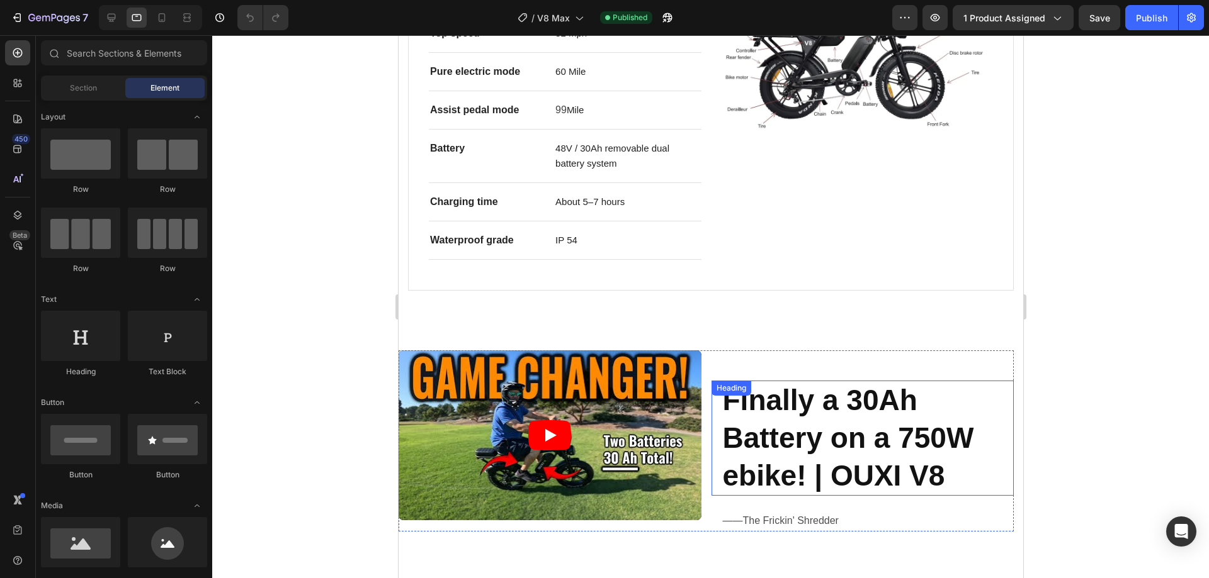
click at [777, 429] on strong "Finally a 30Ah Battery on a 750W ebike! | OUXI V8" at bounding box center [847, 438] width 251 height 108
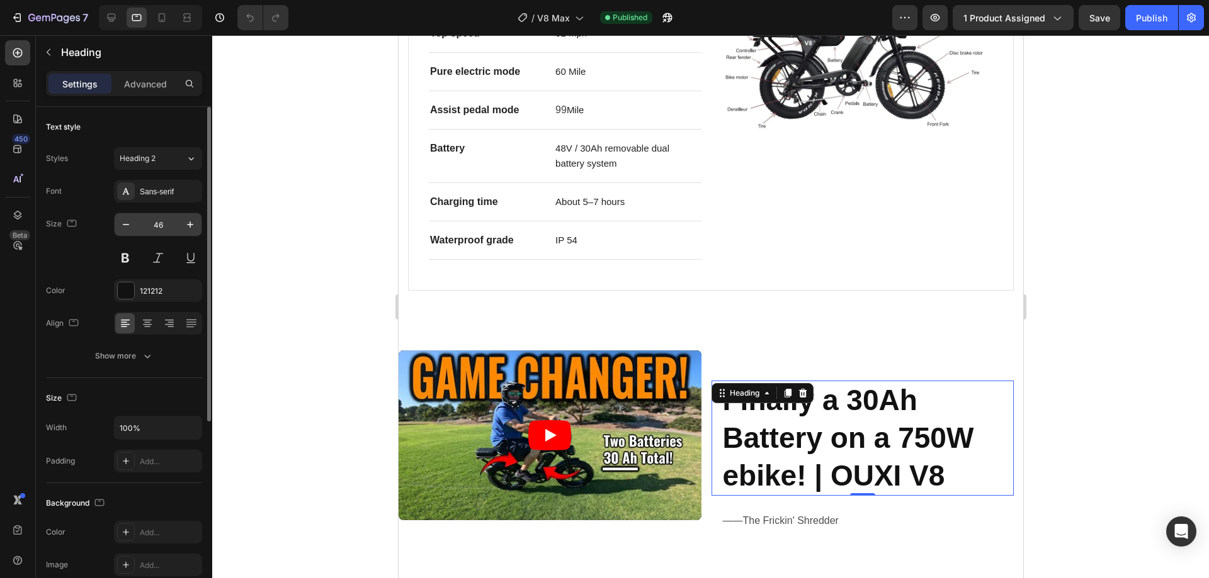
click at [156, 227] on input "46" at bounding box center [158, 224] width 42 height 23
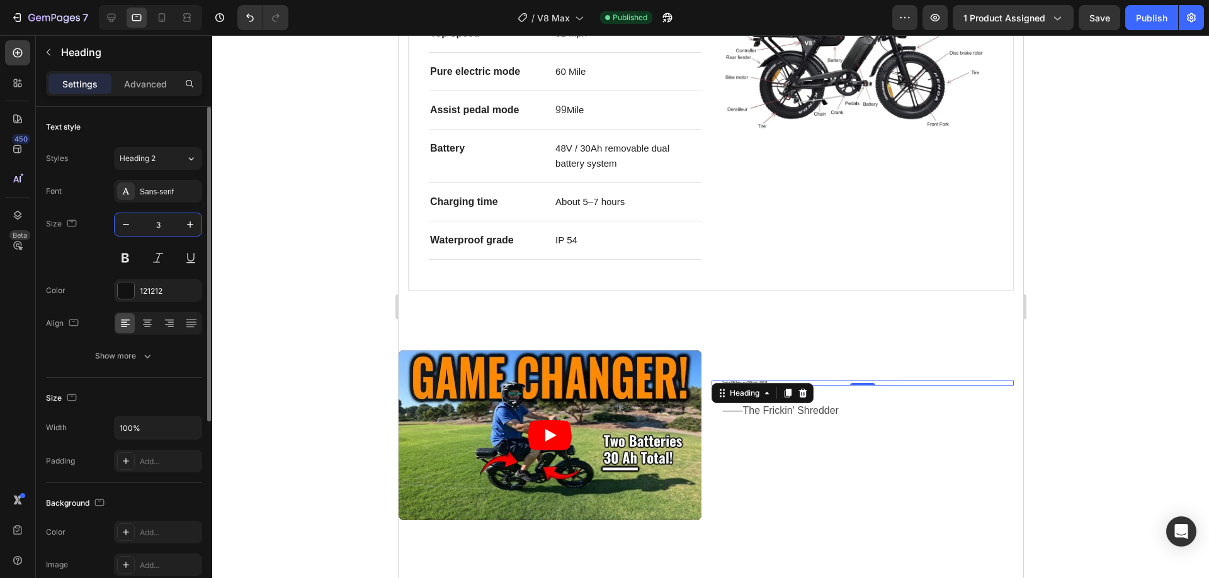
type input "30"
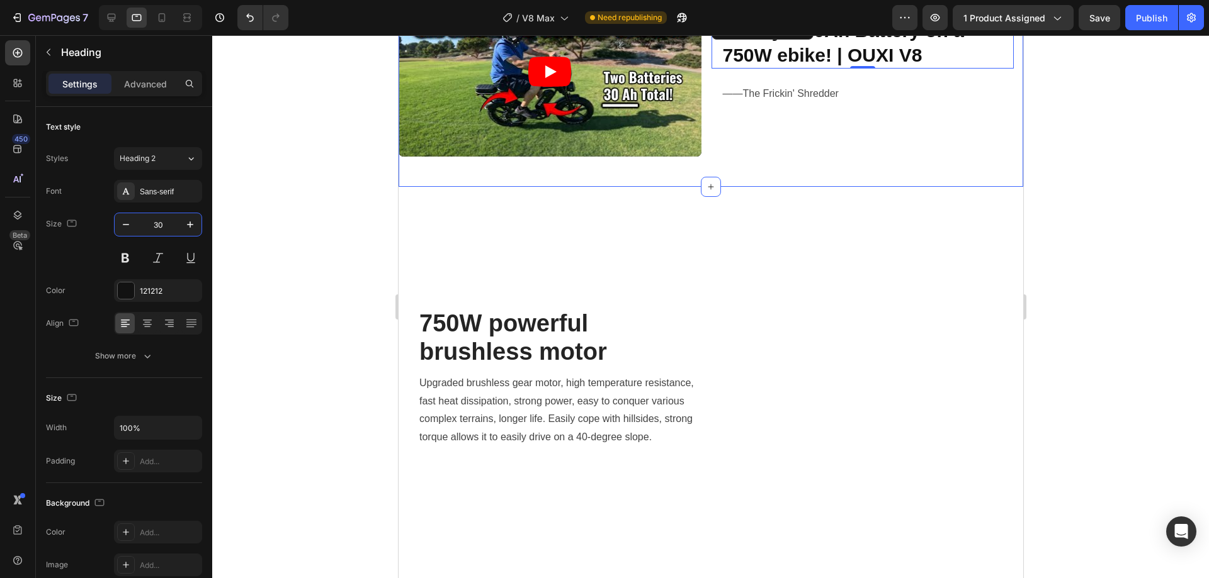
scroll to position [1448, 0]
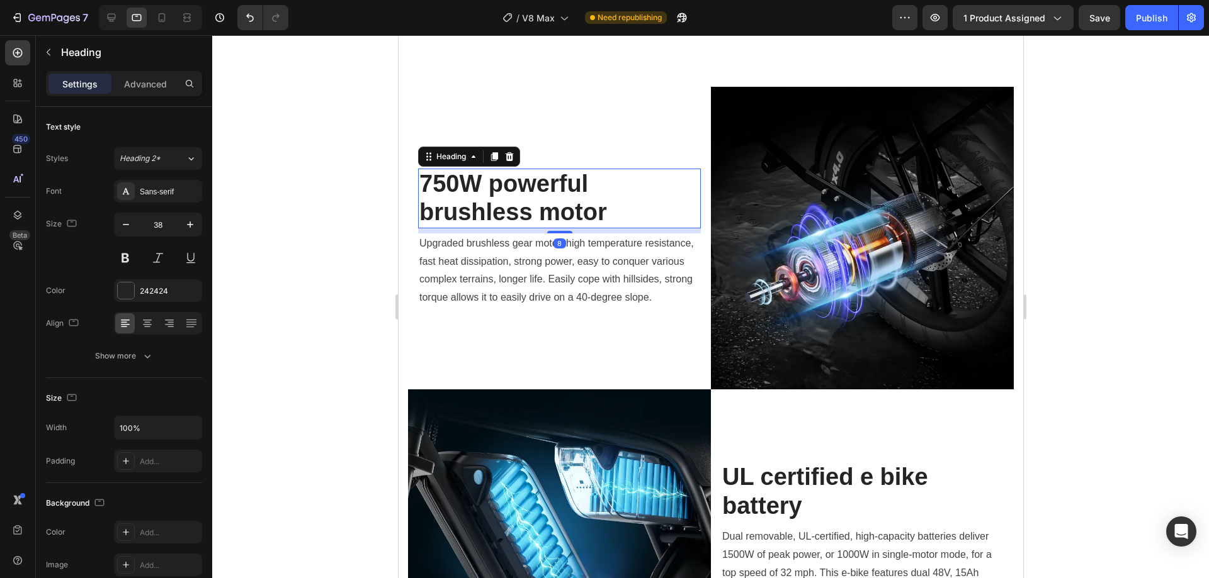
click at [561, 196] on h2 "750W powerful brushless motor" at bounding box center [558, 199] width 283 height 60
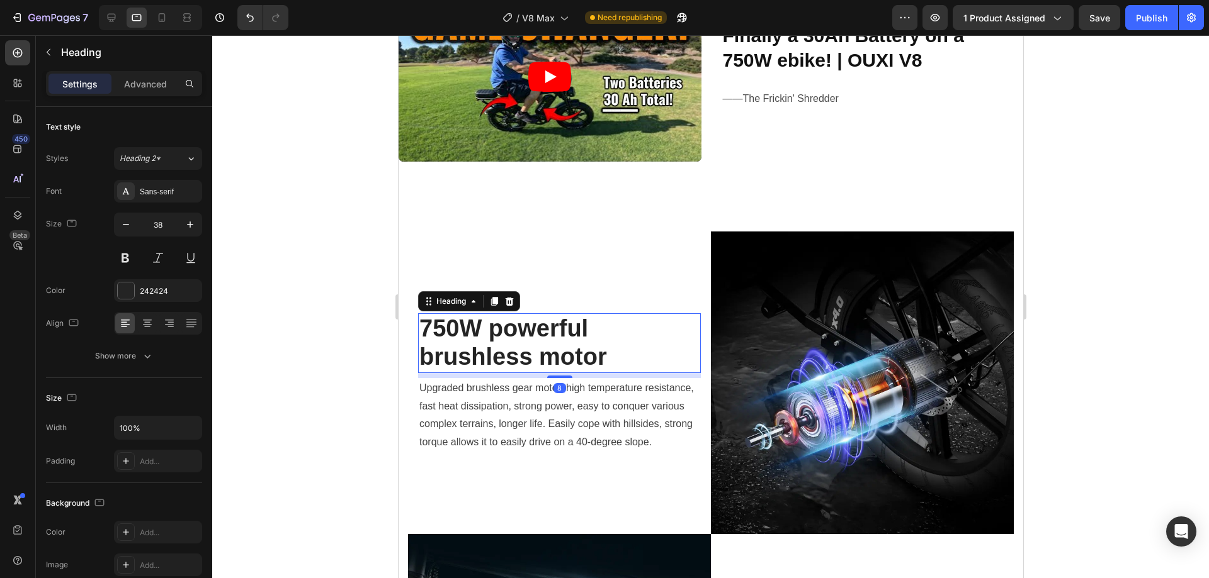
scroll to position [1070, 0]
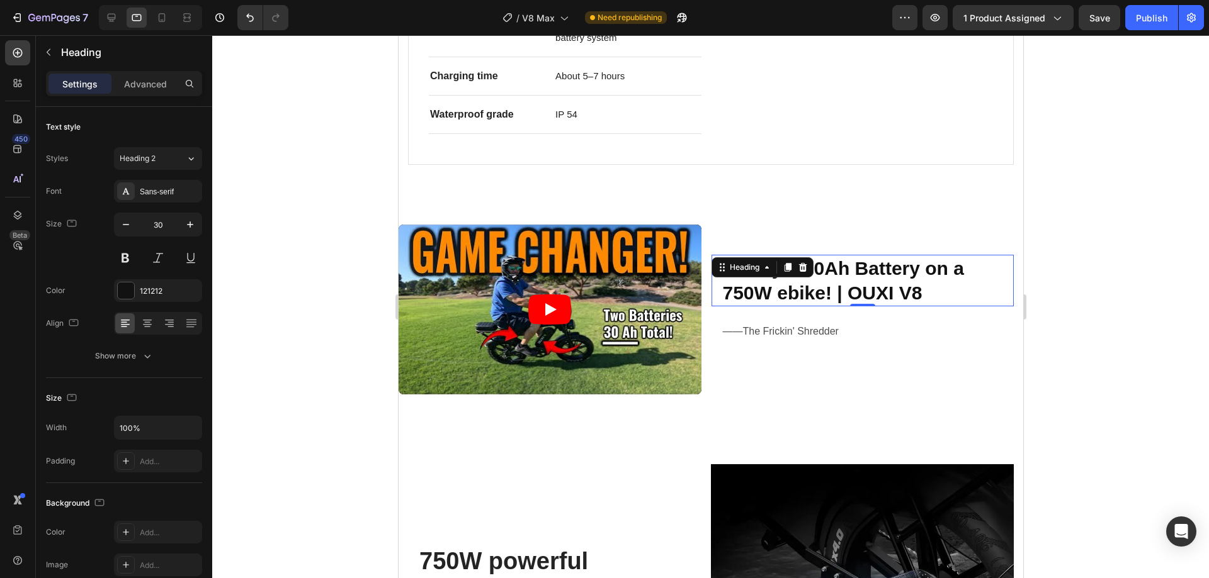
click at [814, 289] on strong "Finally a 30Ah Battery on a 750W ebike! | OUXI V8" at bounding box center [842, 280] width 241 height 45
click at [169, 230] on input "30" at bounding box center [158, 224] width 42 height 23
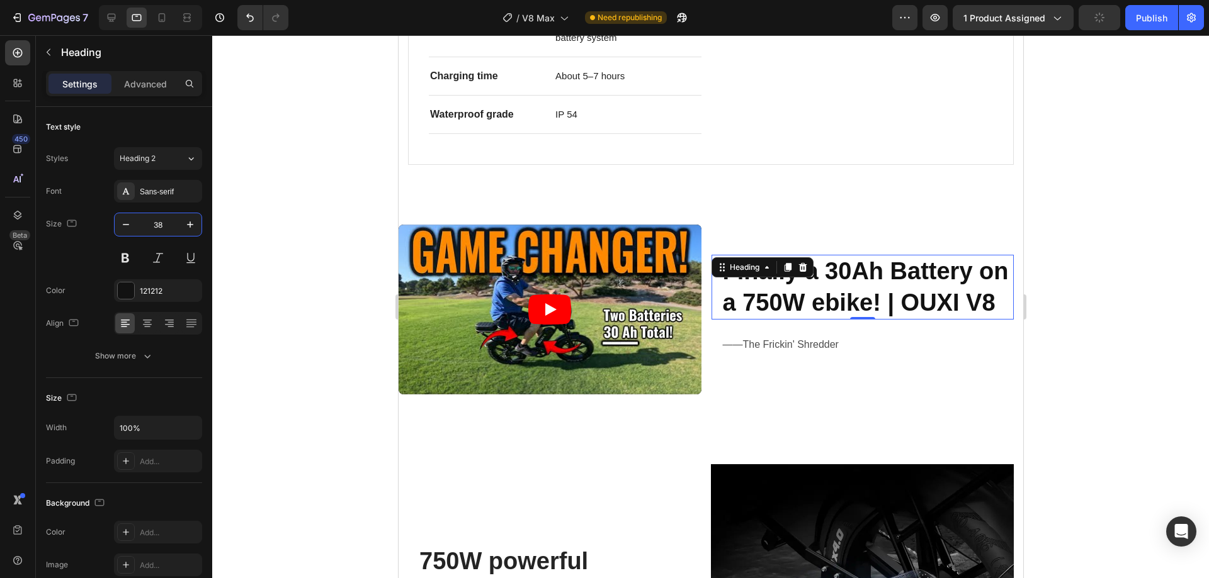
type input "38"
click at [1188, 337] on div at bounding box center [710, 306] width 996 height 543
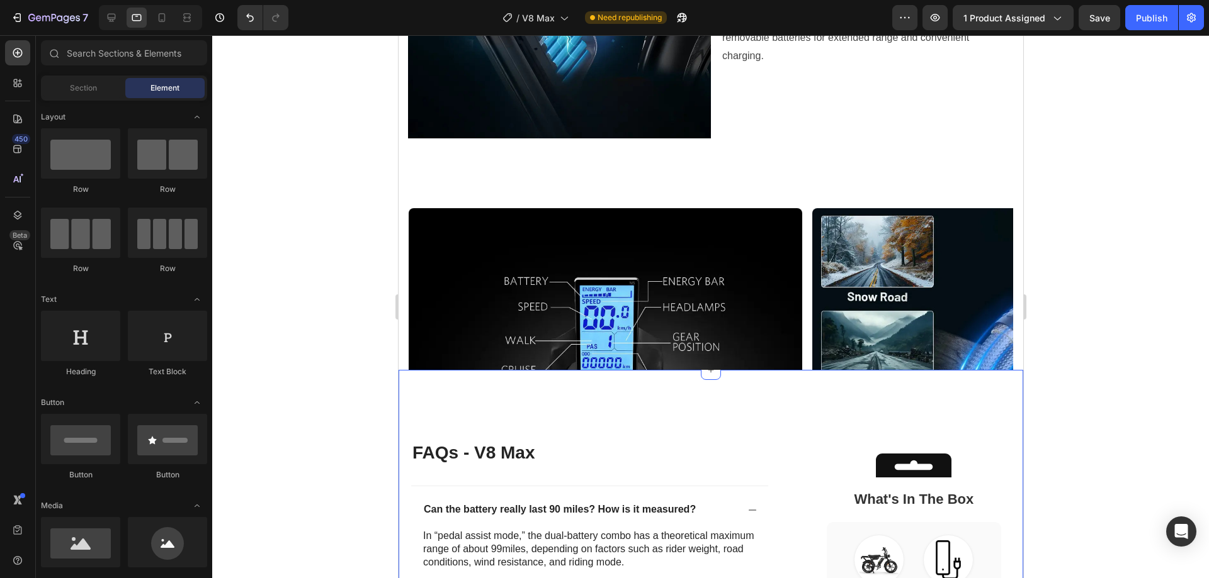
scroll to position [2140, 0]
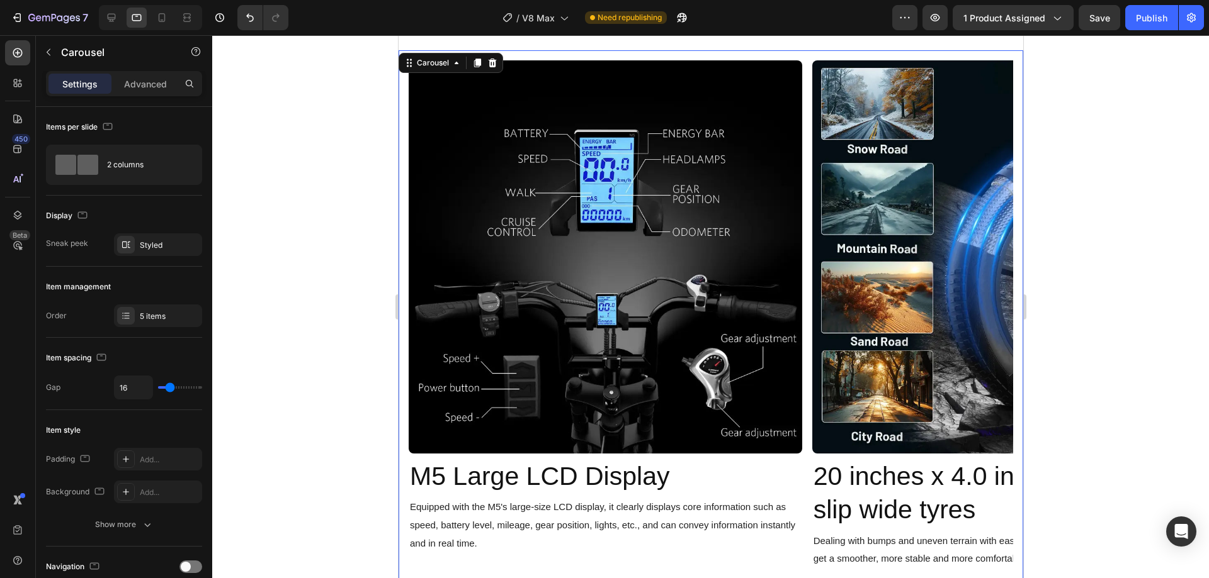
click at [805, 477] on div "Image M5 Large LCD Display Text Block Equipped with the M5's large-size LCD dis…" at bounding box center [710, 314] width 604 height 509
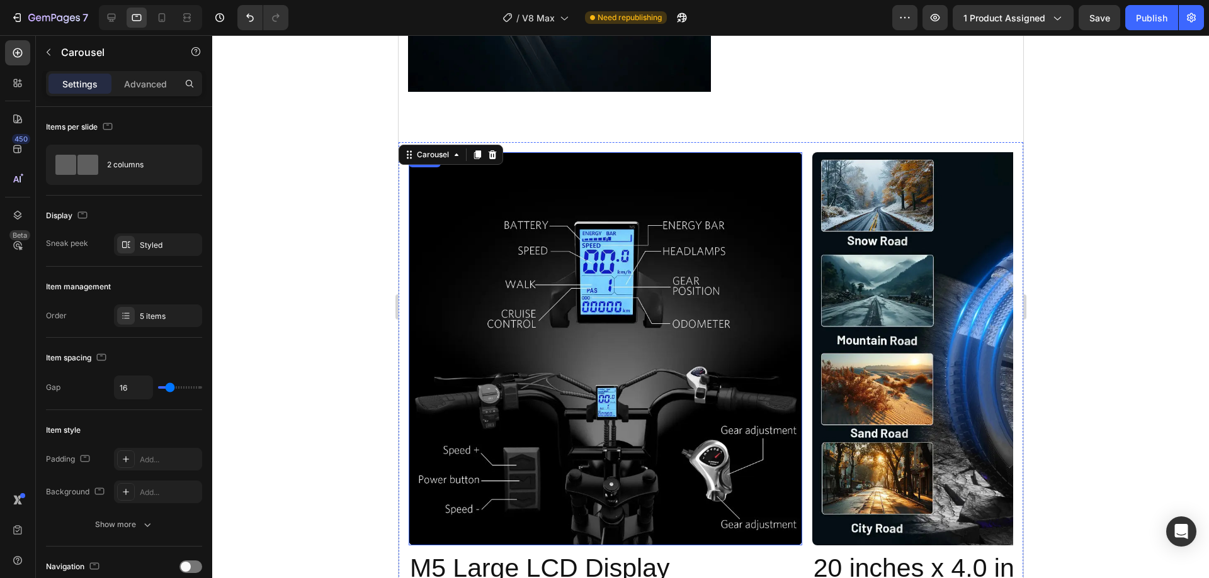
scroll to position [2014, 0]
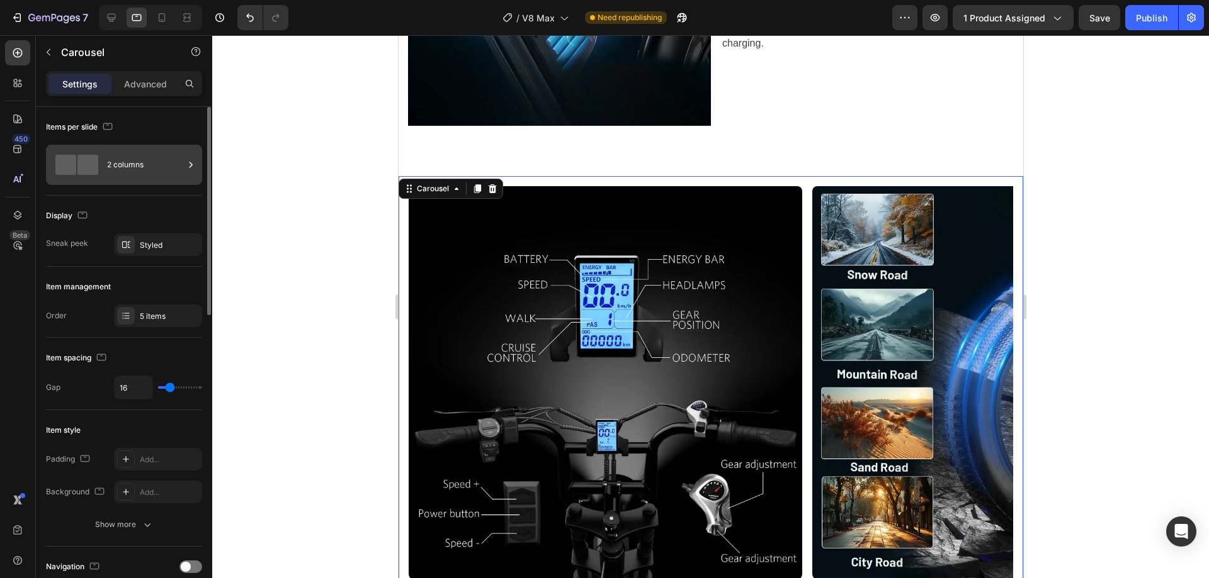
click at [135, 160] on div "2 columns" at bounding box center [145, 164] width 77 height 29
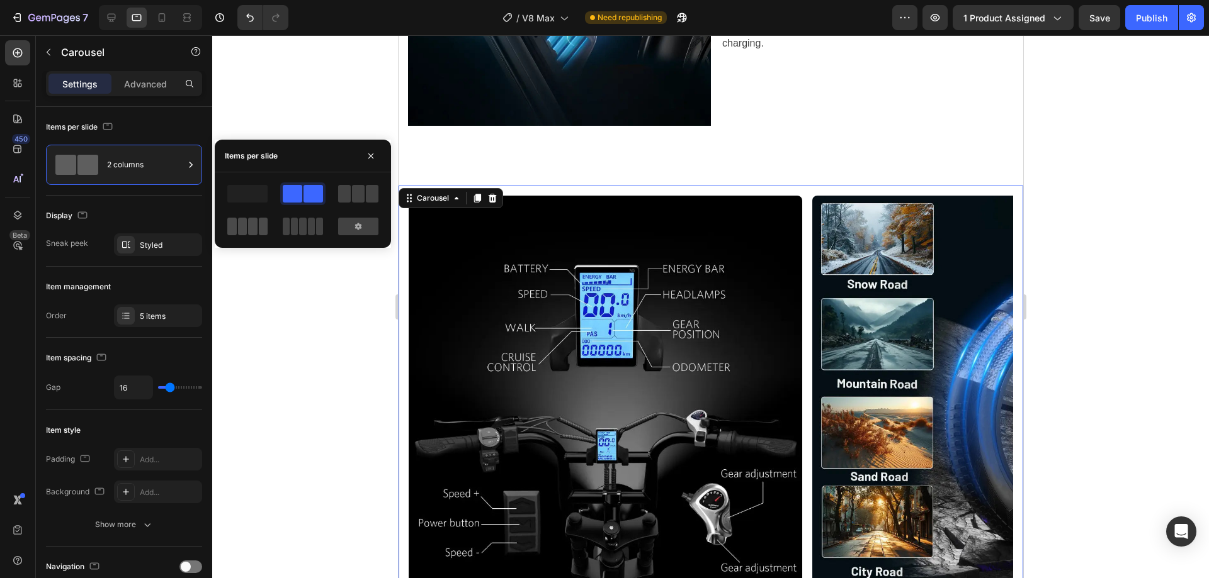
click at [247, 231] on div at bounding box center [247, 227] width 40 height 18
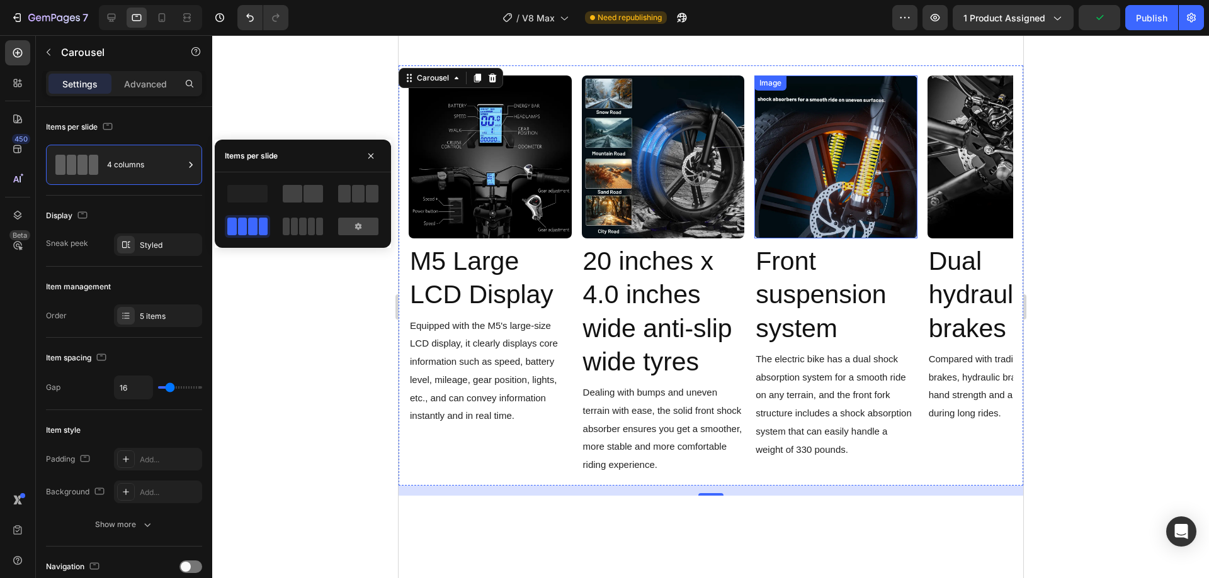
scroll to position [2140, 0]
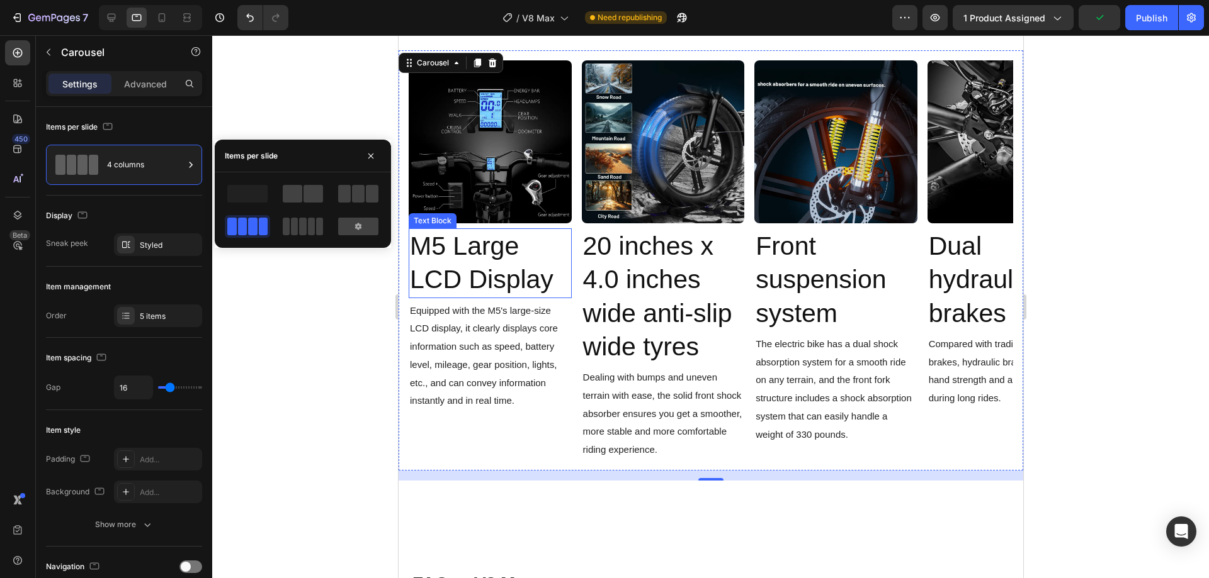
click at [458, 256] on span "M5 Large LCD Display" at bounding box center [481, 263] width 144 height 62
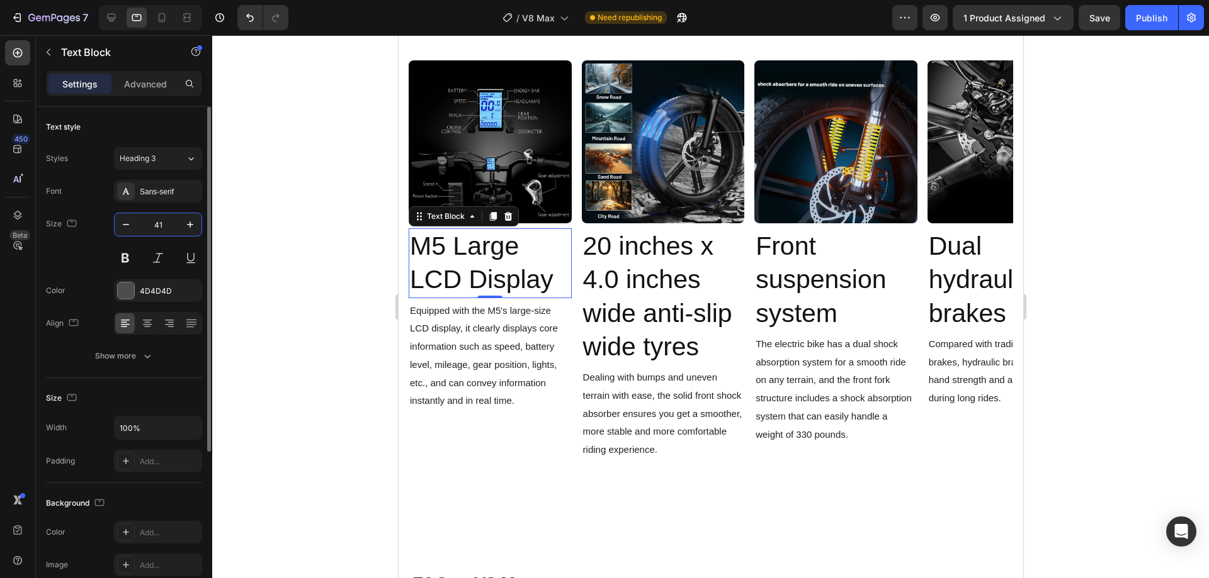
click at [152, 220] on input "41" at bounding box center [158, 224] width 42 height 23
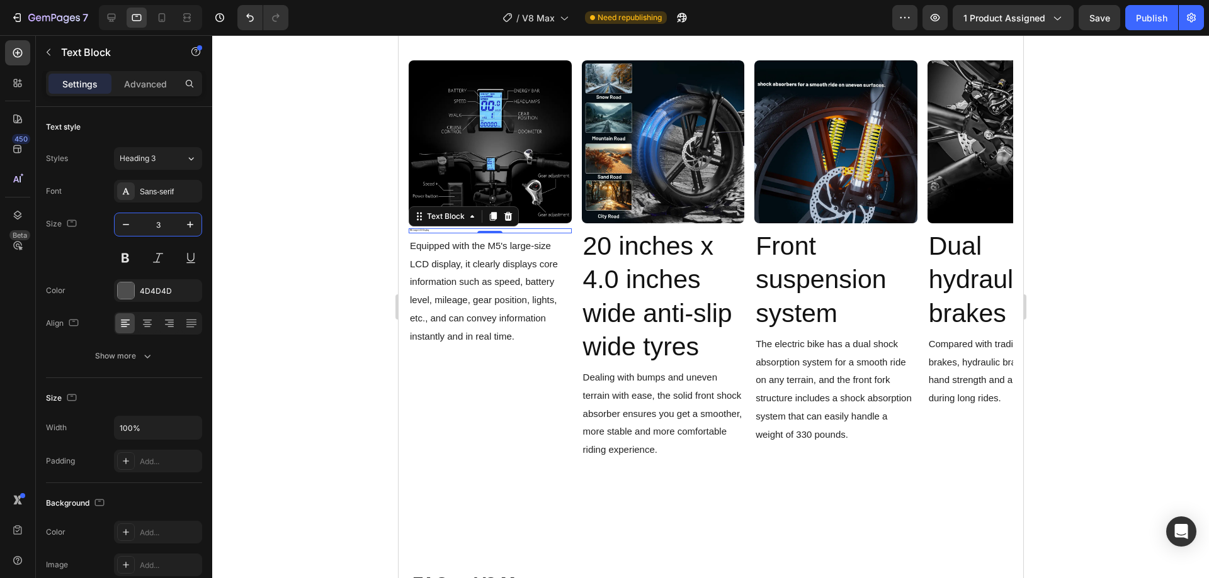
type input "30"
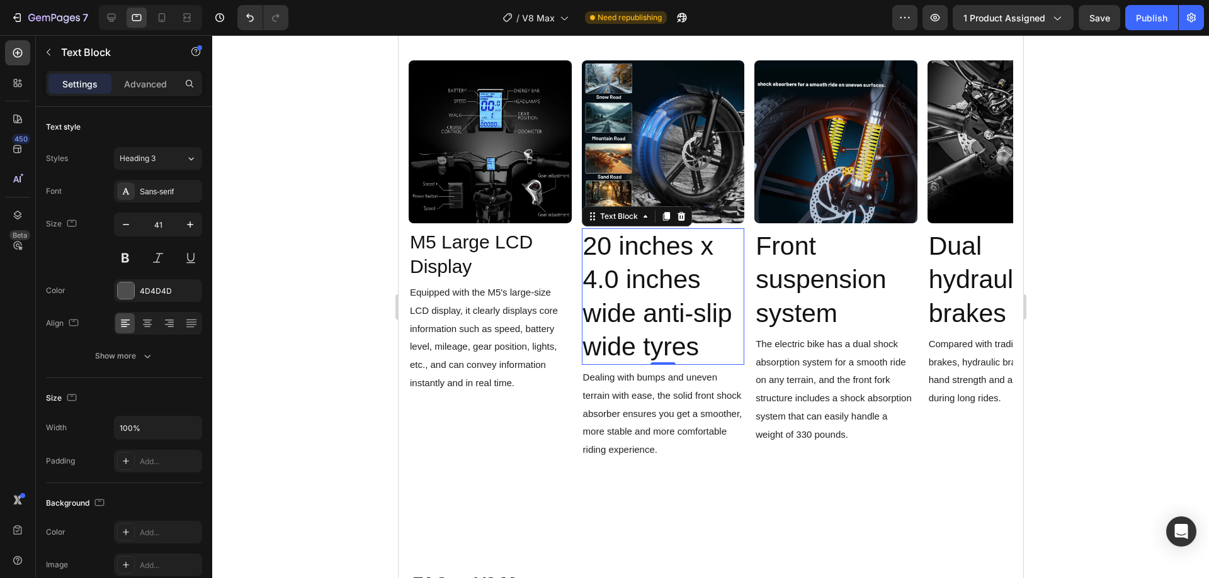
click at [676, 313] on span "20 inches x 4.0 inches wide anti-slip wide tyres" at bounding box center [656, 297] width 149 height 130
click at [171, 222] on input "41" at bounding box center [158, 224] width 42 height 23
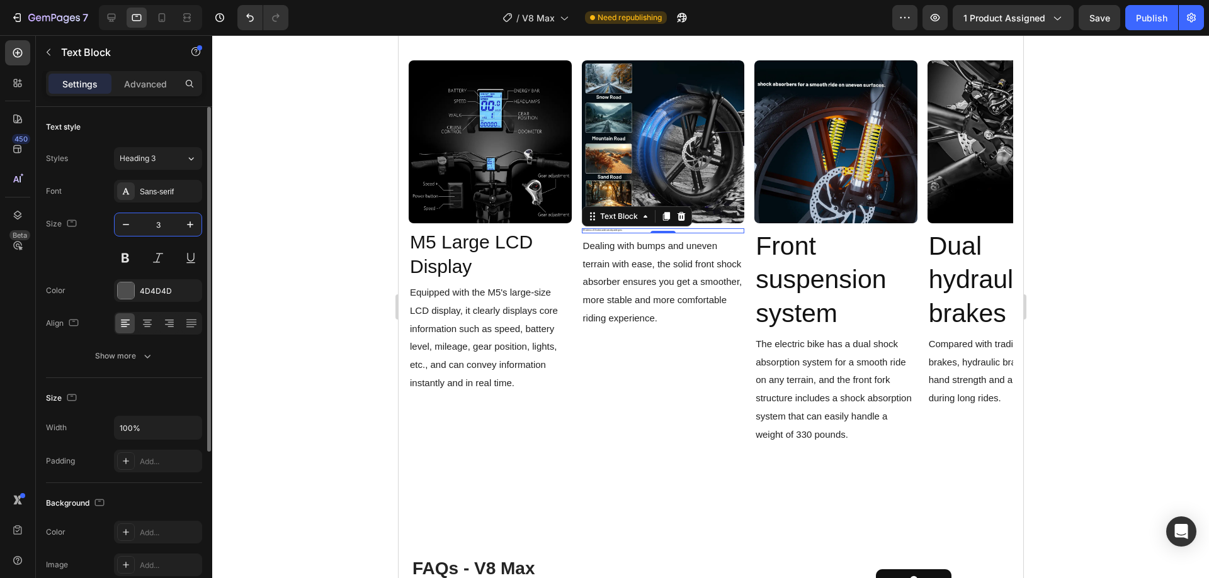
type input "30"
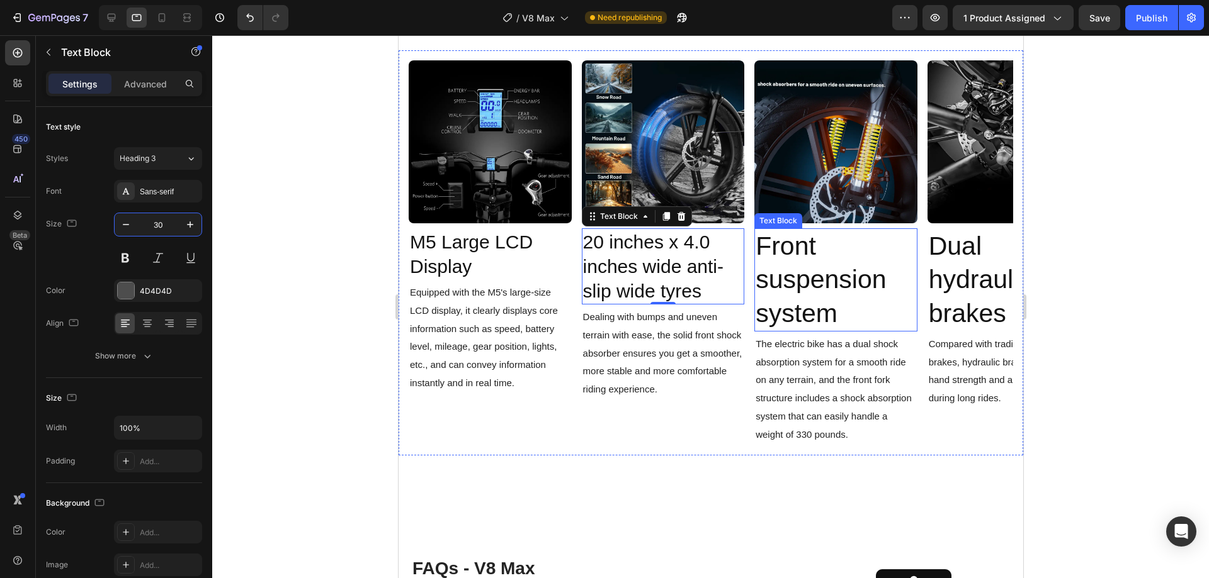
click at [791, 271] on span "Front suspension system" at bounding box center [820, 280] width 130 height 96
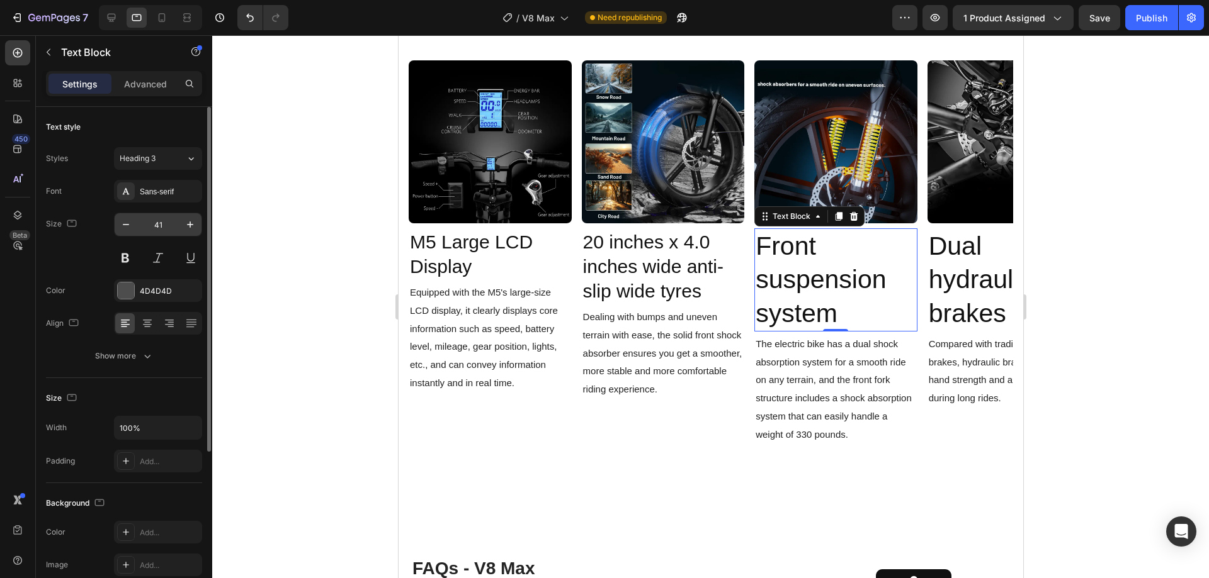
click at [166, 226] on input "41" at bounding box center [158, 224] width 42 height 23
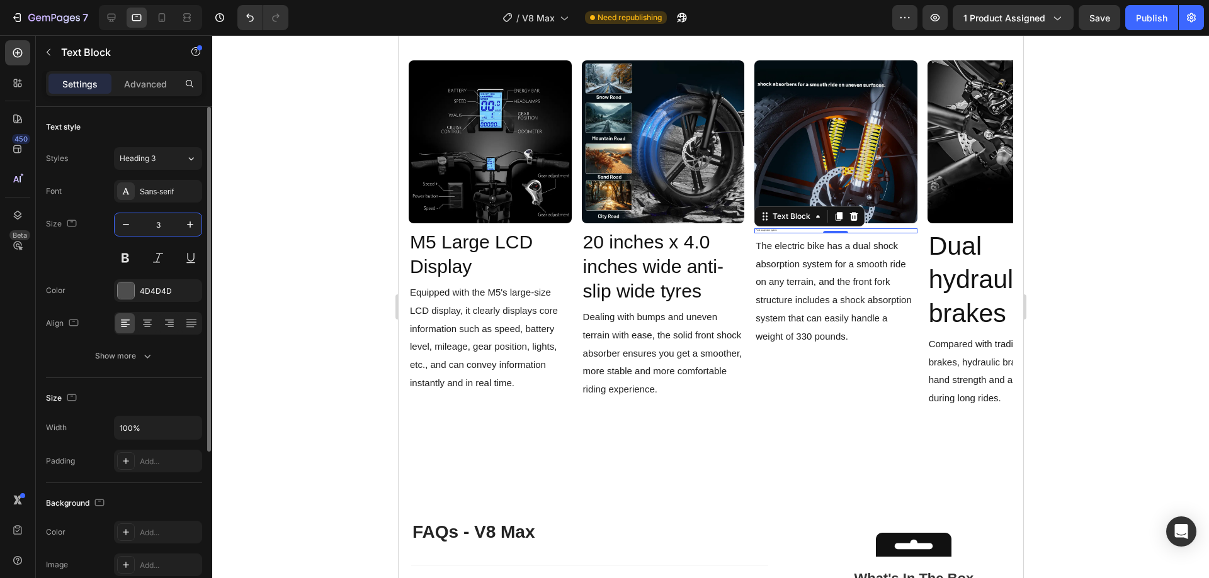
type input "30"
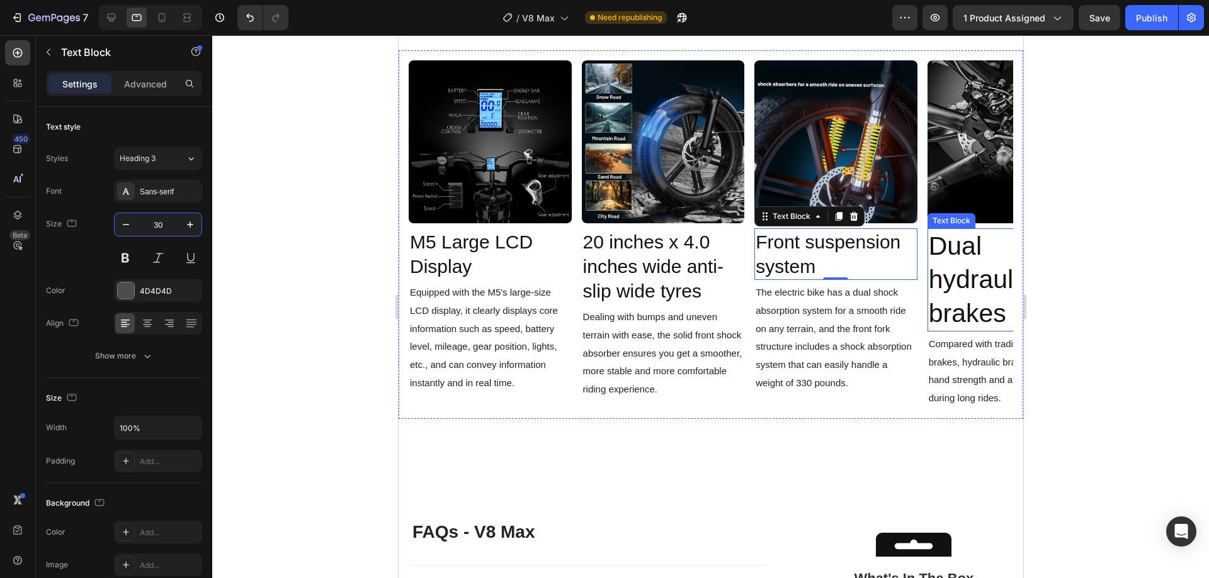
click at [955, 289] on span "Dual hydraulic brakes" at bounding box center [979, 280] width 103 height 96
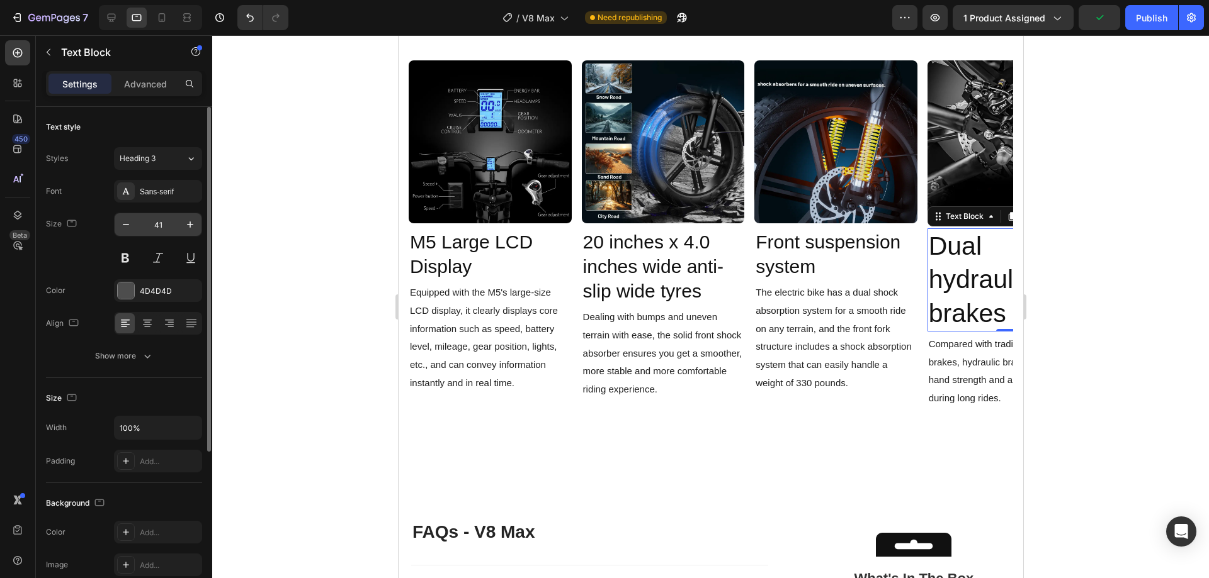
click at [151, 223] on input "41" at bounding box center [158, 224] width 42 height 23
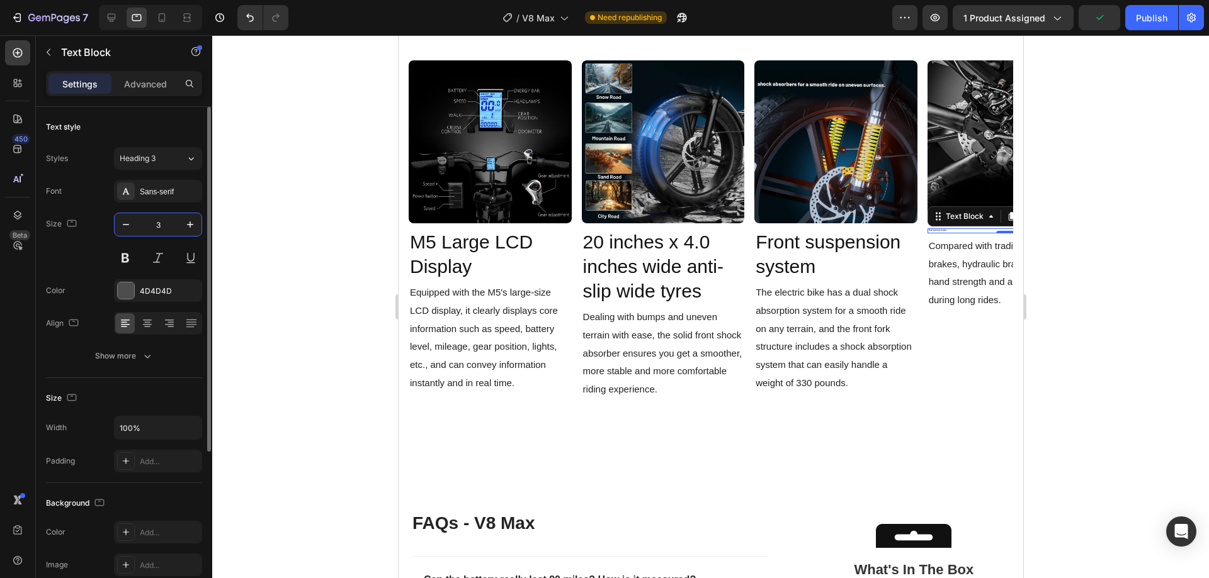
type input "30"
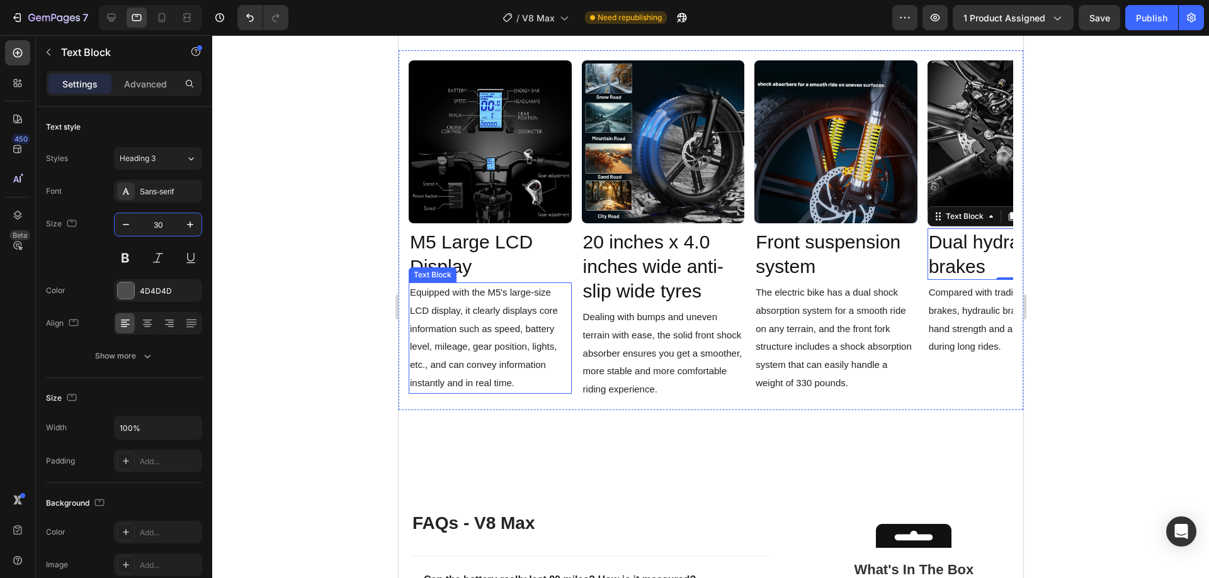
click at [569, 283] on div "Equipped with the M5's large-size LCD display, it clearly displays core informa…" at bounding box center [489, 338] width 163 height 111
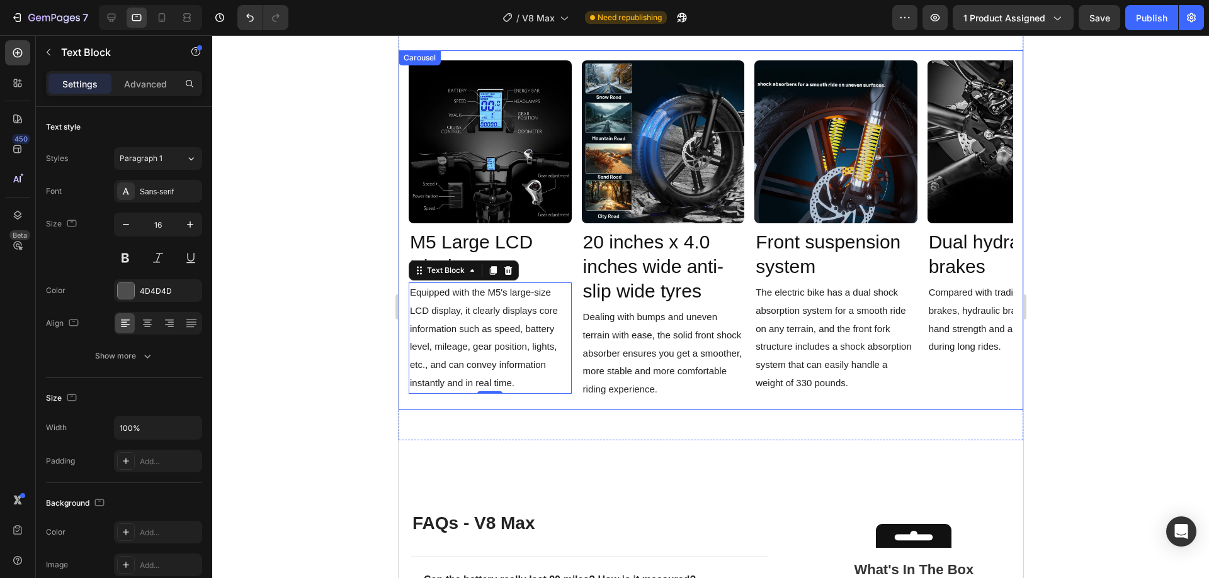
click at [571, 260] on div "Image M5 Large LCD Display Text Block Equipped with the M5's large-size LCD dis…" at bounding box center [710, 230] width 604 height 340
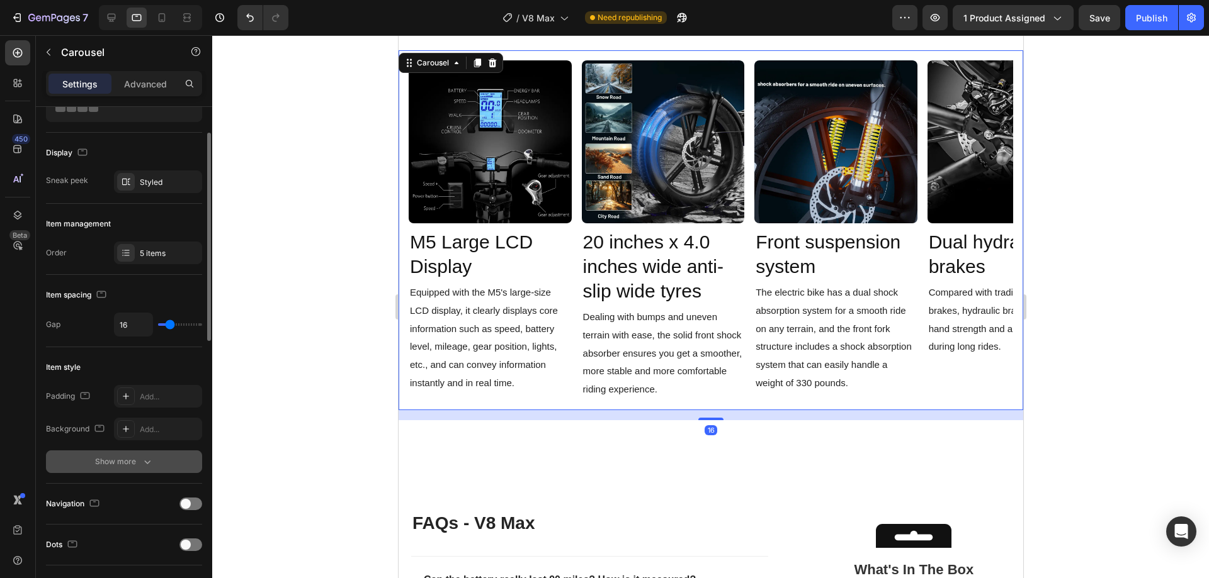
scroll to position [126, 0]
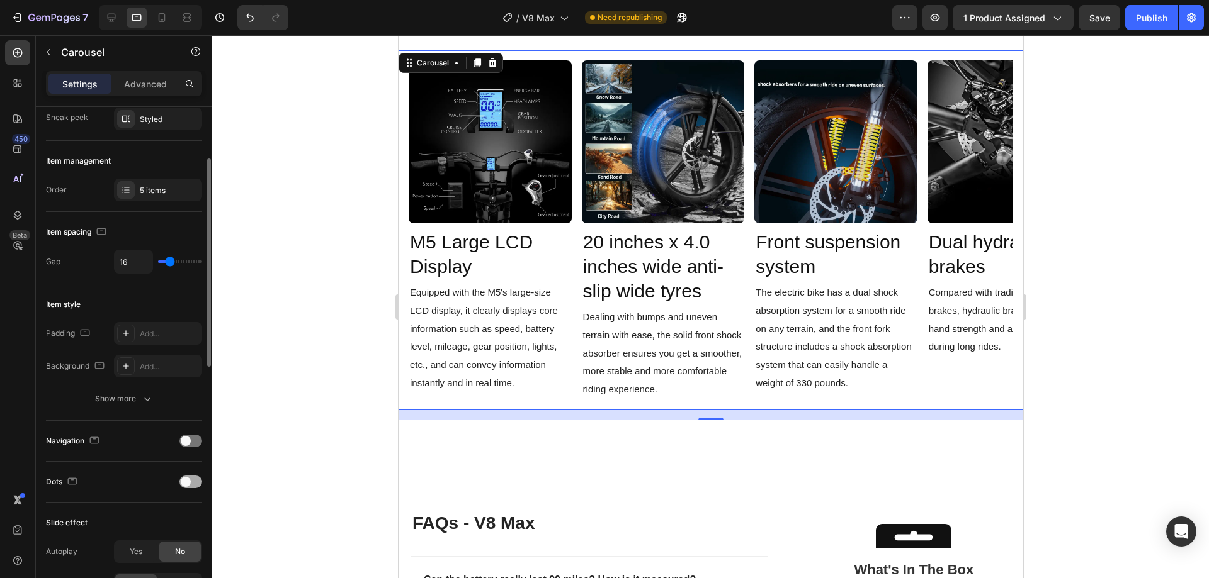
click at [182, 479] on span at bounding box center [186, 482] width 10 height 10
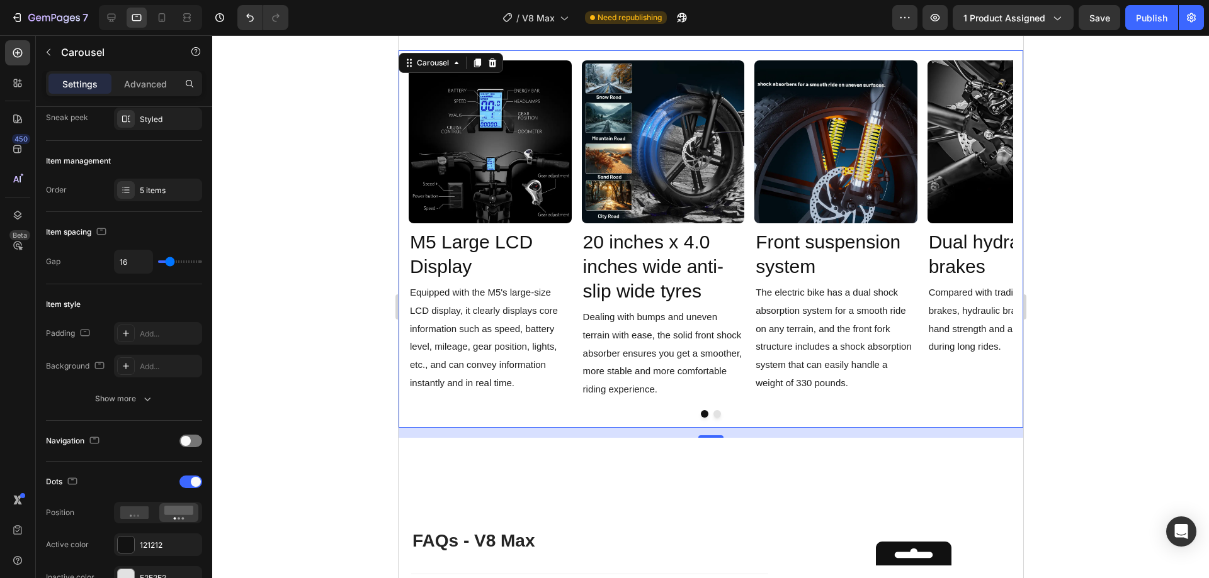
click at [713, 415] on button "Dot" at bounding box center [717, 414] width 8 height 8
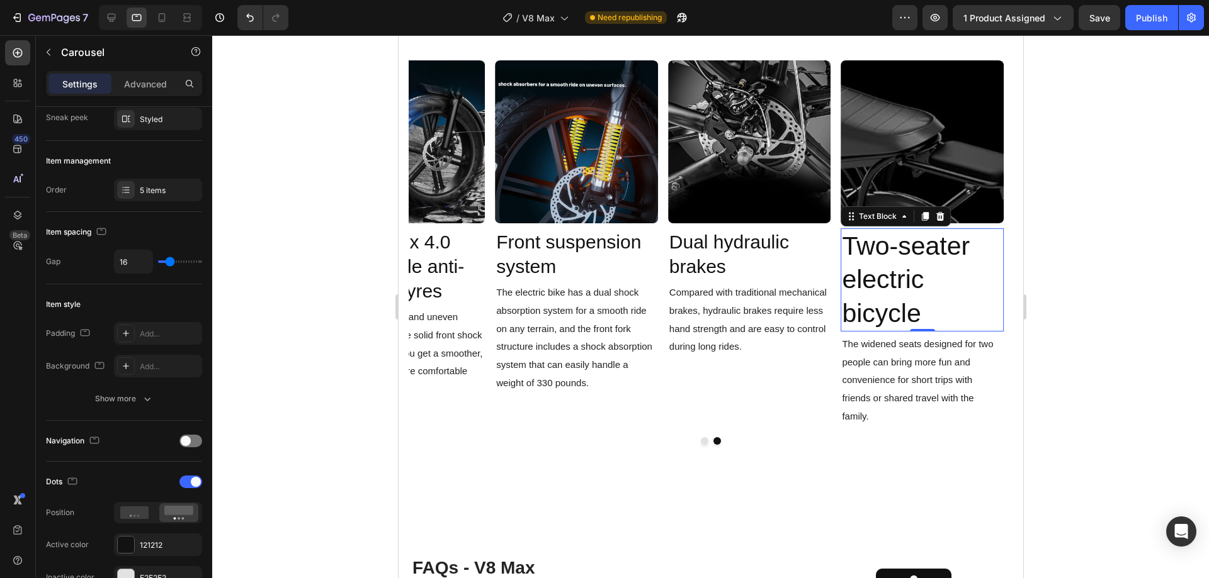
click at [877, 266] on span "Two-seater electric bicycle" at bounding box center [905, 280] width 128 height 96
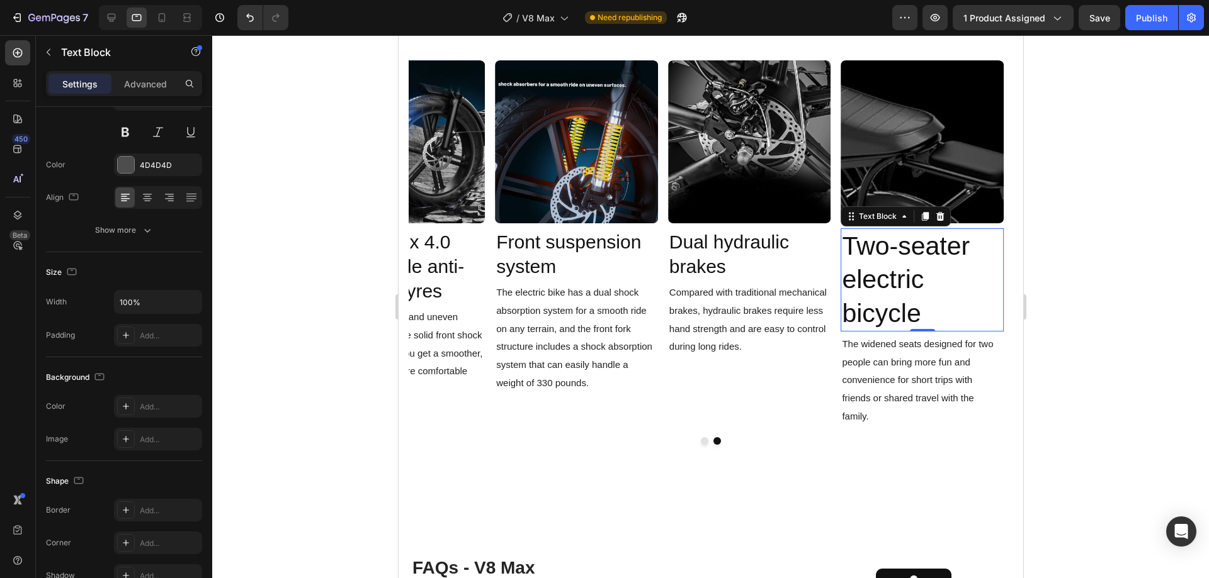
scroll to position [0, 0]
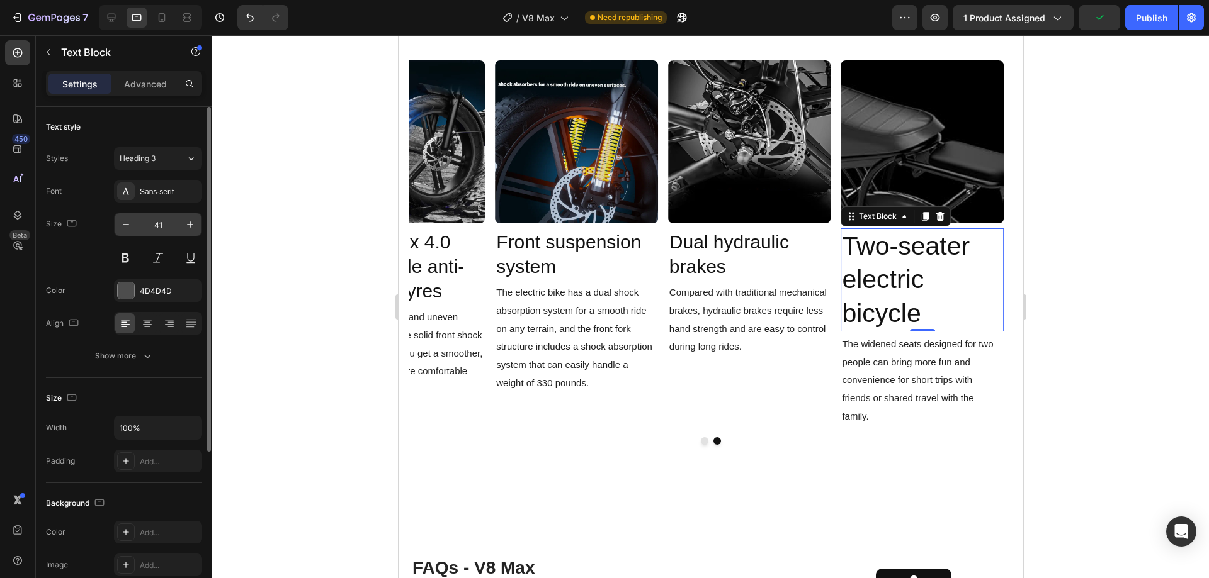
click at [169, 223] on input "41" at bounding box center [158, 224] width 42 height 23
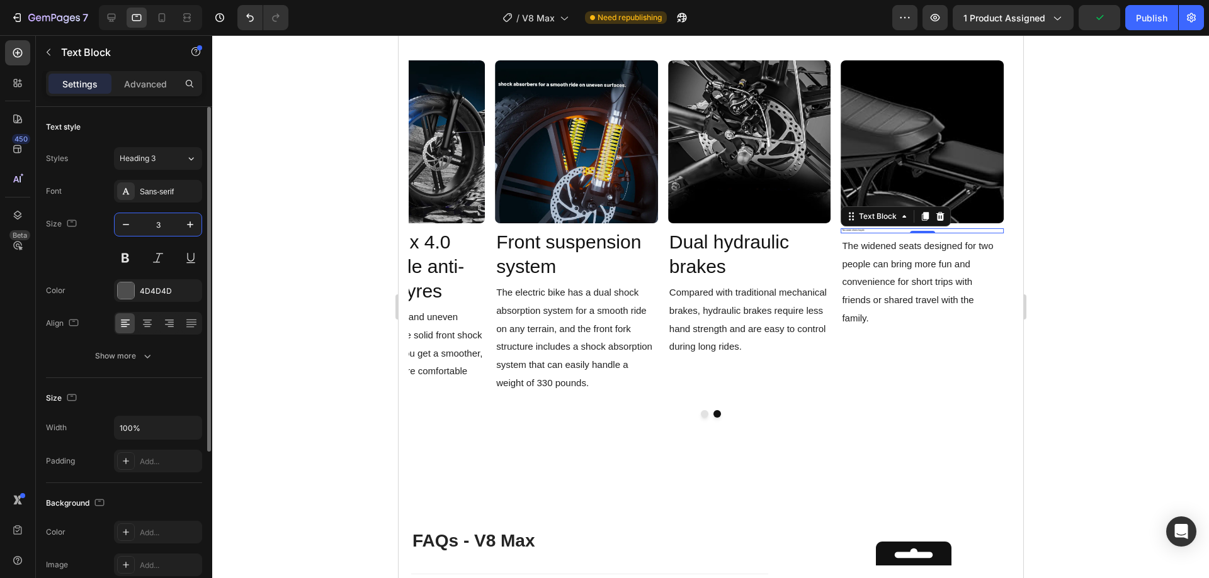
type input "30"
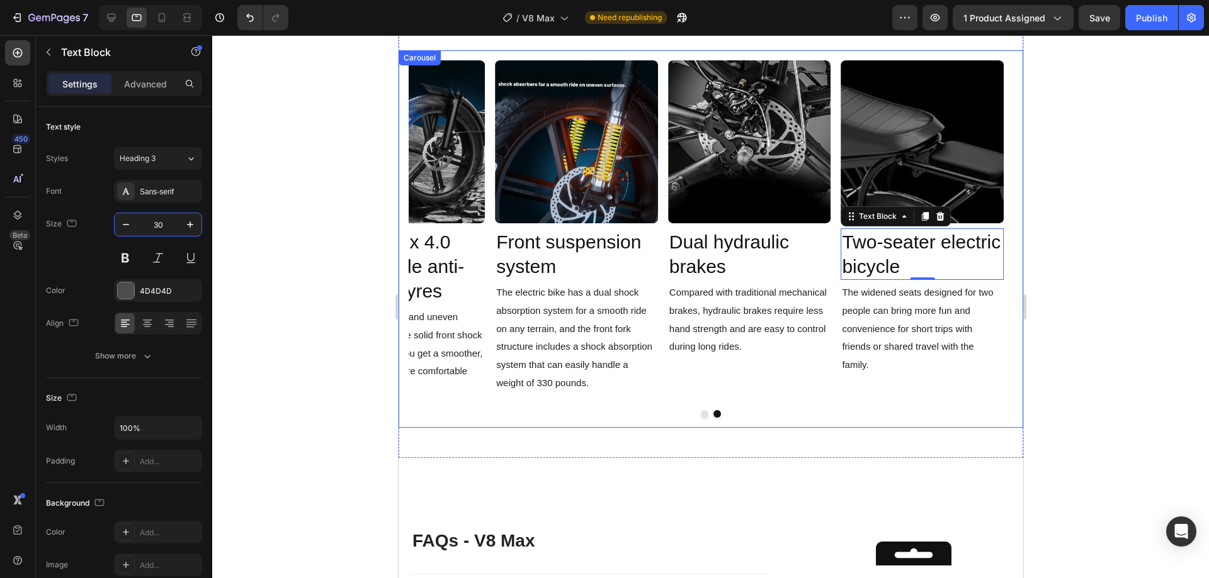
click at [700, 415] on button "Dot" at bounding box center [704, 414] width 8 height 8
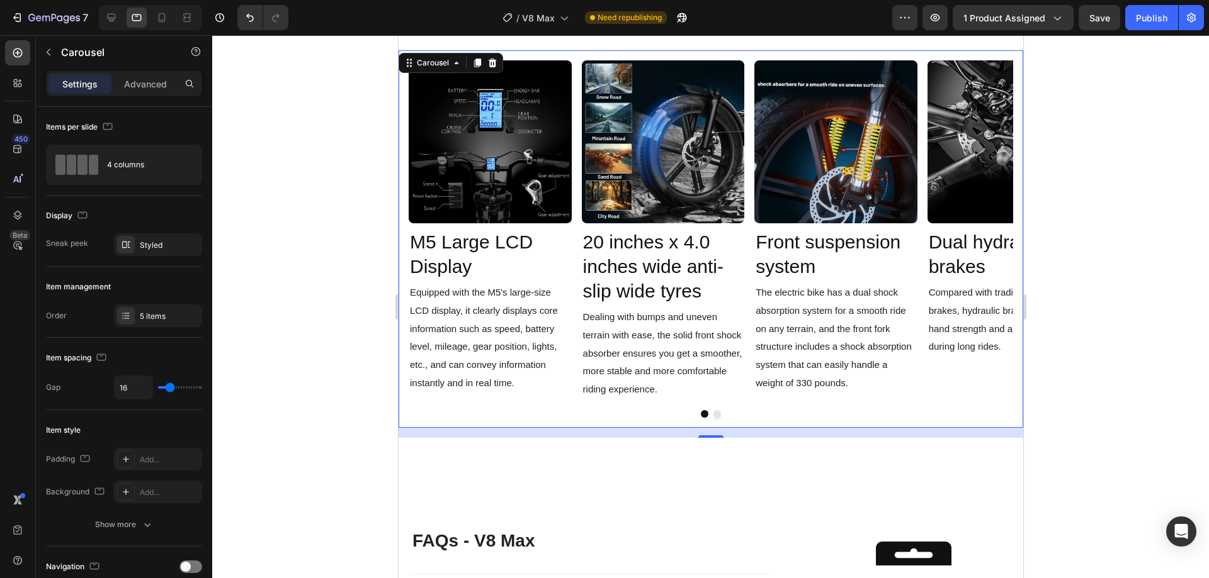
click at [572, 386] on div "Image M5 Large LCD Display Text Block Equipped with the M5's large-size LCD dis…" at bounding box center [710, 230] width 604 height 340
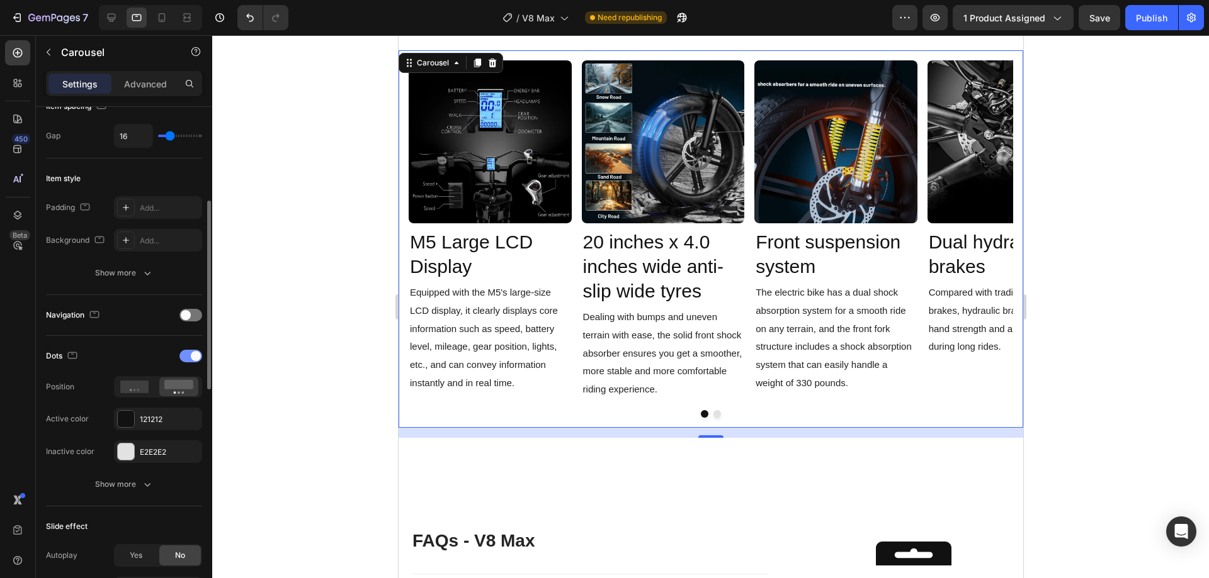
click at [195, 358] on span at bounding box center [196, 356] width 10 height 10
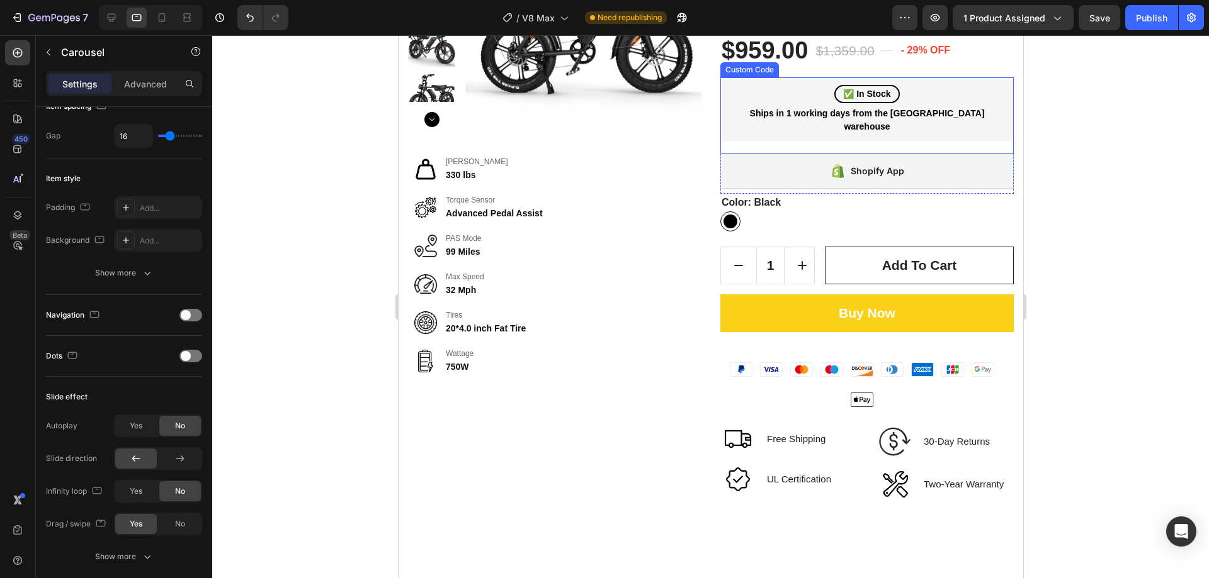
scroll to position [0, 0]
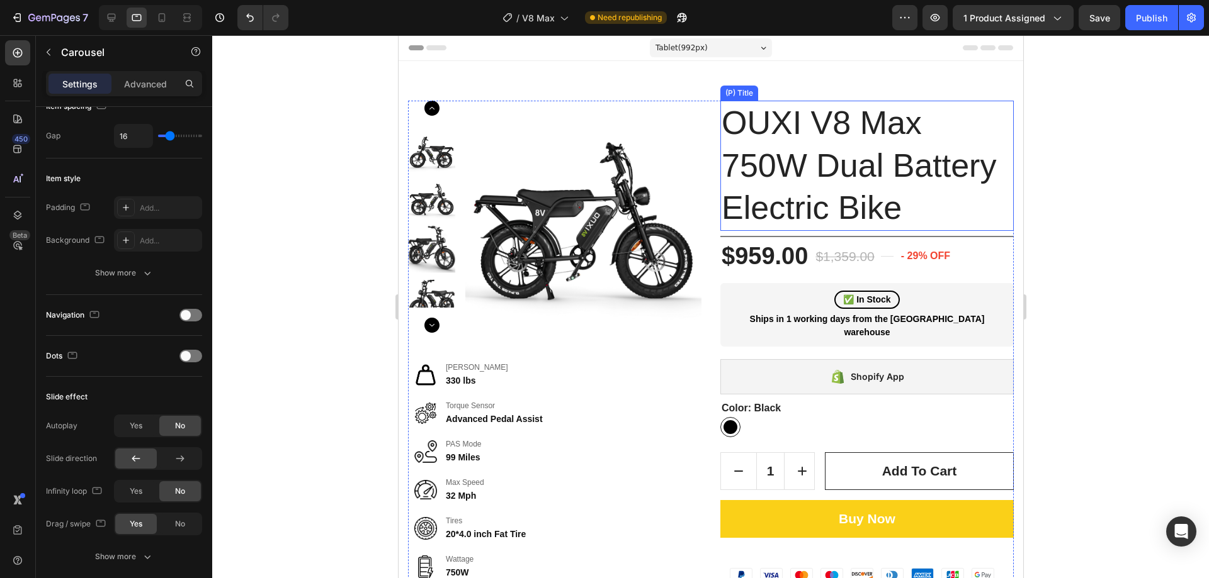
click at [853, 144] on h1 "OUXI V8 Max 750W Dual Battery Electric Bike" at bounding box center [865, 166] width 293 height 130
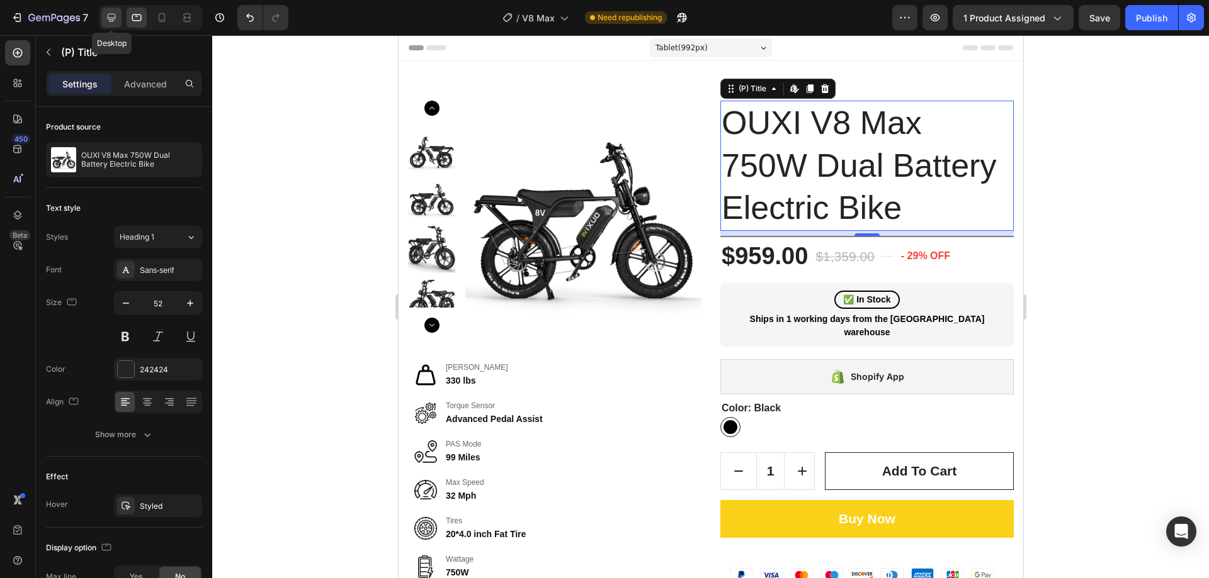
click at [108, 20] on icon at bounding box center [111, 17] width 13 height 13
type input "35"
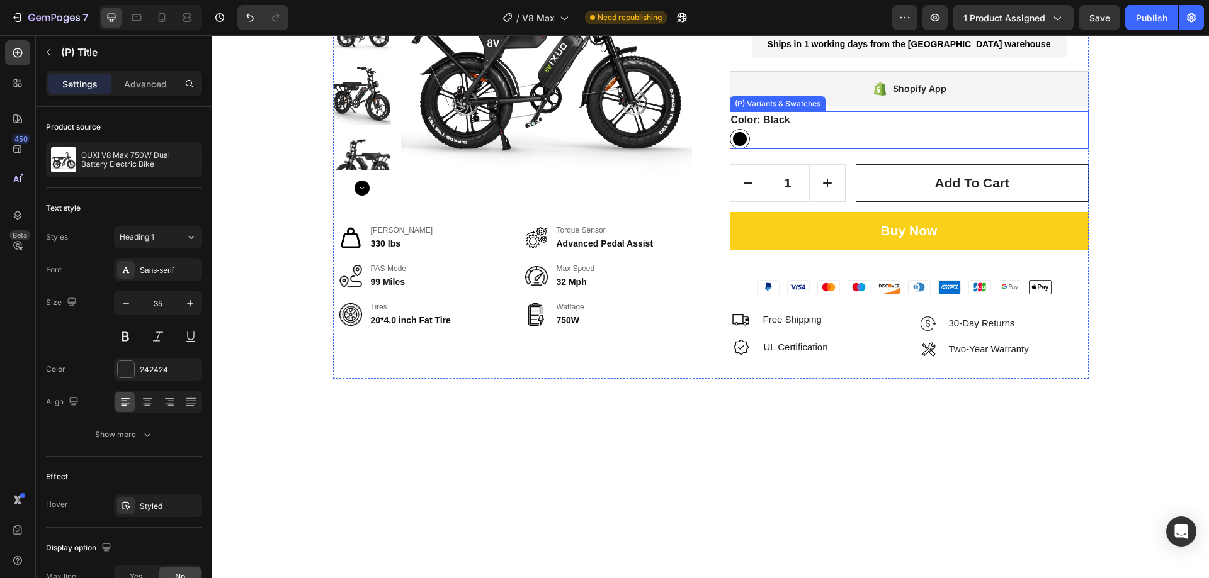
scroll to position [252, 0]
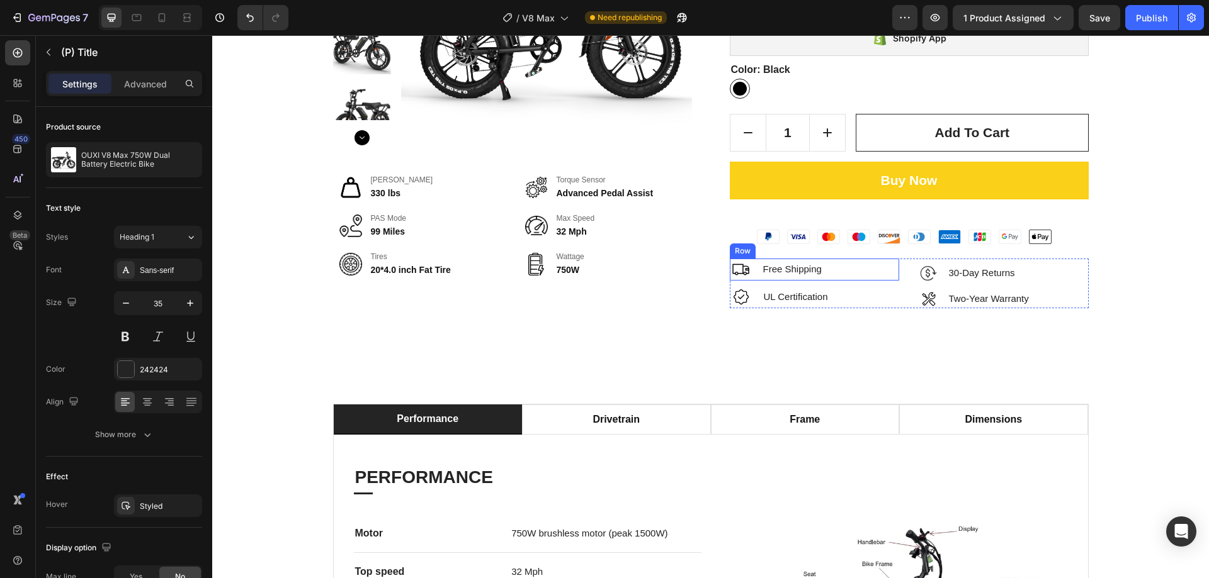
click at [819, 268] on div "Image Free Shipping Text block Row" at bounding box center [814, 270] width 169 height 22
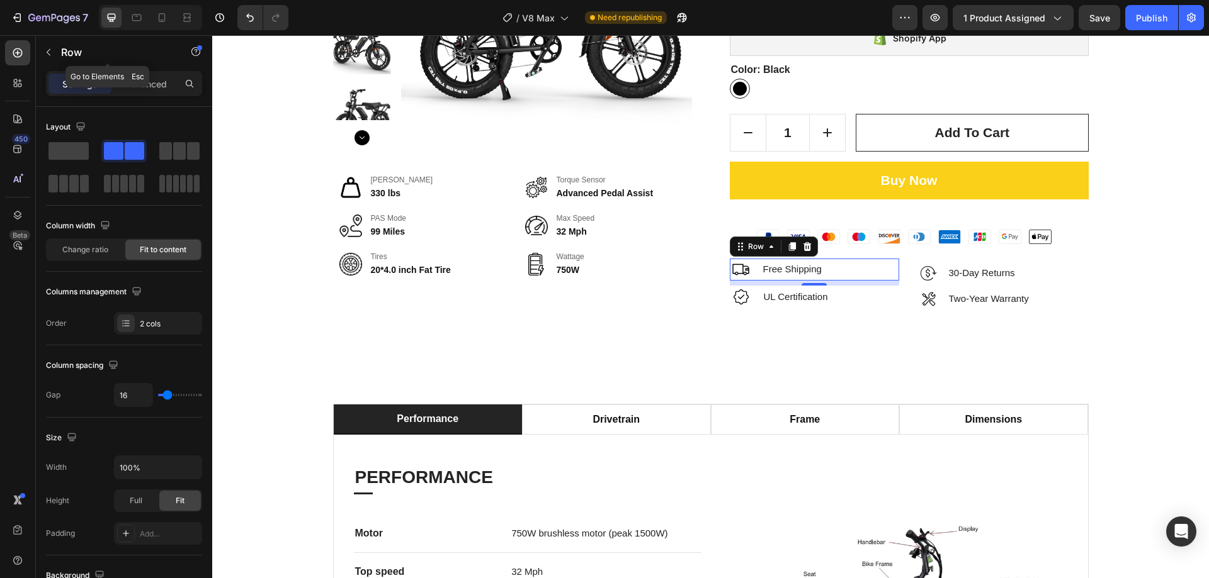
click at [67, 61] on div "Row" at bounding box center [108, 52] width 144 height 33
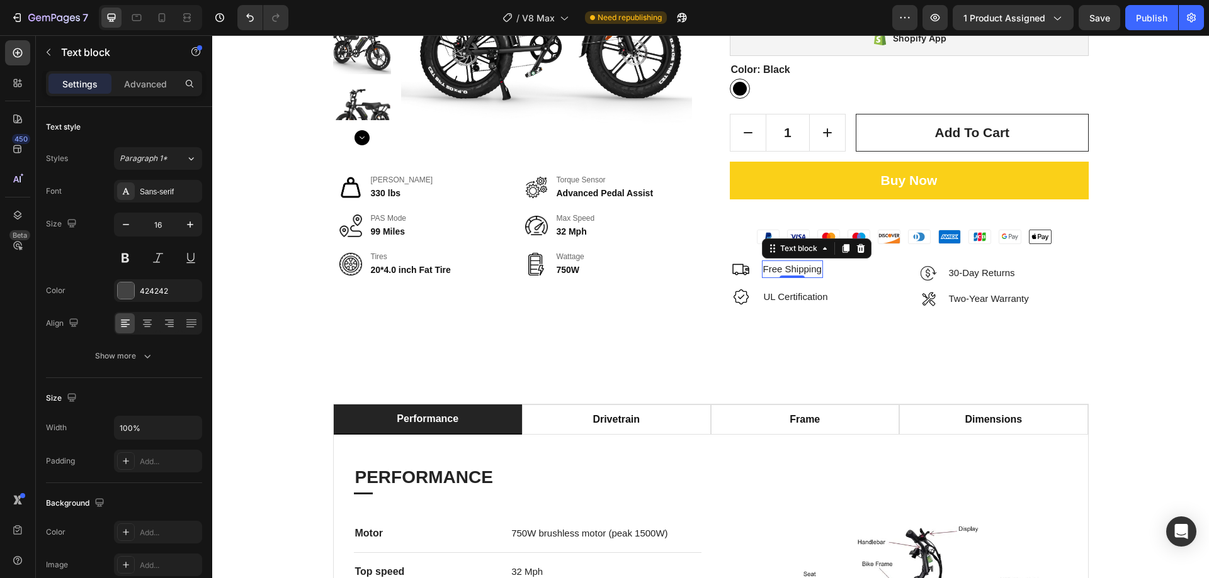
click at [799, 268] on span "Free Shipping" at bounding box center [792, 269] width 59 height 11
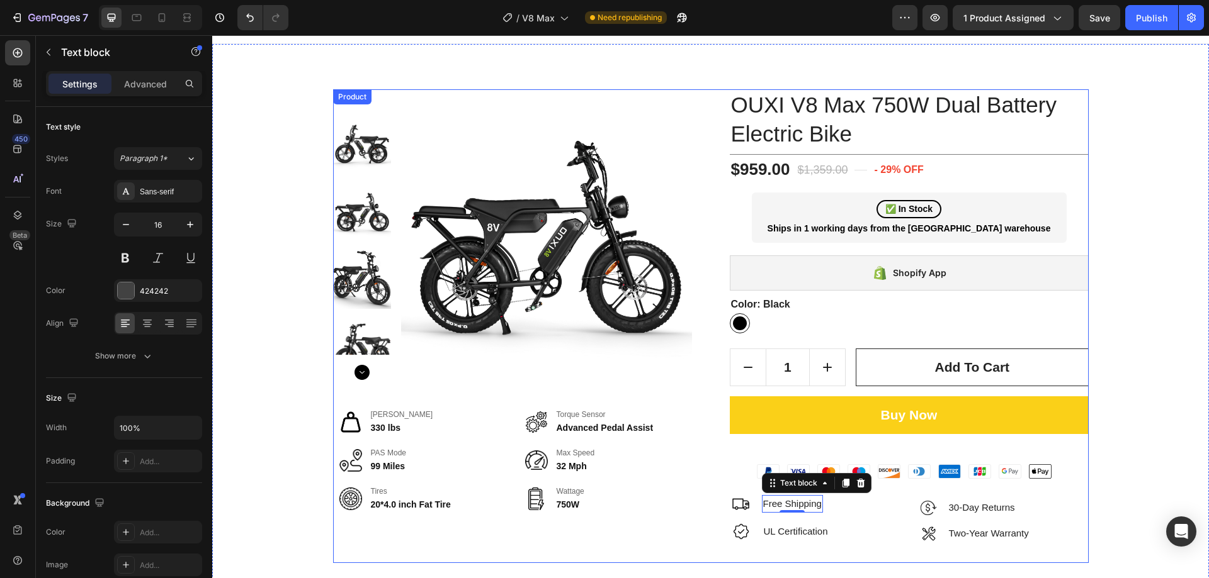
scroll to position [0, 0]
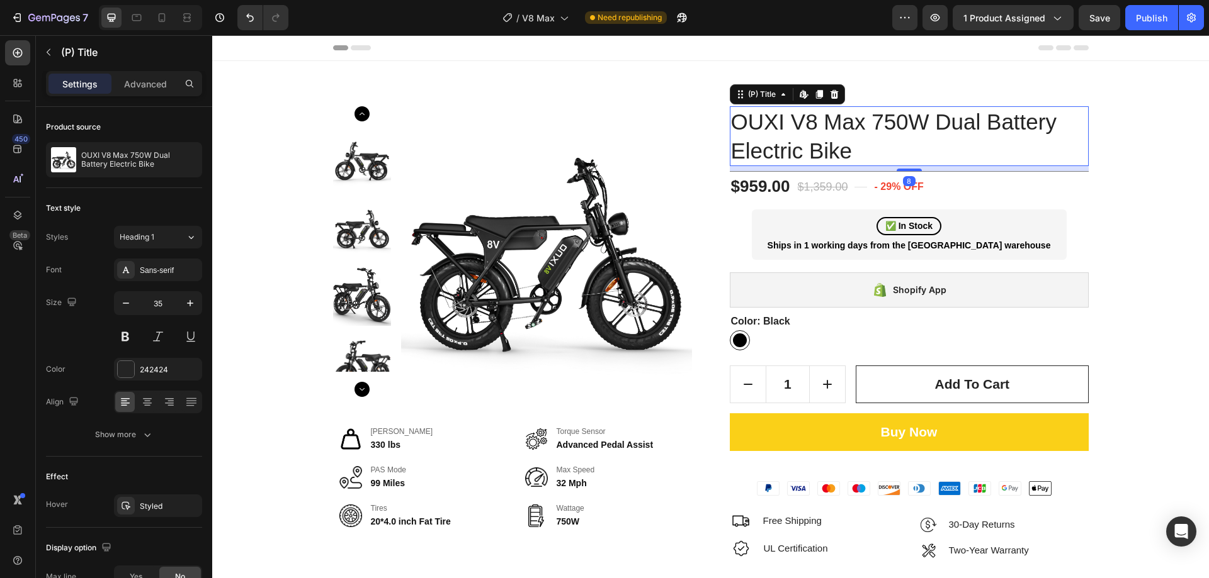
click at [777, 140] on h1 "OUXI V8 Max 750W Dual Battery Electric Bike" at bounding box center [909, 136] width 359 height 60
click at [143, 20] on icon at bounding box center [136, 17] width 13 height 13
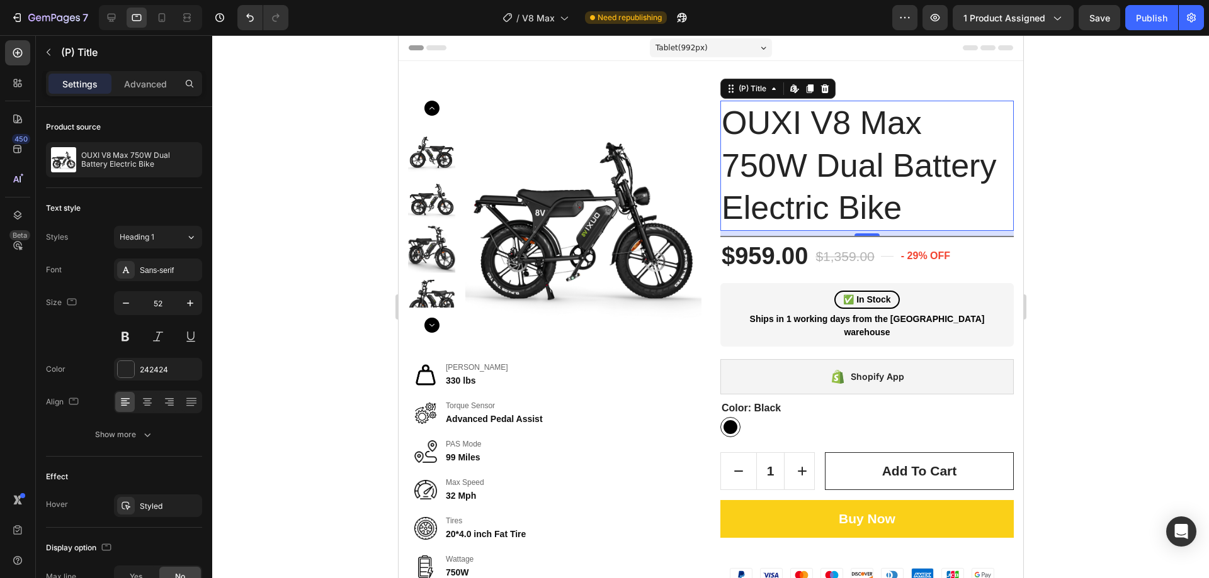
click at [816, 164] on h1 "OUXI V8 Max 750W Dual Battery Electric Bike" at bounding box center [865, 166] width 293 height 130
click at [160, 296] on input "52" at bounding box center [158, 303] width 42 height 23
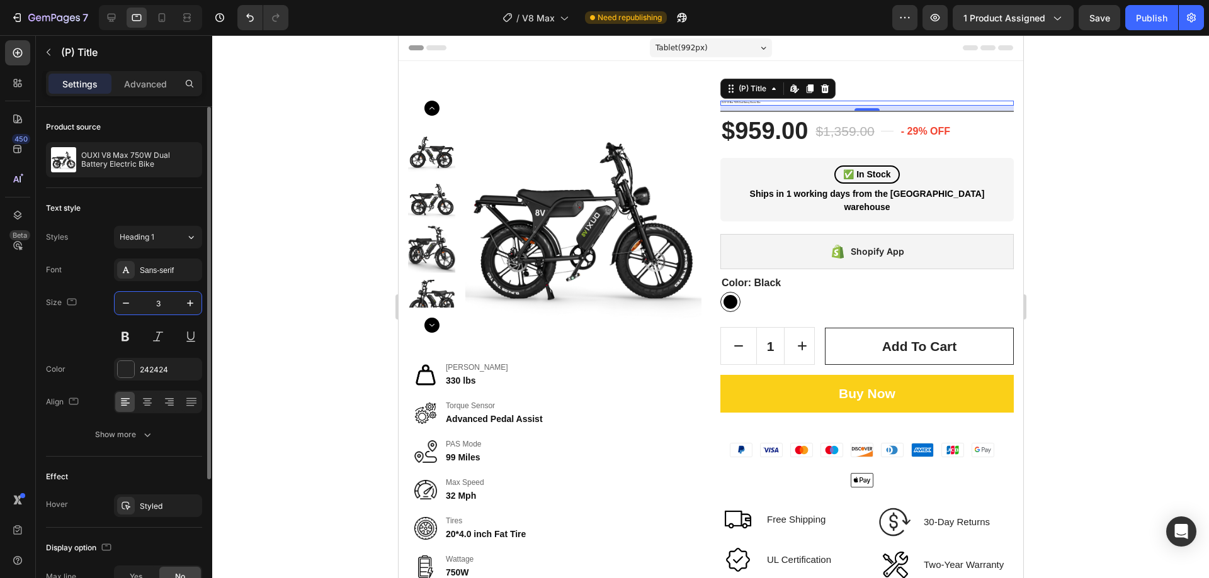
type input "35"
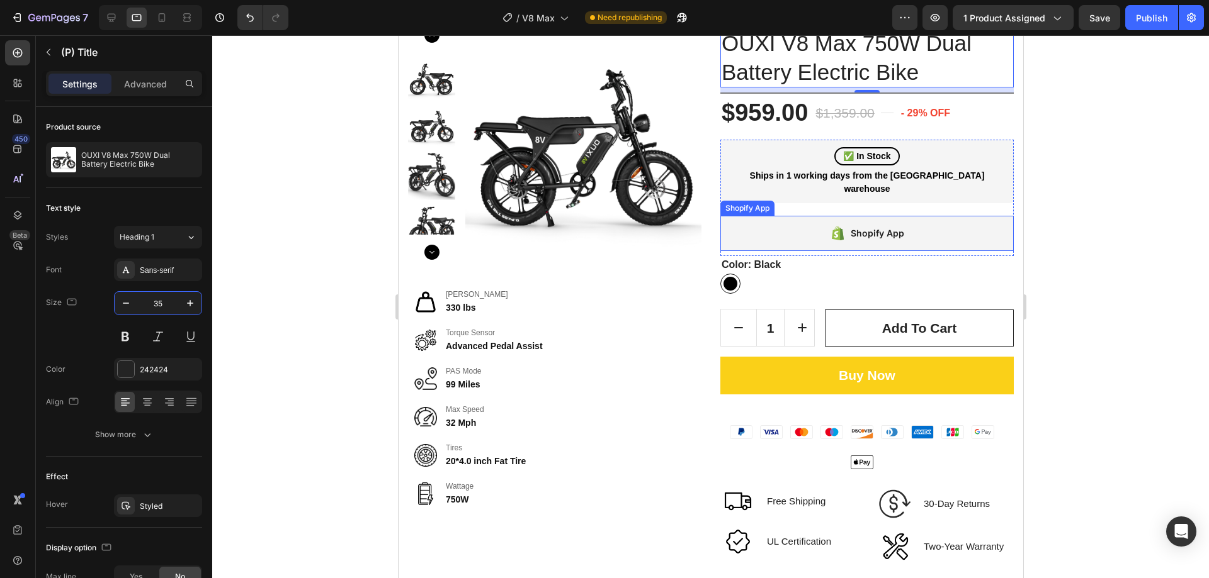
scroll to position [252, 0]
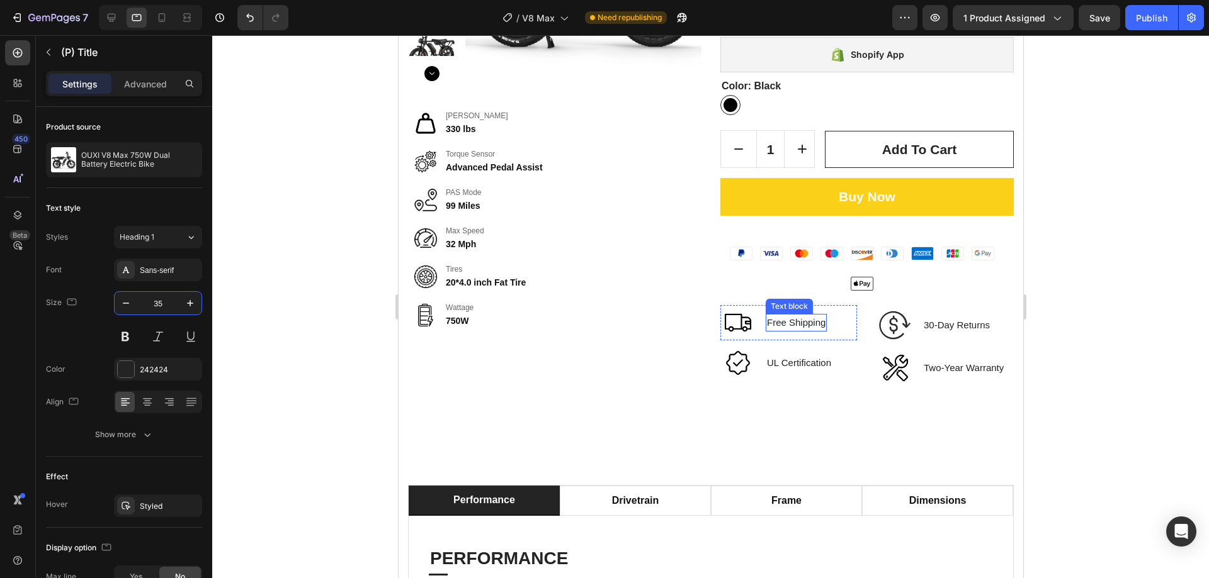
click at [801, 317] on span "Free Shipping" at bounding box center [795, 322] width 59 height 11
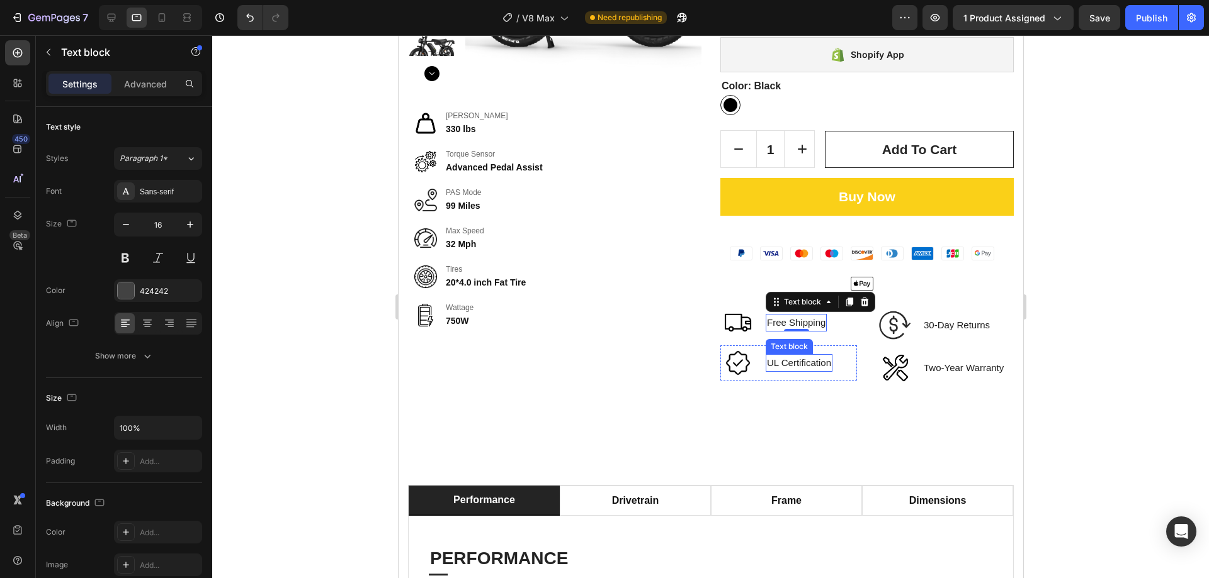
click at [808, 358] on span "UL Certification" at bounding box center [798, 363] width 64 height 11
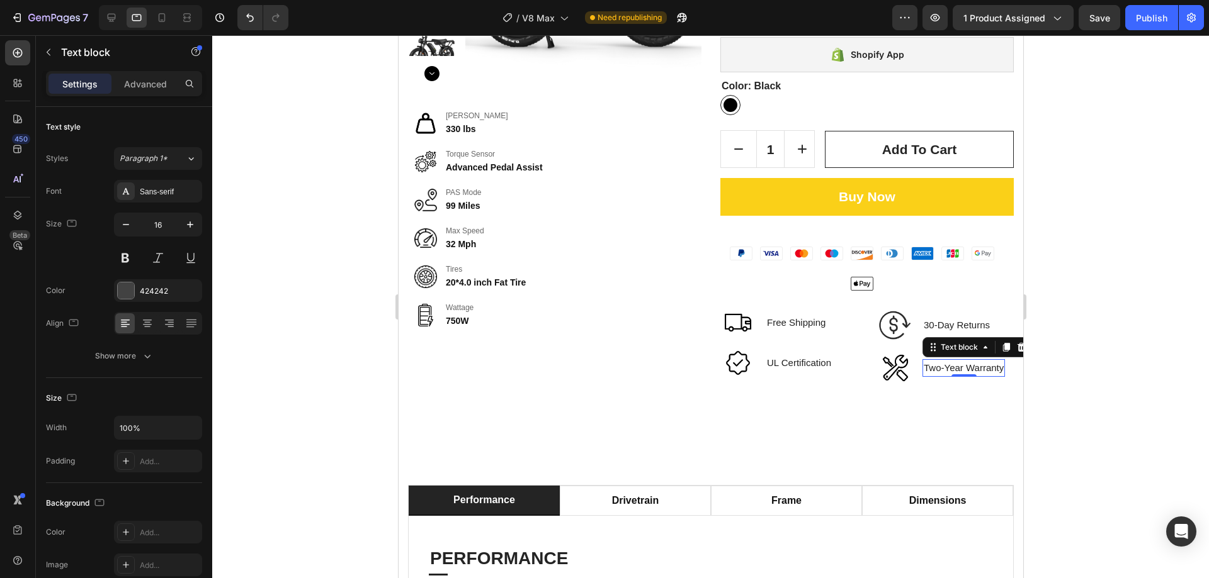
click at [935, 363] on span "Two-Year Warranty" at bounding box center [963, 368] width 80 height 11
click at [942, 320] on span "30-Day Returns" at bounding box center [956, 325] width 66 height 11
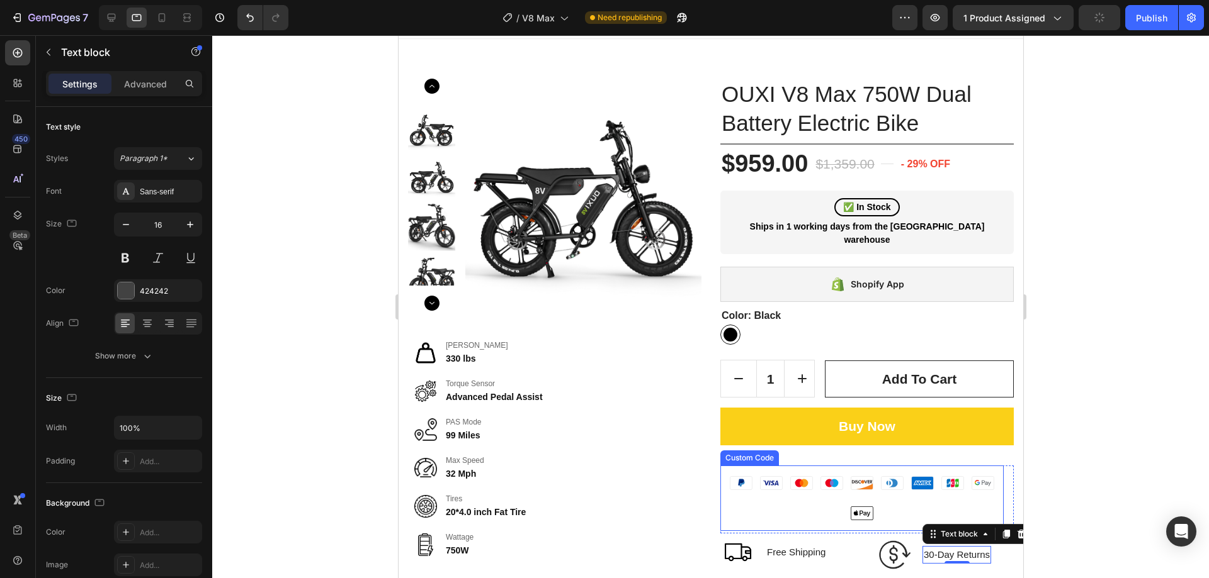
scroll to position [0, 0]
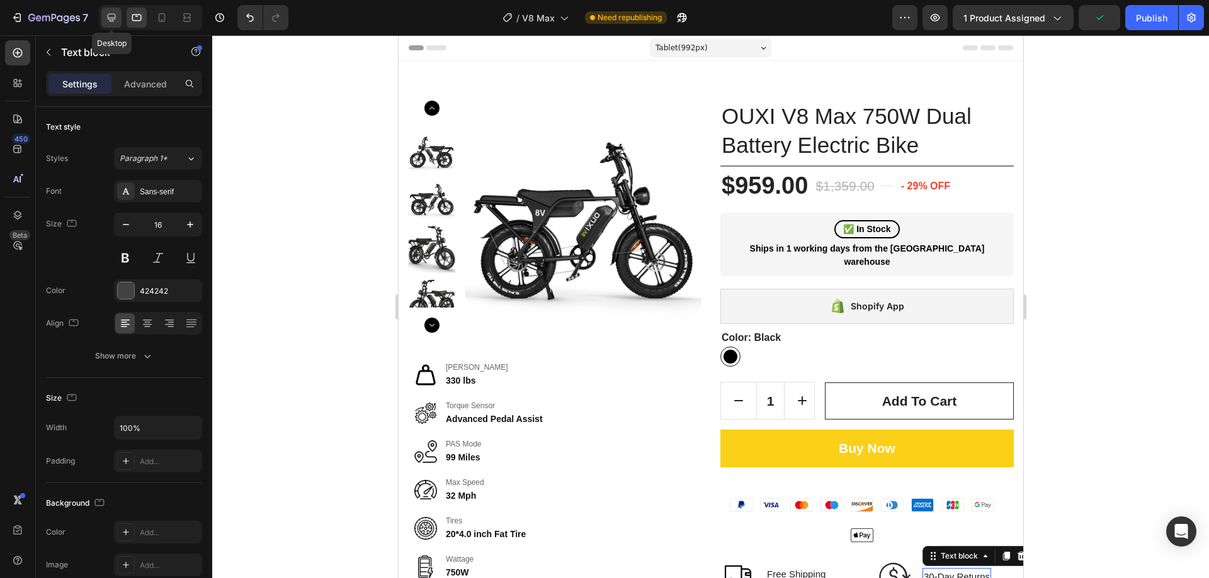
click at [109, 10] on div at bounding box center [111, 18] width 20 height 20
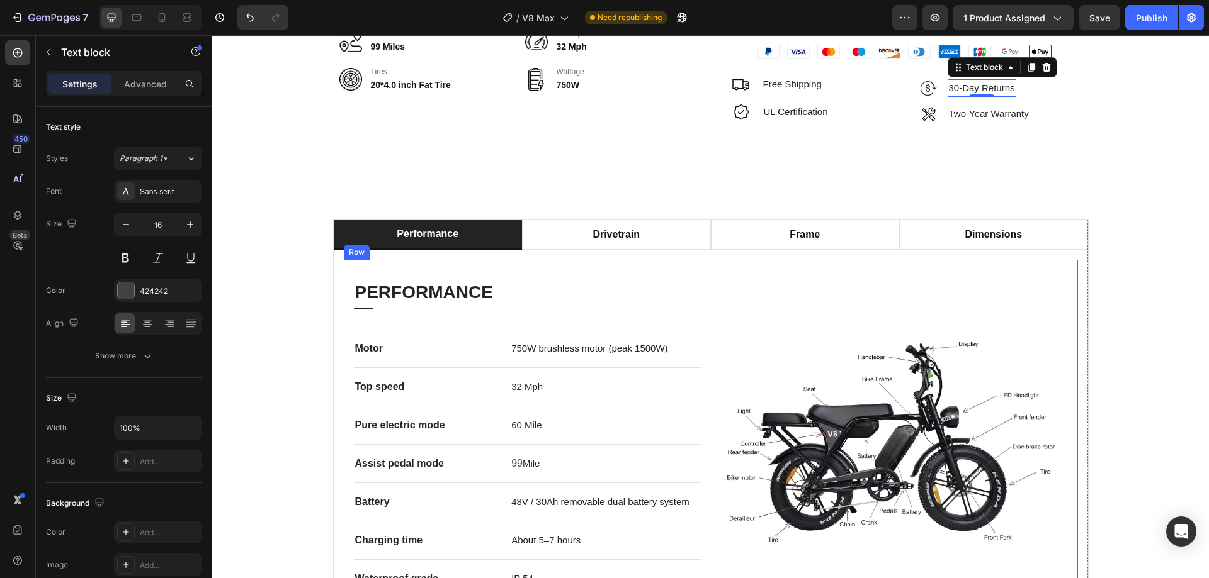
scroll to position [59, 0]
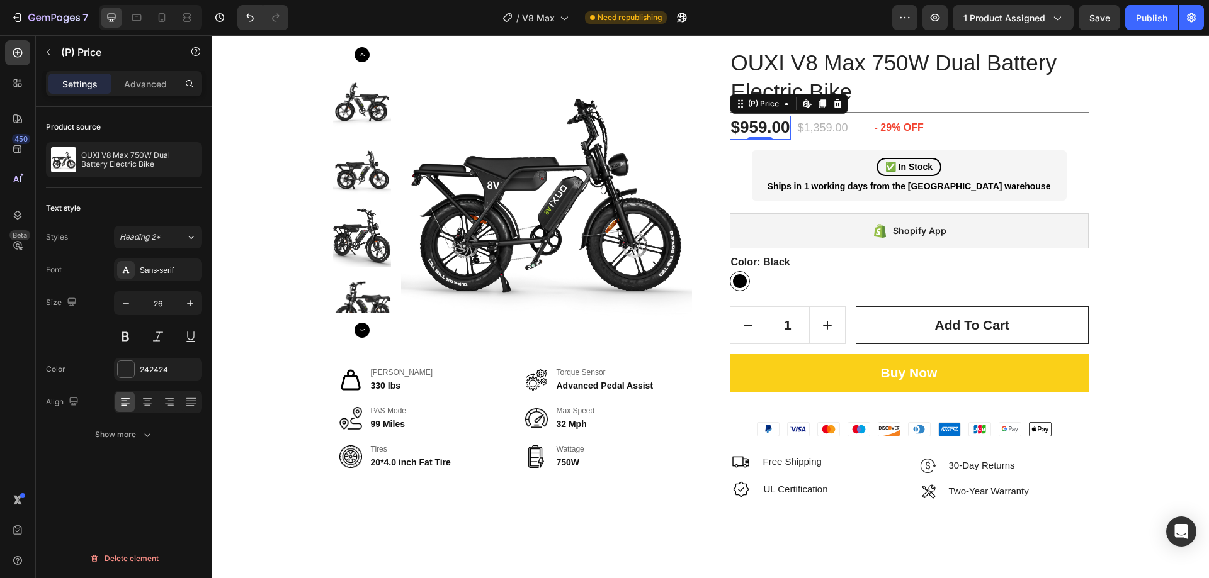
click at [778, 127] on div "$959.00" at bounding box center [761, 128] width 62 height 24
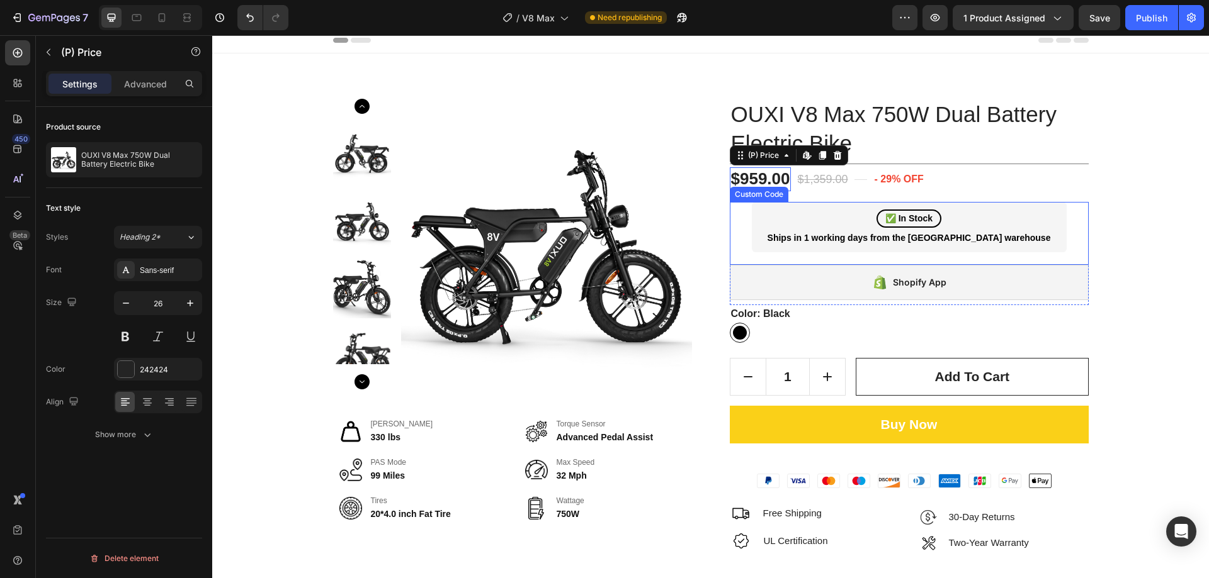
scroll to position [0, 0]
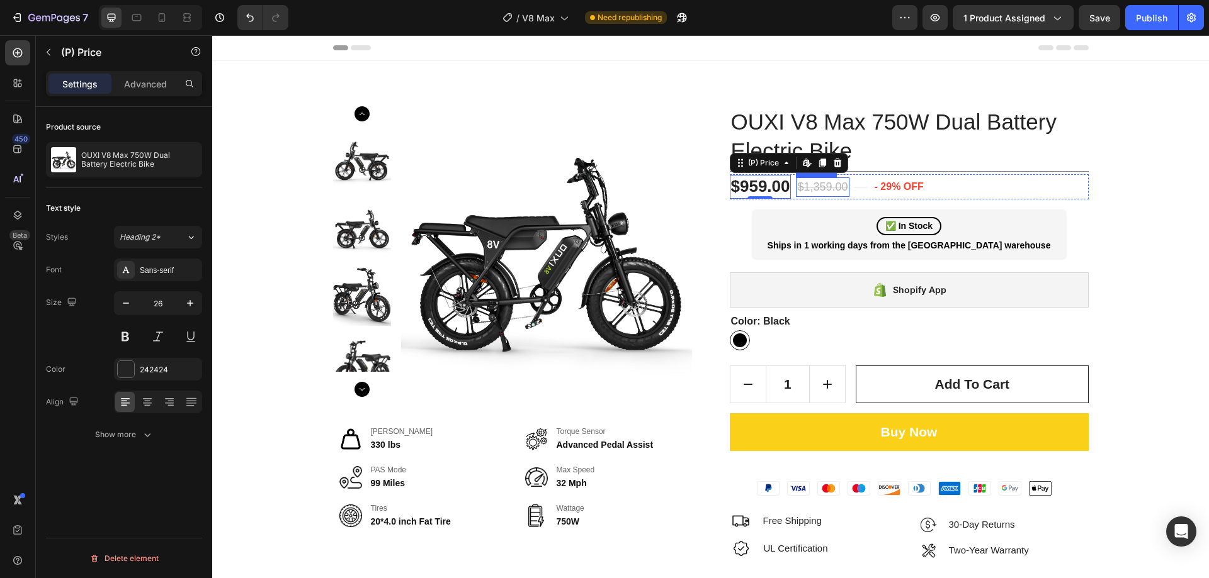
click at [821, 186] on div "$1,359.00" at bounding box center [822, 187] width 53 height 20
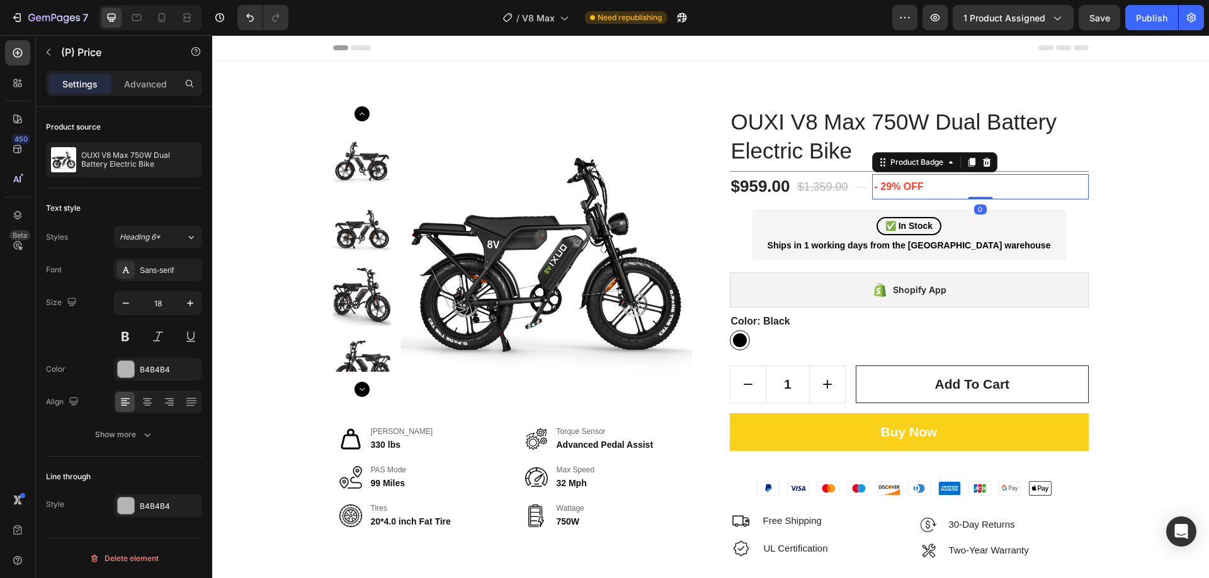
click at [890, 186] on pre "- 29% off" at bounding box center [899, 186] width 54 height 25
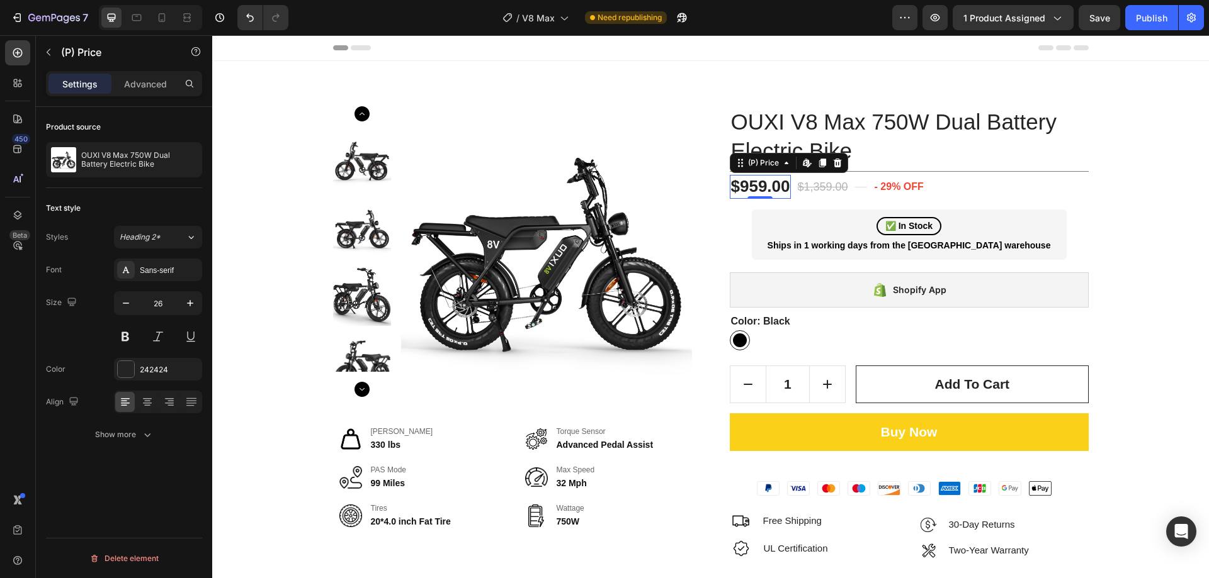
click at [765, 184] on div "$959.00" at bounding box center [761, 187] width 62 height 24
click at [132, 20] on icon at bounding box center [136, 17] width 13 height 13
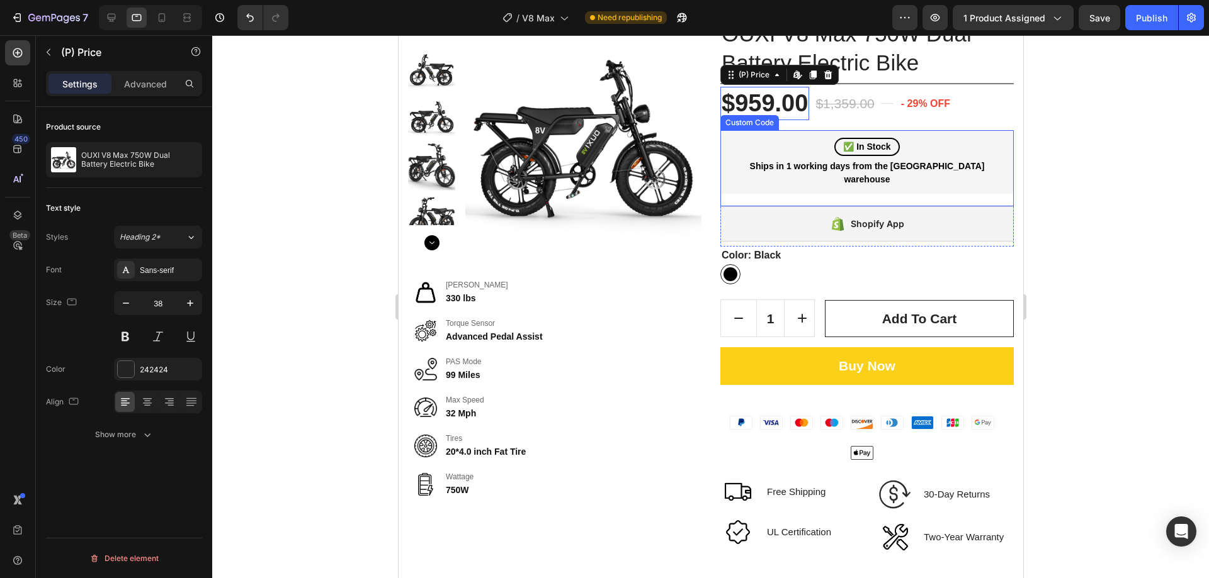
scroll to position [90, 0]
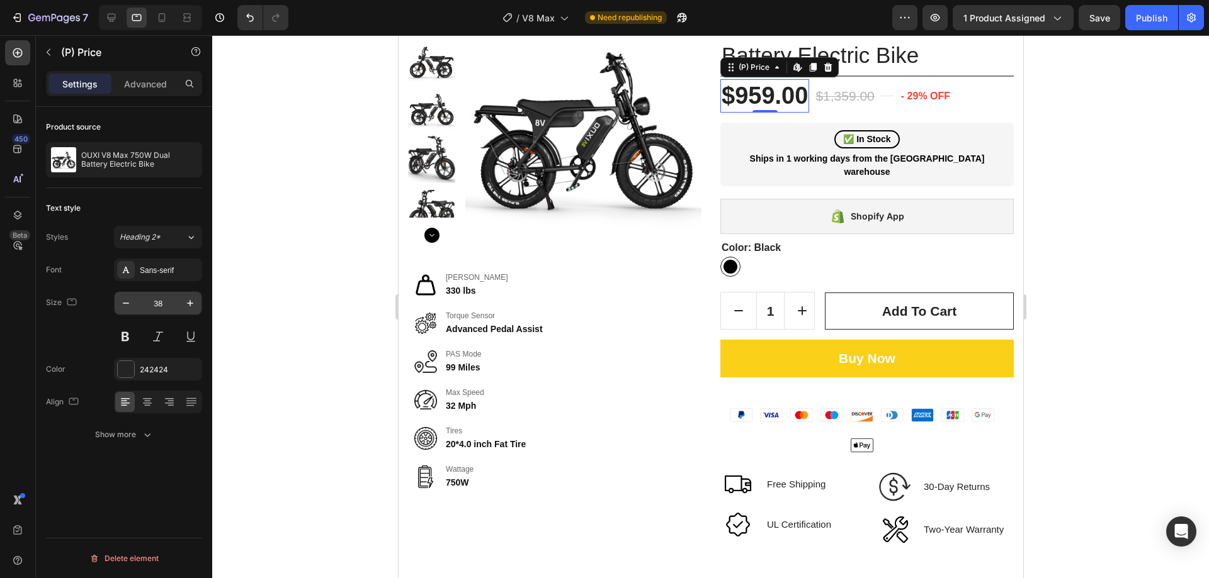
click at [159, 303] on input "38" at bounding box center [158, 303] width 42 height 23
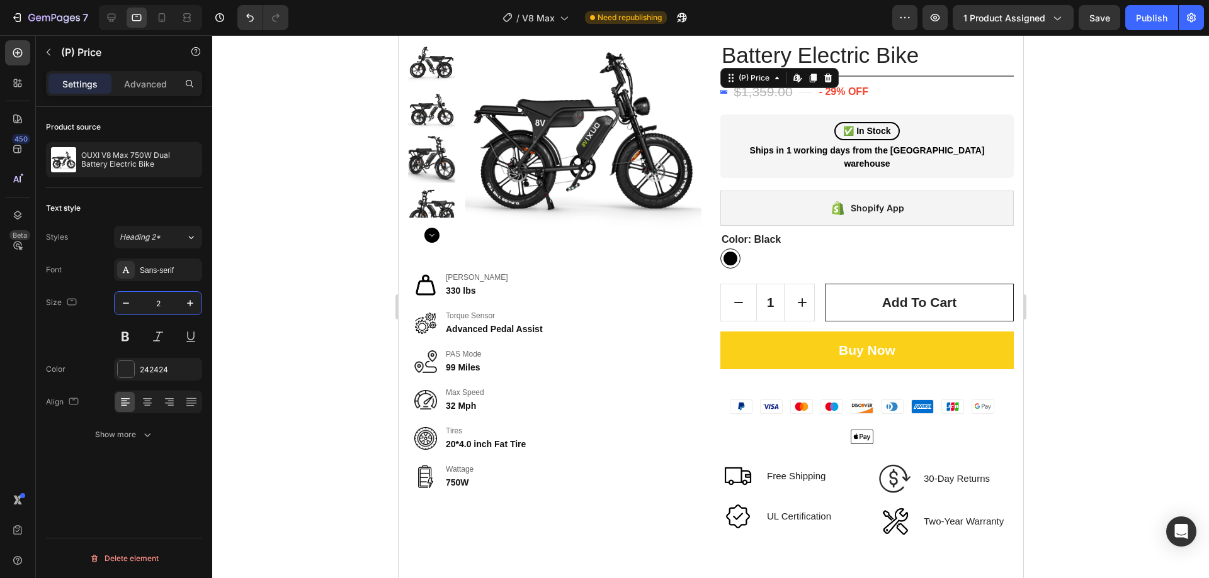
type input "26"
click at [818, 90] on div "$1,359.00" at bounding box center [816, 92] width 61 height 23
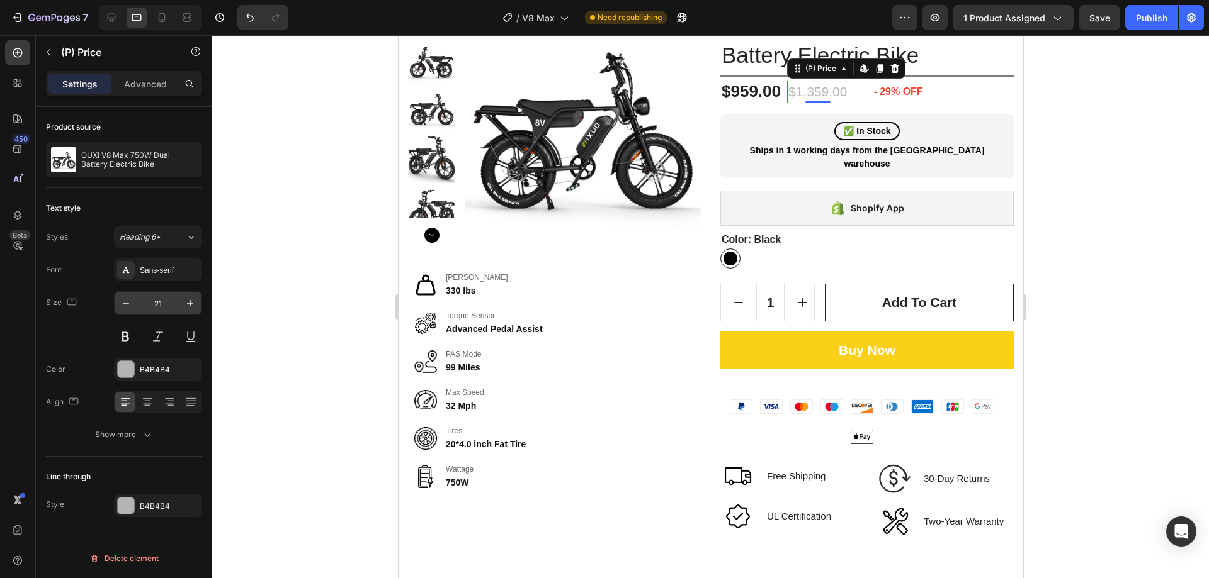
click at [169, 298] on input "21" at bounding box center [158, 303] width 42 height 23
type input "18"
click at [891, 96] on pre "- 29% off" at bounding box center [889, 91] width 54 height 25
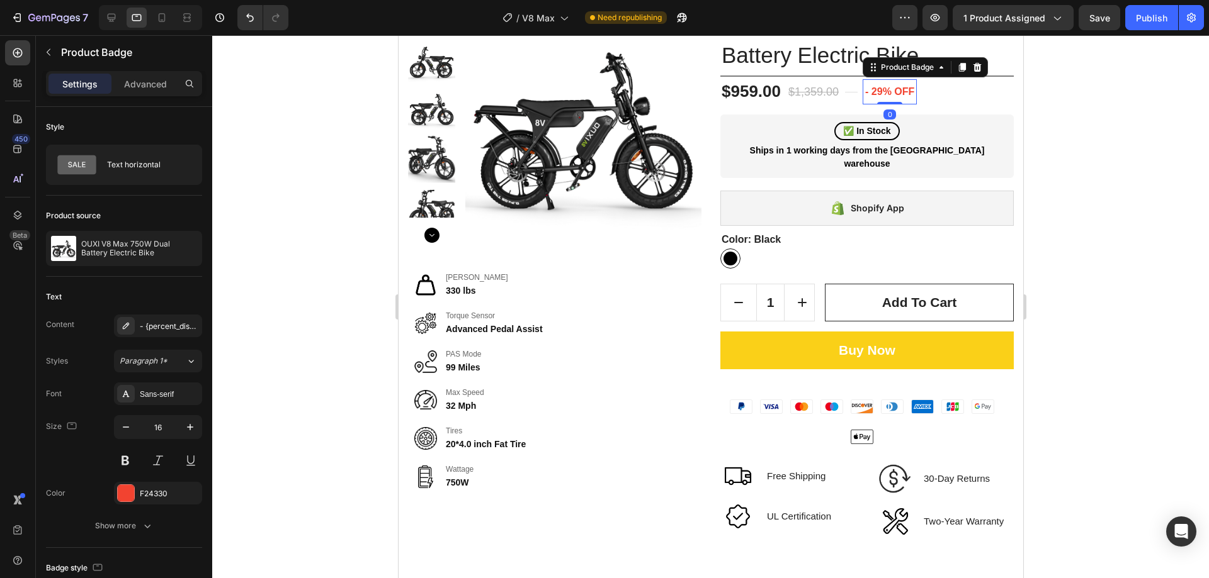
click at [1078, 230] on div at bounding box center [710, 306] width 996 height 543
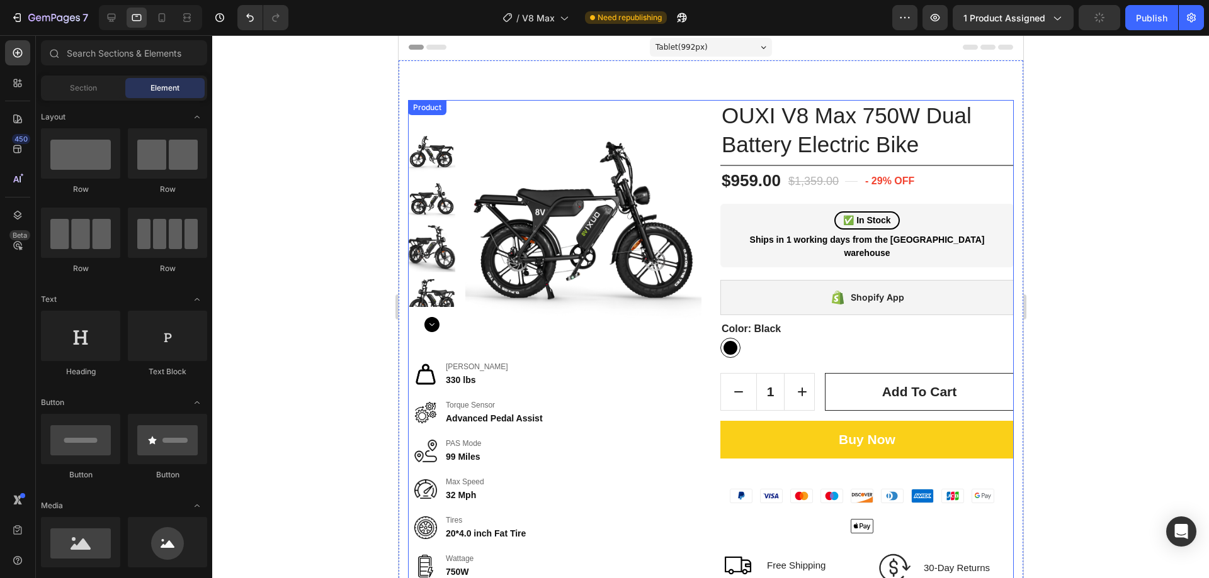
scroll to position [0, 0]
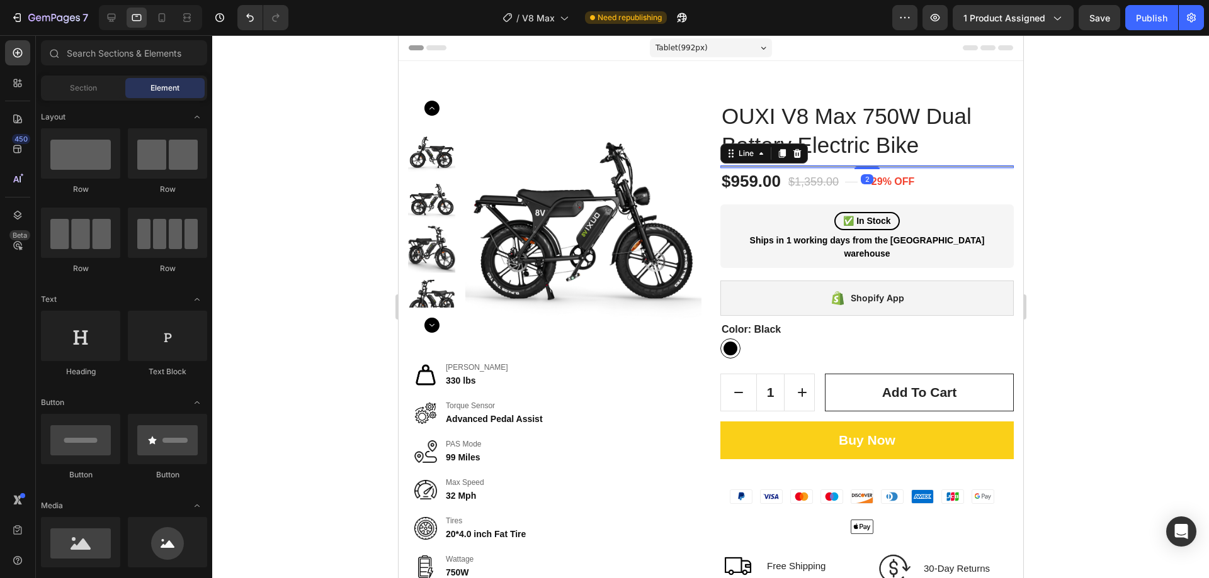
click at [876, 166] on div at bounding box center [865, 166] width 293 height 1
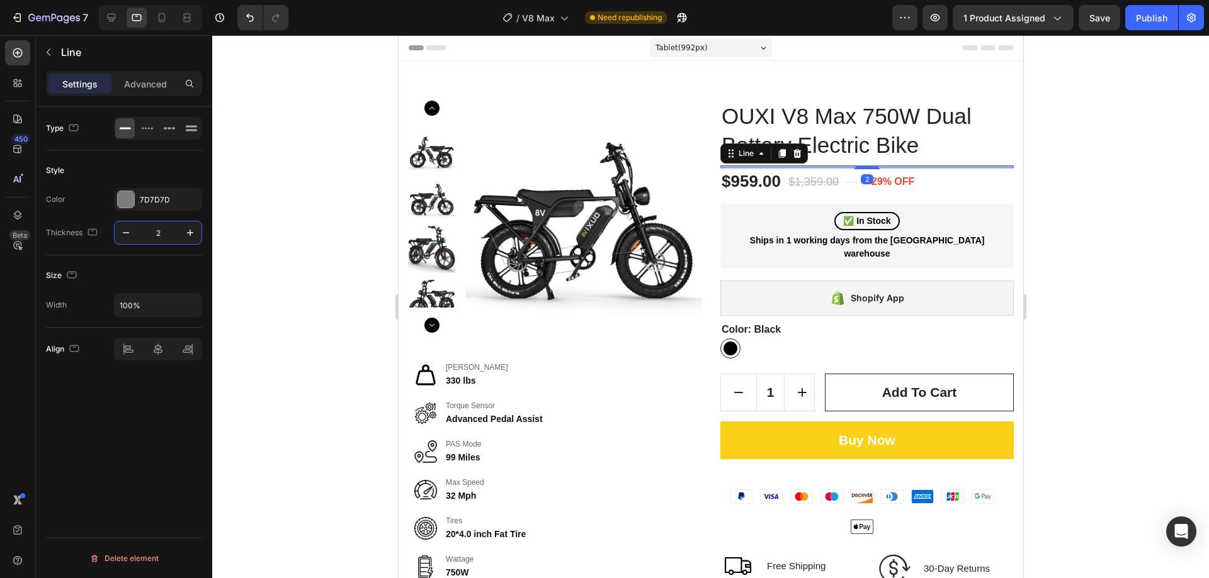
click at [154, 234] on input "2" at bounding box center [158, 233] width 42 height 23
type input "1"
click at [1074, 235] on div at bounding box center [710, 306] width 996 height 543
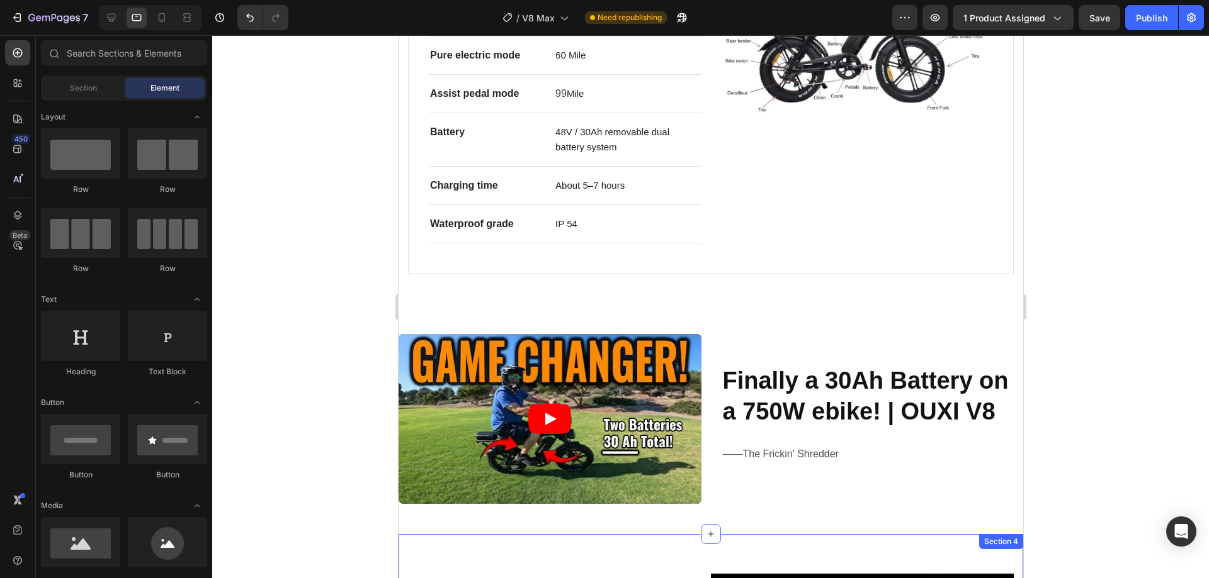
scroll to position [629, 0]
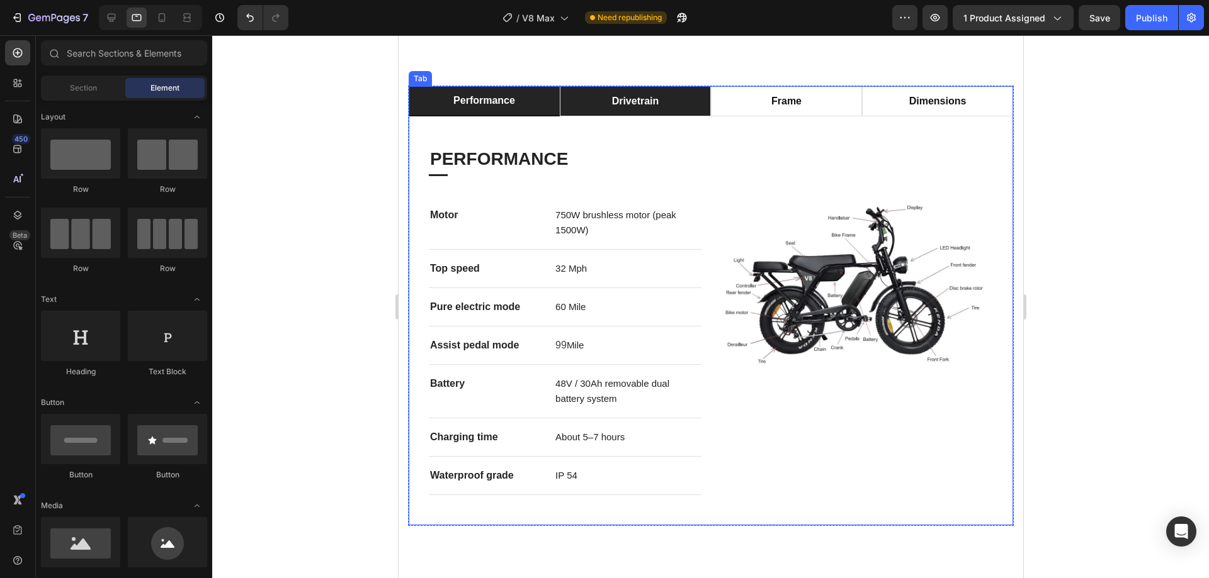
click at [664, 106] on li "drivetrain" at bounding box center [634, 101] width 151 height 30
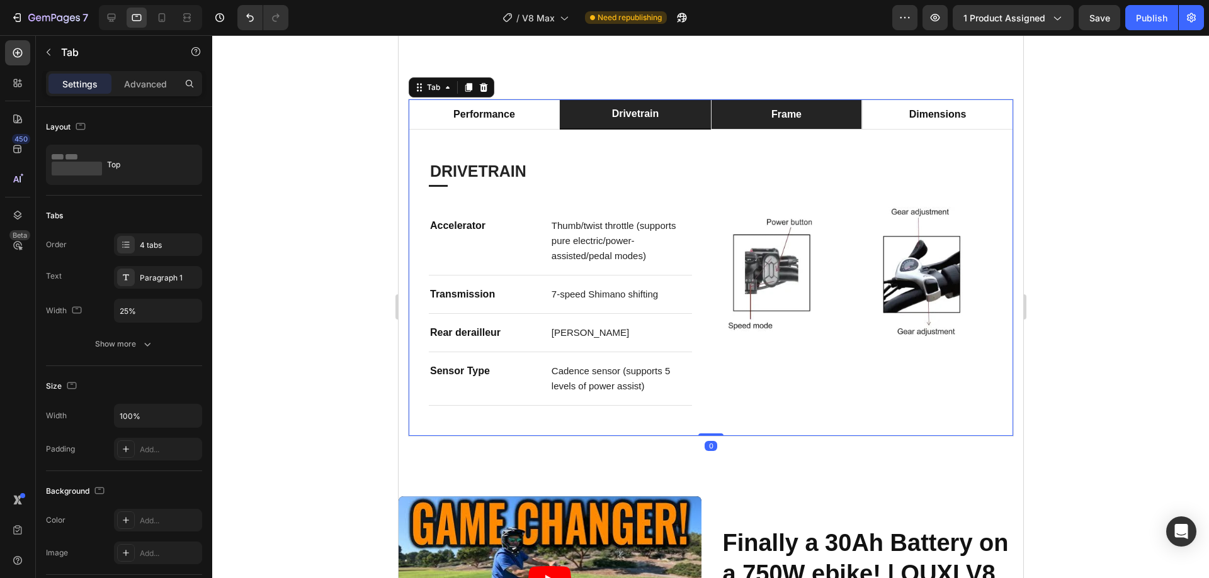
click at [784, 107] on p "frame" at bounding box center [785, 114] width 30 height 15
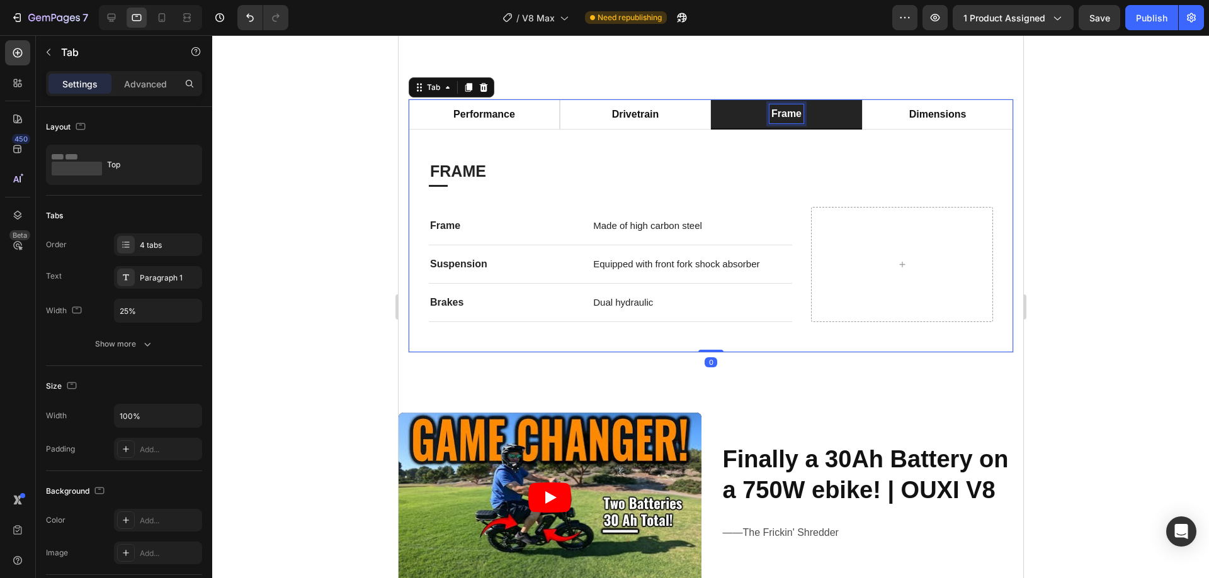
scroll to position [629, 0]
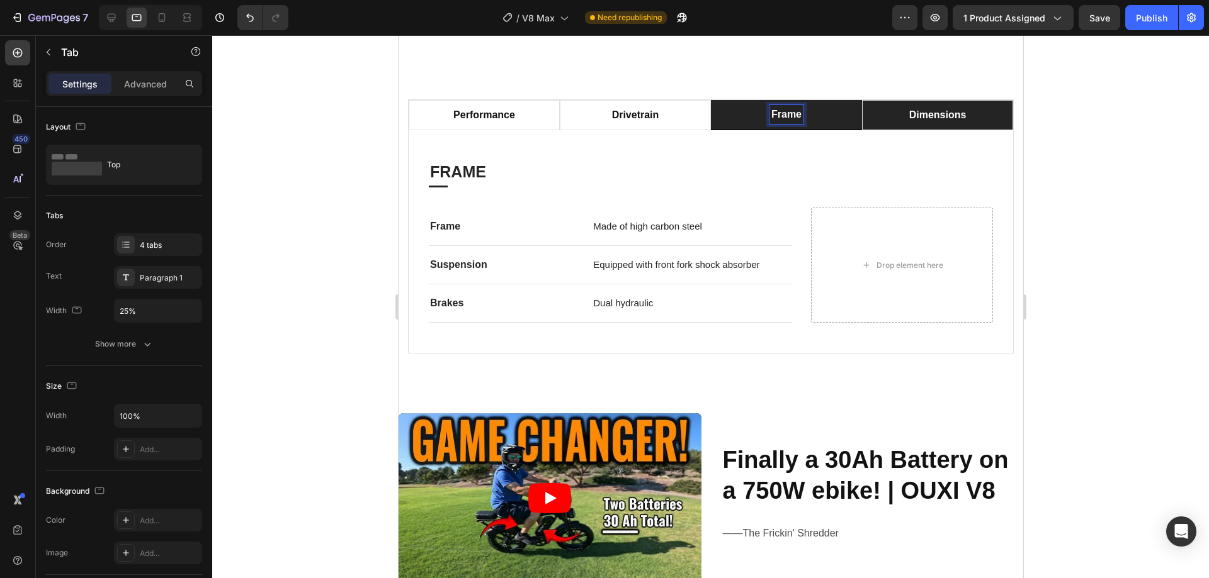
click at [908, 108] on p "dimensions" at bounding box center [936, 115] width 57 height 15
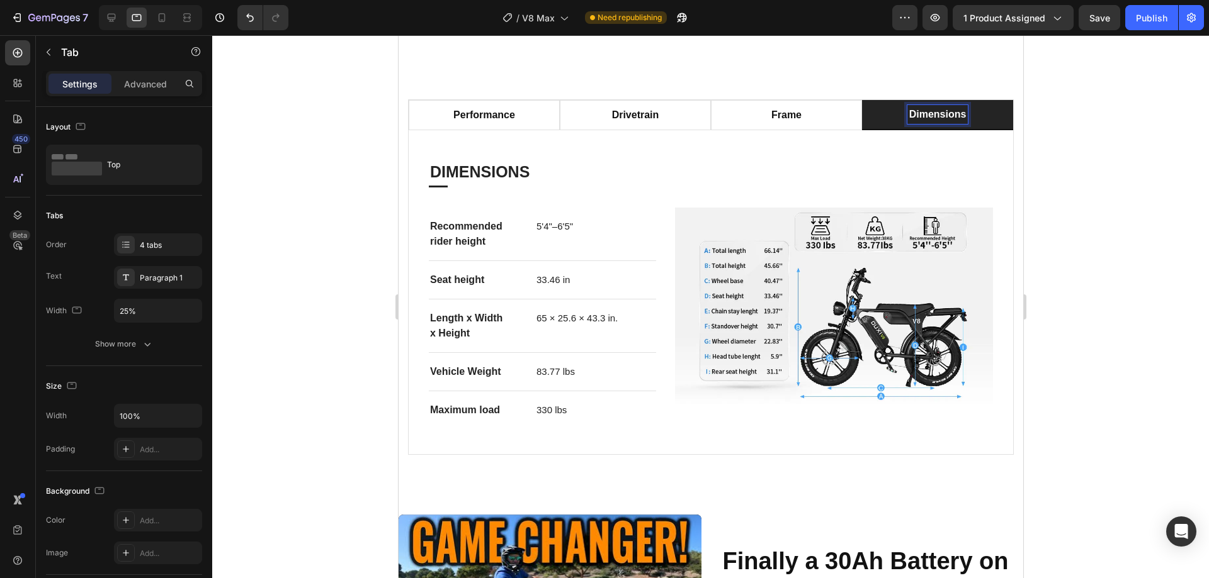
scroll to position [628, 0]
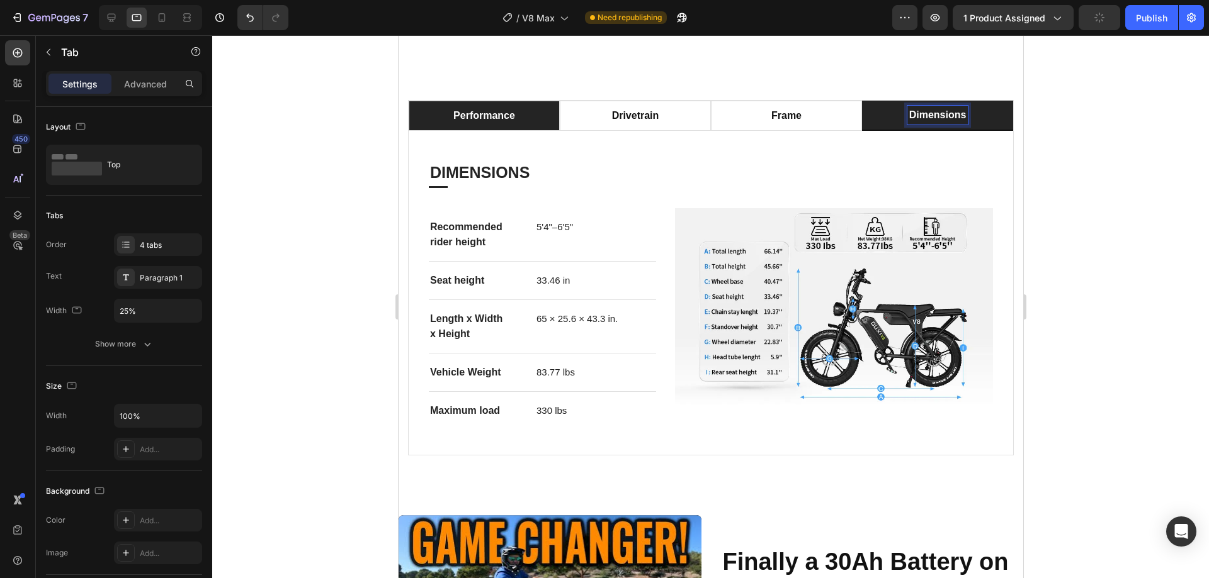
click at [488, 108] on p "performance" at bounding box center [484, 115] width 62 height 15
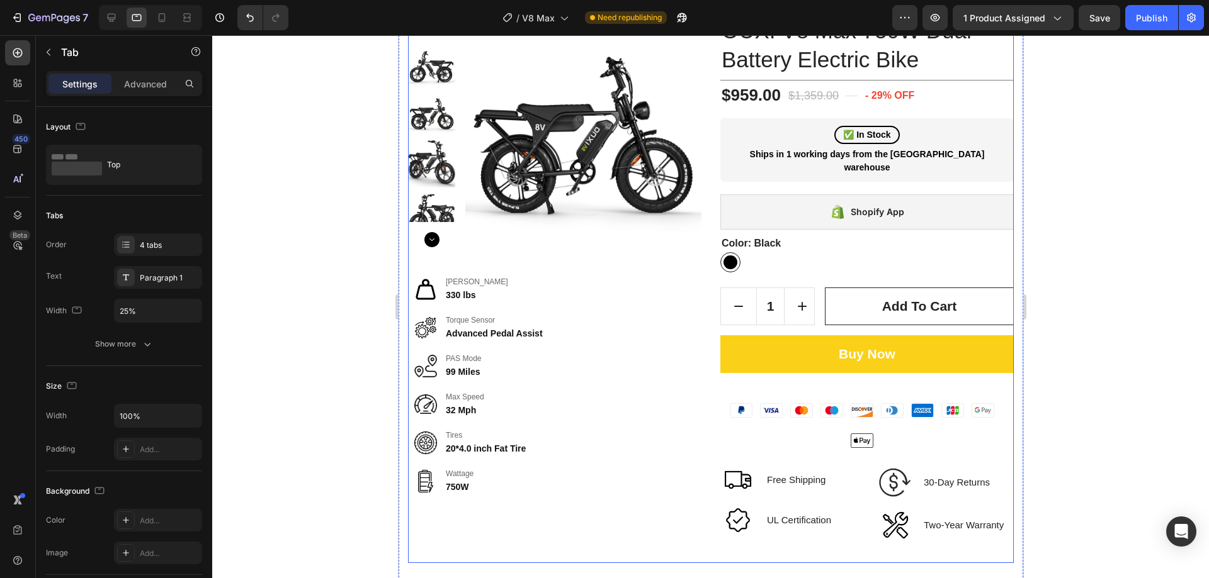
scroll to position [0, 0]
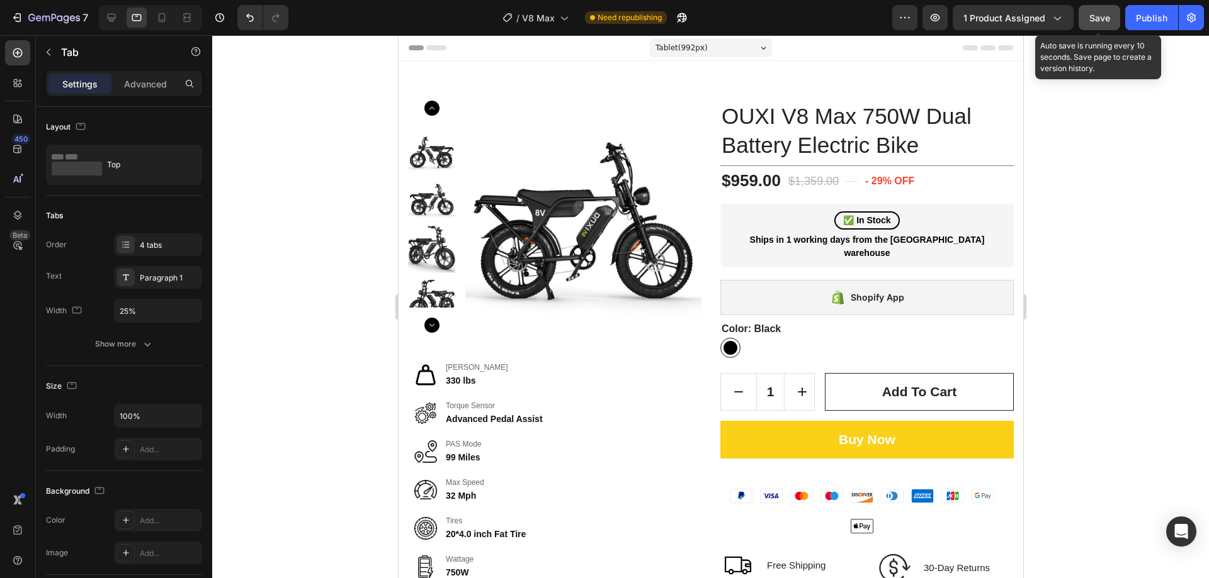
click at [1100, 22] on span "Save" at bounding box center [1099, 18] width 21 height 11
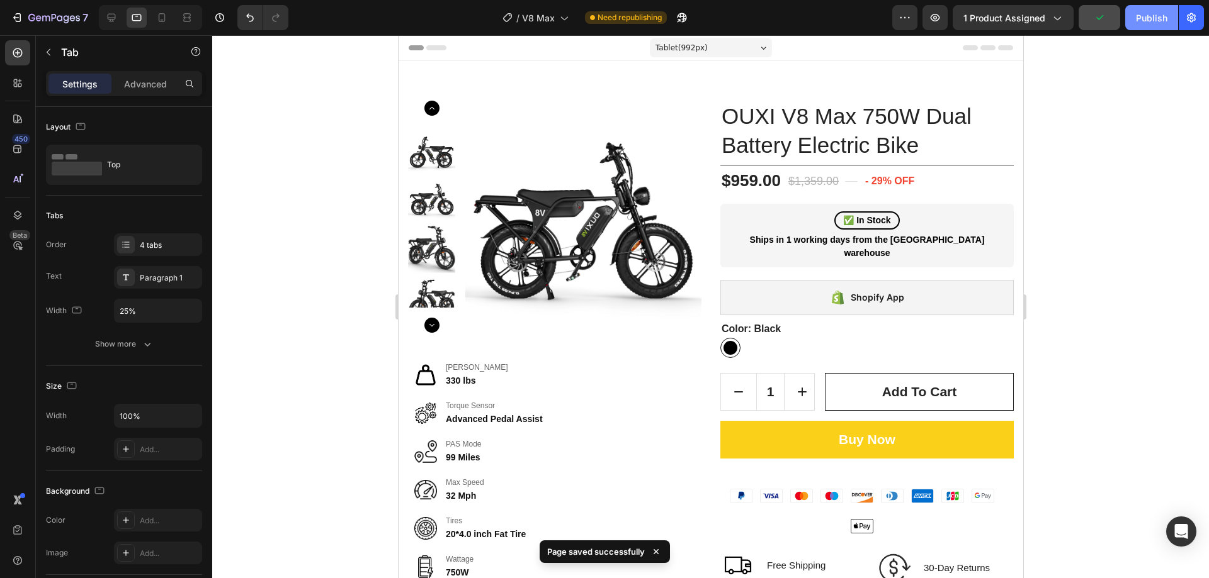
click at [1134, 14] on button "Publish" at bounding box center [1151, 17] width 53 height 25
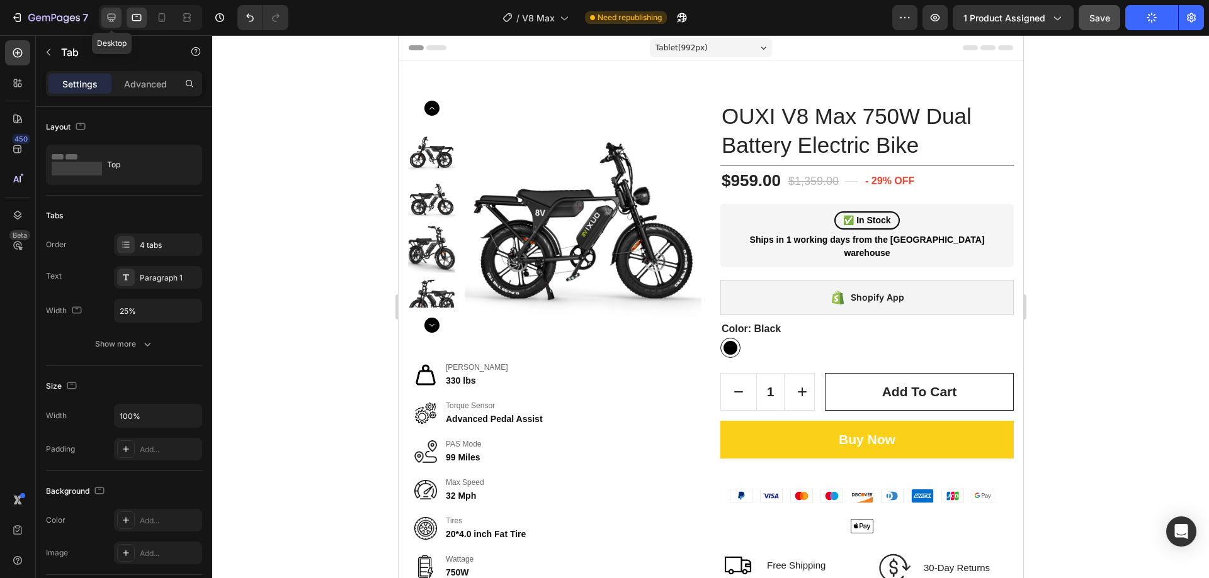
click at [113, 11] on icon at bounding box center [111, 17] width 13 height 13
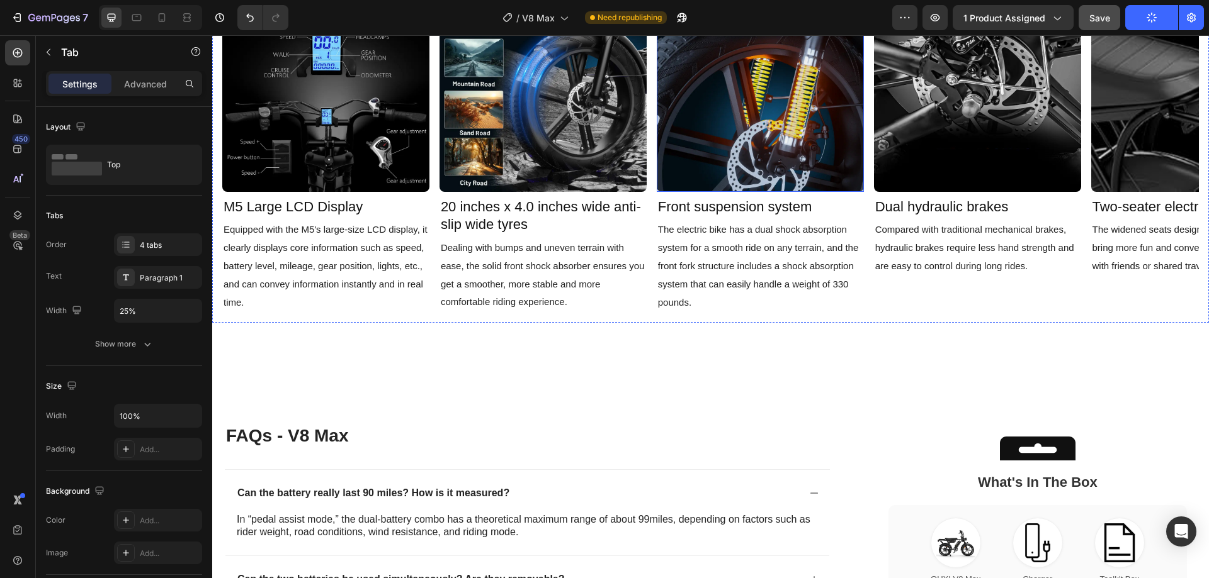
scroll to position [2140, 0]
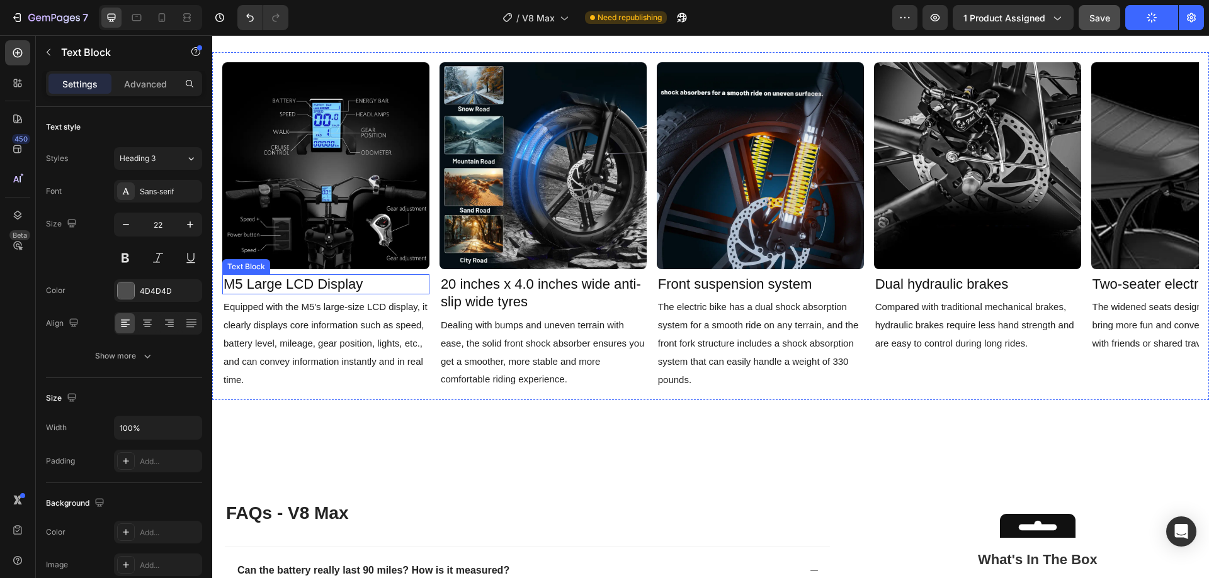
click at [294, 285] on span "M5 Large LCD Display" at bounding box center [292, 284] width 139 height 16
click at [514, 288] on span "20 inches x 4.0 inches wide anti-slip wide tyres" at bounding box center [541, 293] width 200 height 34
click at [727, 288] on span "Front suspension system" at bounding box center [735, 284] width 154 height 16
click at [912, 287] on span "Dual hydraulic brakes" at bounding box center [941, 284] width 133 height 16
click at [1132, 285] on span "Two-seater electric bicycle" at bounding box center [1173, 284] width 162 height 16
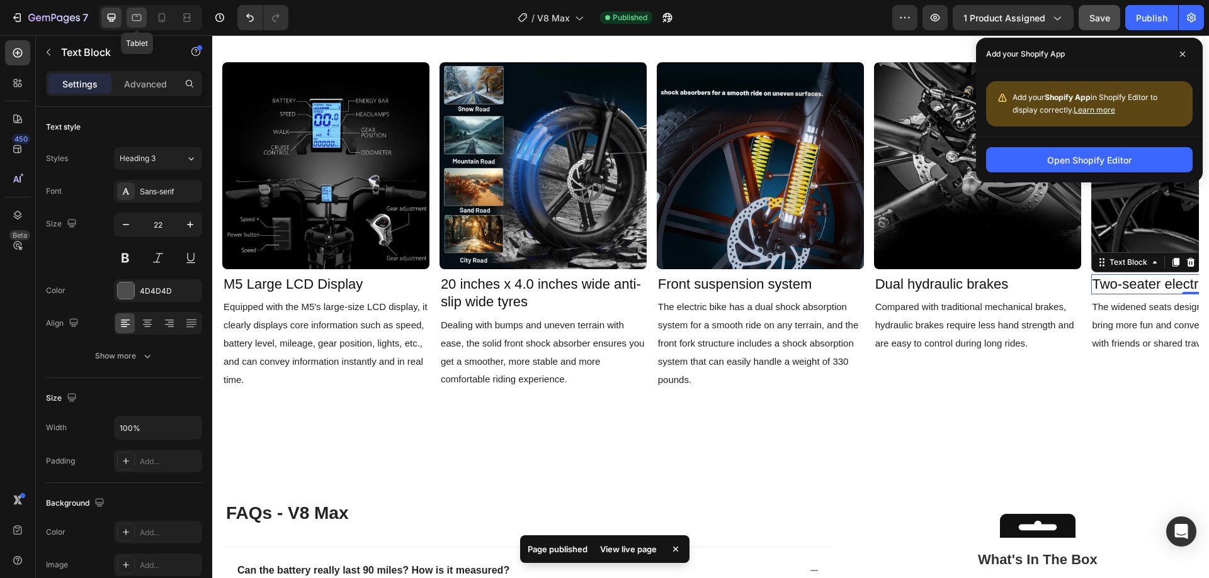
click at [130, 13] on icon at bounding box center [136, 17] width 13 height 13
type input "30"
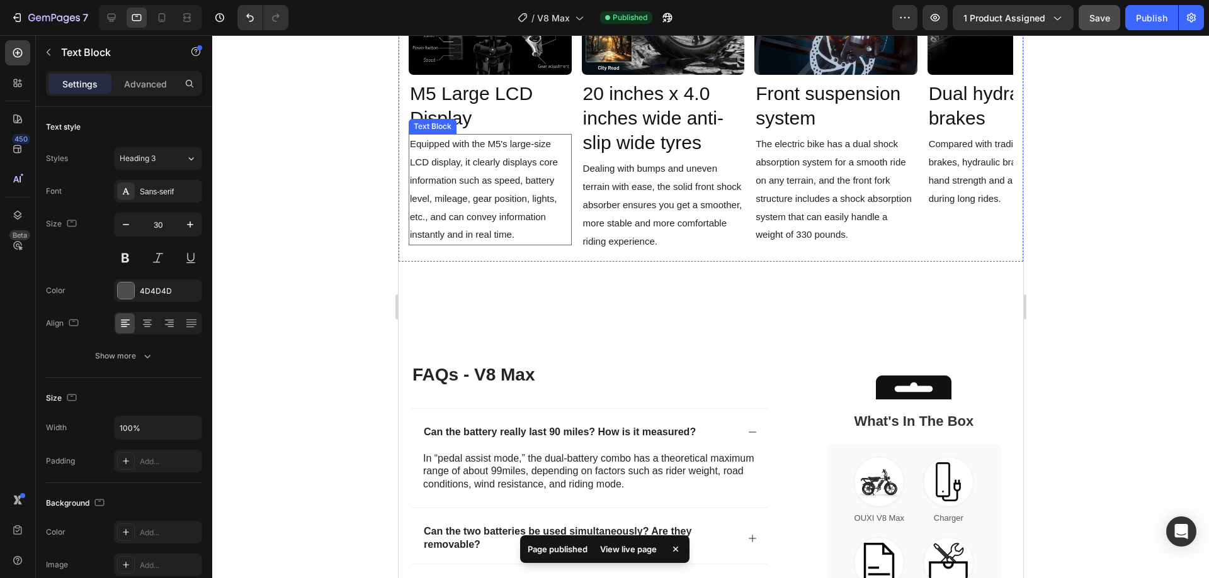
scroll to position [2291, 0]
click at [457, 99] on span "M5 Large LCD Display" at bounding box center [470, 104] width 123 height 45
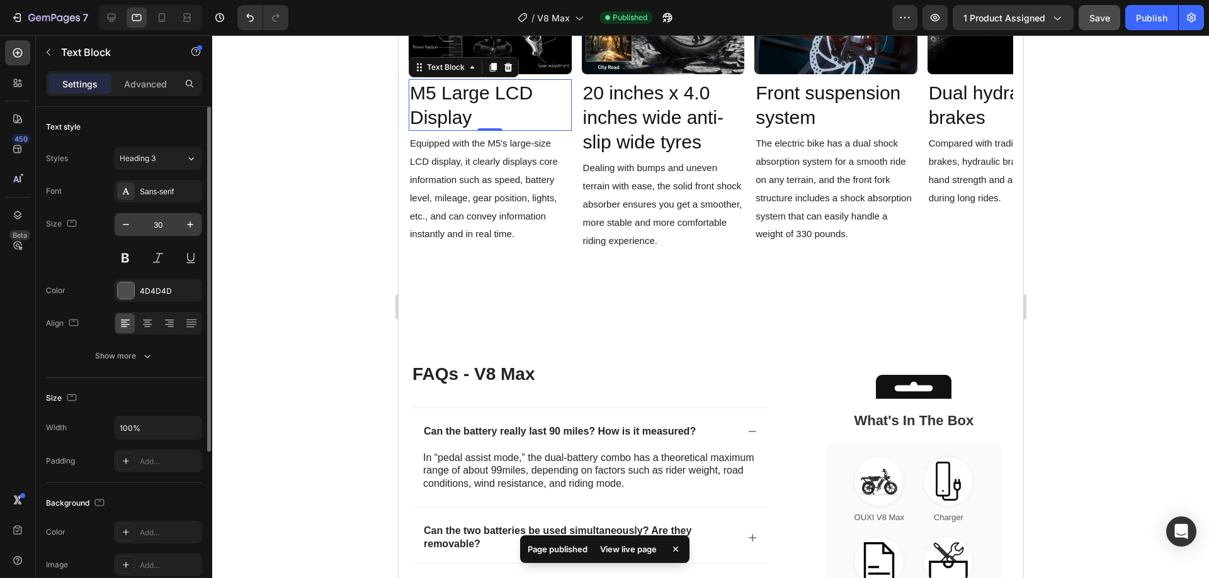
click at [161, 217] on input "30" at bounding box center [158, 224] width 42 height 23
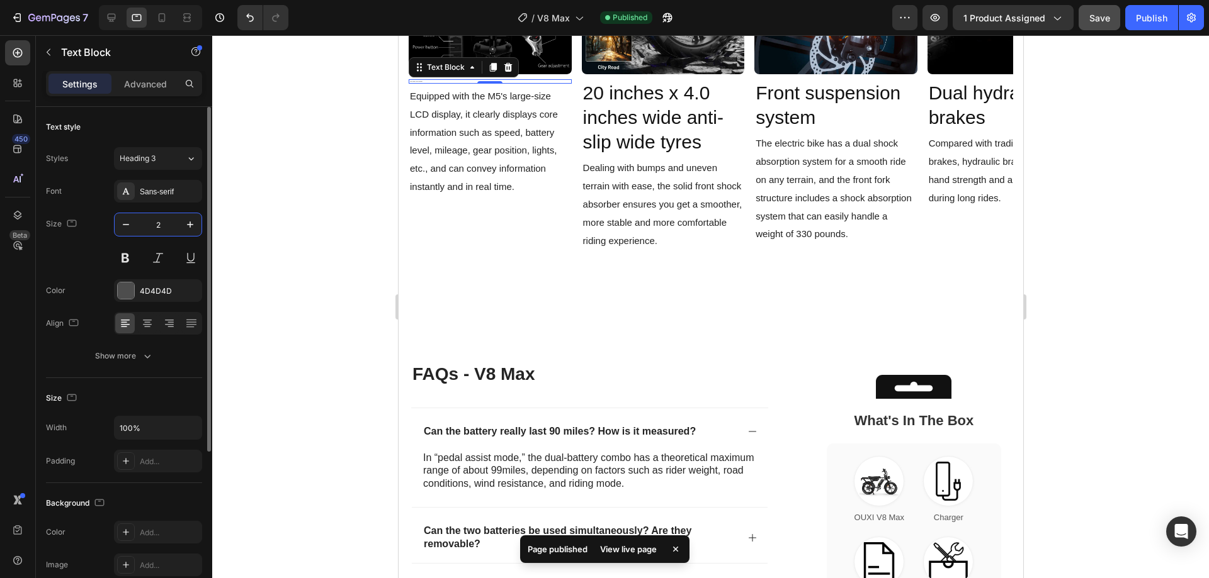
type input "22"
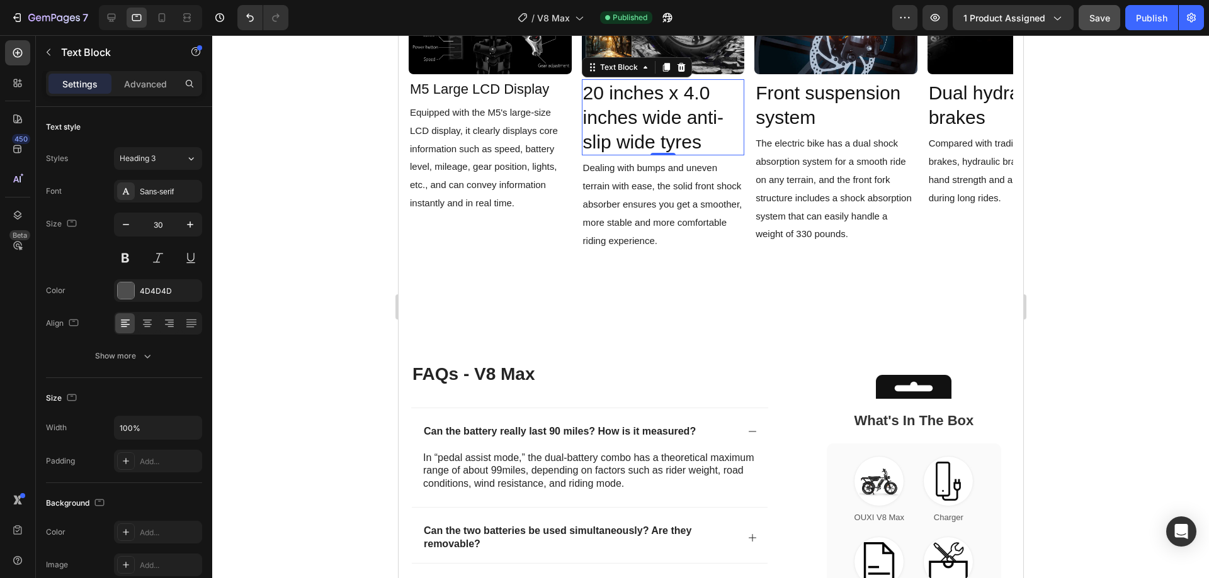
click at [679, 96] on span "20 inches x 4.0 inches wide anti-slip wide tyres" at bounding box center [652, 117] width 140 height 70
click at [158, 224] on input "30" at bounding box center [158, 224] width 42 height 23
type input "22"
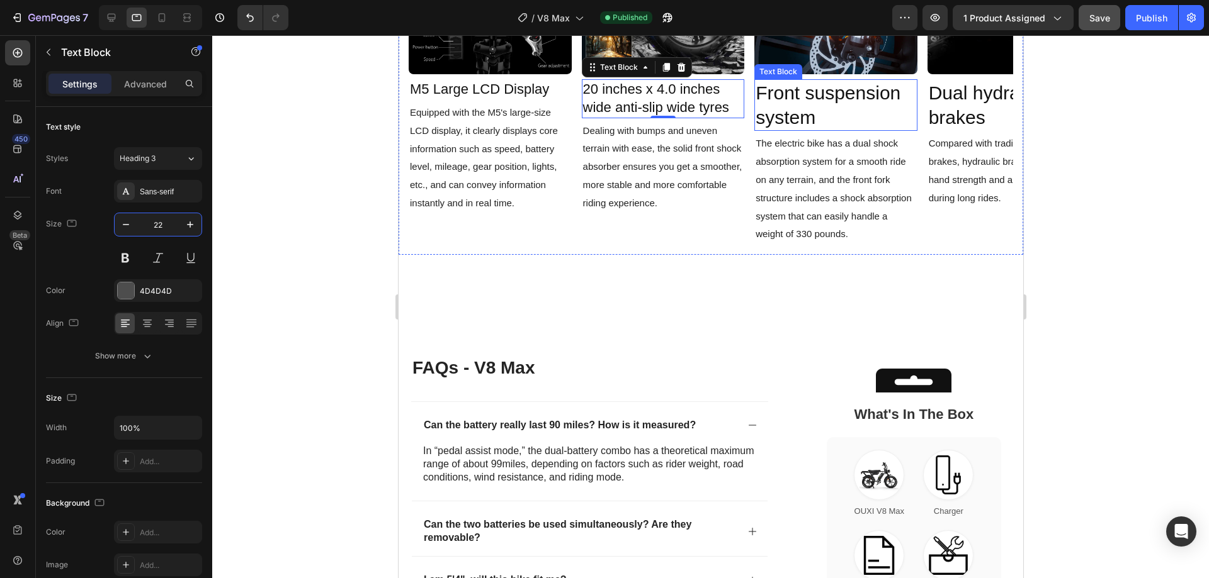
click at [829, 89] on span "Front suspension system" at bounding box center [827, 104] width 145 height 45
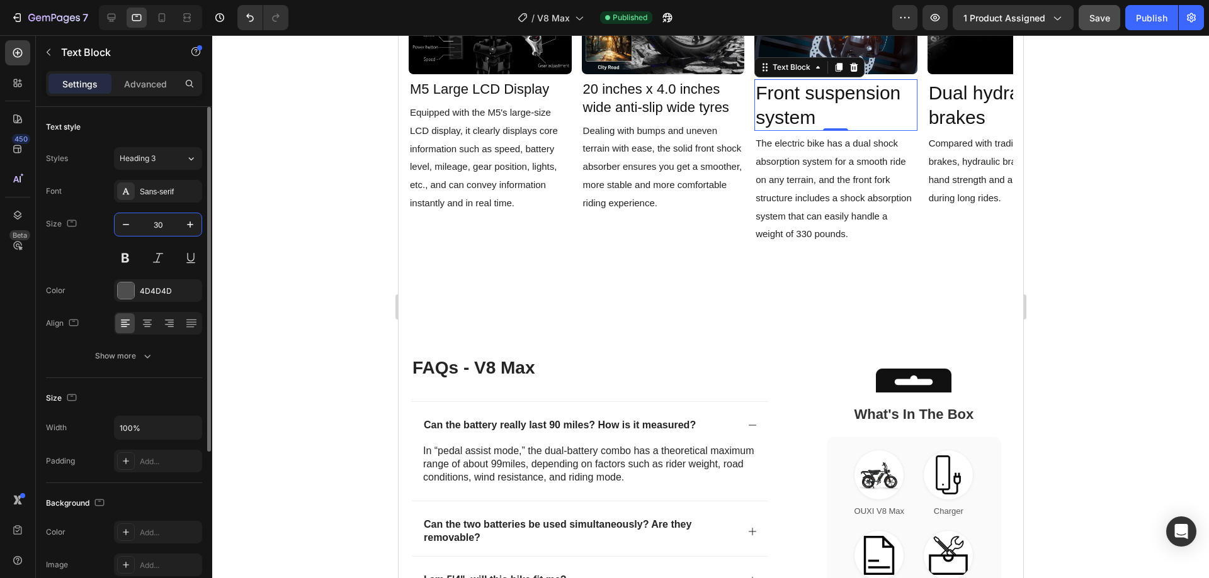
click at [166, 225] on input "30" at bounding box center [158, 224] width 42 height 23
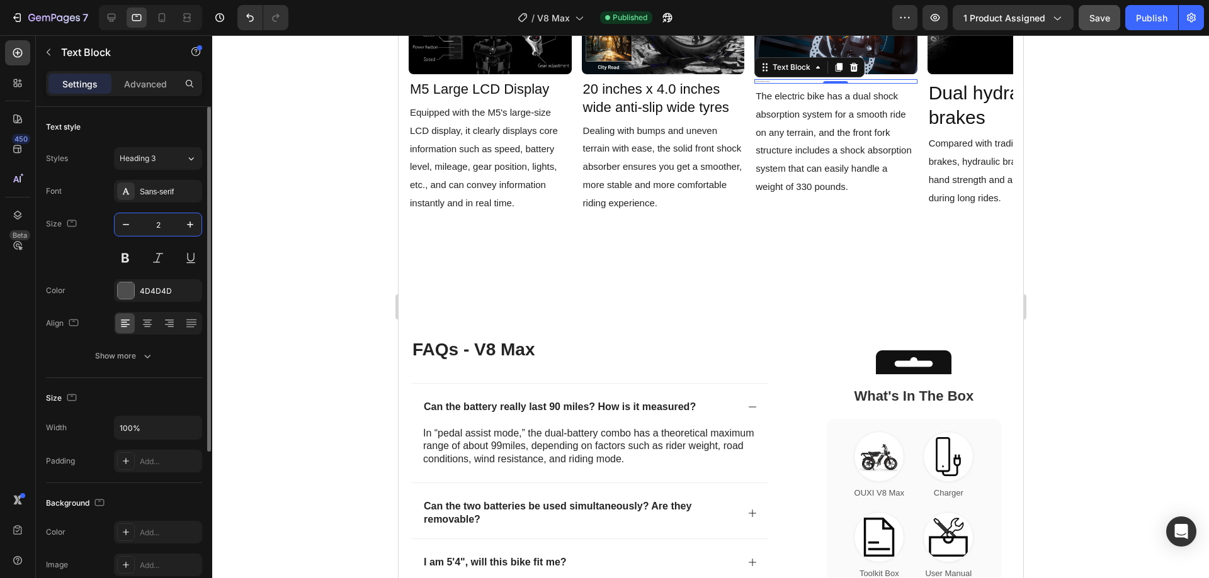
type input "22"
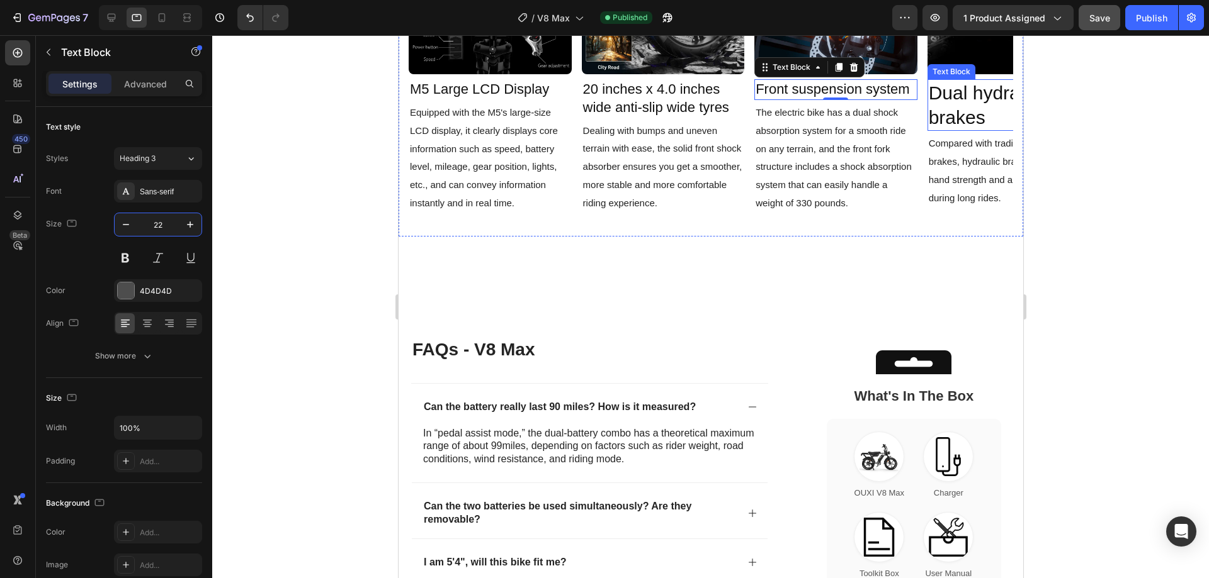
click at [941, 94] on span "Dual hydraulic brakes" at bounding box center [988, 104] width 120 height 45
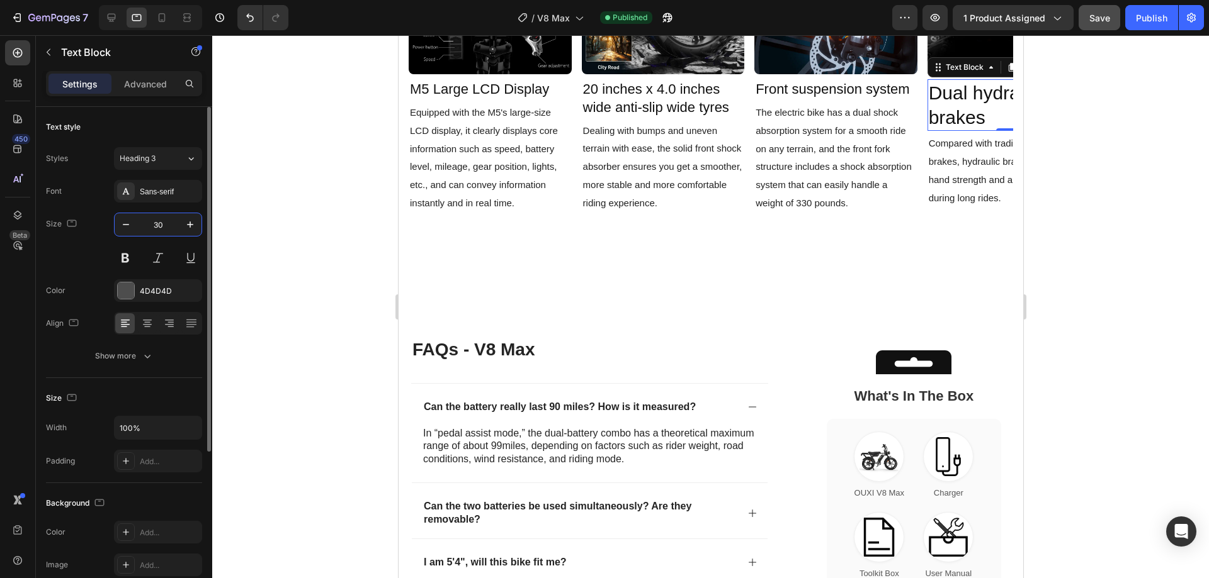
click at [157, 221] on input "30" at bounding box center [158, 224] width 42 height 23
type input "22"
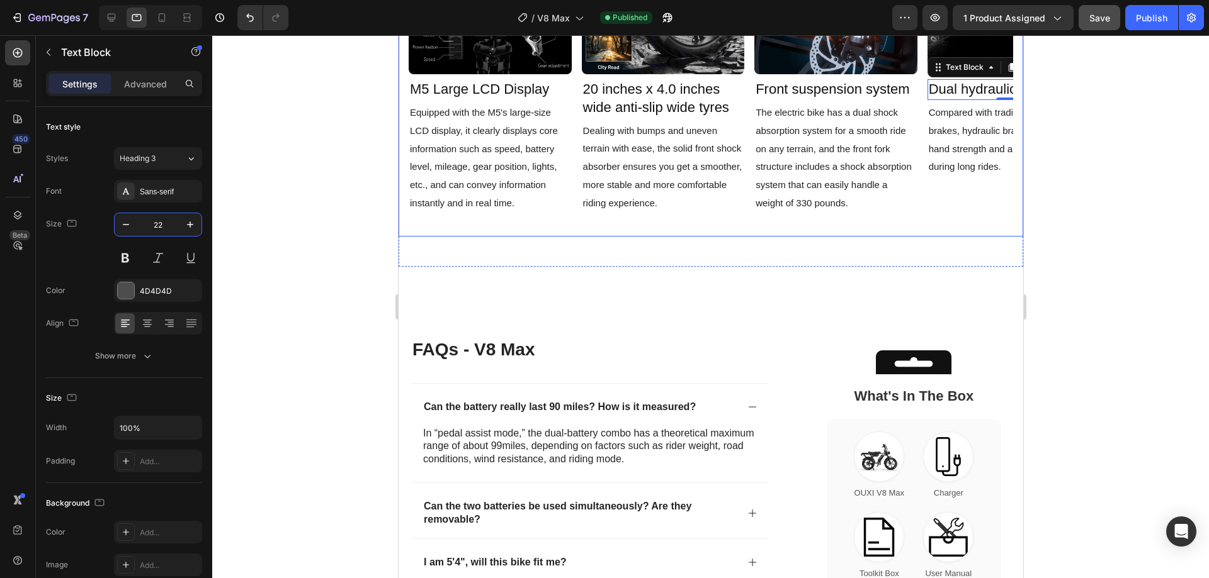
click at [748, 100] on div "Image M5 Large LCD Display Text Block Equipped with the M5's large-size LCD dis…" at bounding box center [710, 69] width 604 height 315
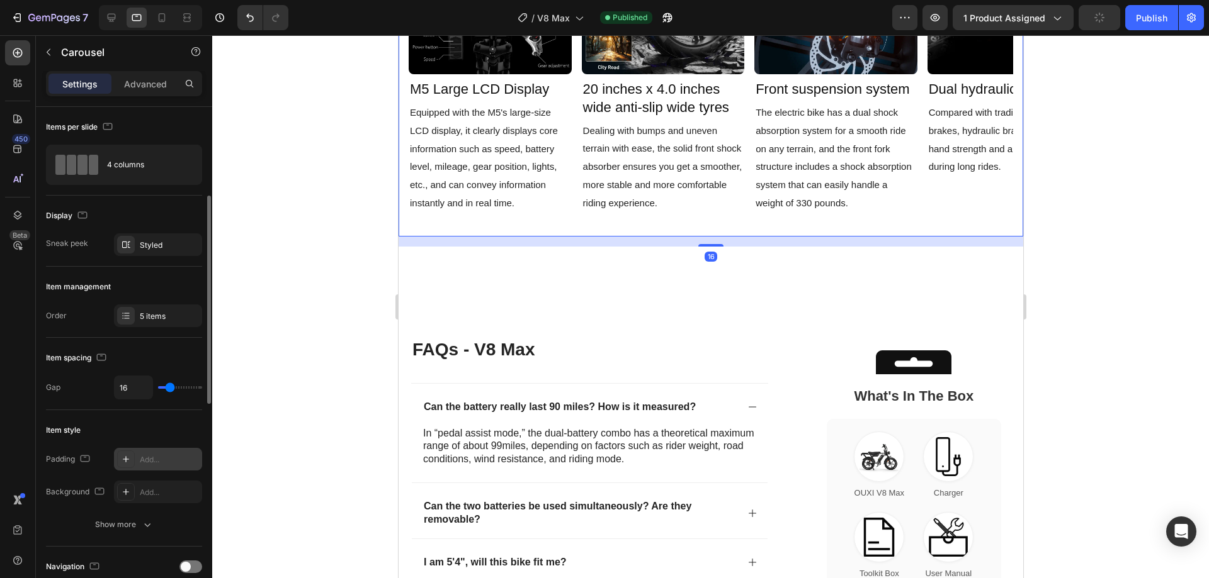
scroll to position [315, 0]
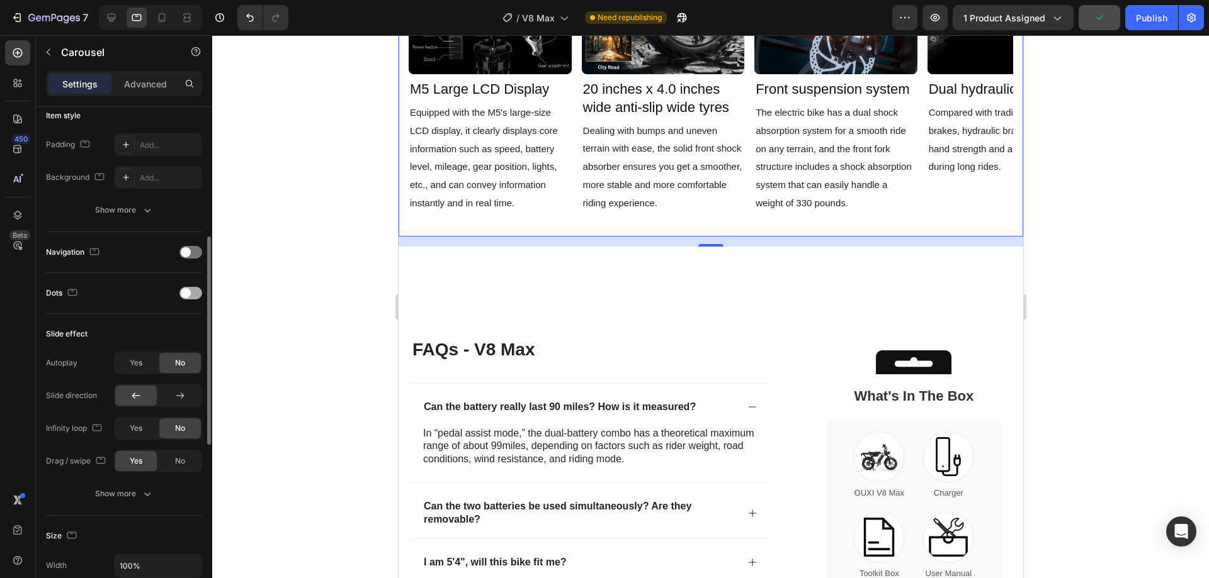
click at [197, 288] on div at bounding box center [190, 293] width 23 height 13
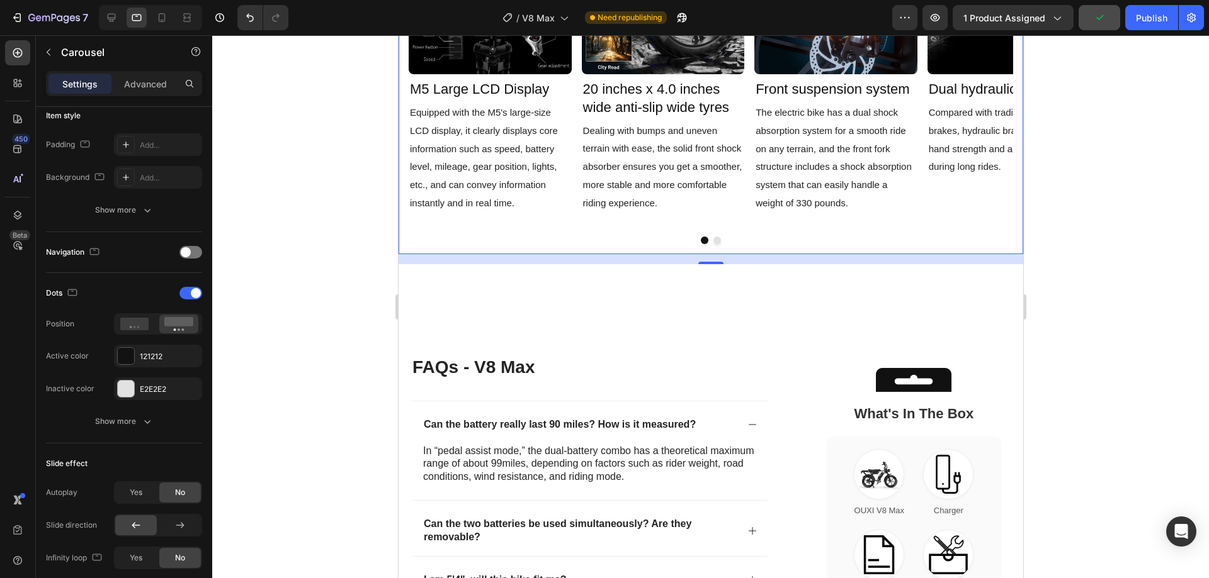
click at [715, 240] on div at bounding box center [710, 241] width 604 height 8
click at [713, 240] on button "Dot" at bounding box center [717, 241] width 8 height 8
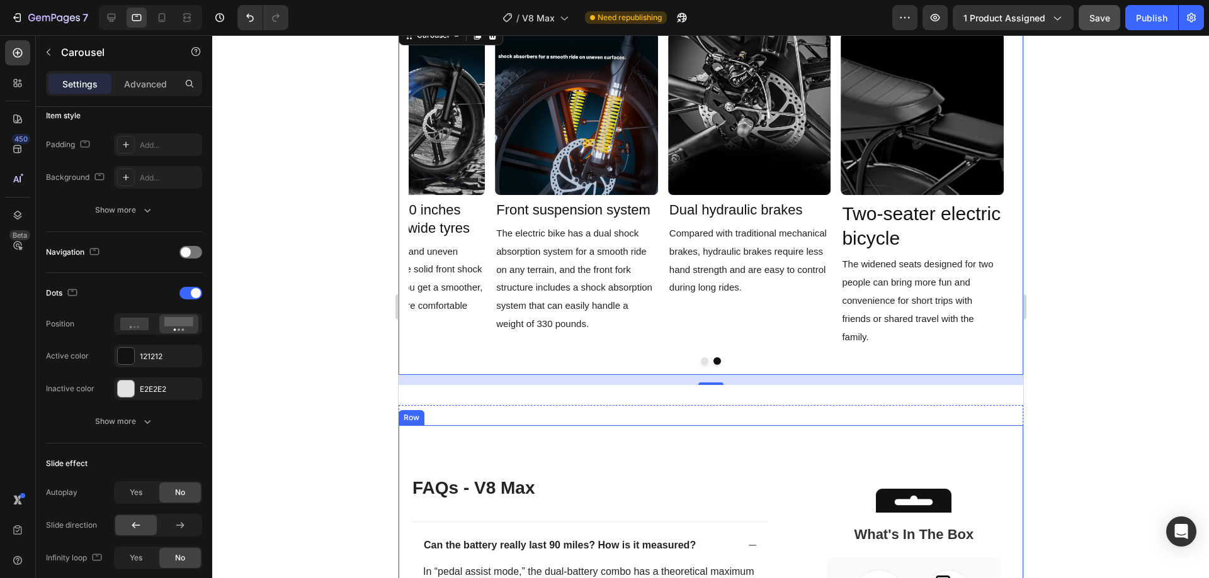
scroll to position [2165, 0]
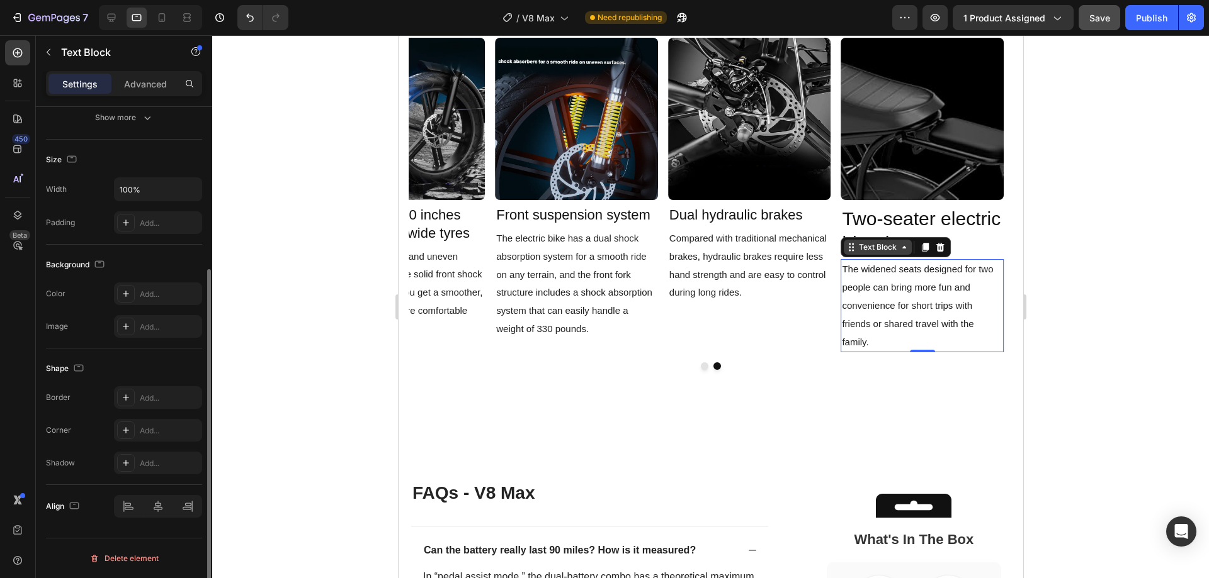
click at [875, 246] on div "Text Block" at bounding box center [876, 247] width 43 height 11
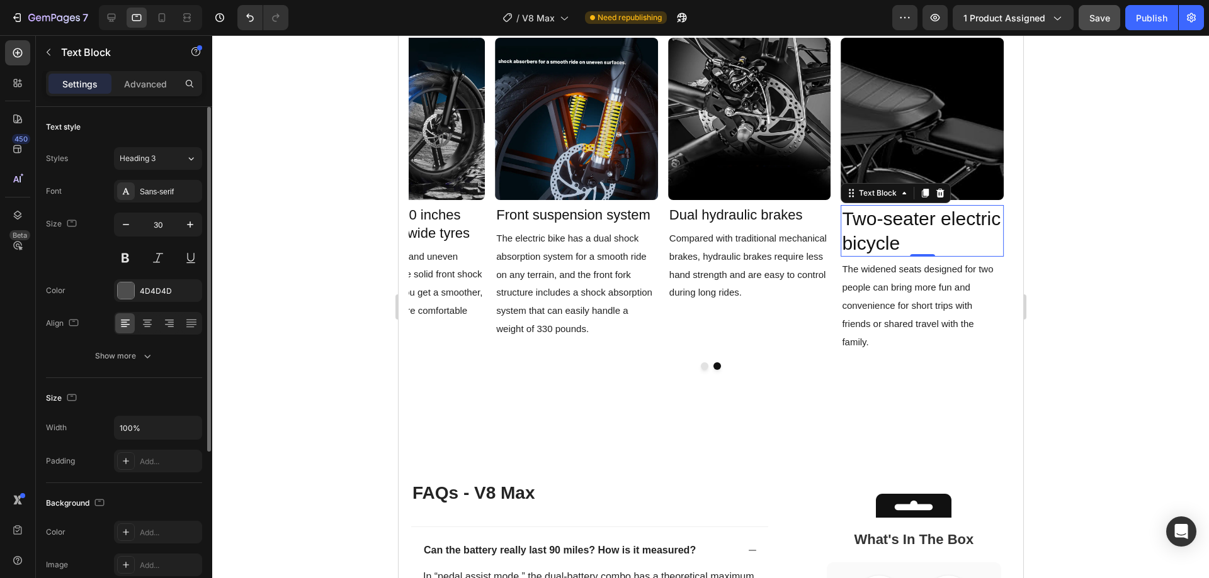
click at [925, 217] on span "Two-seater electric bicycle" at bounding box center [920, 230] width 159 height 45
click at [159, 220] on input "30" at bounding box center [158, 224] width 42 height 23
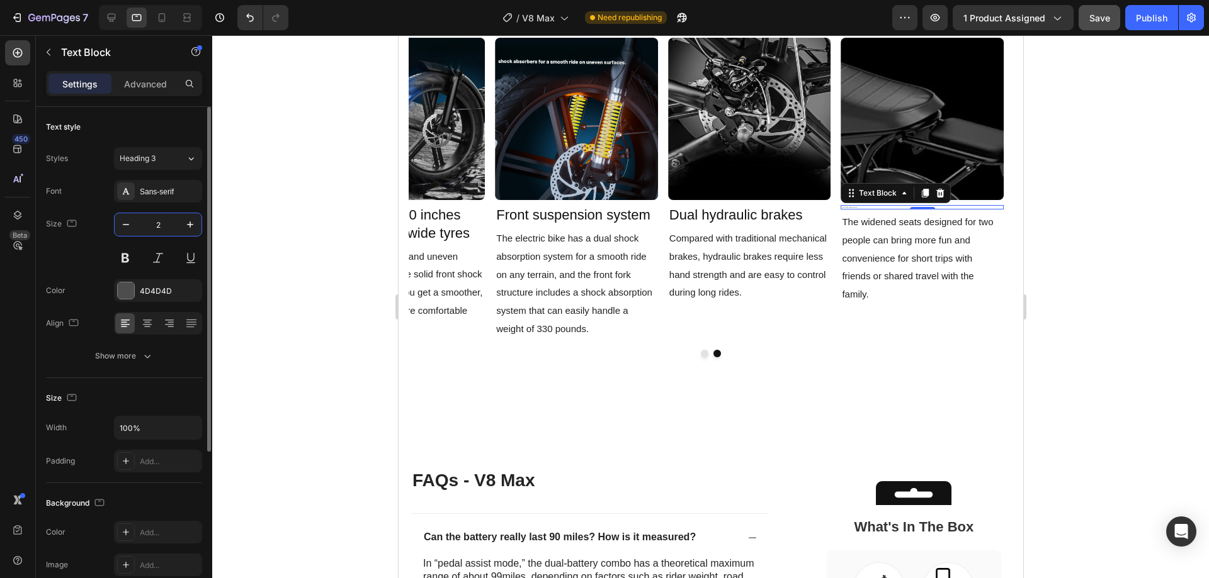
type input "22"
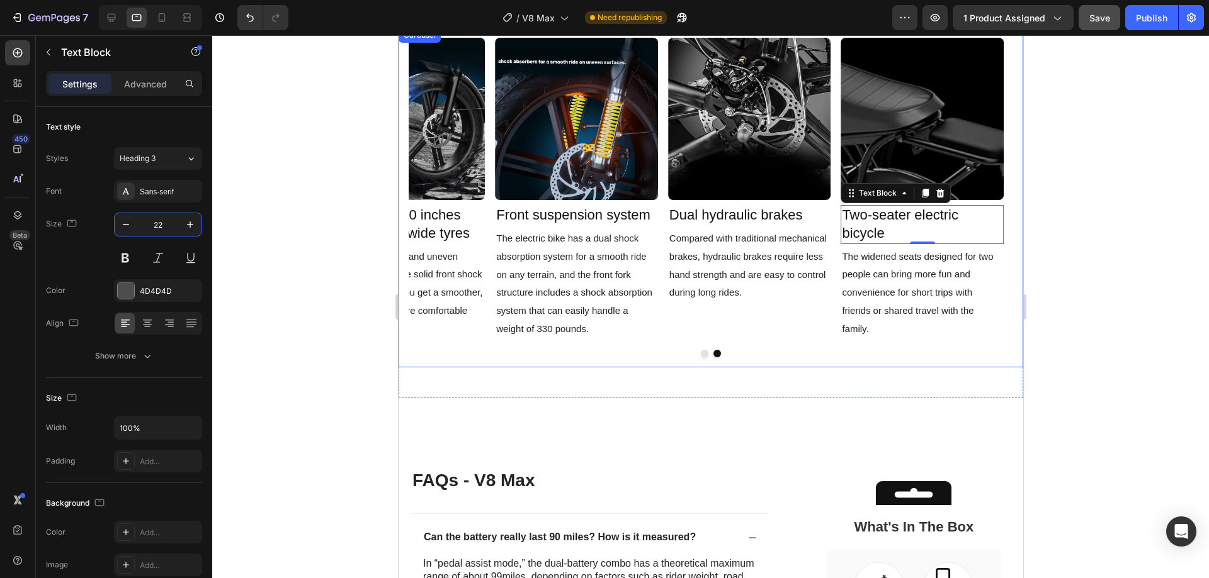
click at [782, 317] on div "Image Dual hydraulic brakes Text Block Compared with traditional mechanical bra…" at bounding box center [748, 189] width 163 height 302
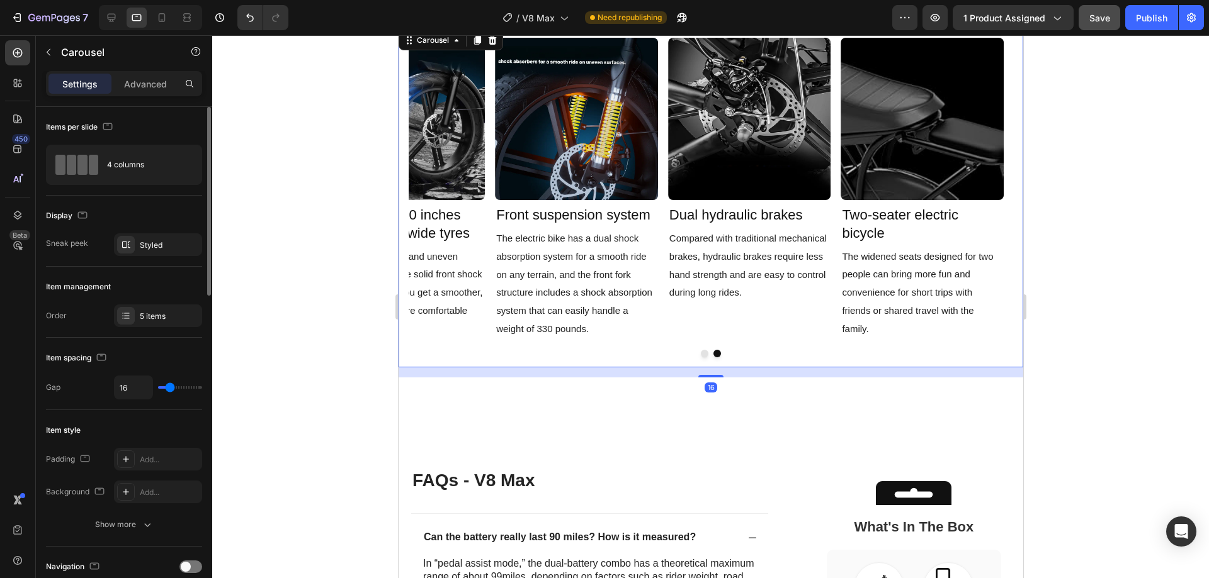
scroll to position [252, 0]
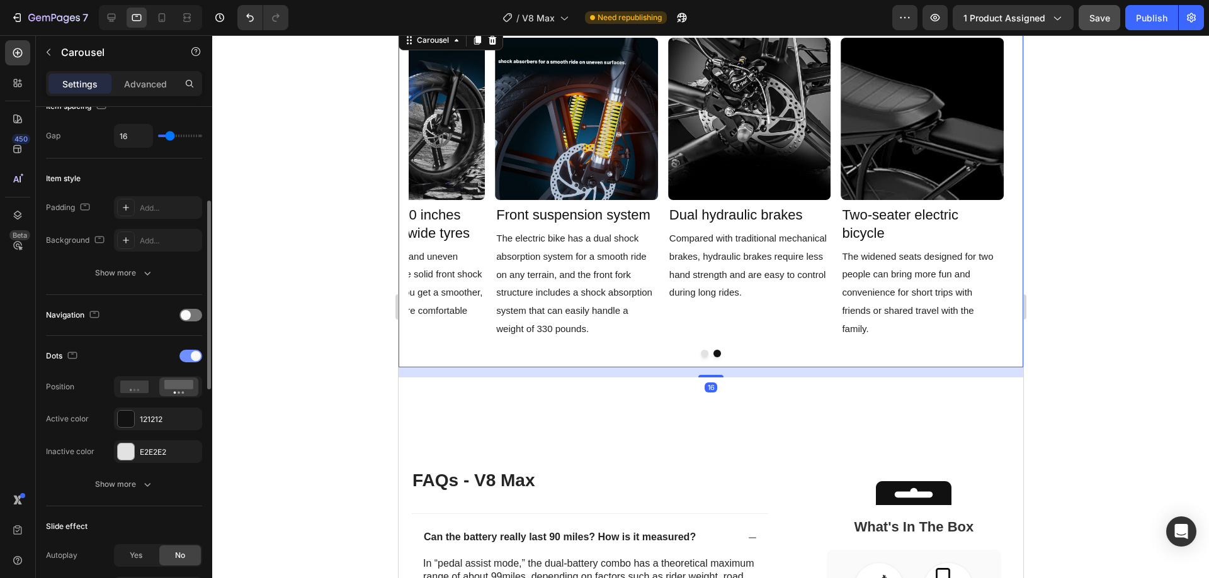
click at [186, 358] on div at bounding box center [190, 356] width 23 height 13
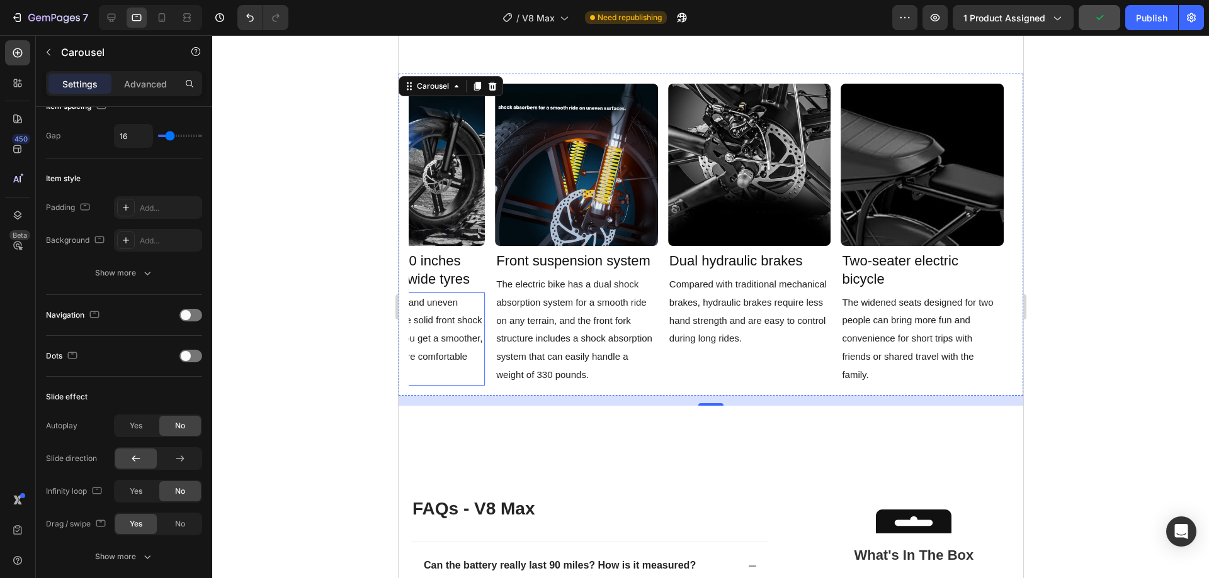
scroll to position [1976, 0]
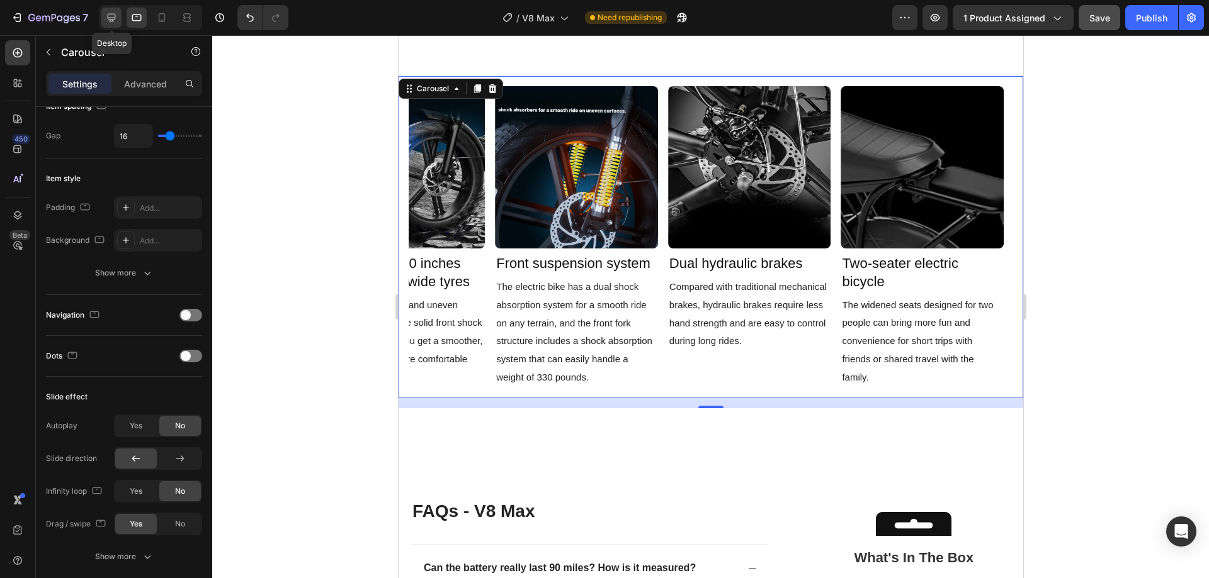
click at [118, 20] on div at bounding box center [111, 18] width 20 height 20
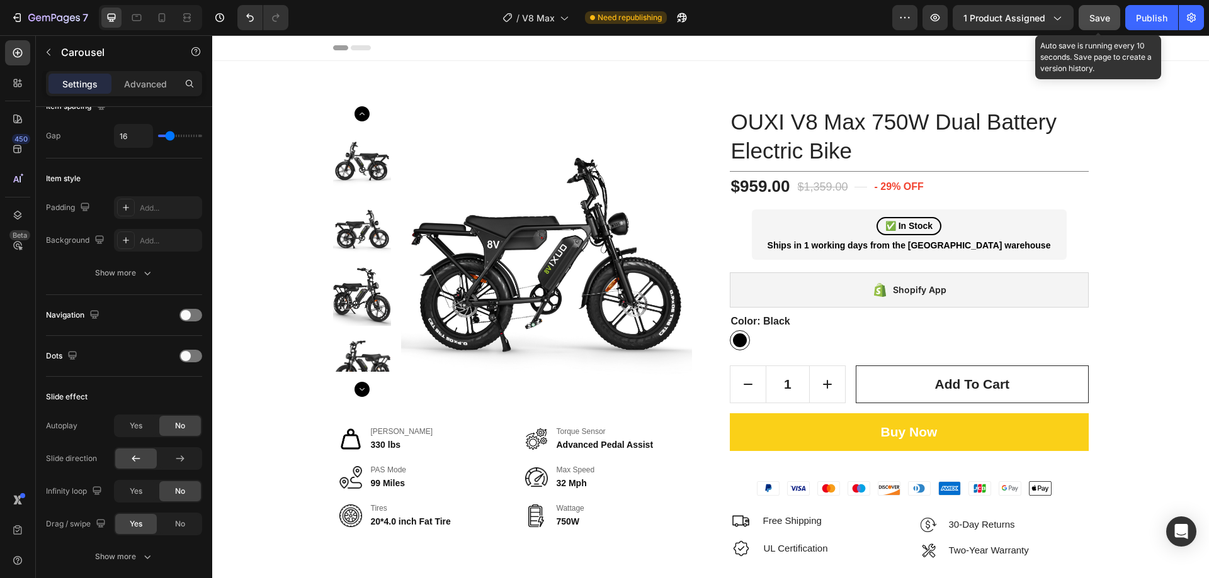
click at [1093, 15] on span "Save" at bounding box center [1099, 18] width 21 height 11
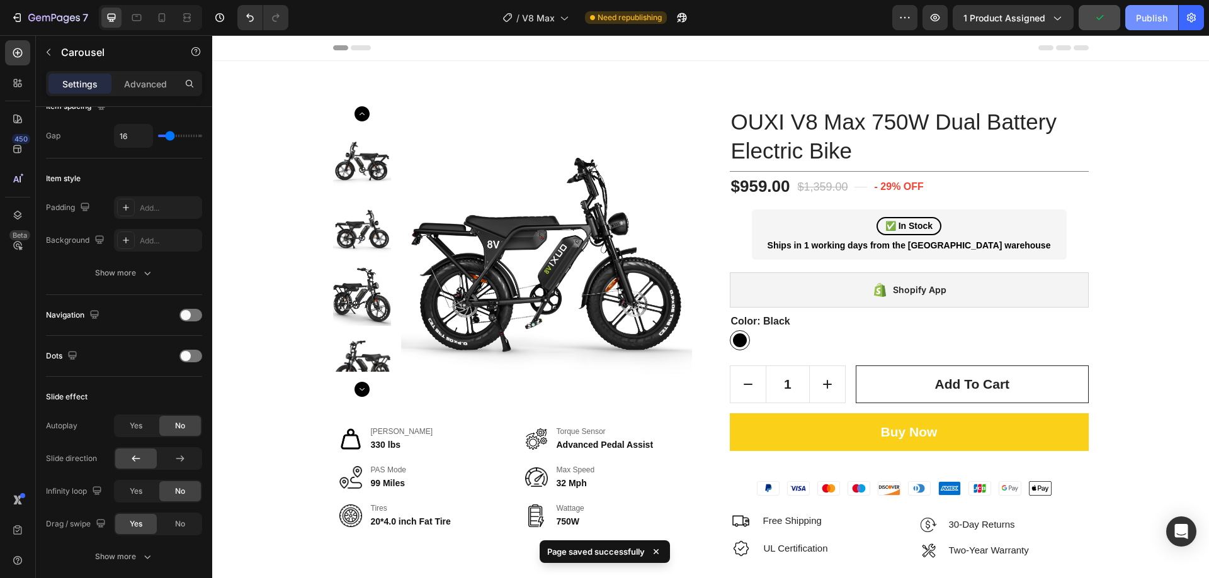
click at [1139, 14] on div "Publish" at bounding box center [1150, 17] width 31 height 13
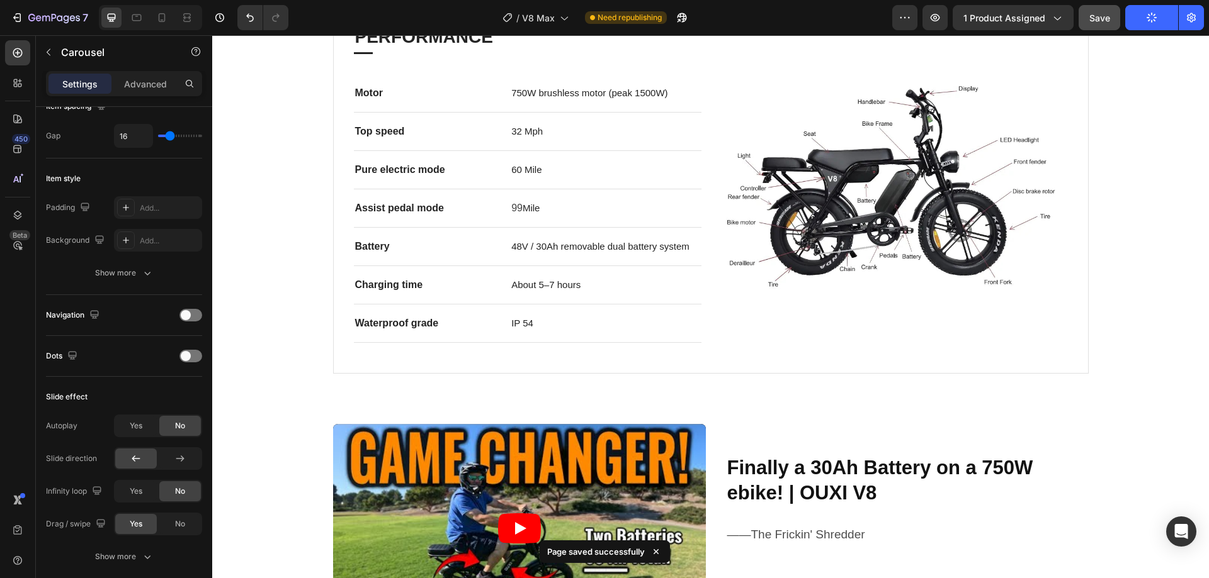
scroll to position [1007, 0]
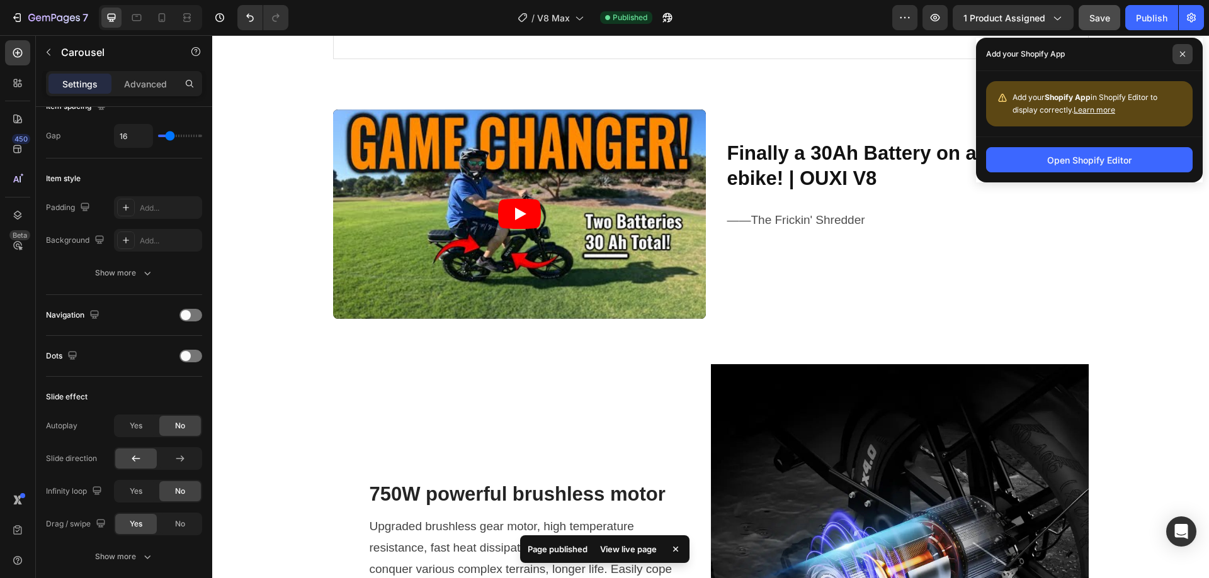
click at [1183, 54] on icon at bounding box center [1182, 54] width 6 height 6
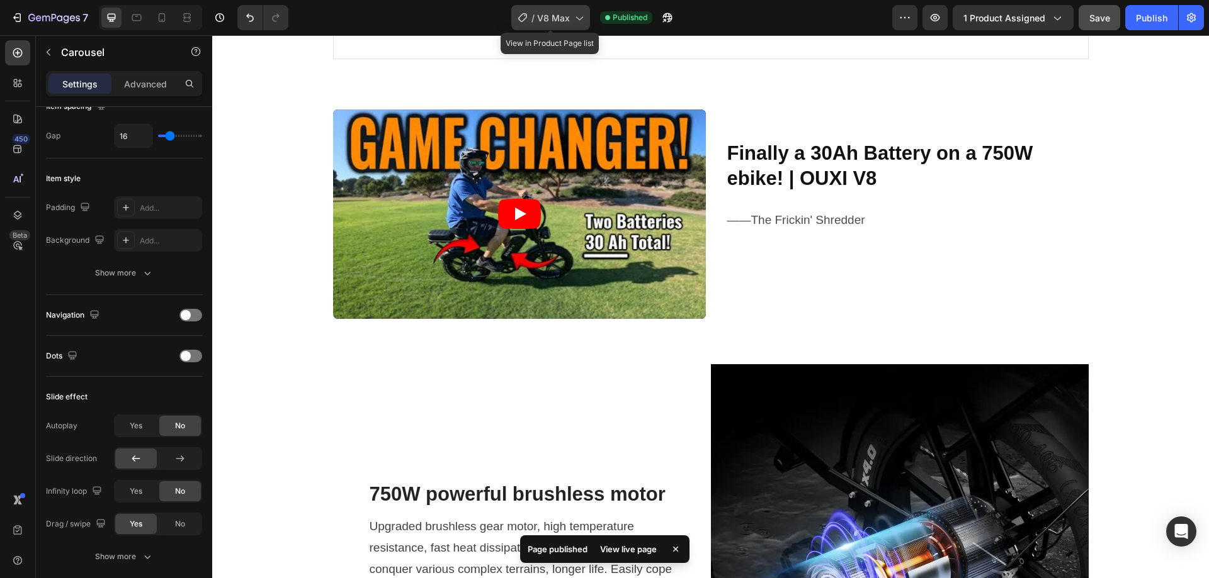
click at [551, 16] on span "V8 Max" at bounding box center [553, 17] width 33 height 13
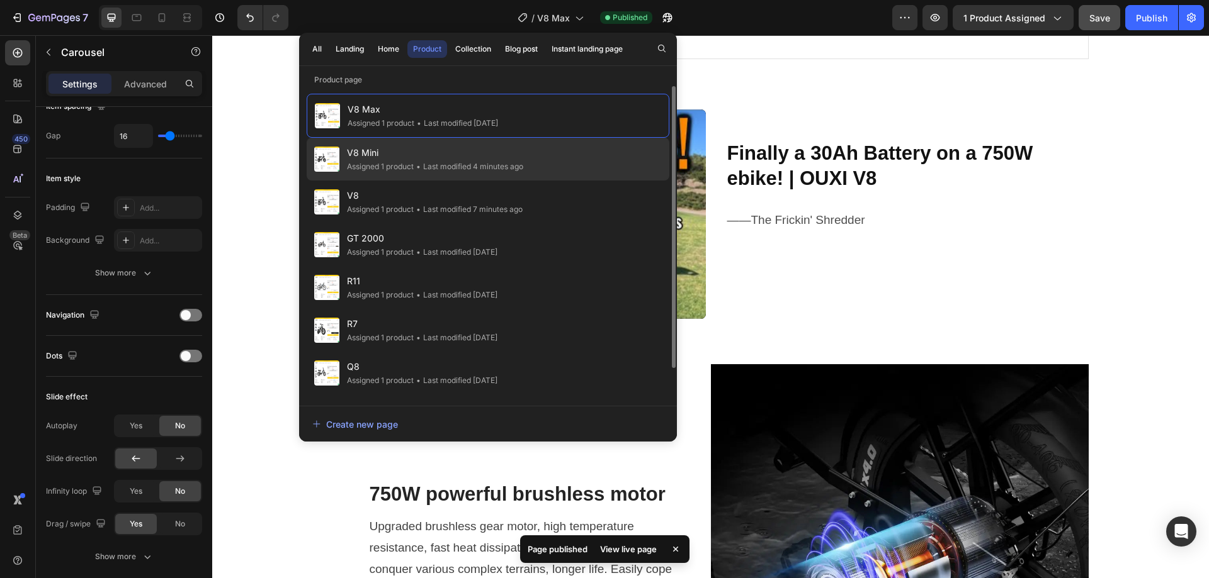
click at [434, 167] on div "• Last modified 4 minutes ago" at bounding box center [469, 167] width 110 height 13
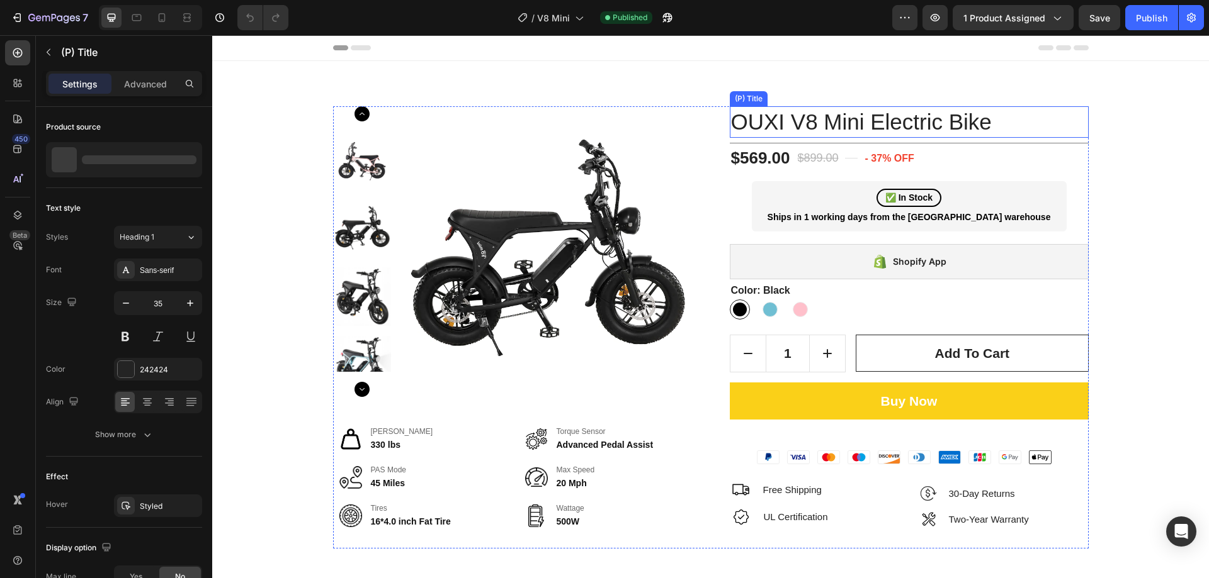
click at [851, 127] on h1 "OUXI V8 Mini Electric Bike" at bounding box center [909, 121] width 359 height 31
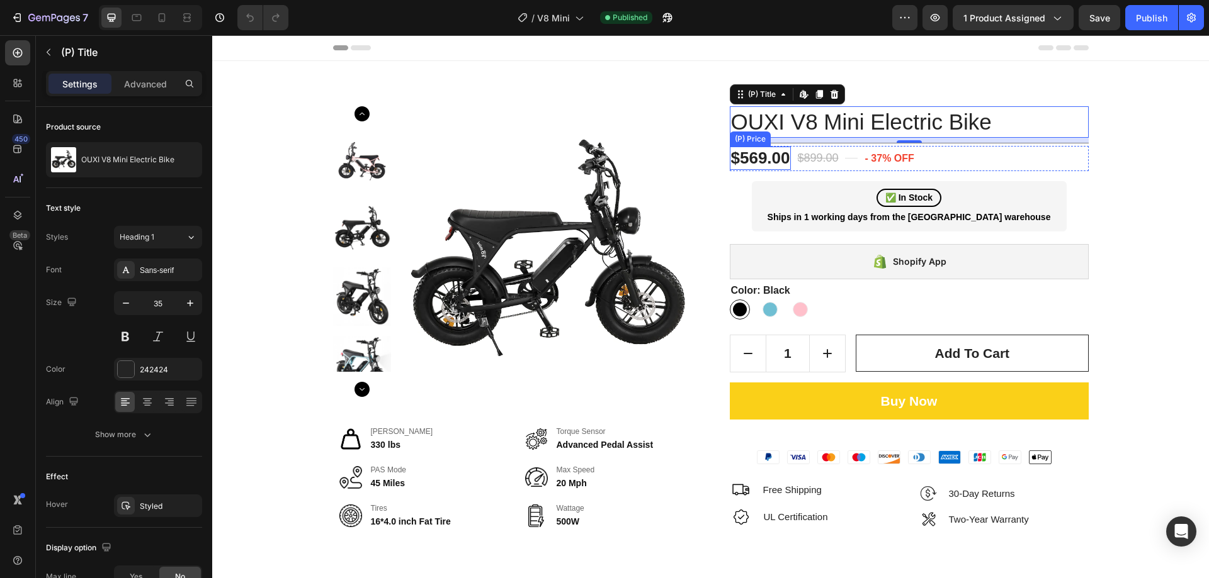
click at [767, 163] on div "$569.00" at bounding box center [761, 159] width 62 height 24
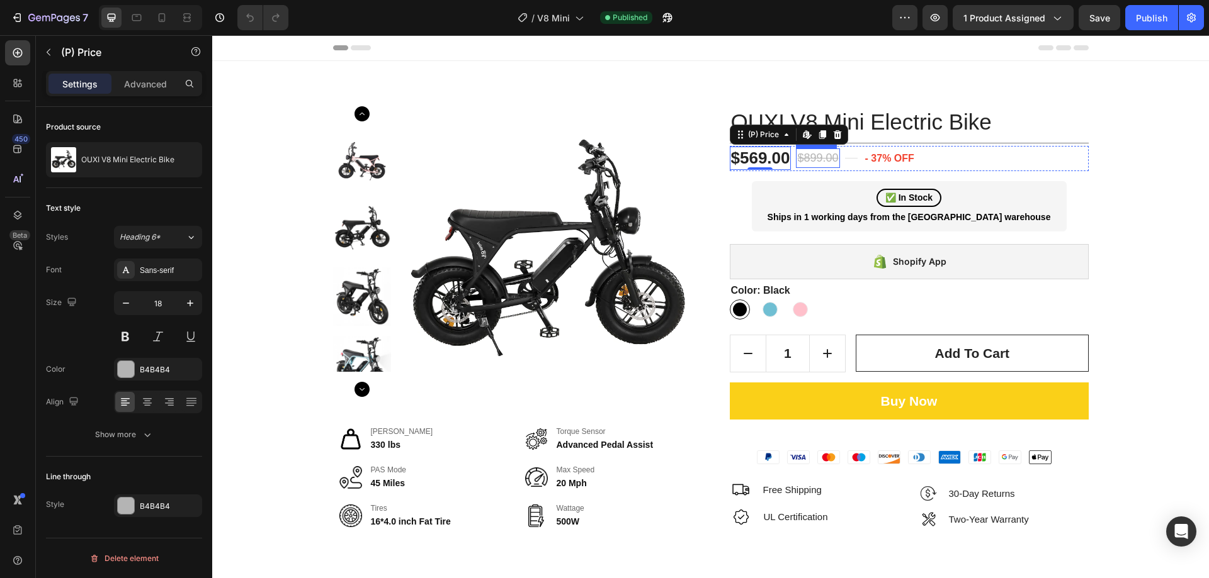
click at [822, 155] on div "$899.00" at bounding box center [817, 159] width 43 height 20
click at [884, 155] on pre "- 37% off" at bounding box center [889, 158] width 54 height 25
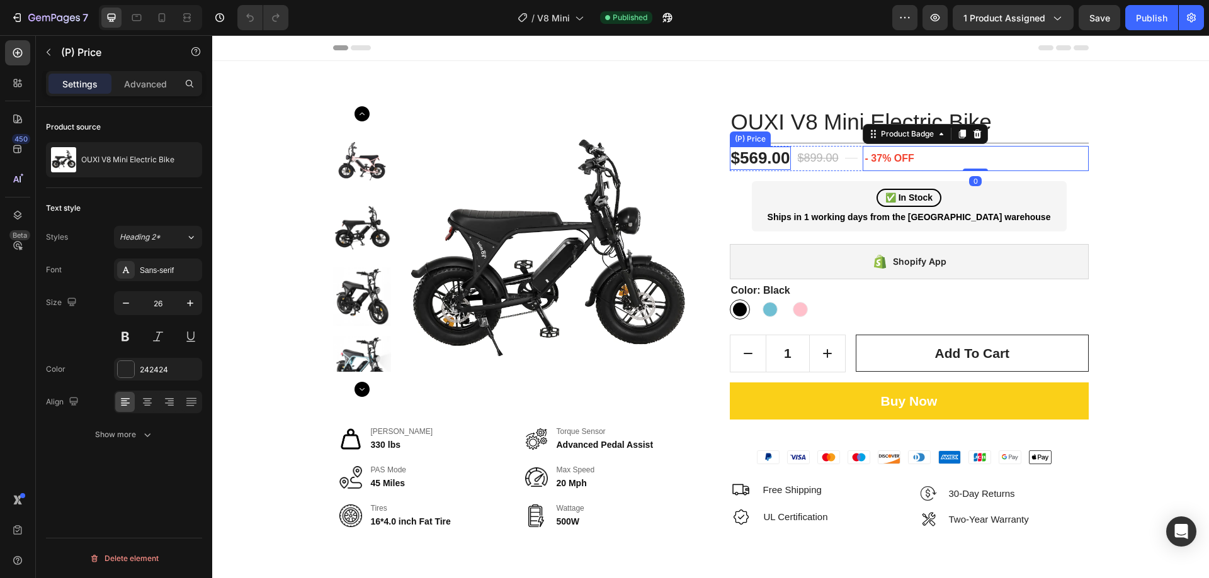
click at [740, 157] on div "$569.00" at bounding box center [761, 159] width 62 height 24
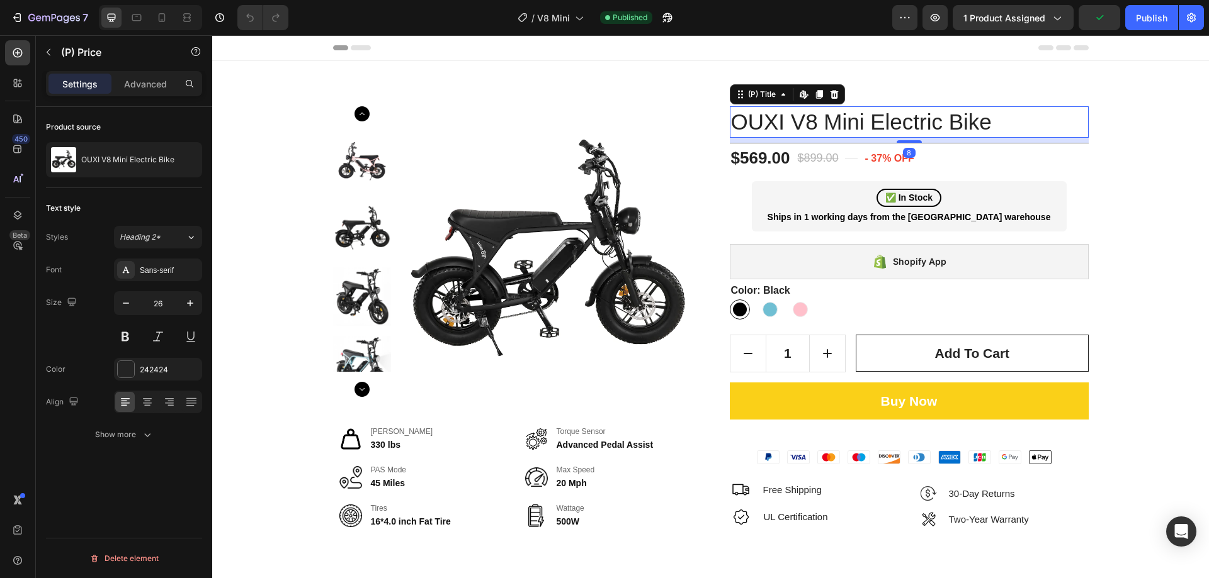
click at [884, 121] on h1 "OUXI V8 Mini Electric Bike" at bounding box center [909, 121] width 359 height 31
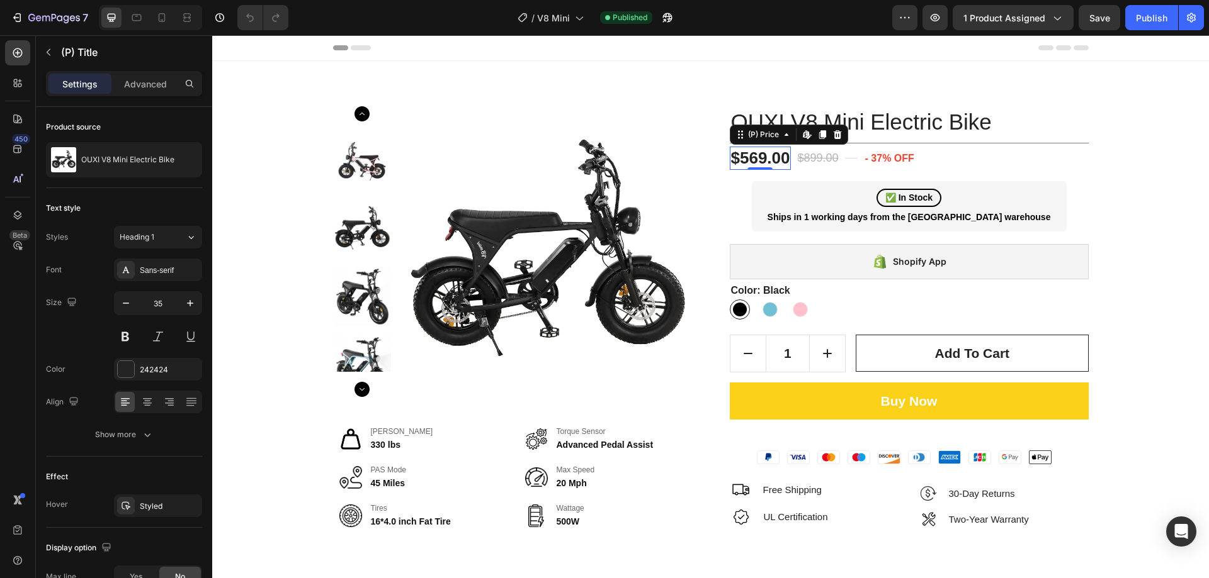
click at [741, 161] on div "$569.00" at bounding box center [761, 159] width 62 height 24
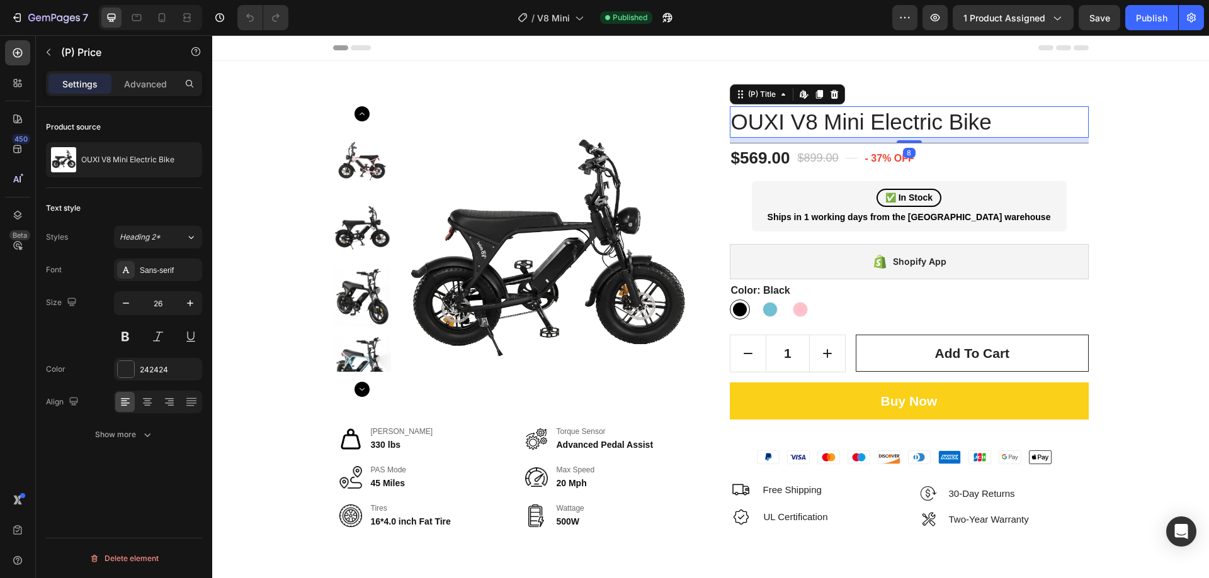
click at [893, 116] on h1 "OUXI V8 Mini Electric Bike" at bounding box center [909, 121] width 359 height 31
click at [125, 10] on div at bounding box center [150, 17] width 103 height 25
click at [141, 16] on icon at bounding box center [136, 17] width 13 height 13
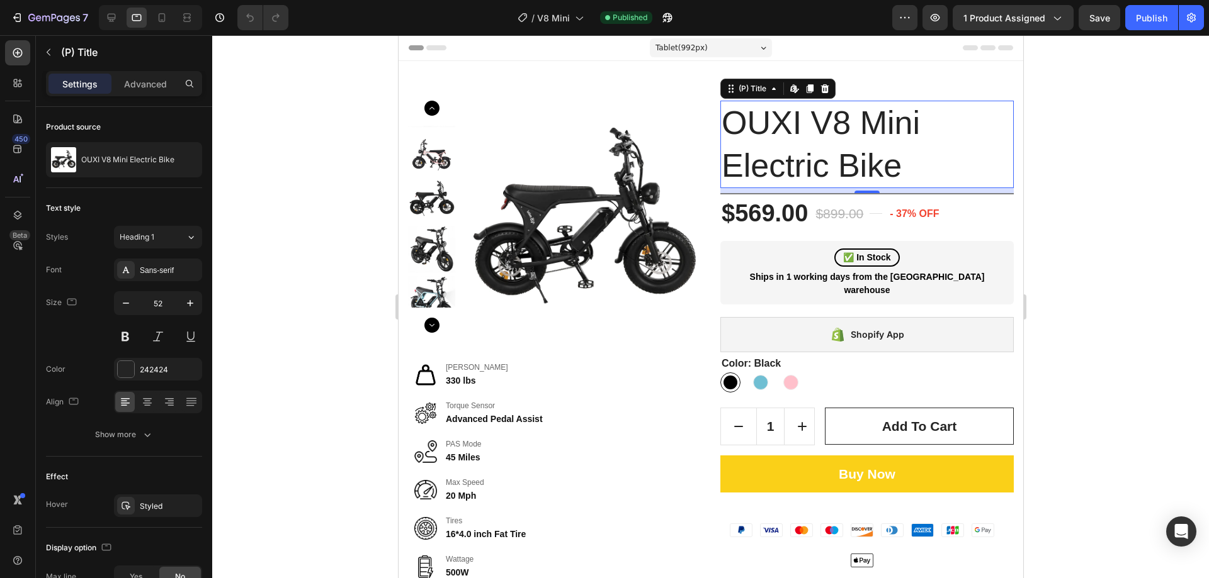
click at [820, 135] on h1 "OUXI V8 Mini Electric Bike" at bounding box center [865, 144] width 293 height 87
click at [154, 305] on input "52" at bounding box center [158, 303] width 42 height 23
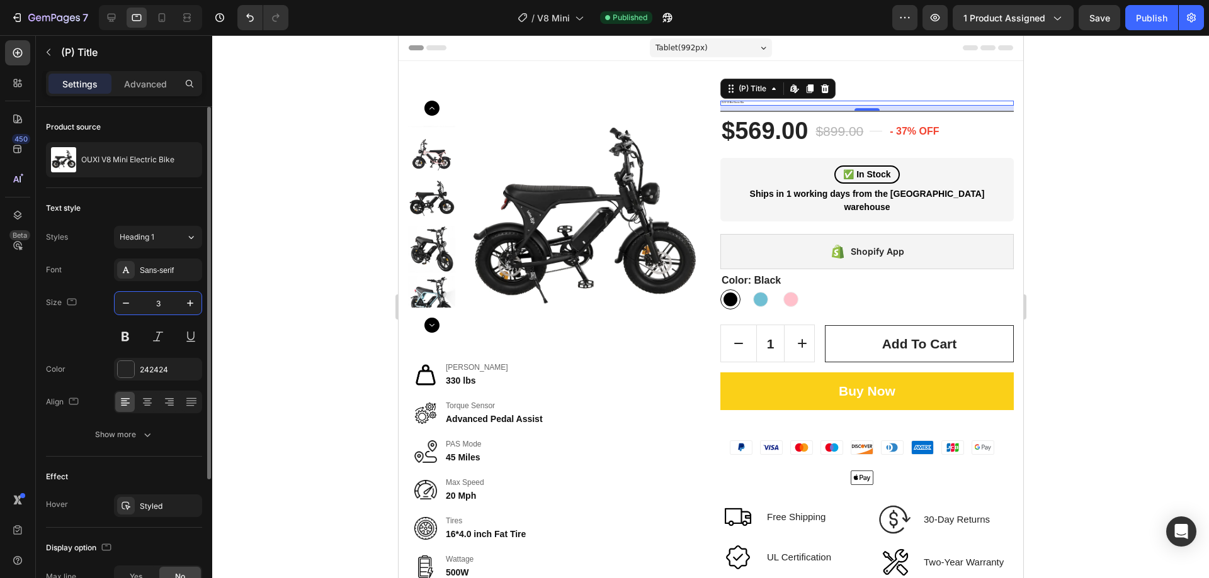
type input "35"
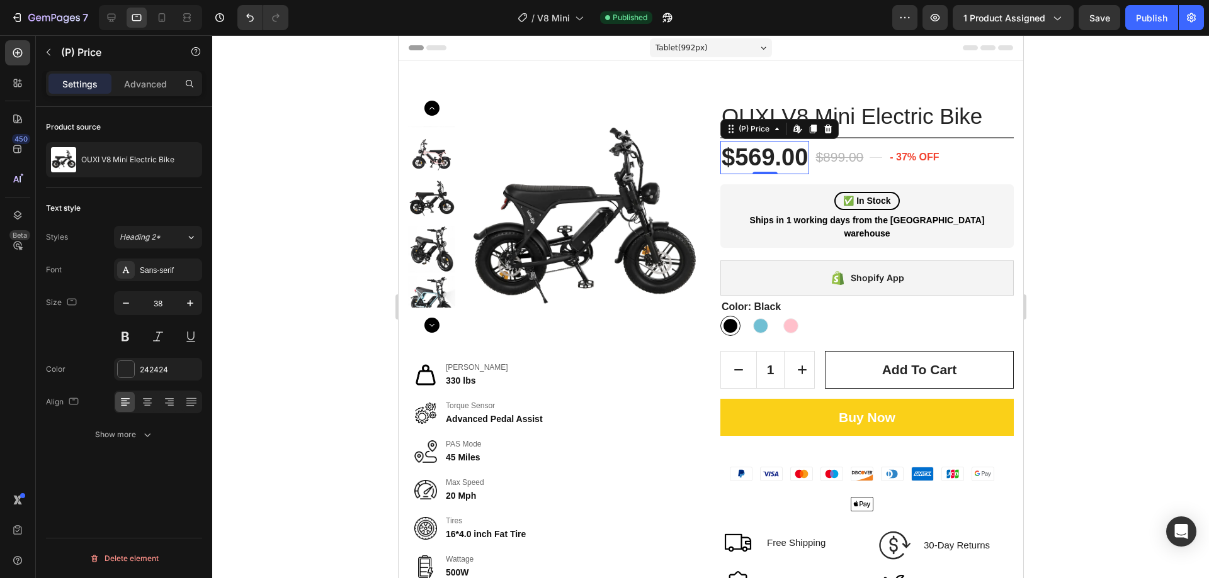
click at [756, 161] on div "$569.00" at bounding box center [763, 157] width 89 height 33
click at [162, 303] on input "38" at bounding box center [158, 303] width 42 height 23
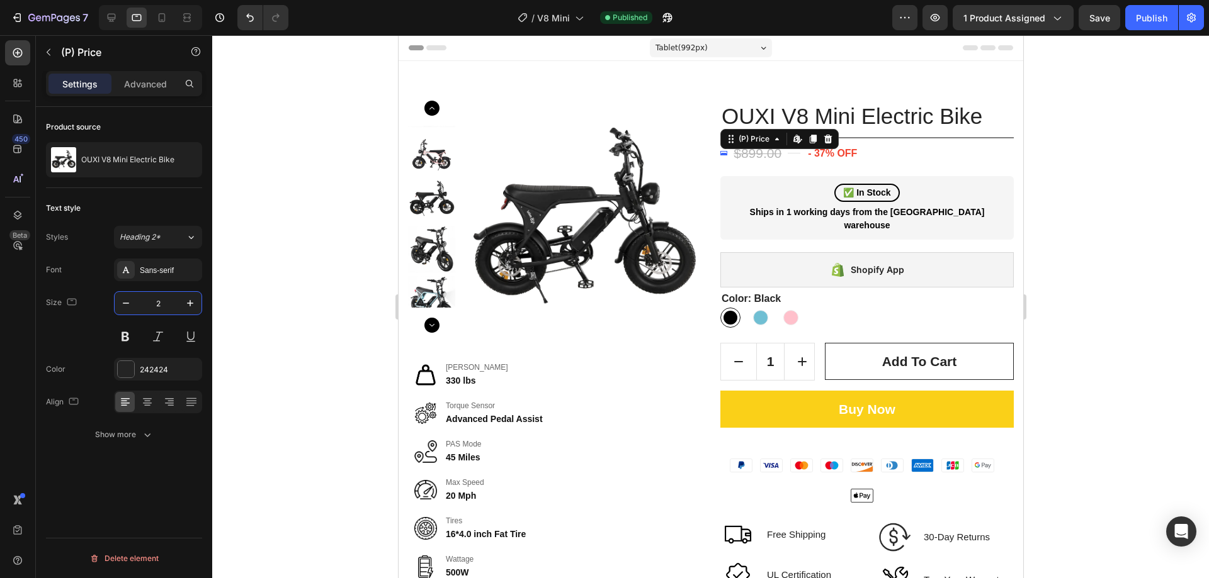
type input "26"
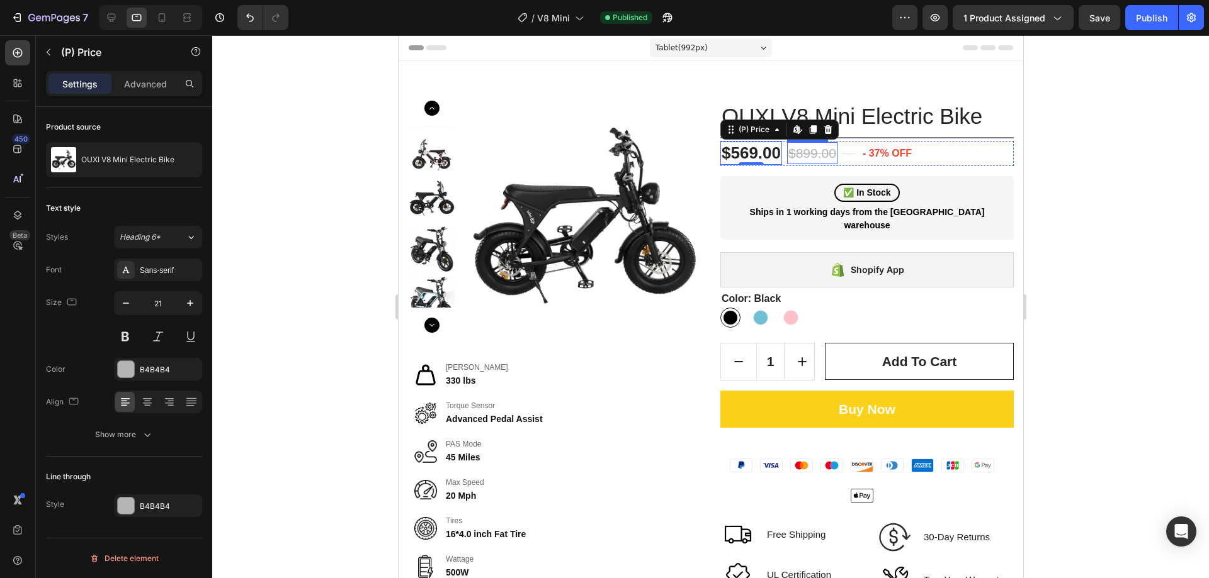
click at [817, 150] on div "$899.00" at bounding box center [811, 153] width 50 height 23
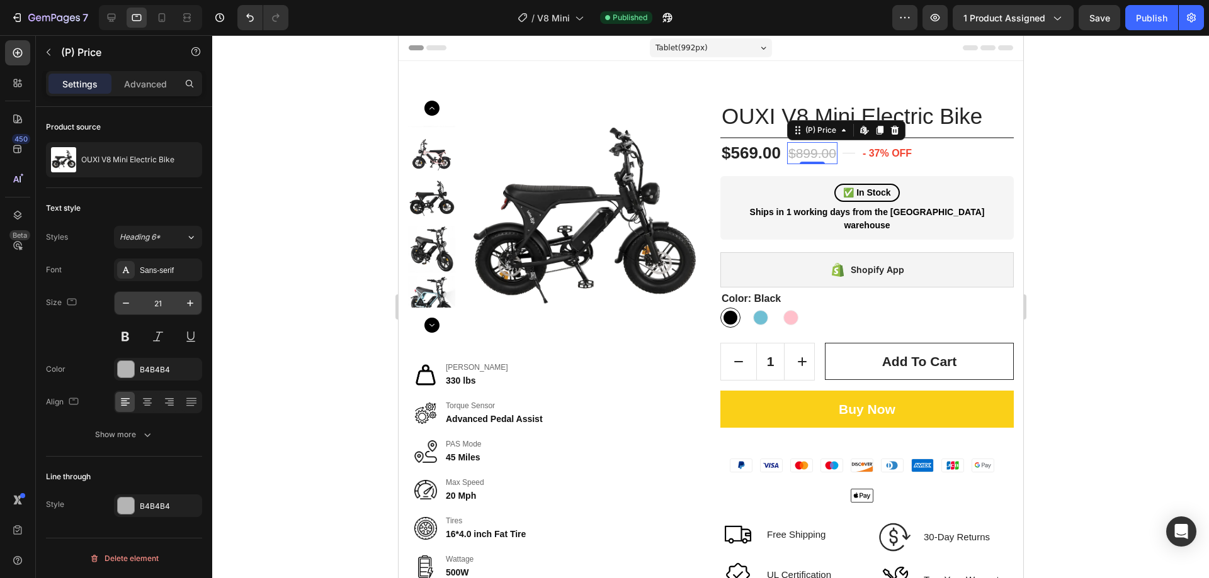
click at [172, 300] on input "21" at bounding box center [158, 303] width 42 height 23
type input "18"
click at [969, 138] on div "Title Line" at bounding box center [865, 138] width 293 height 3
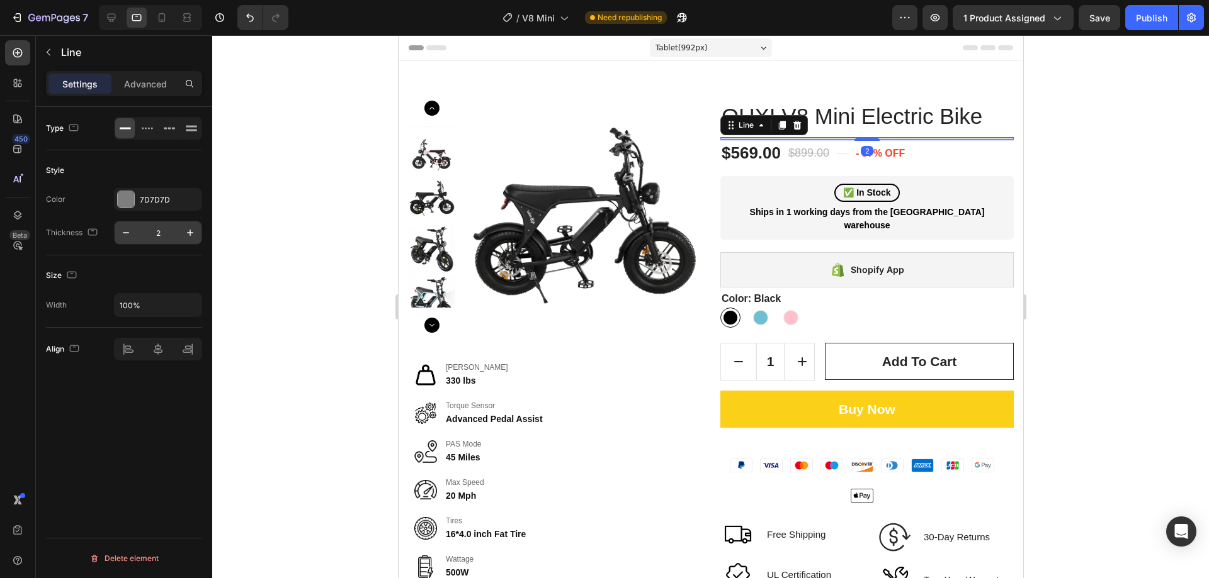
click at [154, 225] on input "2" at bounding box center [158, 233] width 42 height 23
type input "1"
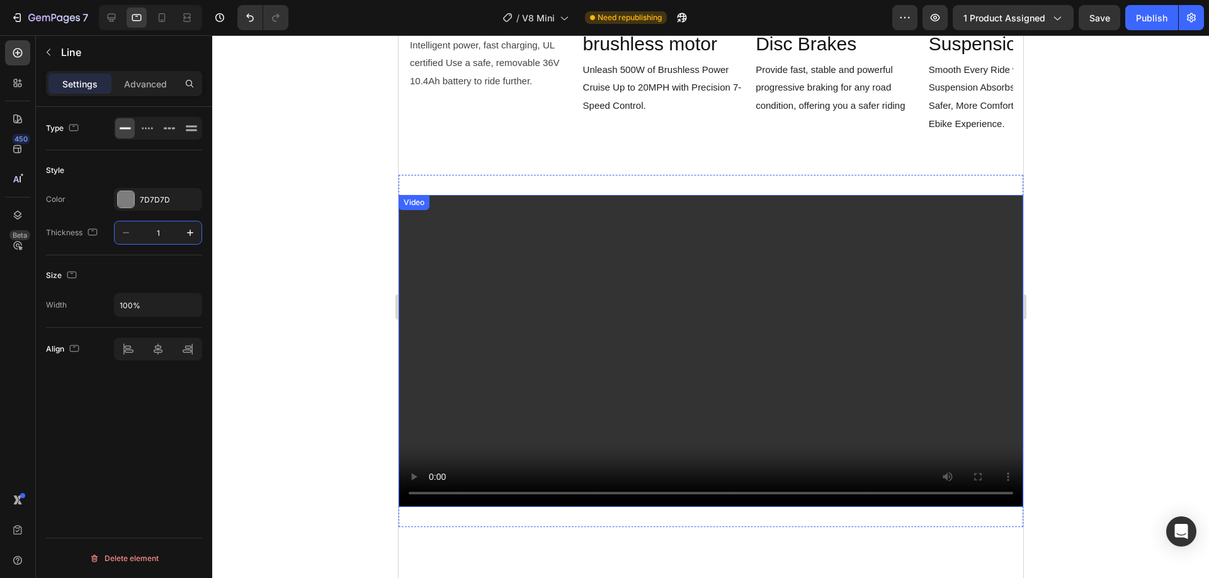
scroll to position [2014, 0]
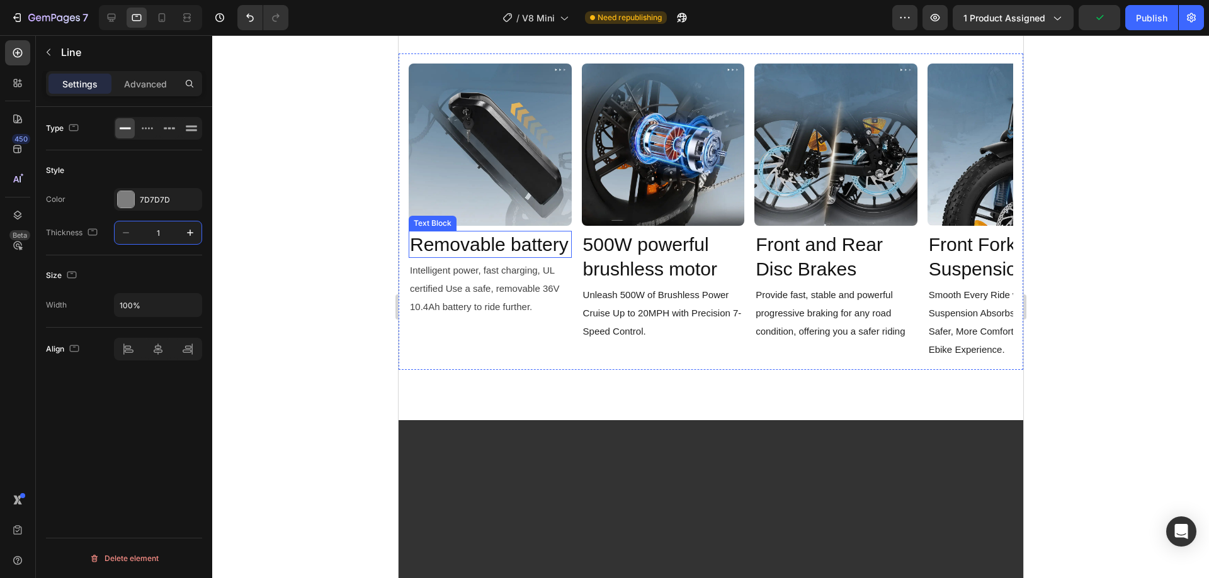
click at [536, 250] on span "Removable battery" at bounding box center [488, 244] width 159 height 21
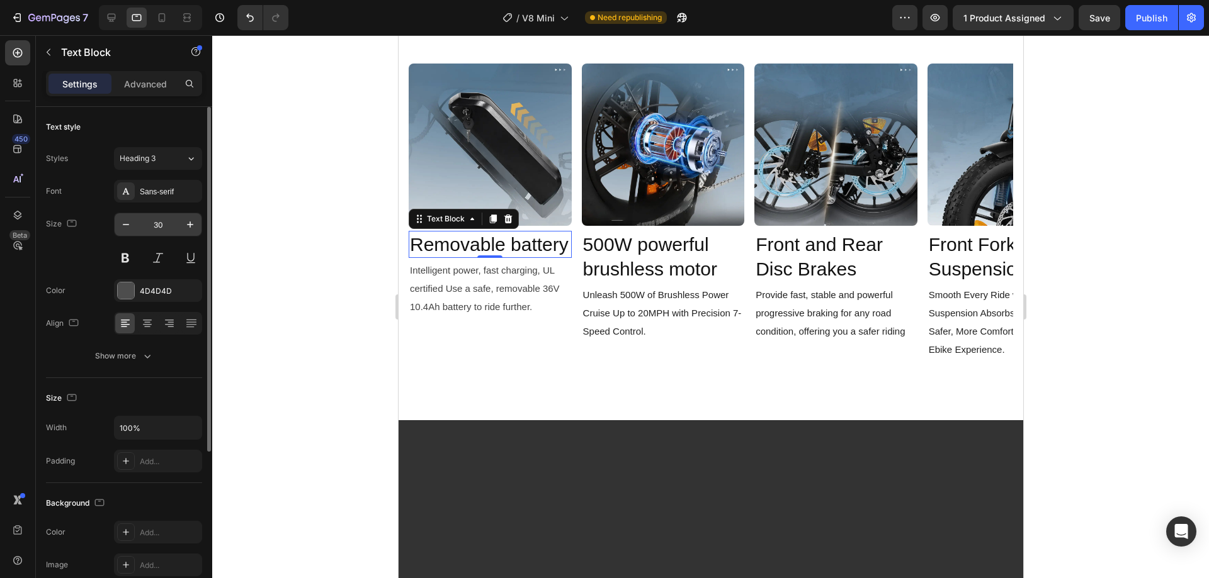
click at [175, 224] on input "30" at bounding box center [158, 224] width 42 height 23
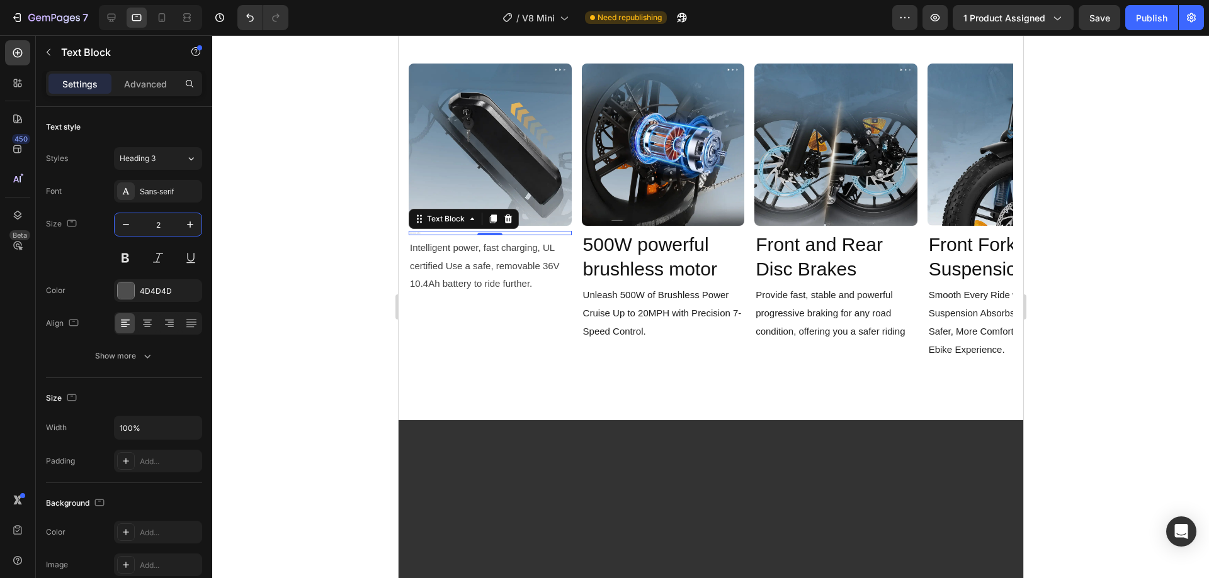
type input "22"
click at [680, 247] on span "500W powerful brushless motor" at bounding box center [649, 256] width 134 height 45
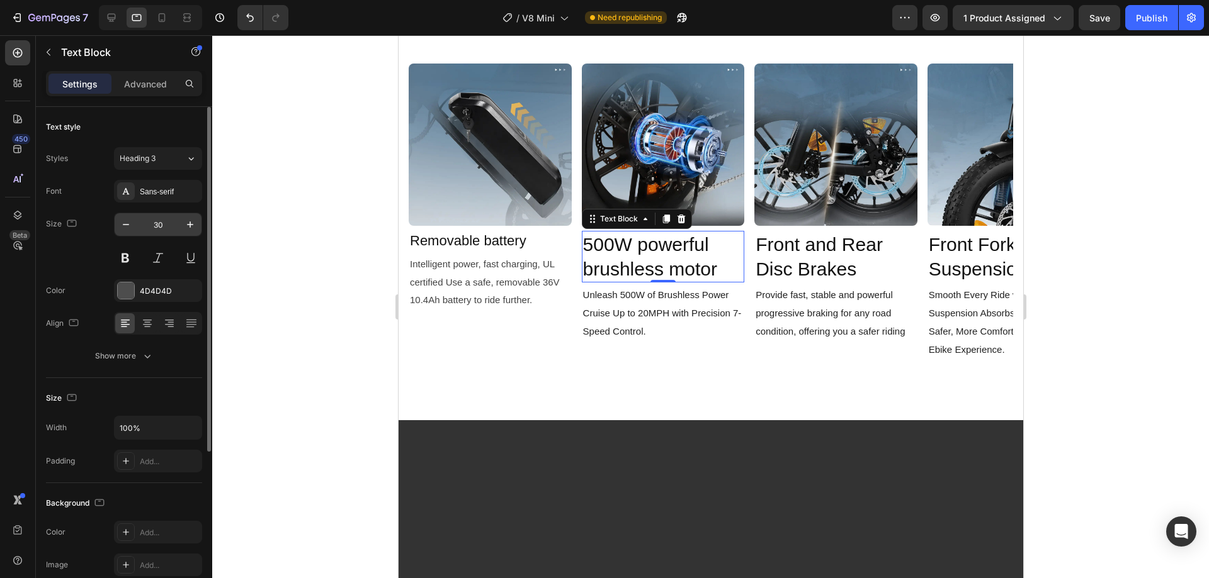
click at [163, 234] on input "30" at bounding box center [158, 224] width 42 height 23
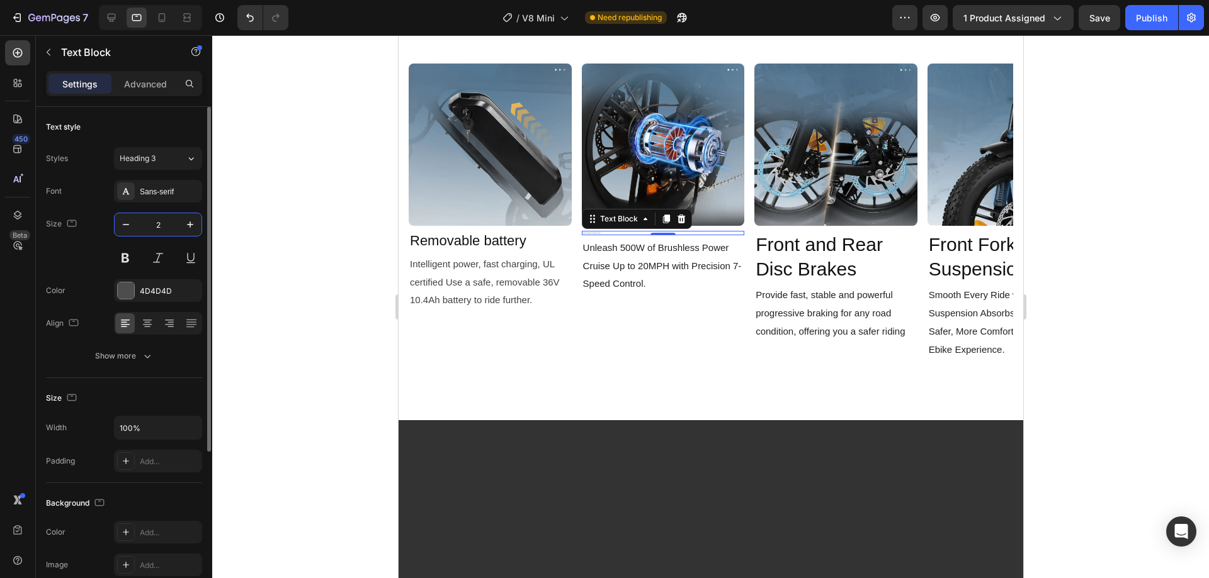
type input "22"
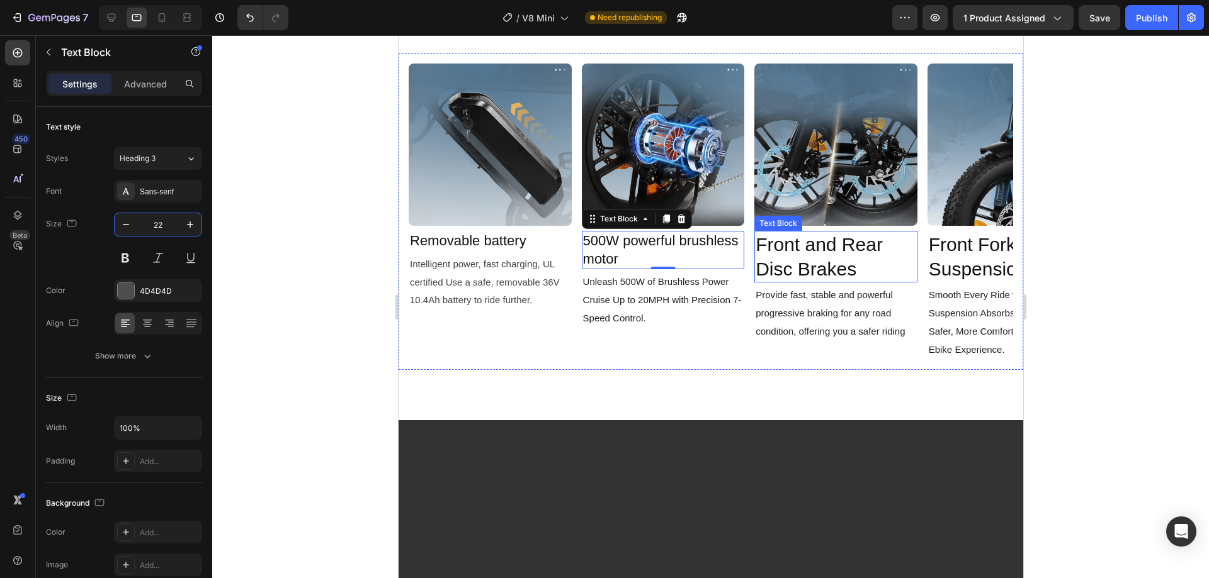
click at [781, 237] on span "Front and Rear Disc Brakes" at bounding box center [818, 256] width 127 height 45
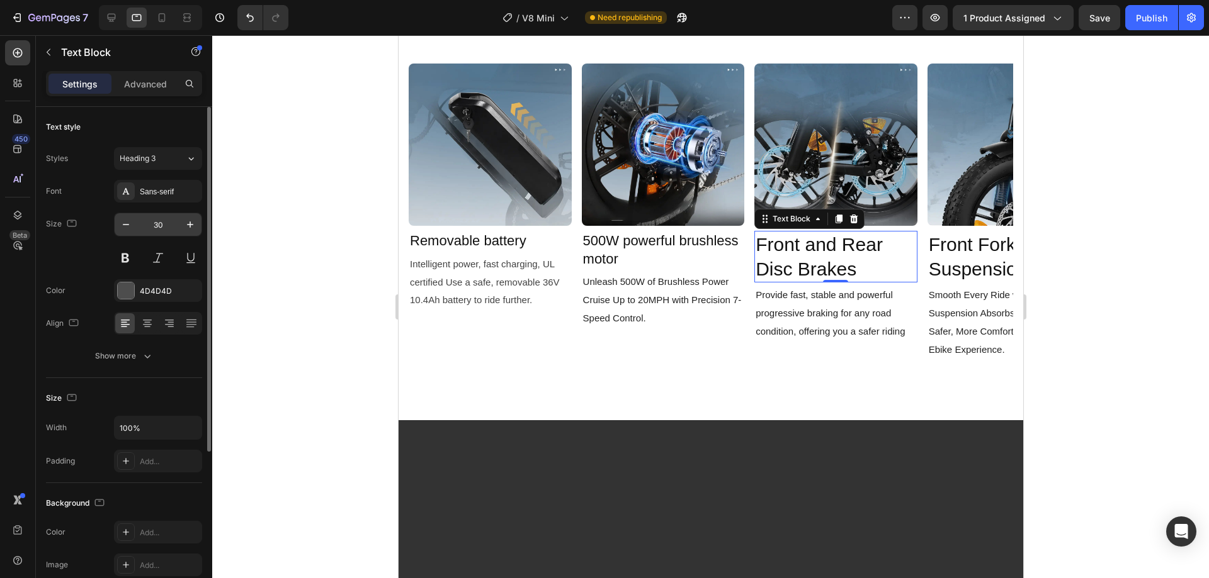
click at [164, 224] on input "30" at bounding box center [158, 224] width 42 height 23
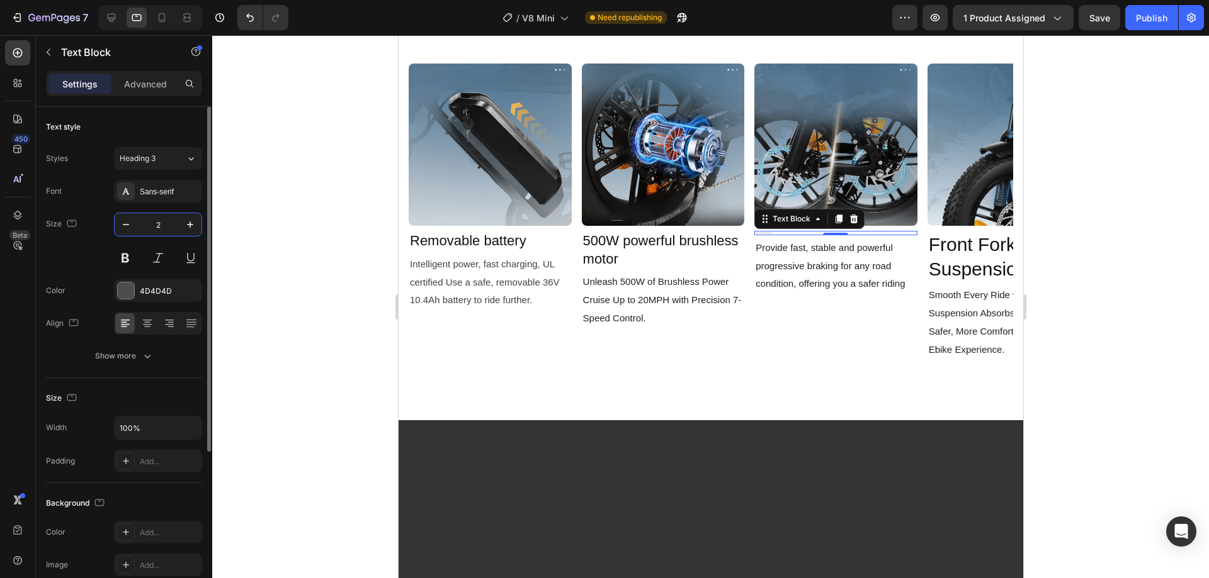
type input "22"
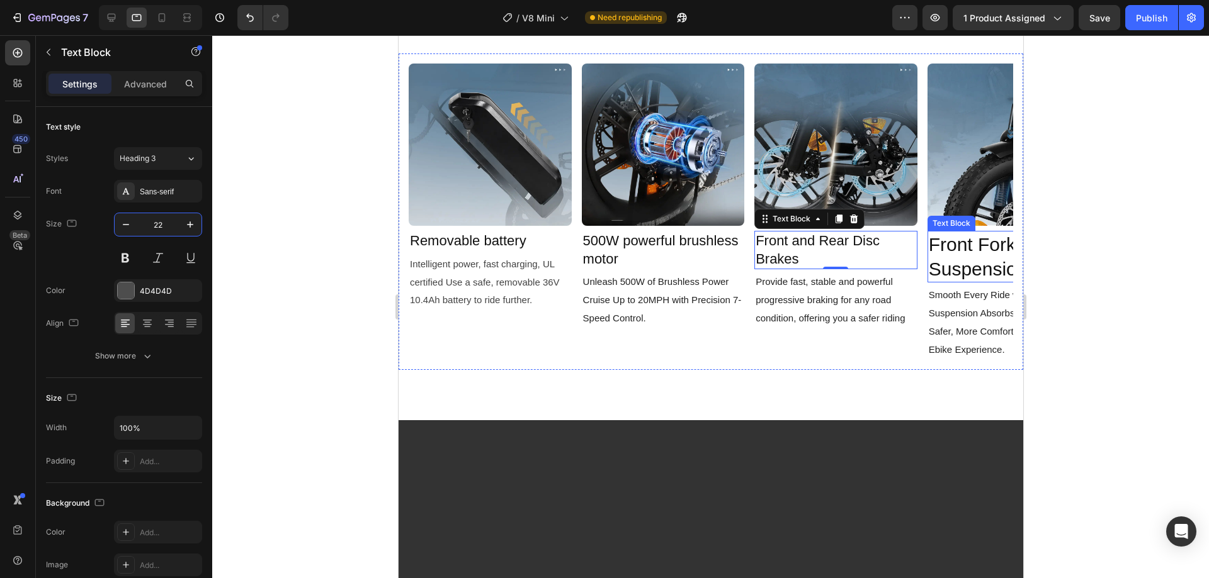
click at [978, 252] on span "Front Fork Suspension" at bounding box center [977, 256] width 99 height 45
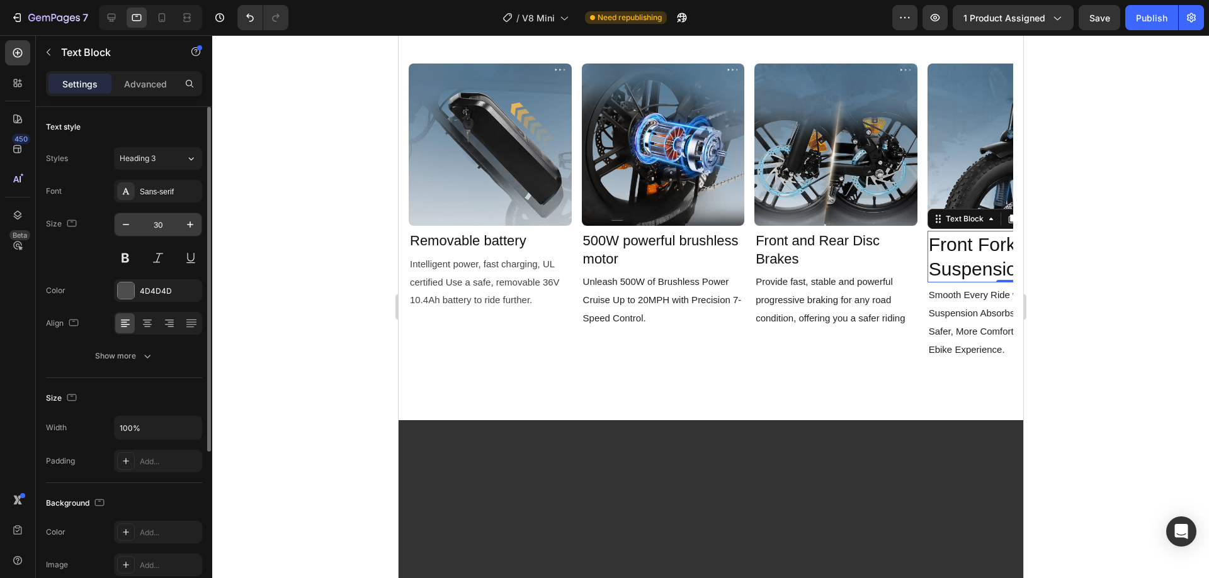
click at [152, 227] on input "30" at bounding box center [158, 224] width 42 height 23
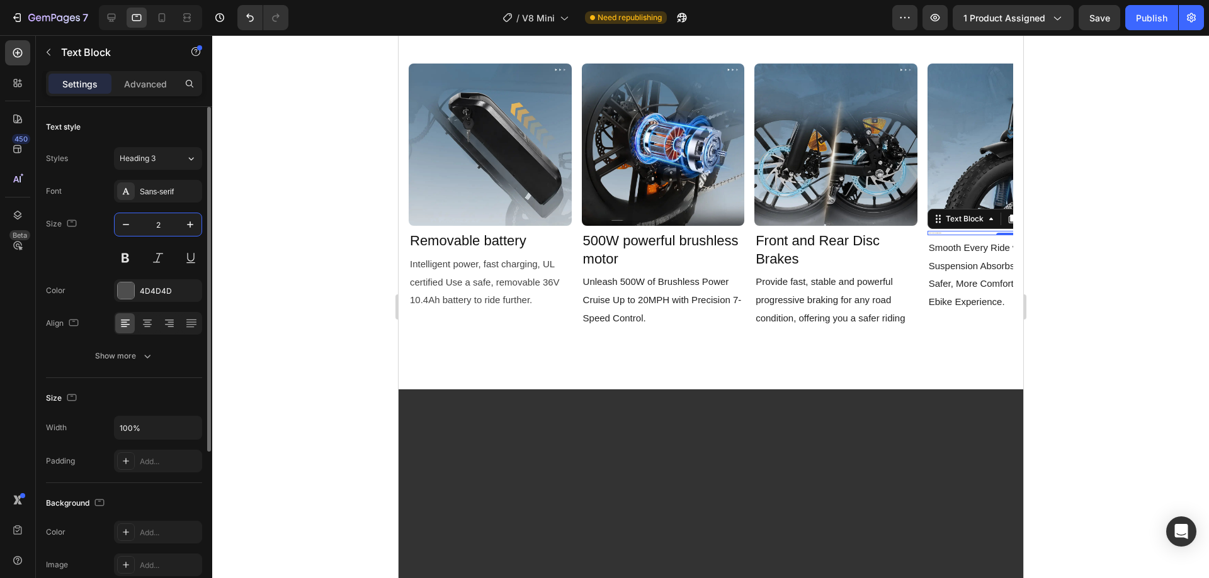
type input "22"
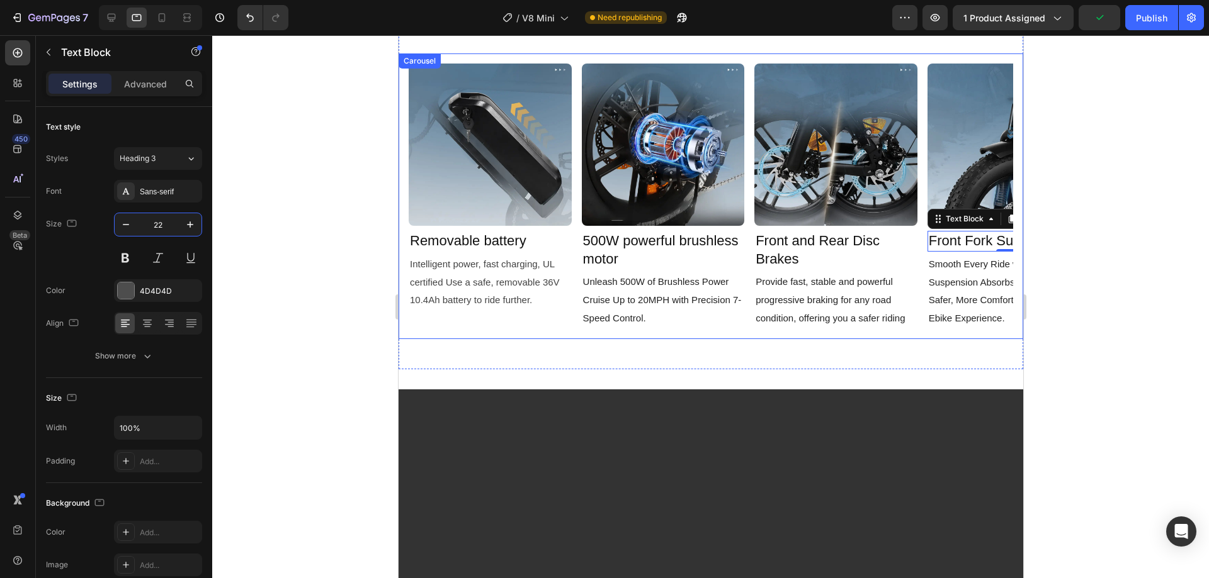
click at [744, 285] on div "Image Removable battery Text Block Intelligent power, fast charging, UL certifi…" at bounding box center [710, 197] width 604 height 266
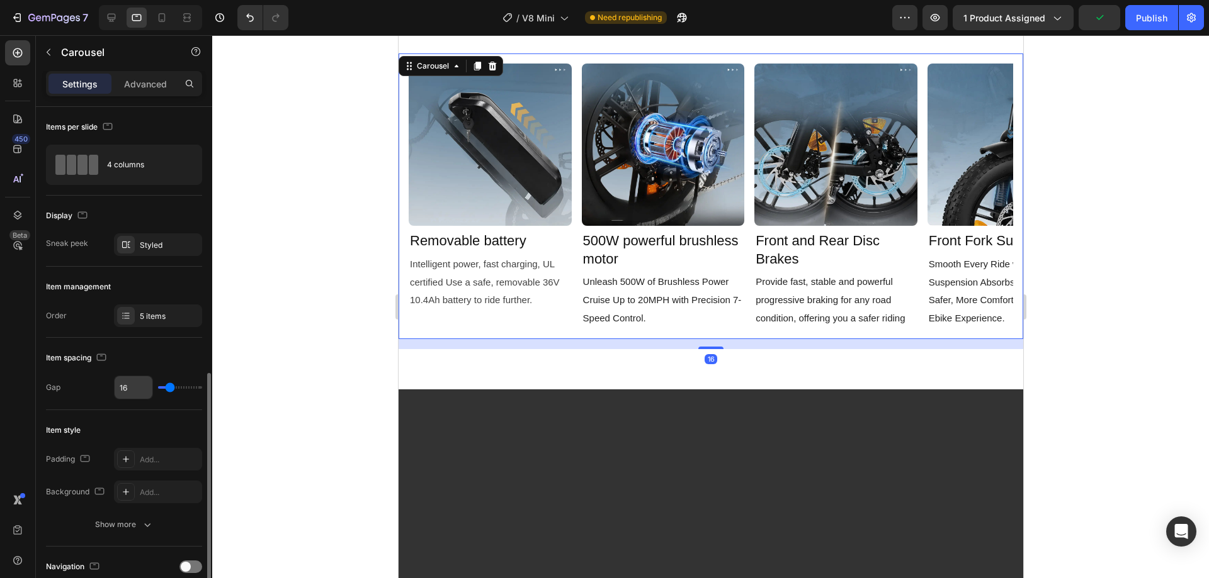
scroll to position [252, 0]
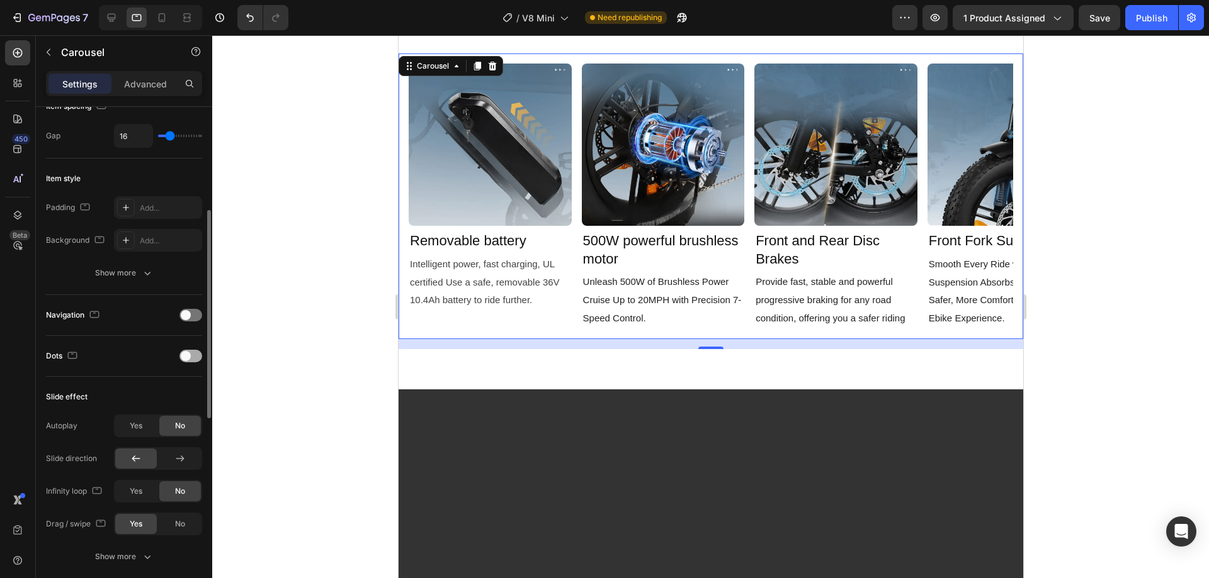
click at [192, 356] on div at bounding box center [190, 356] width 23 height 13
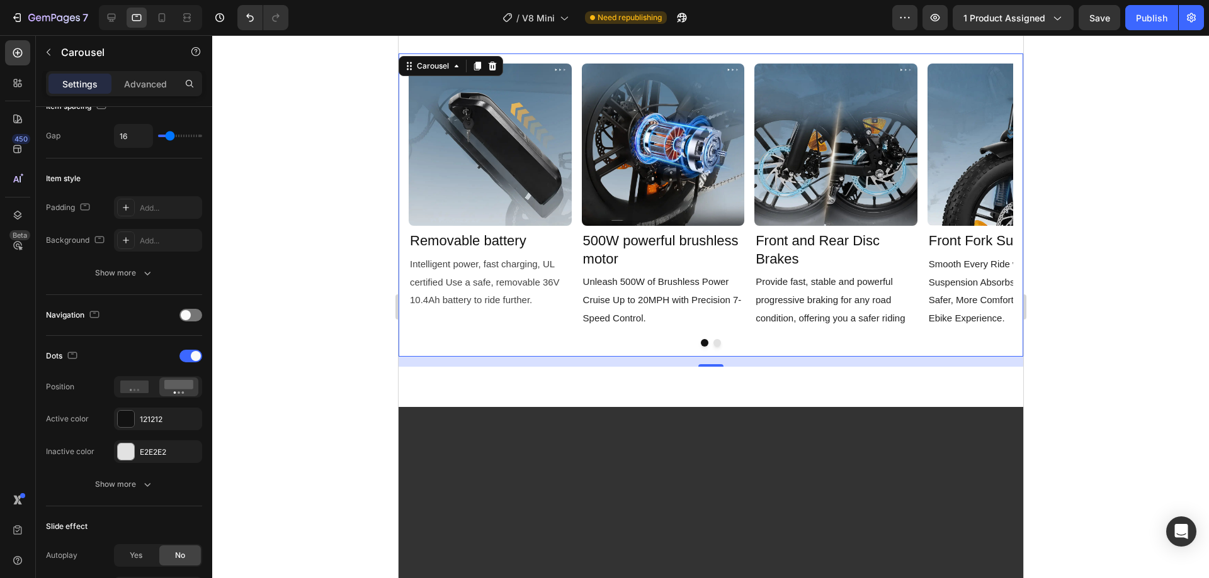
click at [713, 342] on button "Dot" at bounding box center [717, 343] width 8 height 8
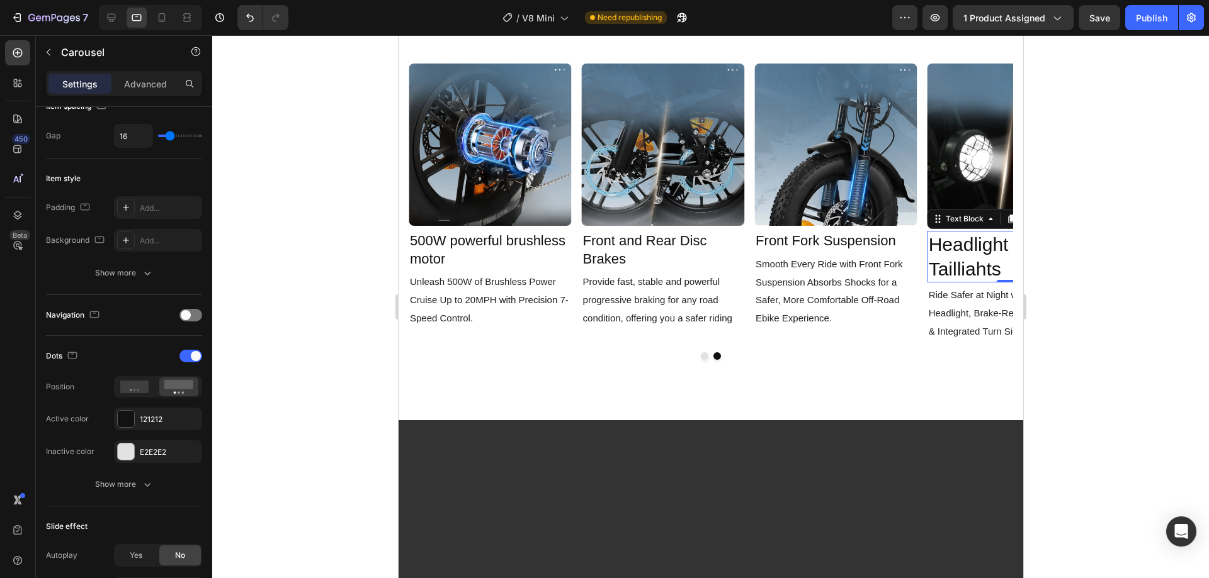
click at [966, 245] on span "Headlight and Tailliahts" at bounding box center [986, 256] width 116 height 45
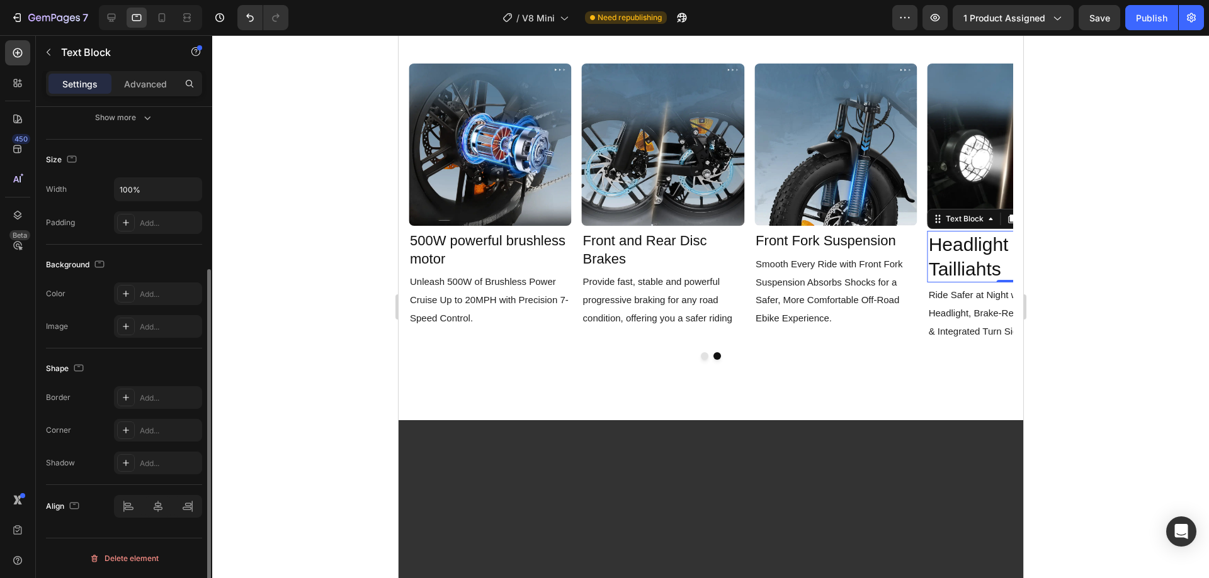
scroll to position [0, 0]
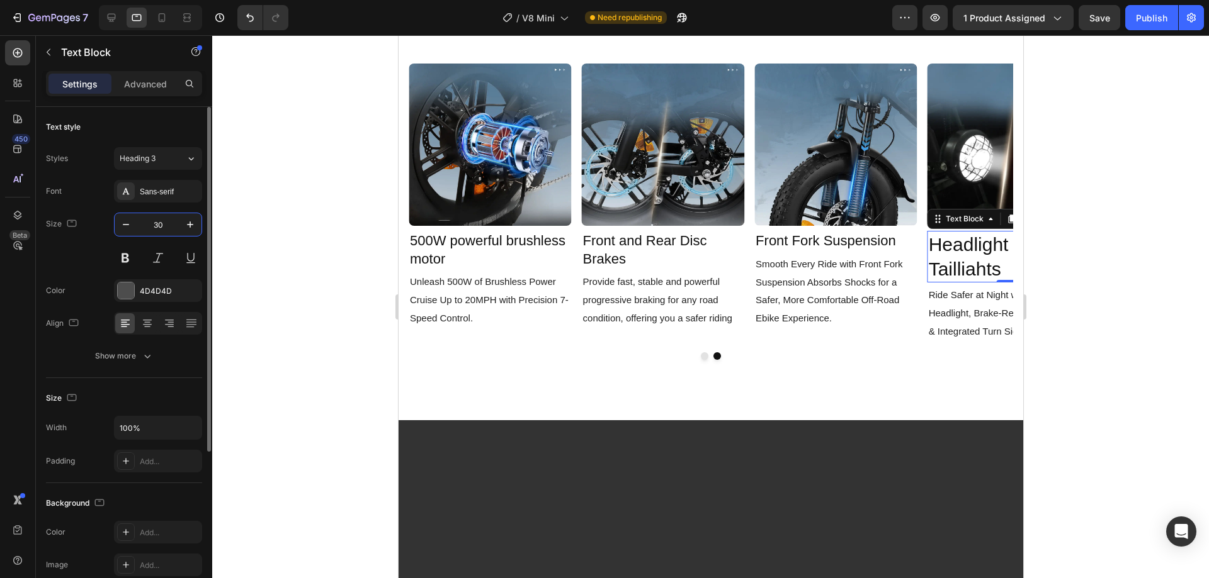
click at [154, 223] on input "30" at bounding box center [158, 224] width 42 height 23
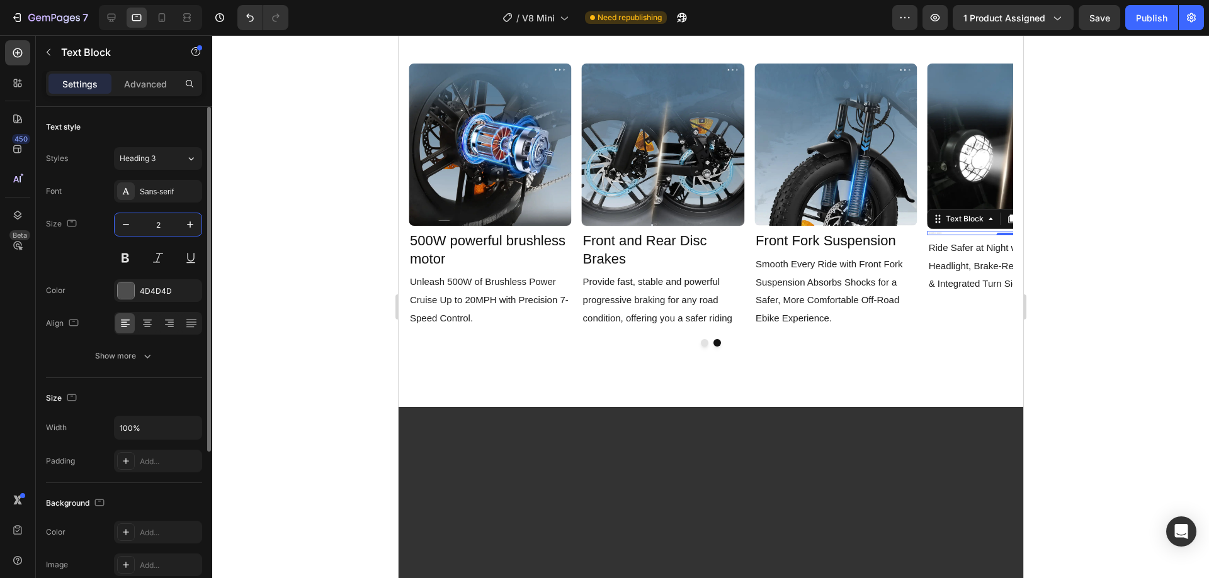
type input "22"
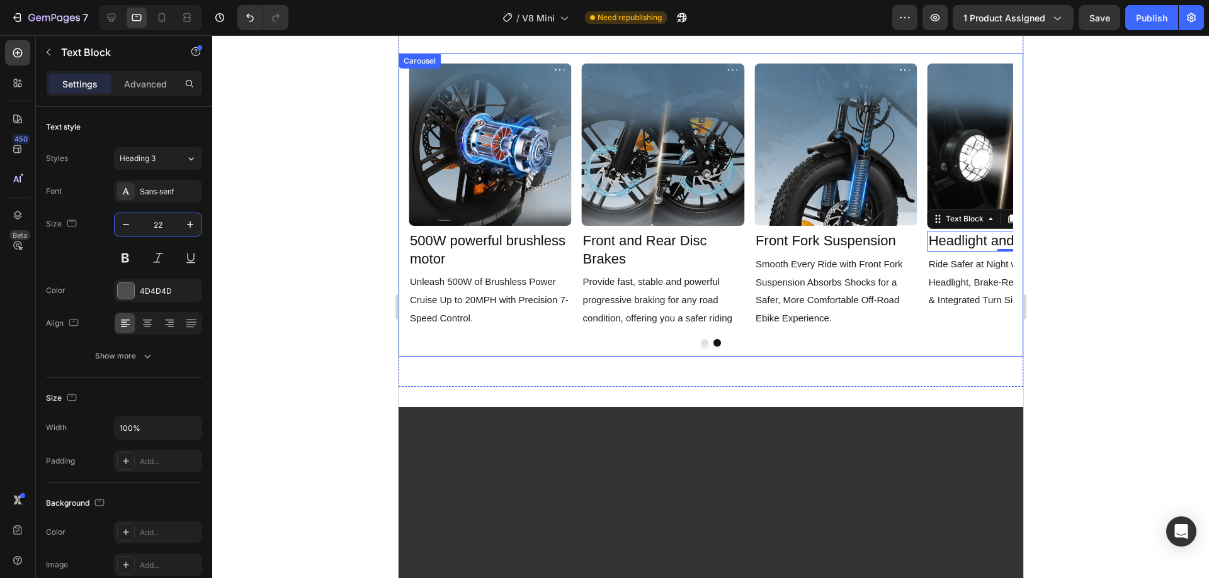
click at [748, 330] on div "Image Removable battery Text Block Intelligent power, fast charging, UL certifi…" at bounding box center [710, 205] width 624 height 303
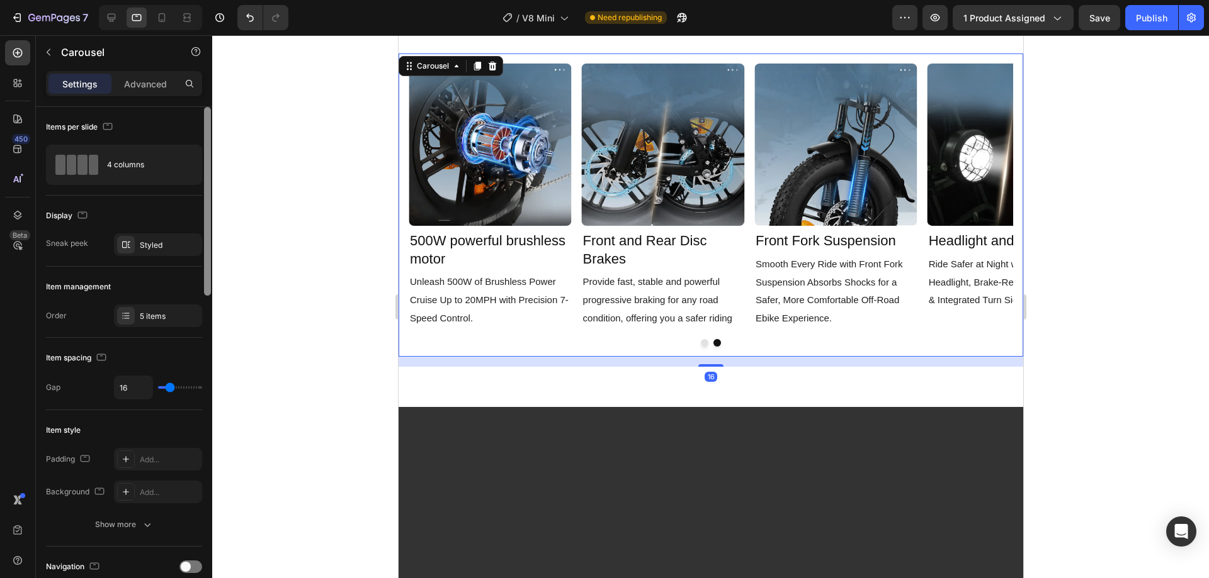
scroll to position [315, 0]
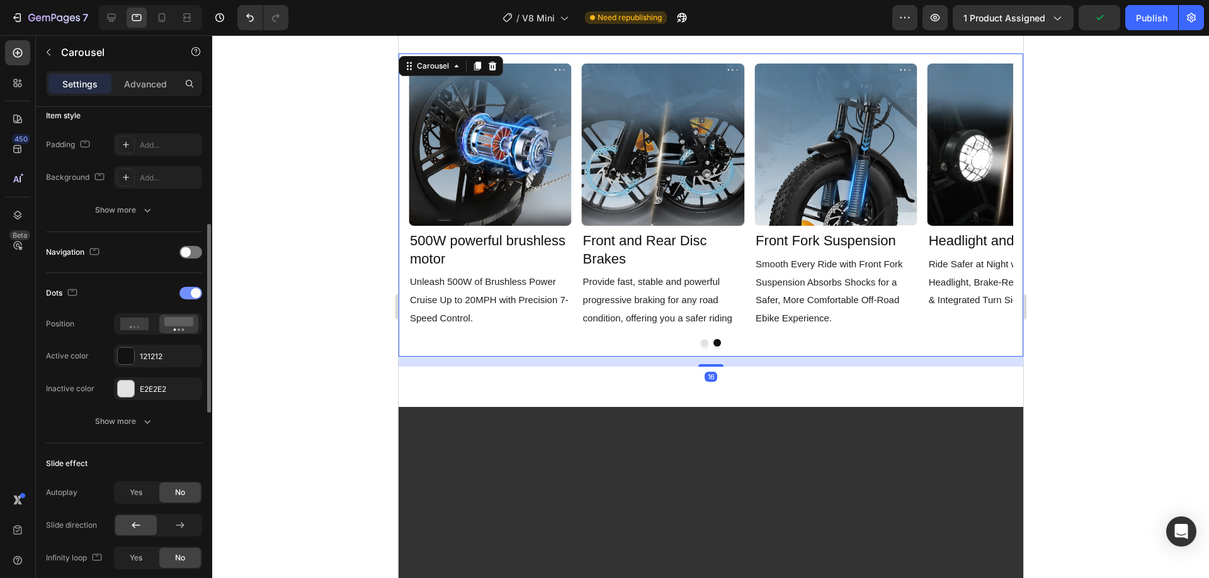
click at [186, 295] on div at bounding box center [190, 293] width 23 height 13
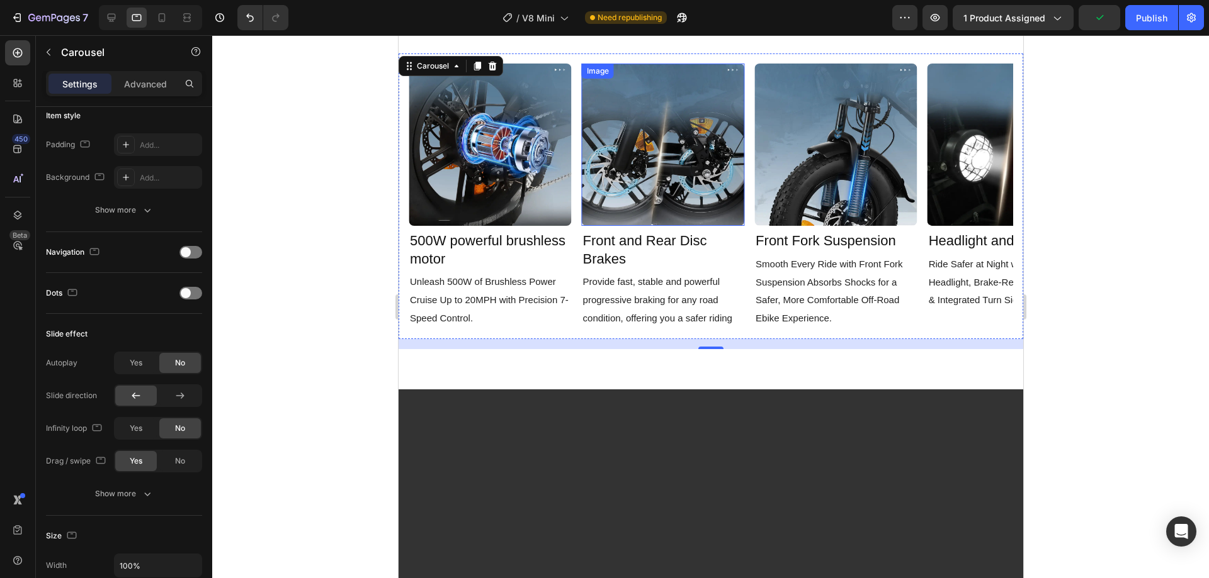
scroll to position [1888, 0]
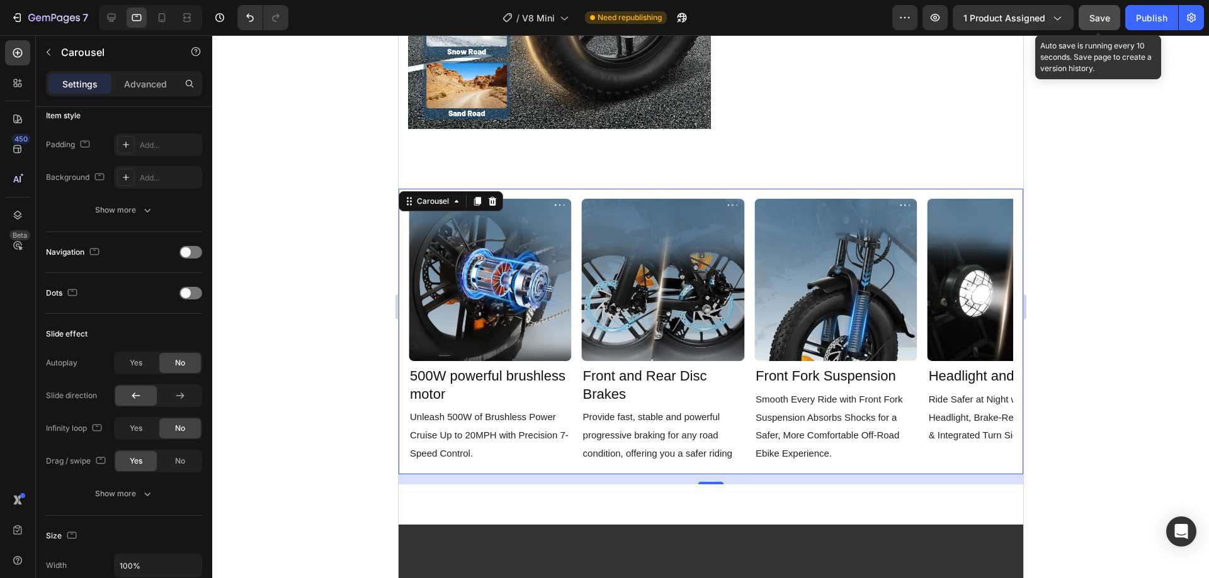
click at [1108, 26] on button "Save" at bounding box center [1099, 17] width 42 height 25
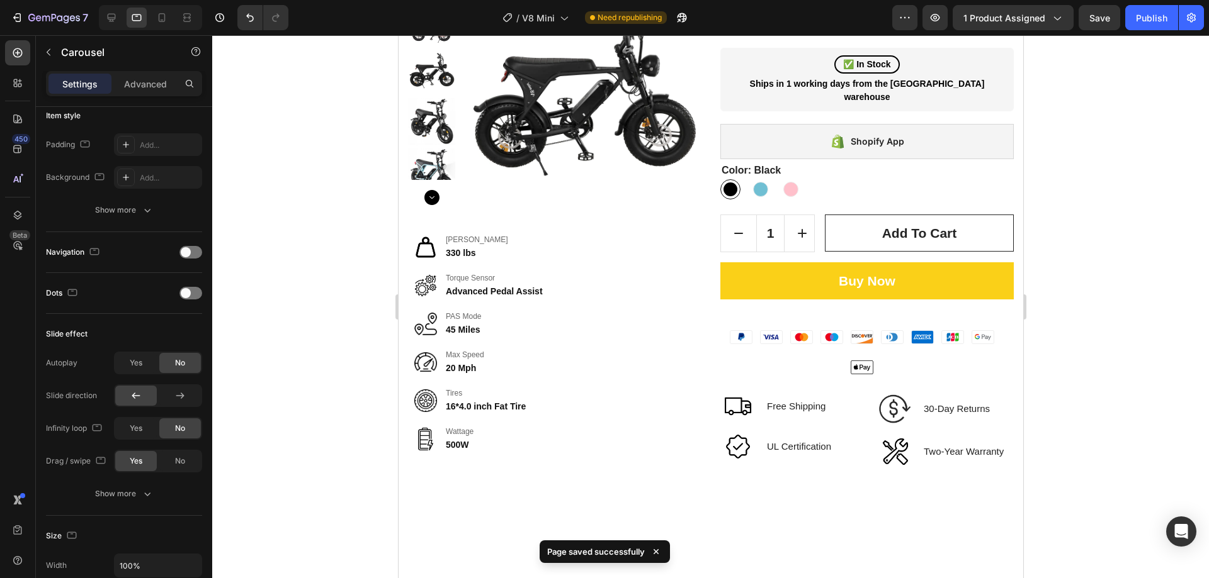
scroll to position [0, 0]
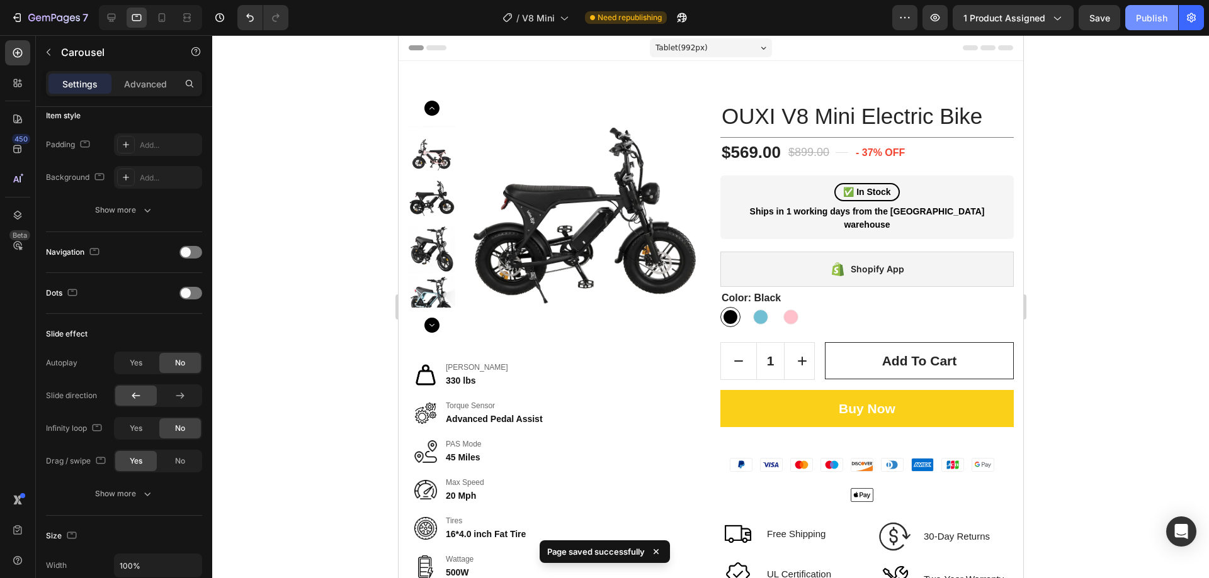
click at [1146, 16] on div "Publish" at bounding box center [1150, 17] width 31 height 13
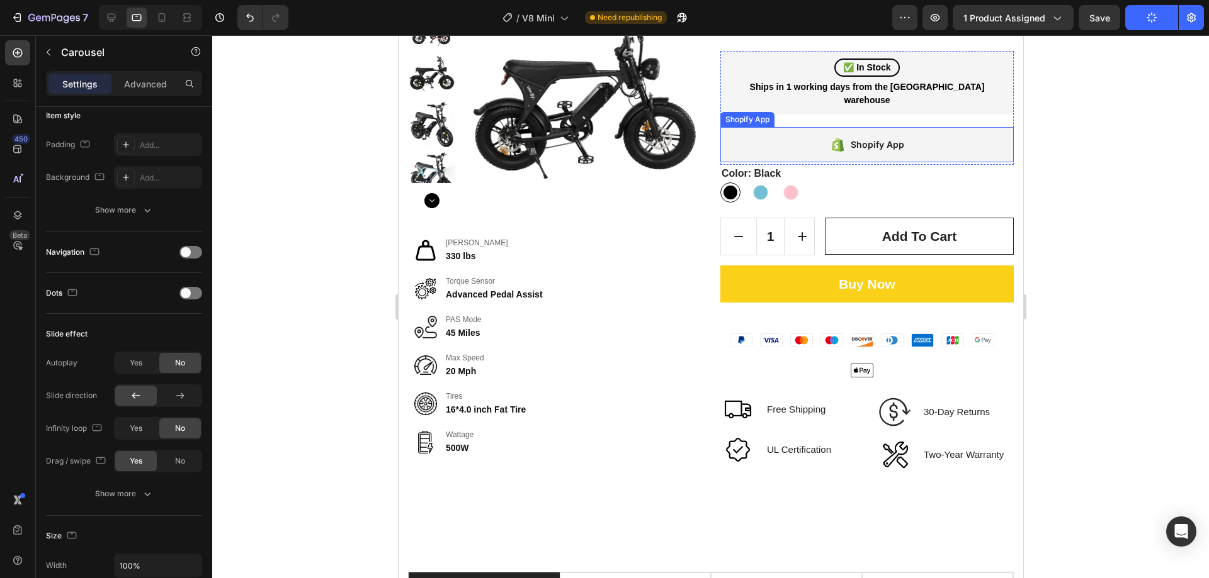
scroll to position [126, 0]
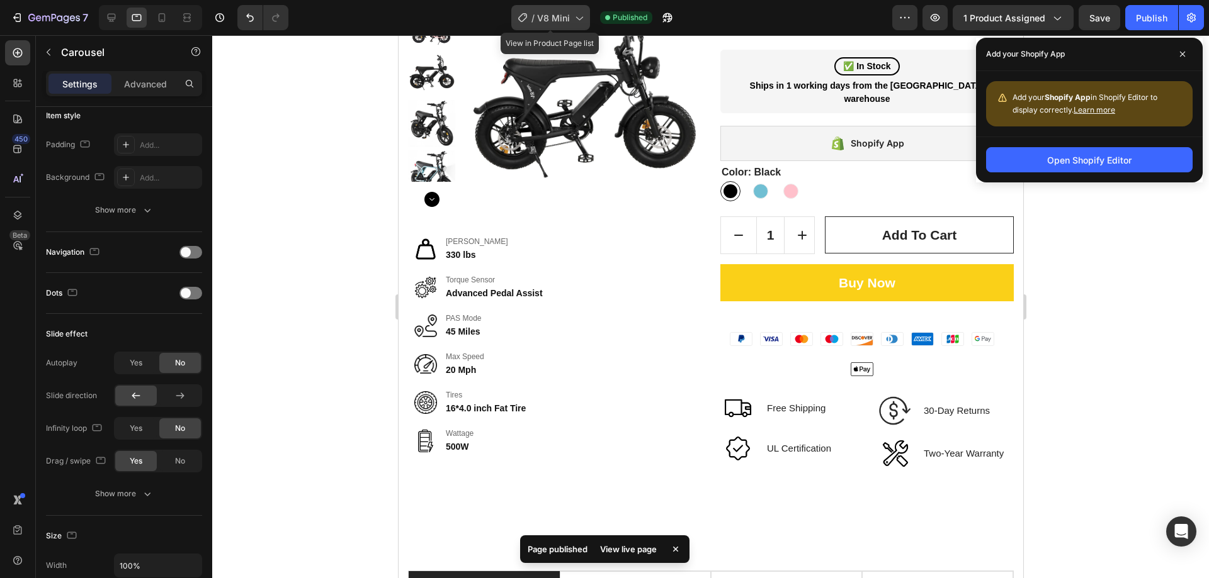
click at [553, 26] on div "/ V8 Mini" at bounding box center [550, 17] width 79 height 25
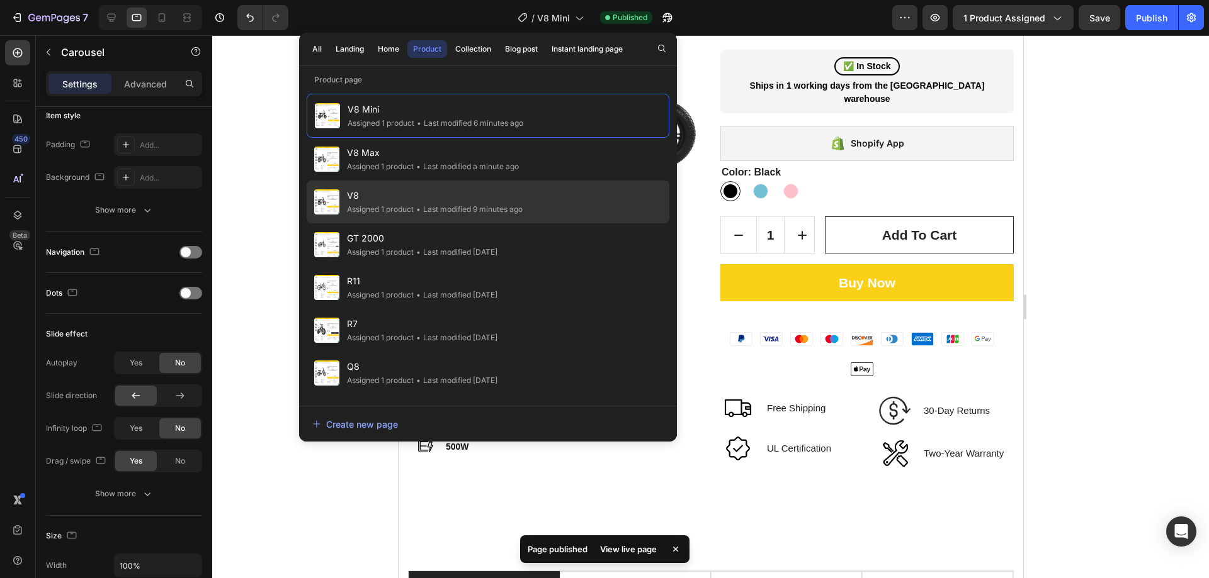
click at [425, 205] on div "• Last modified 9 minutes ago" at bounding box center [468, 209] width 109 height 13
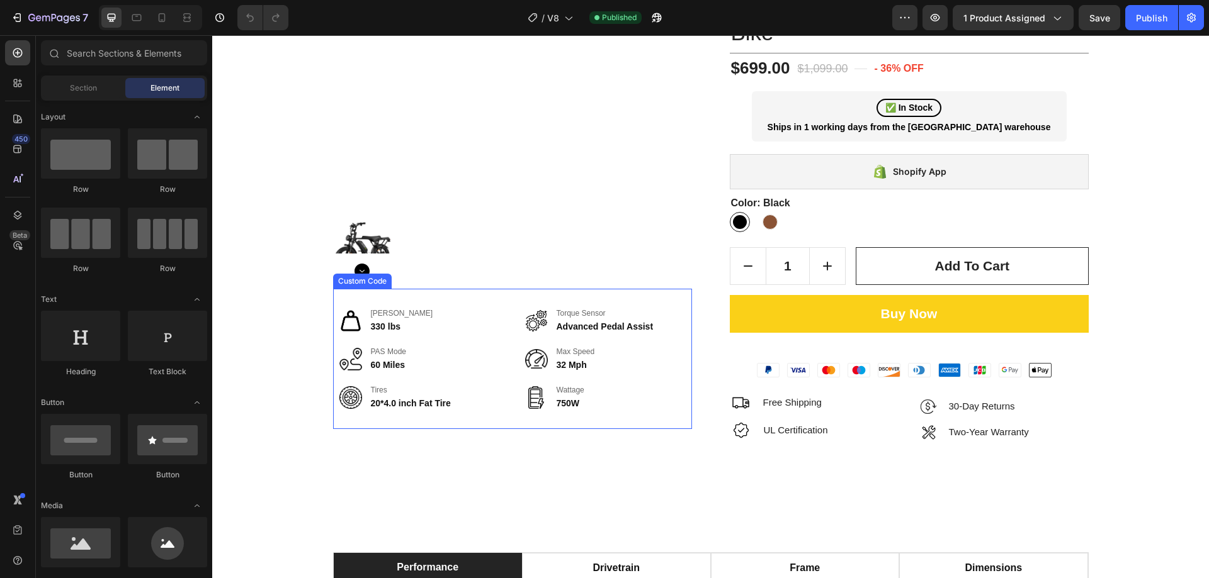
scroll to position [126, 0]
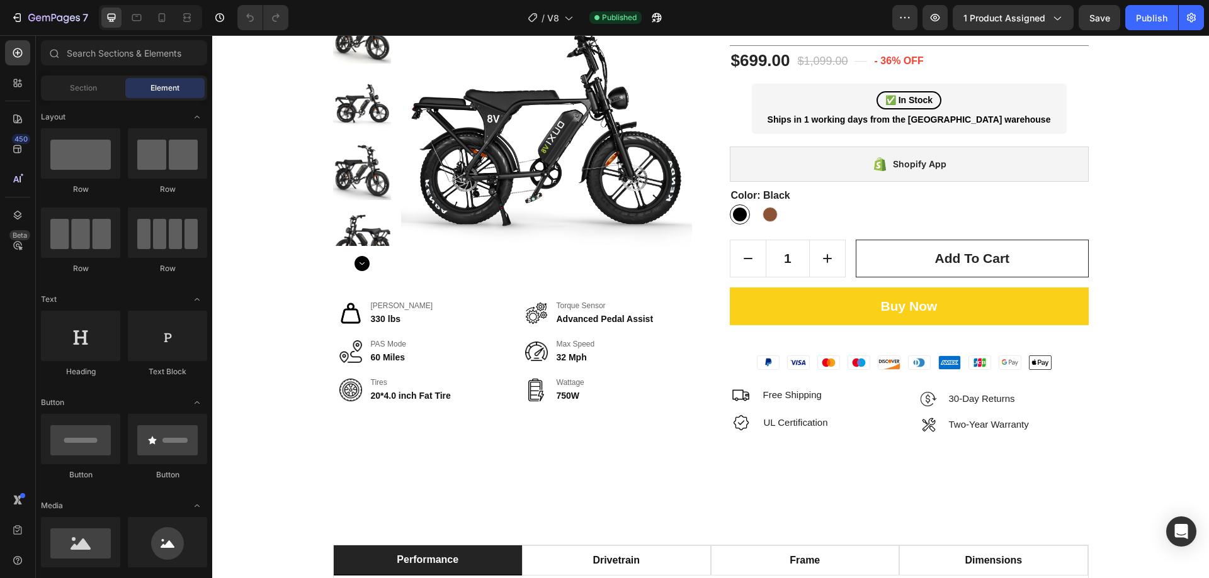
click at [132, 30] on div at bounding box center [150, 17] width 103 height 25
click at [134, 23] on icon at bounding box center [136, 17] width 13 height 13
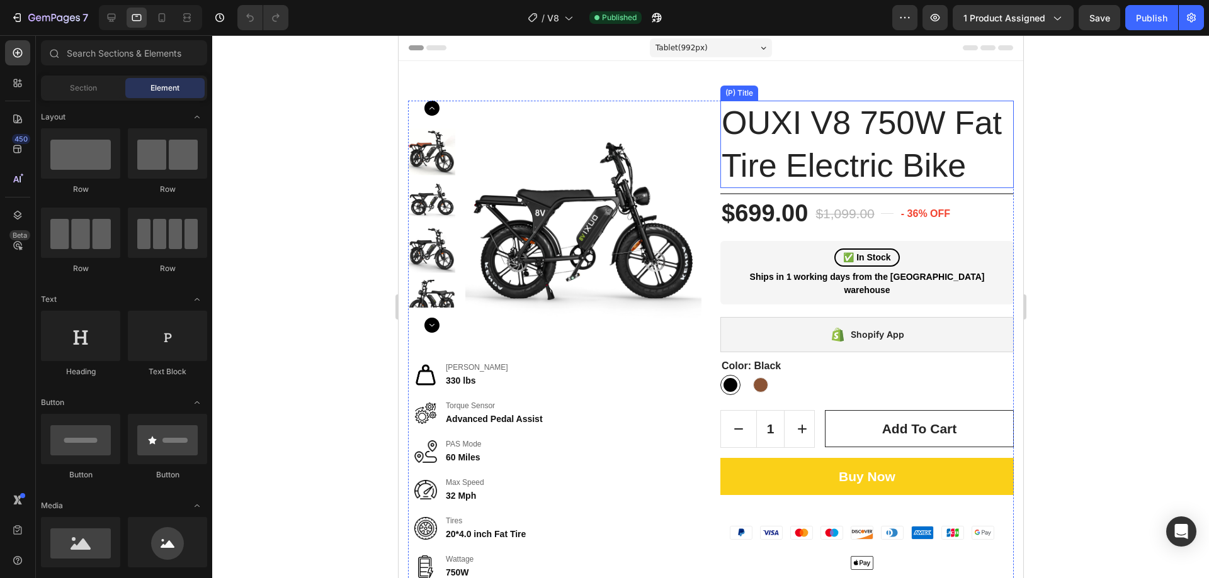
click at [828, 135] on h1 "OUXI V8 750W Fat Tire Electric Bike" at bounding box center [865, 144] width 293 height 87
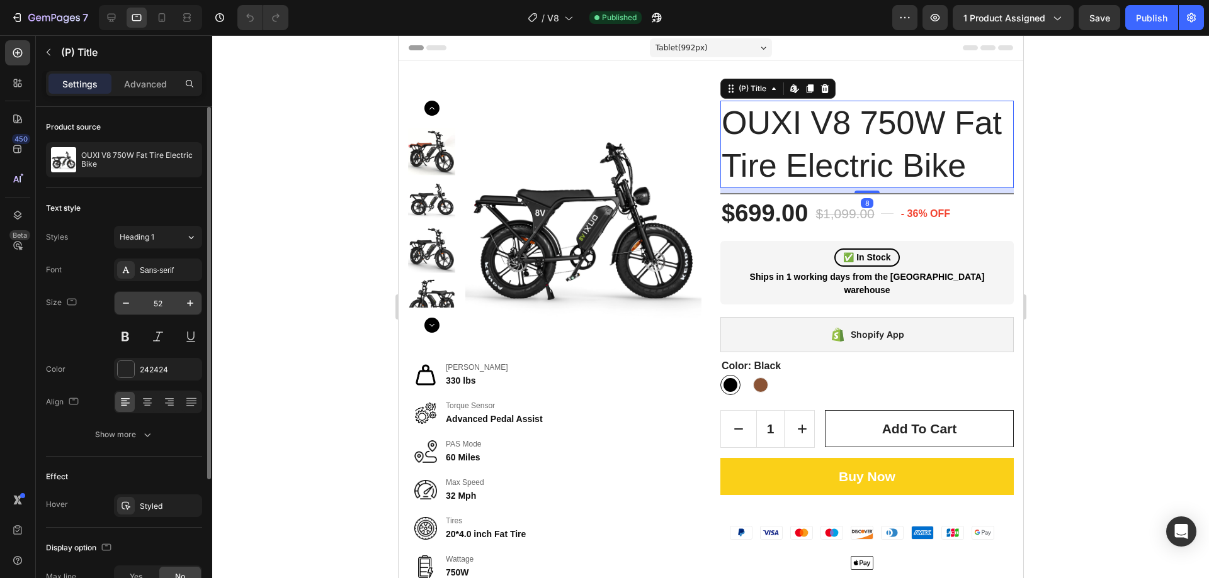
click at [169, 310] on input "52" at bounding box center [158, 303] width 42 height 23
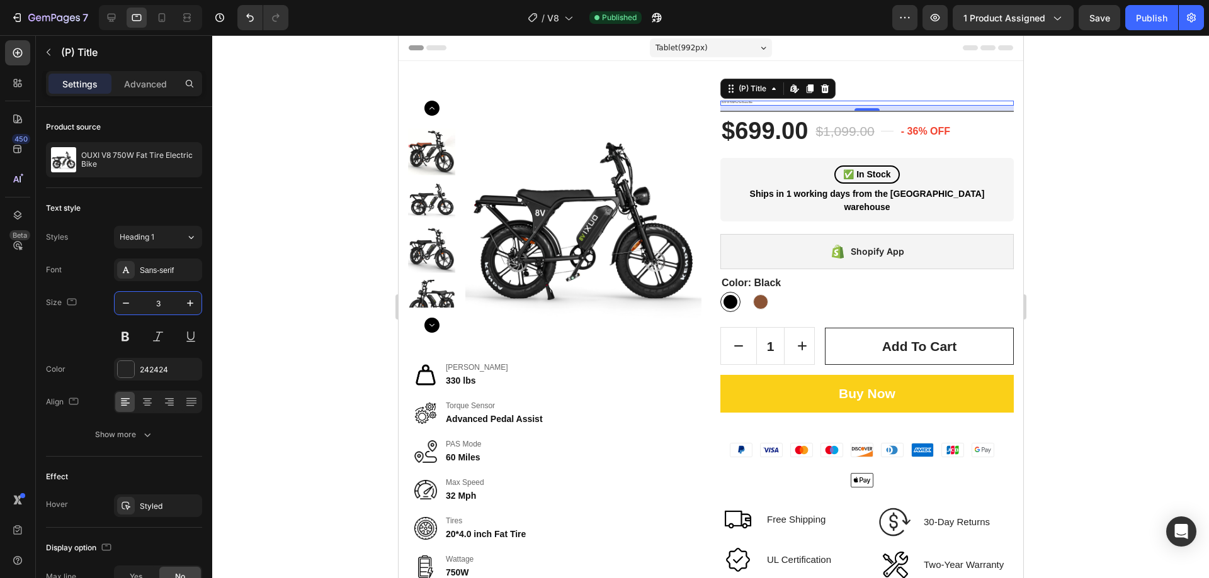
type input "35"
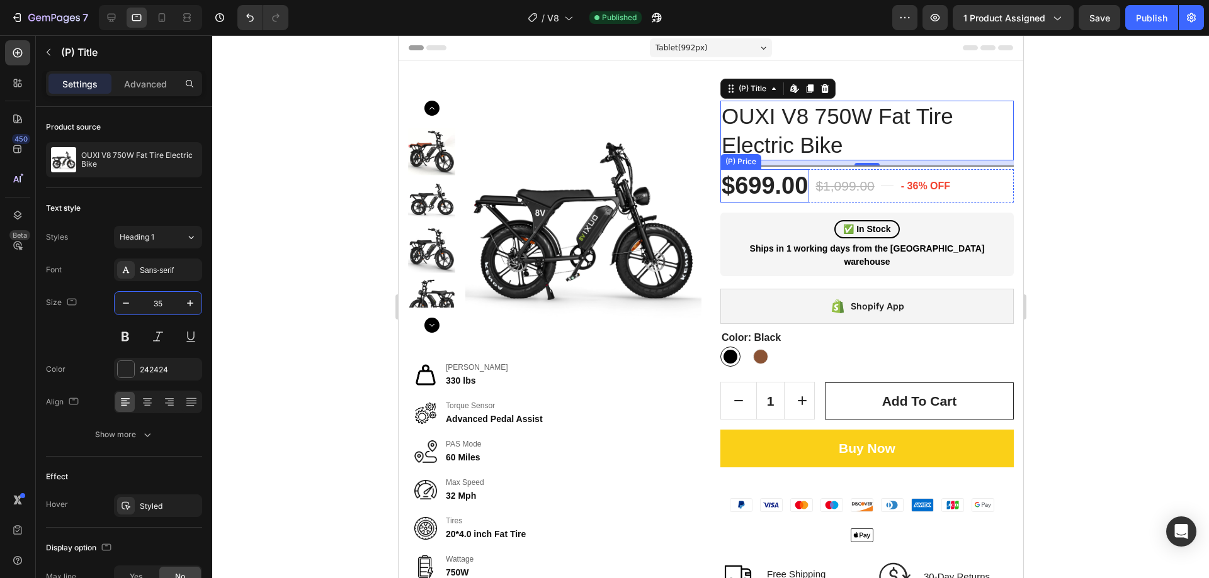
click at [773, 186] on div "$699.00" at bounding box center [763, 185] width 89 height 33
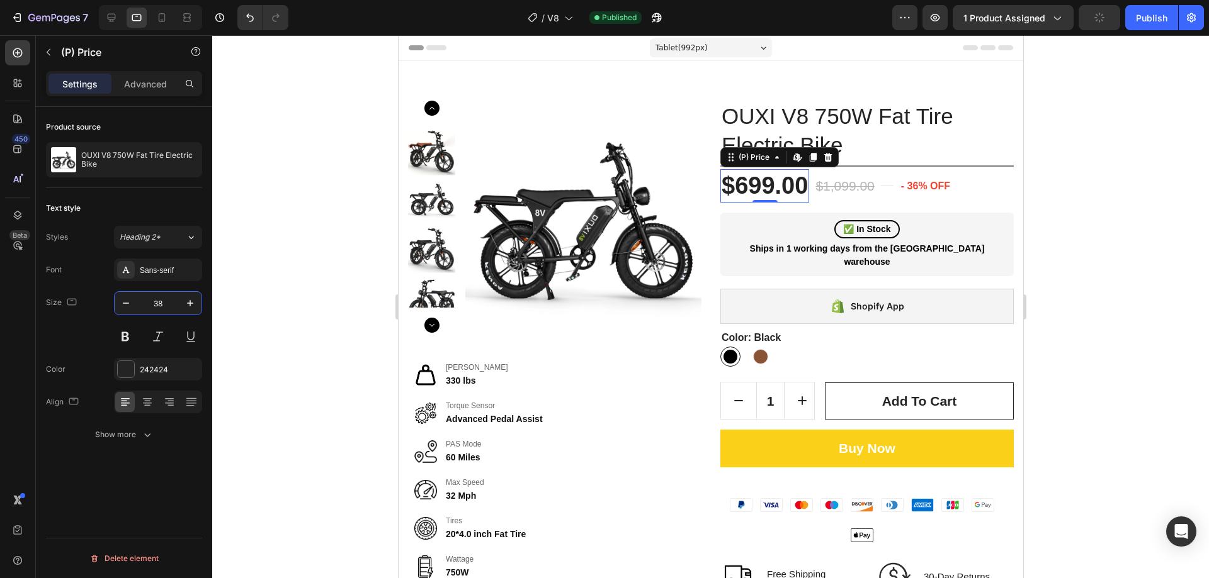
click at [159, 305] on input "38" at bounding box center [158, 303] width 42 height 23
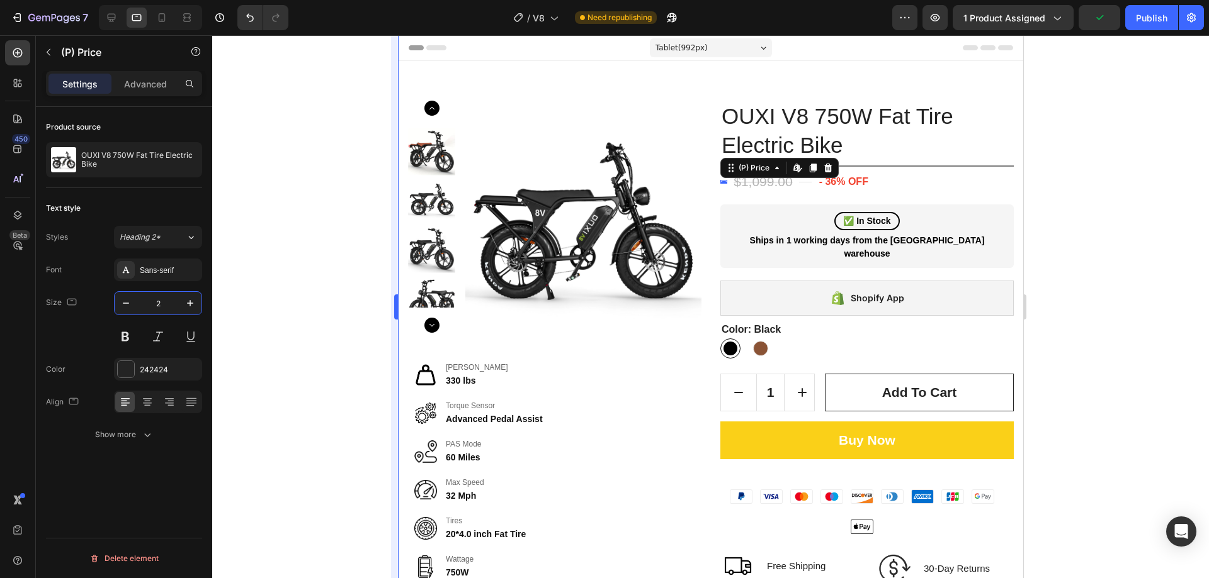
type input "26"
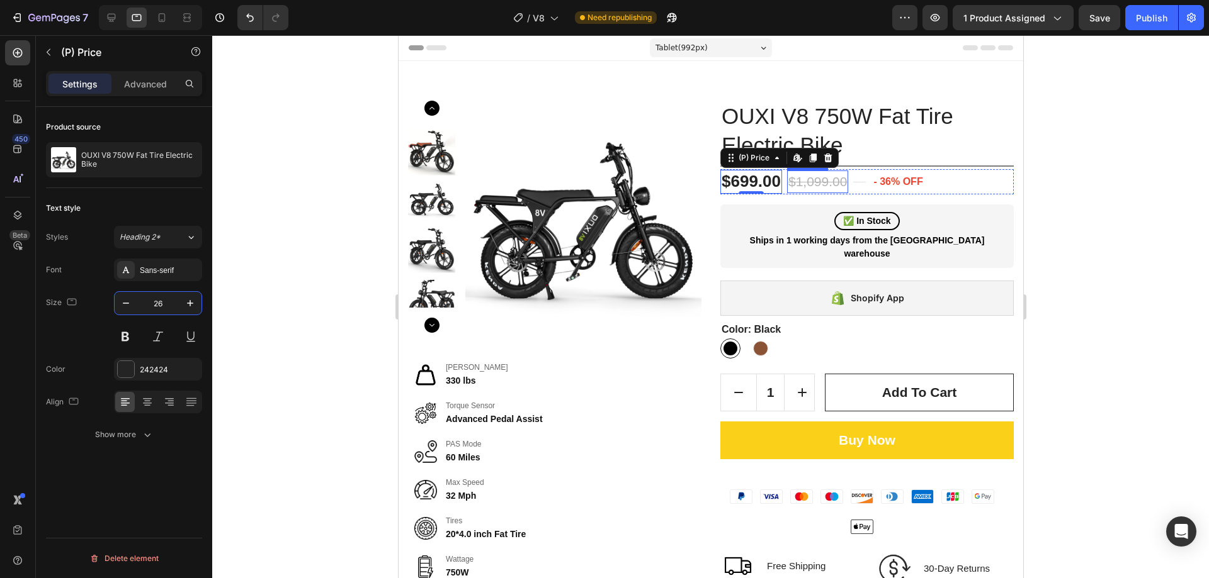
click at [821, 180] on div "$1,099.00" at bounding box center [816, 182] width 61 height 23
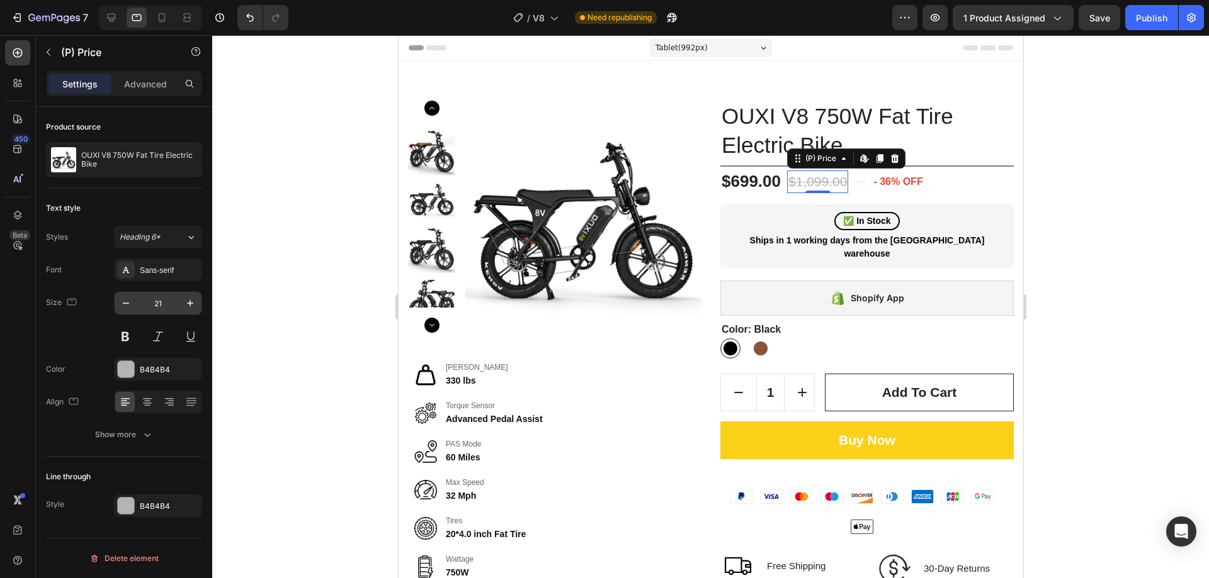
click at [161, 294] on input "21" at bounding box center [158, 303] width 42 height 23
type input "18"
click at [747, 166] on div at bounding box center [865, 166] width 293 height 1
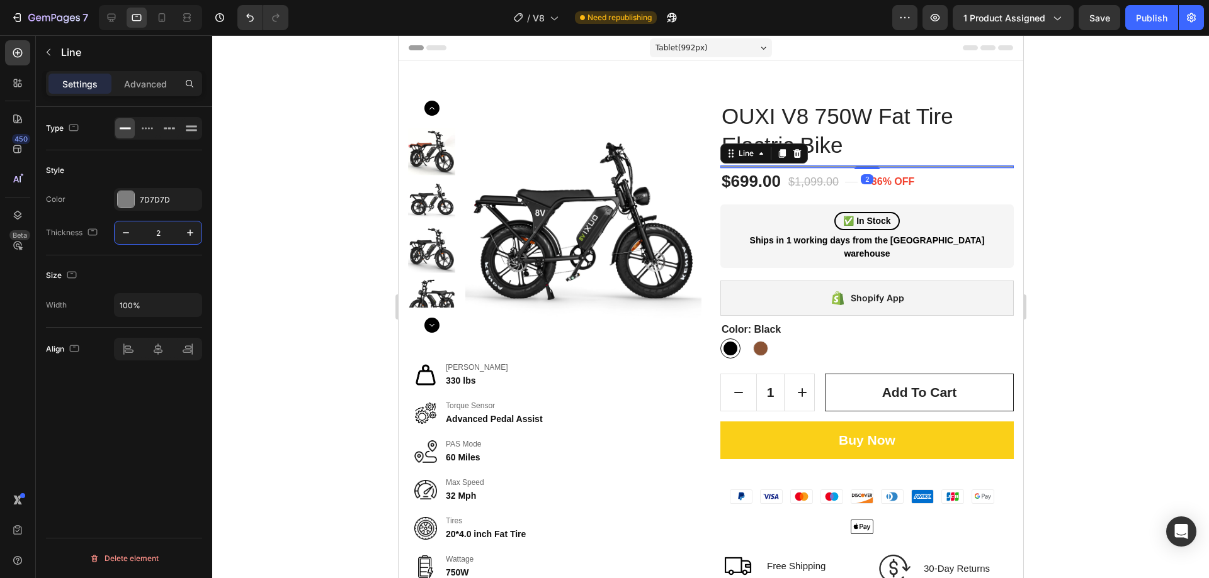
click at [157, 240] on input "2" at bounding box center [158, 233] width 42 height 23
type input "1"
click at [1071, 215] on div at bounding box center [710, 306] width 996 height 543
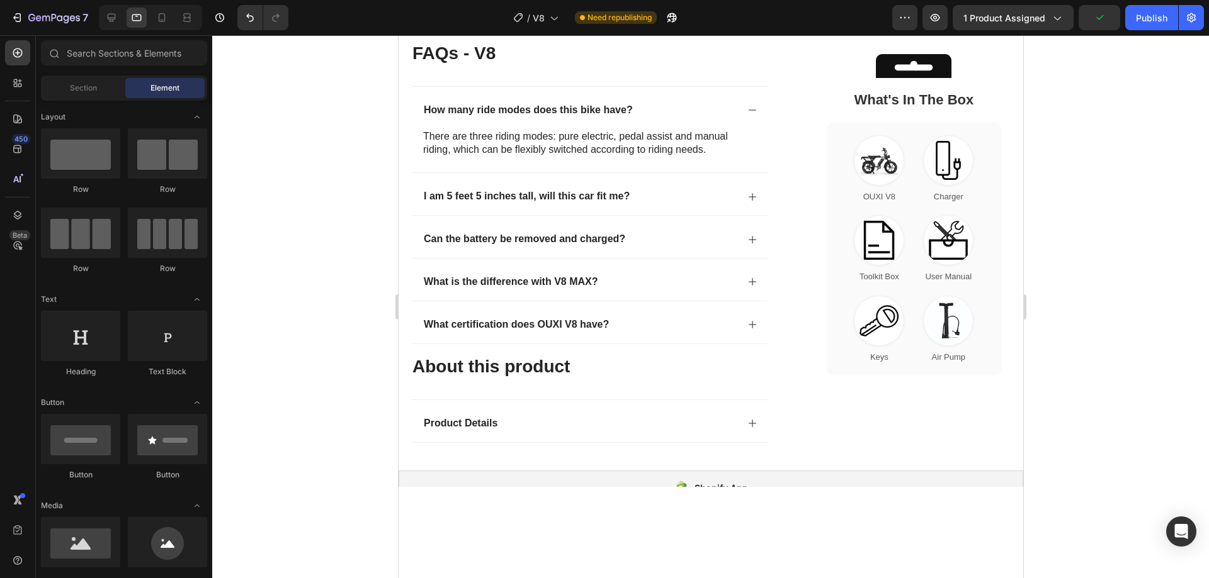
scroll to position [2140, 0]
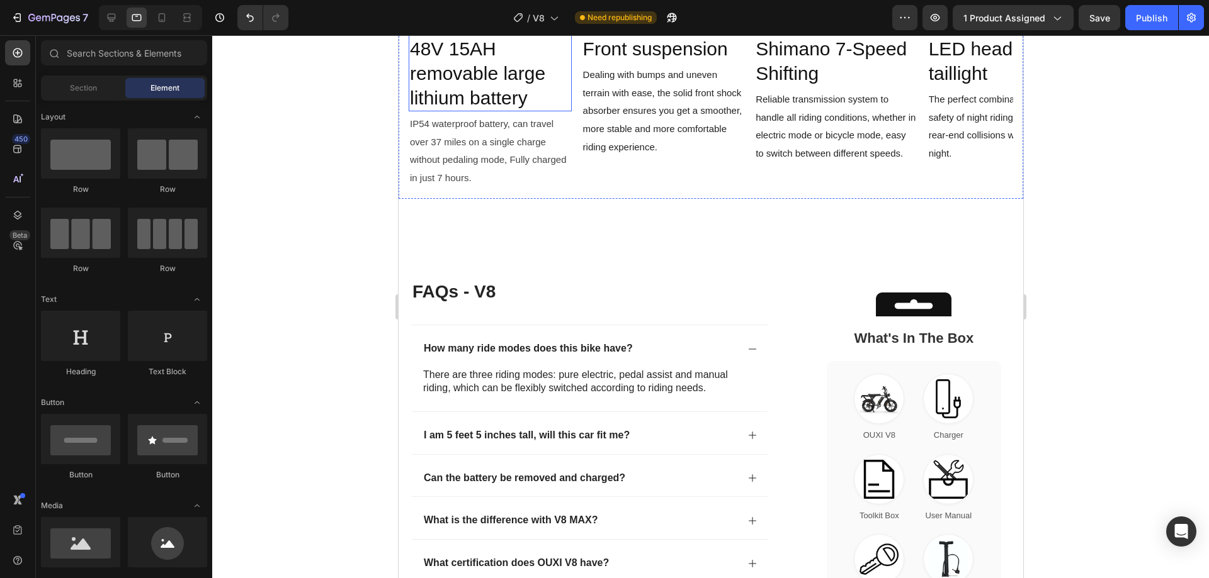
click at [467, 108] on span "48V 15AH removable large lithium battery" at bounding box center [476, 73] width 135 height 70
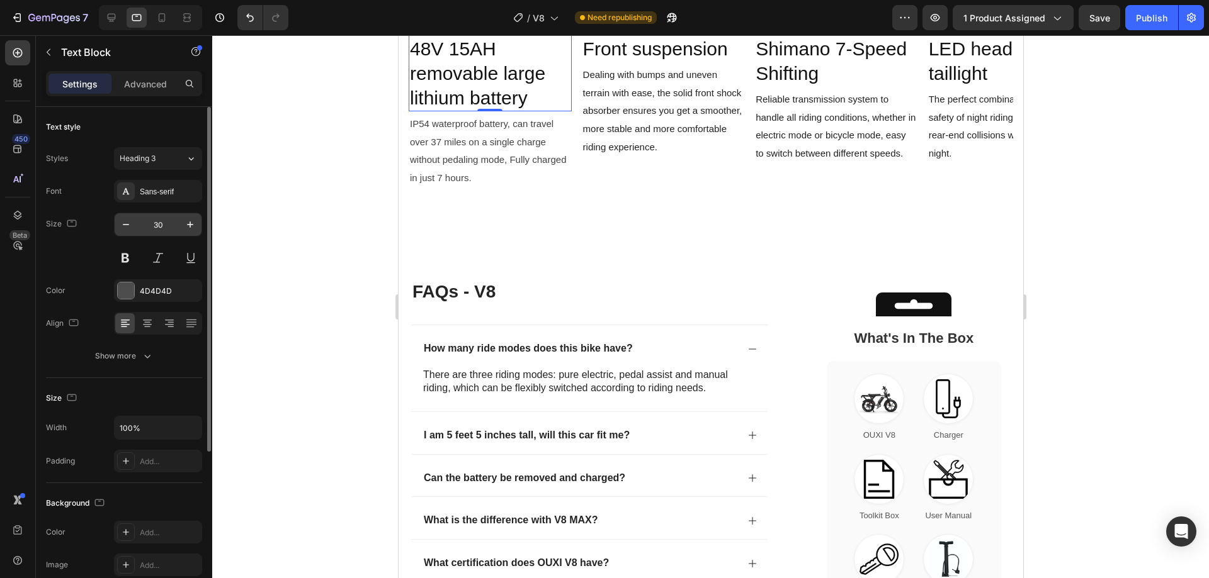
click at [162, 221] on input "30" at bounding box center [158, 224] width 42 height 23
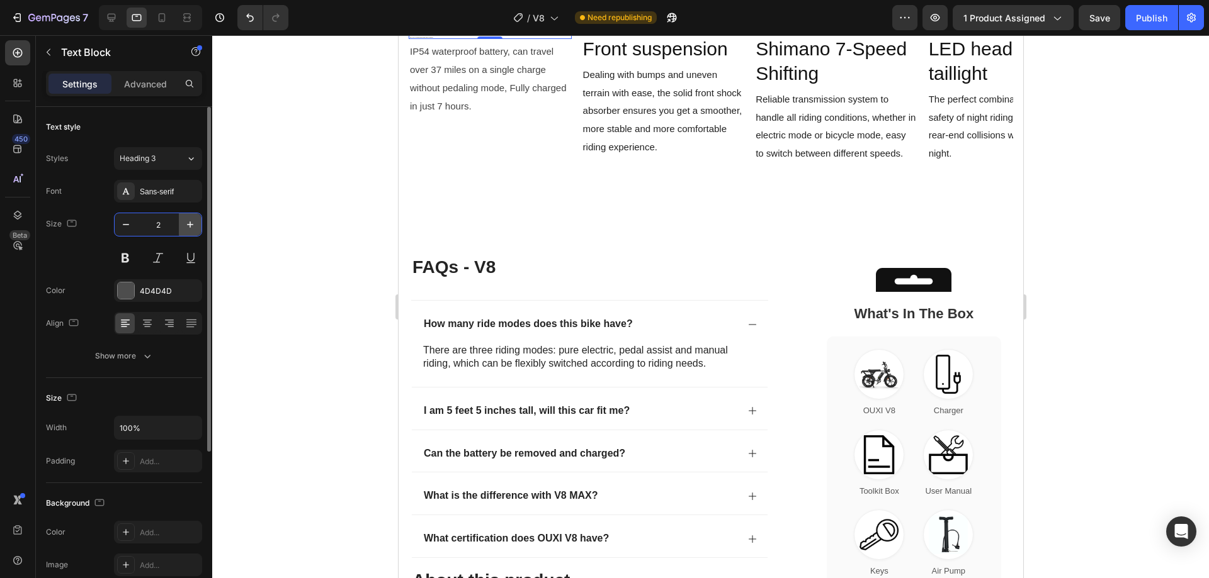
type input "22"
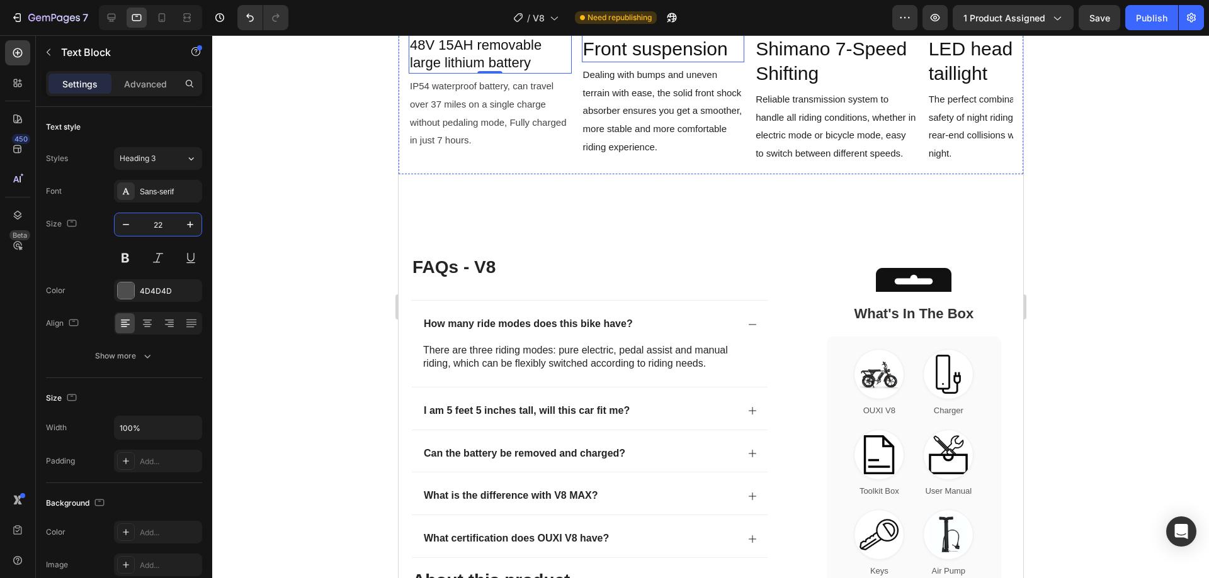
click at [623, 59] on span "Front suspension" at bounding box center [654, 48] width 145 height 21
click at [171, 224] on input "30" at bounding box center [158, 224] width 42 height 23
type input "22"
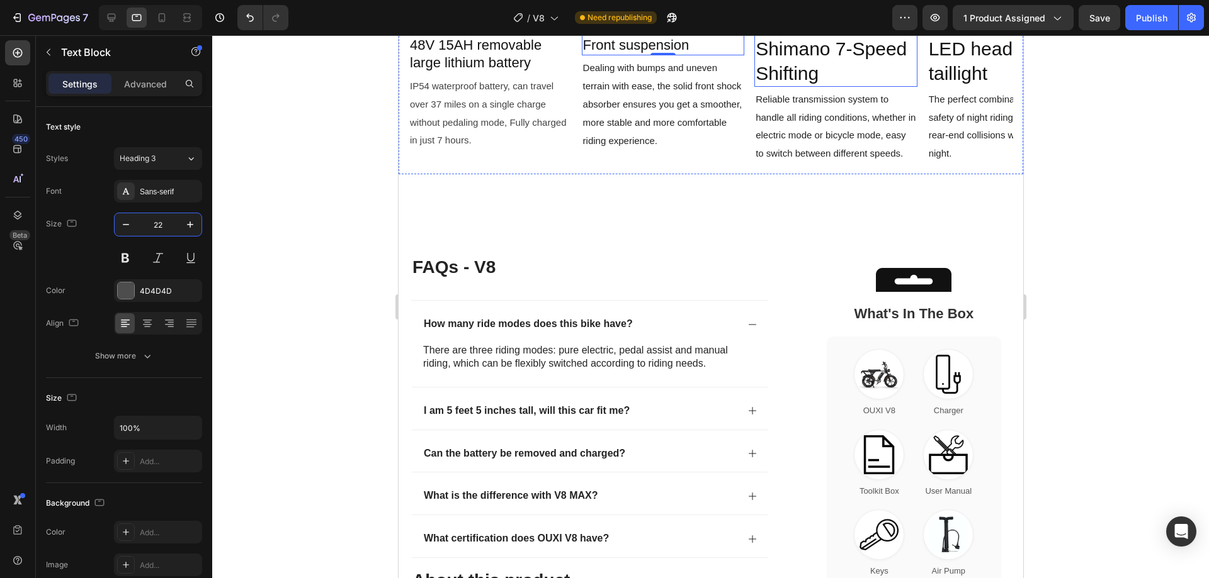
click at [822, 86] on p "Shimano 7-Speed Shifting" at bounding box center [835, 61] width 161 height 49
click at [159, 225] on input "30" at bounding box center [158, 224] width 42 height 23
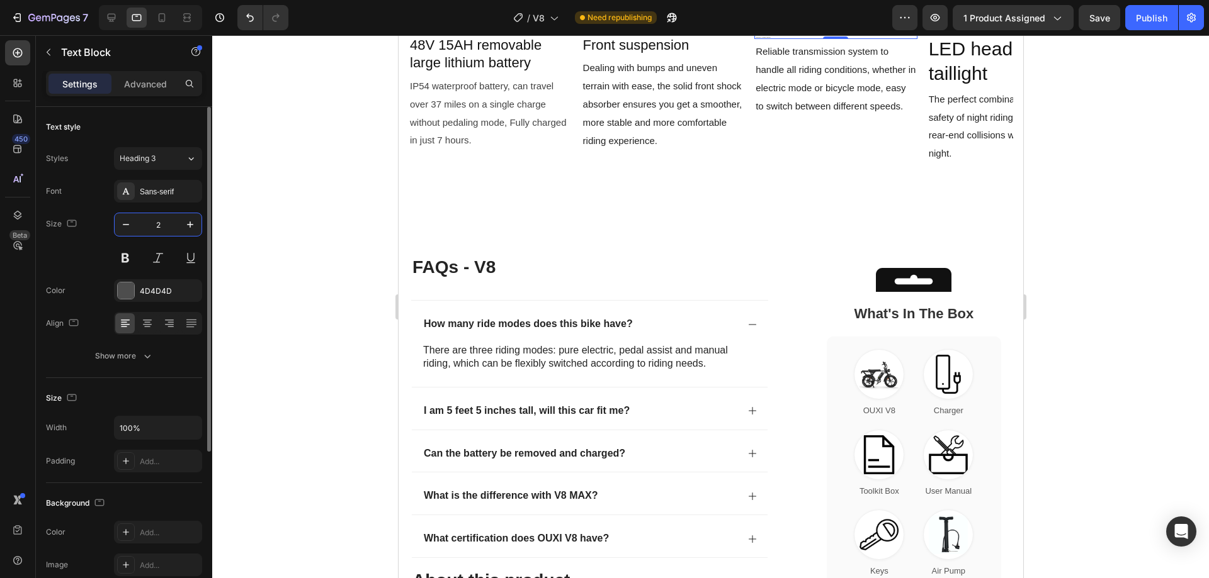
type input "22"
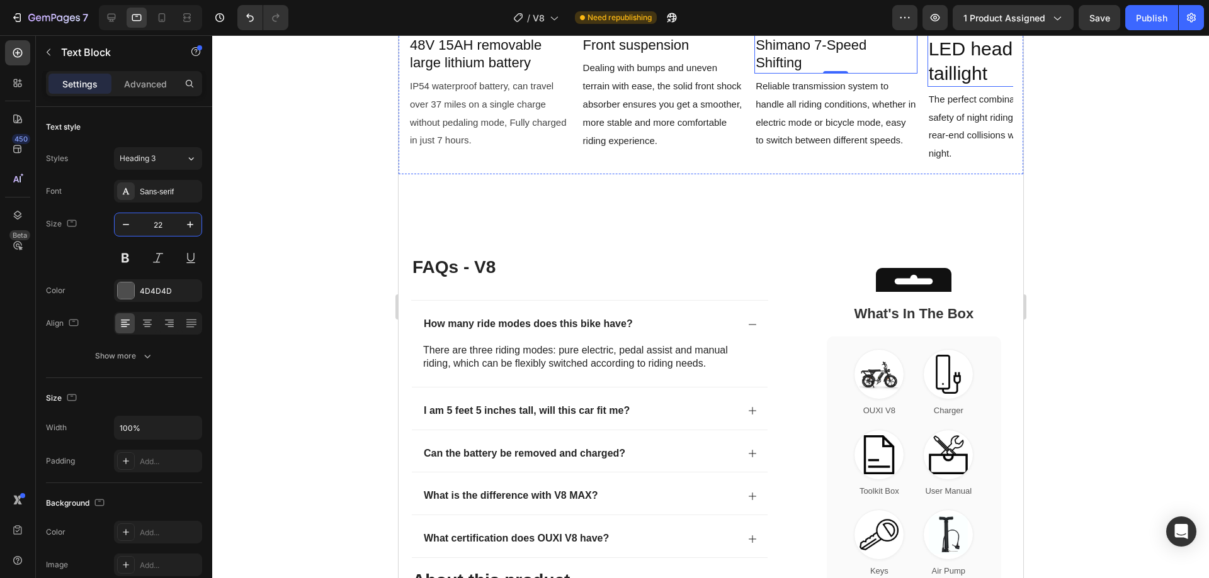
click at [955, 84] on span "LED headlight and taillight" at bounding box center [1005, 60] width 155 height 45
click at [162, 230] on input "30" at bounding box center [158, 224] width 42 height 23
type input "22"
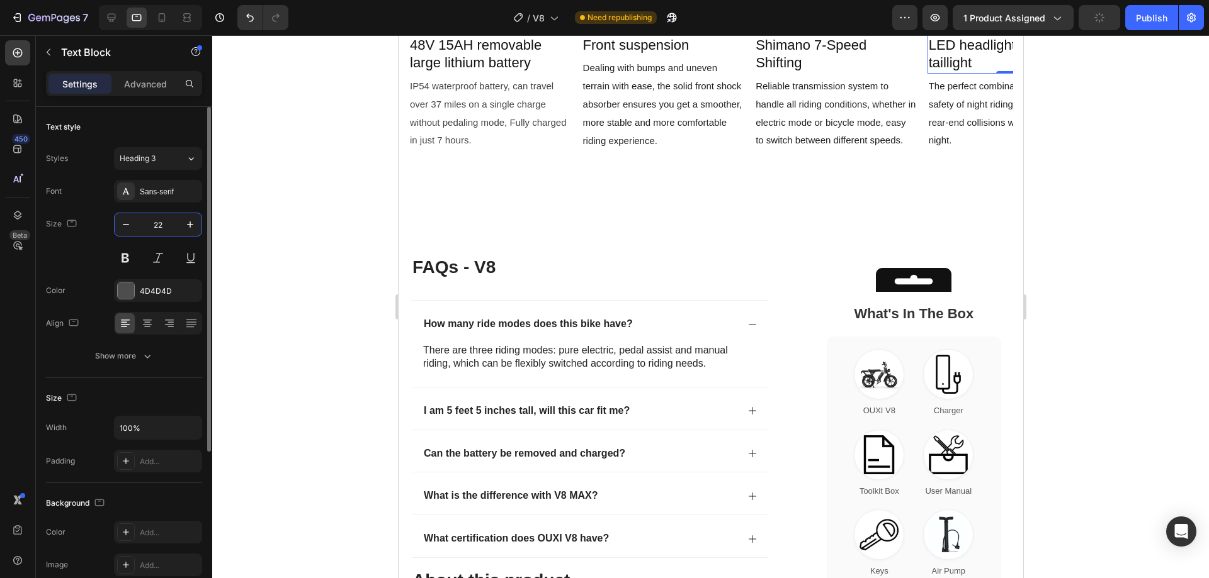
click at [62, 259] on div "Size 22" at bounding box center [124, 241] width 156 height 57
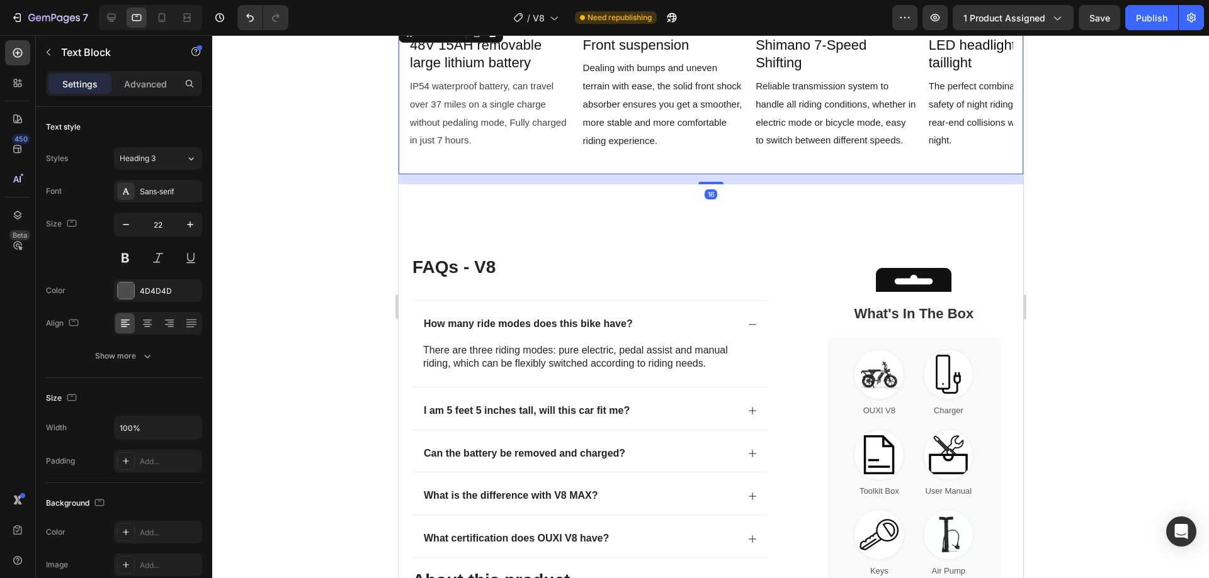
click at [744, 164] on div "Image 48V 15AH removable large lithium battery Text Block IP54 waterproof batte…" at bounding box center [710, 97] width 604 height 134
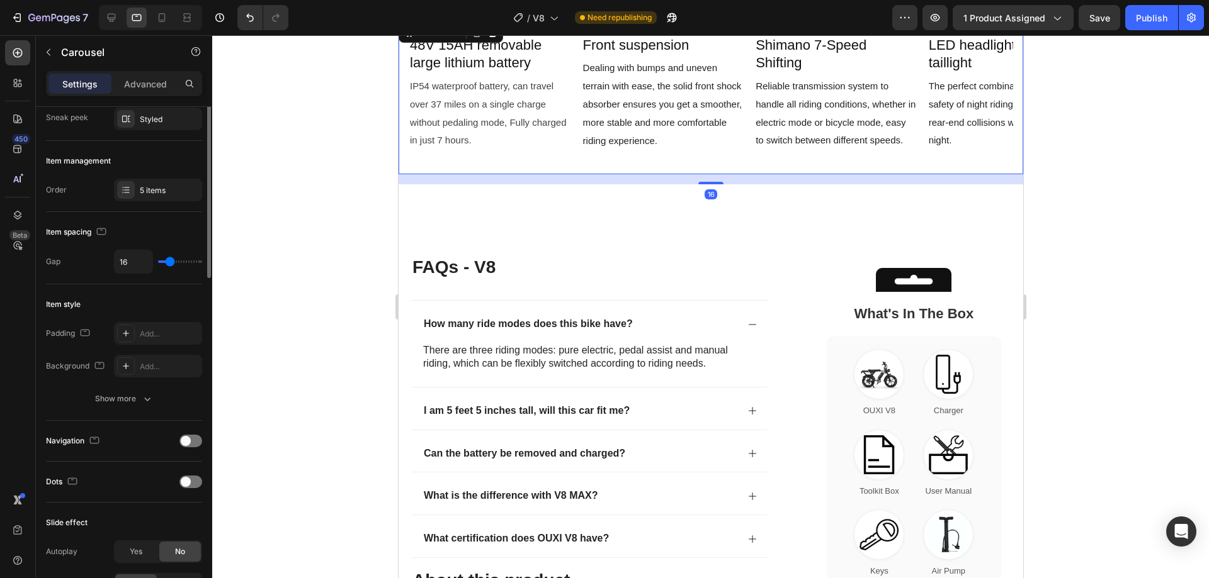
scroll to position [189, 0]
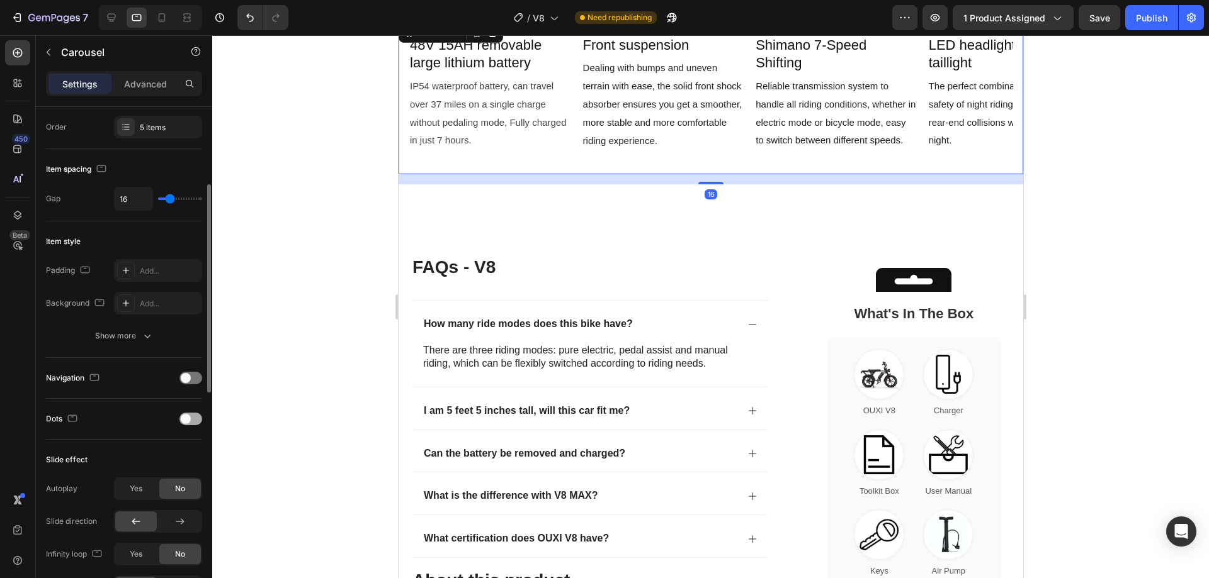
click at [194, 420] on div at bounding box center [190, 419] width 23 height 13
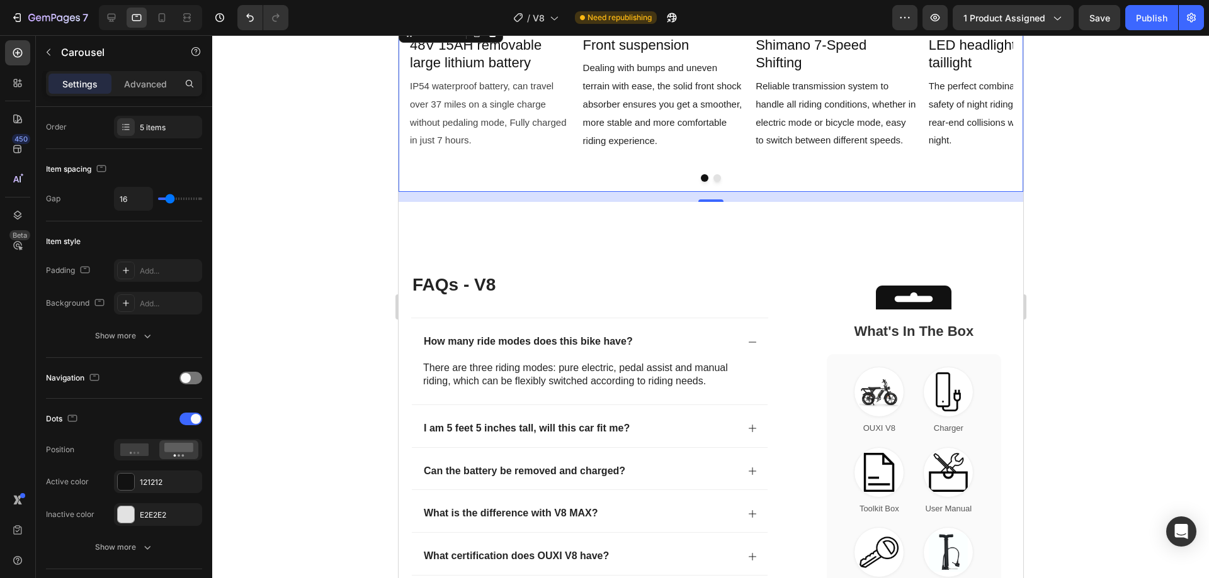
click at [713, 182] on button "Dot" at bounding box center [717, 178] width 8 height 8
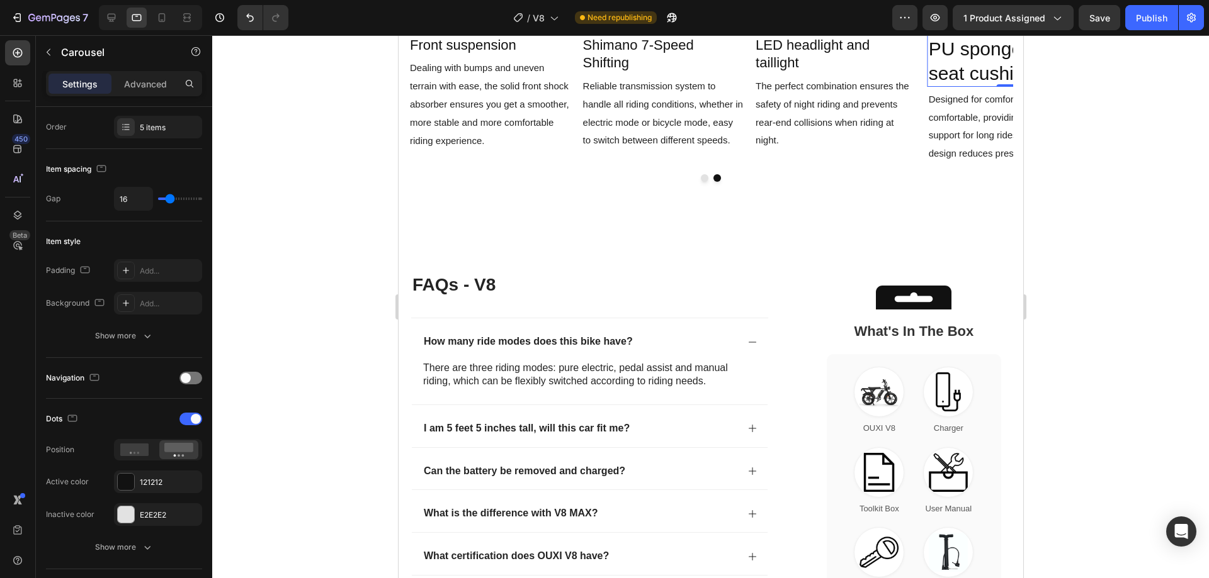
click at [947, 84] on span "PU sponge double seat cushion" at bounding box center [1005, 60] width 155 height 45
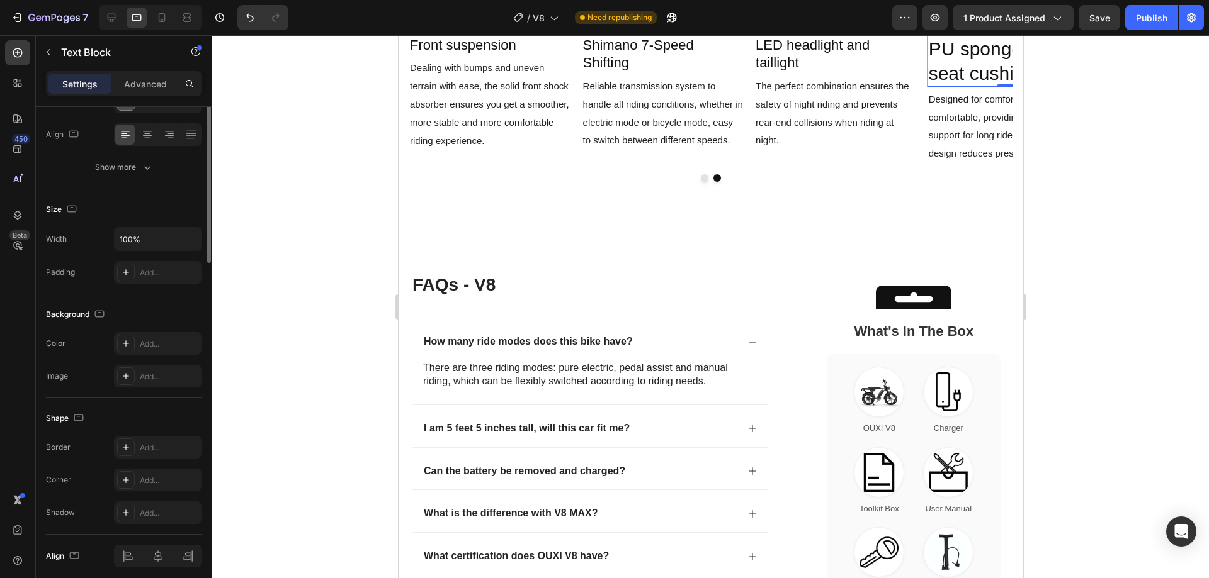
scroll to position [0, 0]
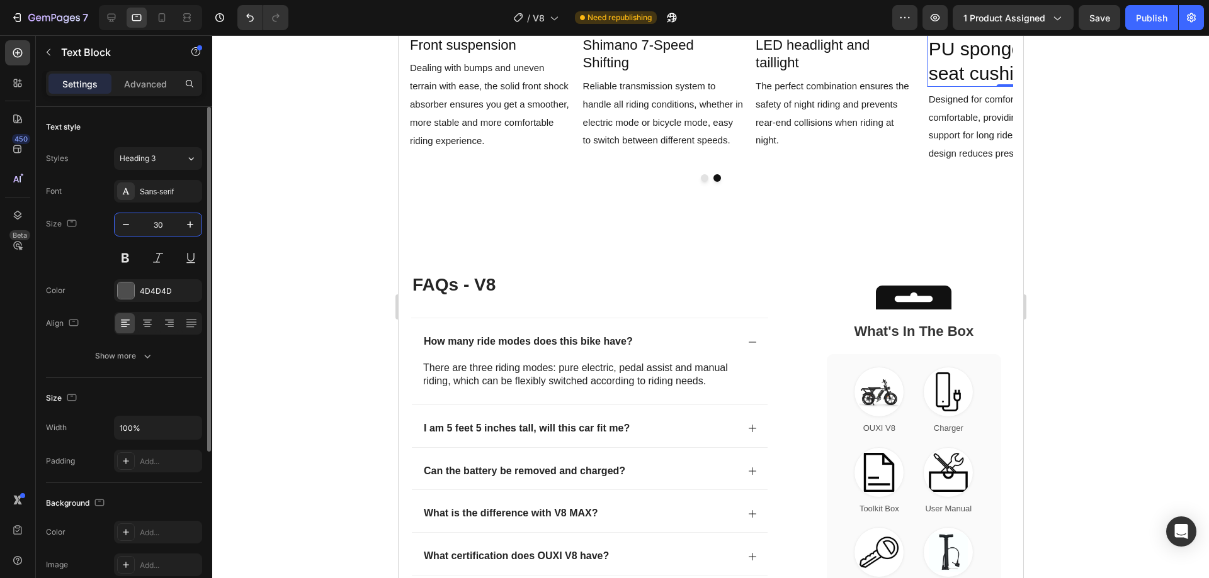
click at [159, 217] on input "30" at bounding box center [158, 224] width 42 height 23
type input "22"
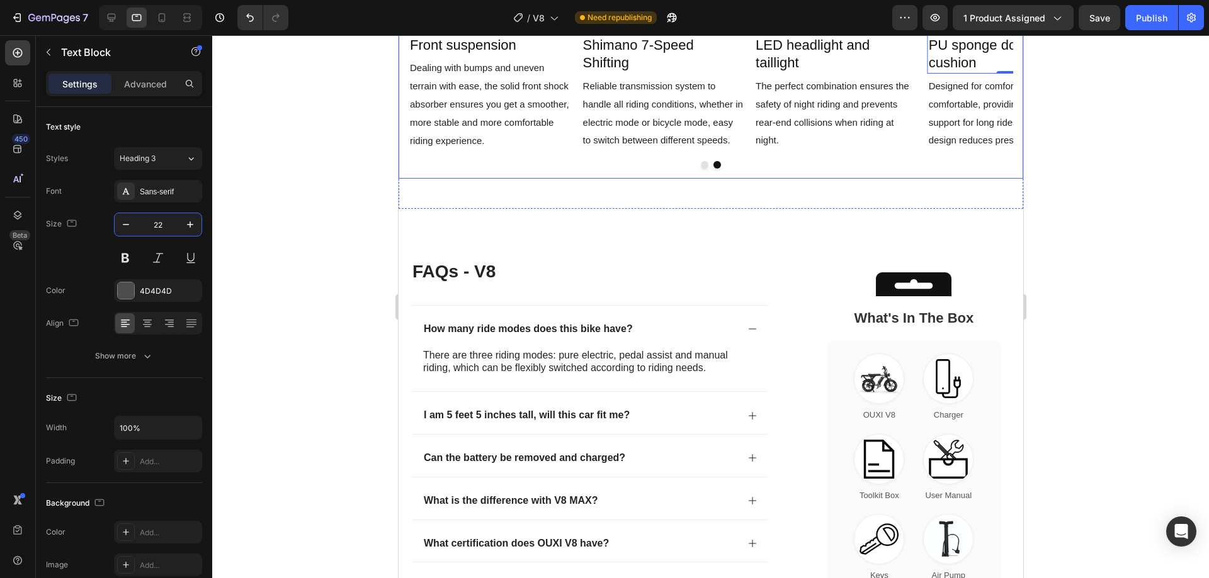
click at [702, 169] on button "Dot" at bounding box center [704, 165] width 8 height 8
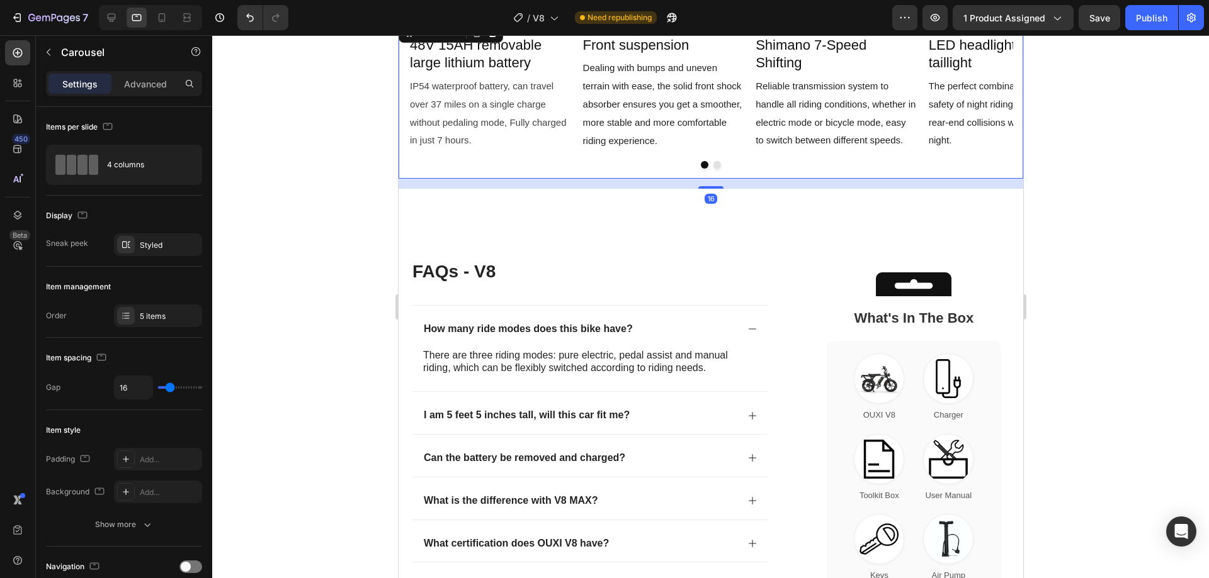
click at [743, 152] on div "Image 48V 15AH removable large lithium battery Text Block IP54 waterproof batte…" at bounding box center [710, 90] width 604 height 121
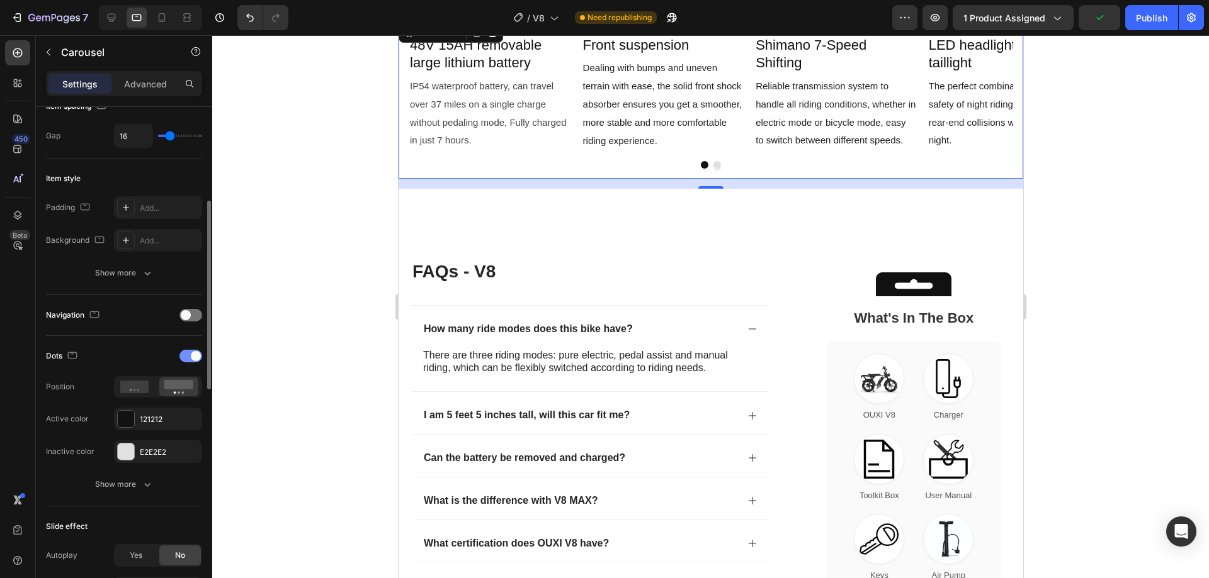
click at [194, 356] on span at bounding box center [196, 356] width 10 height 10
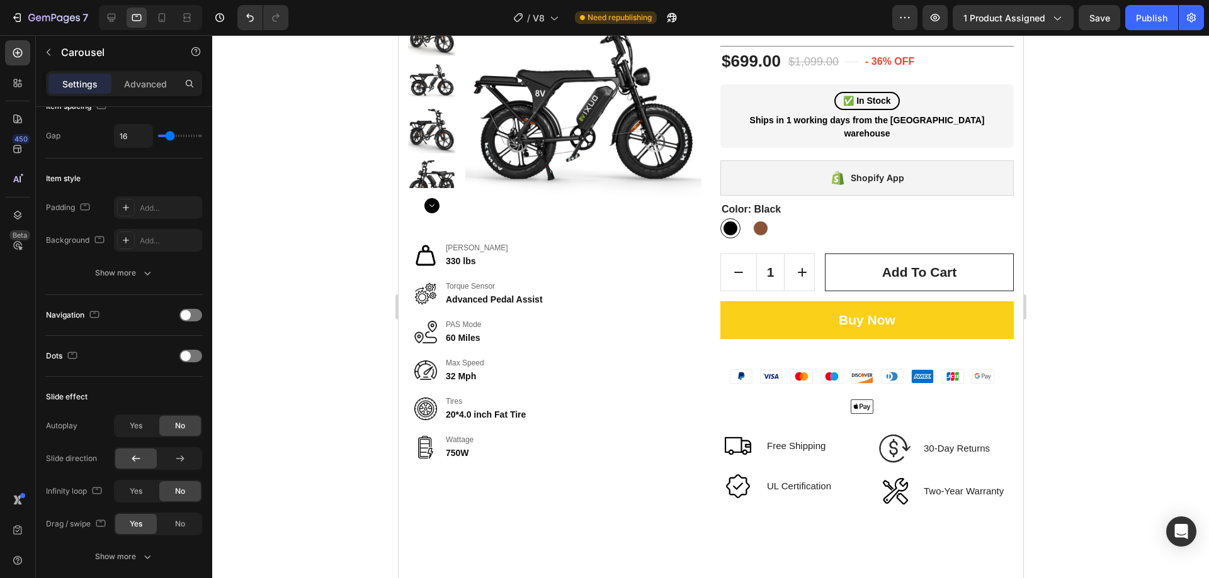
scroll to position [0, 0]
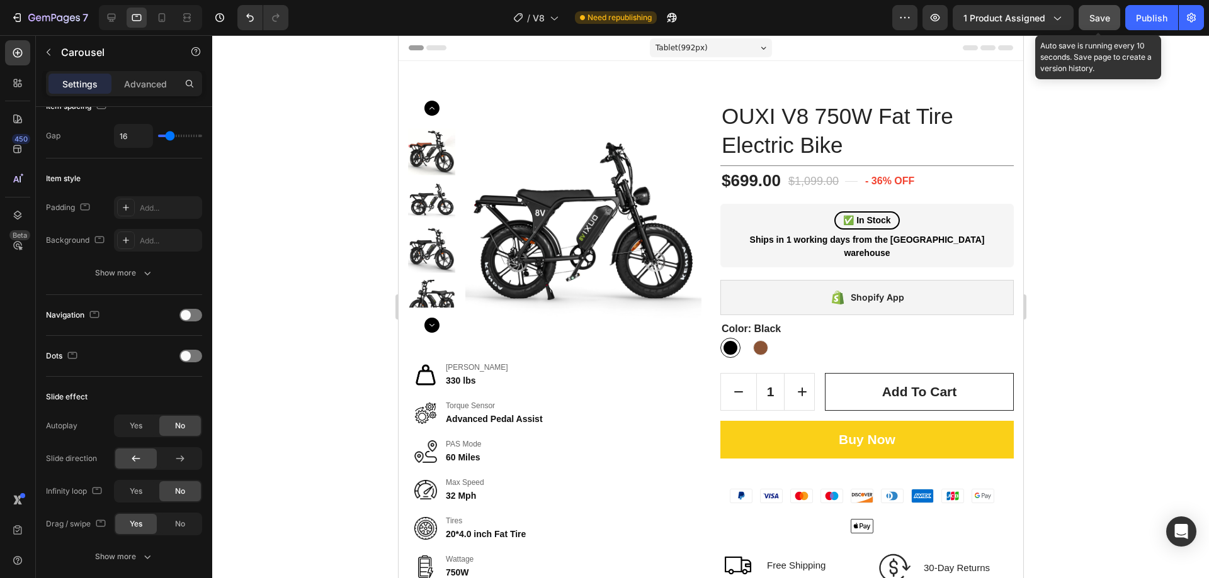
click at [1098, 11] on div "Save" at bounding box center [1099, 17] width 21 height 13
click at [1113, 17] on button "Save" at bounding box center [1099, 17] width 42 height 25
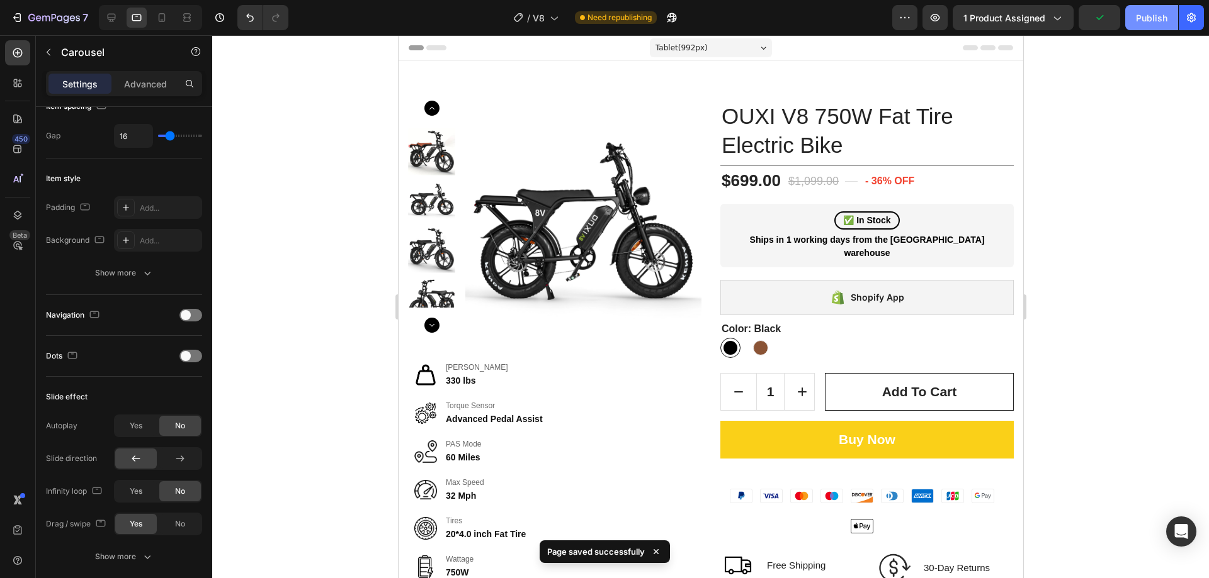
click at [1142, 17] on div "Publish" at bounding box center [1150, 17] width 31 height 13
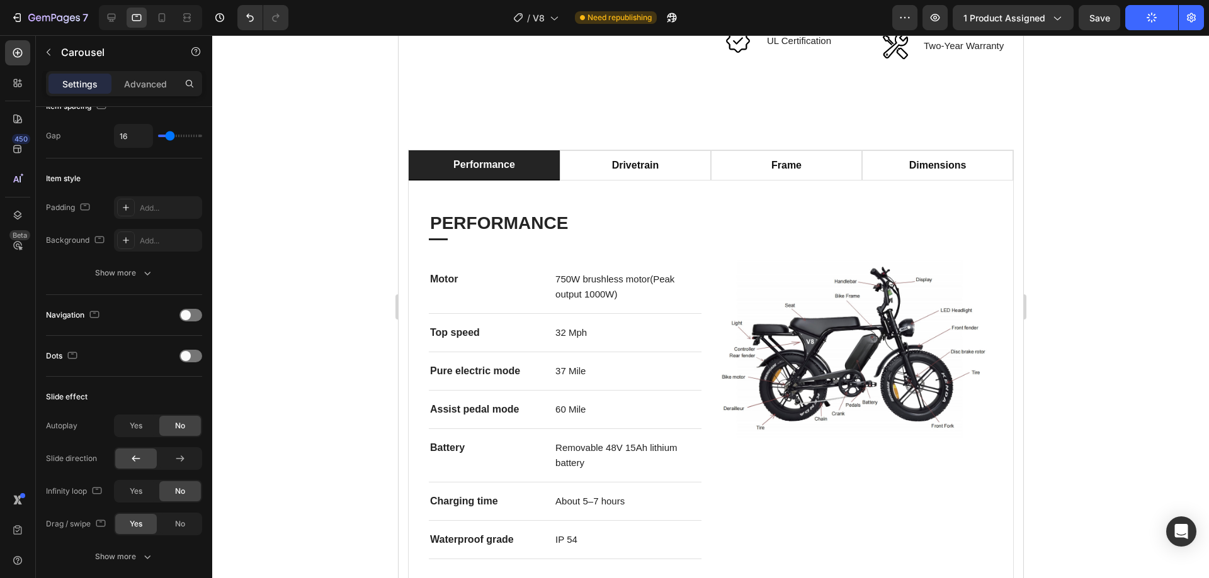
scroll to position [504, 0]
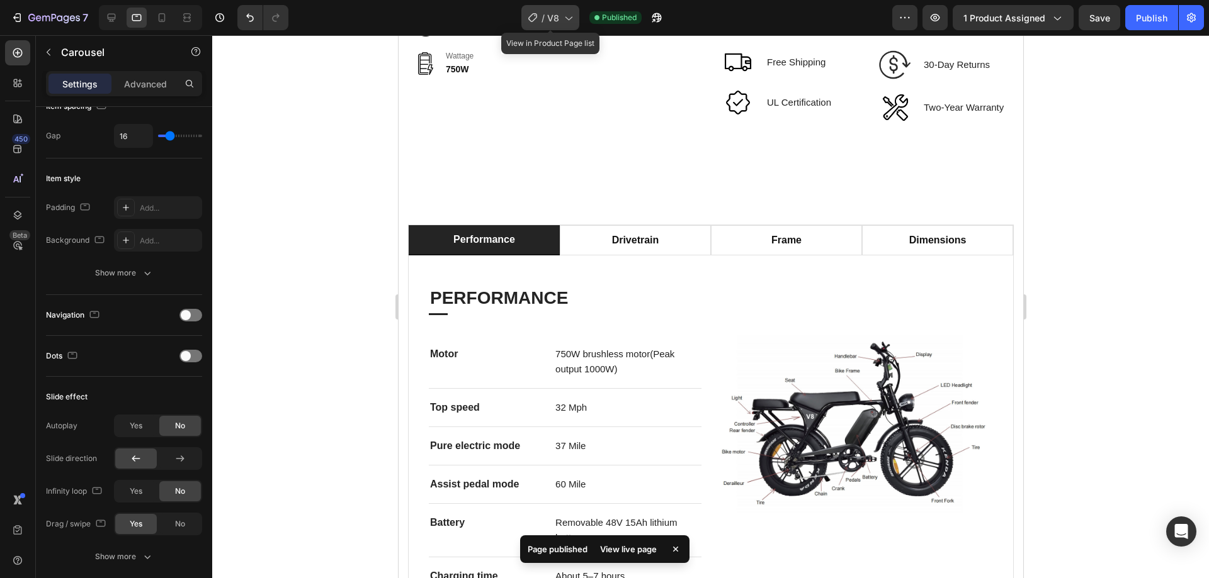
click at [560, 12] on div "/ V8" at bounding box center [550, 17] width 58 height 25
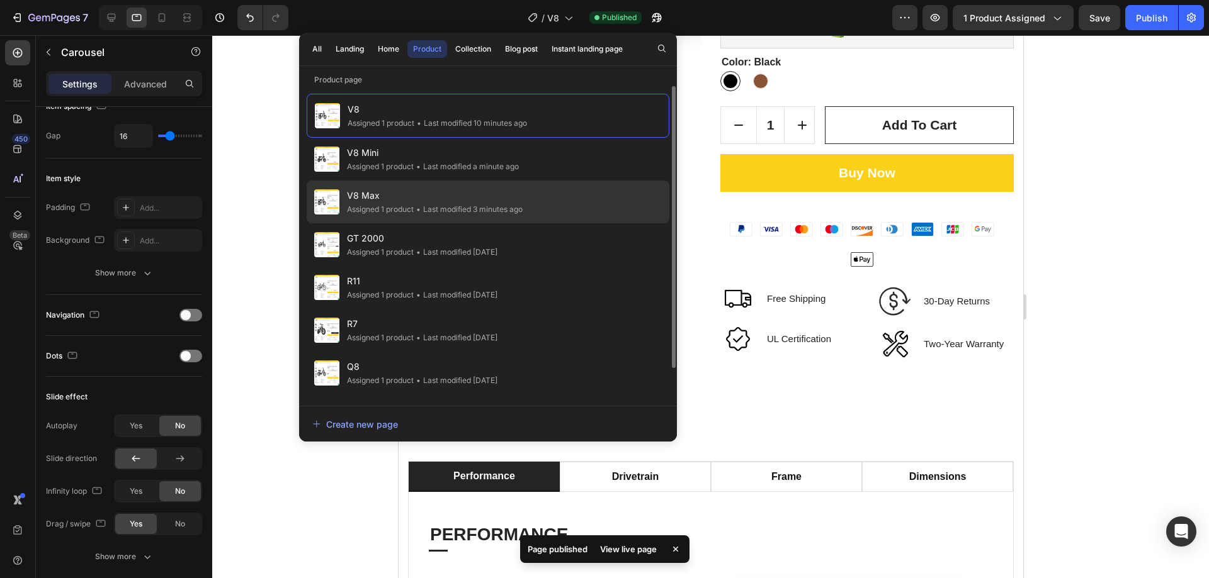
scroll to position [252, 0]
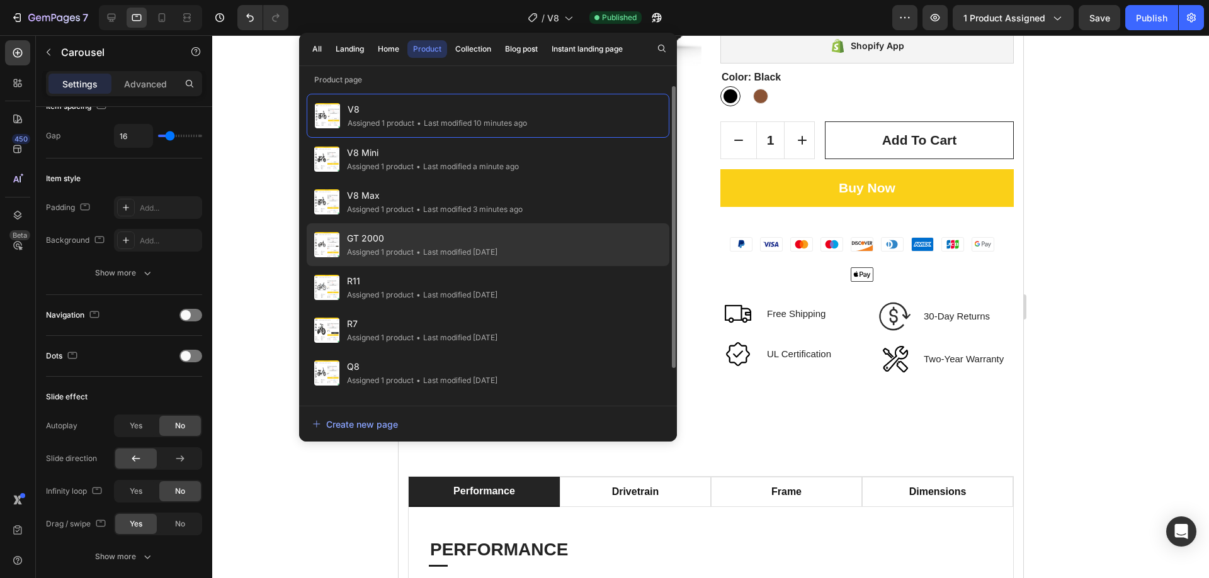
click at [419, 237] on span "GT 2000" at bounding box center [422, 238] width 150 height 15
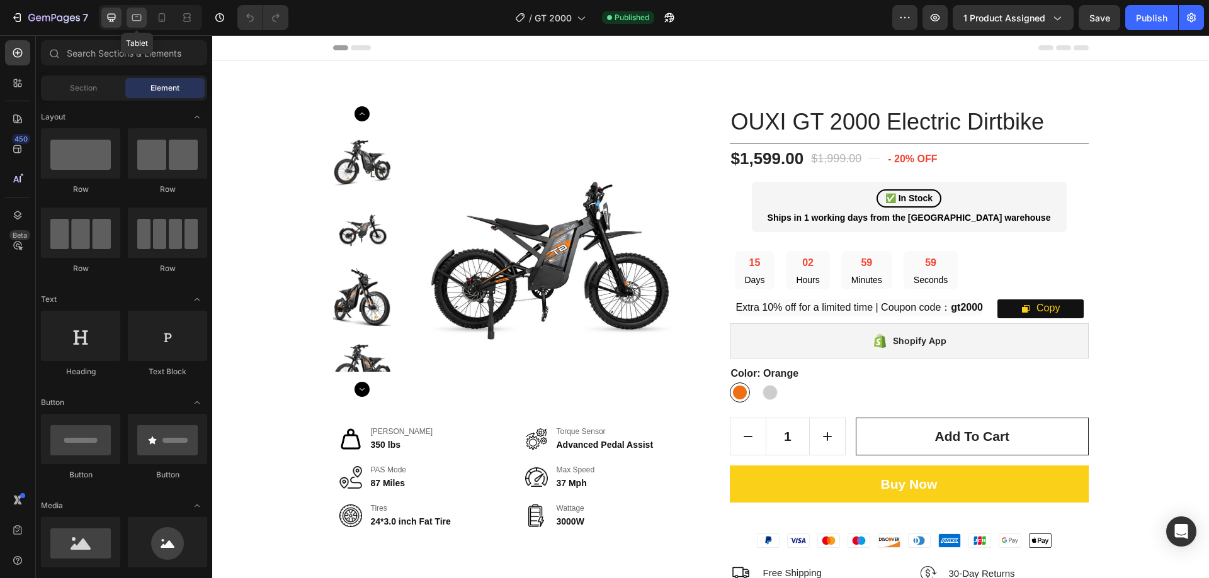
click at [135, 17] on icon at bounding box center [136, 17] width 13 height 13
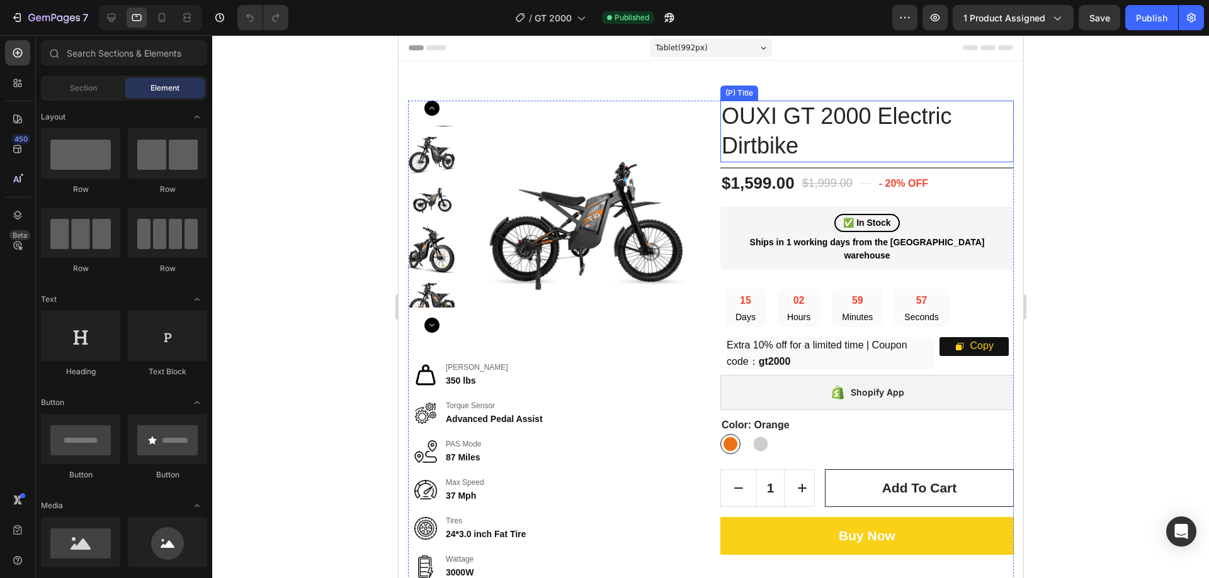
click at [767, 113] on h1 "OUXI GT 2000 Electric Dirtbike" at bounding box center [865, 132] width 293 height 62
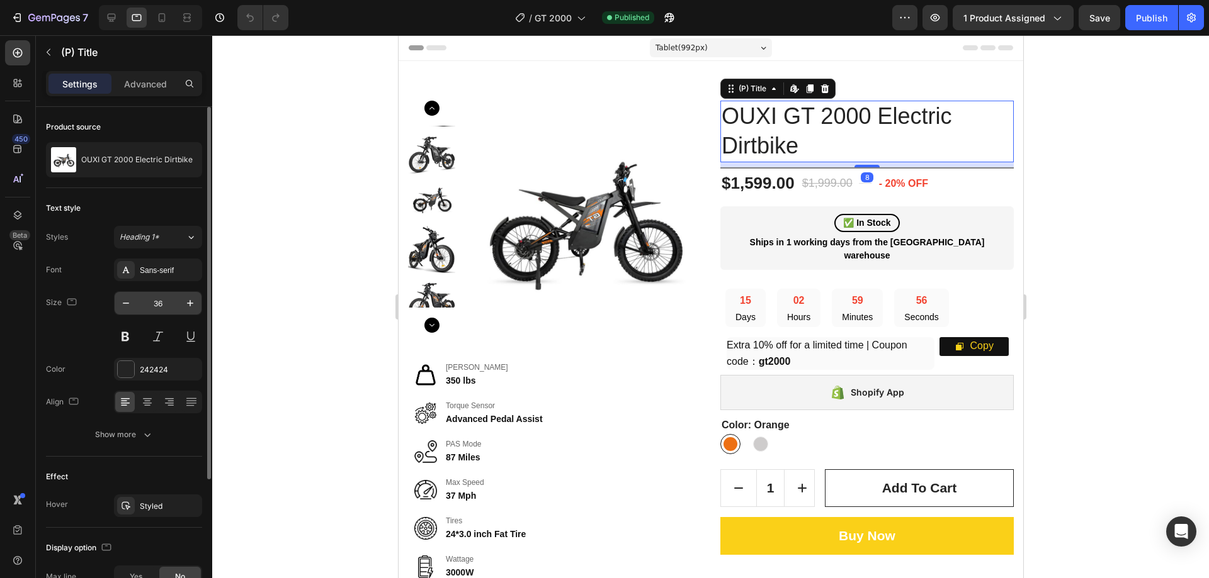
click at [167, 301] on input "36" at bounding box center [158, 303] width 42 height 23
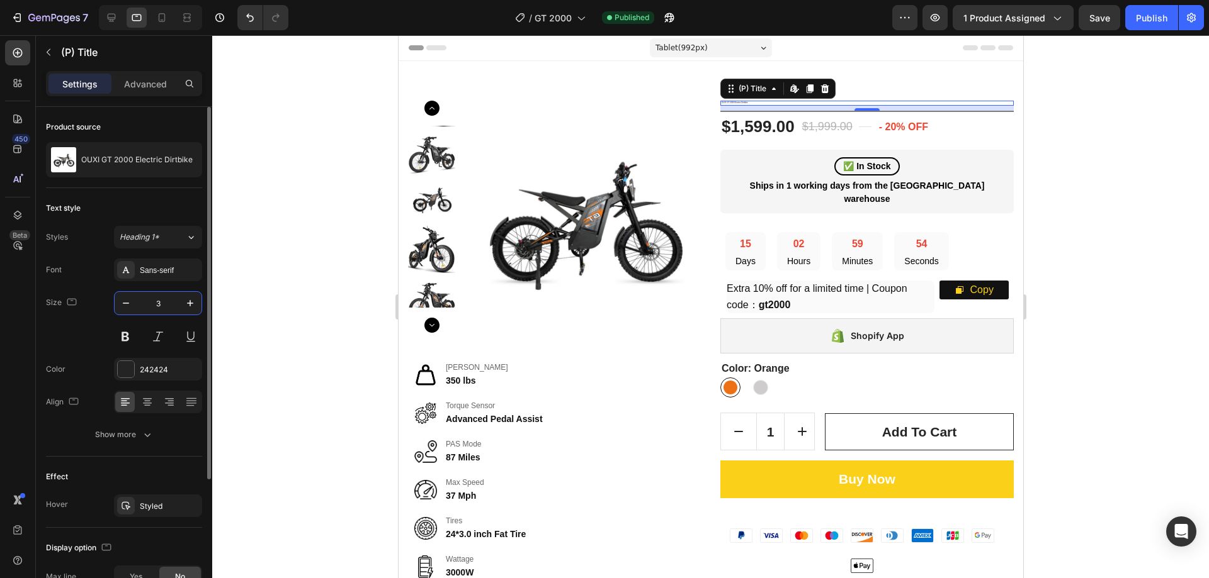
type input "35"
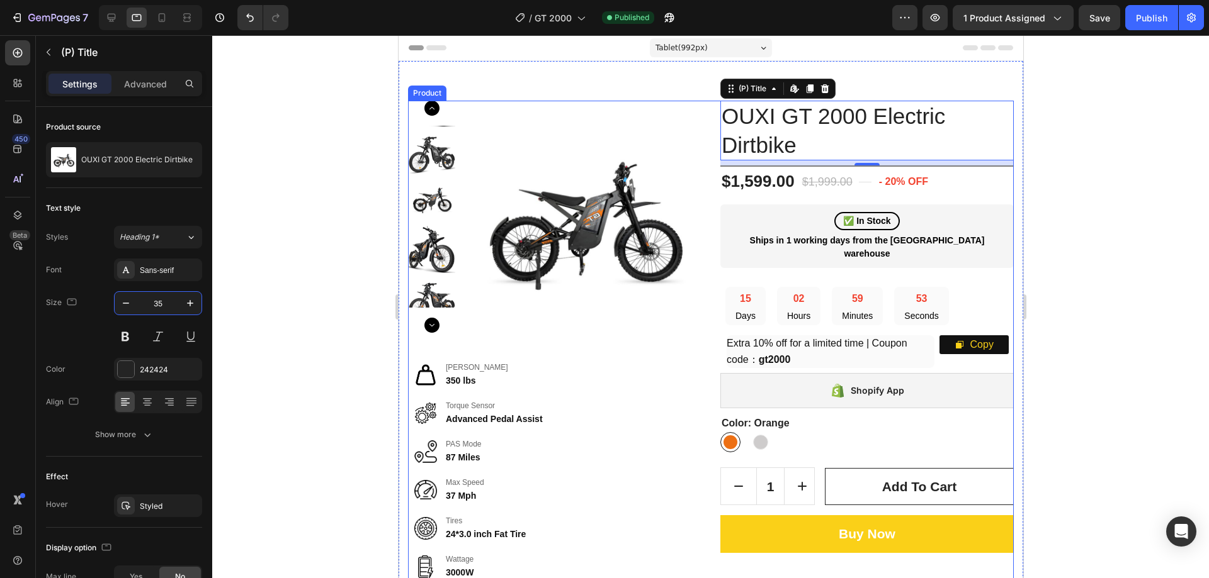
click at [948, 169] on div "OUXI GT 2000 Electric Dirtbike (P) Title Edit content in Shopify 8 Title Line $…" at bounding box center [865, 406] width 293 height 610
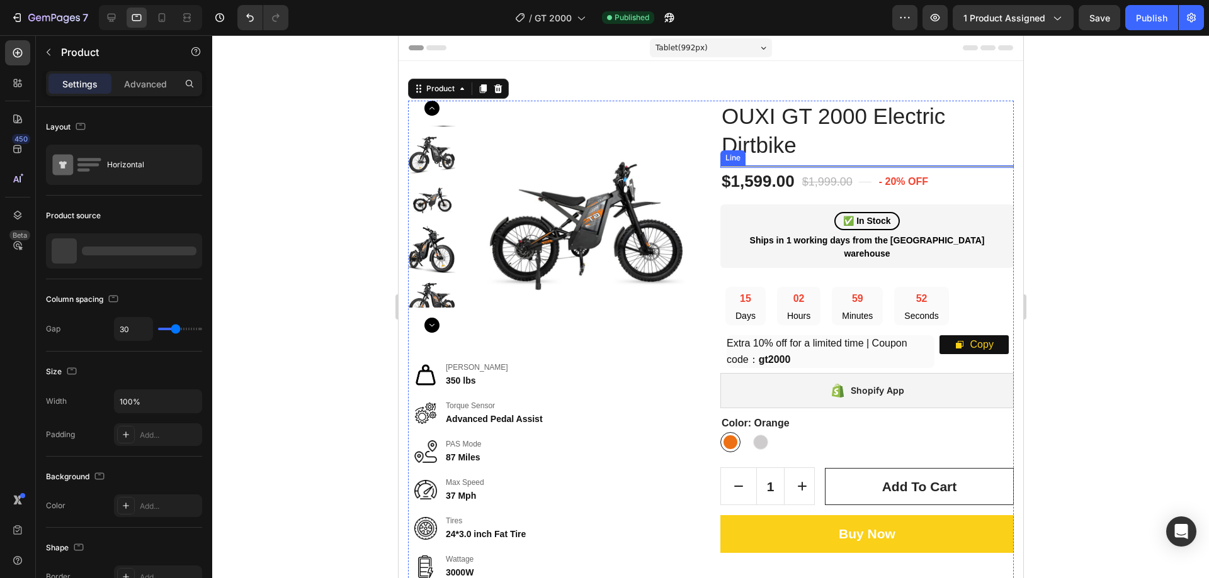
click at [950, 166] on div at bounding box center [865, 166] width 293 height 1
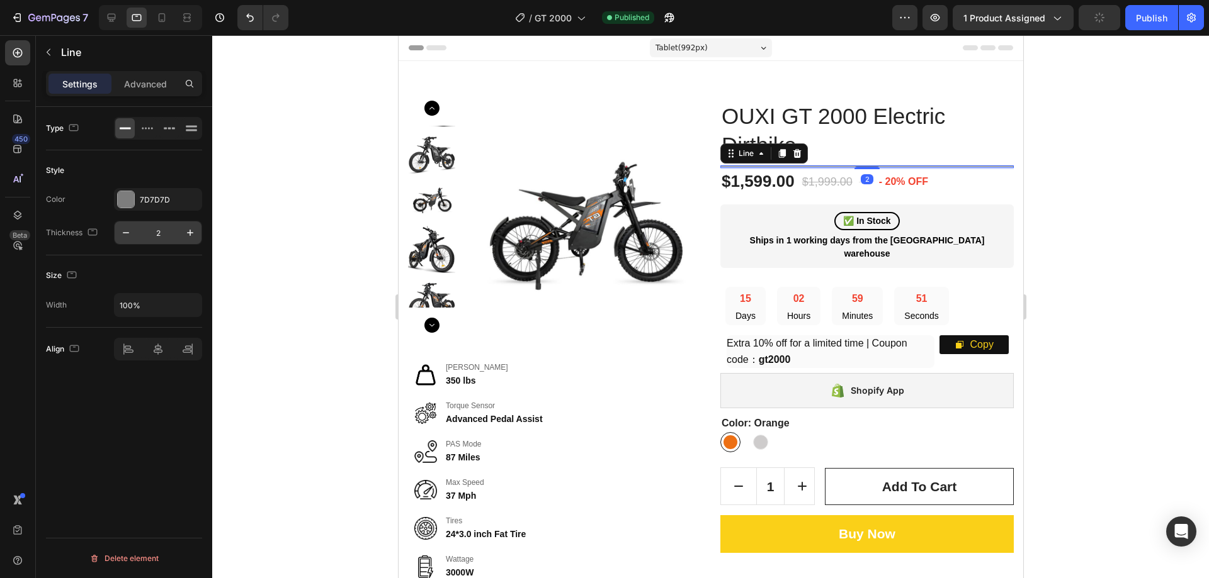
click at [157, 241] on input "2" at bounding box center [158, 233] width 42 height 23
type input "1"
click at [1081, 265] on div at bounding box center [710, 306] width 996 height 543
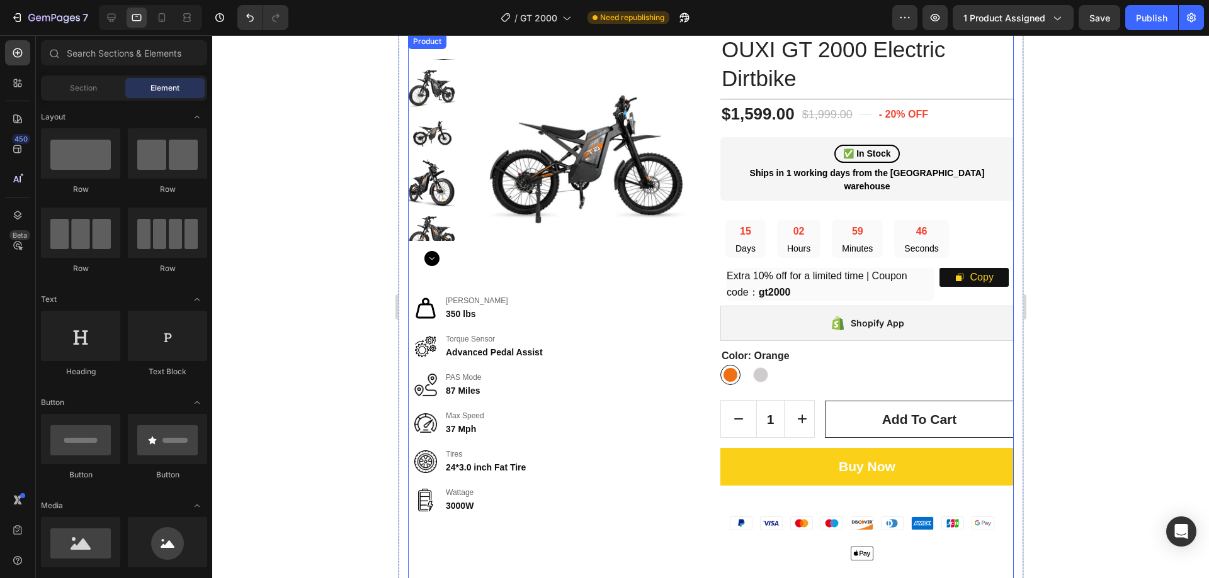
scroll to position [63, 0]
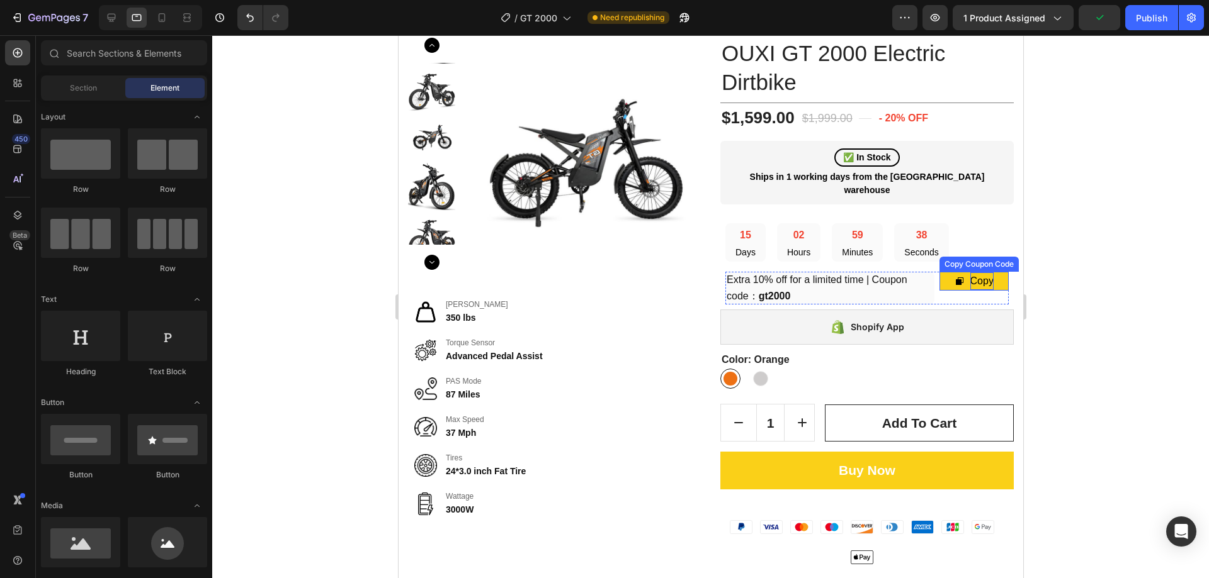
click at [970, 273] on div "Copy" at bounding box center [980, 282] width 23 height 18
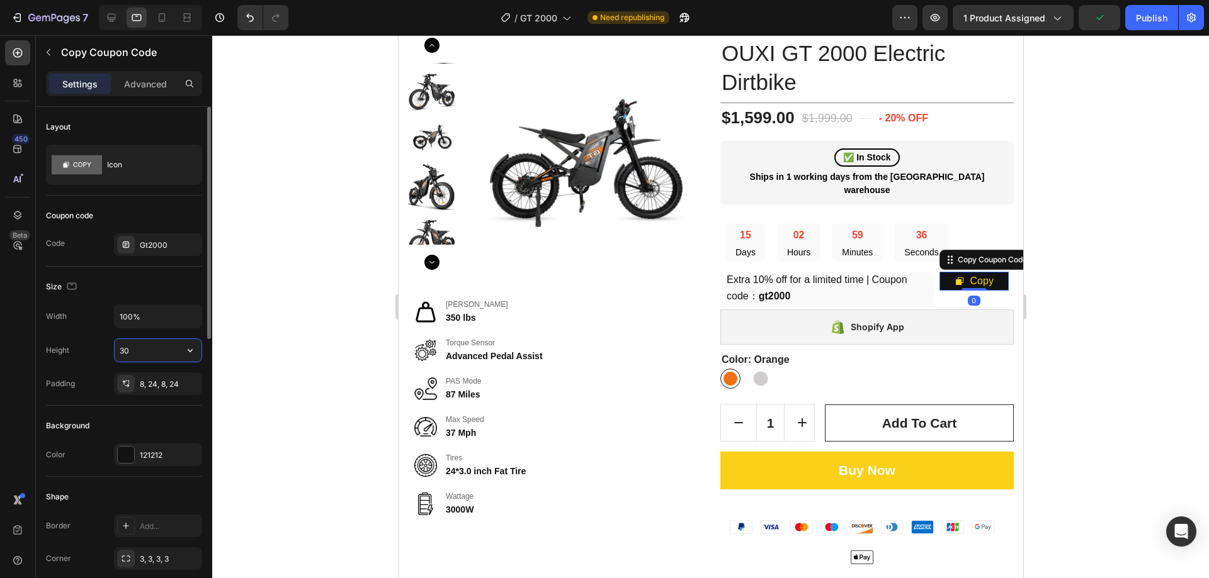
click at [142, 351] on input "30" at bounding box center [158, 350] width 87 height 23
click at [254, 20] on icon "Undo/Redo" at bounding box center [250, 17] width 13 height 13
type input "30"
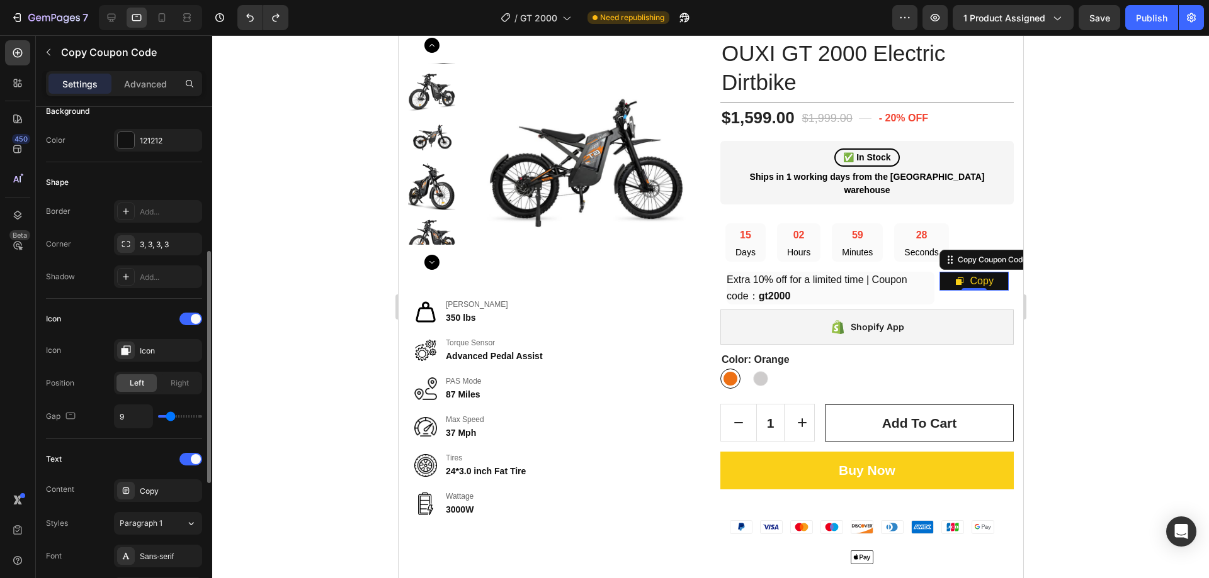
scroll to position [504, 0]
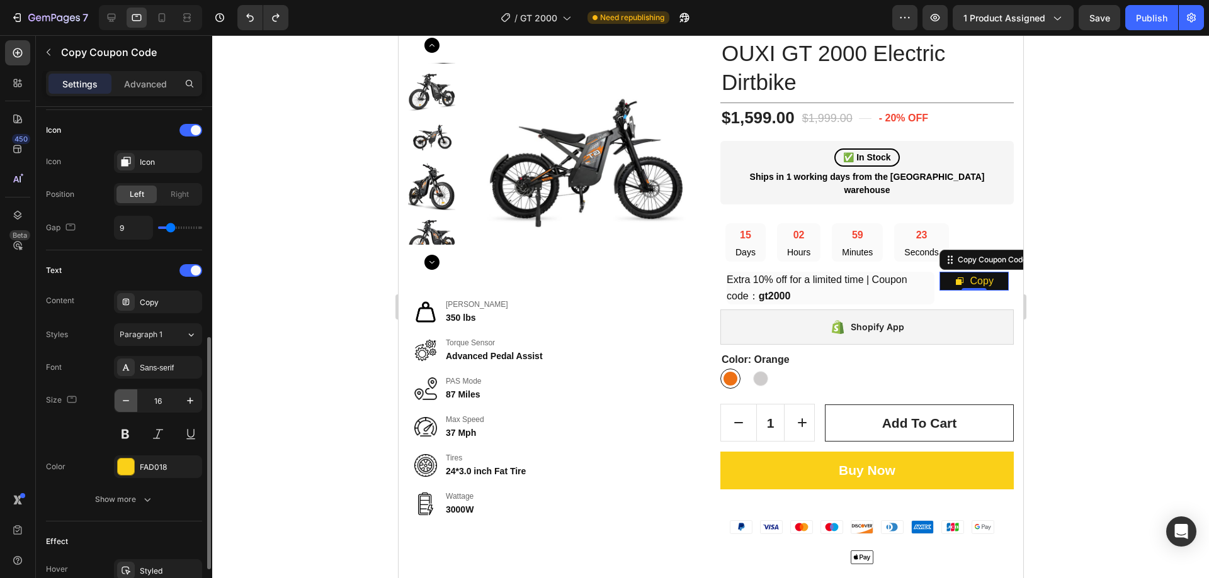
click at [128, 403] on icon "button" at bounding box center [126, 401] width 13 height 13
type input "14"
click at [1166, 264] on div at bounding box center [710, 306] width 996 height 543
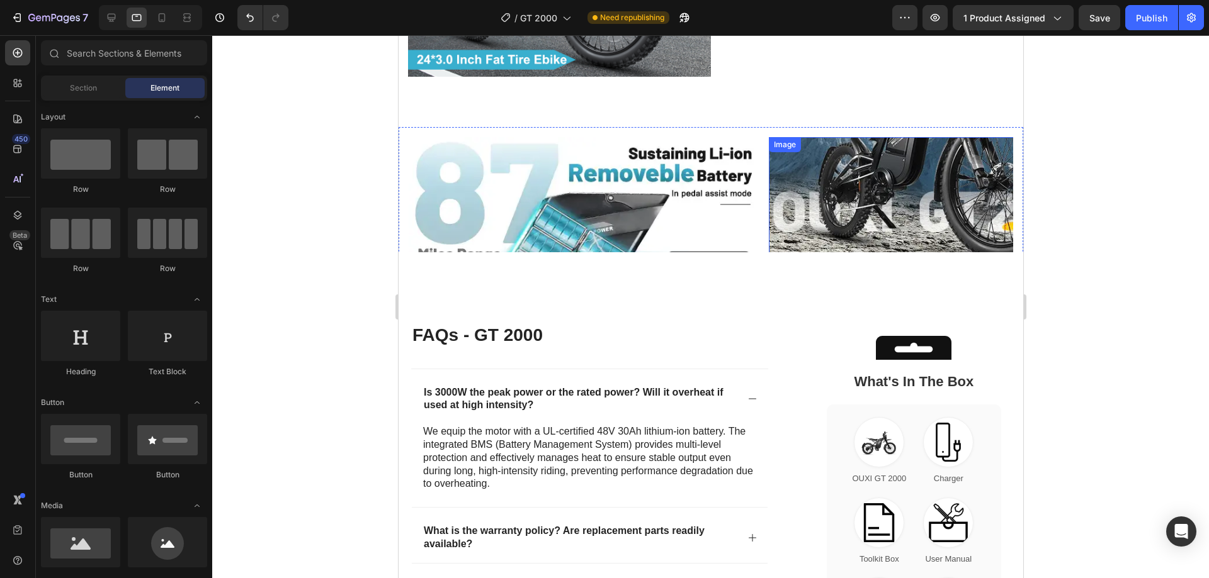
scroll to position [2040, 0]
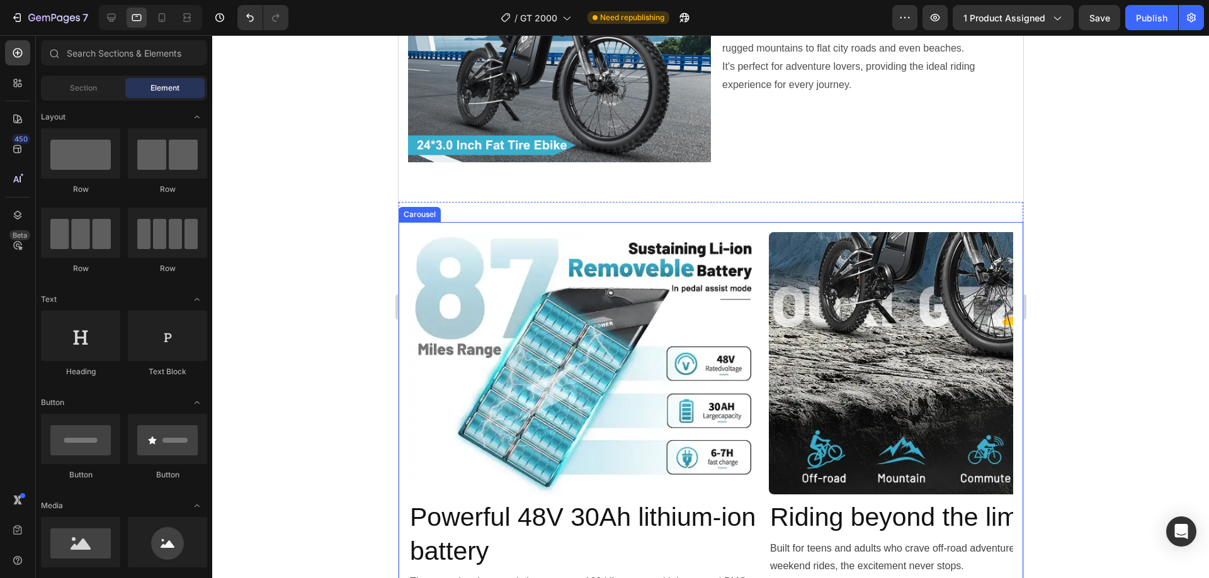
click at [766, 359] on div "Image Powerful 48V 30Ah lithium-ion battery Heading The pure electric range is …" at bounding box center [710, 421] width 604 height 378
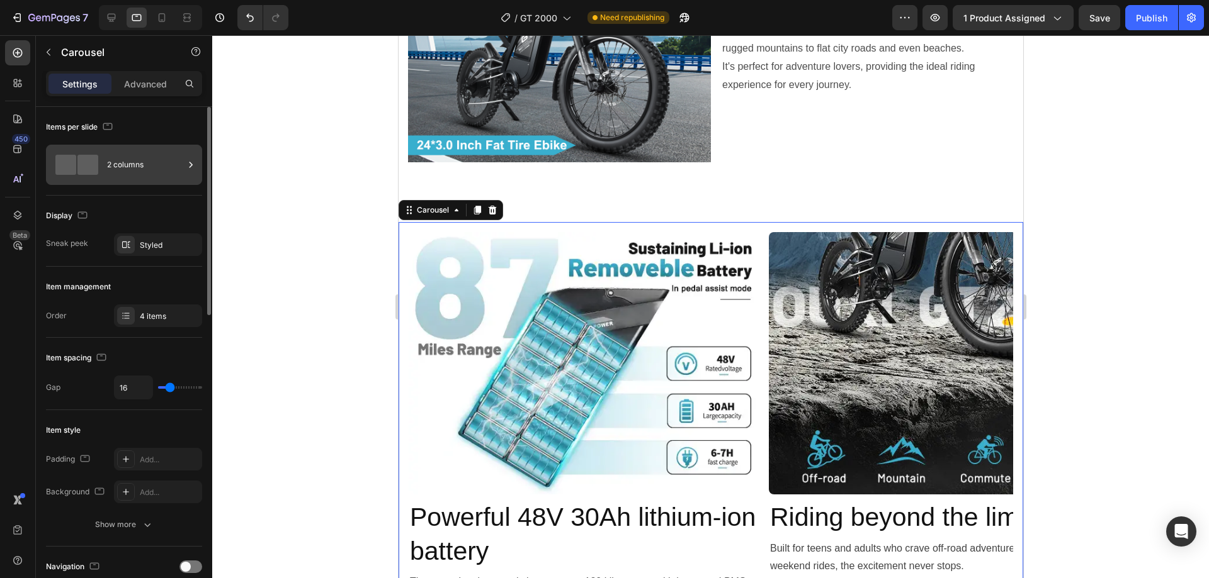
click at [163, 169] on div "2 columns" at bounding box center [145, 164] width 77 height 29
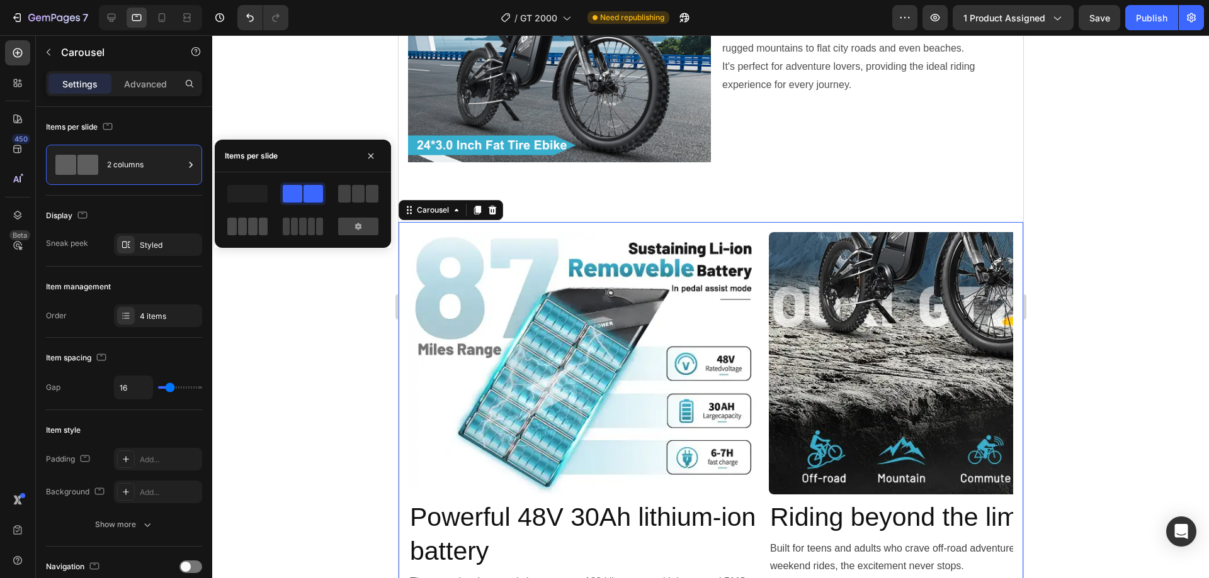
click at [259, 223] on span at bounding box center [263, 227] width 9 height 18
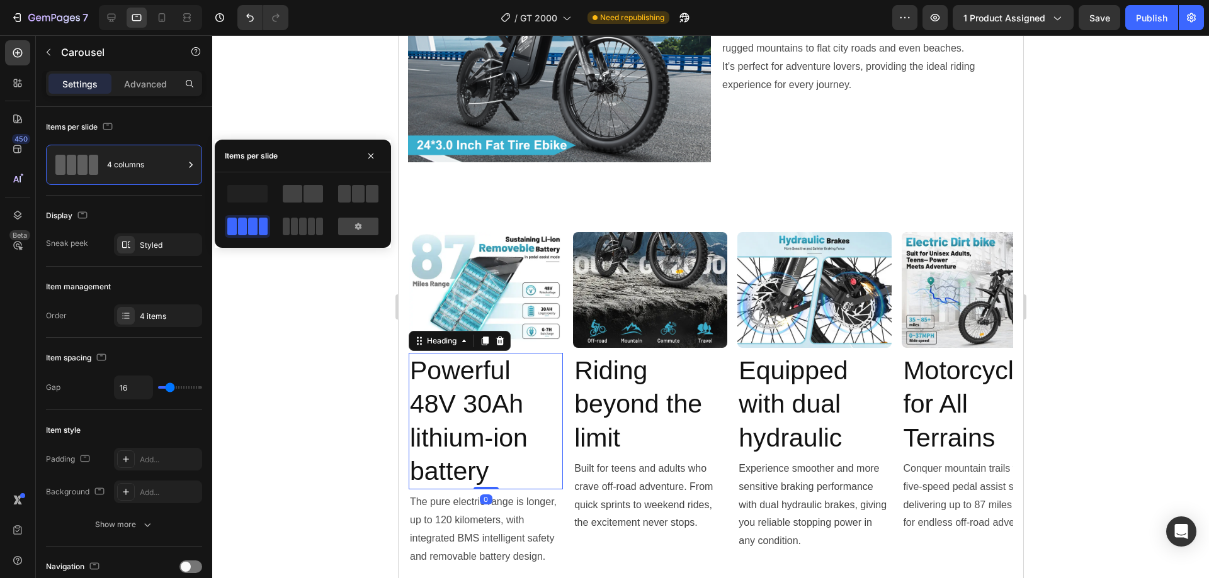
click at [492, 392] on h2 "Powerful 48V 30Ah lithium-ion battery" at bounding box center [485, 421] width 154 height 137
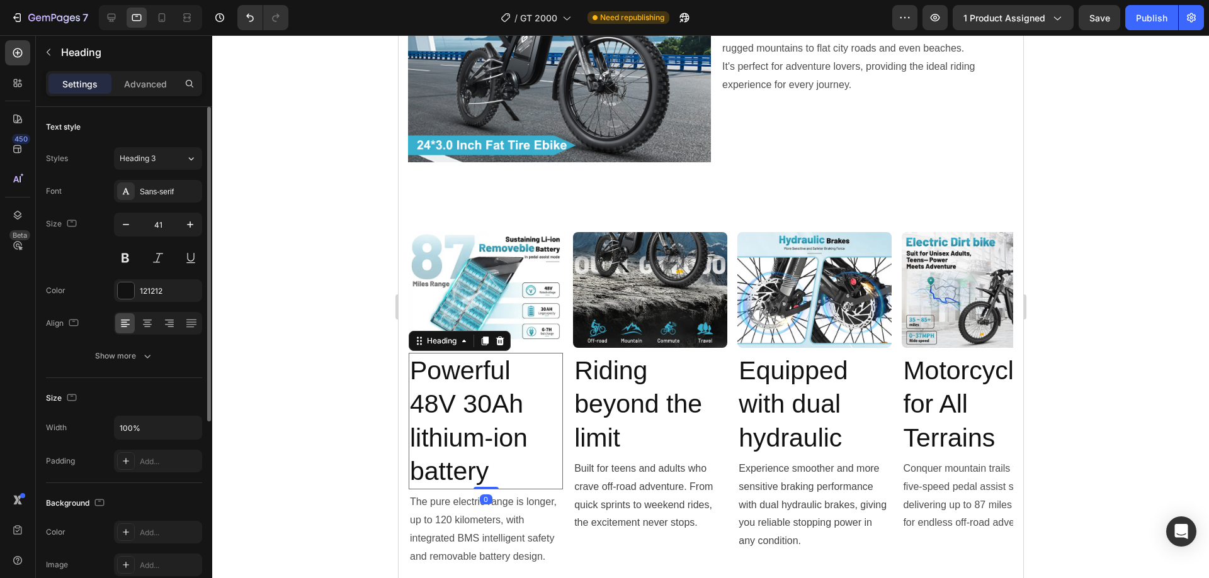
click at [159, 210] on div "Font Sans-serif Size 41 Color 121212 Align Show more" at bounding box center [124, 274] width 156 height 188
click at [157, 223] on input "41" at bounding box center [158, 224] width 42 height 23
type input "22"
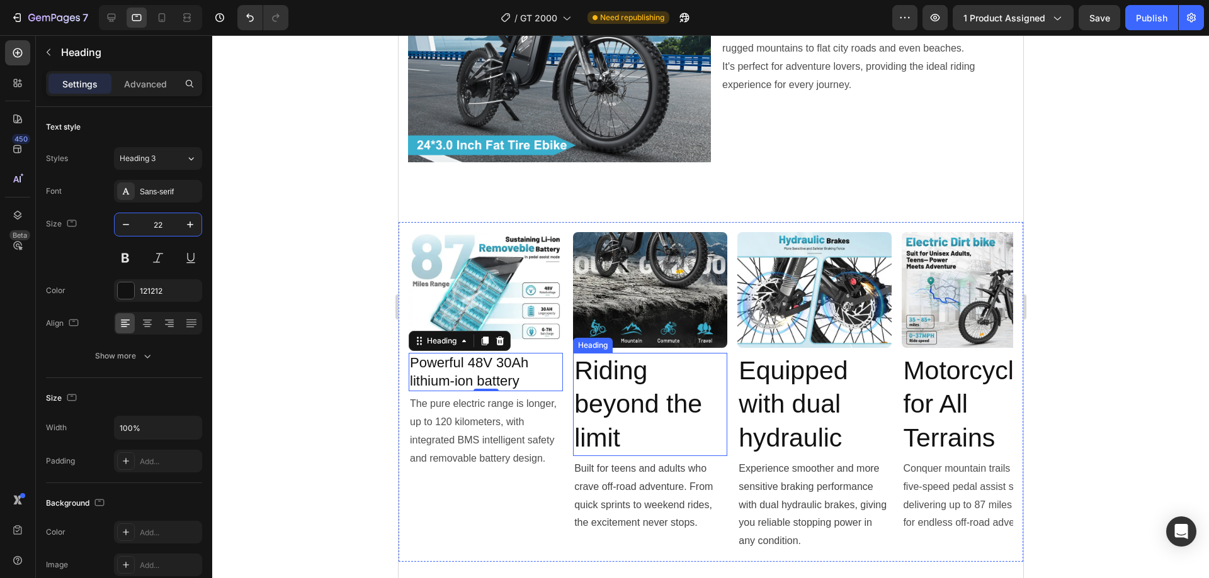
click at [623, 375] on h2 "Riding beyond the limit" at bounding box center [649, 404] width 154 height 103
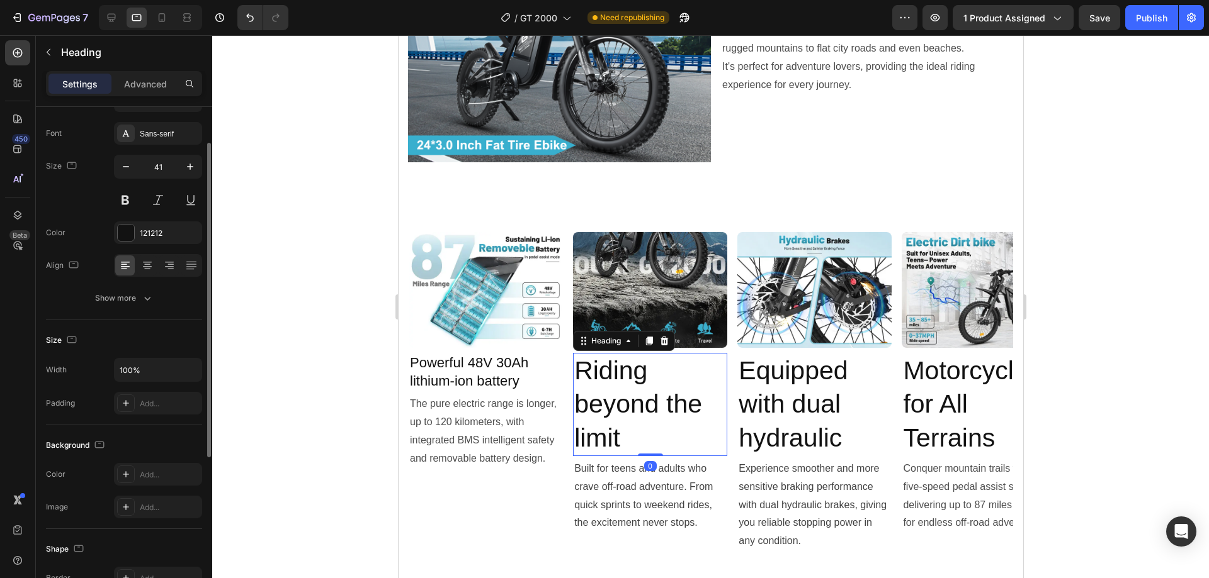
scroll to position [0, 0]
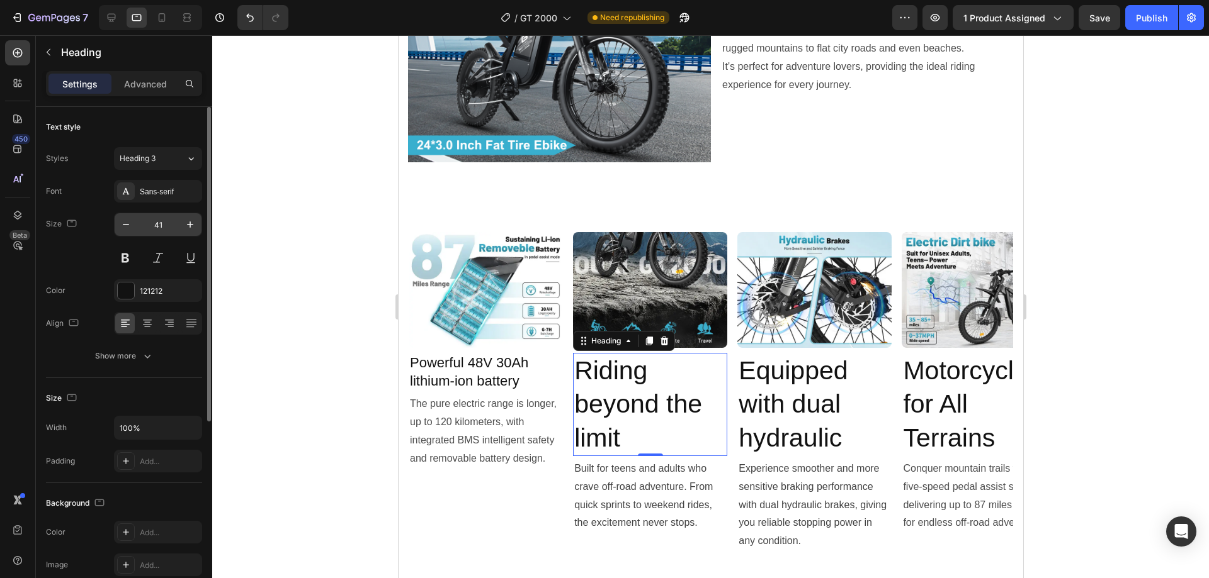
click at [165, 218] on input "41" at bounding box center [158, 224] width 42 height 23
type input "22"
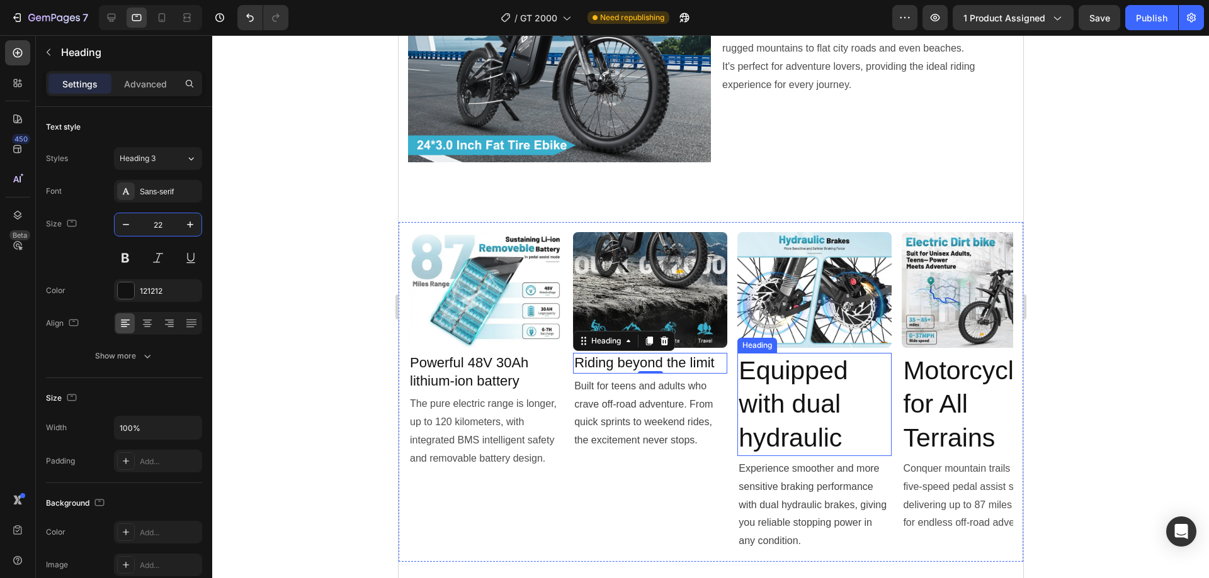
click at [787, 393] on h2 "Equipped with dual hydraulic" at bounding box center [813, 404] width 154 height 103
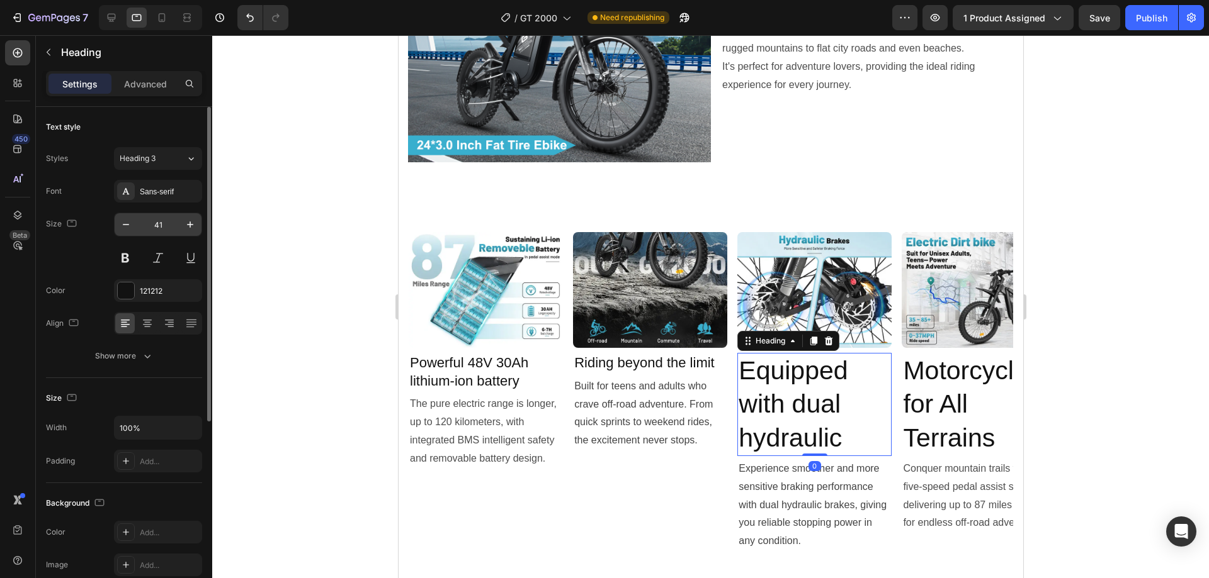
click at [162, 223] on input "41" at bounding box center [158, 224] width 42 height 23
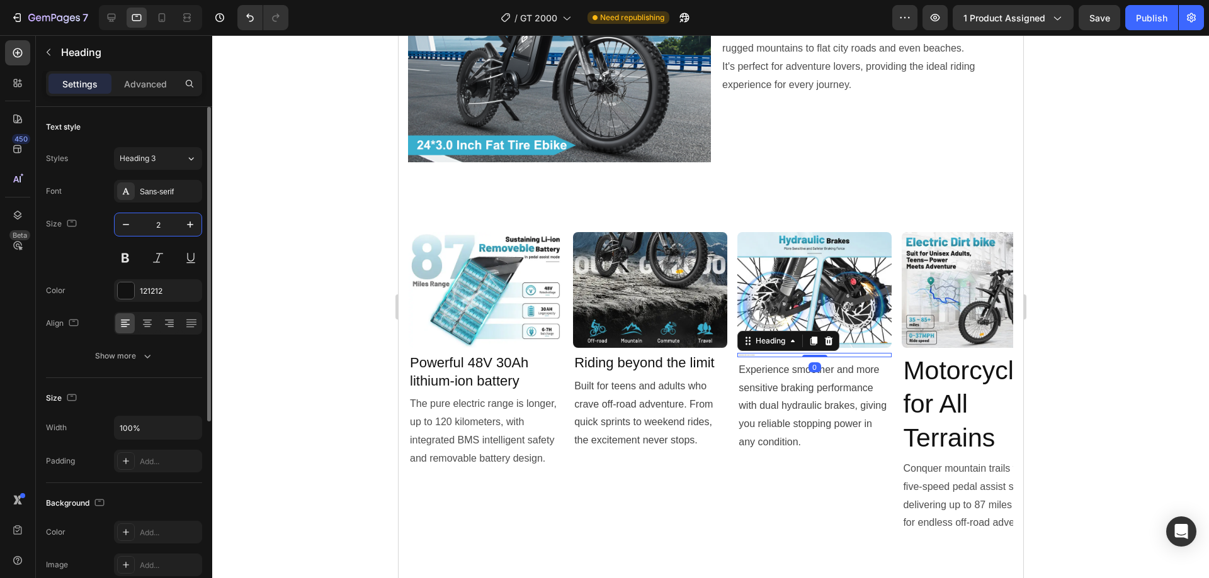
type input "22"
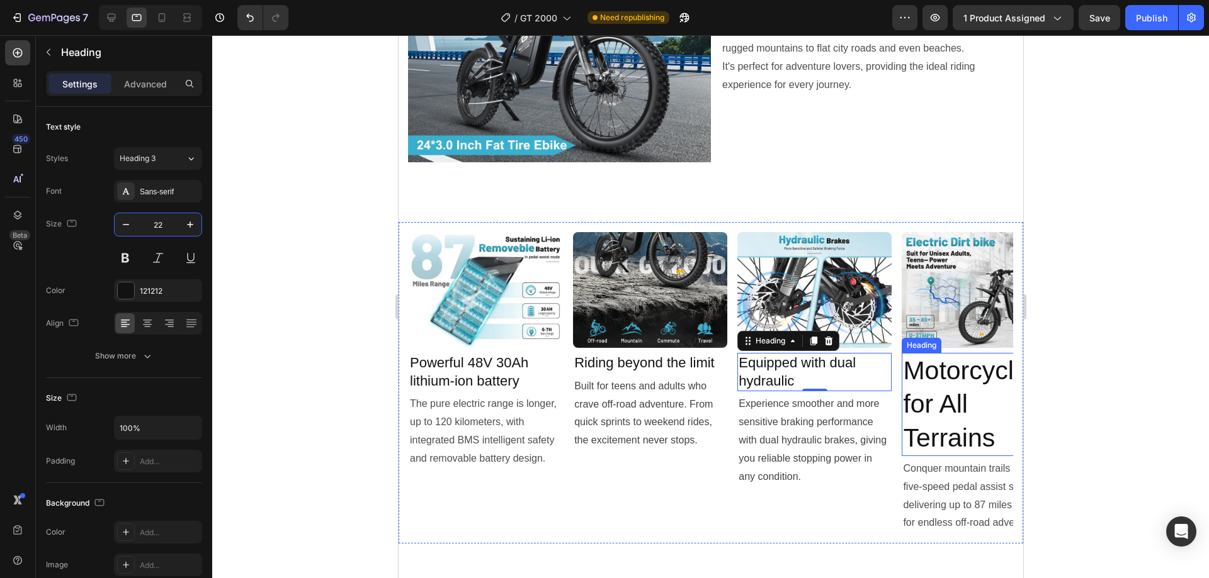
click at [943, 380] on h2 "Motorcycle for All Terrains" at bounding box center [978, 404] width 154 height 103
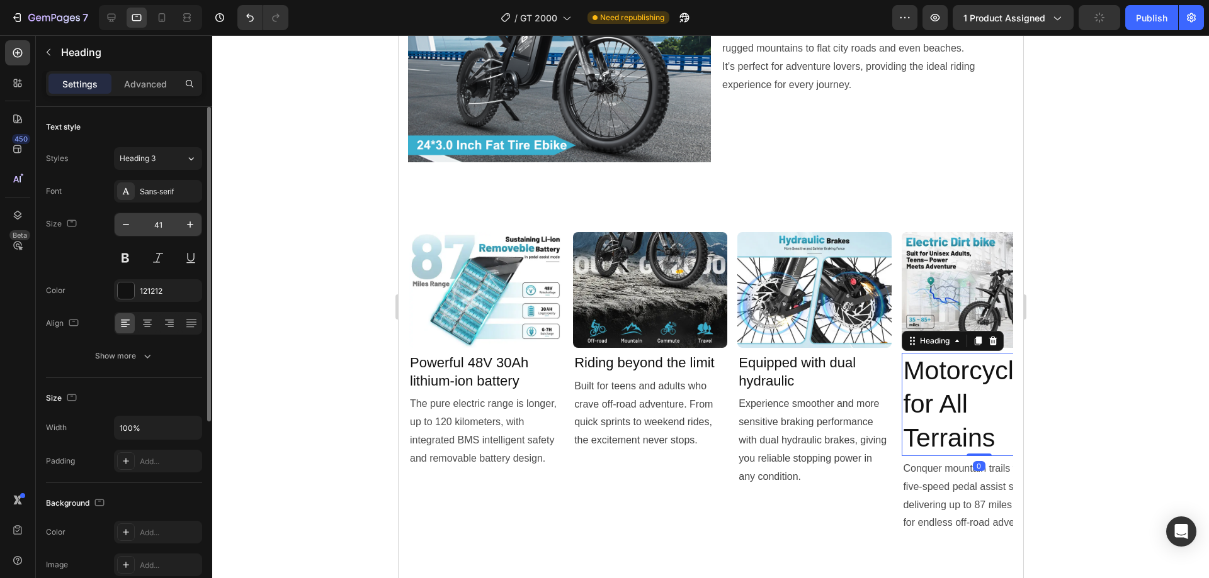
click at [160, 227] on input "41" at bounding box center [158, 224] width 42 height 23
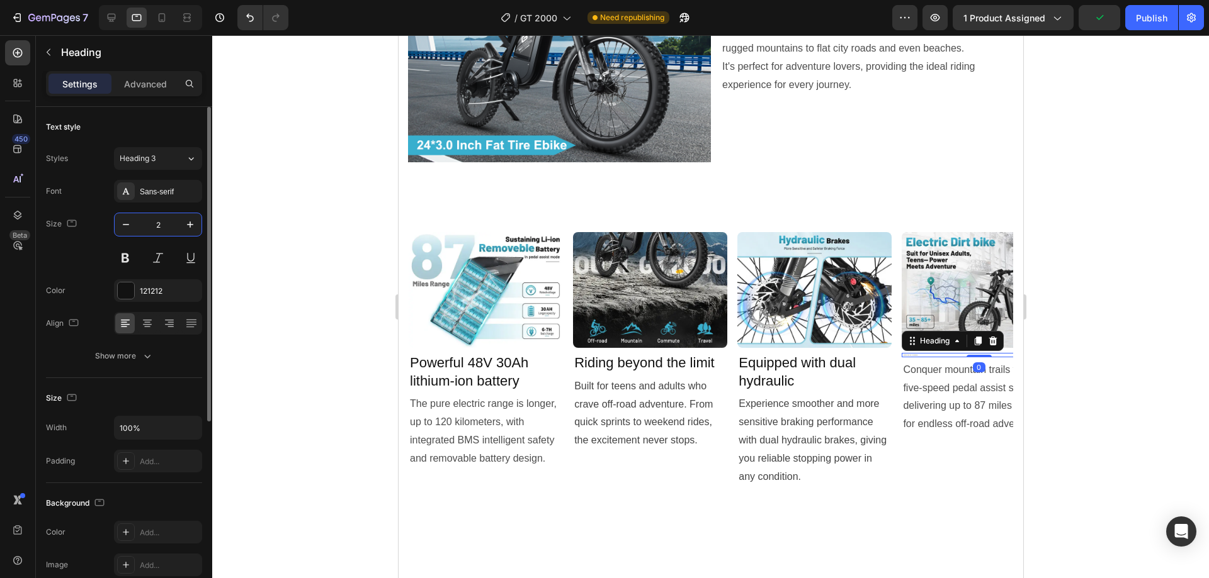
type input "22"
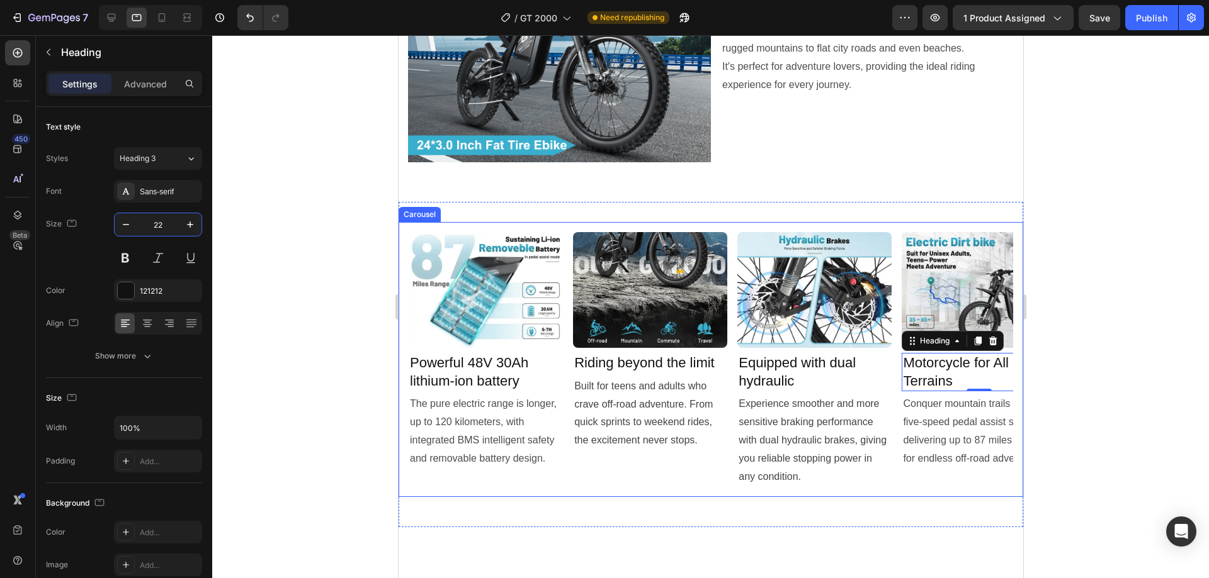
click at [714, 461] on div "Image Riding beyond the limit Heading Built for teens and adults who crave off-…" at bounding box center [649, 359] width 154 height 255
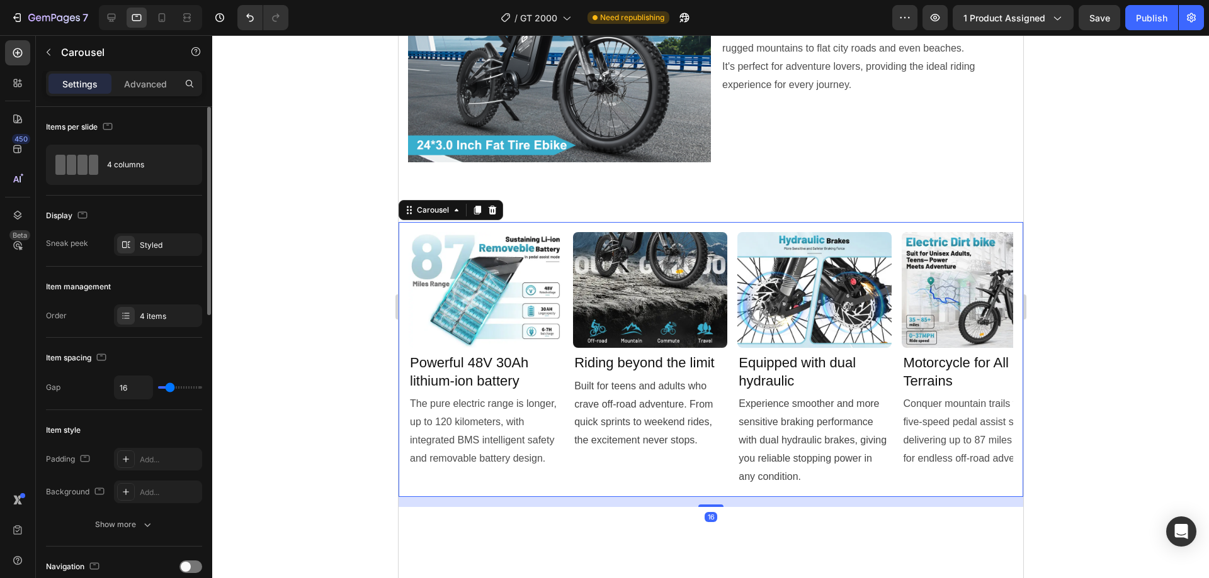
scroll to position [189, 0]
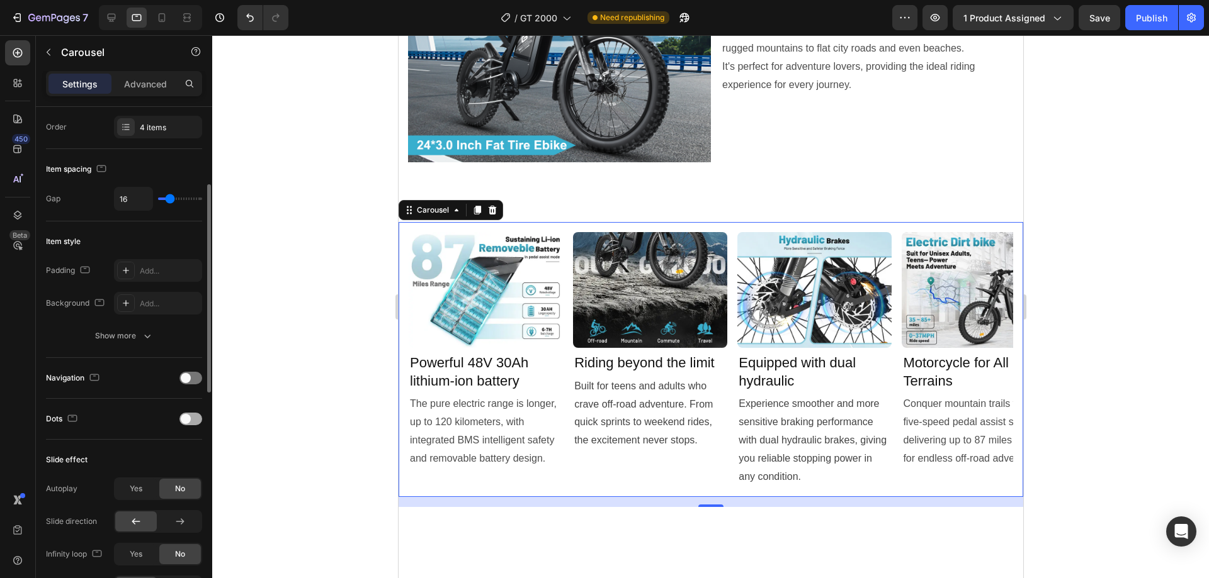
click at [188, 416] on span at bounding box center [186, 419] width 10 height 10
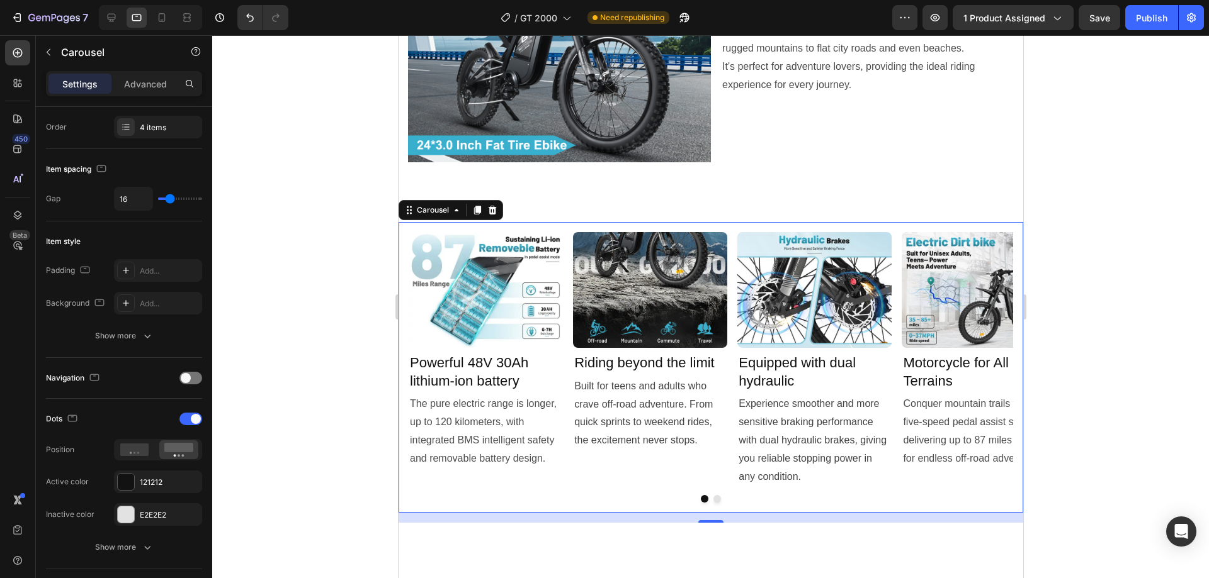
click at [713, 495] on button "Dot" at bounding box center [717, 499] width 8 height 8
click at [719, 495] on div at bounding box center [710, 499] width 604 height 8
click at [713, 495] on button "Dot" at bounding box center [717, 499] width 8 height 8
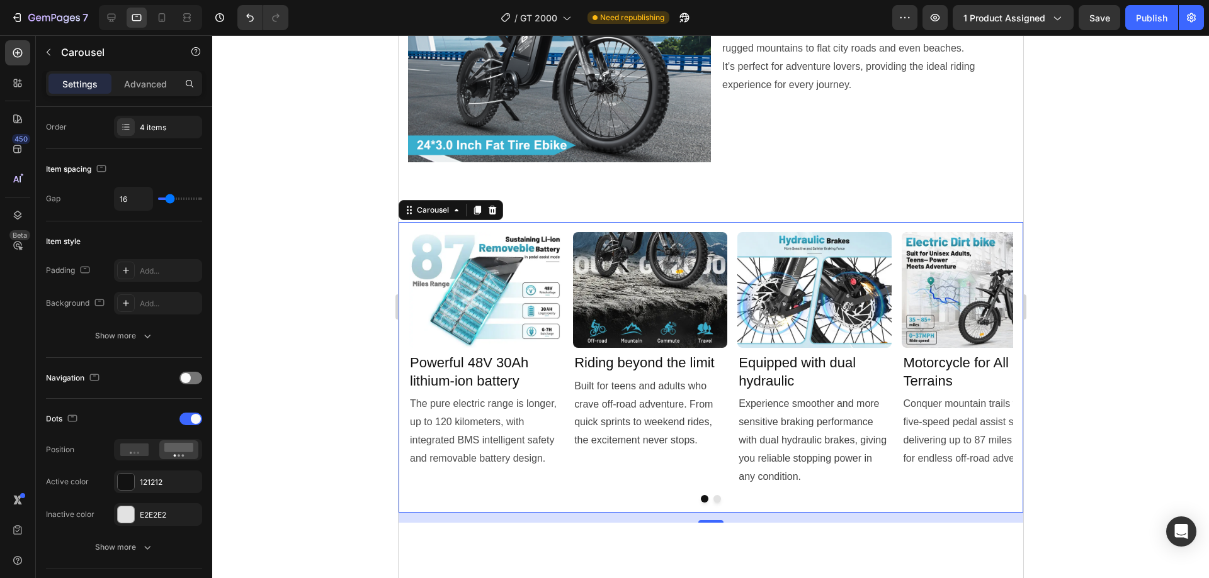
click at [713, 495] on button "Dot" at bounding box center [717, 499] width 8 height 8
click at [843, 398] on span "Experience smoother and more sensitive braking performance with dual hydraulic …" at bounding box center [812, 439] width 148 height 83
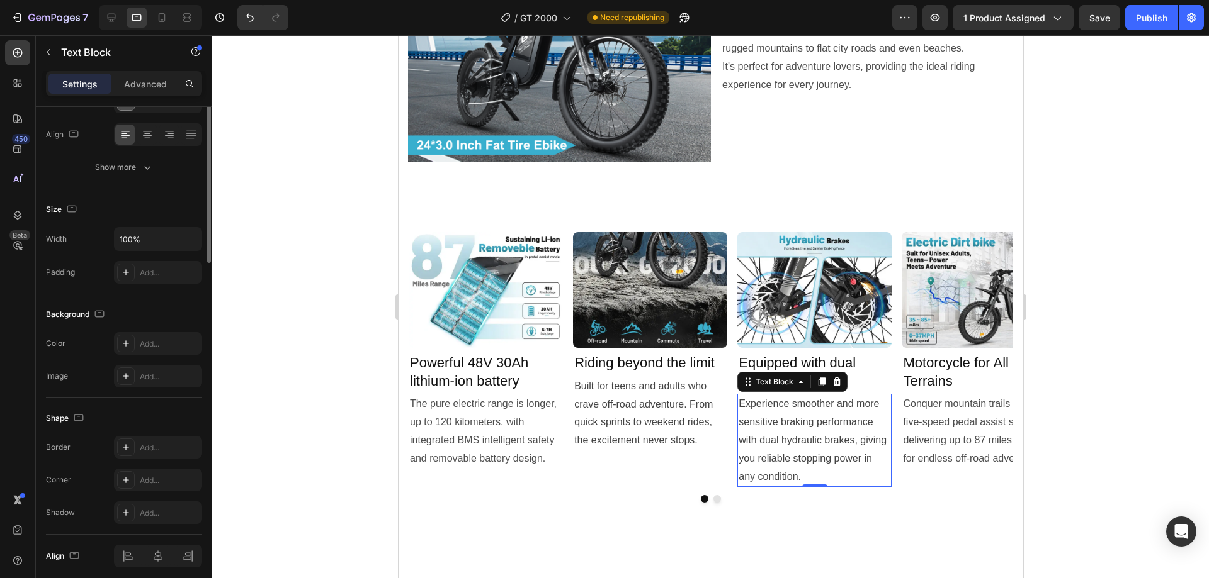
scroll to position [0, 0]
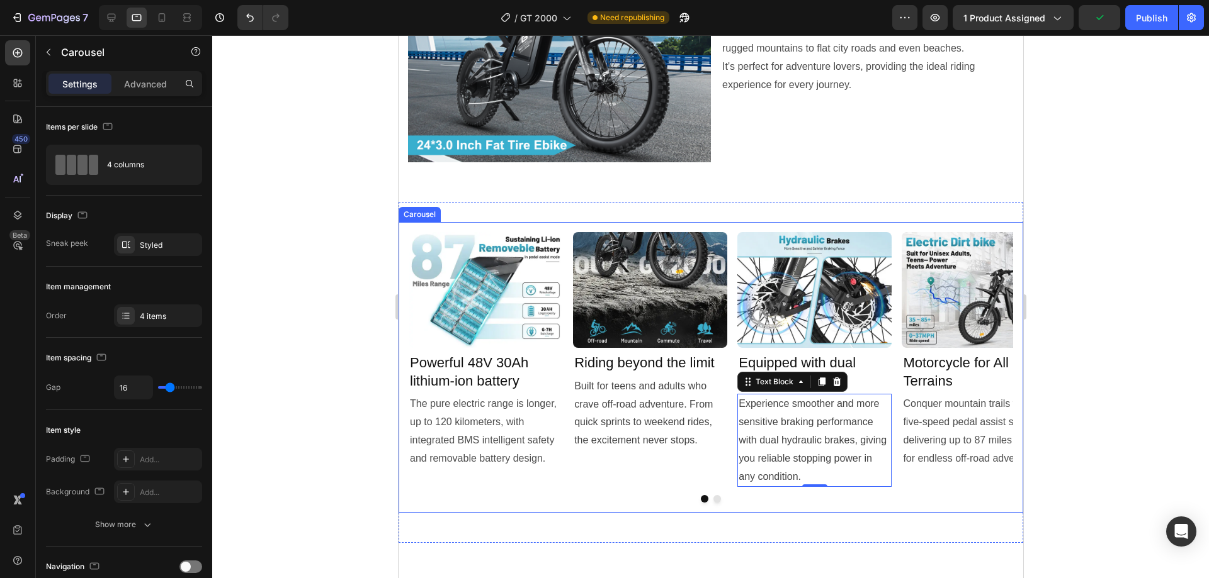
click at [713, 495] on button "Dot" at bounding box center [717, 499] width 8 height 8
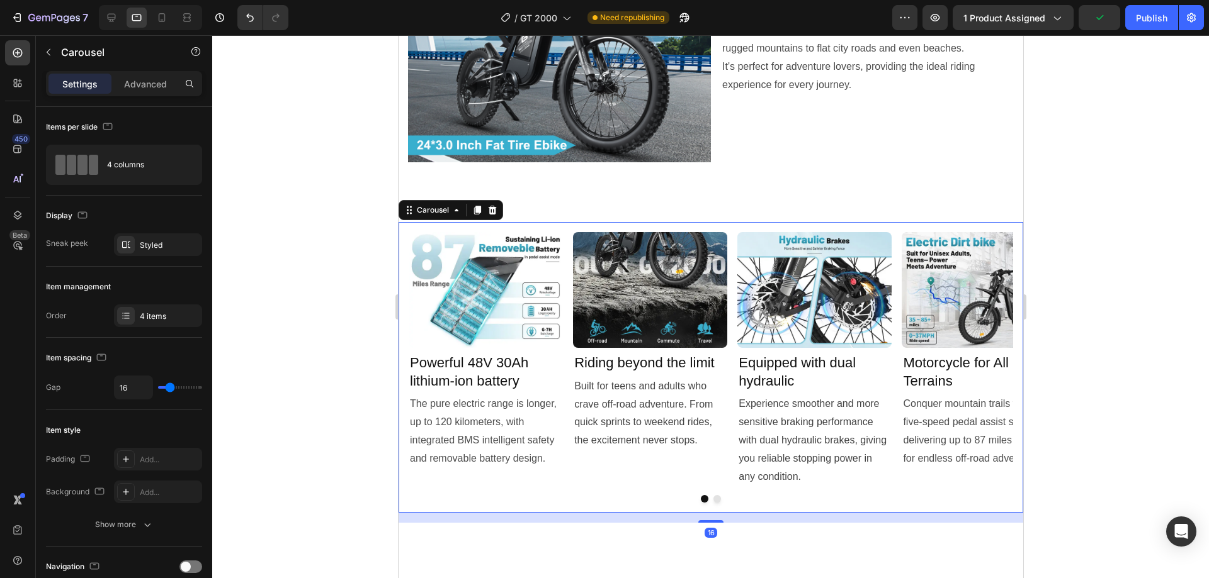
click at [713, 495] on button "Dot" at bounding box center [717, 499] width 8 height 8
click at [716, 495] on div at bounding box center [710, 499] width 604 height 8
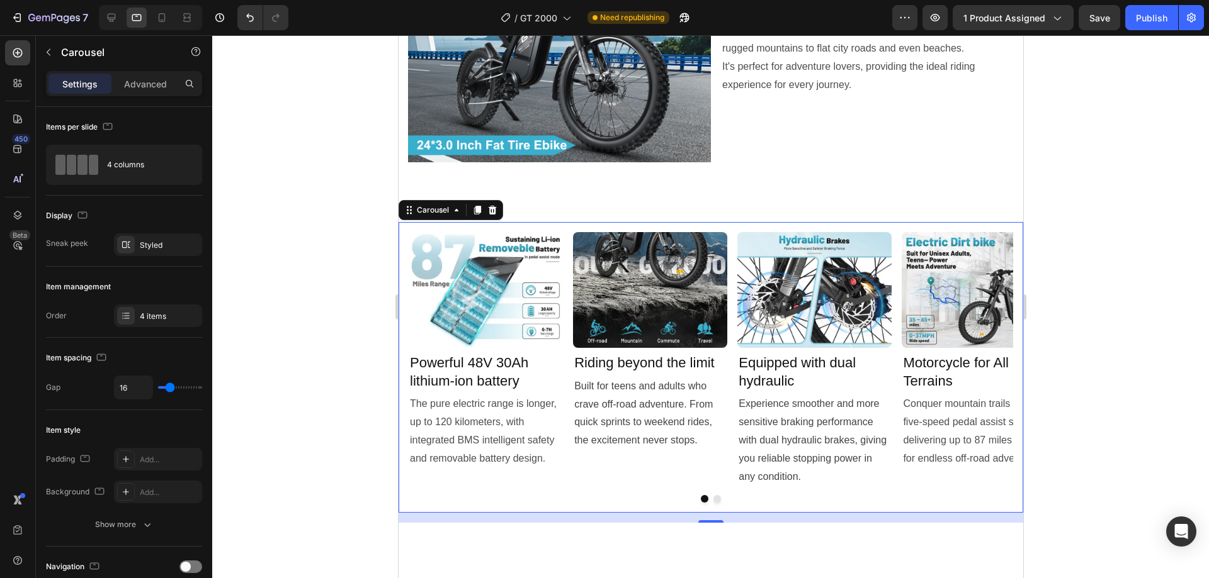
click at [714, 495] on button "Dot" at bounding box center [717, 499] width 8 height 8
click at [713, 495] on button "Dot" at bounding box center [717, 499] width 8 height 8
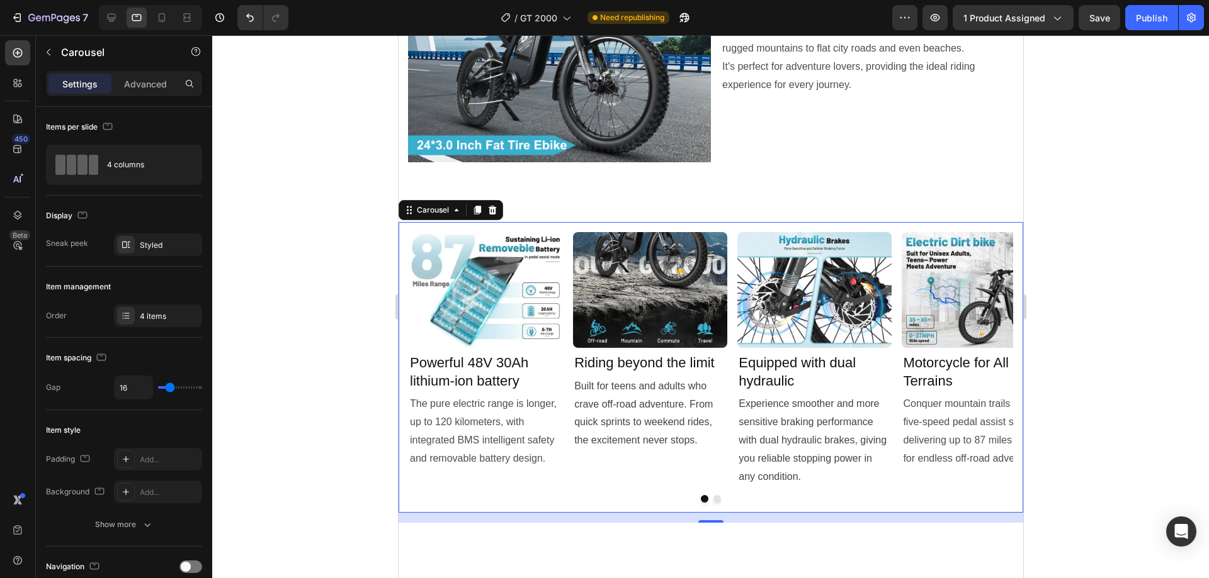
click at [713, 495] on button "Dot" at bounding box center [717, 499] width 8 height 8
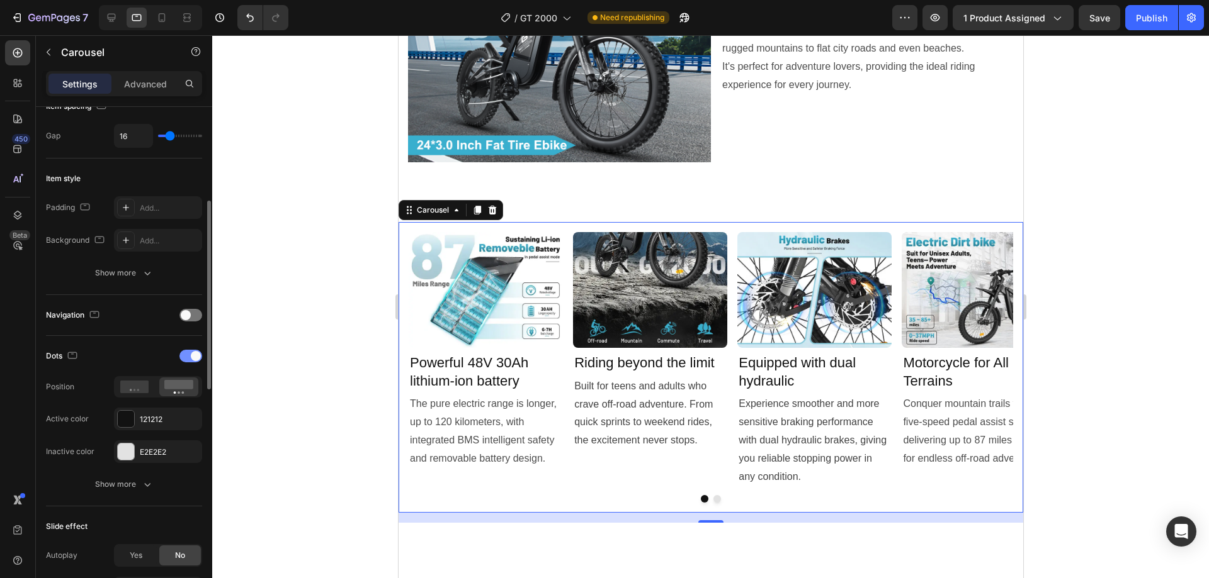
click at [188, 356] on div at bounding box center [190, 356] width 23 height 13
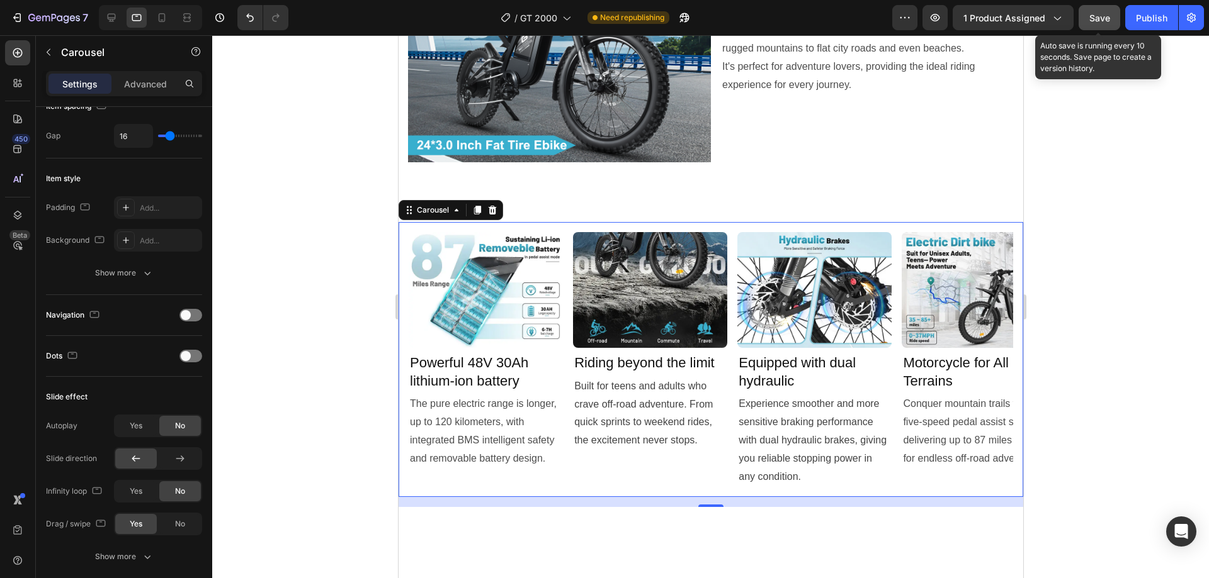
click at [1095, 21] on span "Save" at bounding box center [1099, 18] width 21 height 11
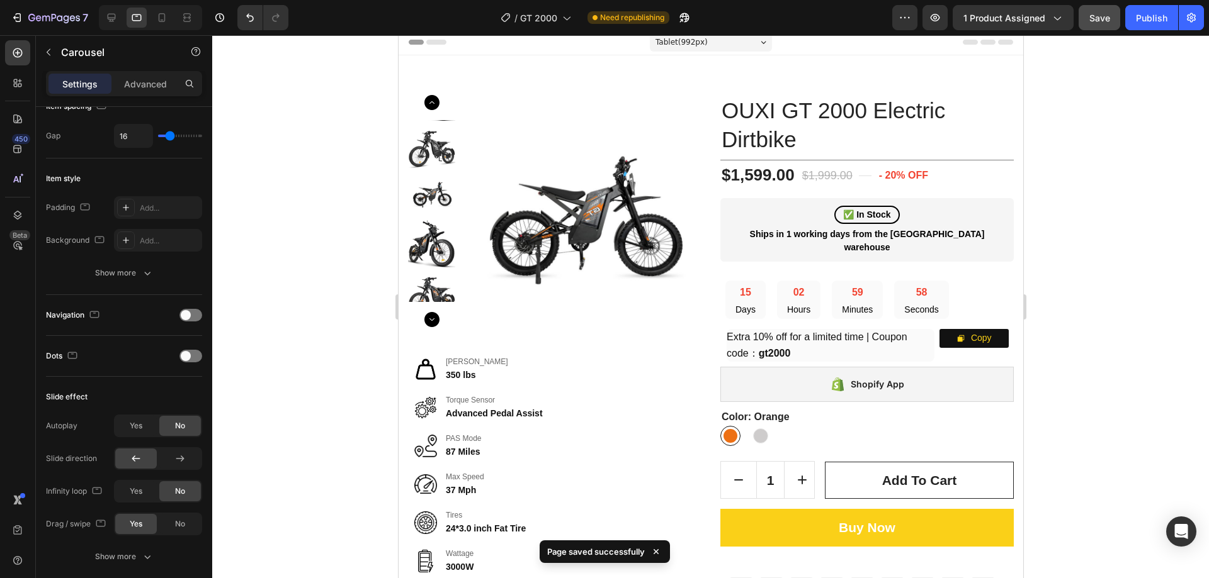
scroll to position [0, 0]
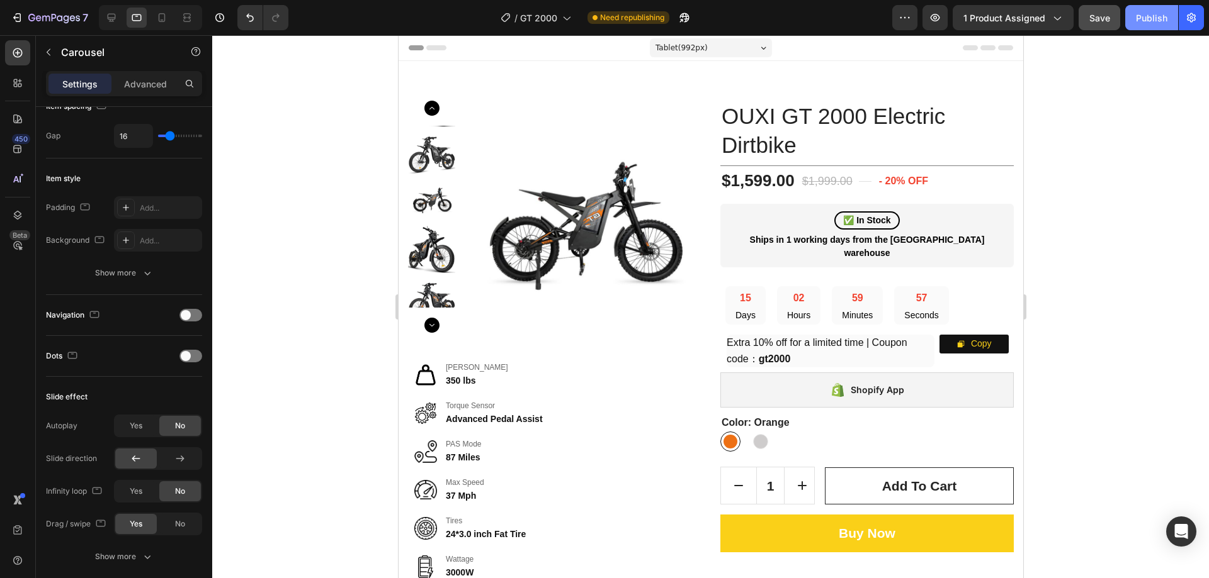
click at [1156, 16] on div "Publish" at bounding box center [1150, 17] width 31 height 13
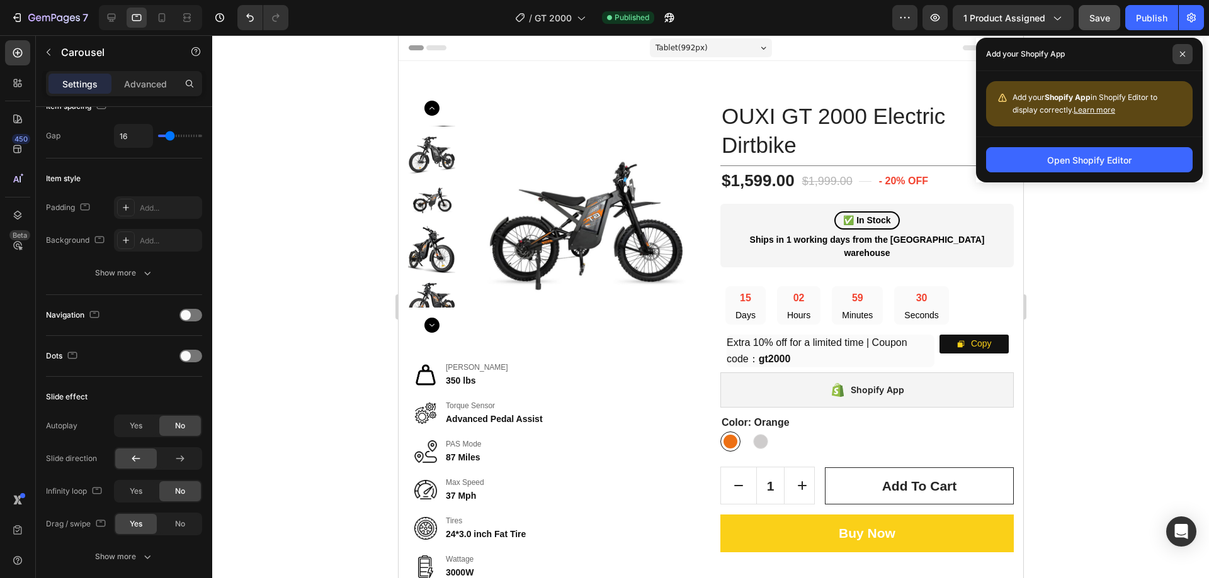
click at [1181, 54] on icon at bounding box center [1182, 54] width 5 height 5
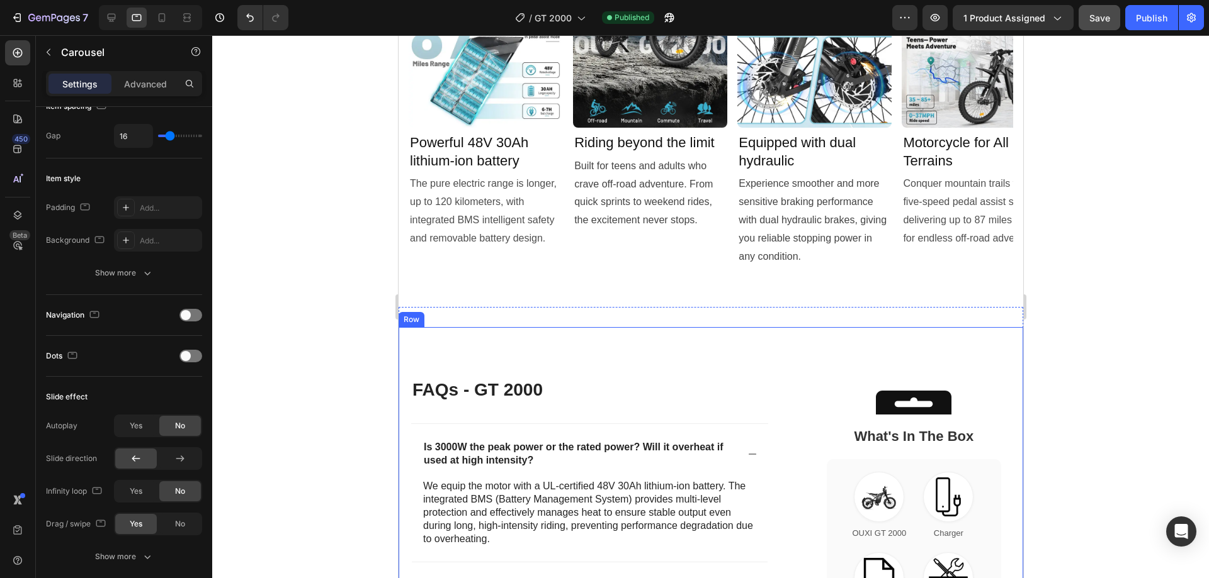
scroll to position [2140, 0]
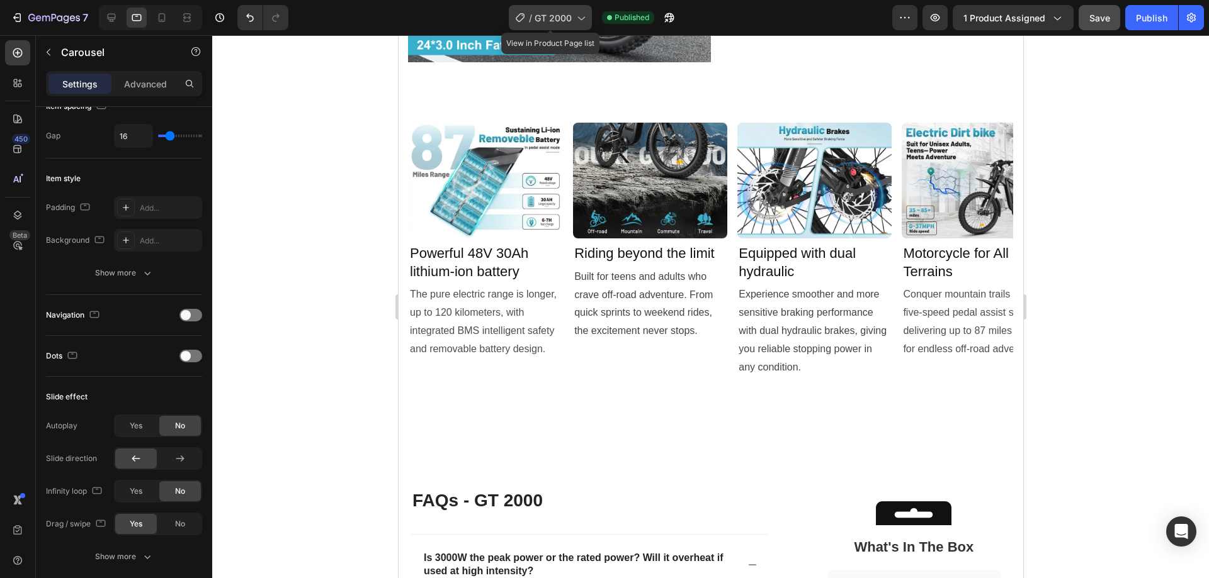
click at [566, 8] on div "/ GT 2000" at bounding box center [550, 17] width 83 height 25
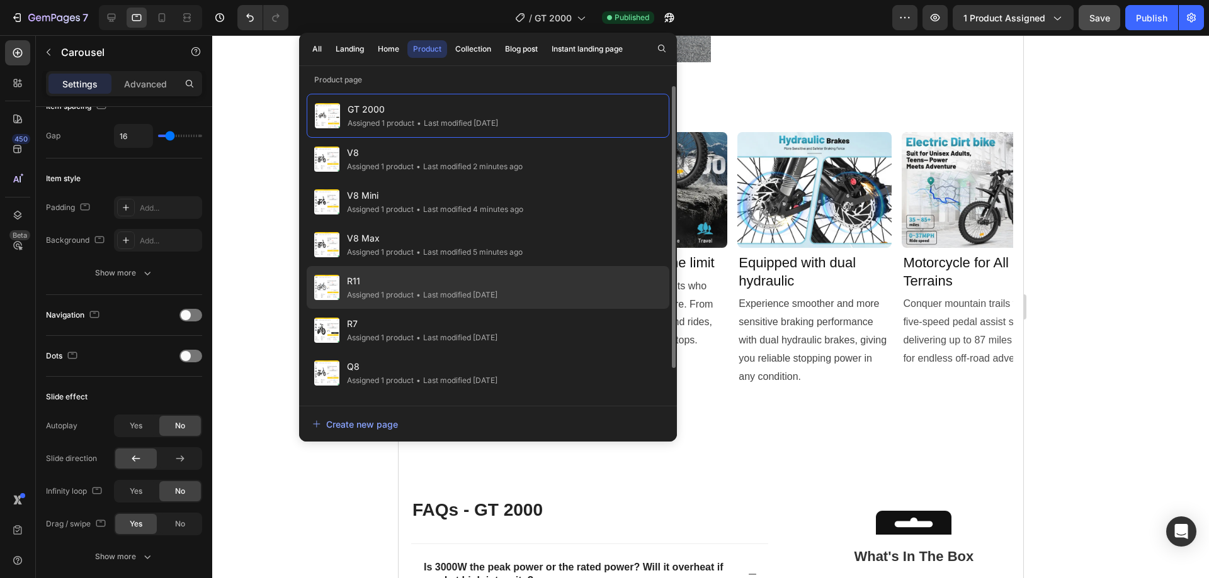
click at [384, 285] on span "R11" at bounding box center [422, 281] width 150 height 15
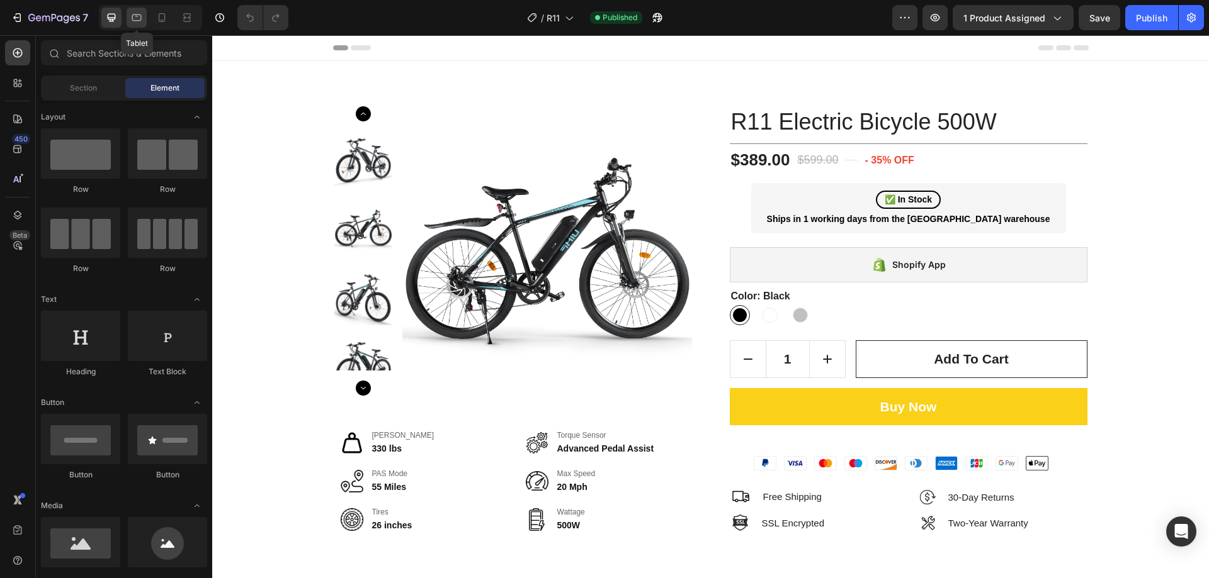
click at [136, 18] on icon at bounding box center [136, 17] width 13 height 13
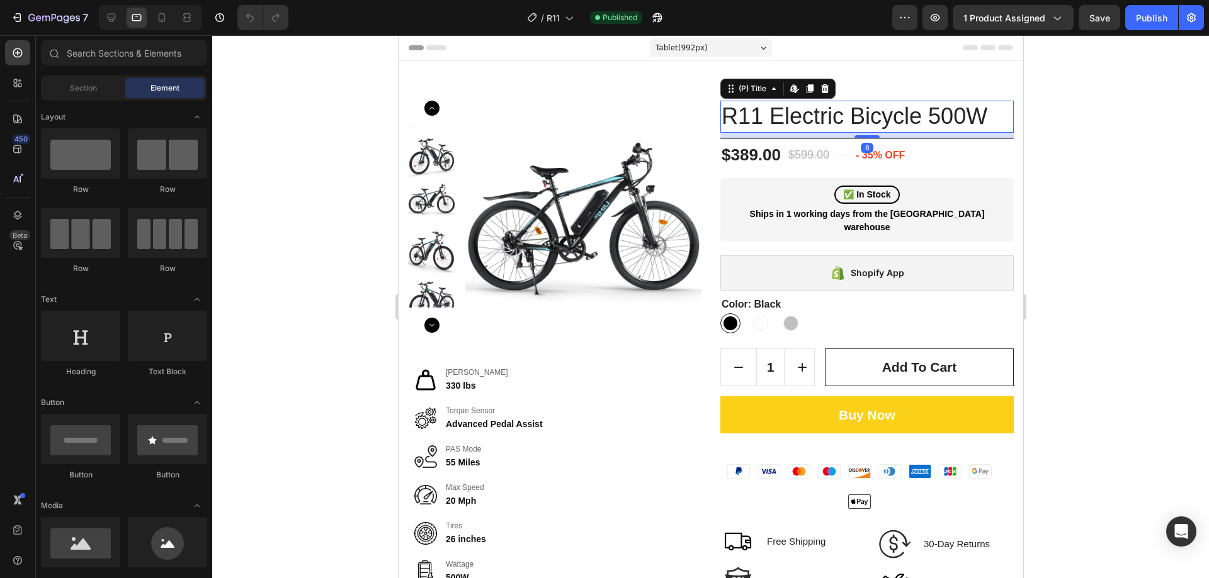
click at [804, 111] on h1 "R11 Electric Bicycle 500W" at bounding box center [865, 117] width 293 height 32
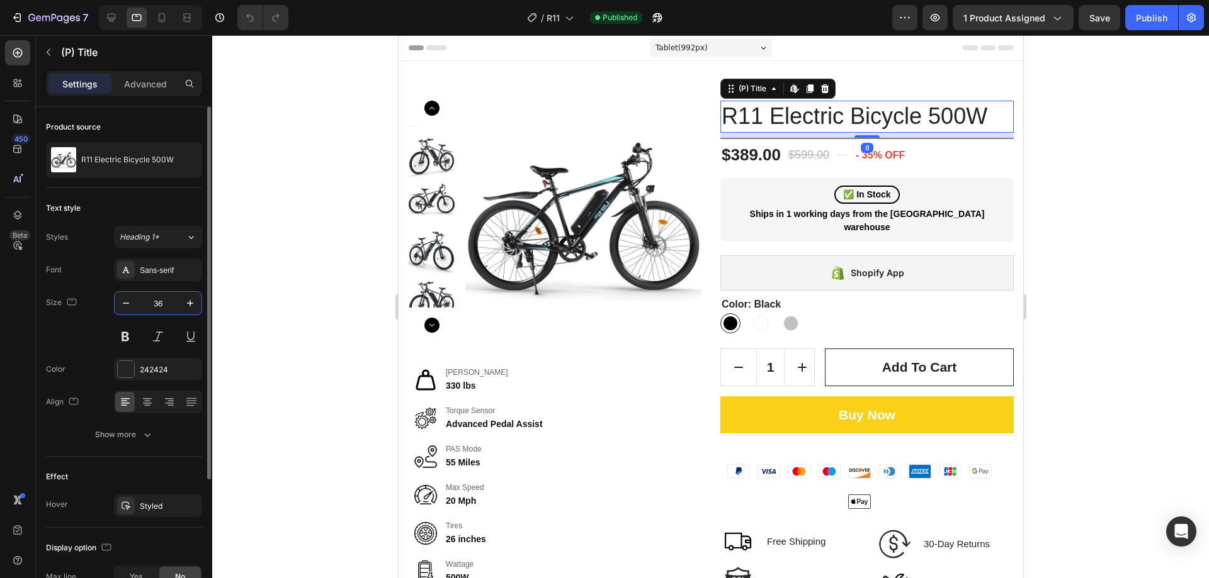
click at [162, 306] on input "36" at bounding box center [158, 303] width 42 height 23
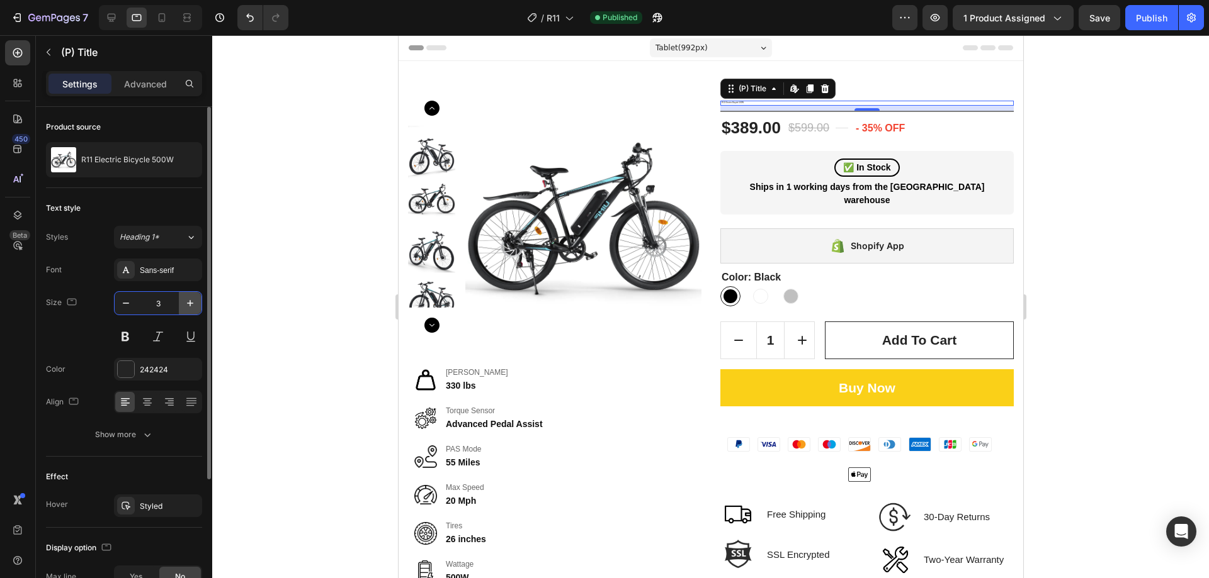
type input "35"
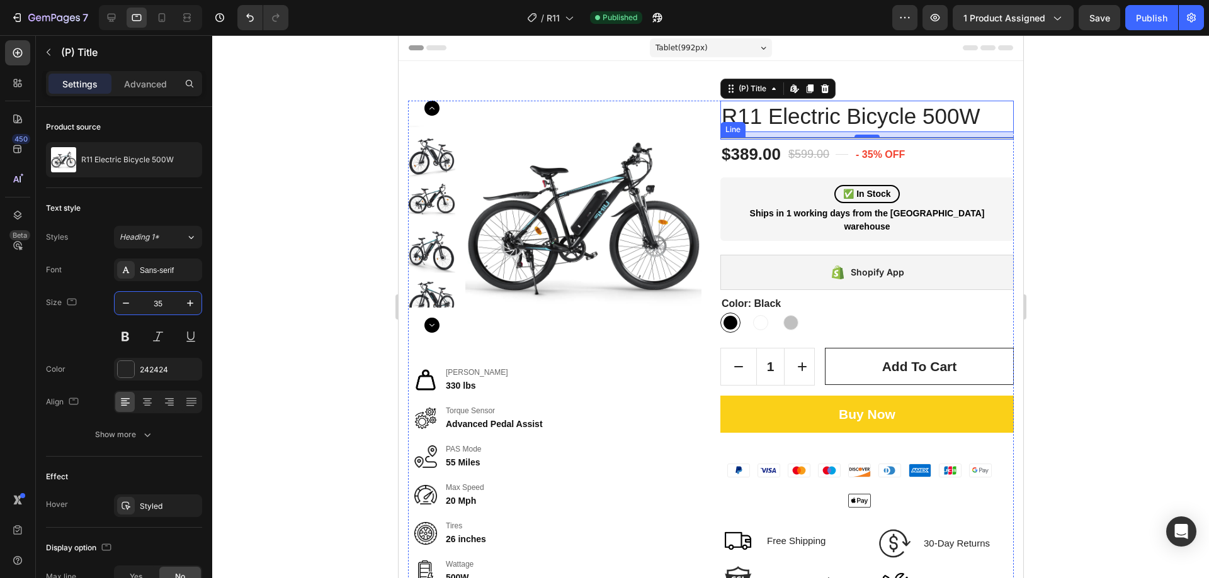
click at [959, 138] on div at bounding box center [865, 137] width 293 height 1
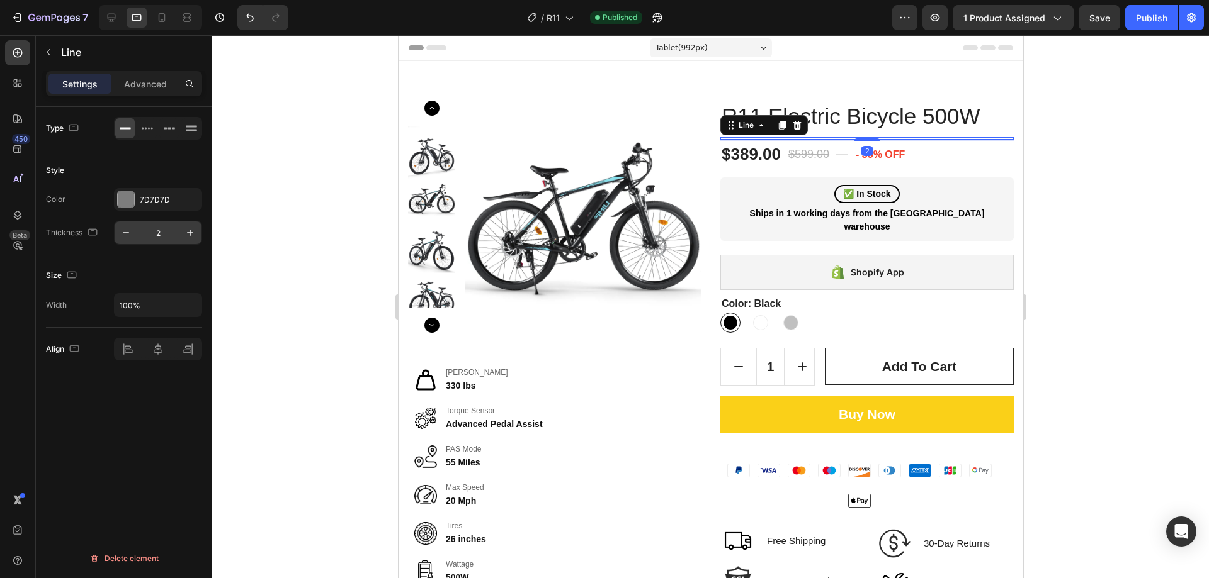
click at [160, 237] on input "2" at bounding box center [158, 233] width 42 height 23
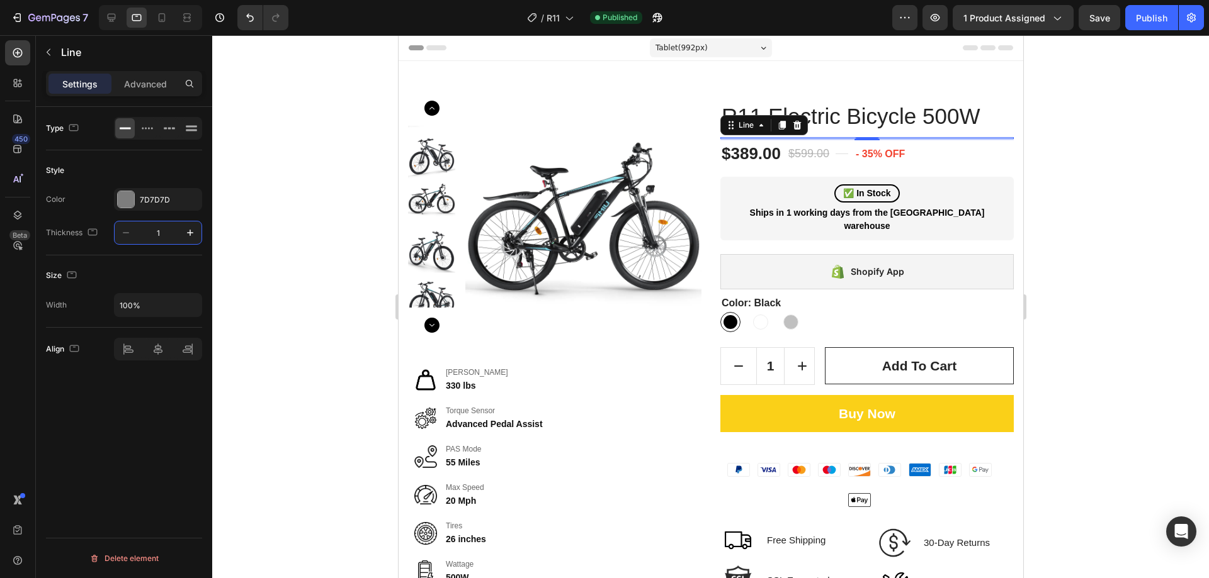
type input "1"
click at [1077, 239] on div at bounding box center [710, 306] width 996 height 543
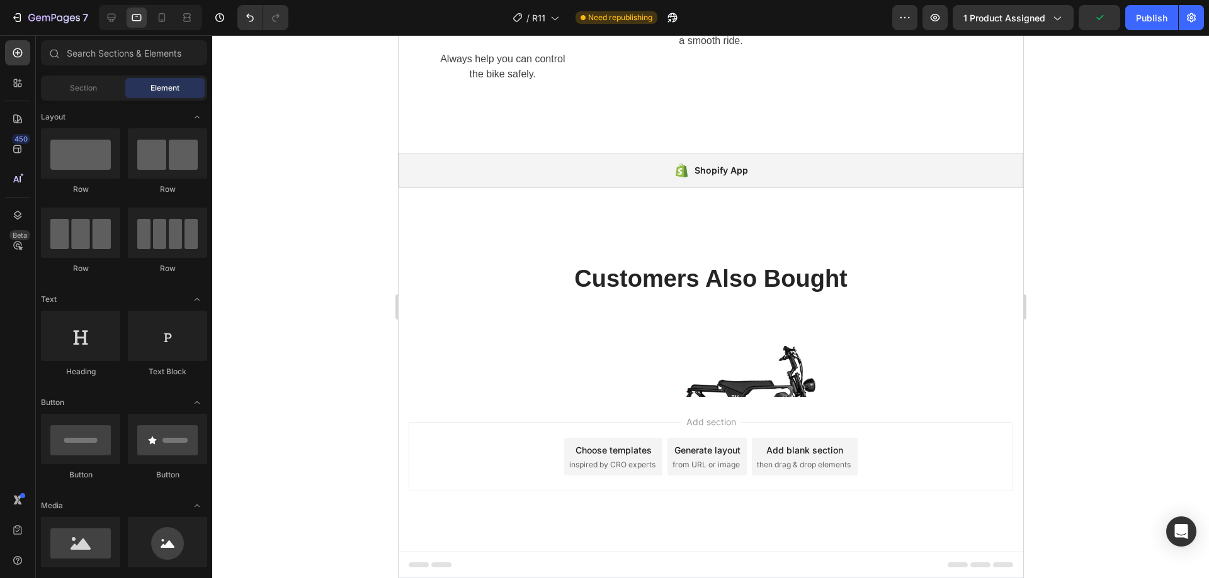
scroll to position [2742, 0]
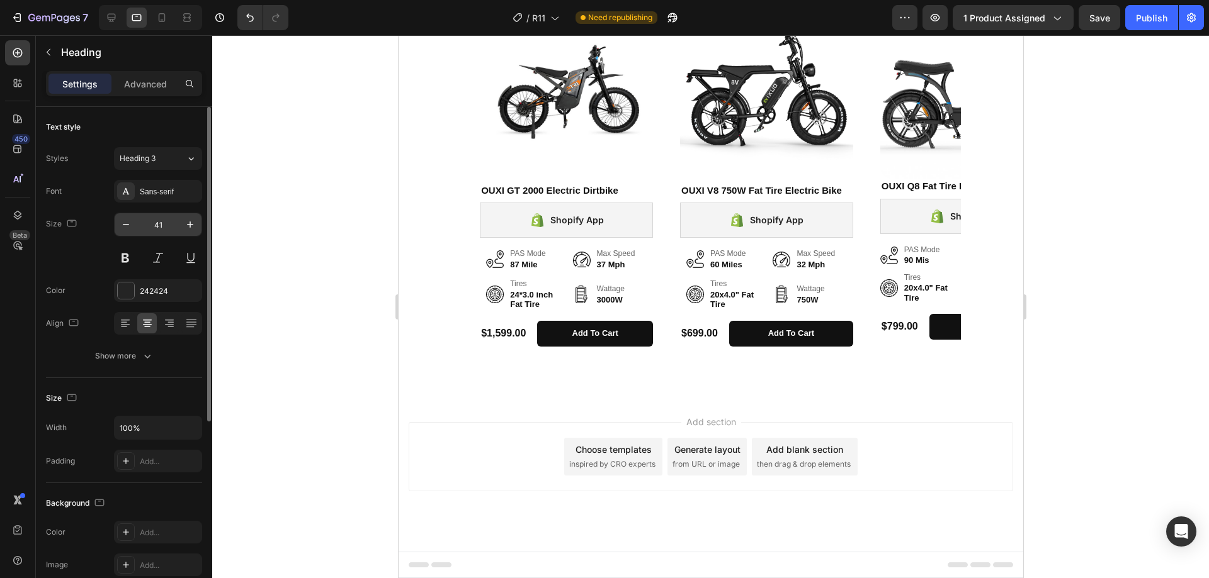
click at [155, 231] on input "41" at bounding box center [158, 224] width 42 height 23
type input "22"
click at [150, 233] on input "41" at bounding box center [158, 224] width 42 height 23
type input "22"
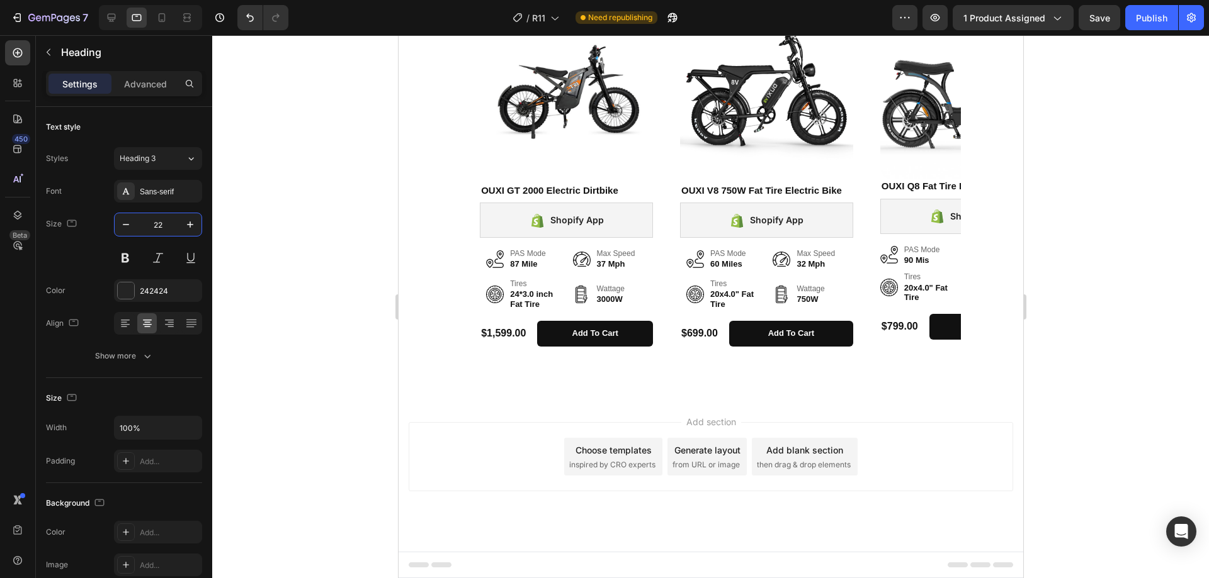
click at [158, 227] on input "41" at bounding box center [158, 224] width 42 height 23
type input "22"
click at [1197, 361] on div at bounding box center [710, 306] width 996 height 543
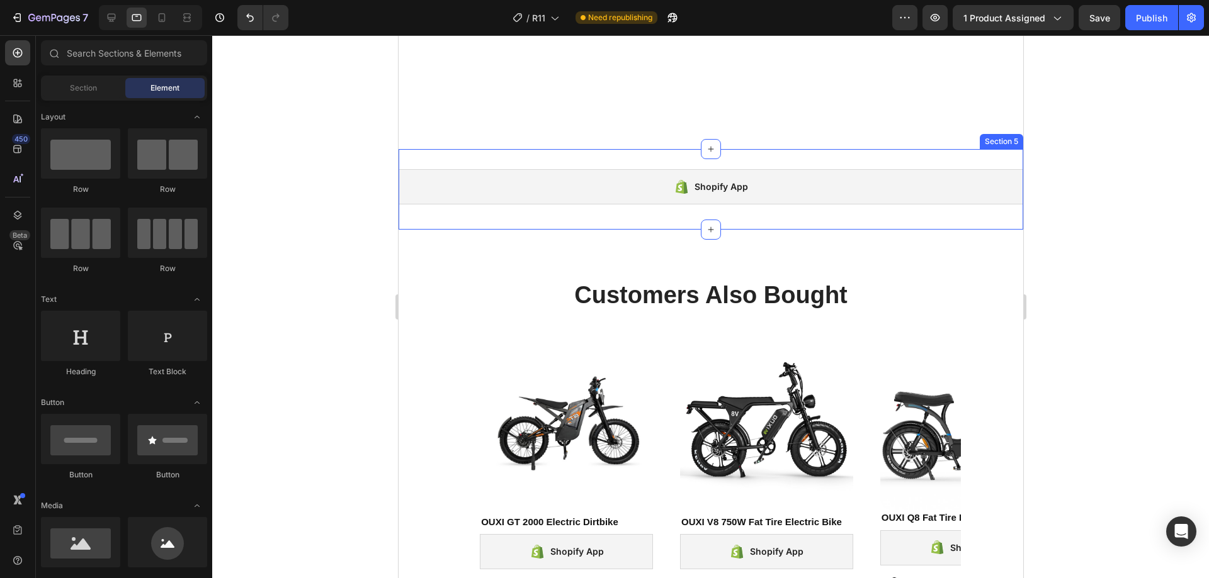
scroll to position [3120, 0]
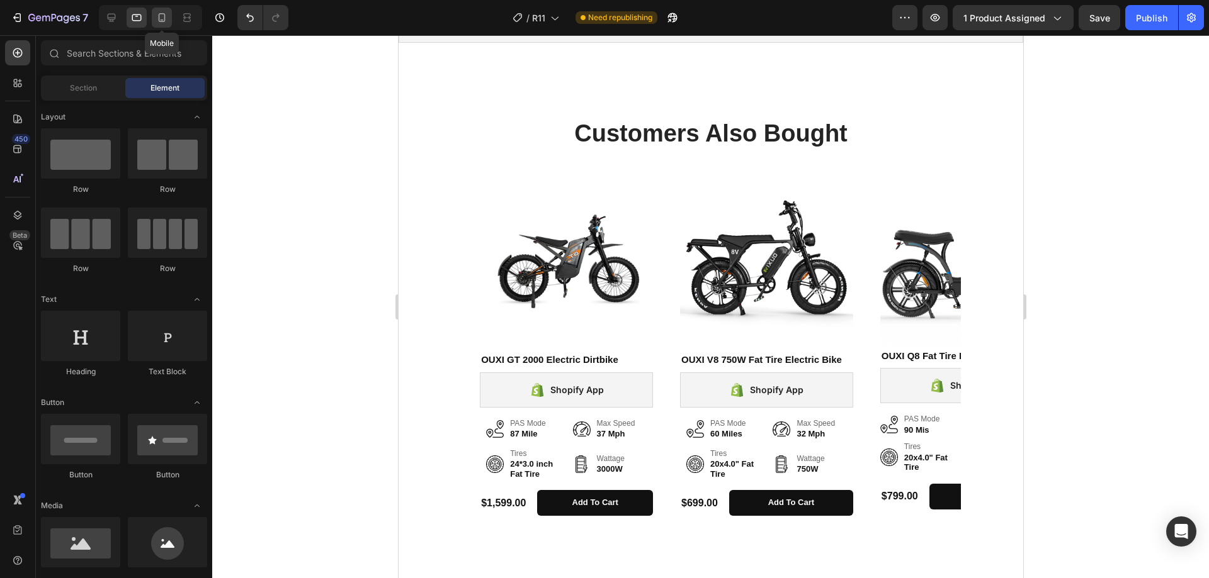
click at [166, 18] on icon at bounding box center [161, 17] width 13 height 13
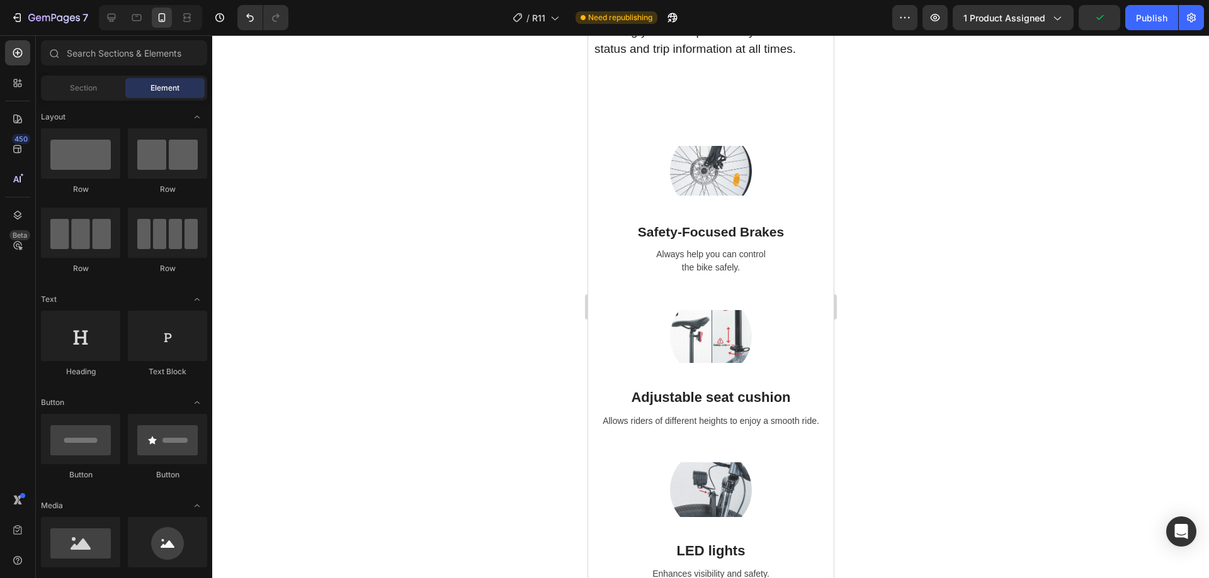
scroll to position [2715, 0]
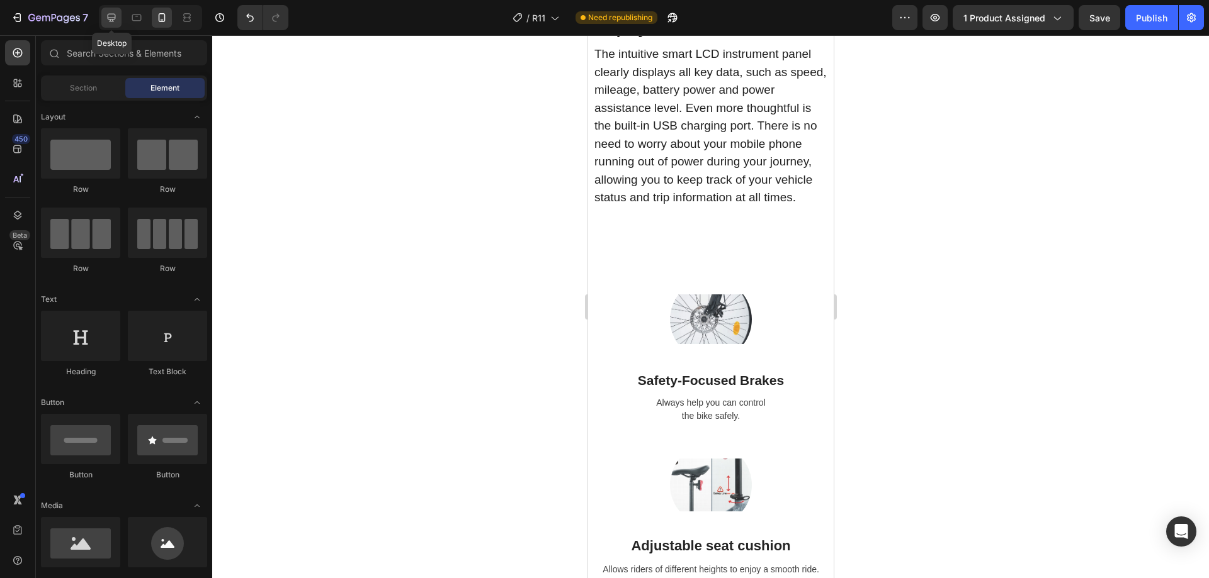
click at [107, 17] on icon at bounding box center [111, 17] width 13 height 13
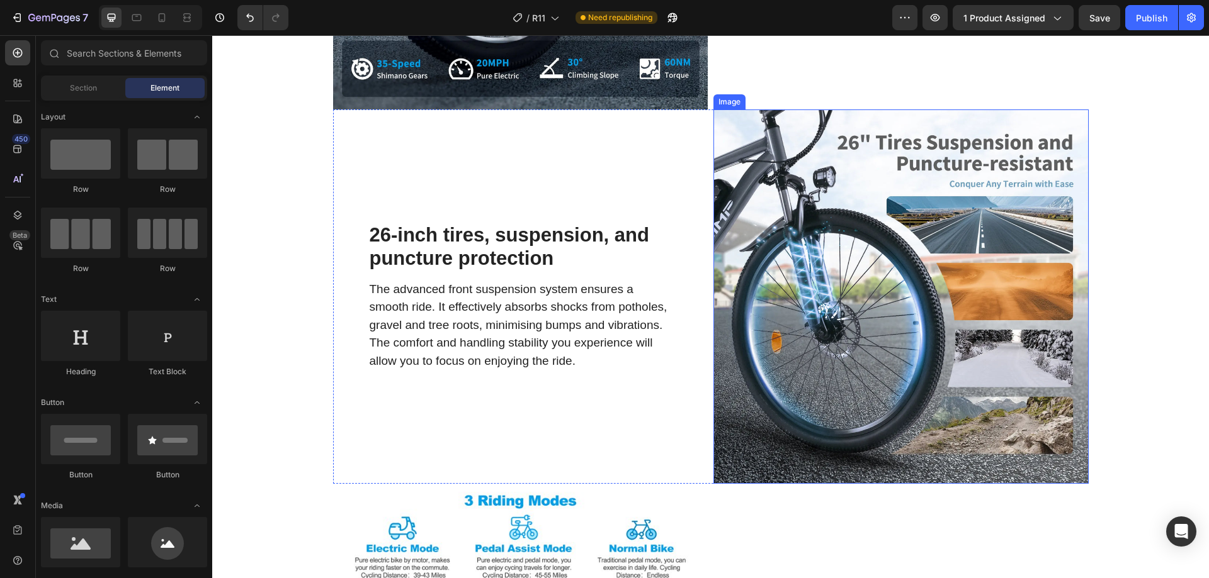
scroll to position [1349, 0]
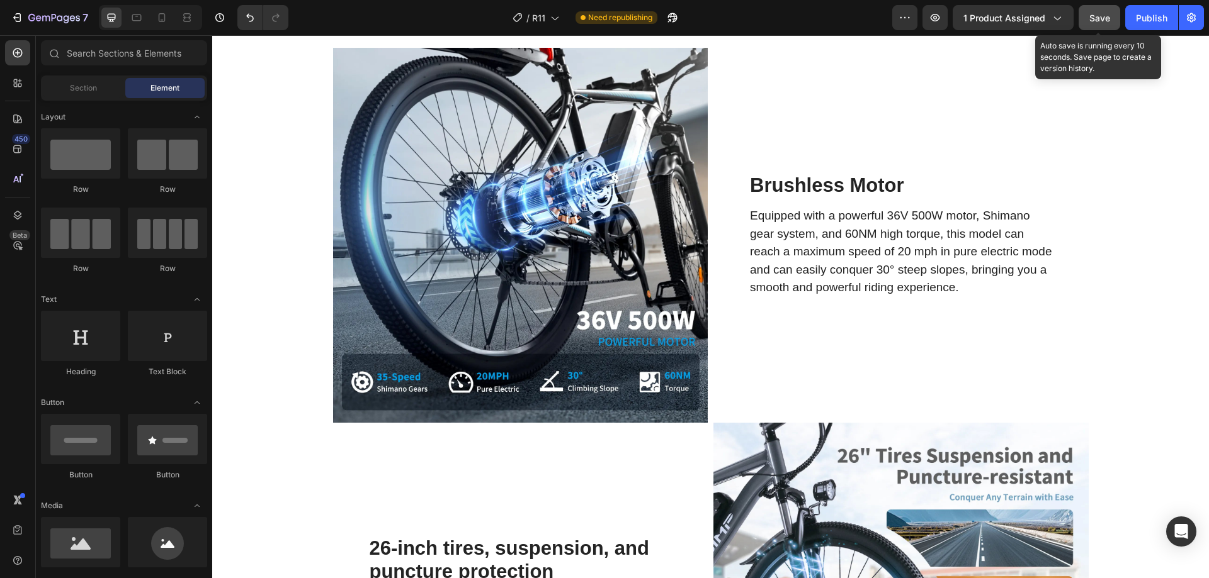
drag, startPoint x: 1101, startPoint y: 20, endPoint x: 1110, endPoint y: 20, distance: 9.4
click at [1102, 20] on span "Save" at bounding box center [1099, 18] width 21 height 11
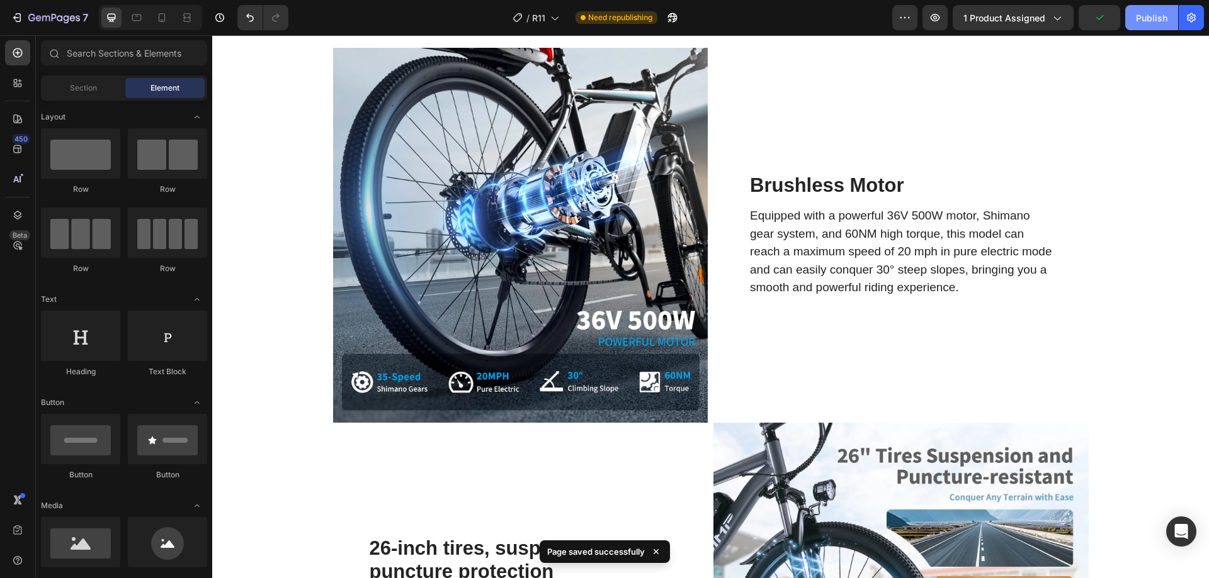
click at [1125, 21] on button "Publish" at bounding box center [1151, 17] width 53 height 25
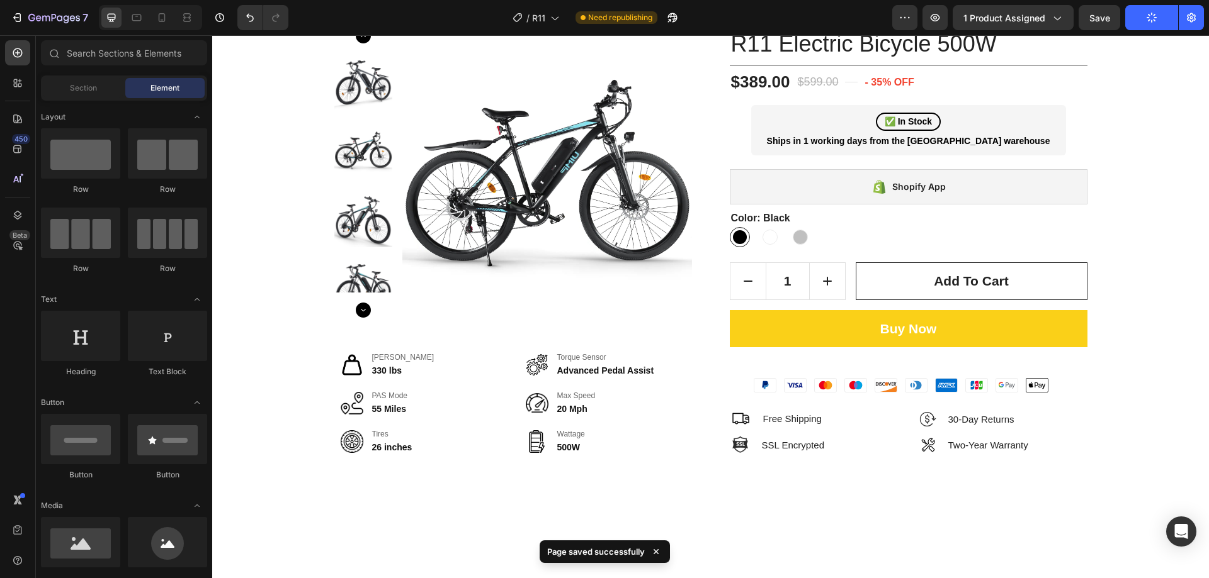
scroll to position [0, 0]
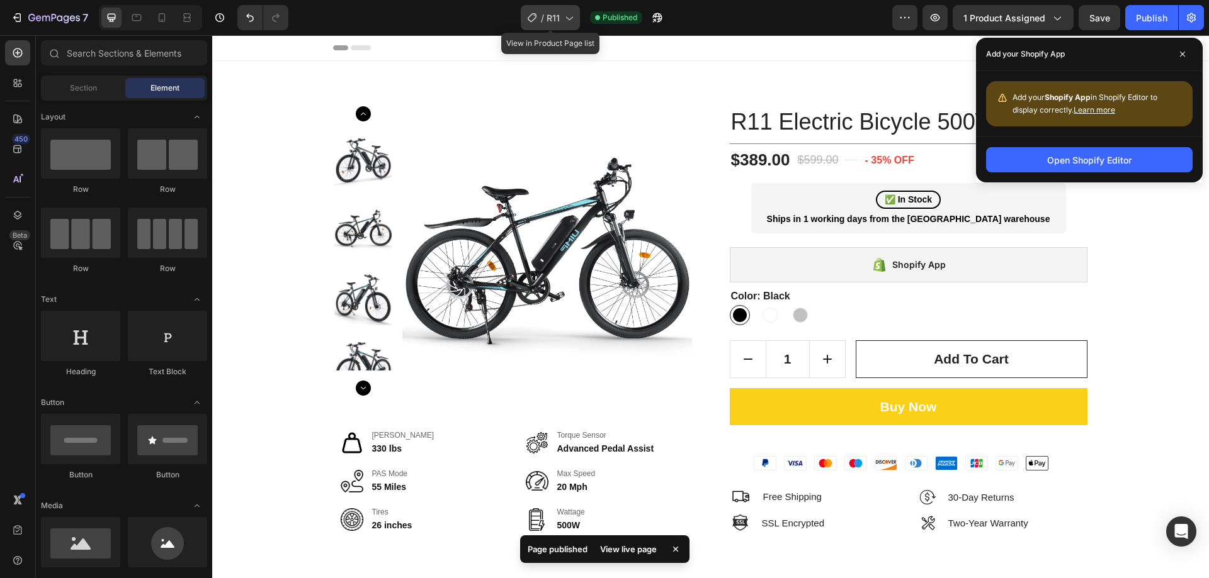
click at [553, 15] on span "R11" at bounding box center [552, 17] width 13 height 13
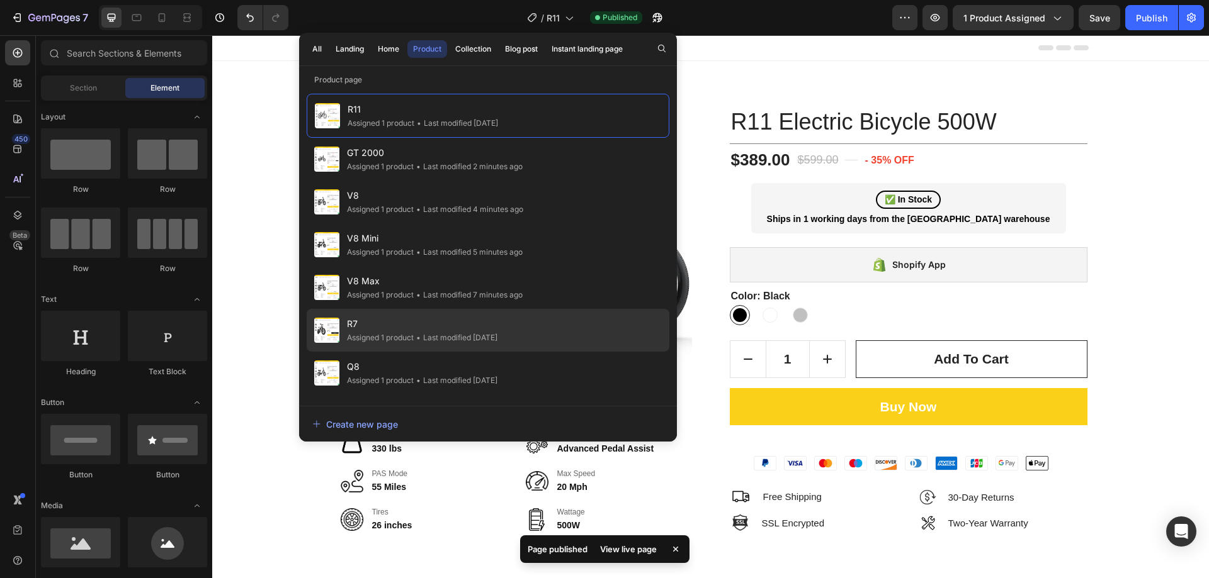
click at [390, 328] on span "R7" at bounding box center [422, 324] width 150 height 15
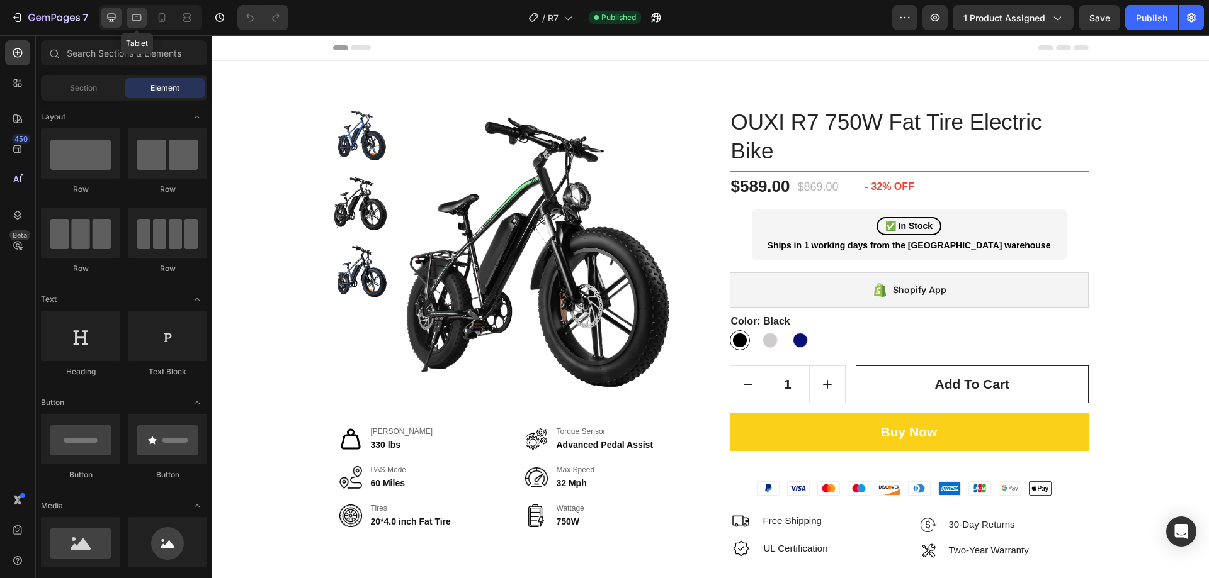
click at [130, 16] on div at bounding box center [137, 18] width 20 height 20
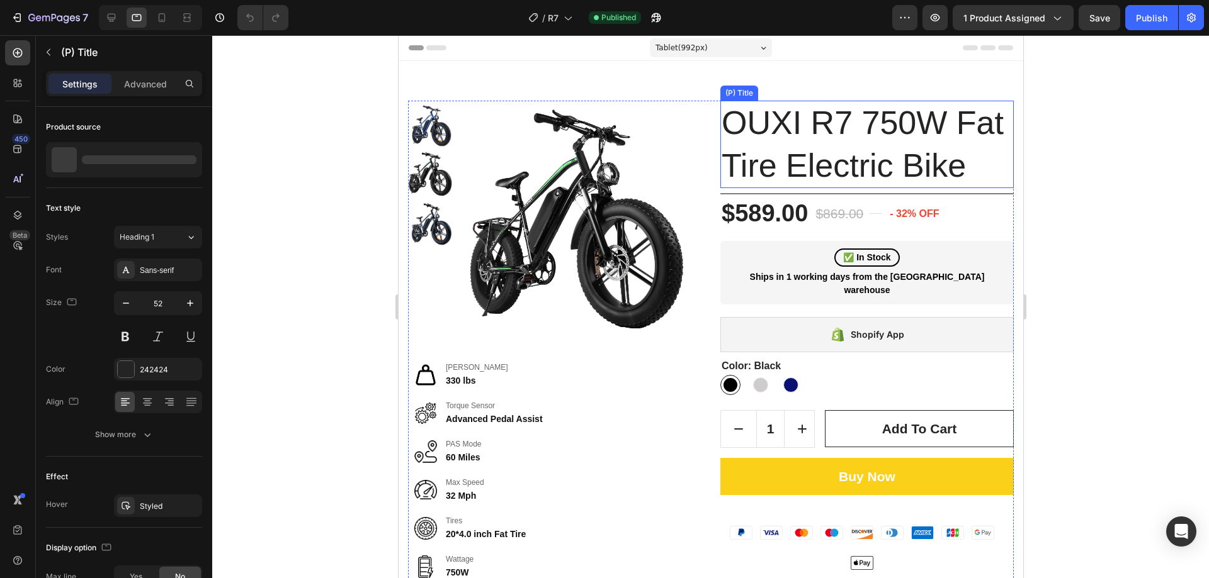
click at [788, 133] on h1 "OUXI R7 750W Fat Tire Electric Bike" at bounding box center [865, 144] width 293 height 87
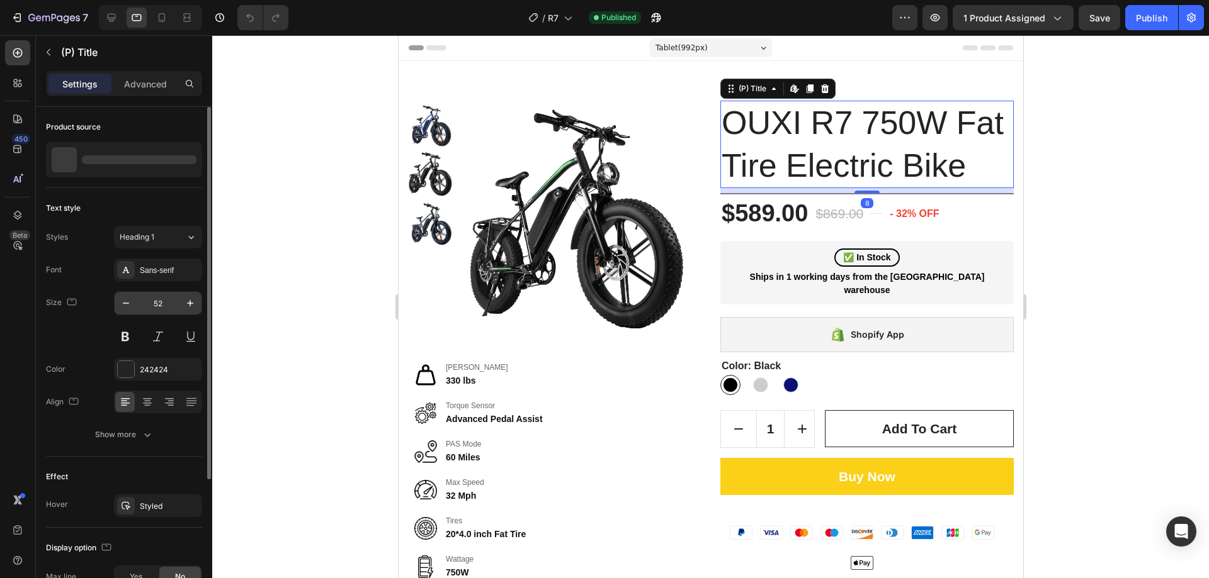
click at [157, 307] on input "52" at bounding box center [158, 303] width 42 height 23
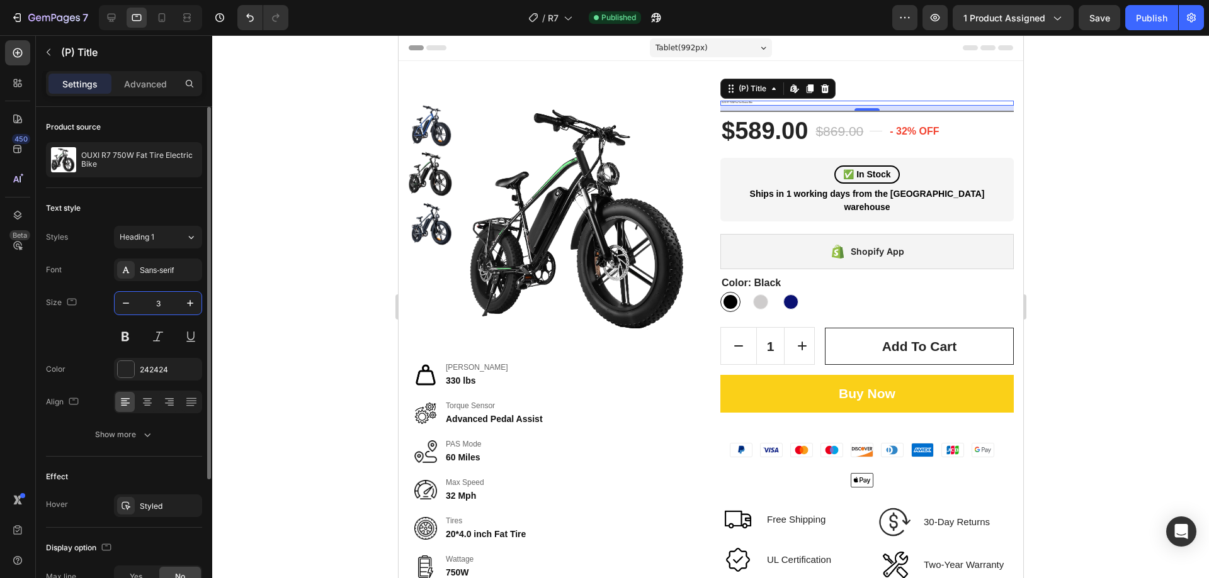
type input "35"
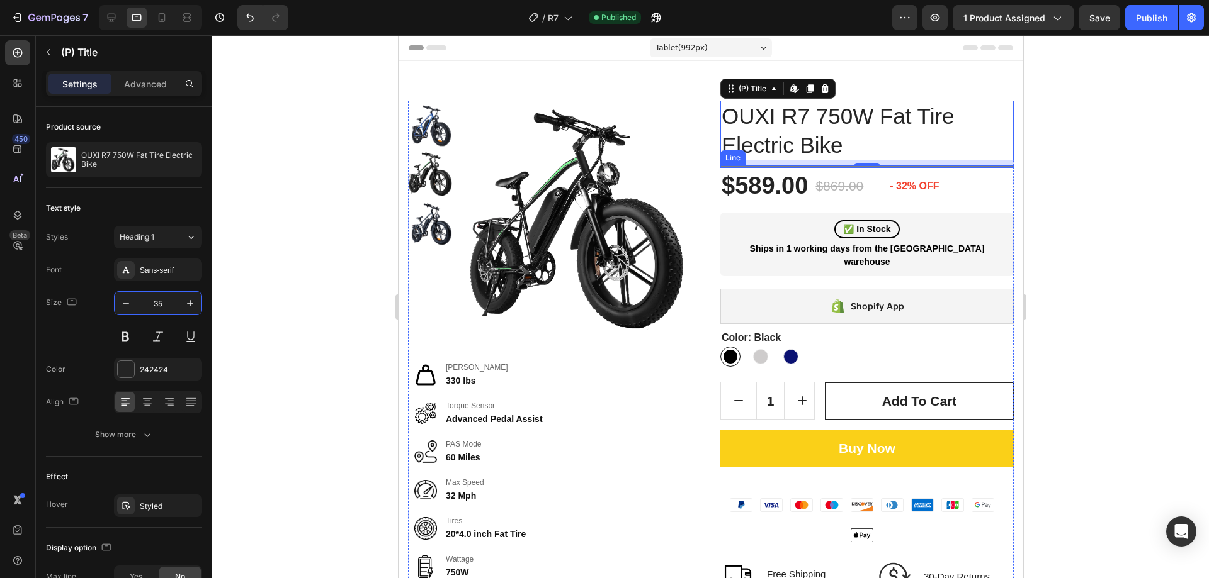
click at [967, 166] on div at bounding box center [865, 166] width 293 height 1
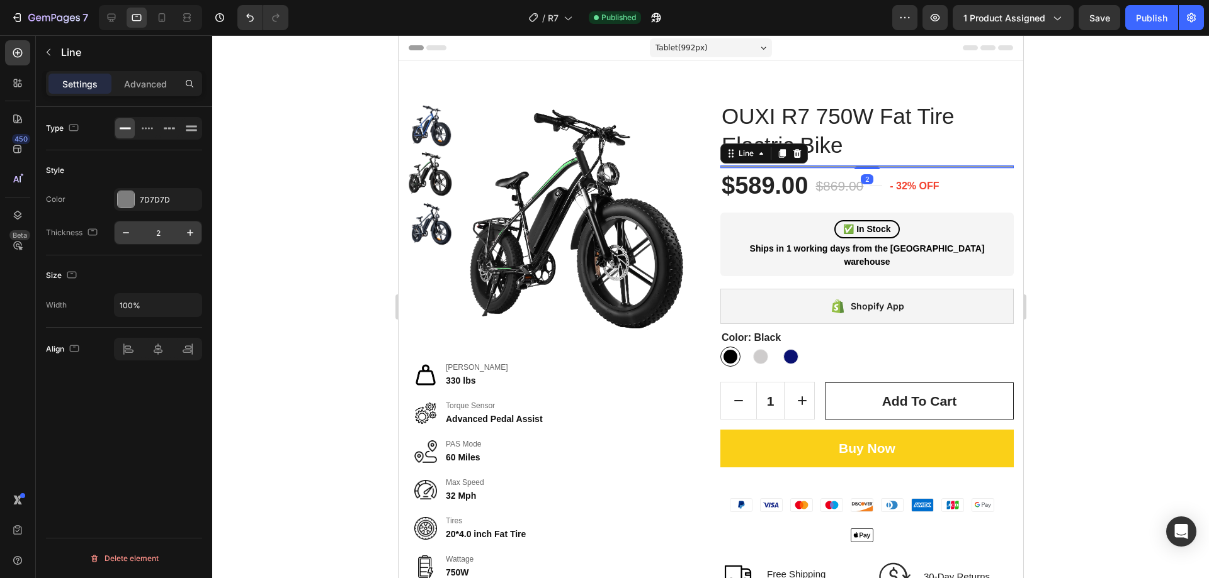
click at [159, 235] on input "2" at bounding box center [158, 233] width 42 height 23
type input "1"
click at [767, 185] on div "$589.00" at bounding box center [763, 185] width 89 height 33
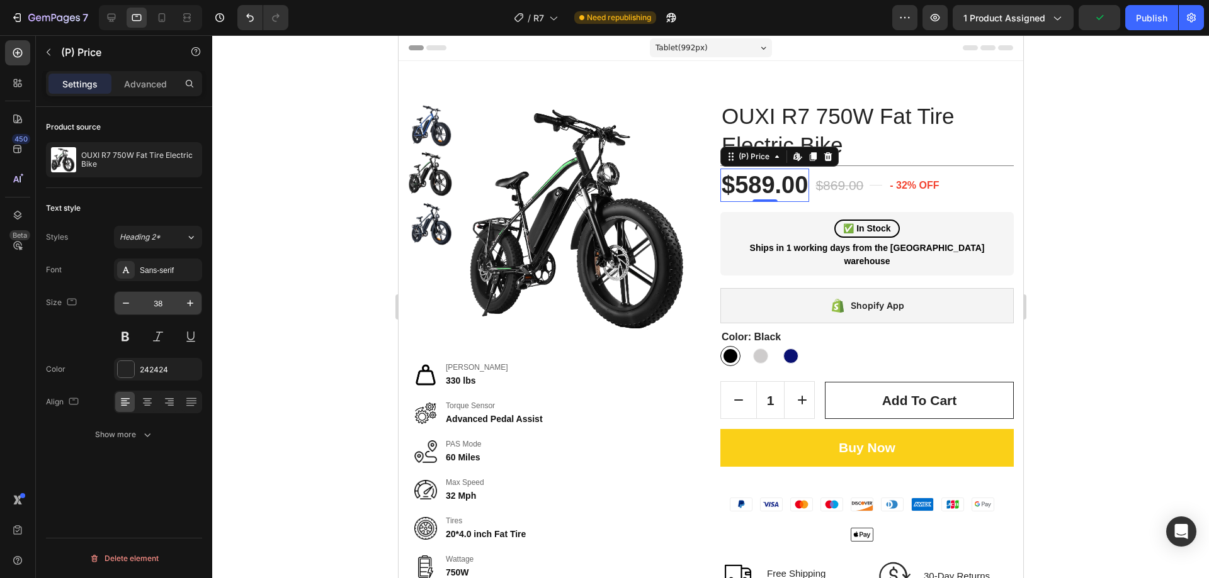
click at [157, 301] on input "38" at bounding box center [158, 303] width 42 height 23
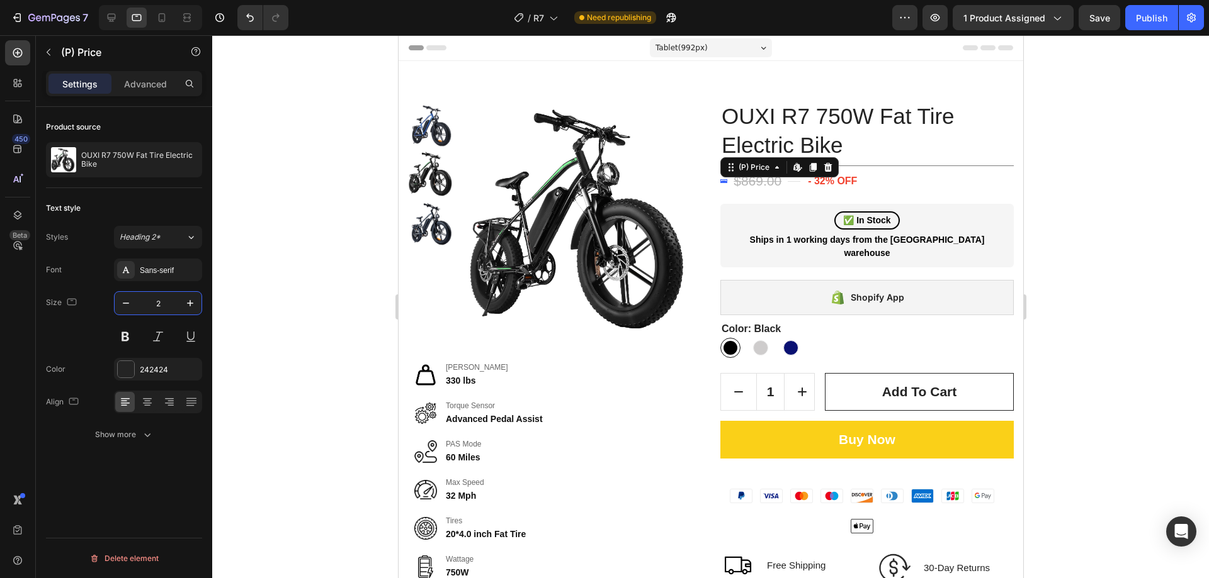
type input "26"
click at [811, 173] on div "$869.00" at bounding box center [811, 181] width 50 height 23
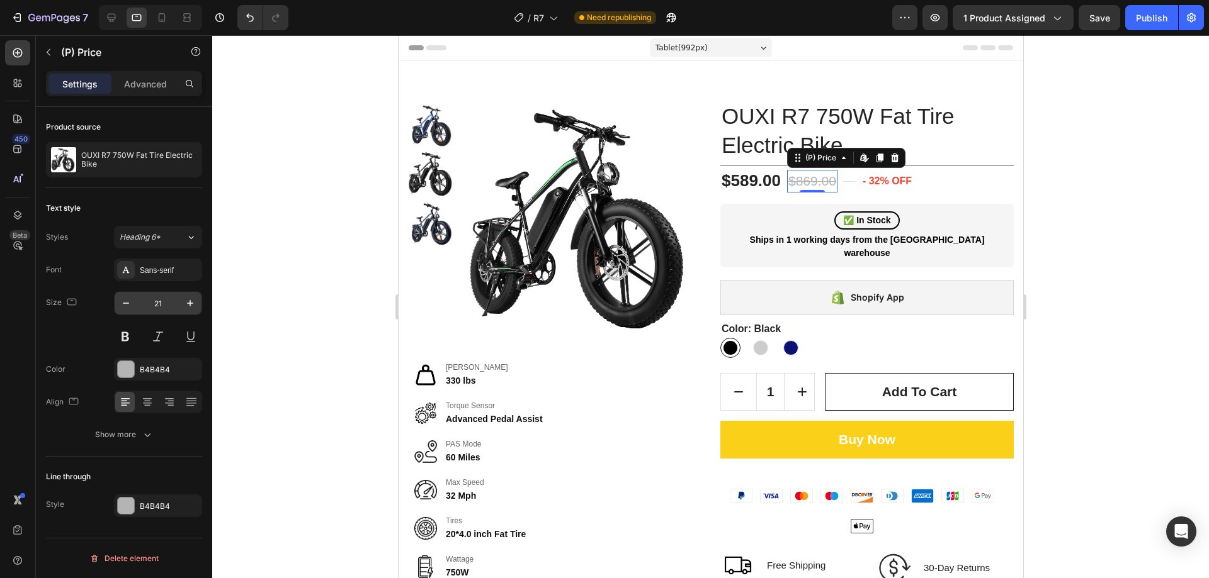
click at [167, 300] on input "21" at bounding box center [158, 303] width 42 height 23
type input "18"
click at [881, 174] on pre "- 32% off" at bounding box center [879, 181] width 54 height 25
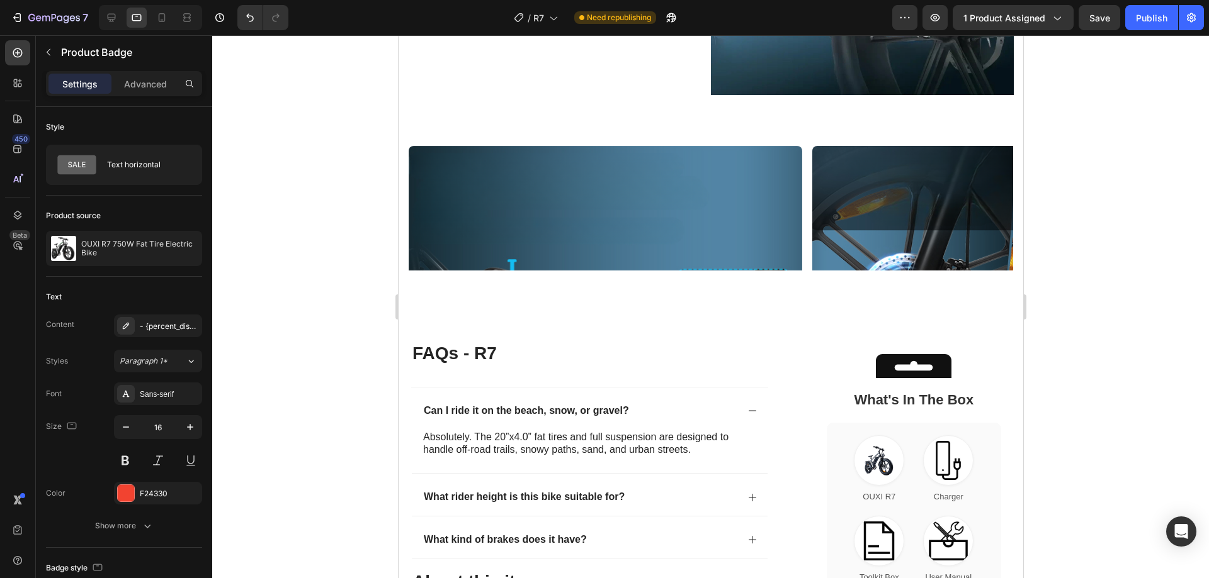
scroll to position [2644, 0]
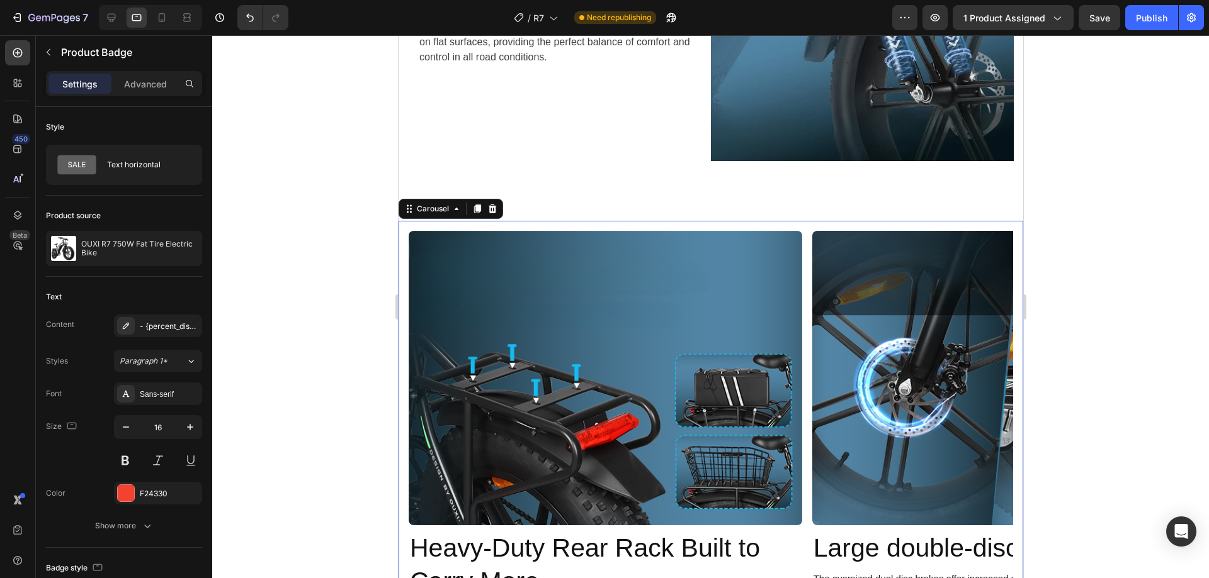
click at [808, 236] on div "Image Heavy-Duty Rear Rack Built to Carry More Text Block Made of reinforced al…" at bounding box center [710, 436] width 604 height 411
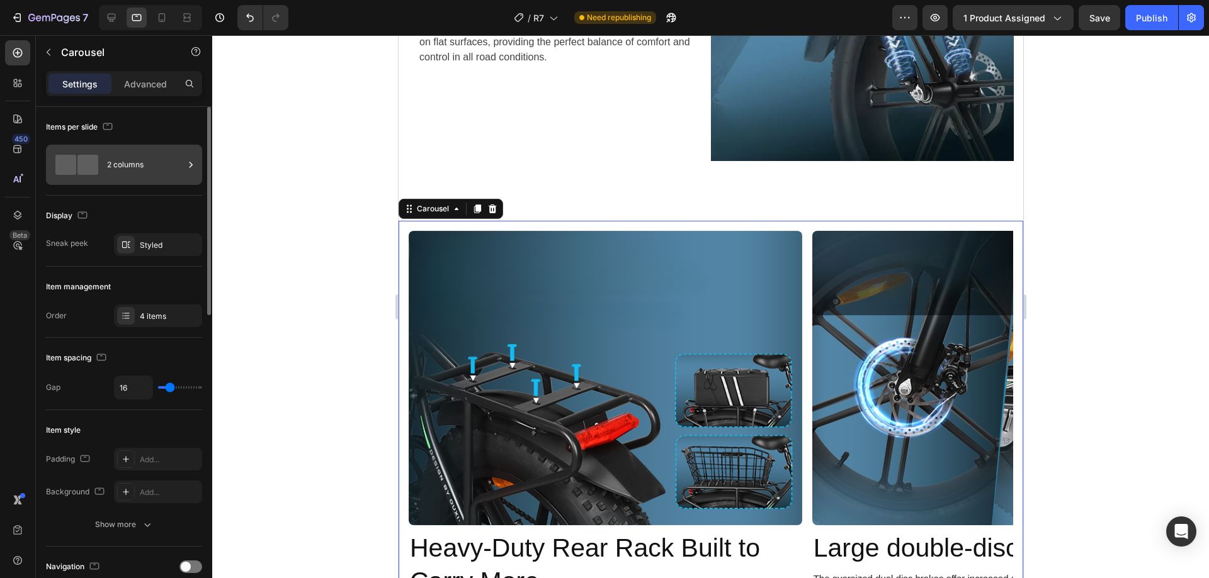
click at [137, 167] on div "2 columns" at bounding box center [145, 164] width 77 height 29
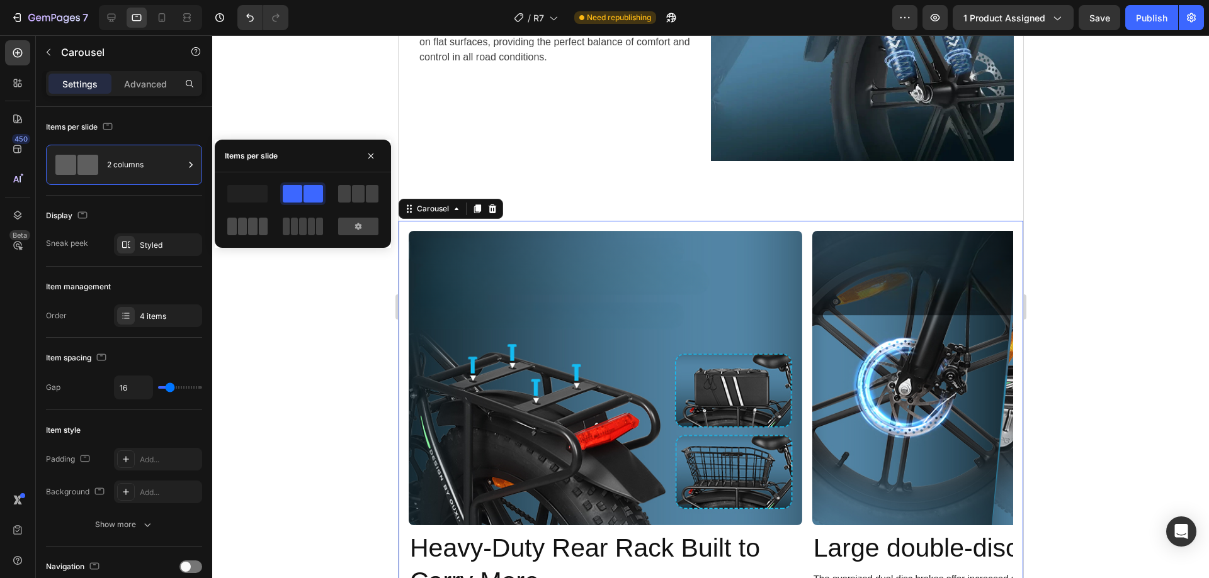
click at [254, 220] on span at bounding box center [252, 227] width 9 height 18
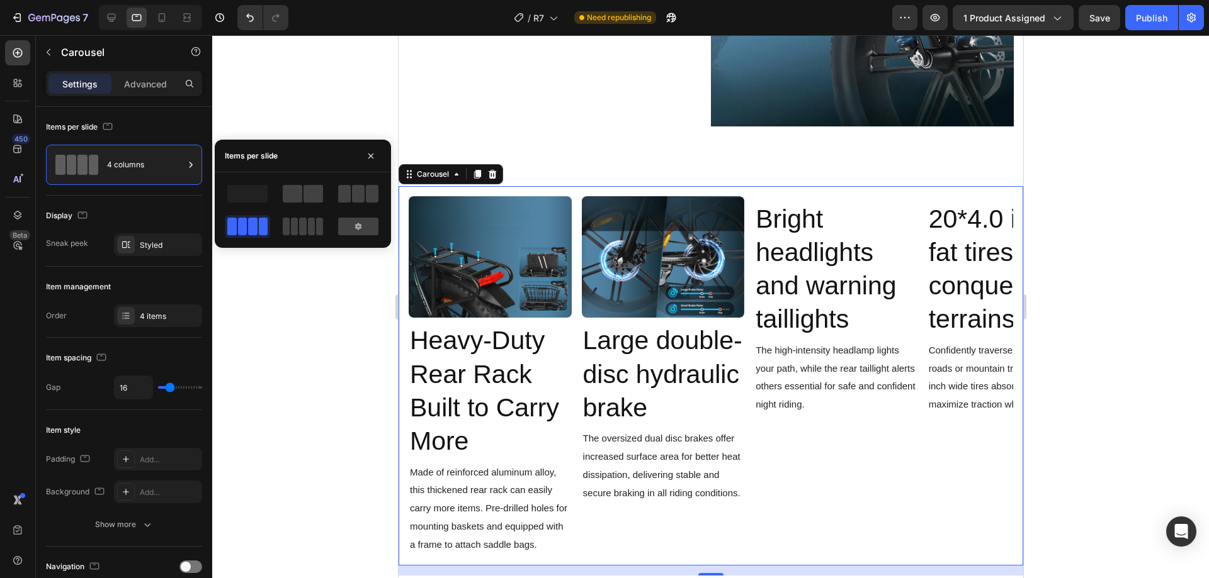
scroll to position [2707, 0]
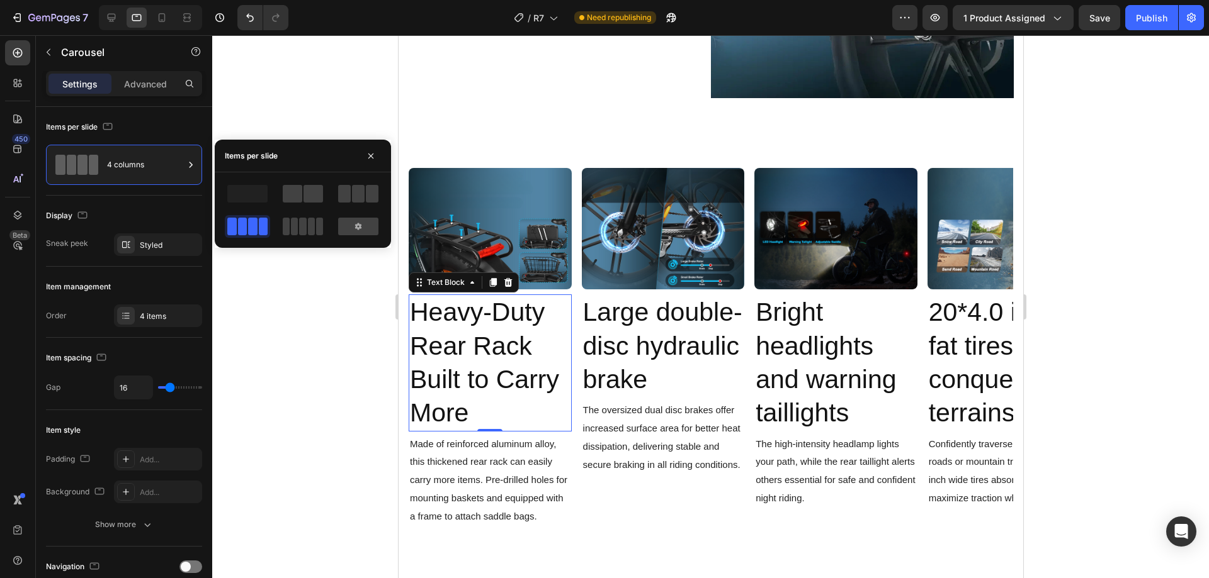
click at [492, 322] on span "Heavy-Duty Rear Rack Built to Carry More" at bounding box center [483, 363] width 149 height 130
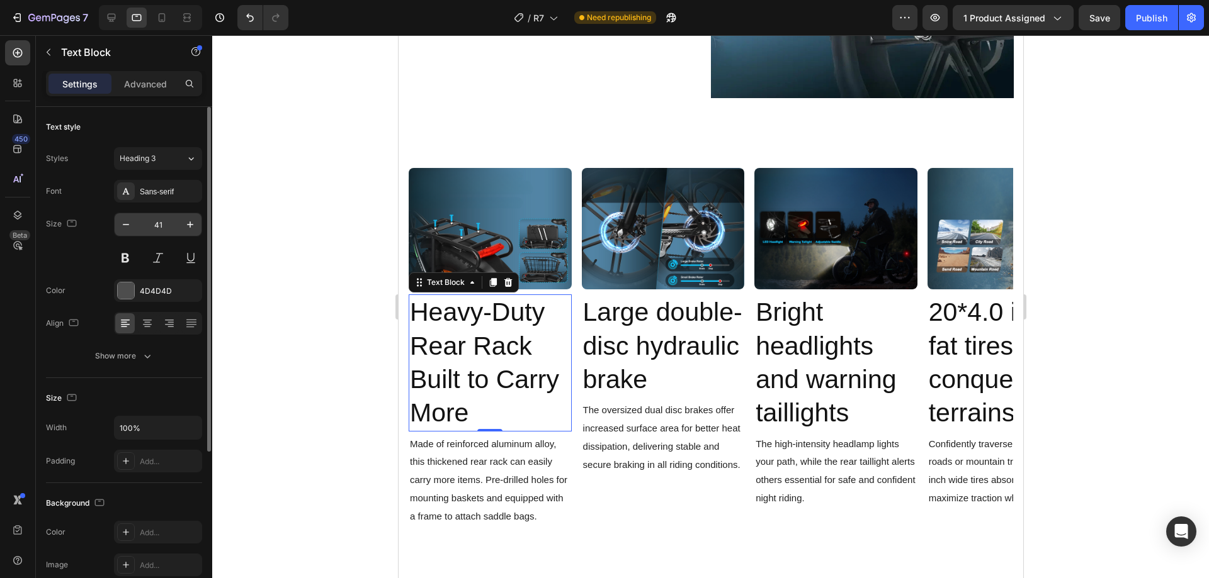
click at [159, 226] on input "41" at bounding box center [158, 224] width 42 height 23
type input "22"
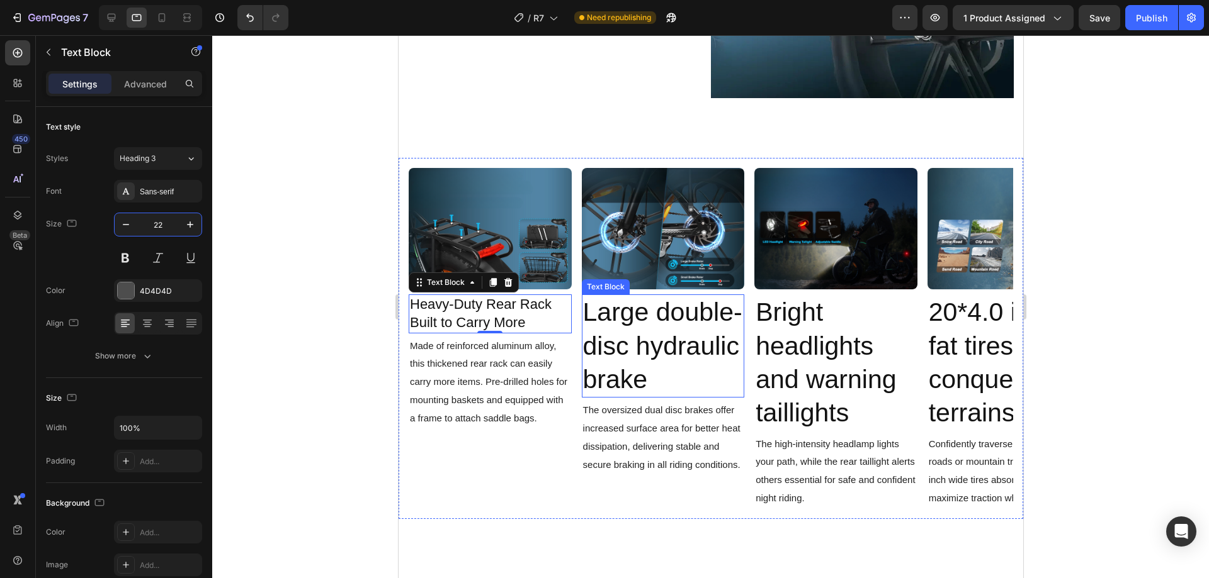
click at [649, 298] on span "Large double-disc hydraulic brake" at bounding box center [661, 346] width 159 height 96
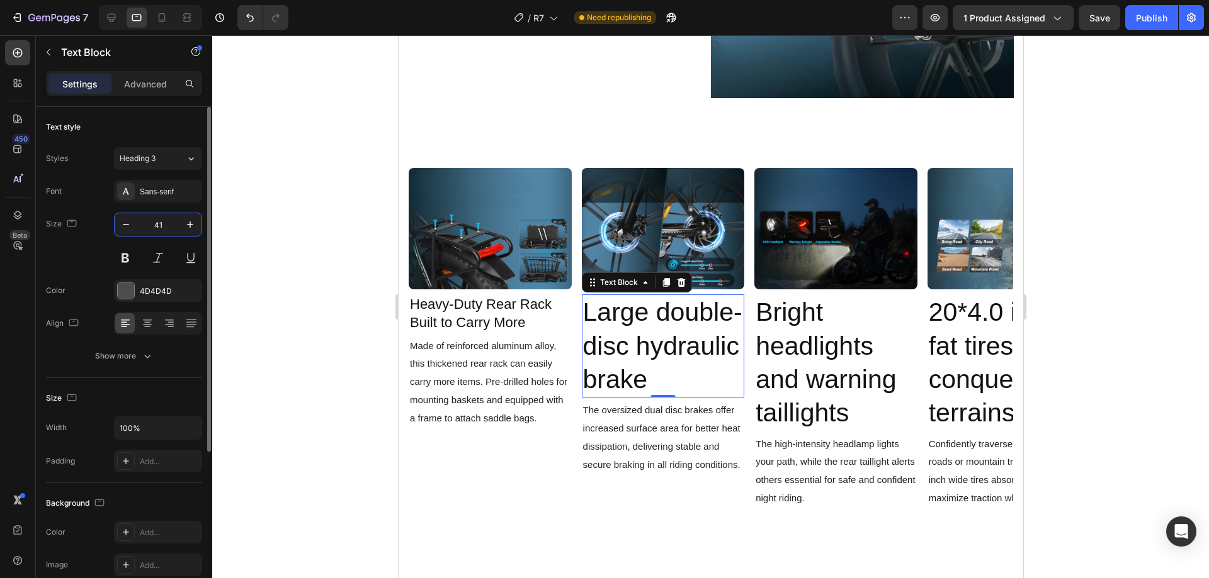
click at [165, 227] on input "41" at bounding box center [158, 224] width 42 height 23
type input "22"
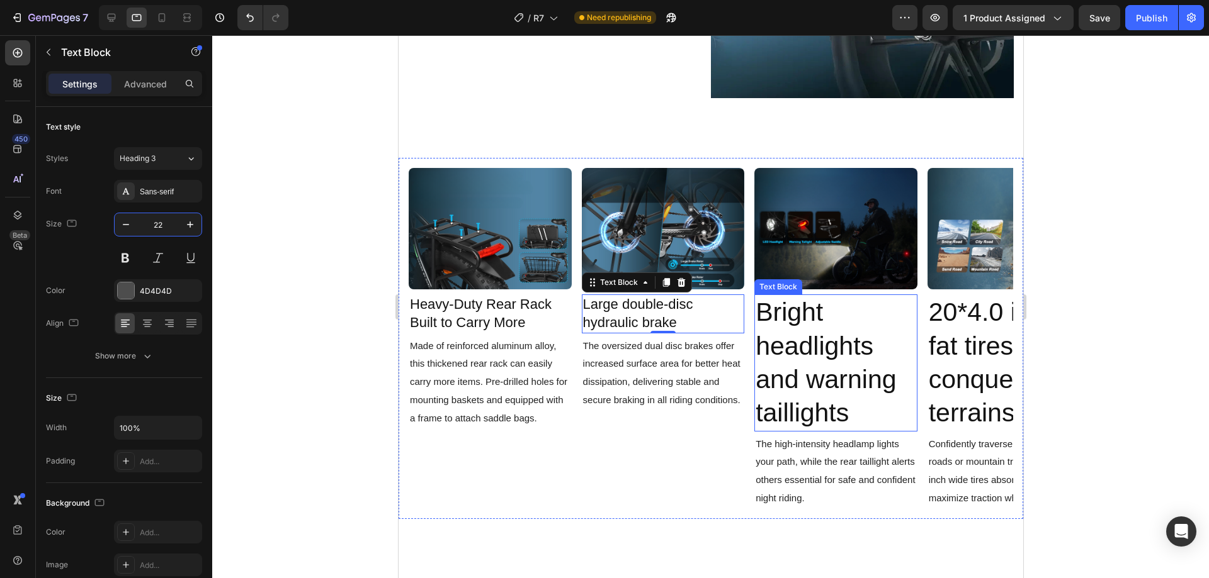
drag, startPoint x: 791, startPoint y: 307, endPoint x: 655, endPoint y: 310, distance: 136.0
click at [791, 307] on span "Bright headlights and warning taillights" at bounding box center [825, 363] width 140 height 130
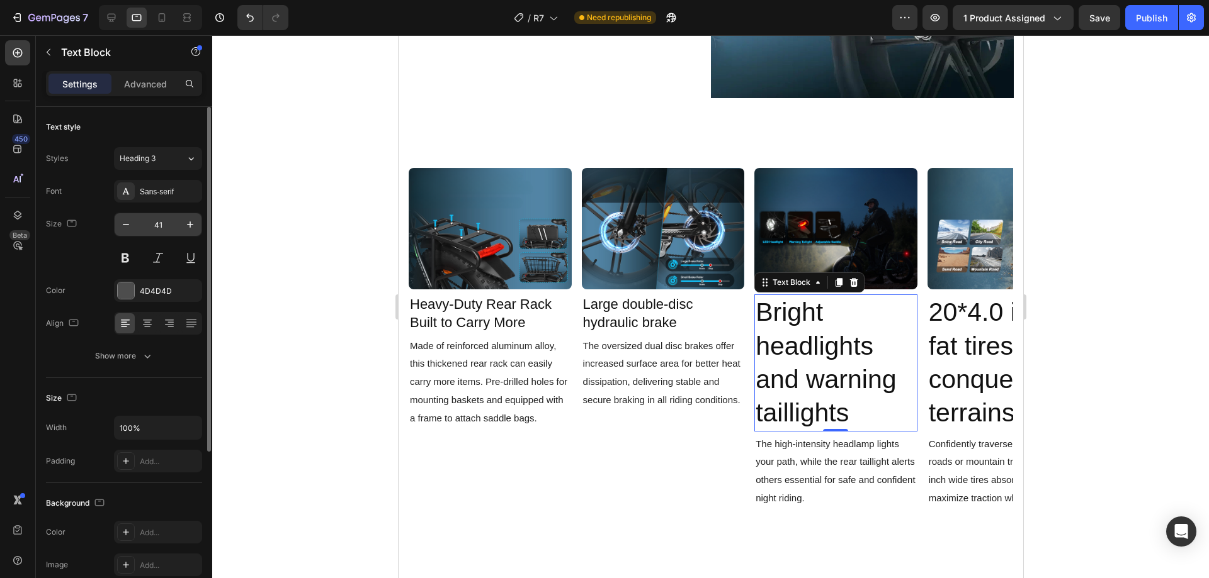
click at [157, 223] on input "41" at bounding box center [158, 224] width 42 height 23
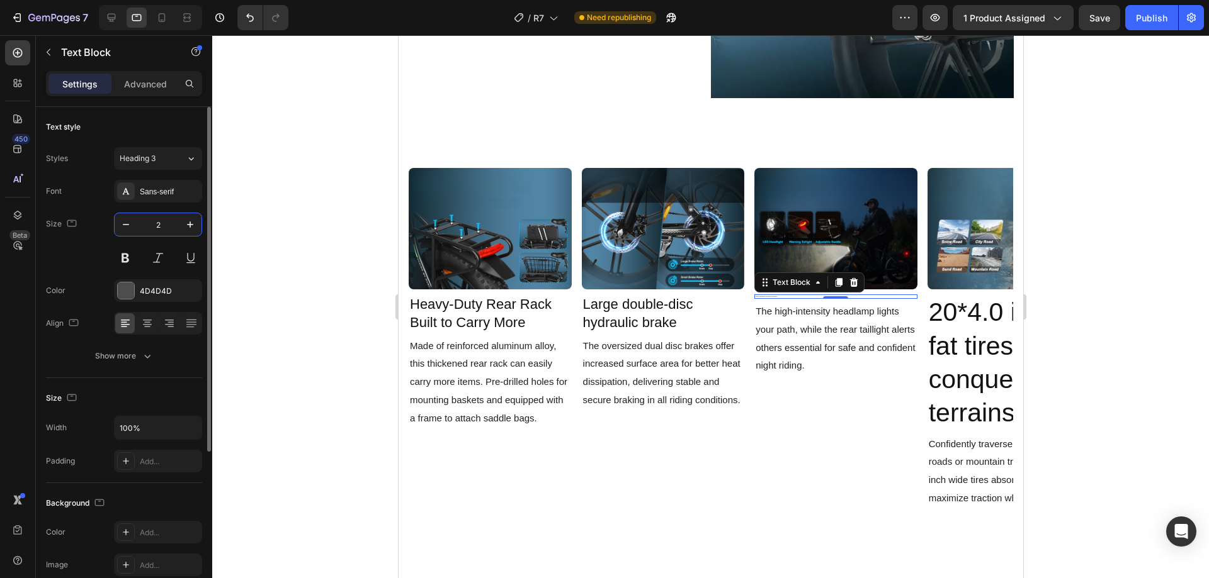
type input "22"
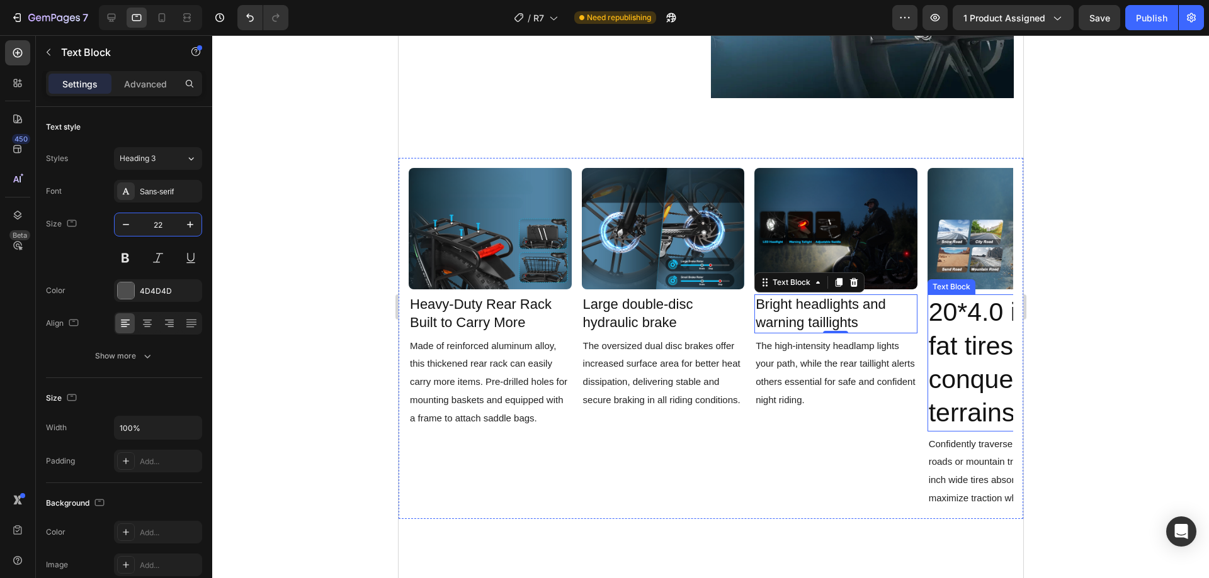
click at [971, 308] on p "20*4.0 inch fat tires conquer all terrains" at bounding box center [1008, 363] width 161 height 134
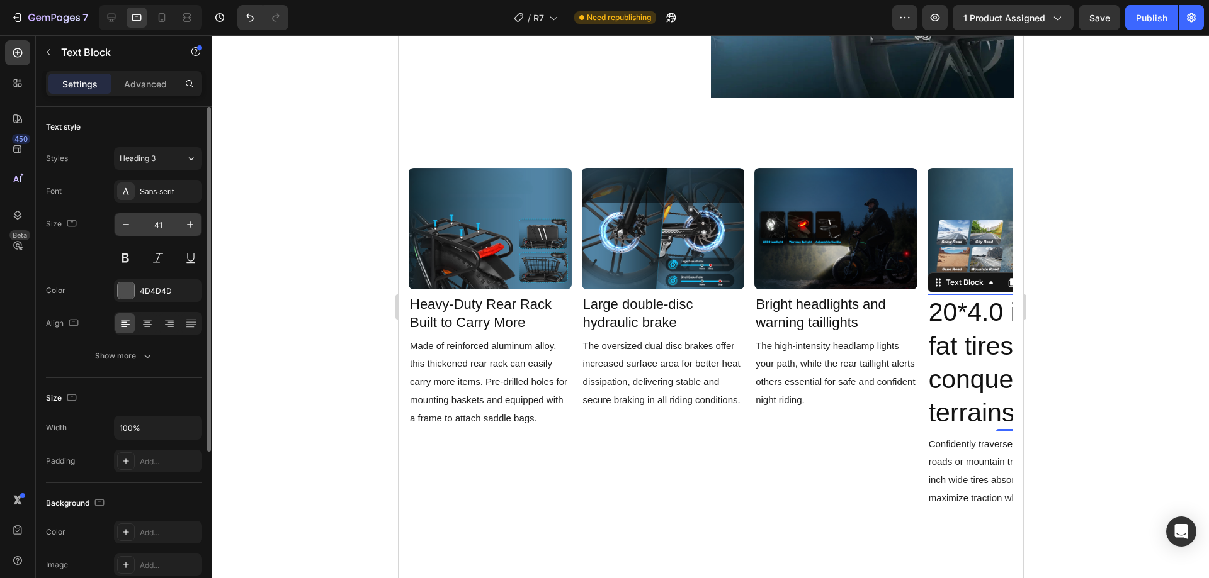
click at [164, 226] on input "41" at bounding box center [158, 224] width 42 height 23
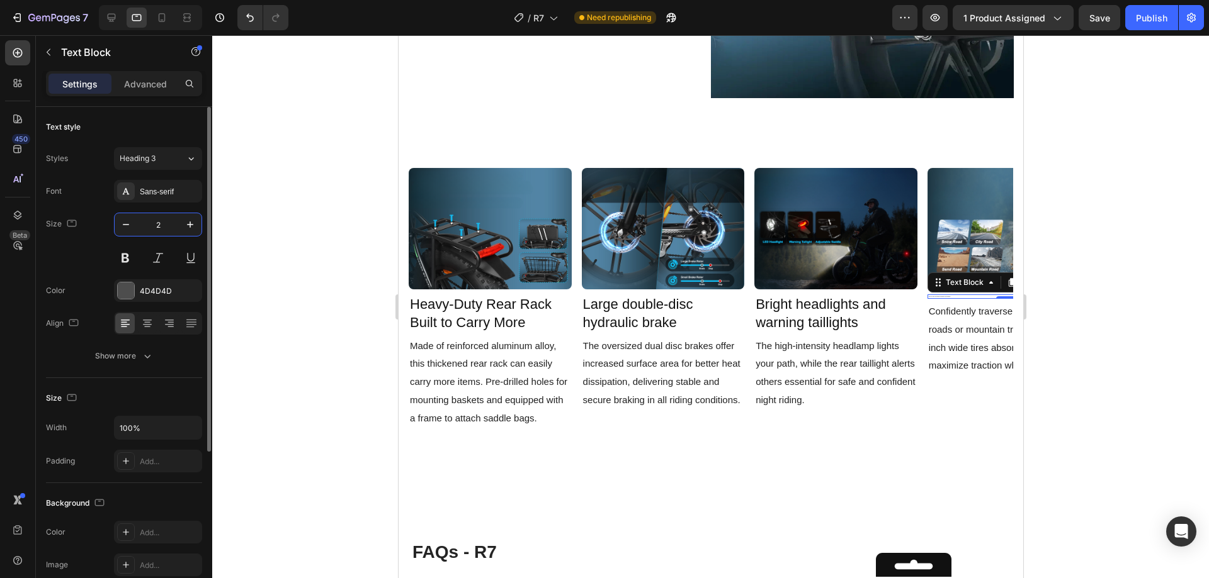
type input "22"
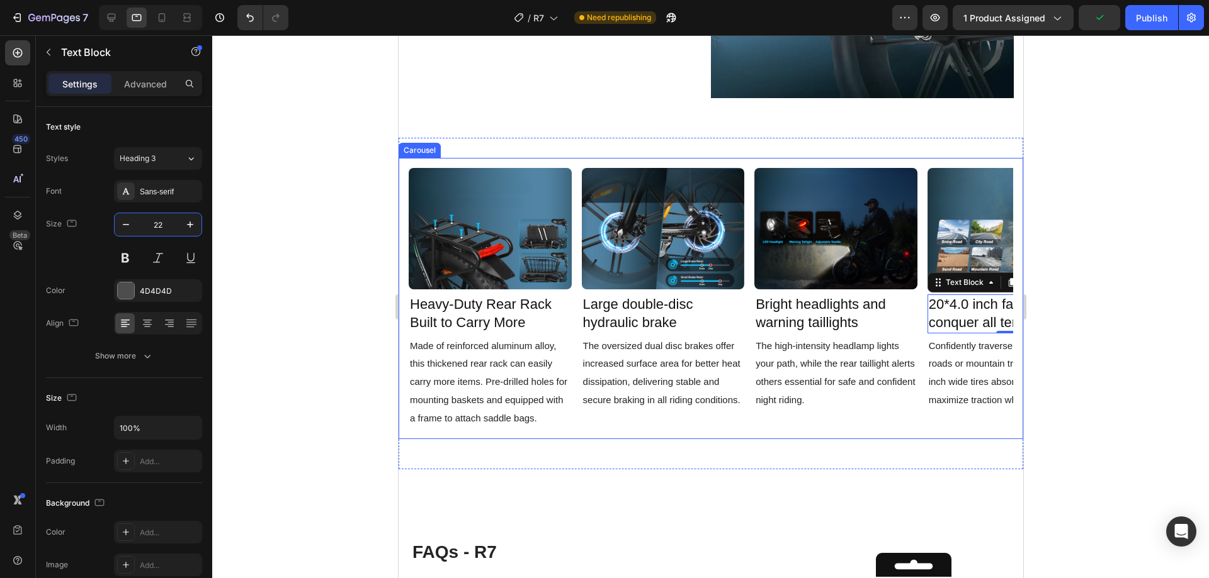
click at [750, 286] on div "Image Heavy-Duty Rear Rack Built to Carry More Text Block Made of reinforced al…" at bounding box center [710, 298] width 604 height 261
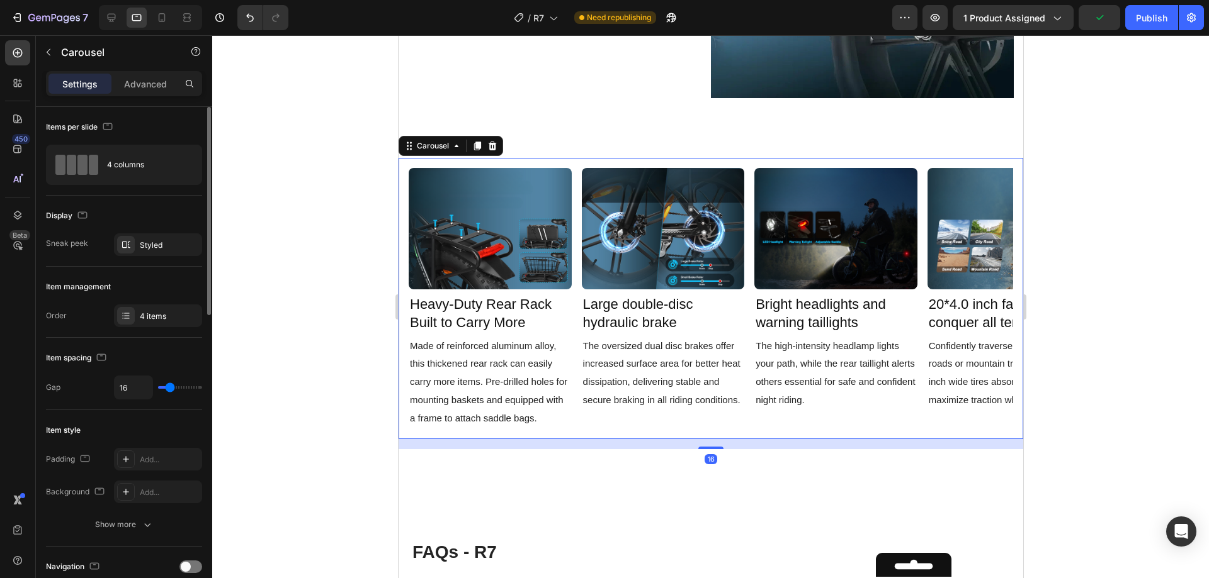
scroll to position [189, 0]
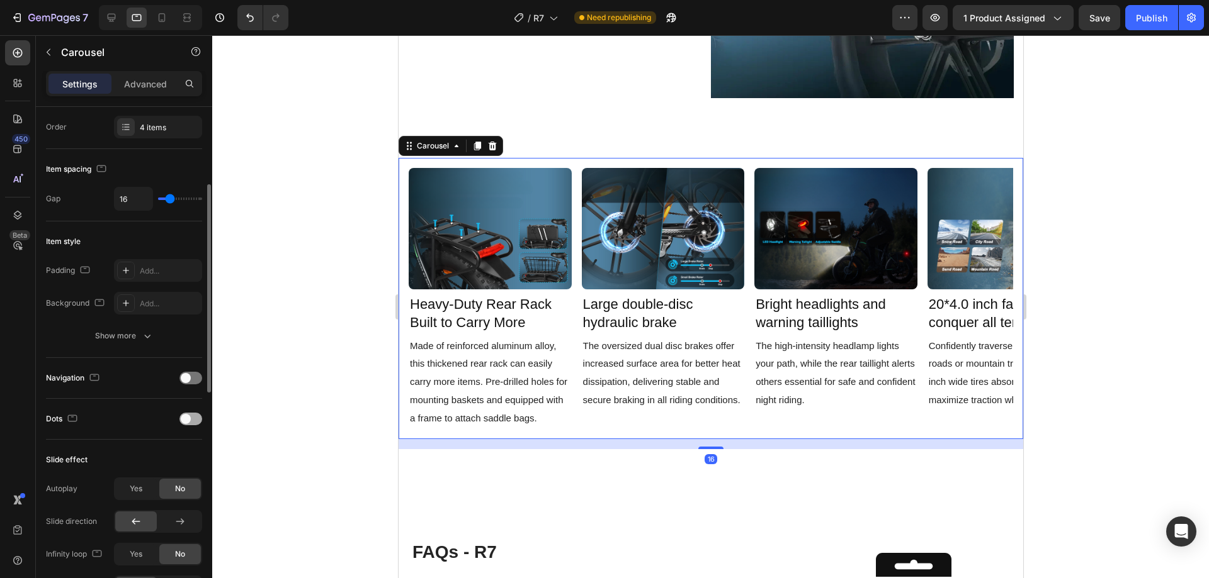
click at [190, 415] on div at bounding box center [190, 419] width 23 height 13
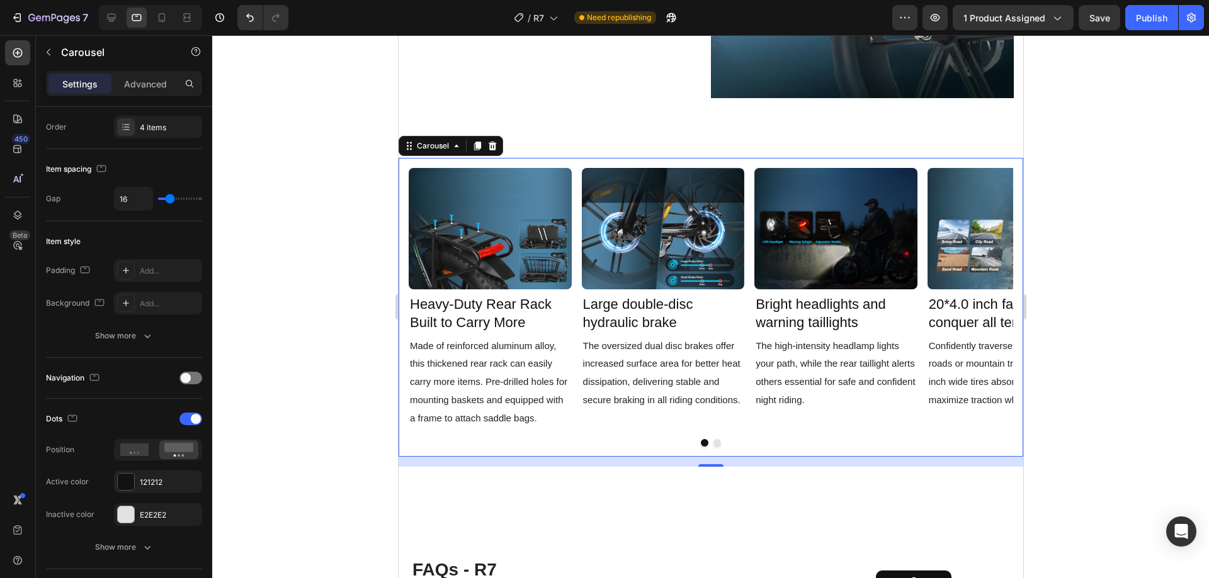
click at [714, 439] on button "Dot" at bounding box center [717, 443] width 8 height 8
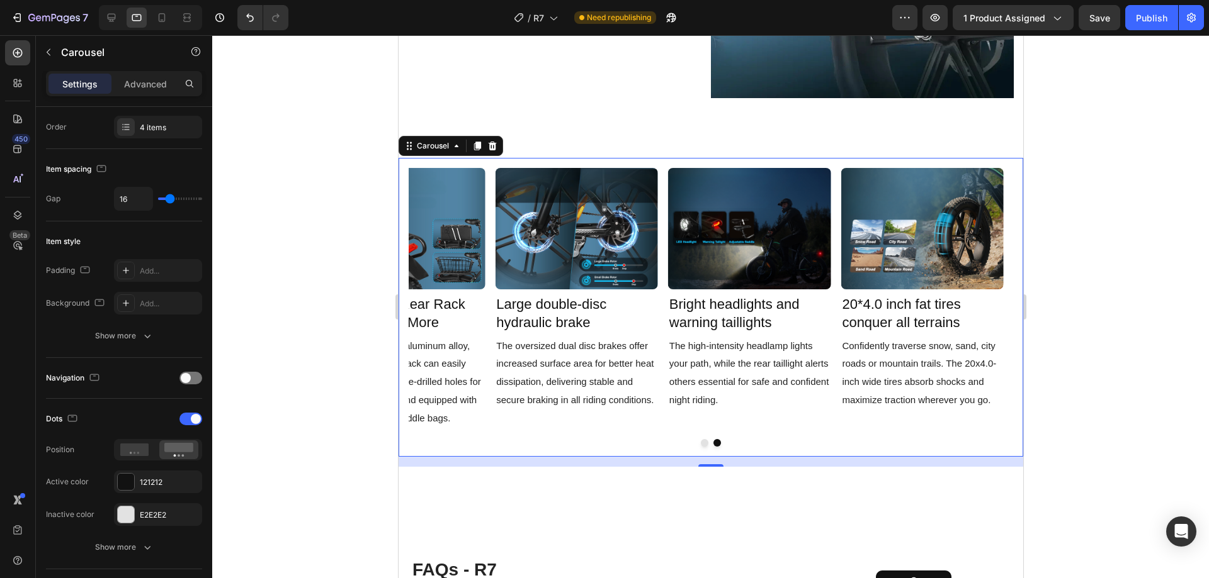
click at [700, 439] on button "Dot" at bounding box center [704, 443] width 8 height 8
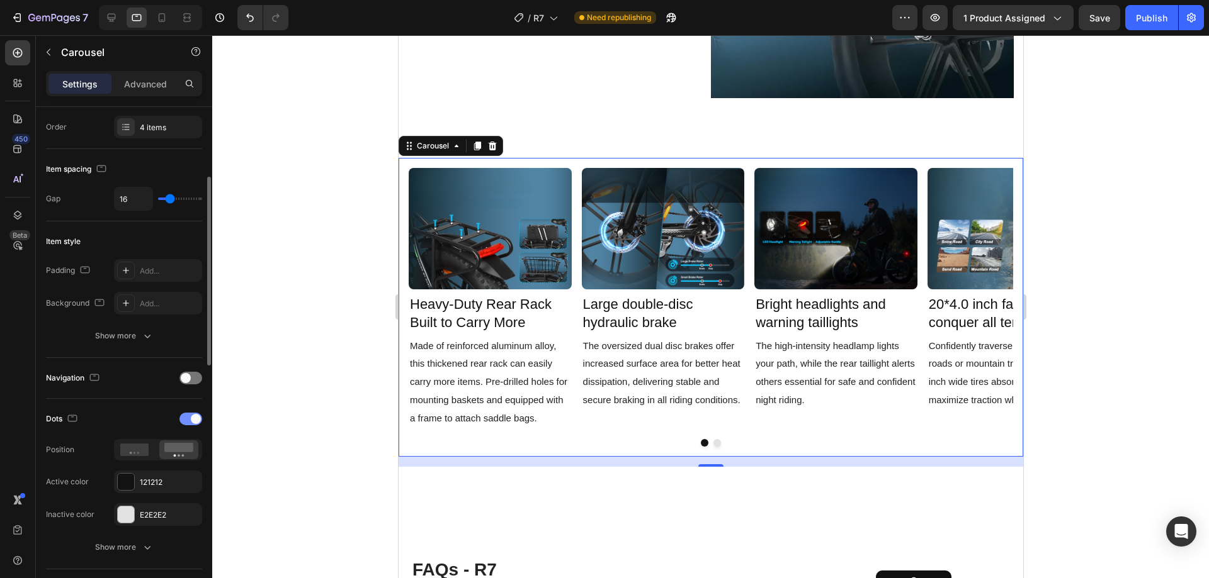
click at [189, 416] on div at bounding box center [190, 419] width 23 height 13
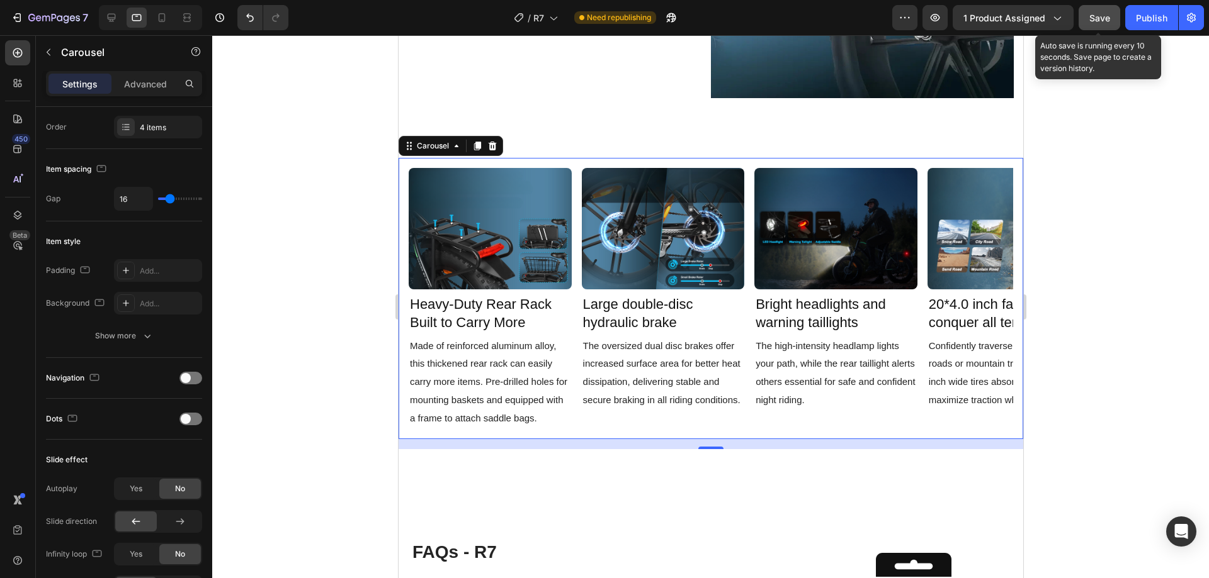
click at [1105, 25] on button "Save" at bounding box center [1099, 17] width 42 height 25
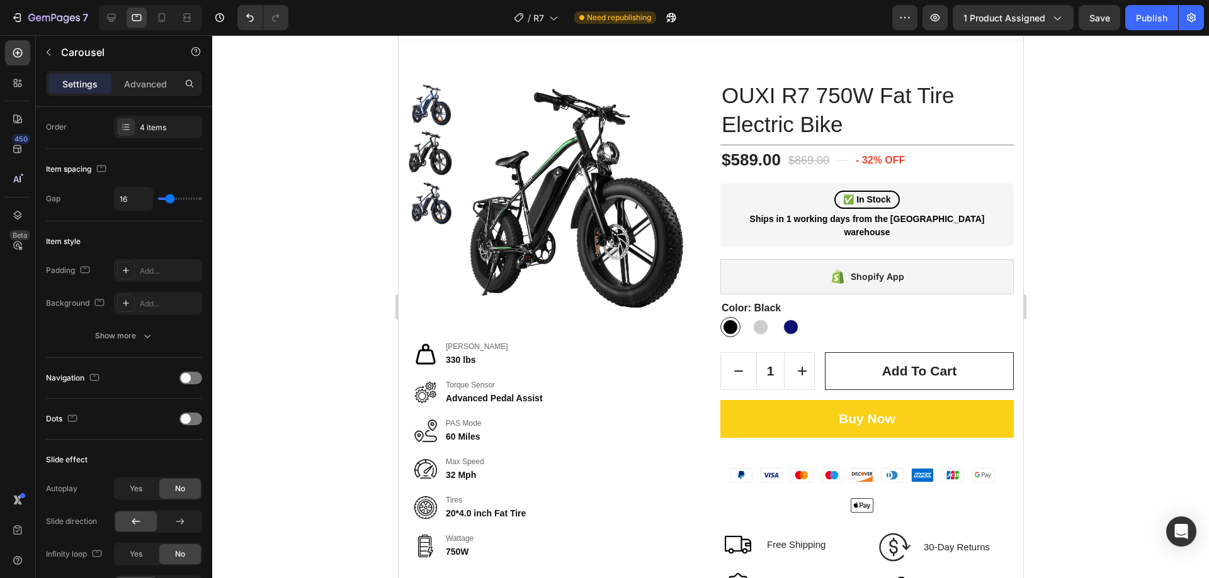
scroll to position [0, 0]
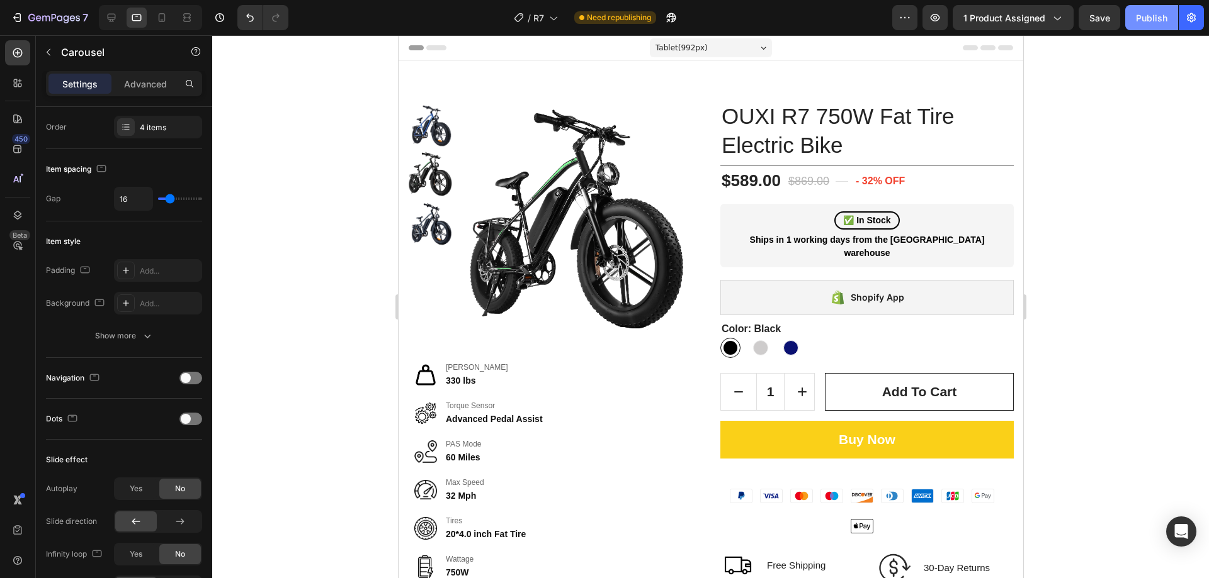
click at [1135, 25] on button "Publish" at bounding box center [1151, 17] width 53 height 25
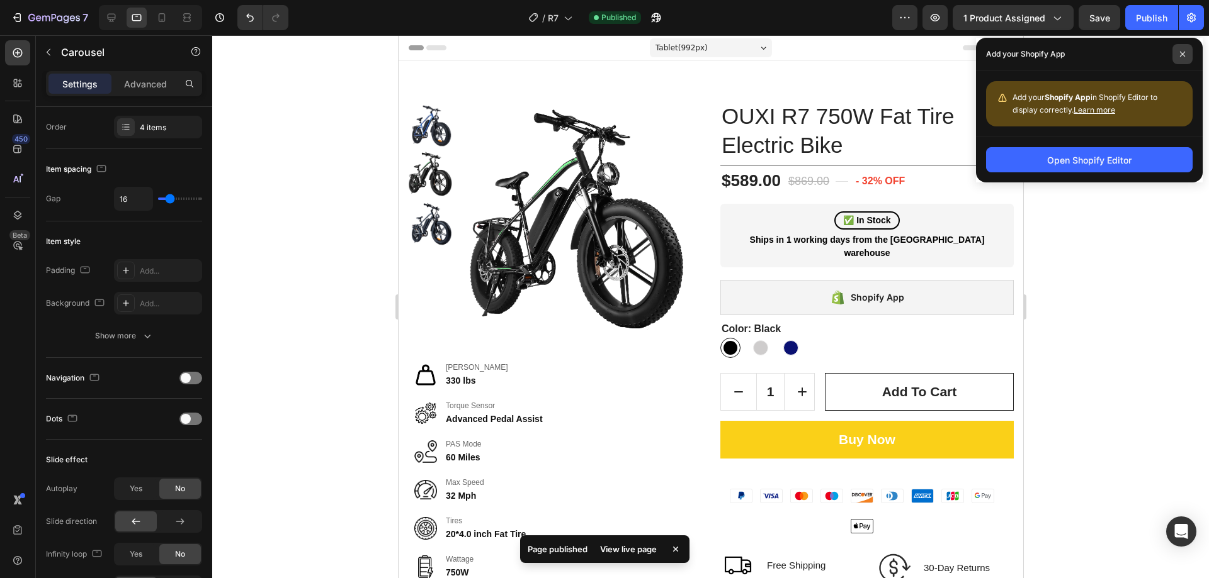
click at [1180, 56] on icon at bounding box center [1182, 54] width 6 height 6
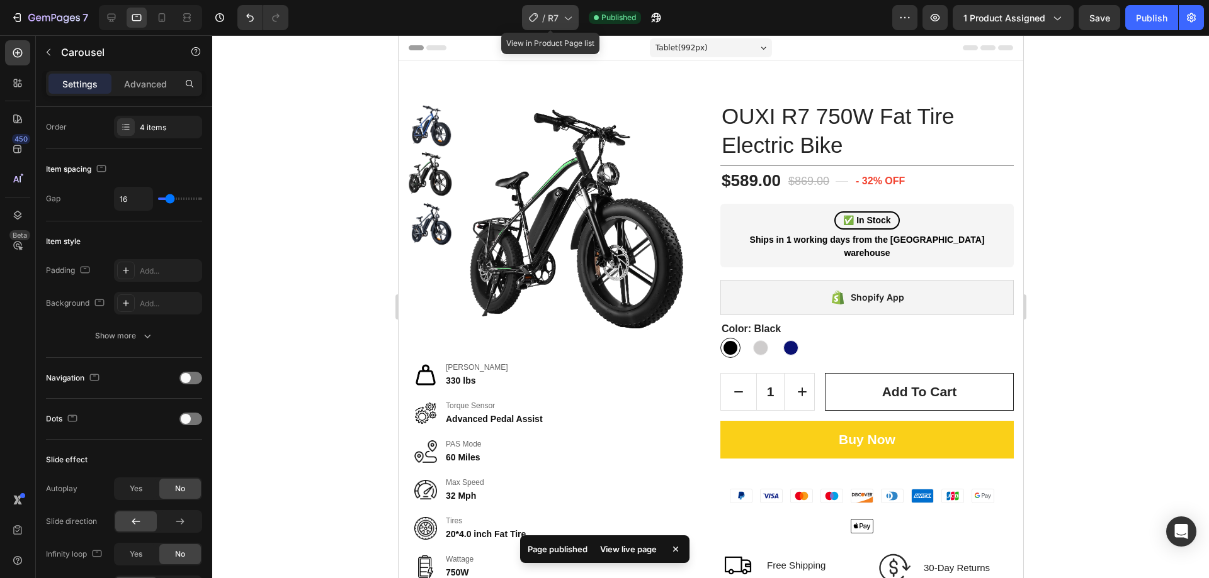
click at [548, 16] on span "R7" at bounding box center [553, 17] width 11 height 13
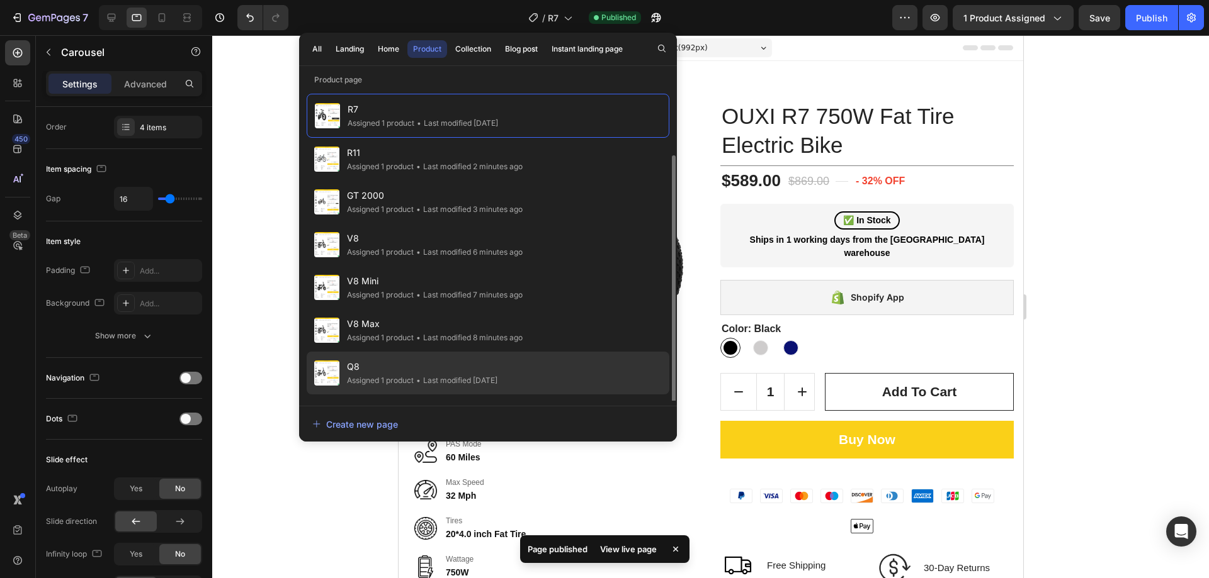
scroll to position [37, 0]
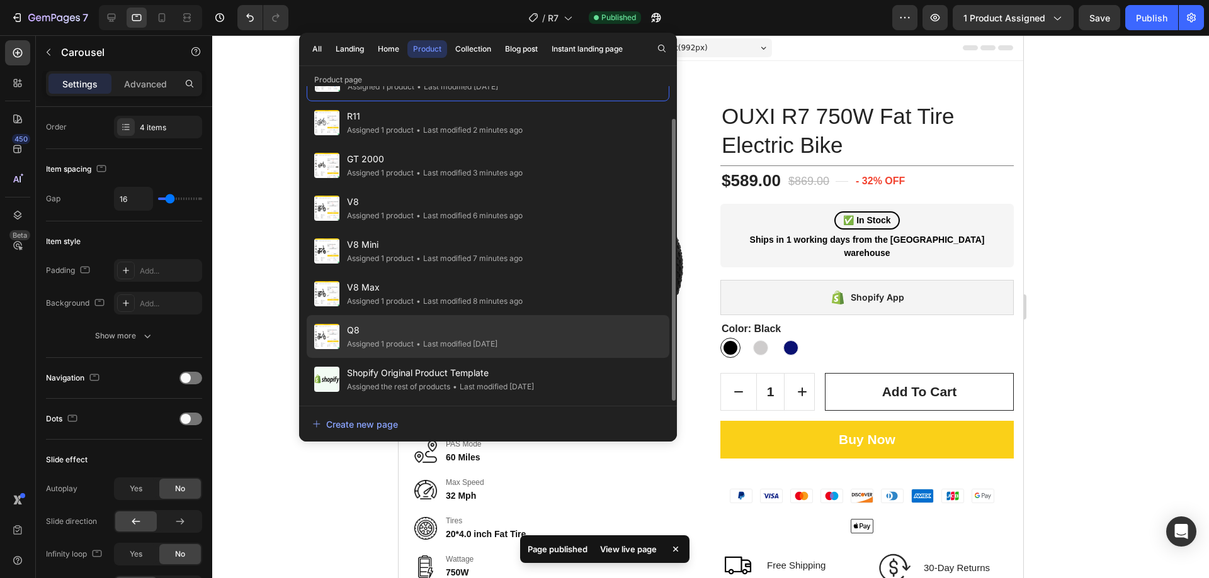
click at [381, 334] on span "Q8" at bounding box center [422, 330] width 150 height 15
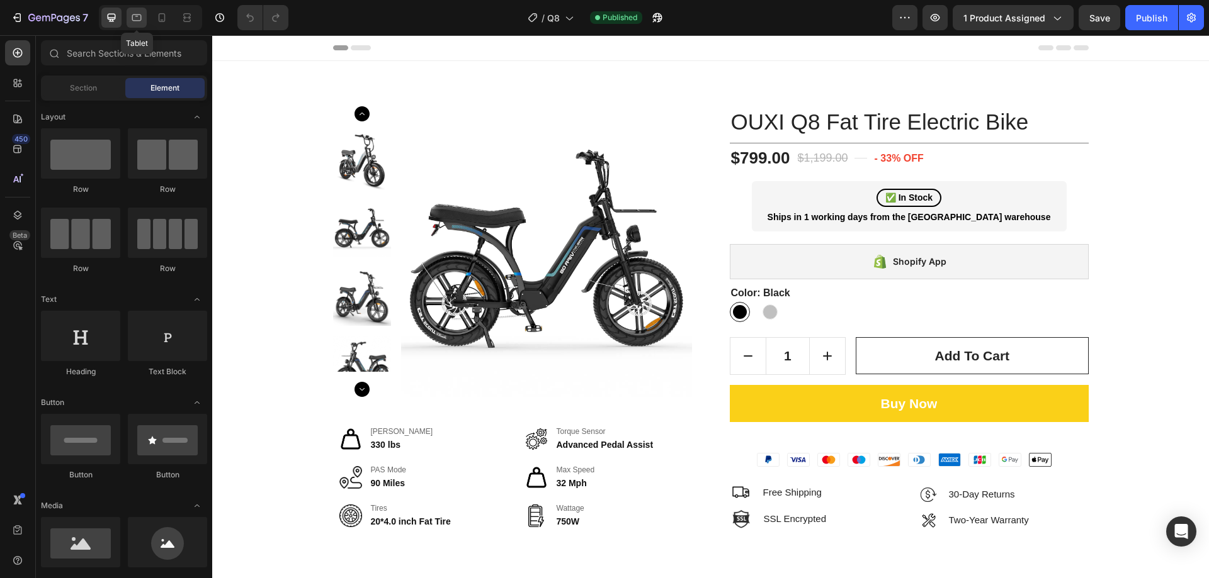
click at [136, 19] on icon at bounding box center [136, 17] width 13 height 13
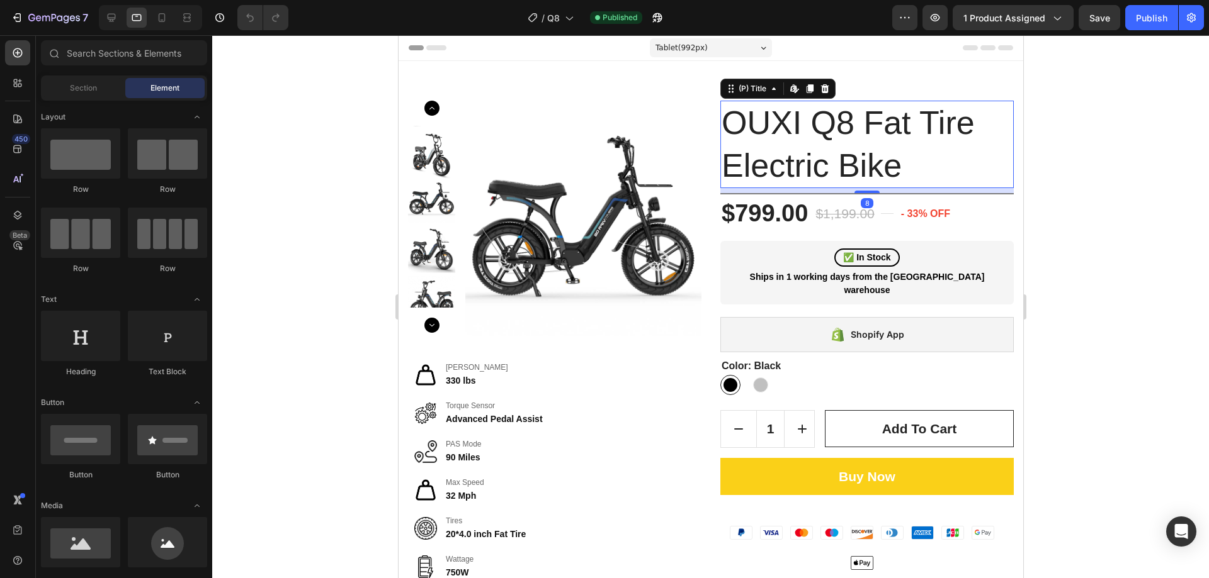
click at [780, 123] on h1 "OUXI Q8 Fat Tire Electric Bike" at bounding box center [865, 144] width 293 height 87
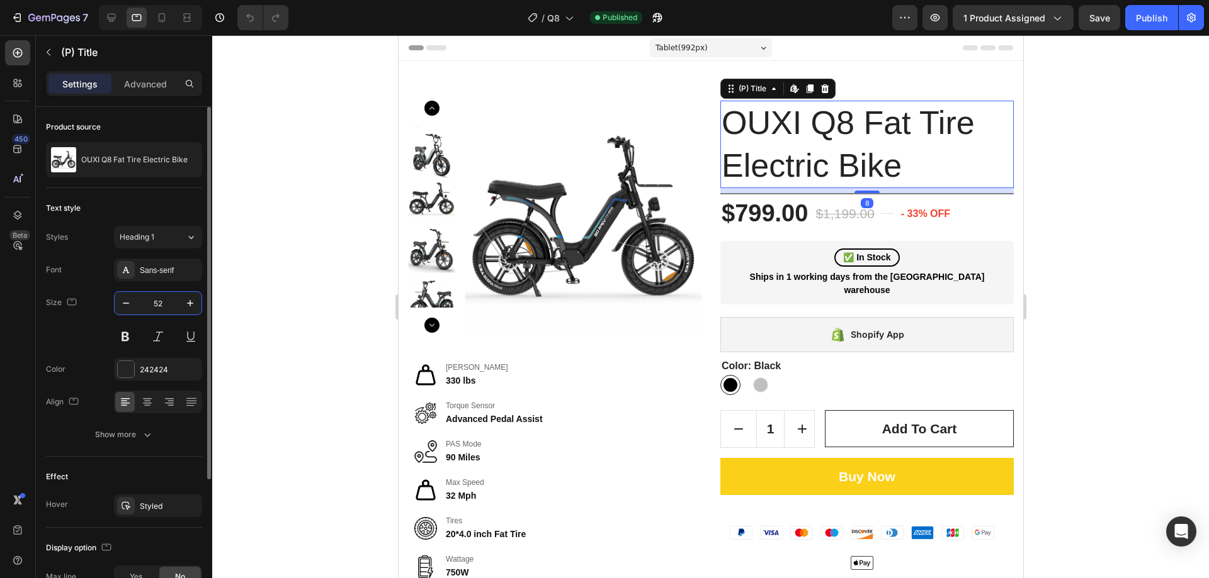
click at [167, 305] on input "52" at bounding box center [158, 303] width 42 height 23
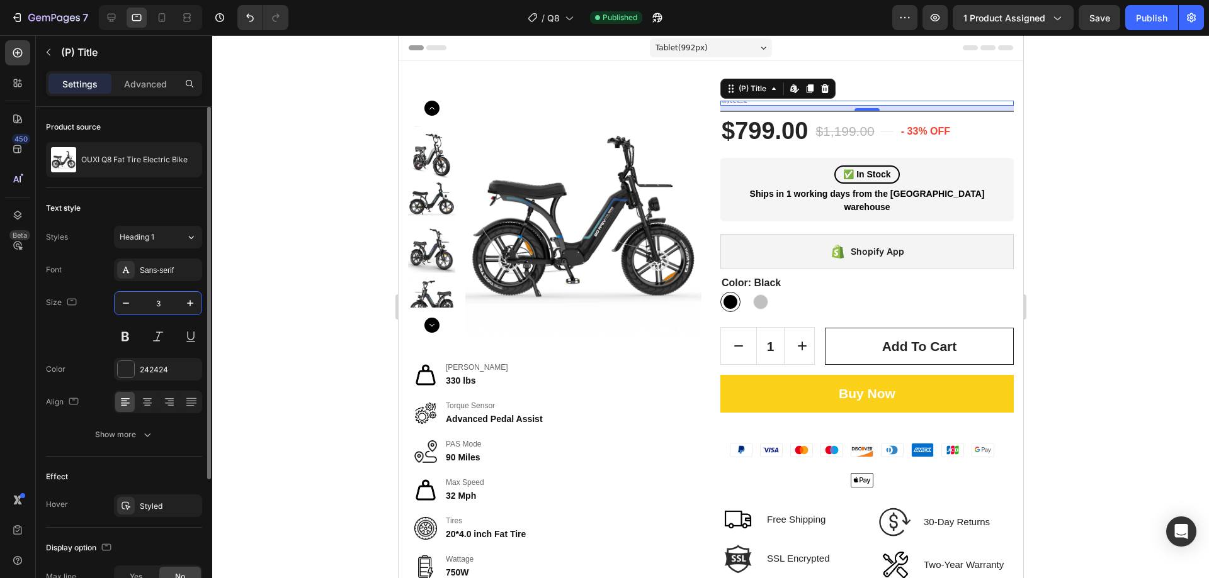
type input "35"
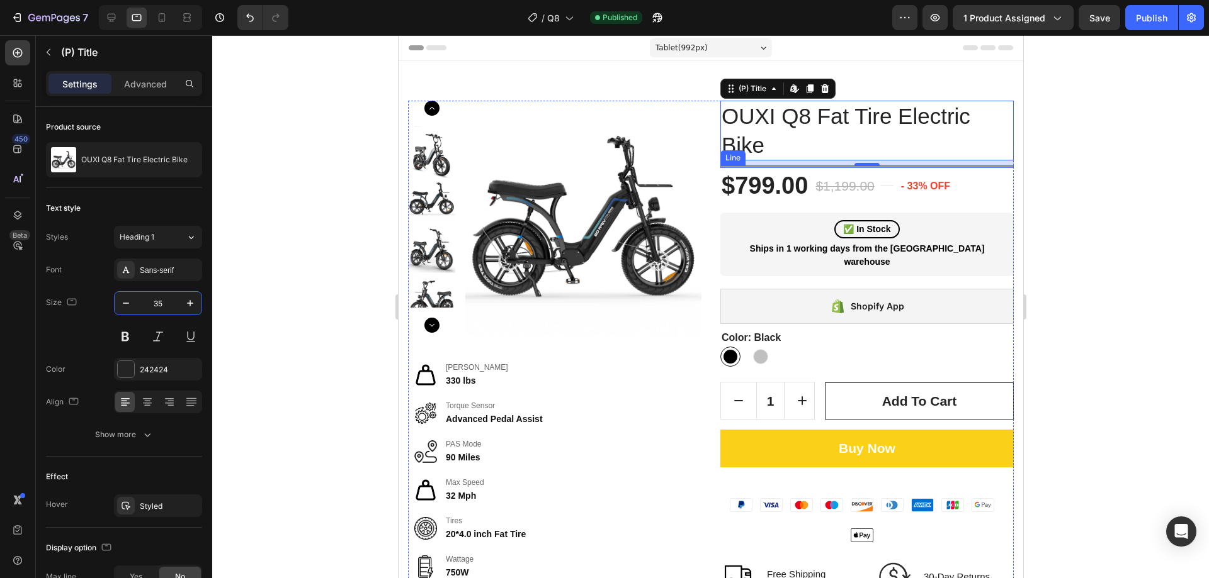
click at [970, 167] on div "Title Line" at bounding box center [865, 167] width 293 height 3
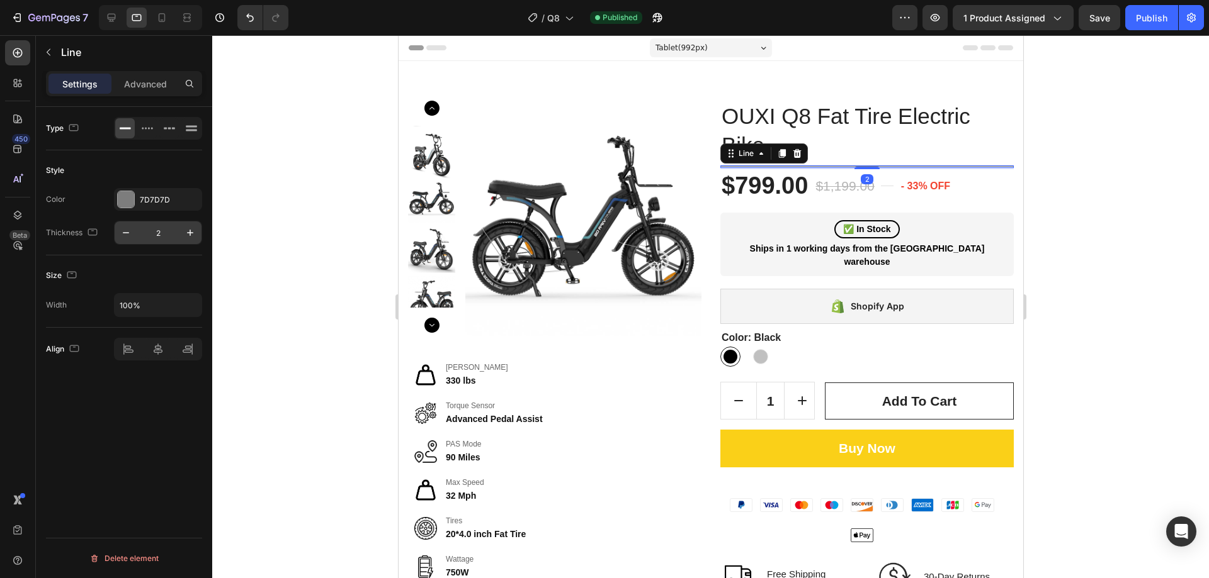
click at [167, 234] on input "2" at bounding box center [158, 233] width 42 height 23
type input "1"
click at [774, 187] on div "$799.00" at bounding box center [763, 185] width 89 height 33
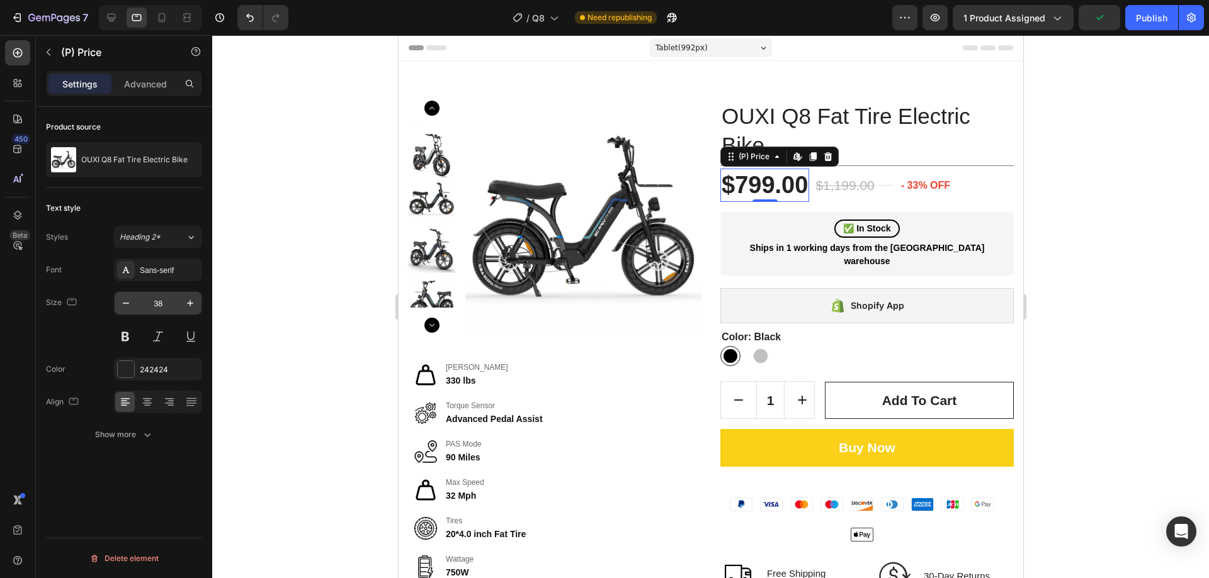
click at [169, 302] on input "38" at bounding box center [158, 303] width 42 height 23
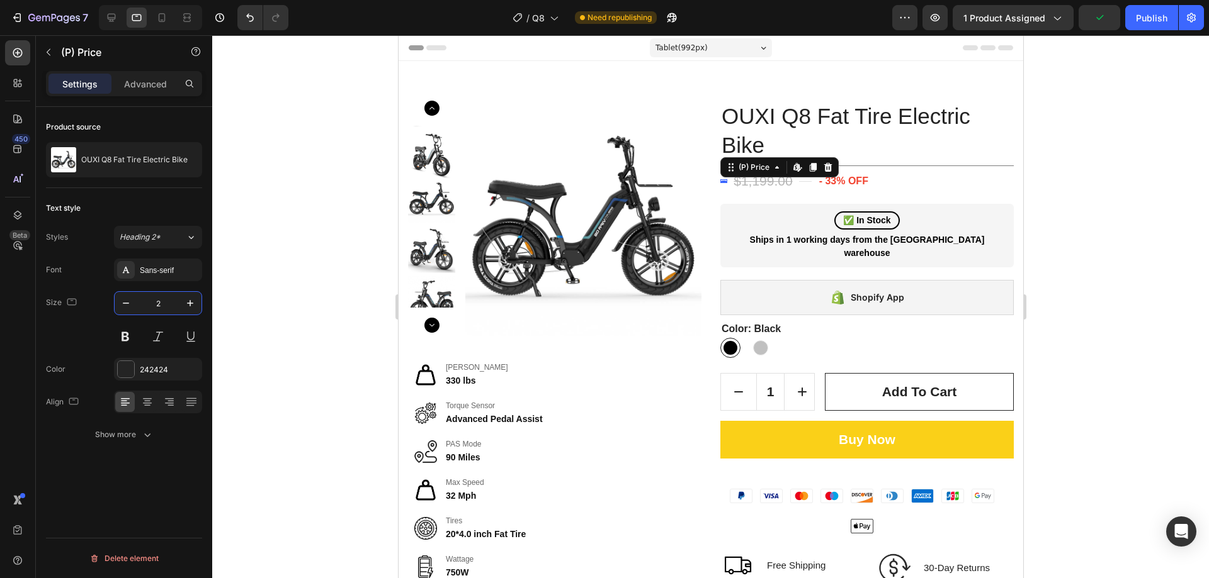
type input "26"
click at [811, 183] on div "$1,199.00" at bounding box center [816, 181] width 61 height 23
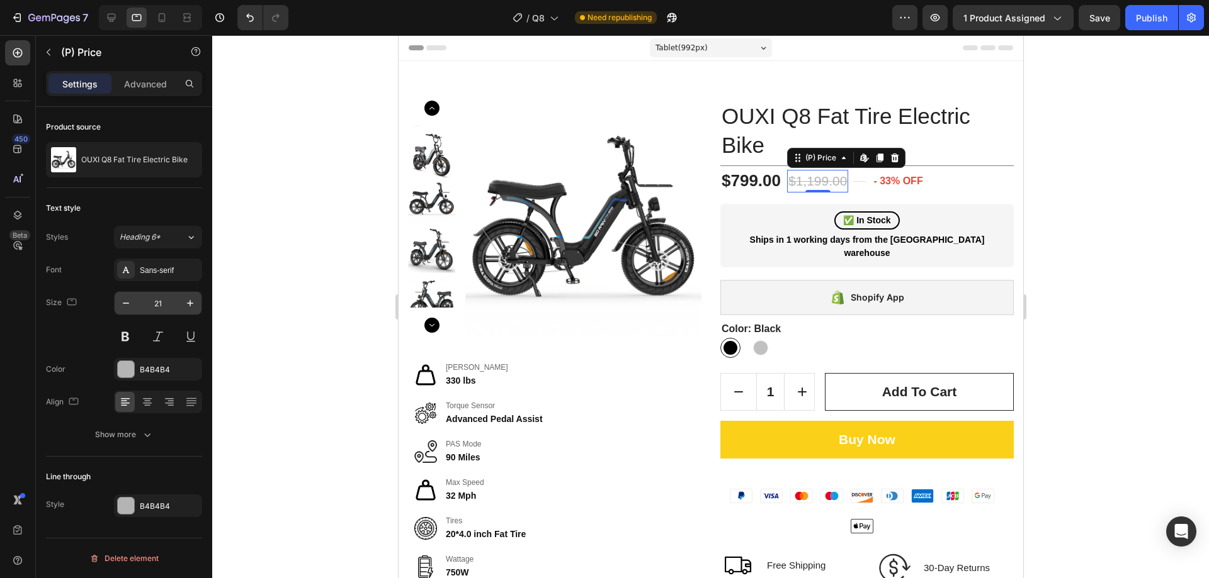
click at [152, 303] on input "21" at bounding box center [158, 303] width 42 height 23
type input "18"
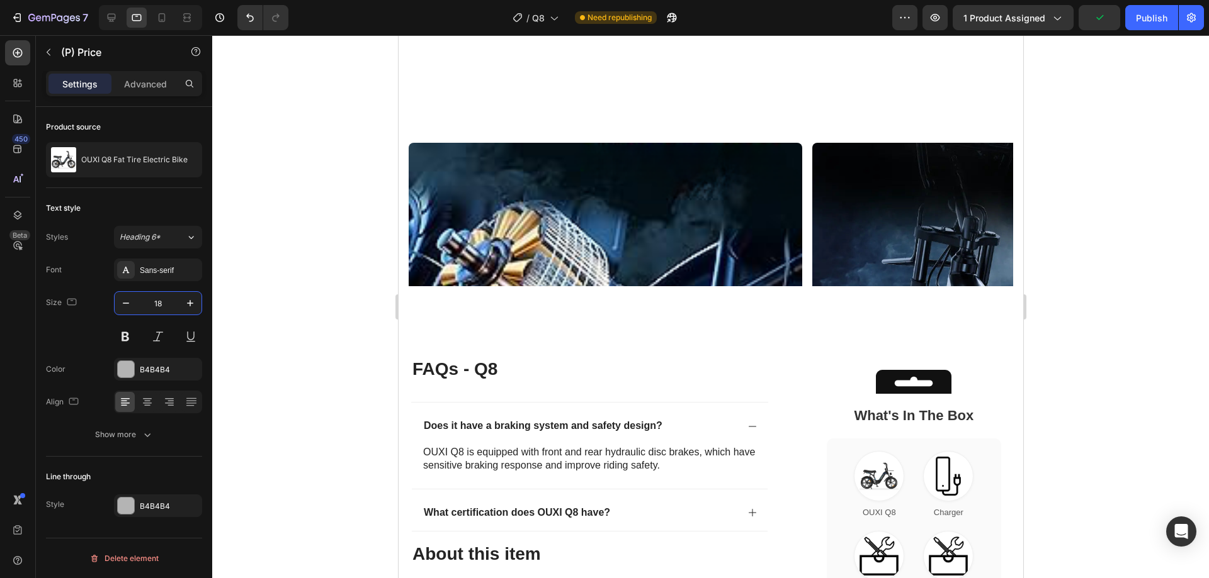
scroll to position [1762, 0]
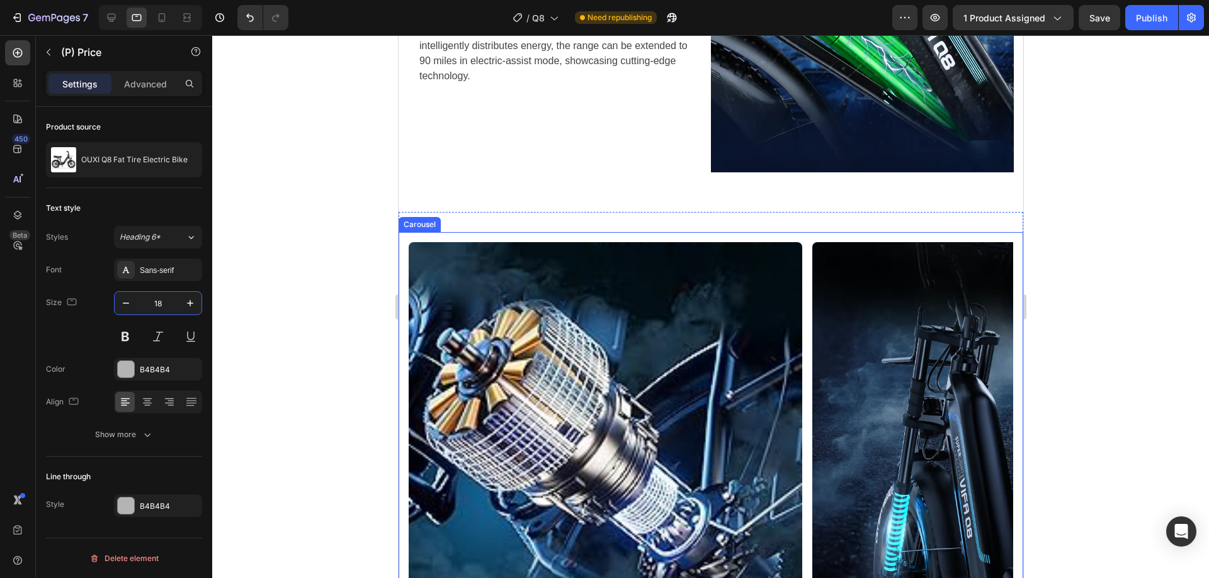
click at [806, 342] on div "Image 750W motor power Text Block With a top speed of 32 mph and 1000W of peak …" at bounding box center [710, 480] width 604 height 476
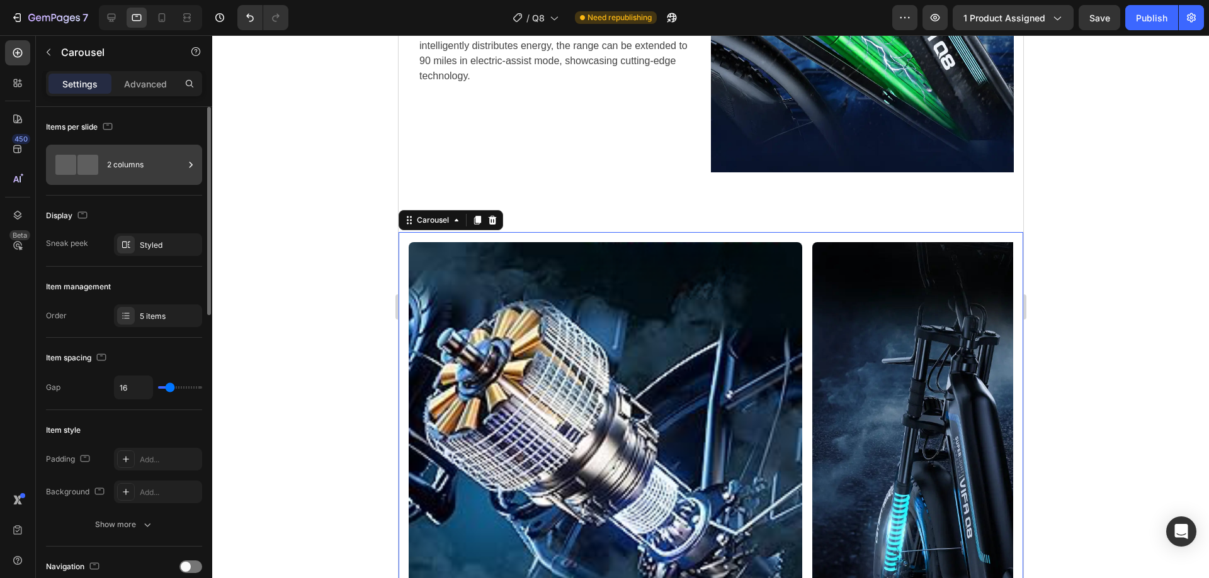
click at [137, 174] on div "2 columns" at bounding box center [145, 164] width 77 height 29
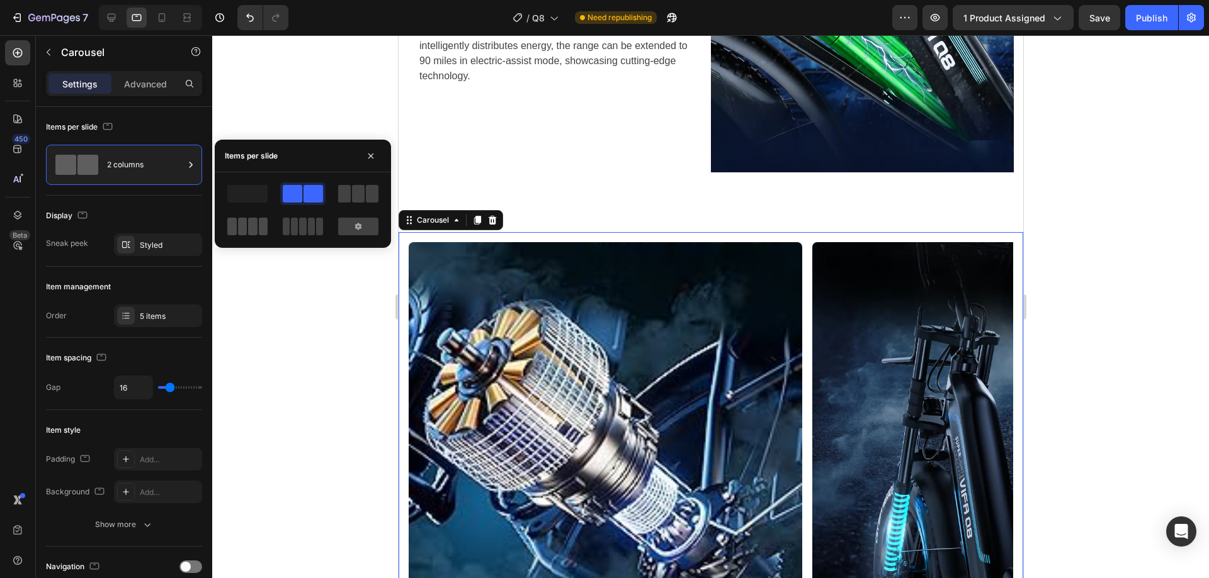
click at [251, 229] on span at bounding box center [252, 227] width 9 height 18
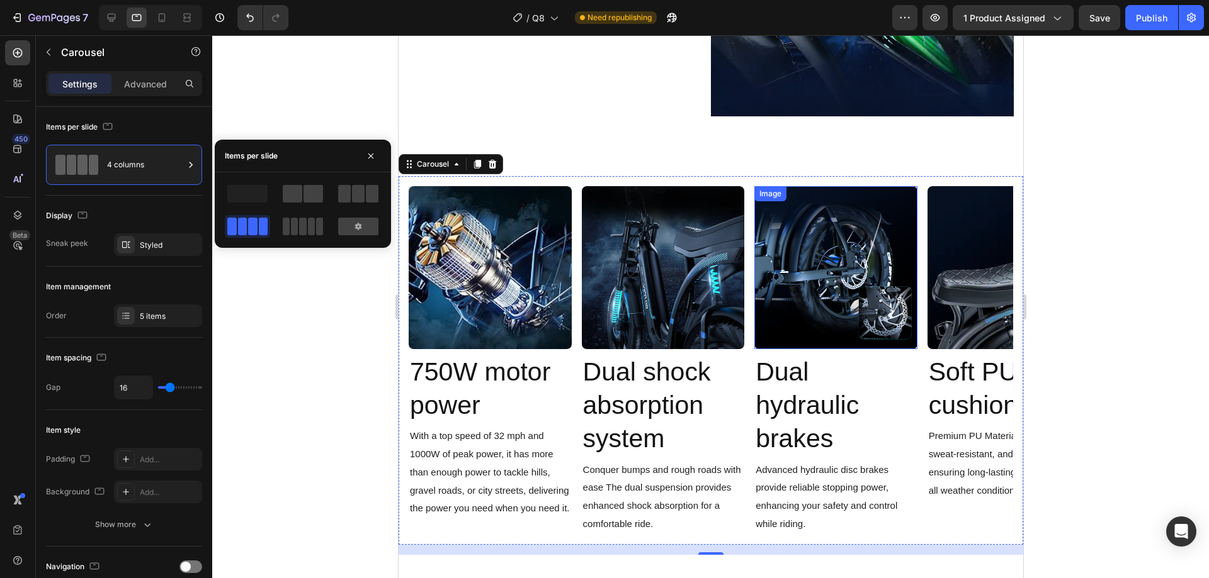
scroll to position [1951, 0]
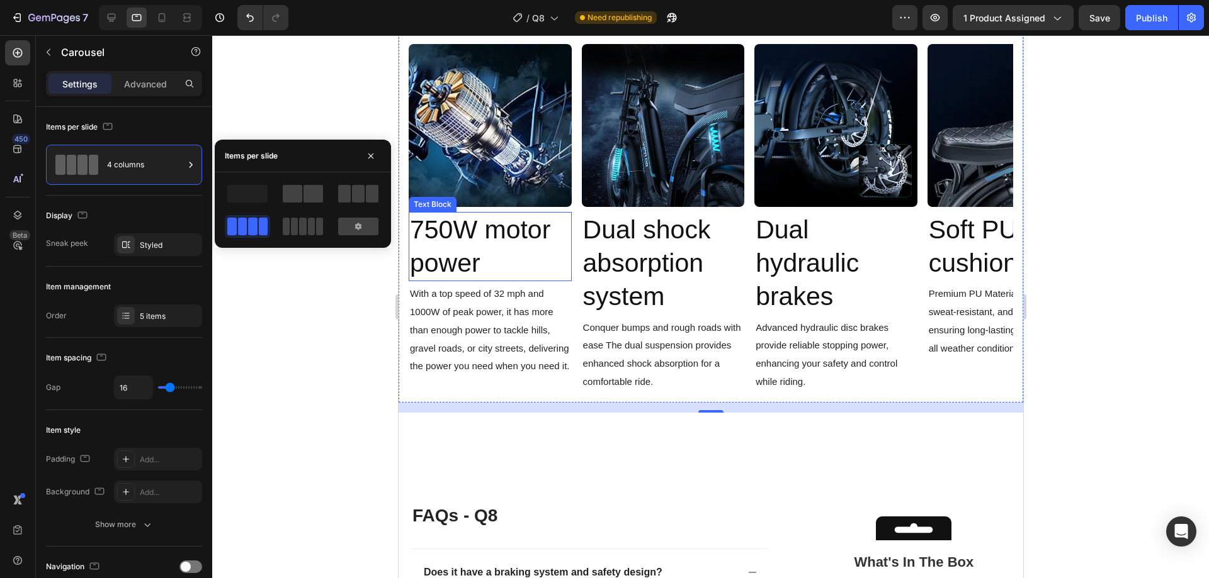
click at [466, 246] on p "750W motor power" at bounding box center [489, 246] width 161 height 67
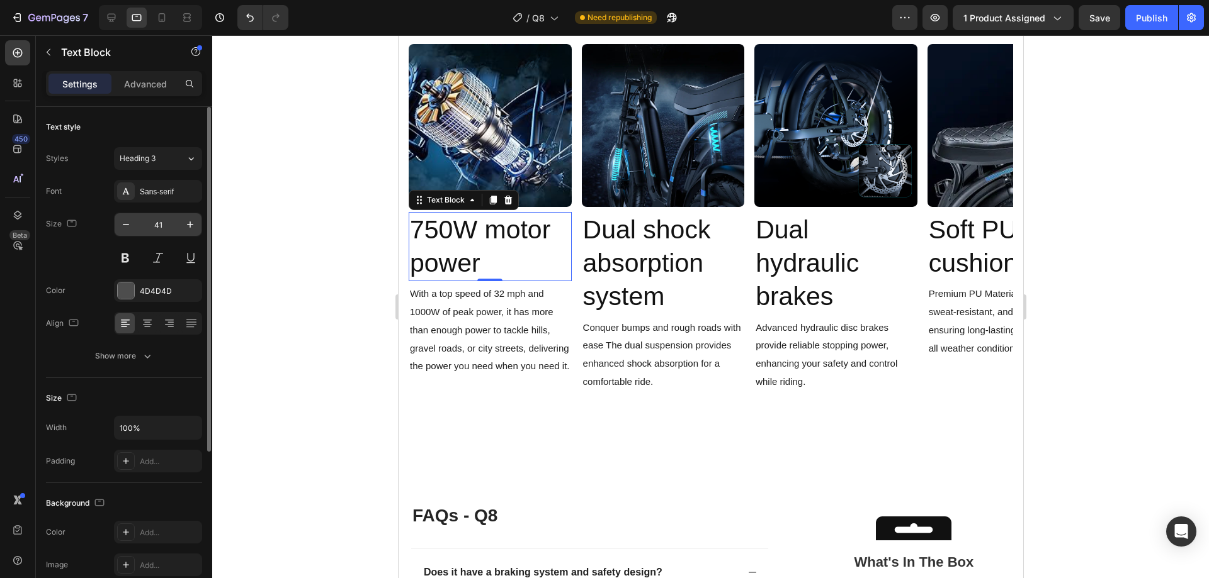
click at [166, 231] on input "41" at bounding box center [158, 224] width 42 height 23
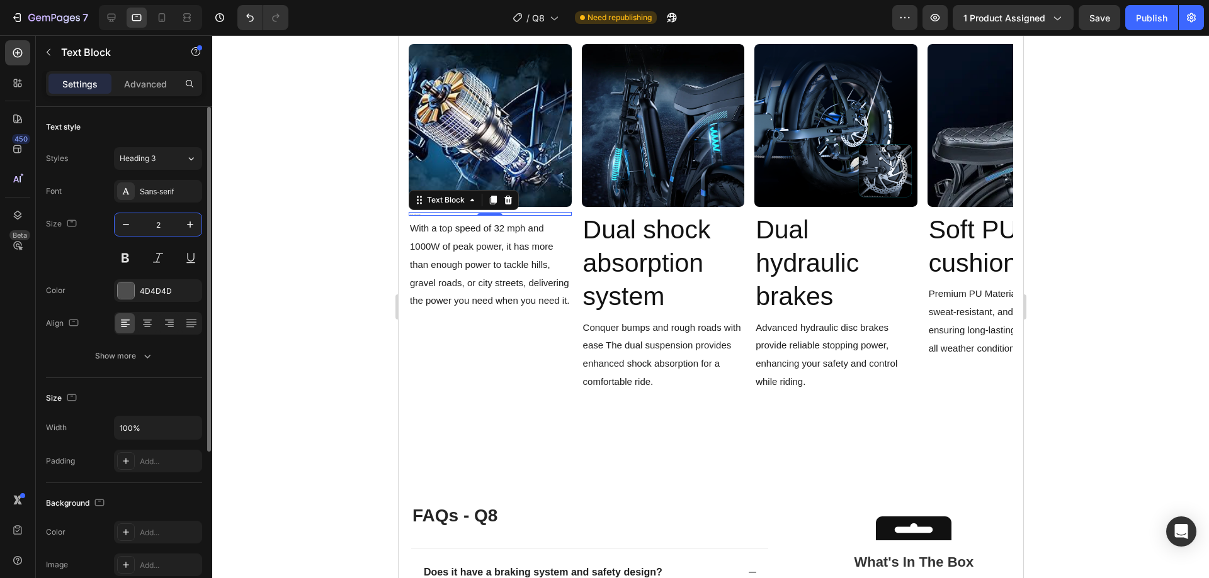
type input "22"
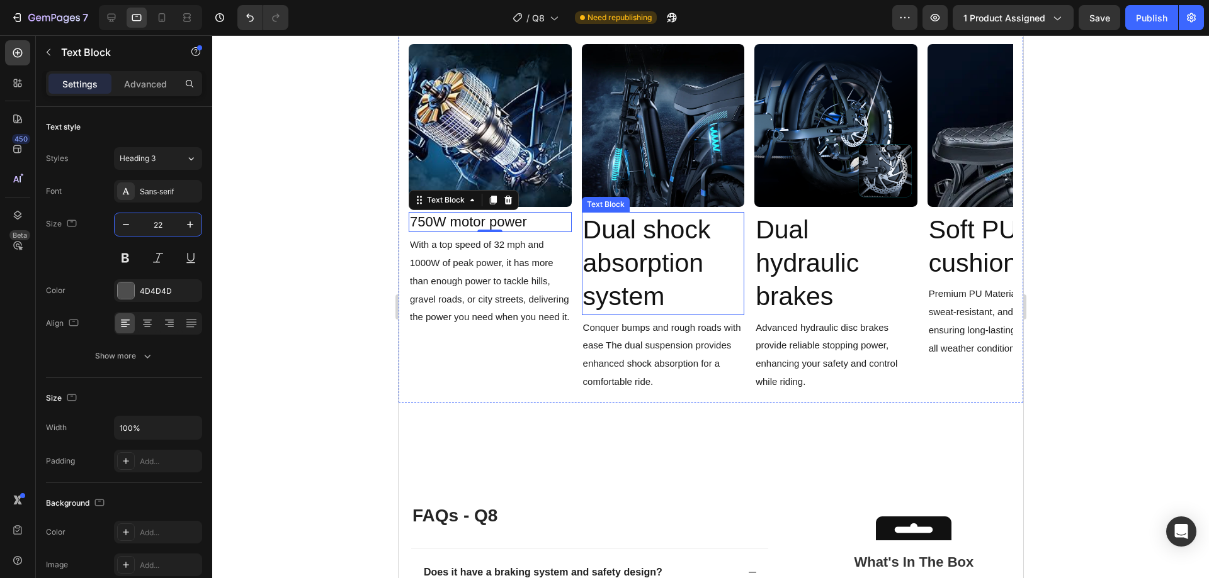
click at [641, 242] on span "Dual shock absorption system" at bounding box center [646, 263] width 128 height 96
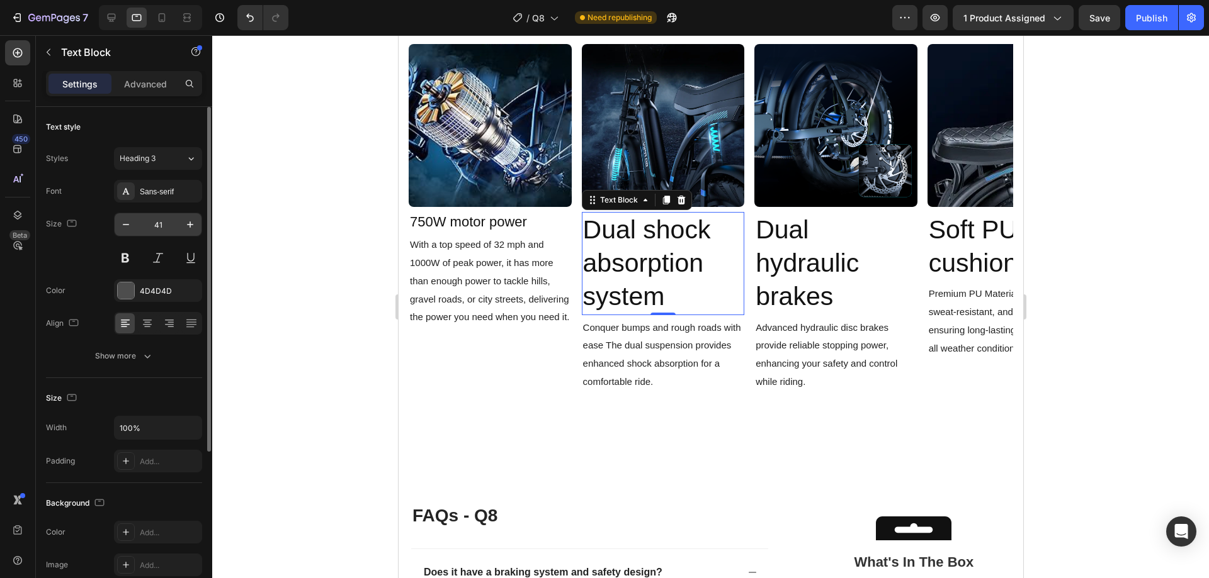
click at [165, 223] on input "41" at bounding box center [158, 224] width 42 height 23
type input "22"
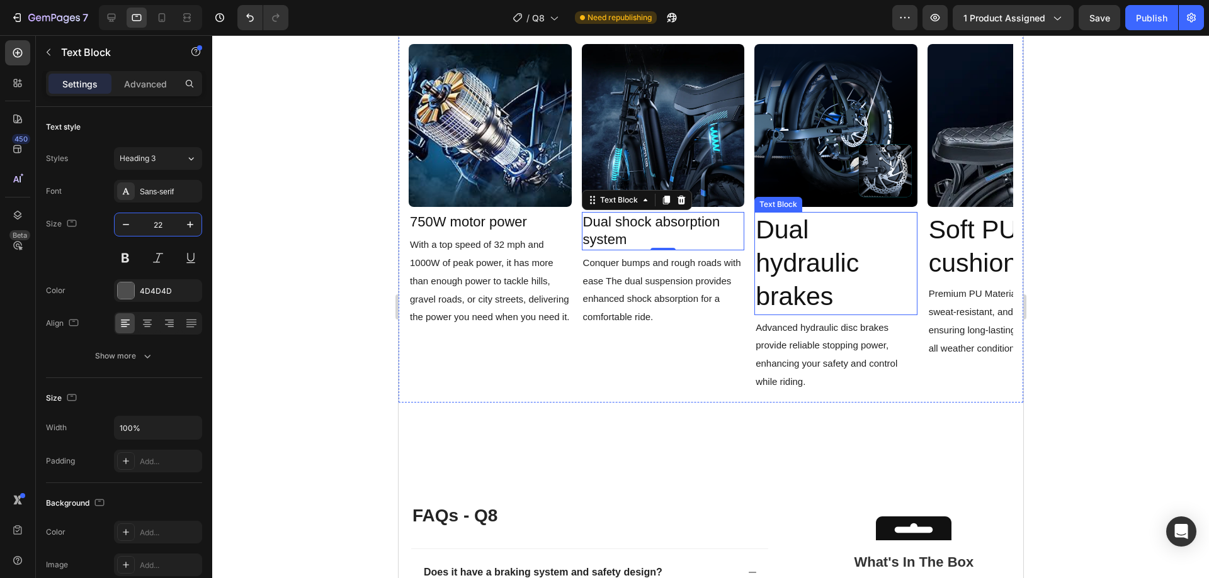
click at [833, 250] on span "Dual hydraulic brakes" at bounding box center [806, 263] width 103 height 96
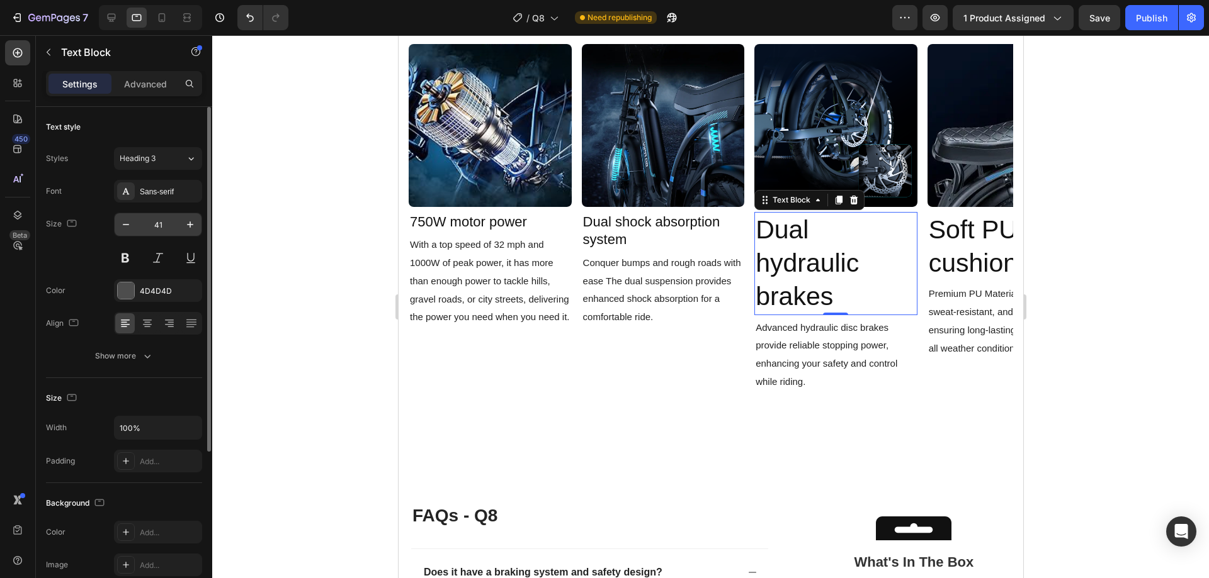
click at [156, 231] on input "41" at bounding box center [158, 224] width 42 height 23
type input "22"
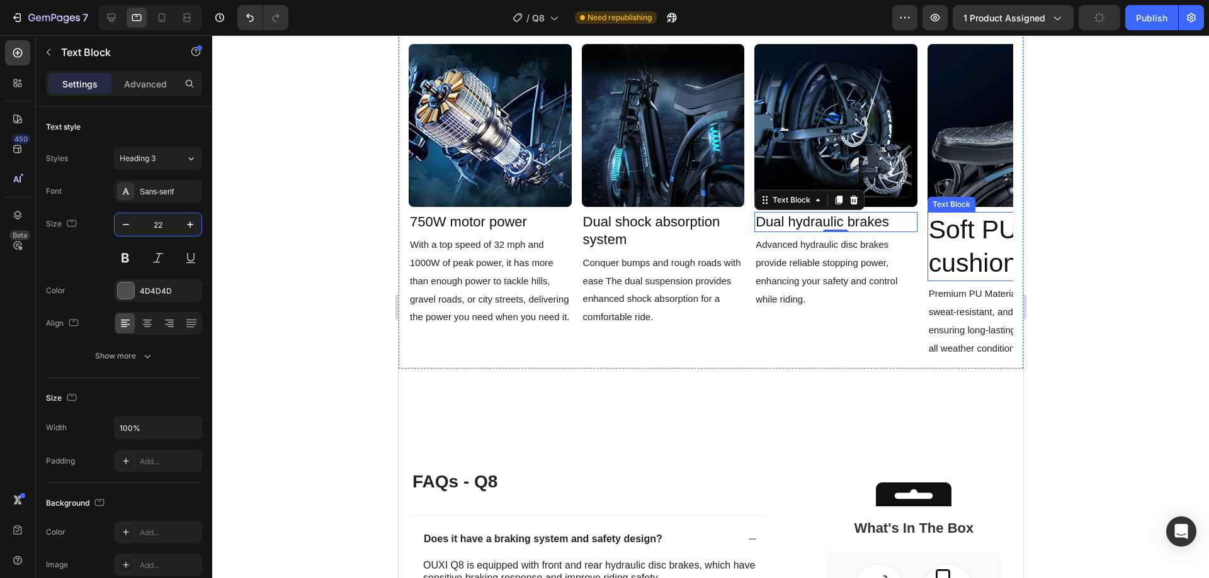
click at [989, 253] on span "Soft PU cushion" at bounding box center [972, 246] width 89 height 62
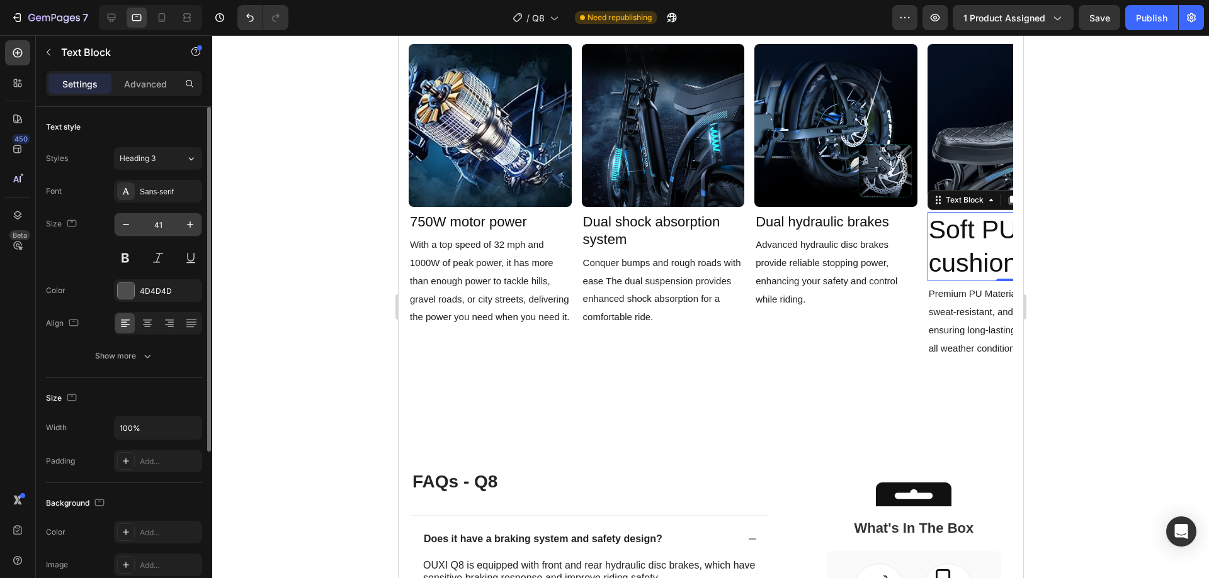
click at [164, 225] on input "41" at bounding box center [158, 224] width 42 height 23
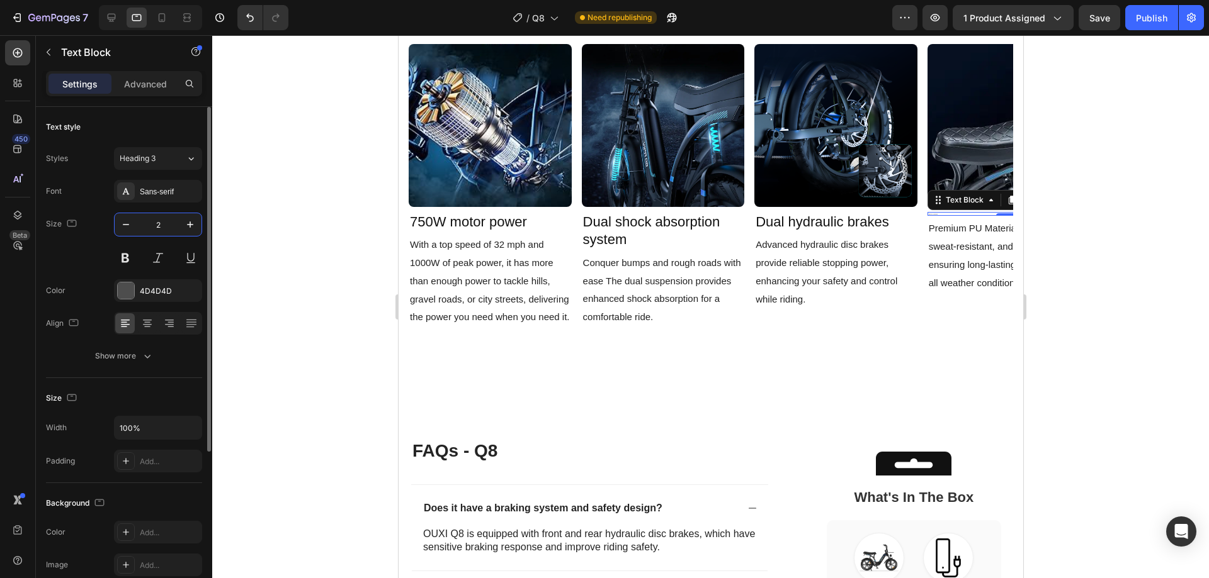
type input "22"
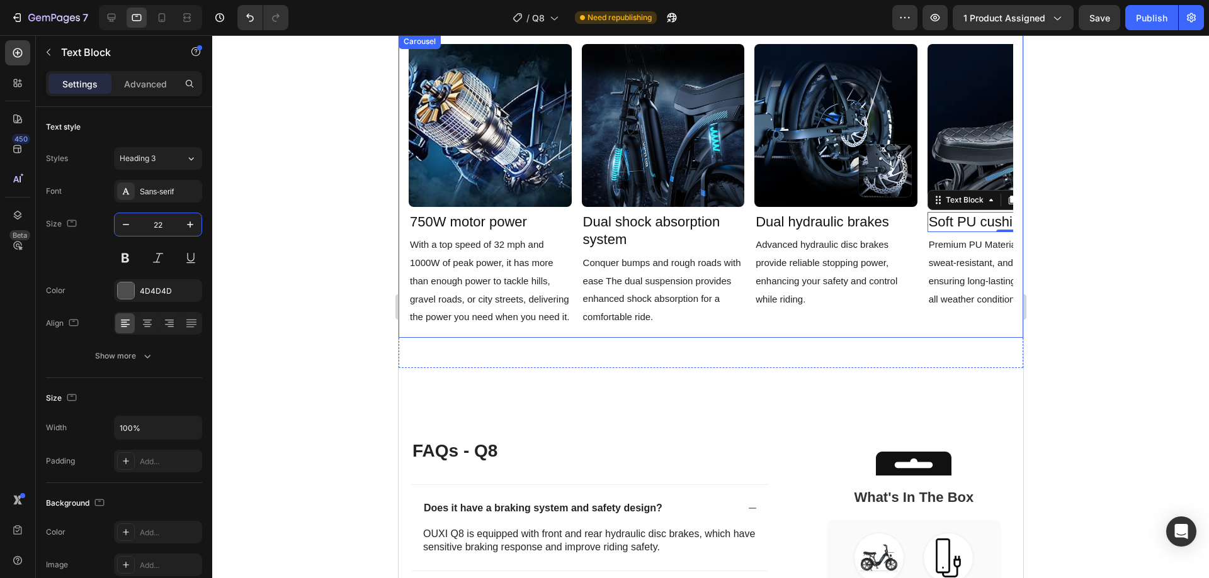
click at [750, 308] on div "Image 750W motor power Text Block With a top speed of 32 mph and 1000W of peak …" at bounding box center [710, 186] width 604 height 284
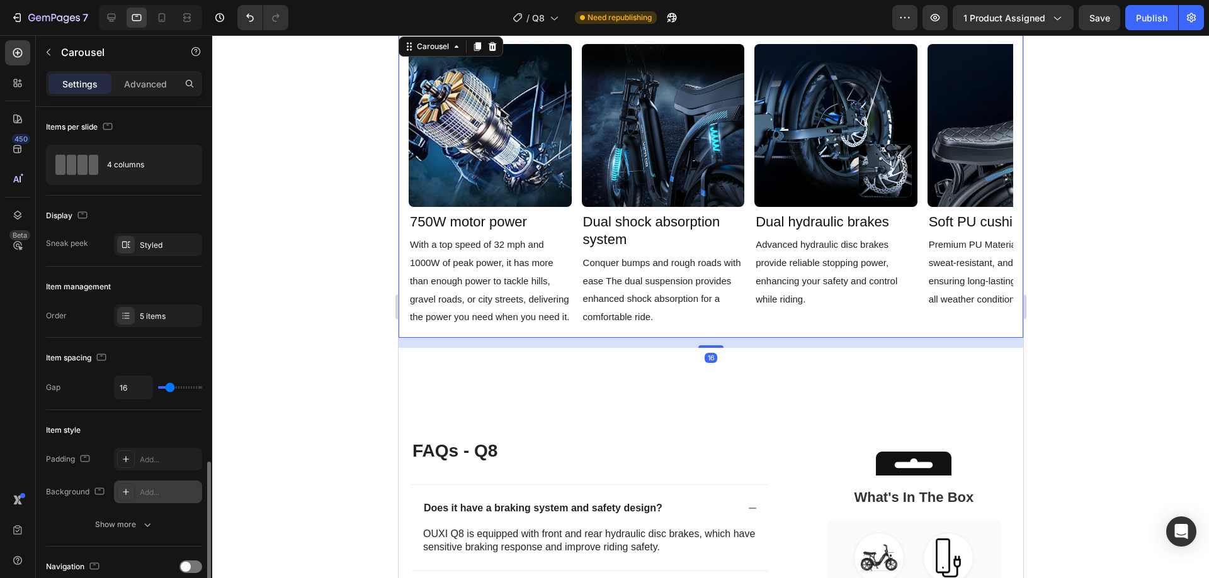
scroll to position [315, 0]
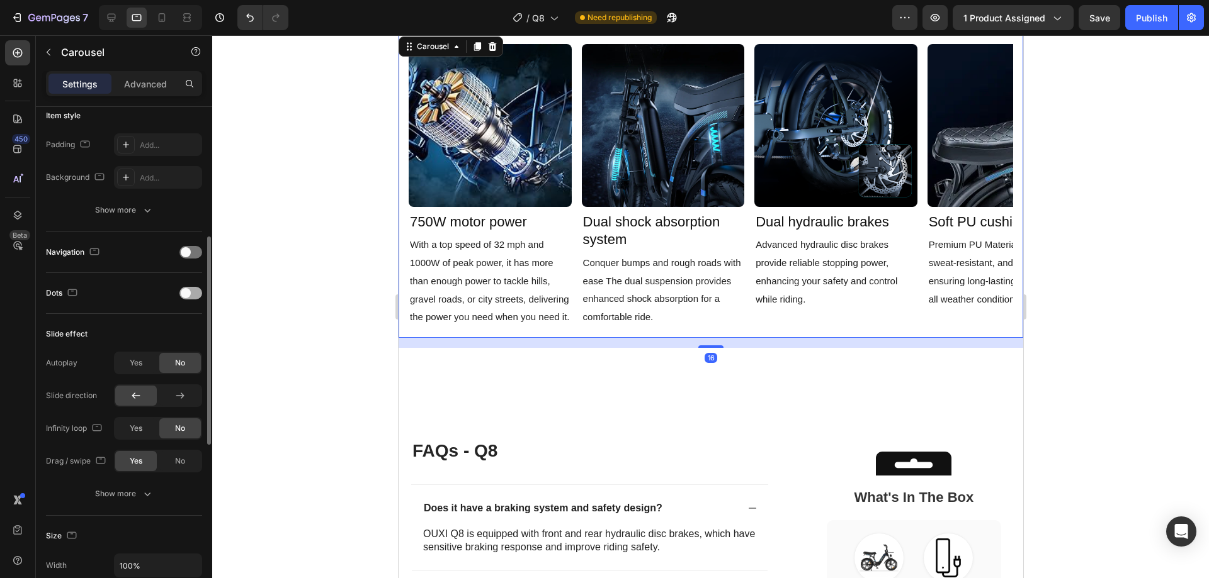
click at [188, 293] on span at bounding box center [186, 293] width 10 height 10
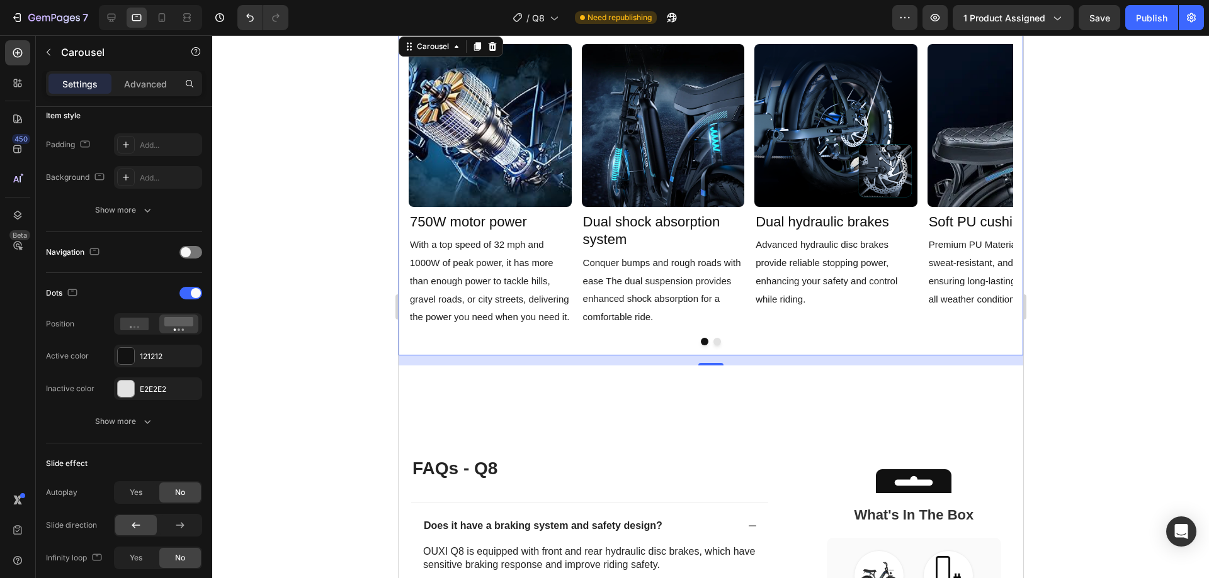
click at [713, 340] on button "Dot" at bounding box center [717, 342] width 8 height 8
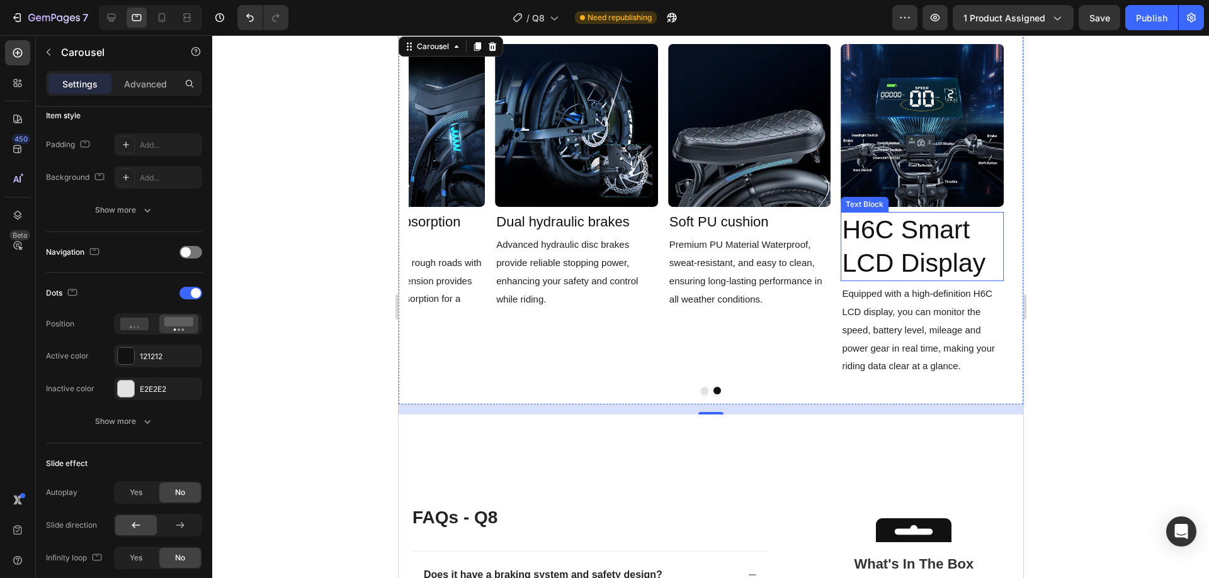
click at [893, 253] on span "H6C Smart LCD Display" at bounding box center [913, 246] width 144 height 62
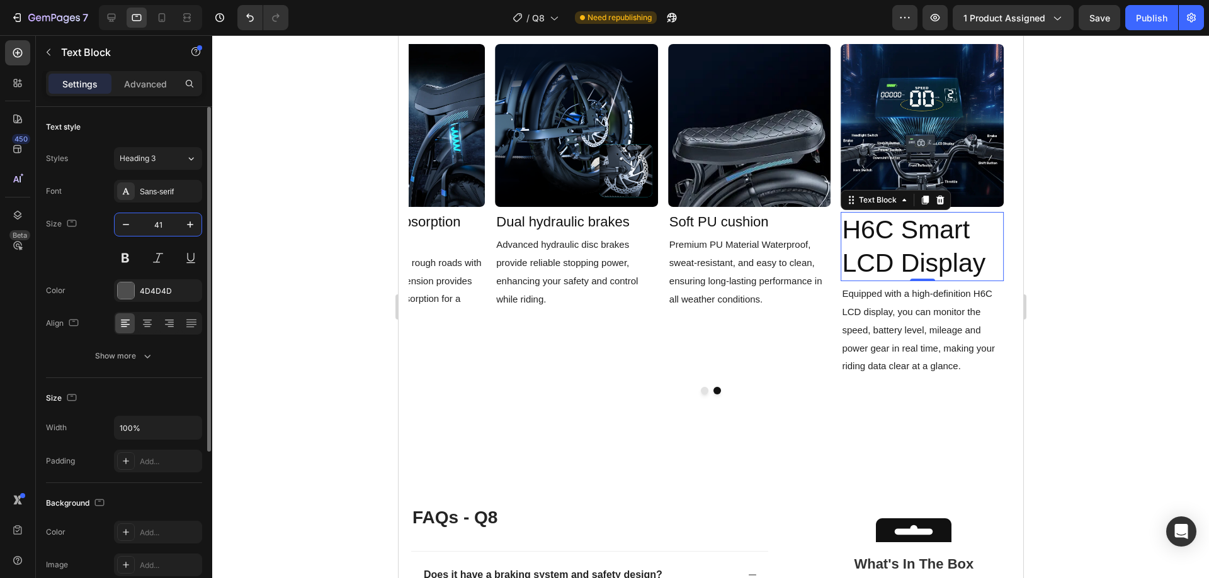
click at [159, 228] on input "41" at bounding box center [158, 224] width 42 height 23
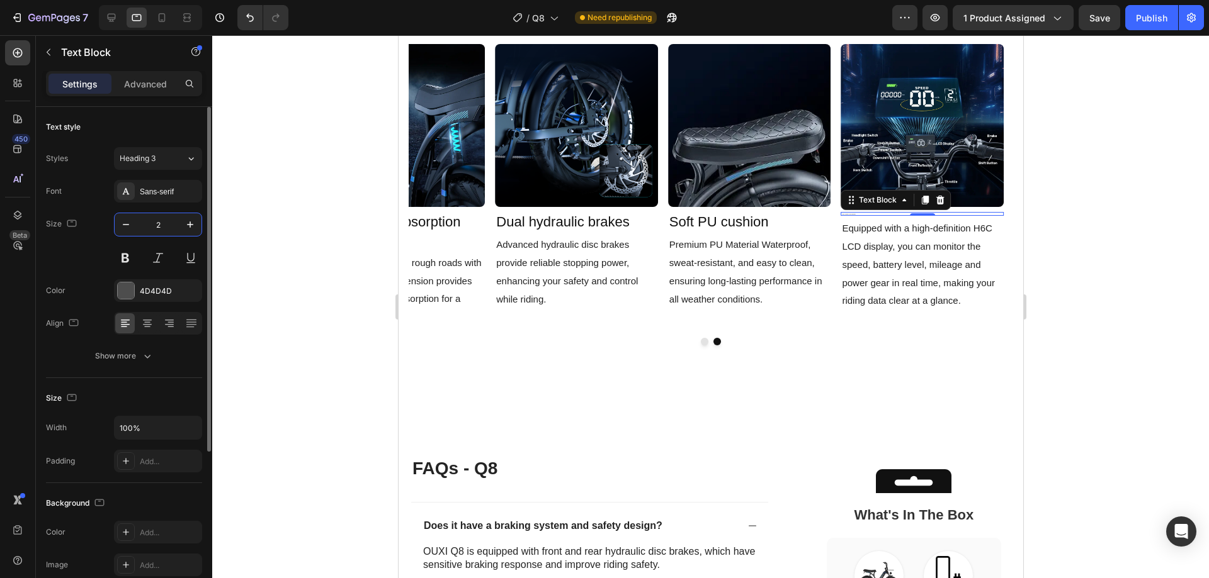
type input "22"
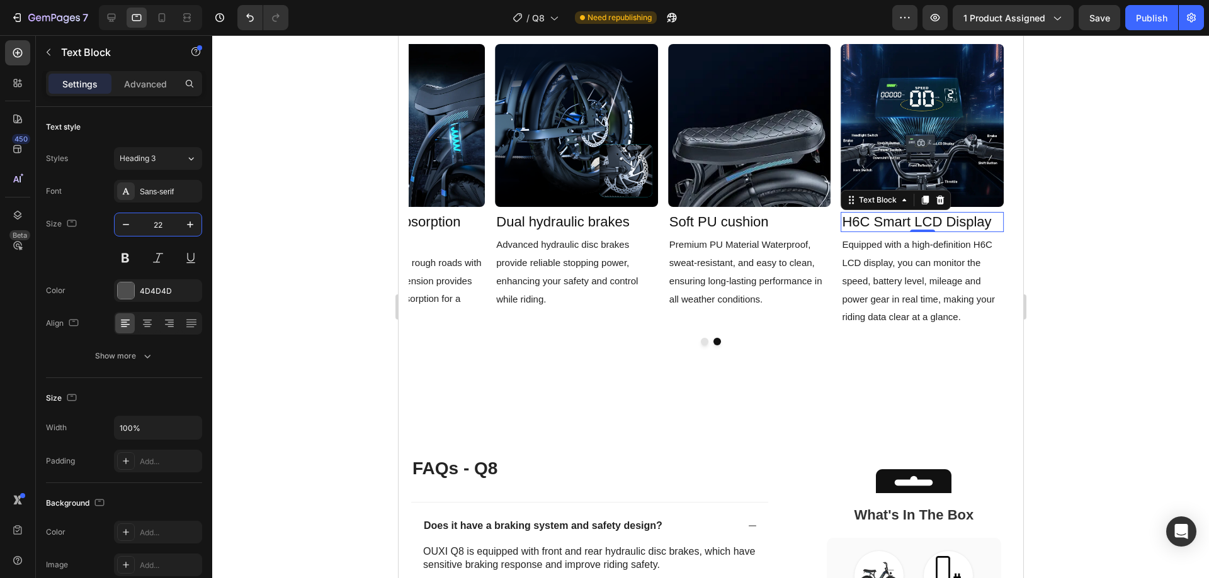
click at [1114, 322] on div at bounding box center [710, 306] width 996 height 543
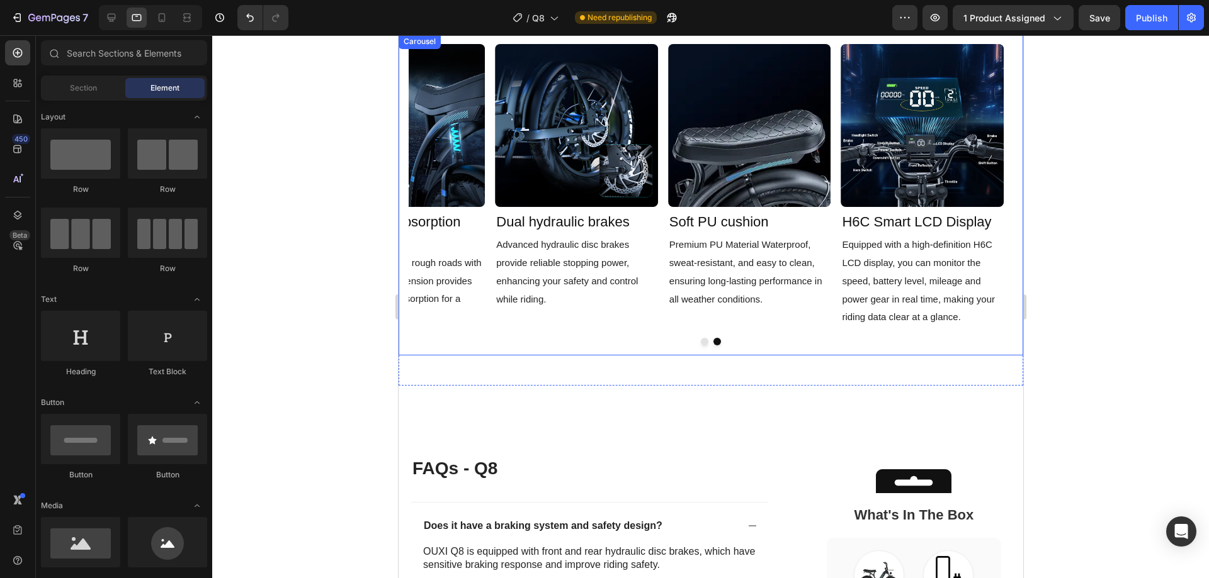
click at [663, 322] on div "Image 750W motor power Text Block With a top speed of 32 mph and 1000W of peak …" at bounding box center [710, 186] width 604 height 284
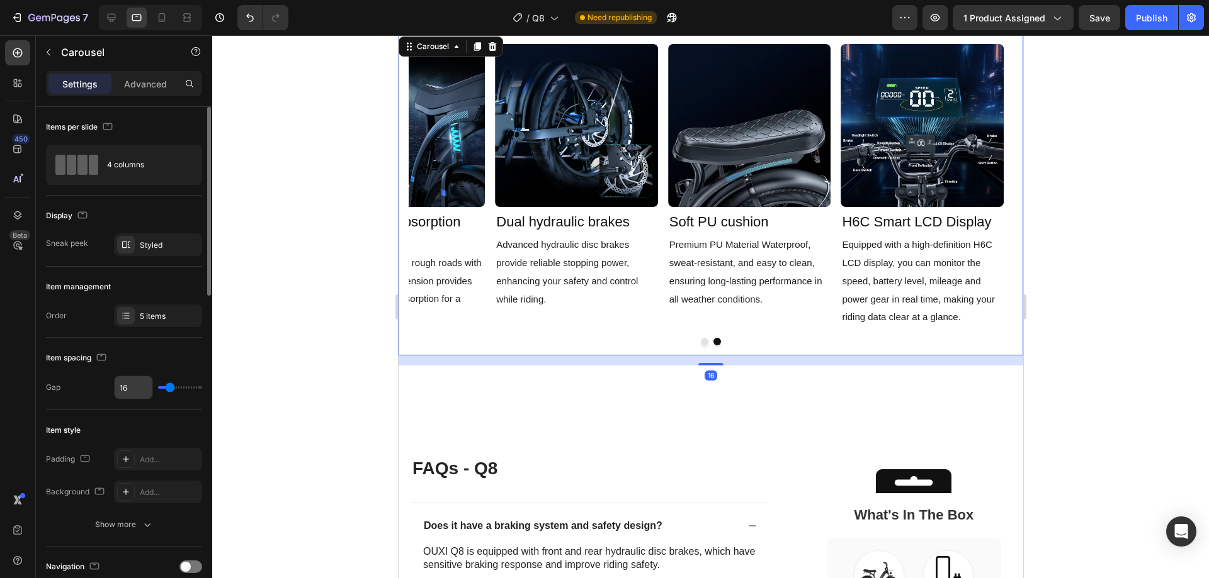
scroll to position [315, 0]
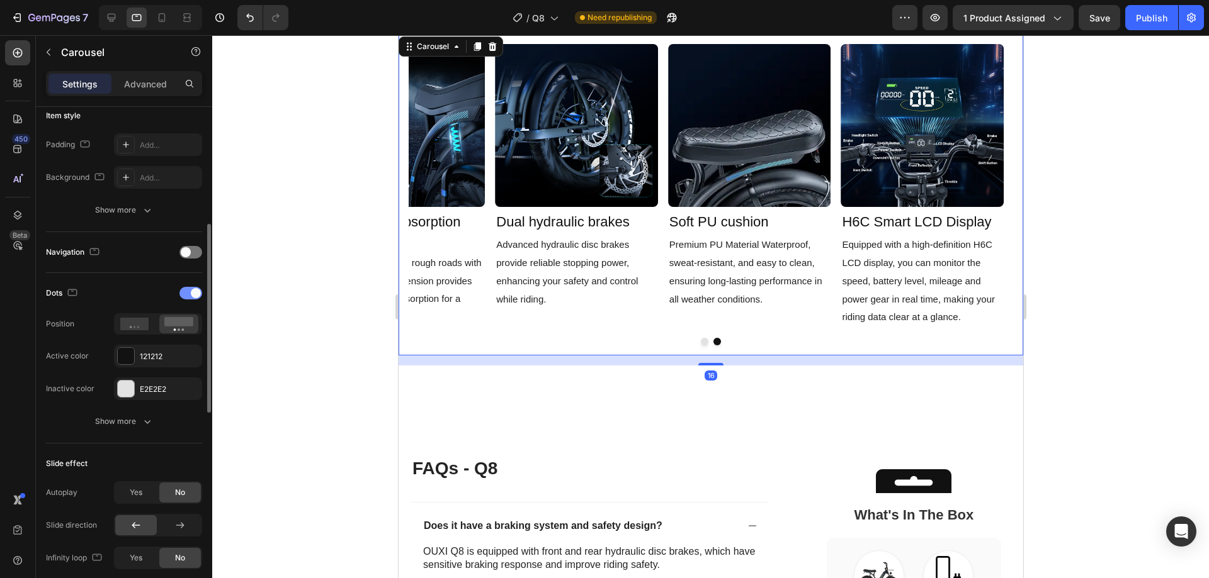
click at [191, 291] on span at bounding box center [196, 293] width 10 height 10
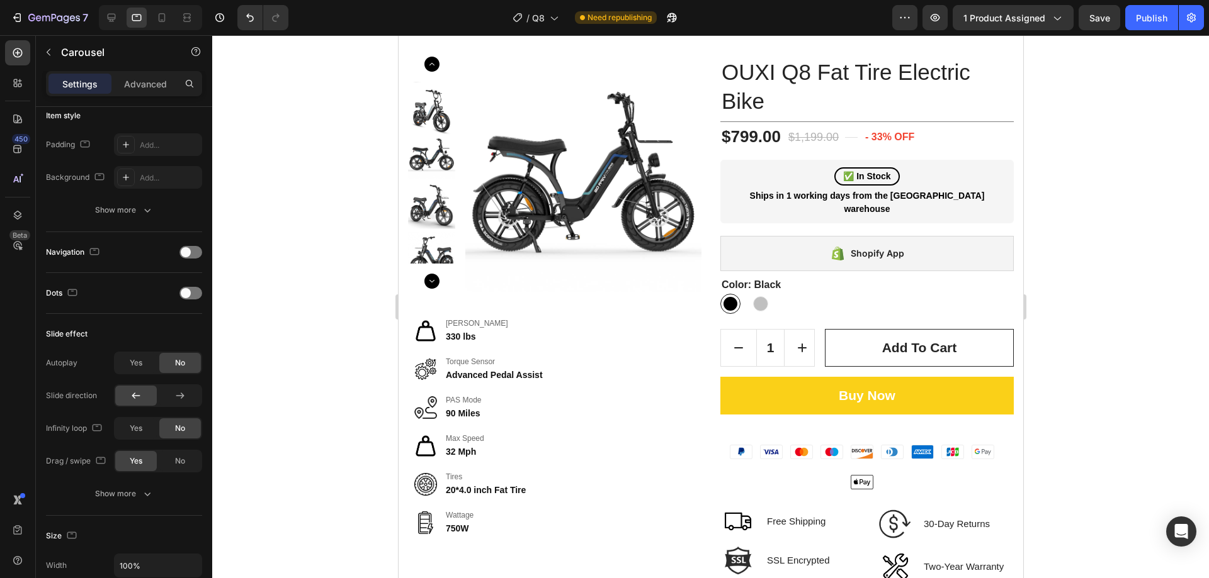
scroll to position [0, 0]
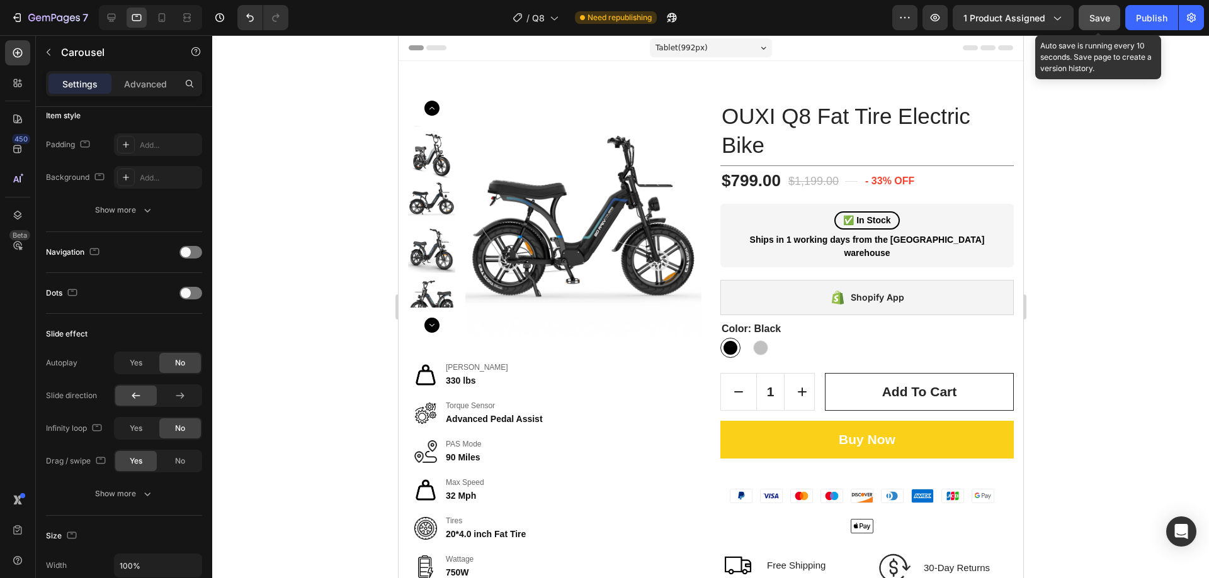
drag, startPoint x: 1102, startPoint y: 20, endPoint x: 1120, endPoint y: 23, distance: 18.6
click at [1102, 20] on span "Save" at bounding box center [1099, 18] width 21 height 11
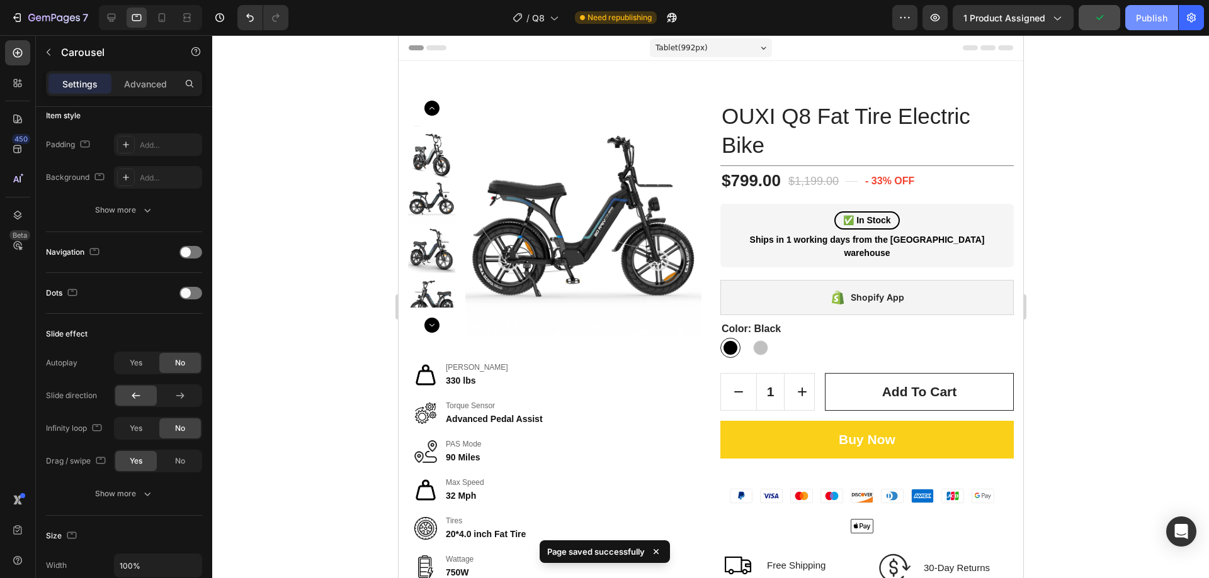
click at [1149, 21] on div "Publish" at bounding box center [1150, 17] width 31 height 13
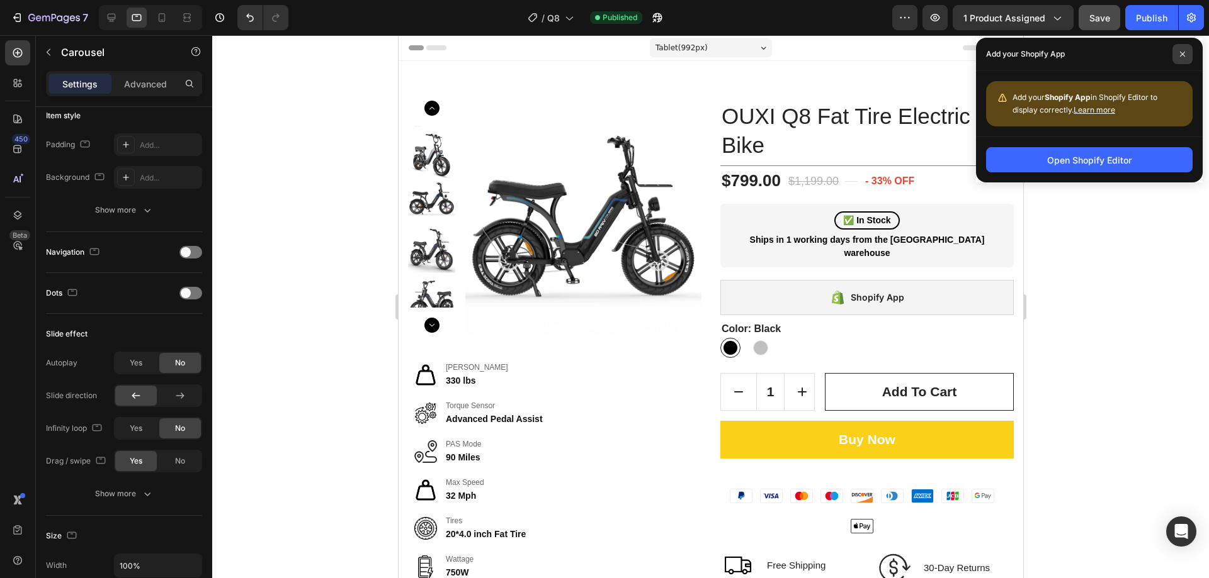
click at [1190, 56] on span at bounding box center [1182, 54] width 20 height 20
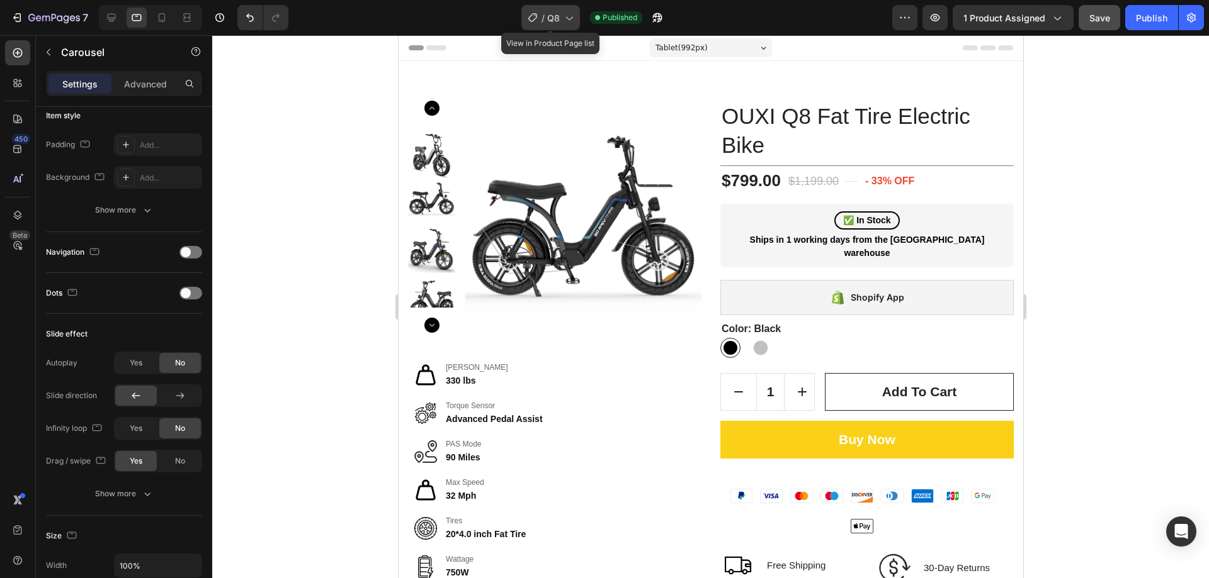
click at [566, 7] on div "/ Q8" at bounding box center [550, 17] width 59 height 25
click at [746, 19] on div "/ Q8 Published" at bounding box center [595, 17] width 594 height 25
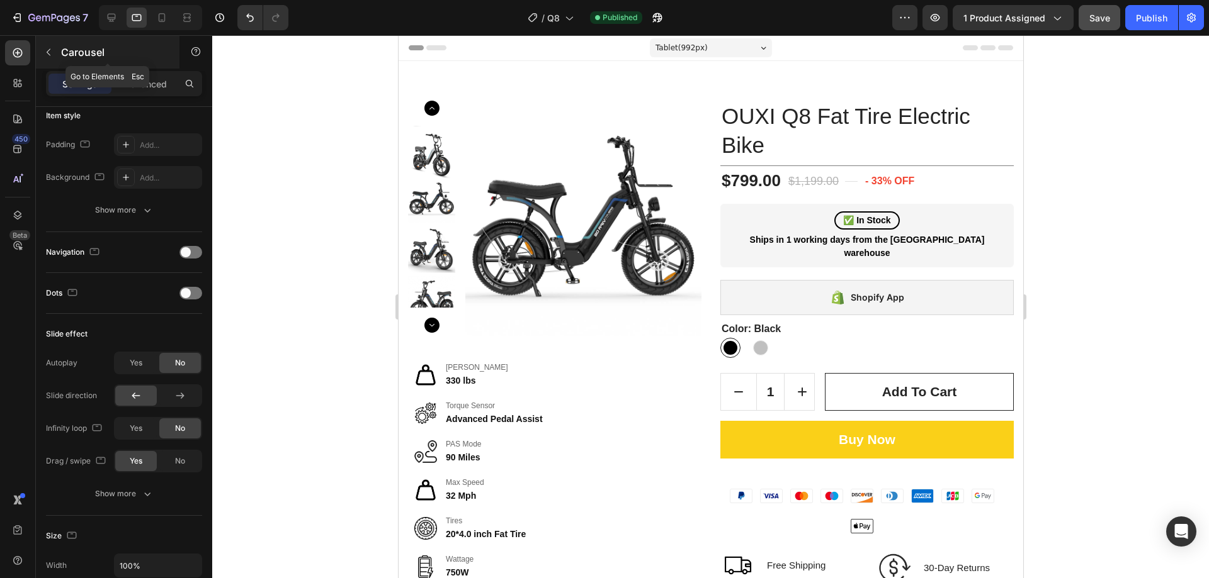
click at [84, 53] on p "Carousel" at bounding box center [114, 52] width 107 height 15
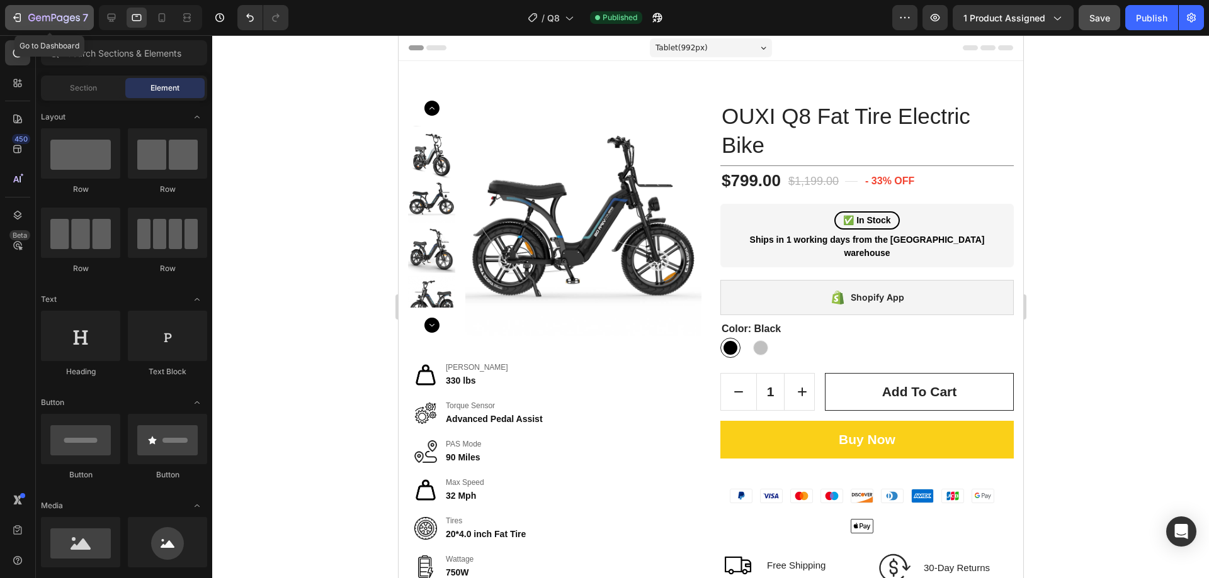
click at [38, 14] on icon "button" at bounding box center [54, 18] width 52 height 11
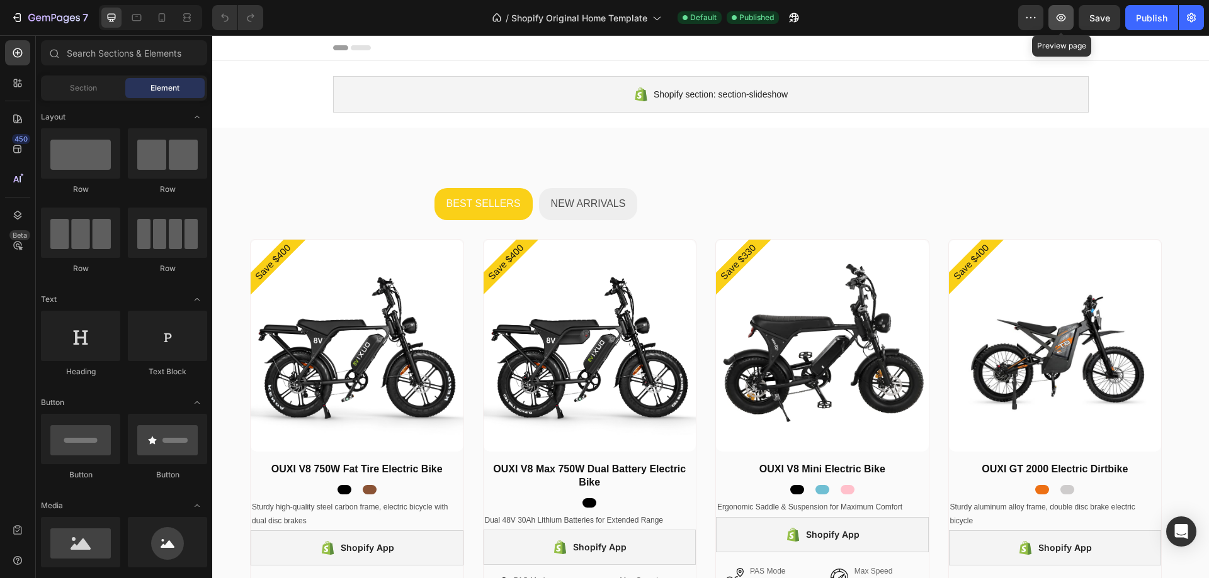
click at [1062, 16] on icon "button" at bounding box center [1061, 18] width 4 height 4
click at [1020, 14] on button "button" at bounding box center [1030, 17] width 25 height 25
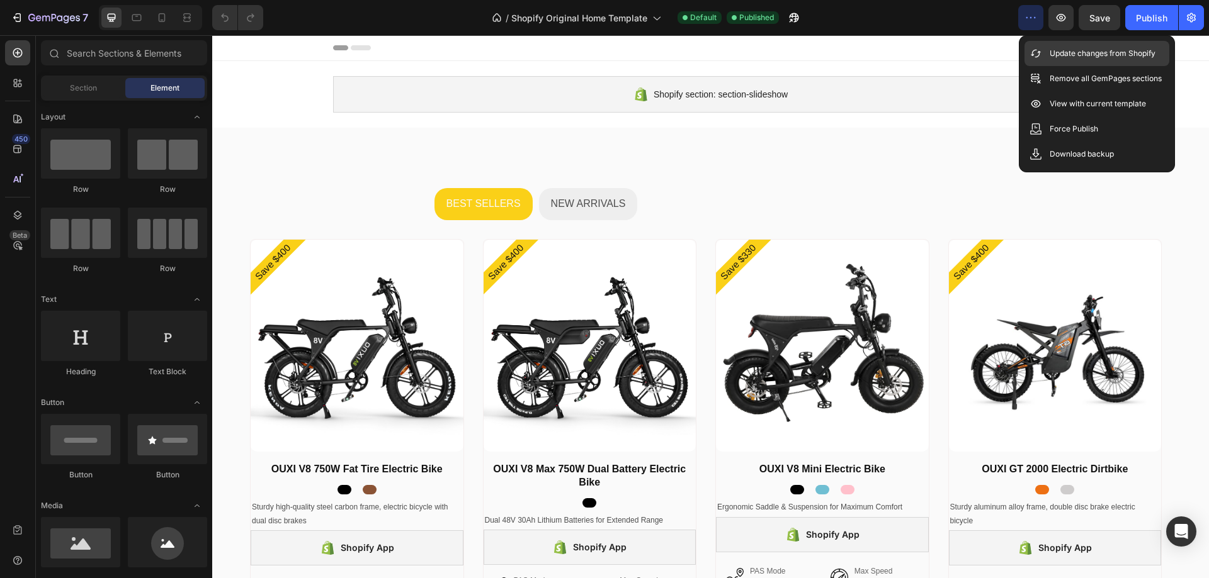
click at [1040, 52] on icon at bounding box center [1035, 53] width 13 height 13
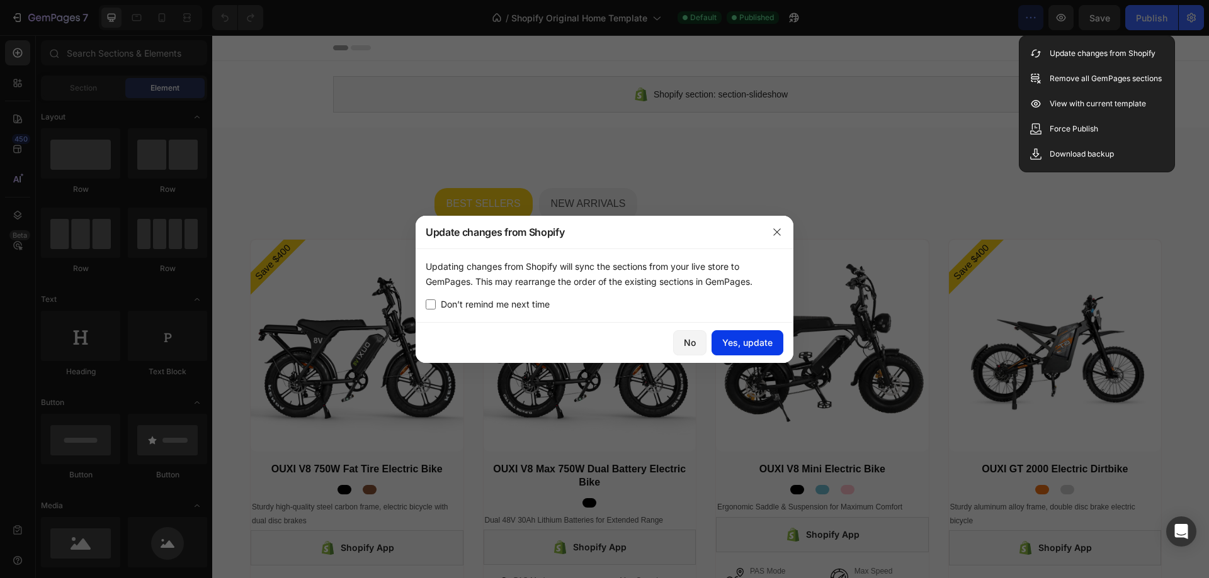
click at [757, 335] on button "Yes, update" at bounding box center [747, 342] width 72 height 25
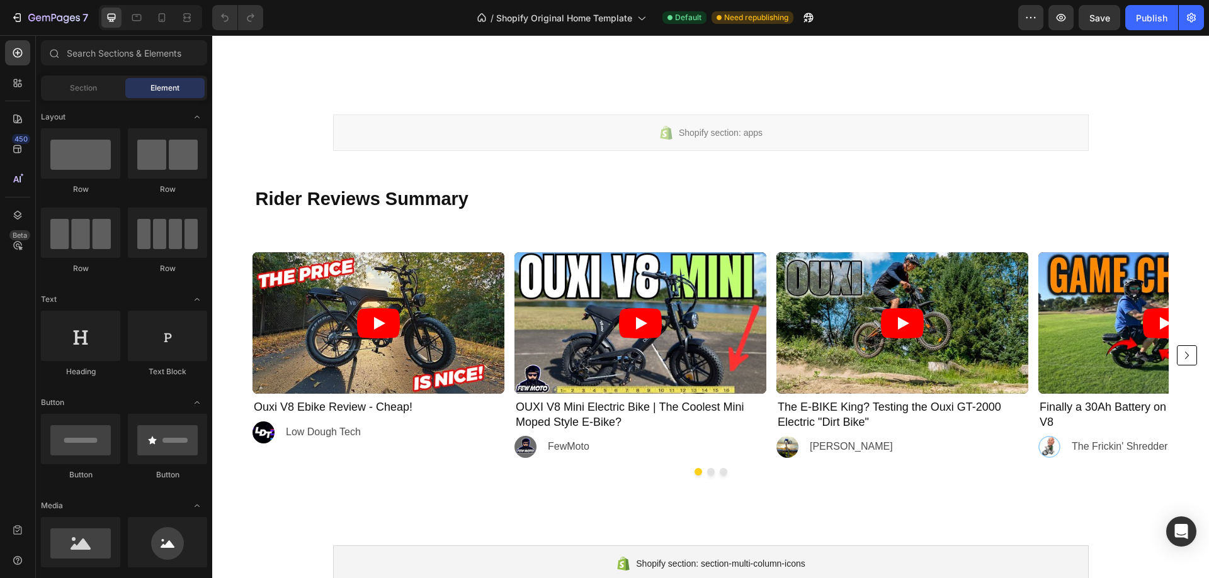
scroll to position [1818, 0]
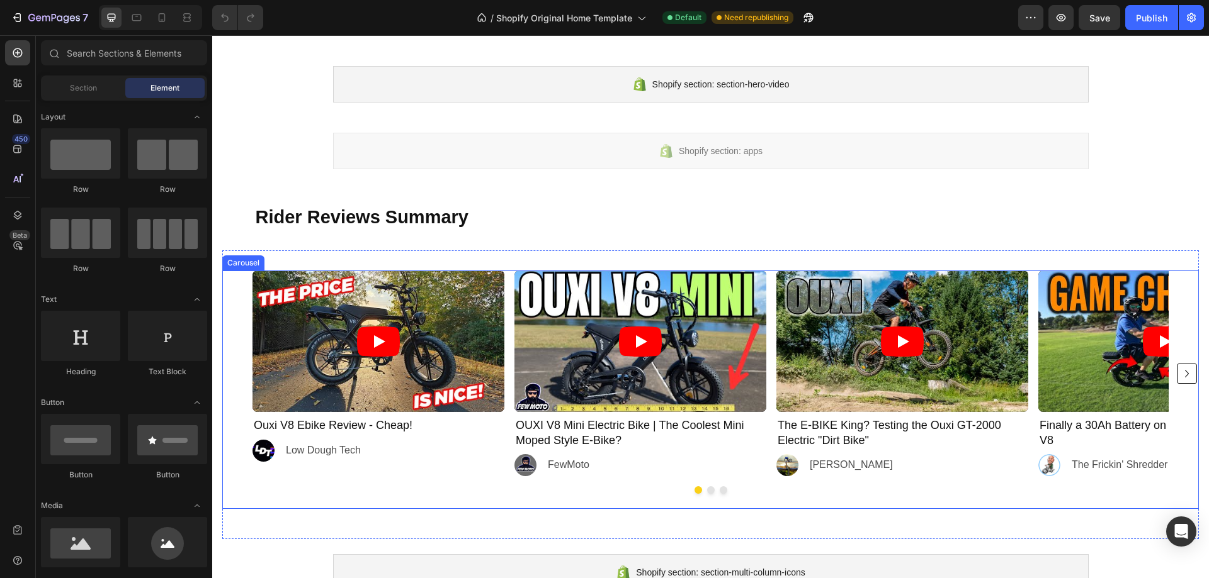
click at [772, 278] on div "Video Ouxi V8 Ebike Review - Cheap! Heading Image Low Dough Tech Text Block Row…" at bounding box center [710, 374] width 916 height 206
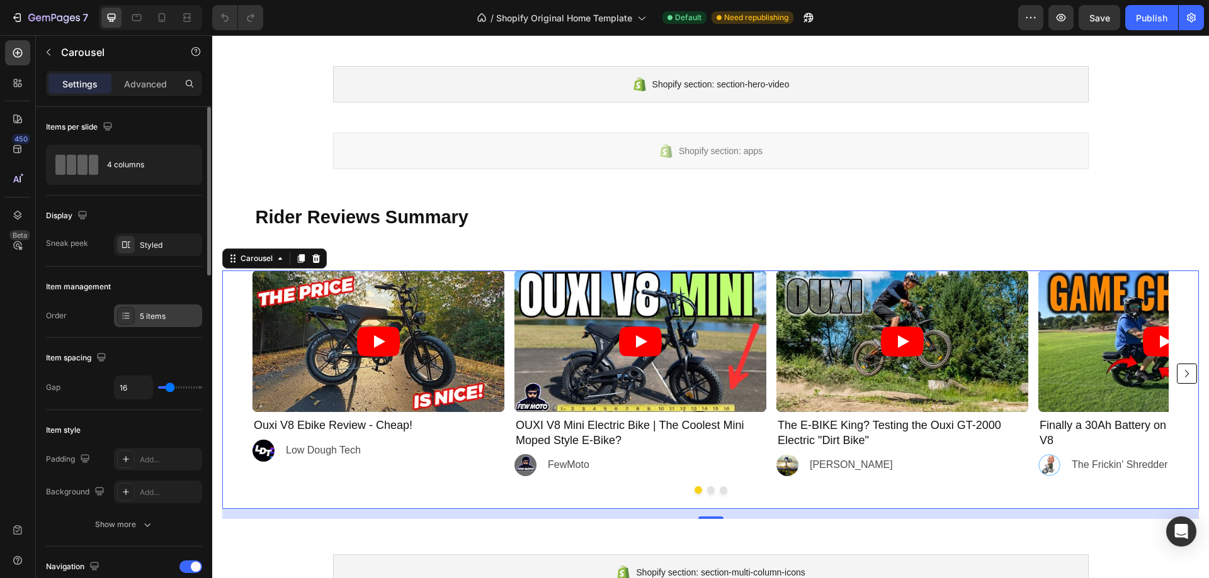
click at [160, 313] on div "5 items" at bounding box center [169, 316] width 59 height 11
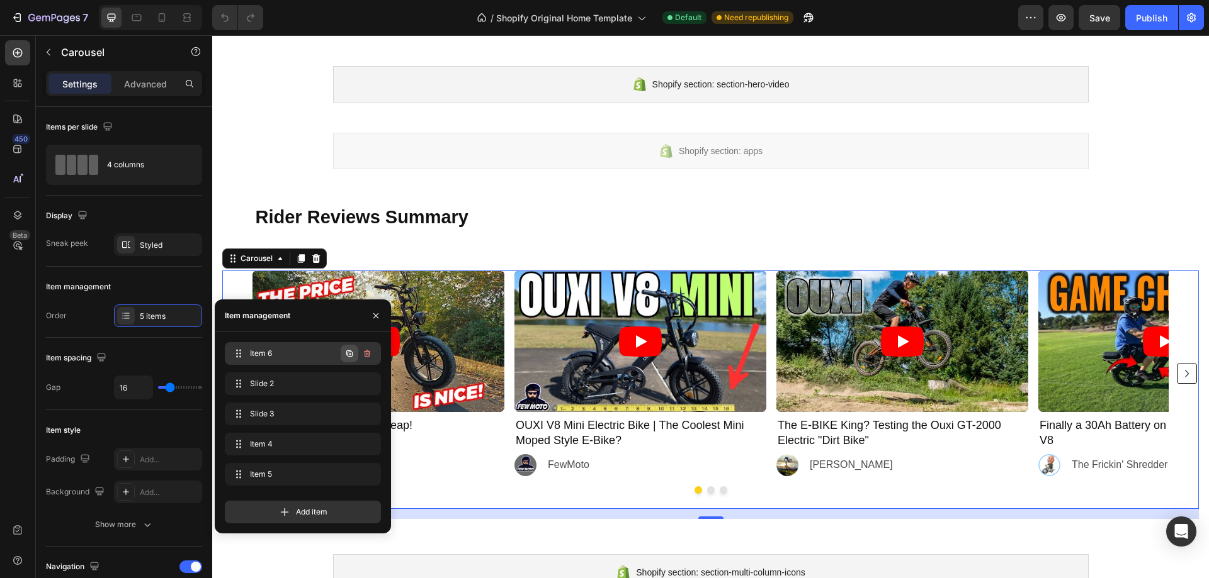
click at [348, 354] on icon "button" at bounding box center [349, 354] width 6 height 6
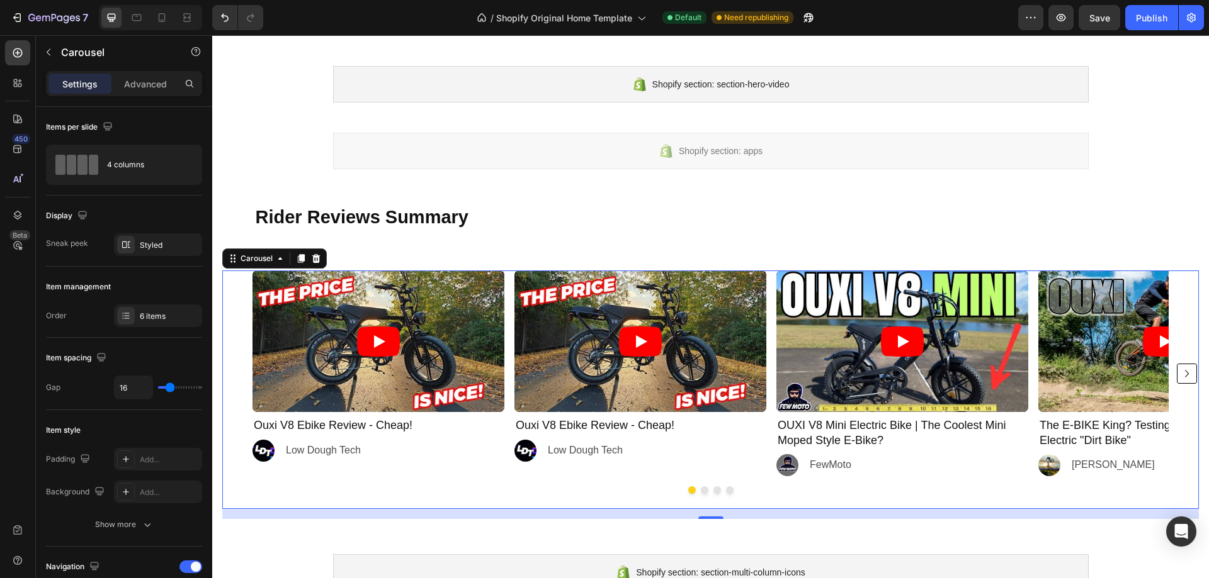
click at [507, 295] on div "Video Ouxi V8 Ebike Review - Cheap! Heading Image Low Dough Tech Text Block Row…" at bounding box center [710, 374] width 916 height 206
click at [447, 311] on article at bounding box center [378, 342] width 252 height 142
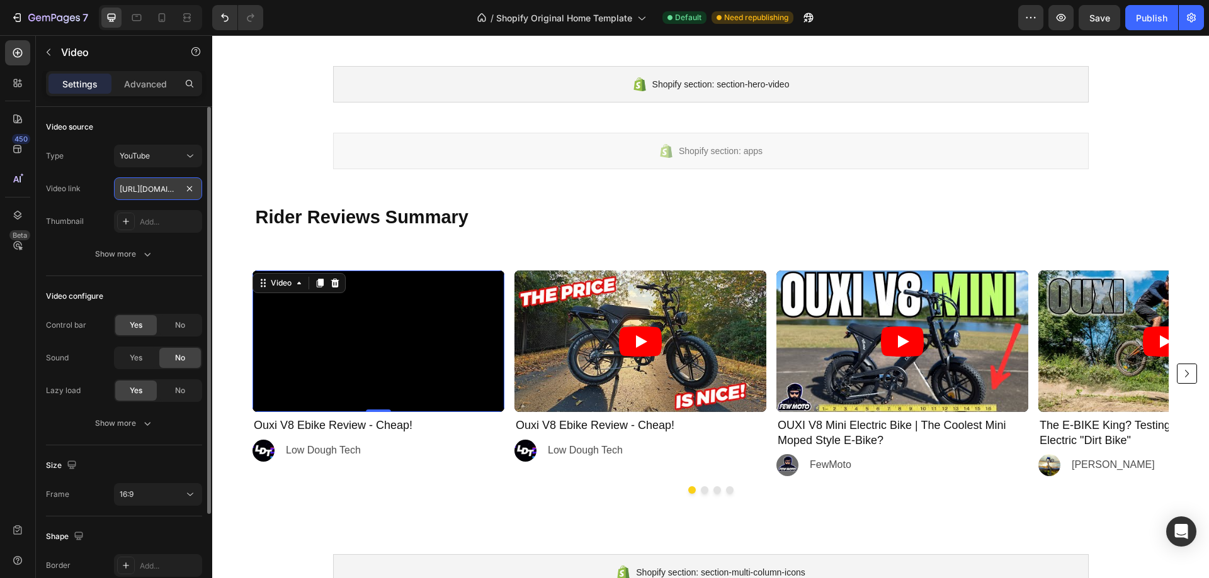
click at [177, 191] on input "[URL][DOMAIN_NAME]" at bounding box center [158, 188] width 88 height 23
paste input "MZAyYyw-IwQ&t=320"
type input "[URL][DOMAIN_NAME]"
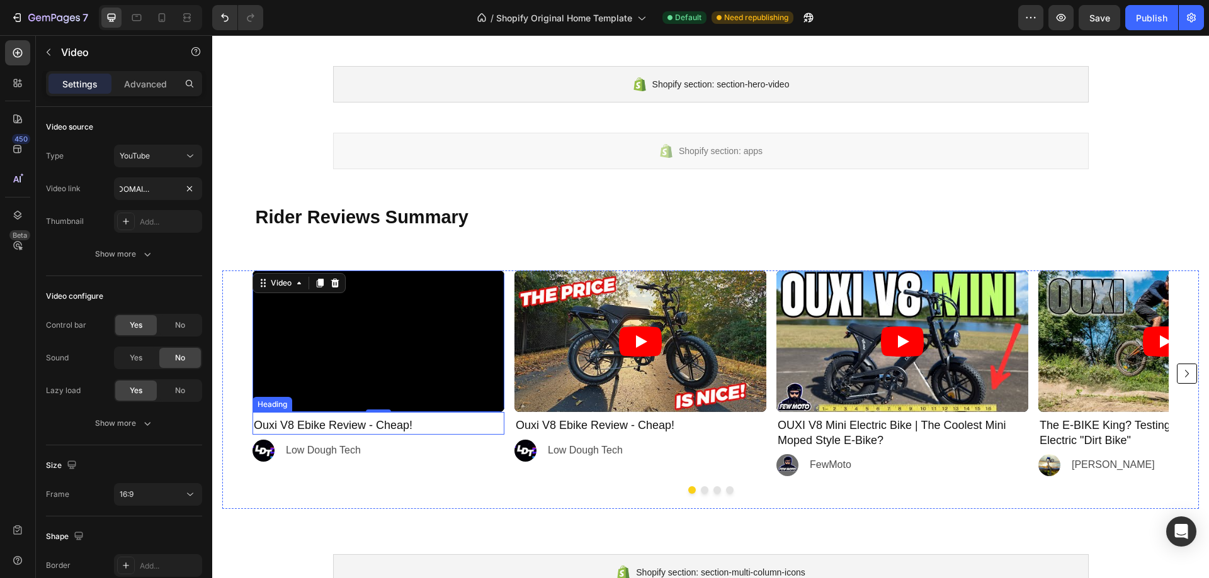
click at [378, 429] on h2 "Ouxi V8 Ebike Review - Cheap!" at bounding box center [378, 425] width 252 height 17
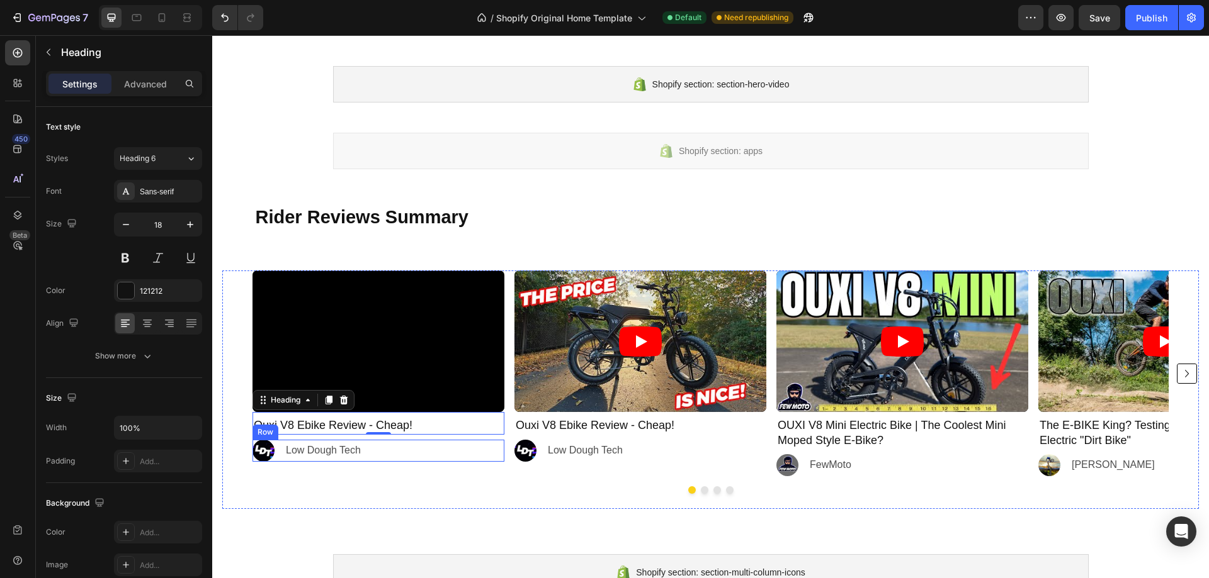
click at [399, 454] on div "Image Low Dough Tech Text Block Row" at bounding box center [378, 451] width 252 height 22
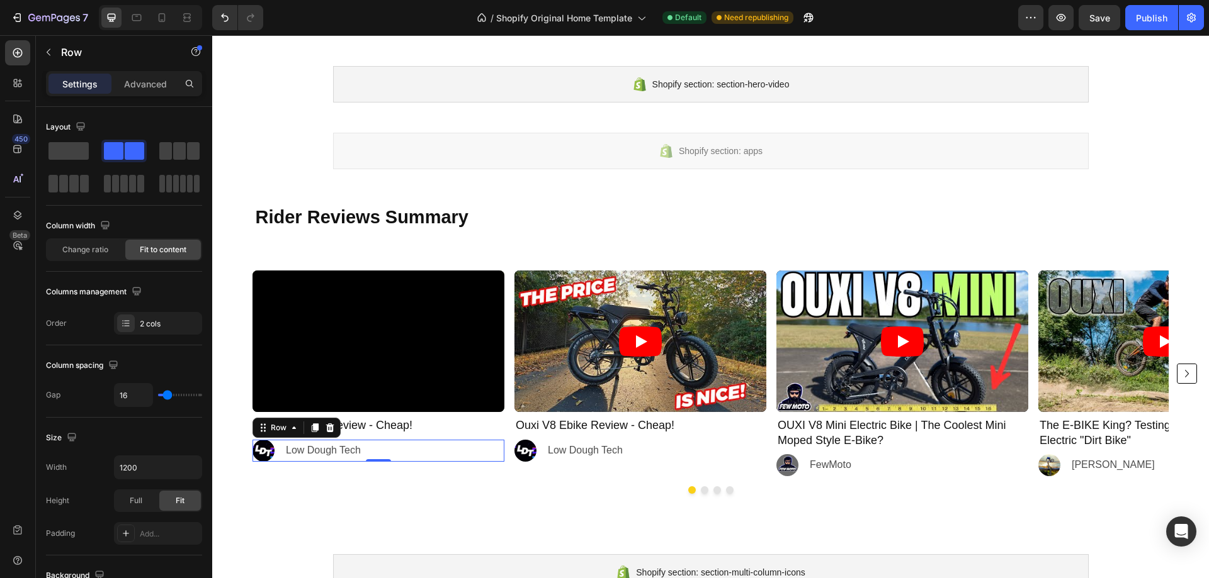
click at [366, 451] on div "Image Low Dough Tech Text Block Row 0" at bounding box center [378, 451] width 252 height 22
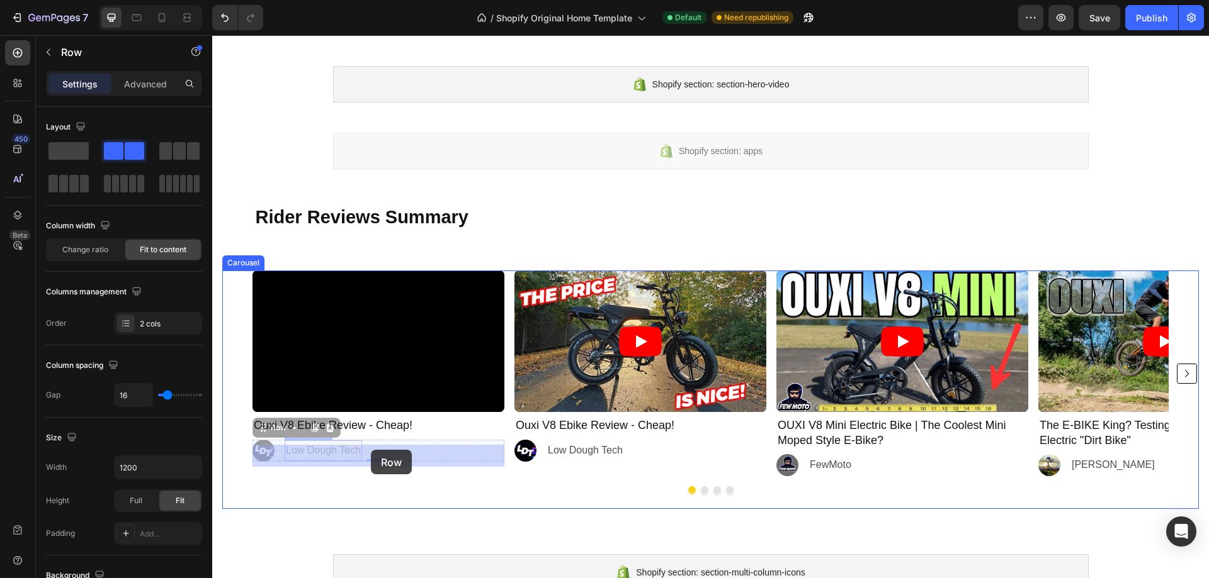
drag, startPoint x: 364, startPoint y: 450, endPoint x: 371, endPoint y: 450, distance: 6.9
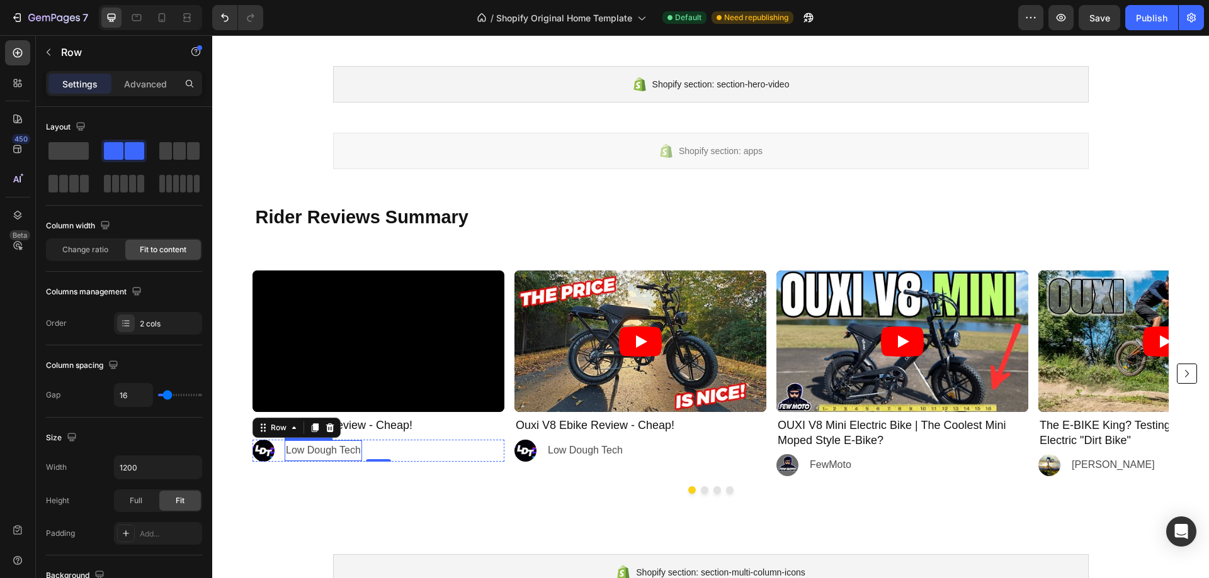
click at [339, 454] on p "Low Dough Tech" at bounding box center [323, 451] width 75 height 18
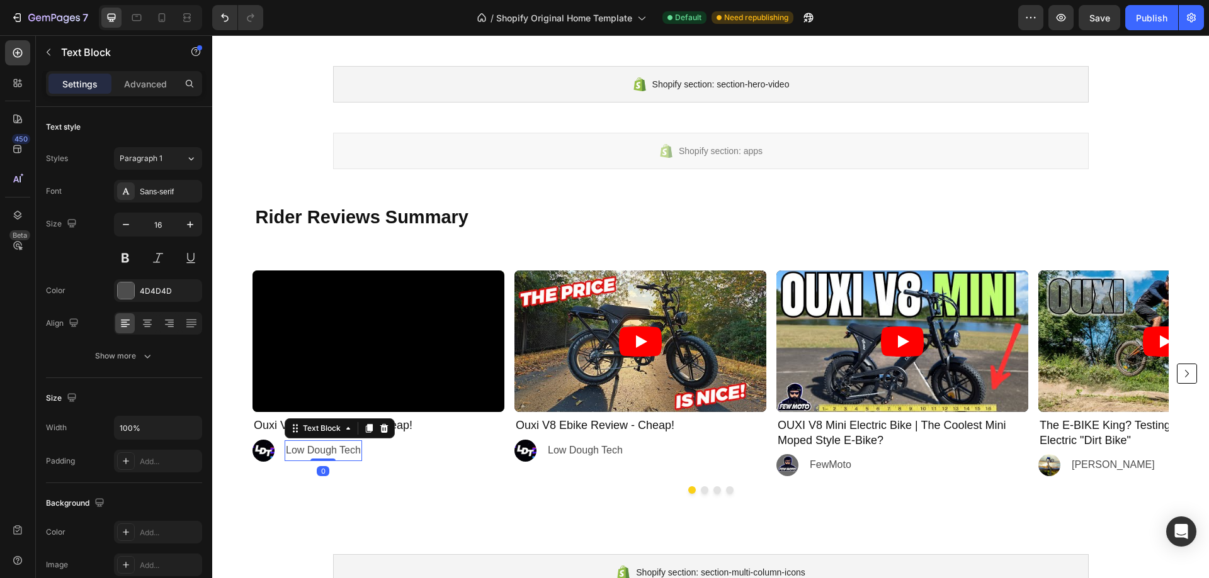
click at [339, 454] on p "Low Dough Tech" at bounding box center [323, 451] width 75 height 18
click at [266, 449] on img at bounding box center [263, 451] width 22 height 22
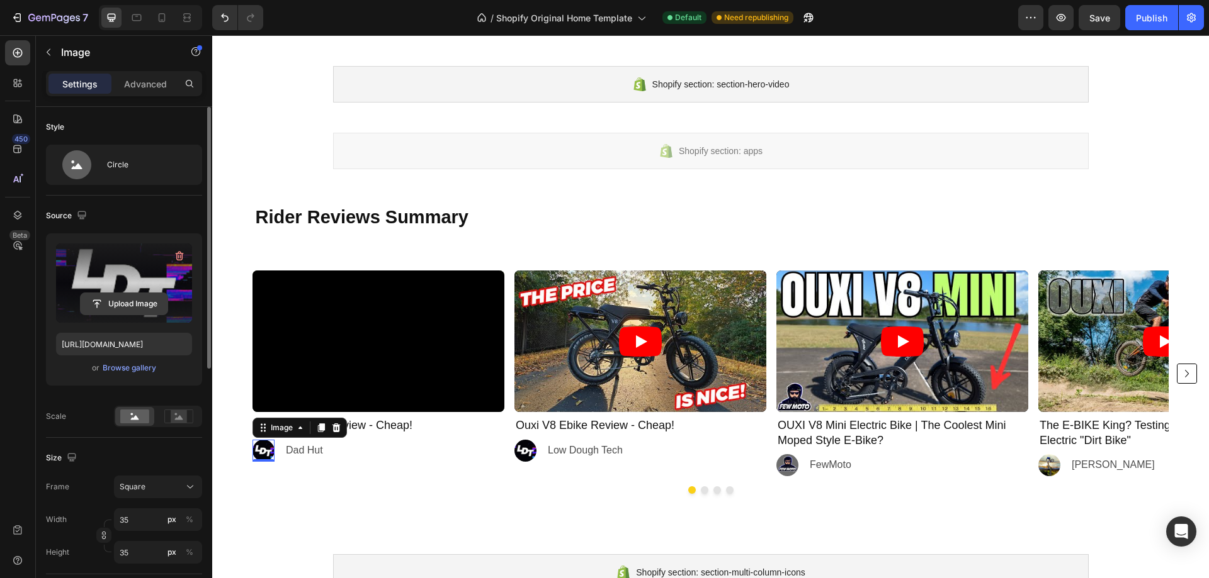
click at [128, 306] on input "file" at bounding box center [124, 303] width 87 height 21
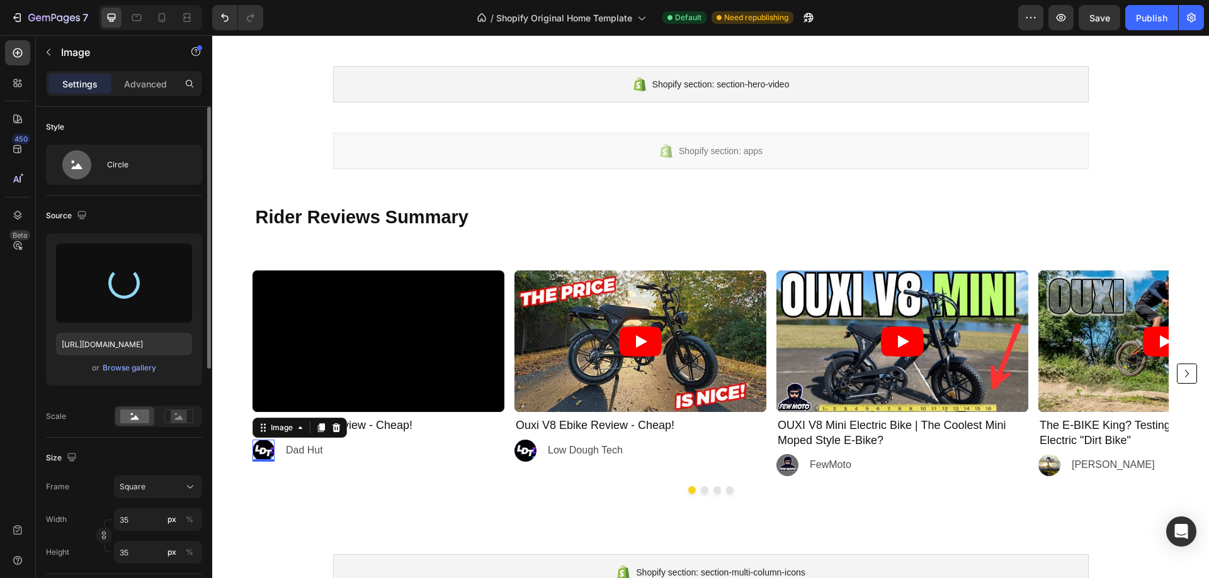
type input "[URL][DOMAIN_NAME]"
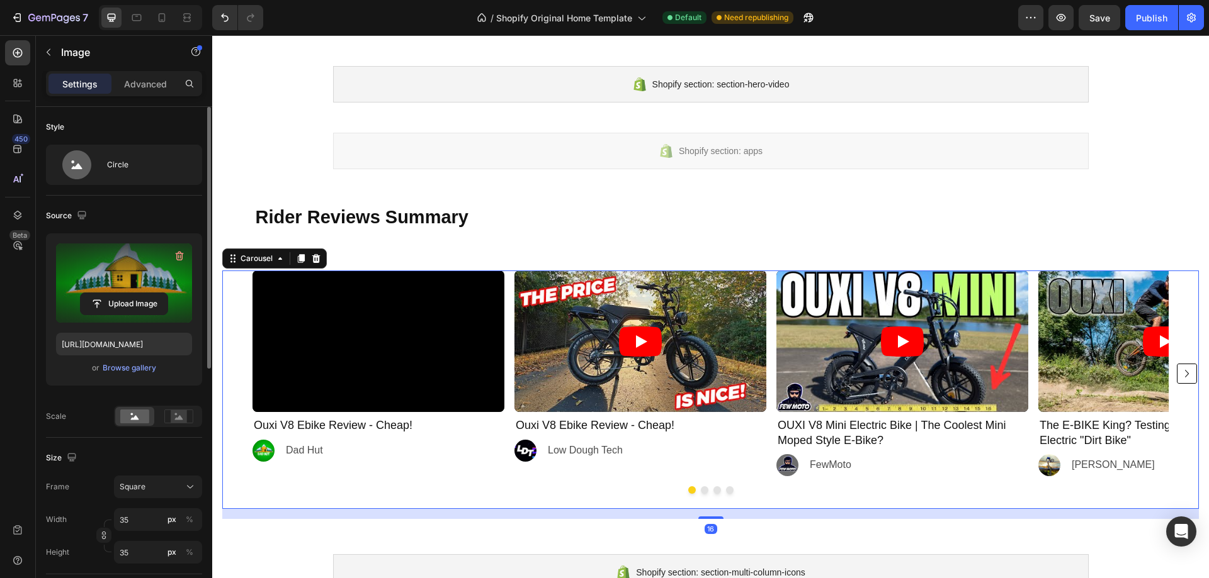
click at [510, 446] on div "Video Ouxi V8 Ebike Review - Cheap! Heading Image Dad Hut Text Block Row Video …" at bounding box center [710, 374] width 916 height 206
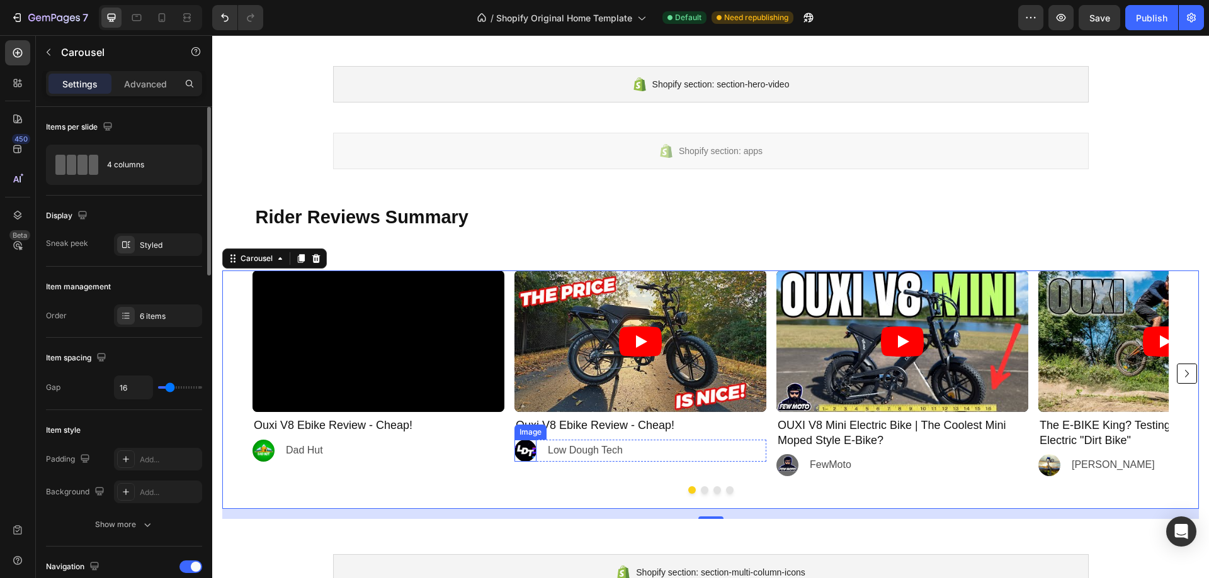
click at [528, 450] on img at bounding box center [525, 451] width 22 height 22
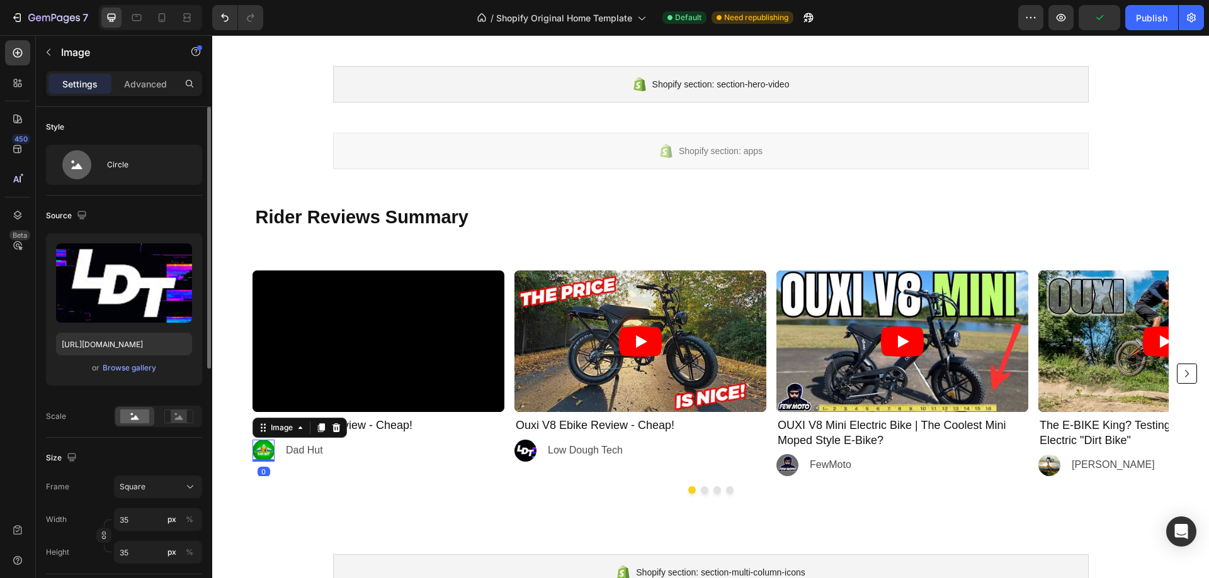
click at [266, 447] on img at bounding box center [263, 451] width 22 height 22
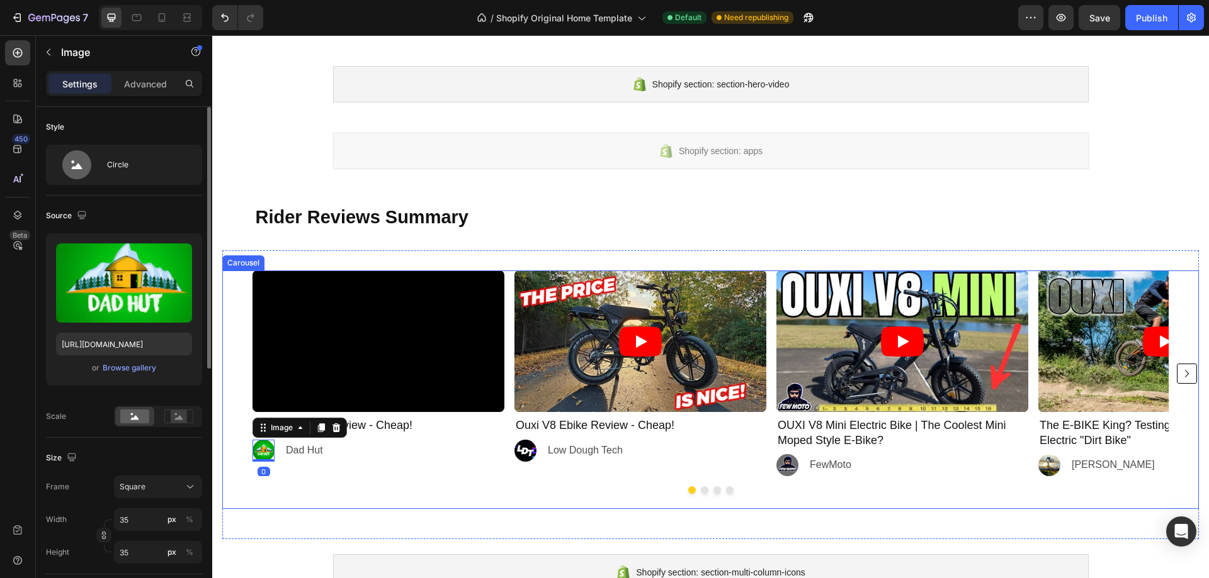
click at [509, 431] on div "Video Ouxi V8 Ebike Review - Cheap! Heading Image 0 Dad Hut Text Block Row Vide…" at bounding box center [710, 374] width 916 height 206
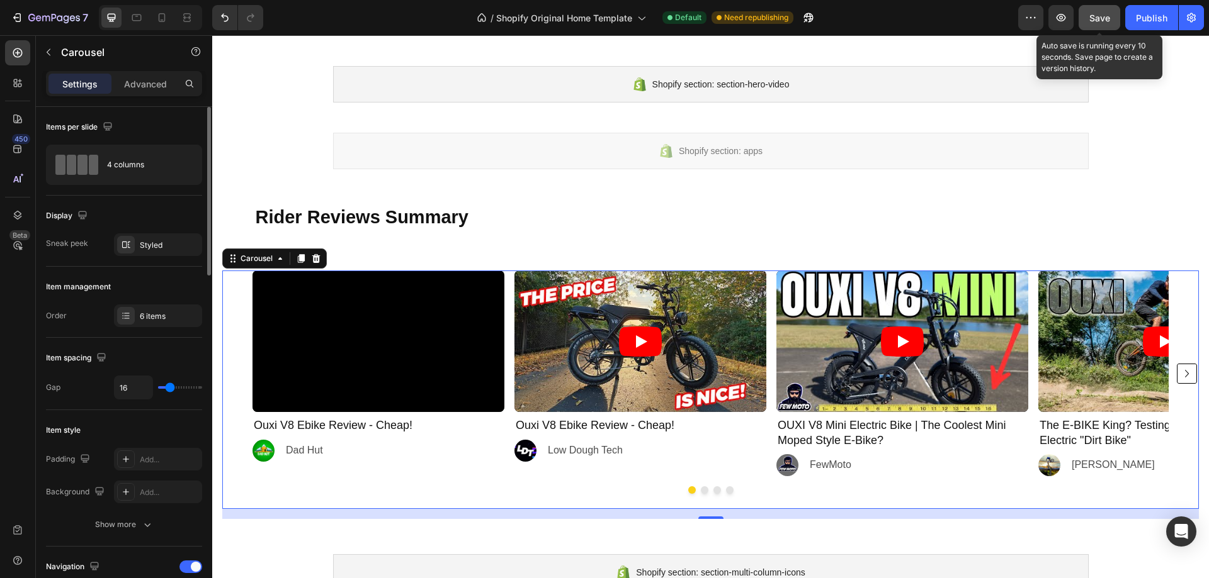
click at [1107, 20] on span "Save" at bounding box center [1099, 18] width 21 height 11
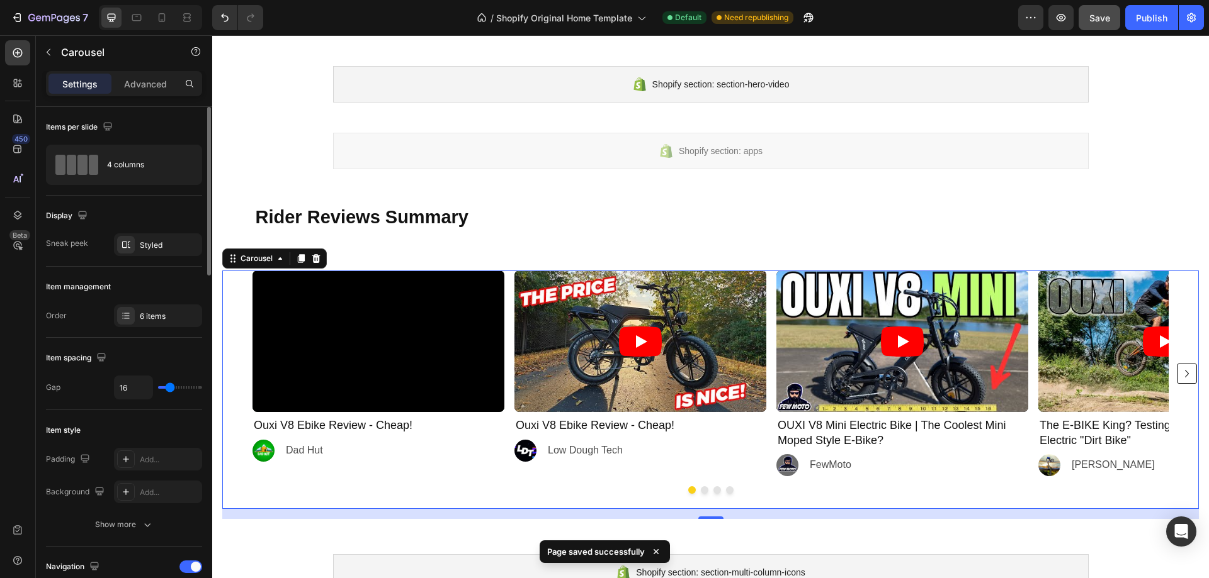
click at [1179, 373] on icon "Carousel Next Arrow" at bounding box center [1186, 373] width 15 height 15
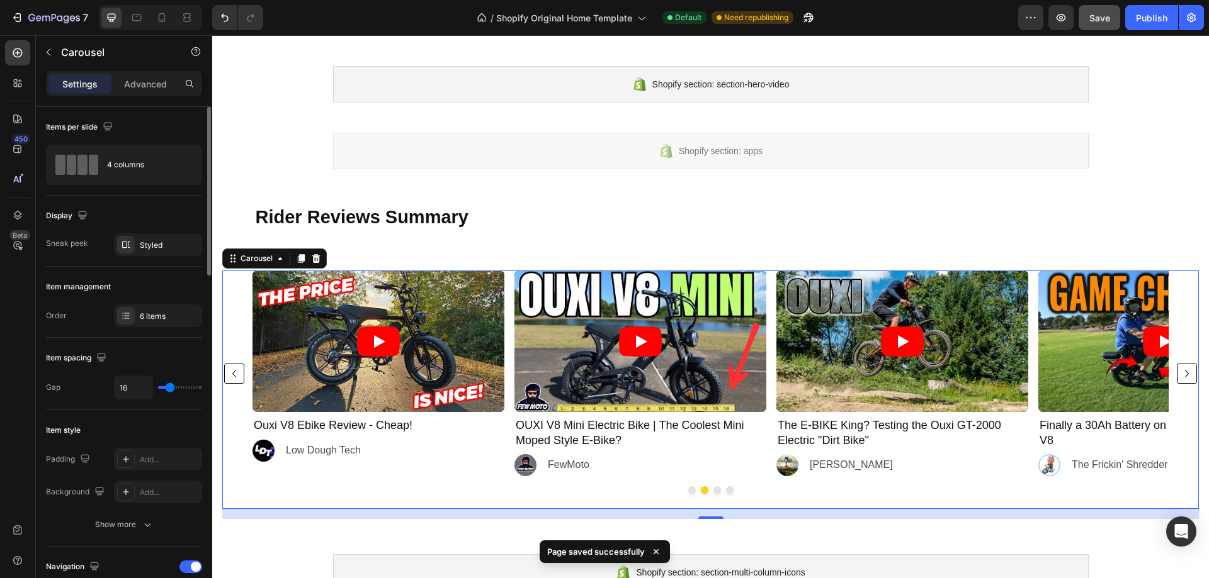
click at [1179, 373] on icon "Carousel Next Arrow" at bounding box center [1186, 373] width 15 height 15
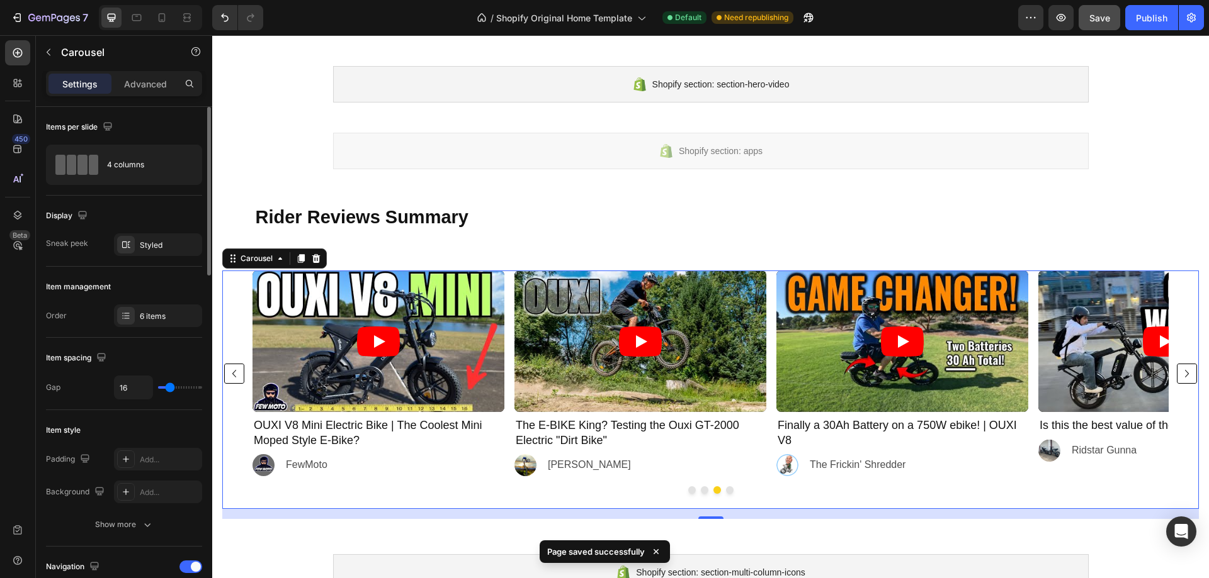
click at [1179, 373] on icon "Carousel Next Arrow" at bounding box center [1186, 373] width 15 height 15
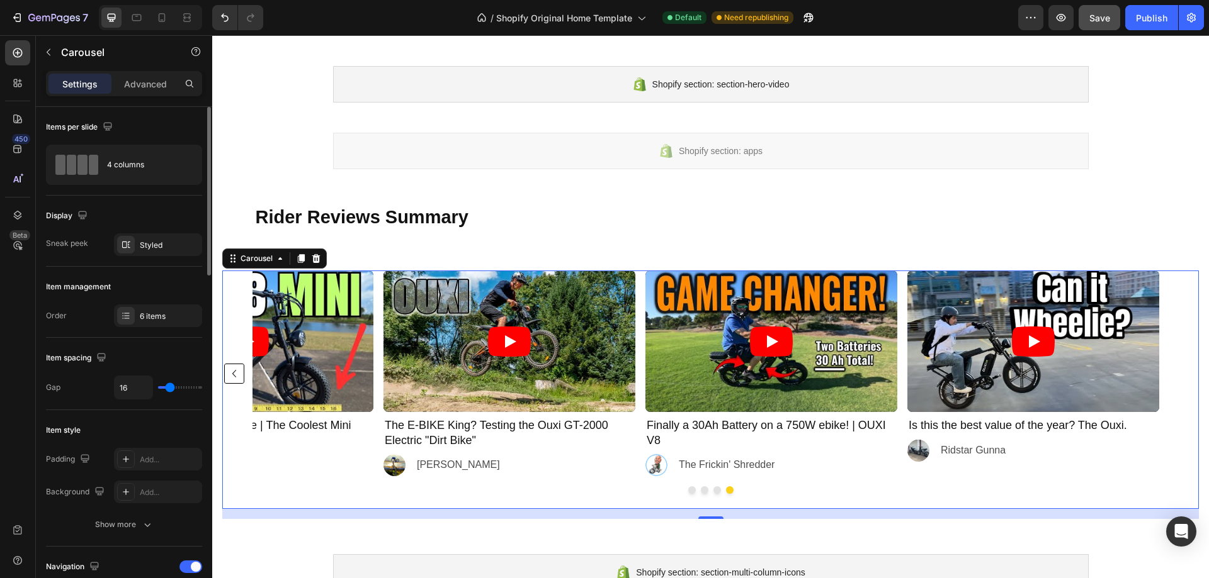
click at [234, 373] on icon "Carousel Back Arrow" at bounding box center [234, 373] width 15 height 15
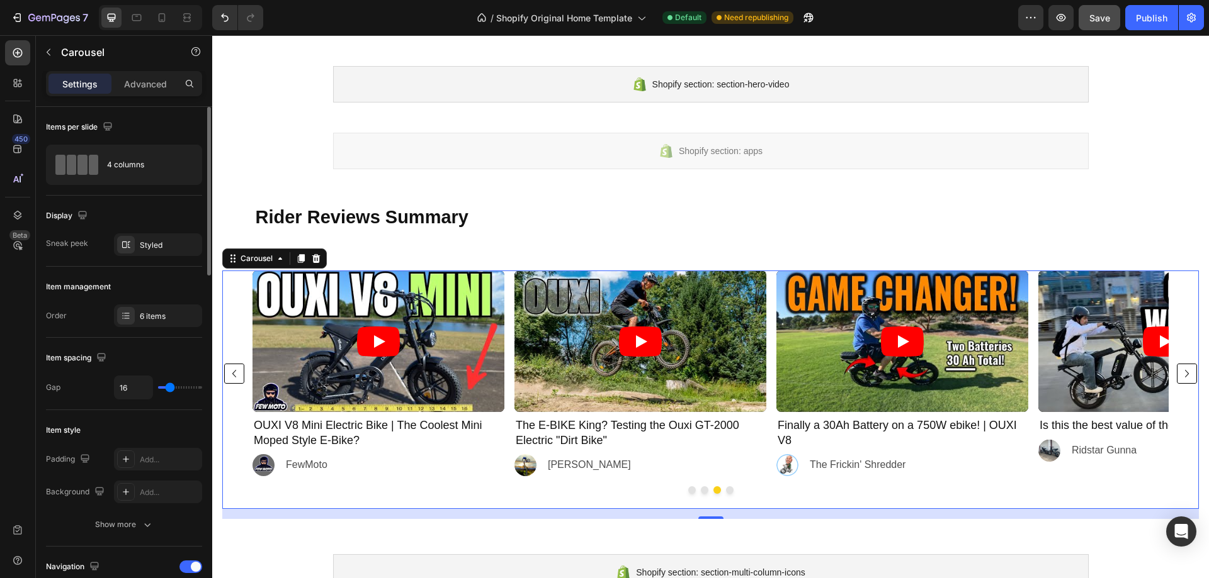
click at [234, 373] on icon "Carousel Back Arrow" at bounding box center [234, 373] width 15 height 15
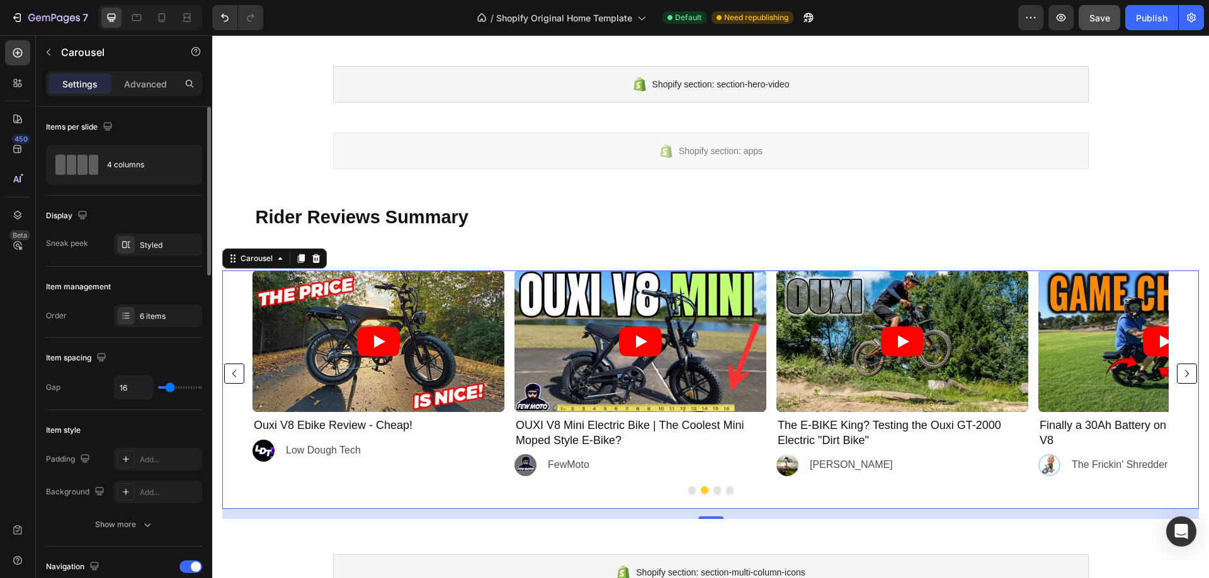
click at [234, 373] on icon "Carousel Back Arrow" at bounding box center [234, 373] width 15 height 15
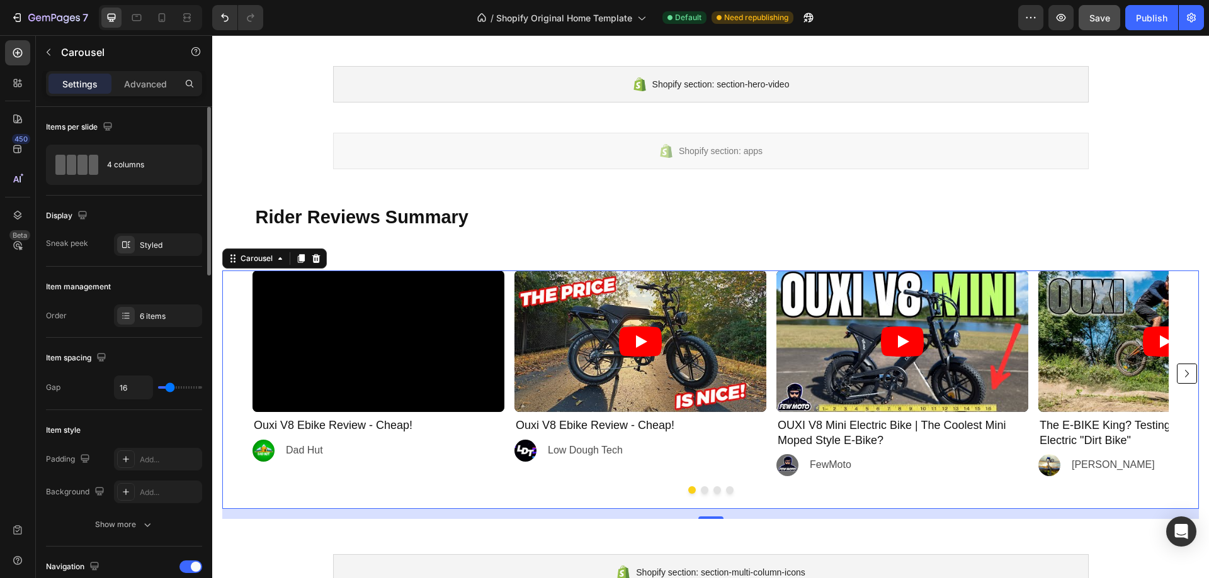
click at [1179, 376] on icon "Carousel Next Arrow" at bounding box center [1186, 373] width 15 height 15
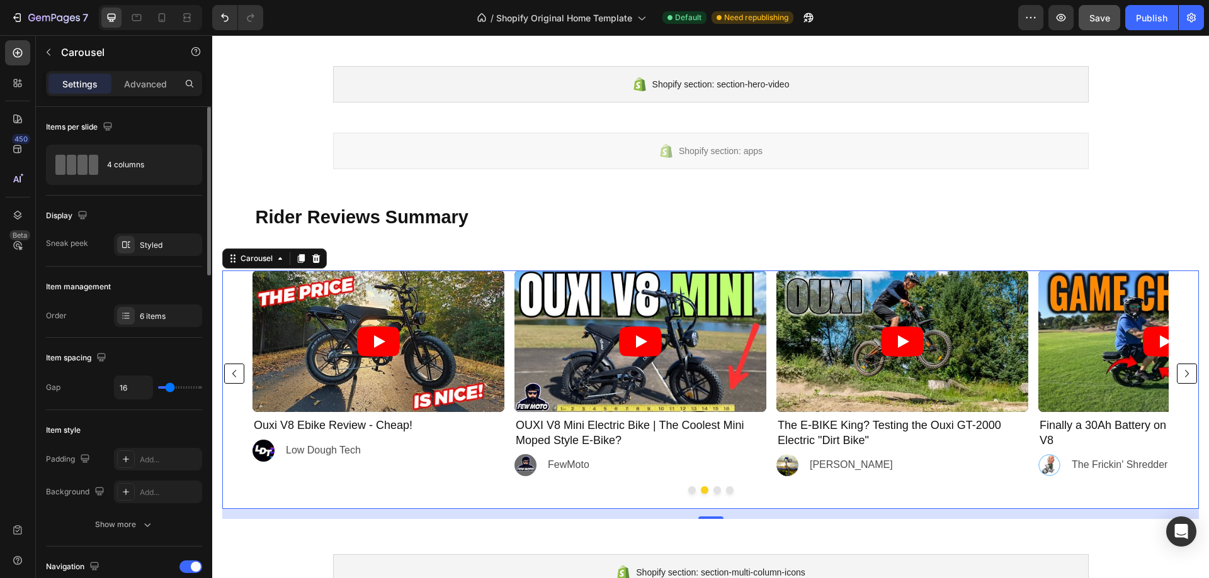
click at [1179, 376] on icon "Carousel Next Arrow" at bounding box center [1186, 373] width 15 height 15
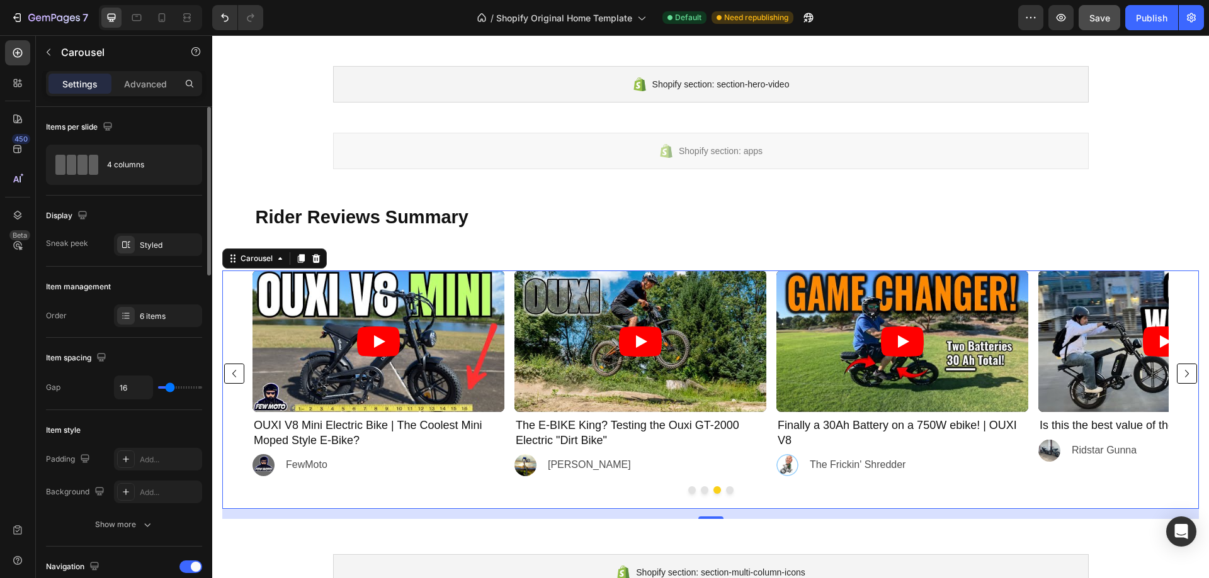
click at [1179, 376] on icon "Carousel Next Arrow" at bounding box center [1186, 373] width 15 height 15
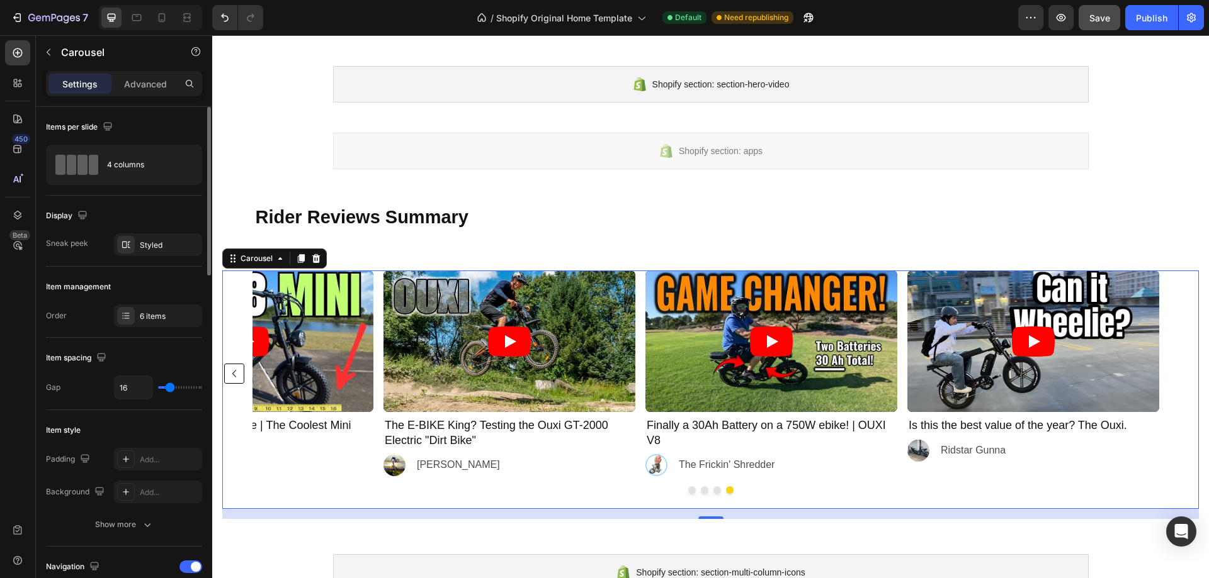
click at [233, 376] on icon "Carousel Back Arrow" at bounding box center [234, 373] width 15 height 15
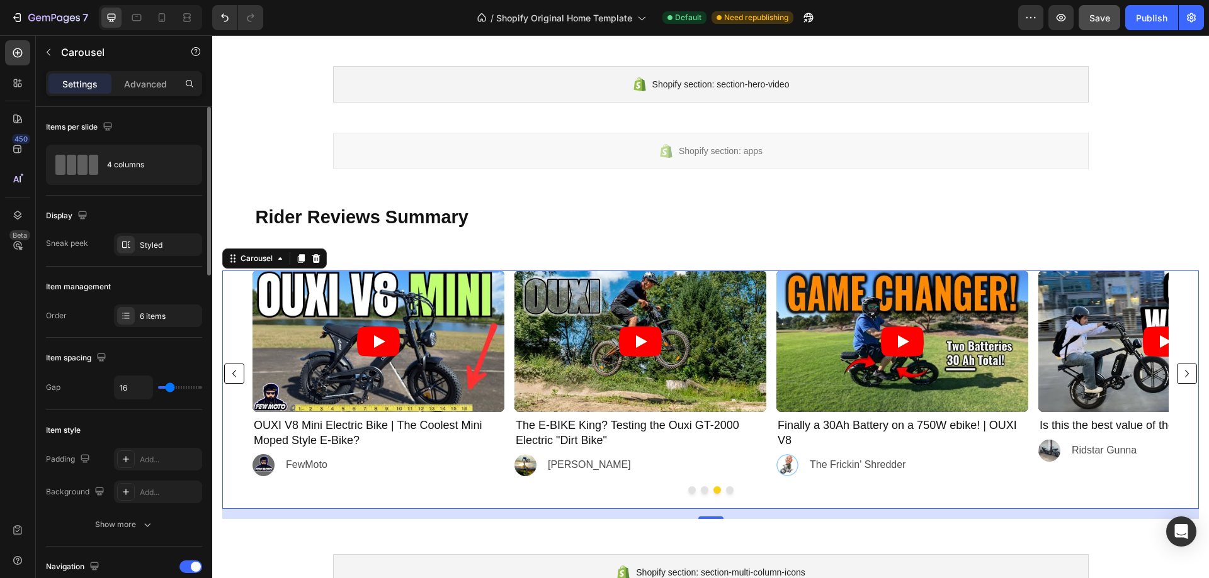
click at [233, 376] on icon "Carousel Back Arrow" at bounding box center [234, 373] width 15 height 15
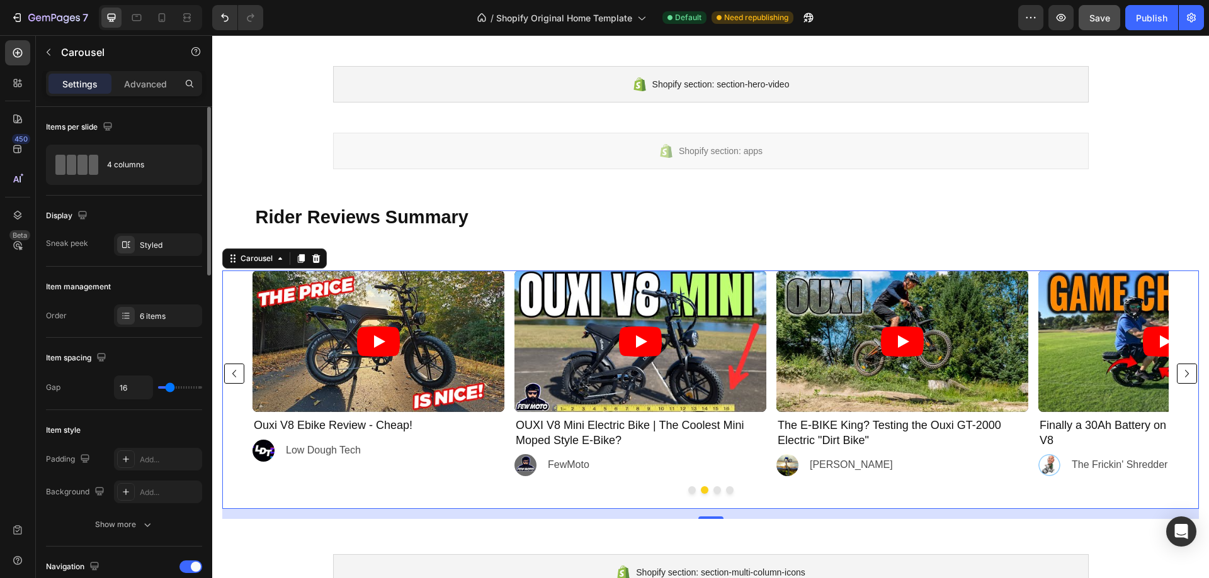
click at [233, 376] on icon "Carousel Back Arrow" at bounding box center [234, 373] width 15 height 15
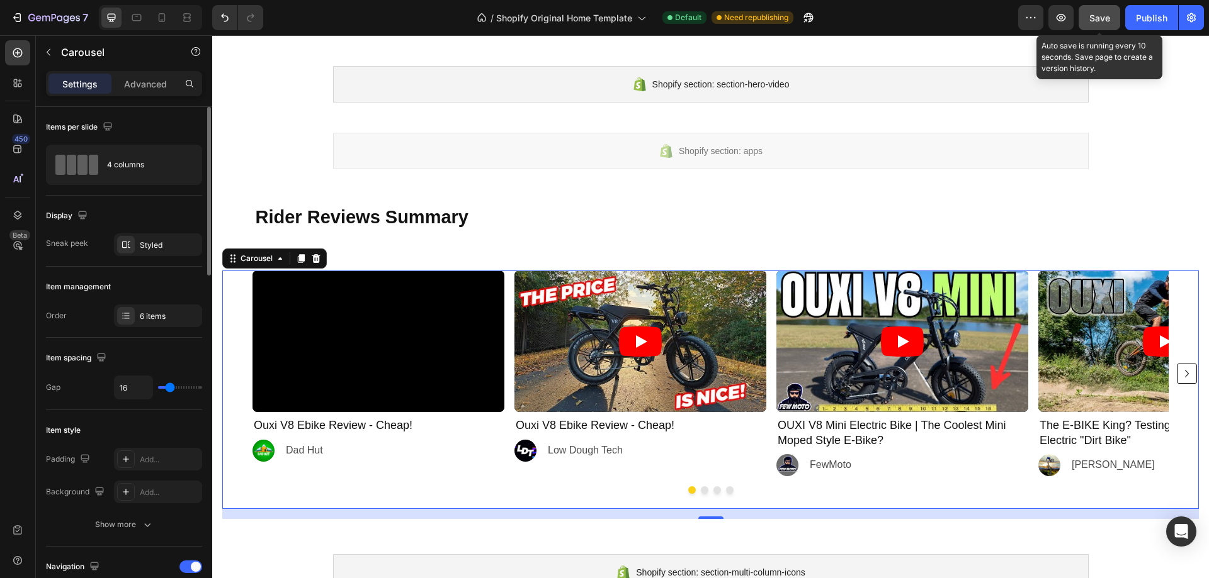
click at [1096, 11] on div "Save" at bounding box center [1099, 17] width 21 height 13
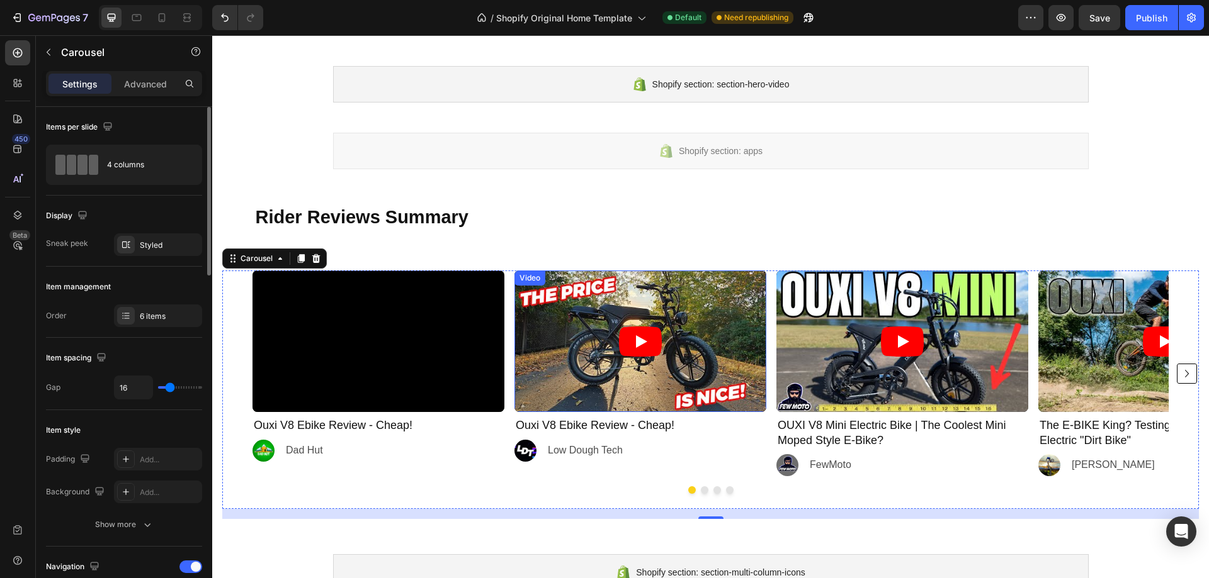
click at [640, 347] on icon "Play" at bounding box center [640, 342] width 43 height 30
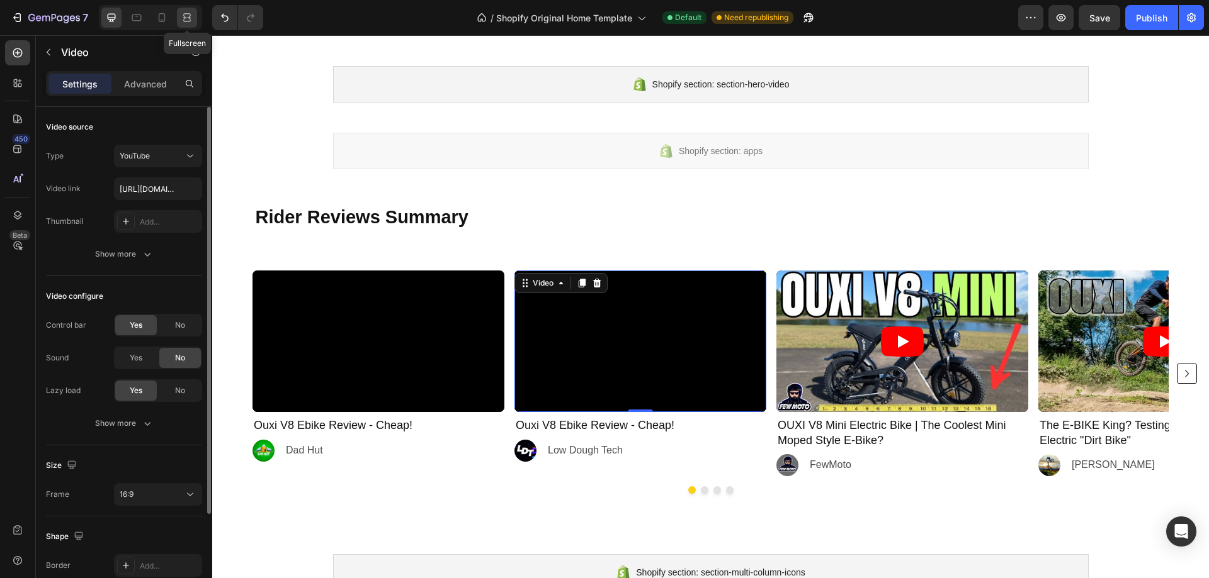
click at [183, 17] on icon at bounding box center [187, 17] width 13 height 13
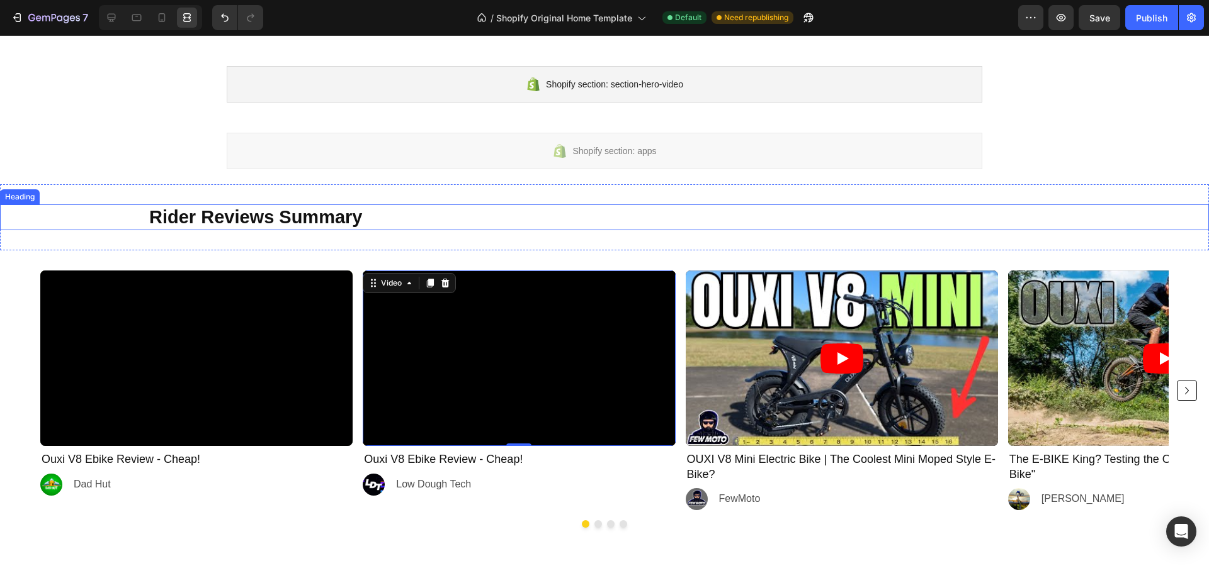
click at [164, 223] on strong "Rider Reviews Summary" at bounding box center [255, 217] width 213 height 20
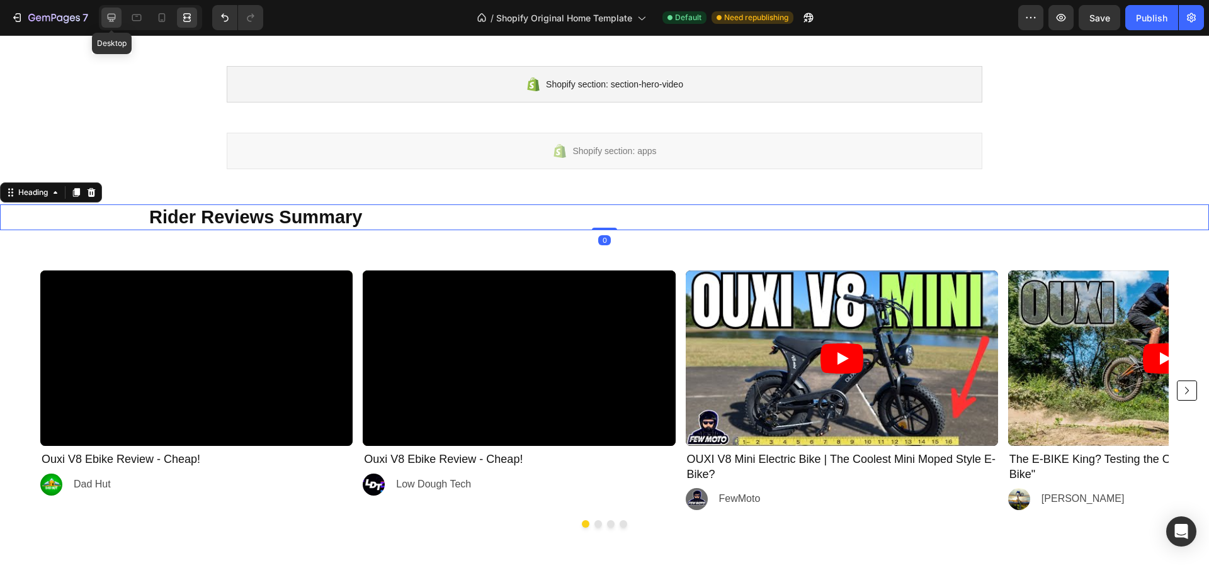
click at [105, 20] on icon at bounding box center [111, 17] width 13 height 13
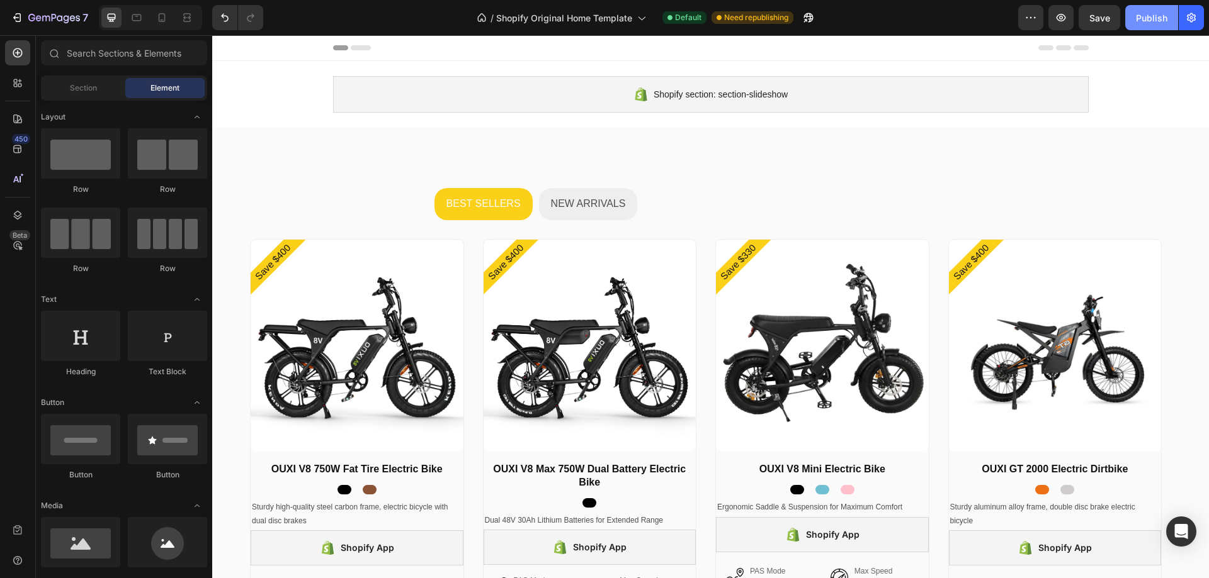
click at [1158, 11] on div "Publish" at bounding box center [1150, 17] width 31 height 13
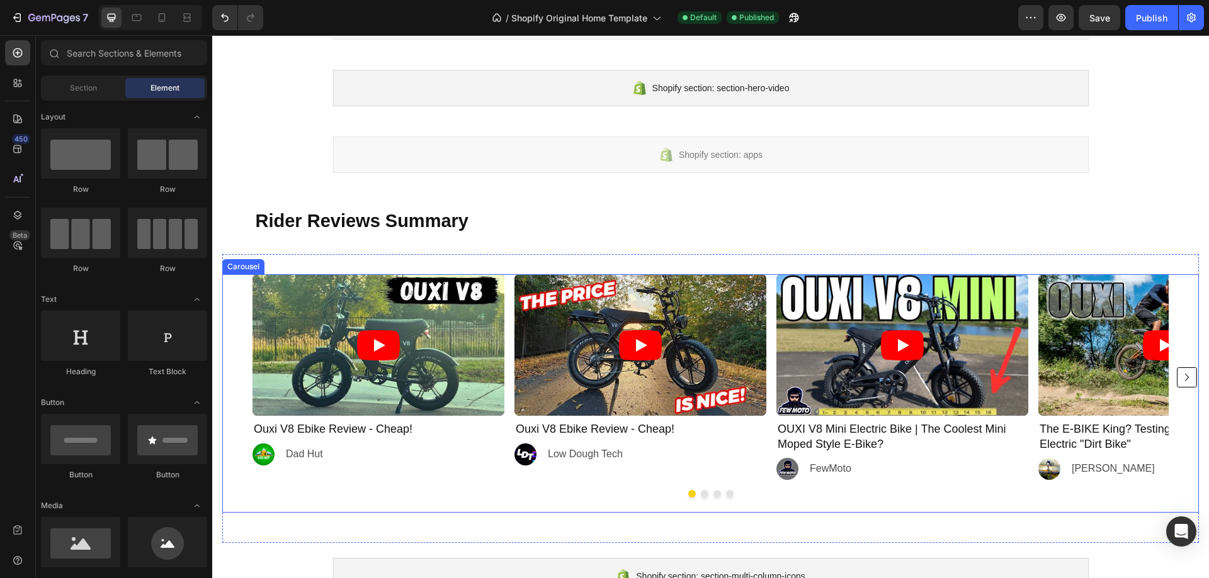
scroll to position [1808, 0]
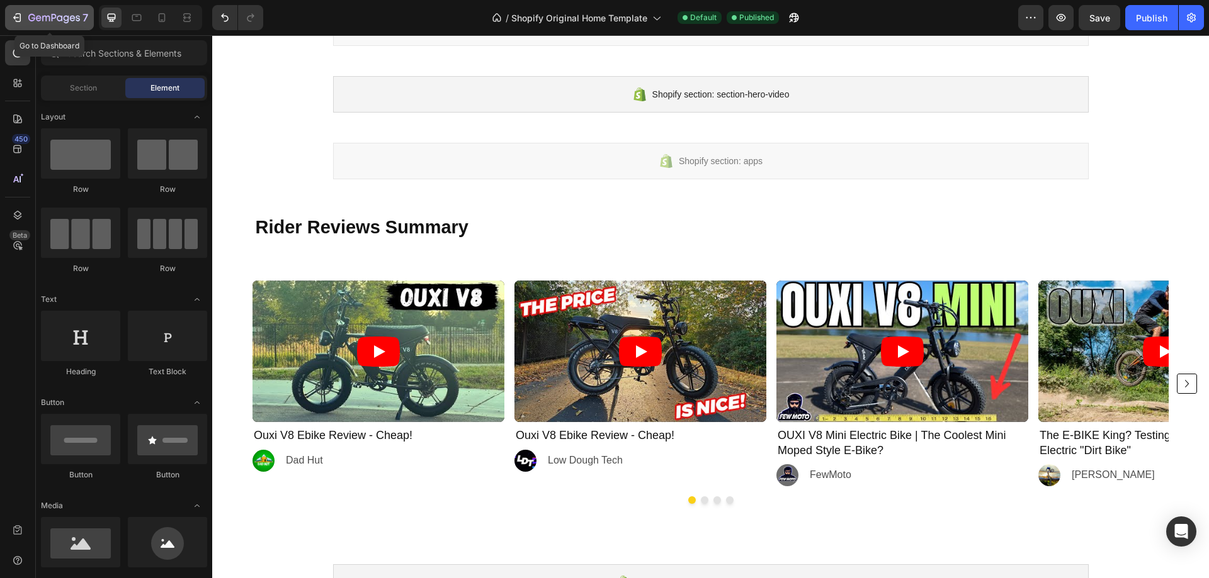
click at [23, 21] on div "7" at bounding box center [49, 17] width 77 height 15
